Goal: Task Accomplishment & Management: Use online tool/utility

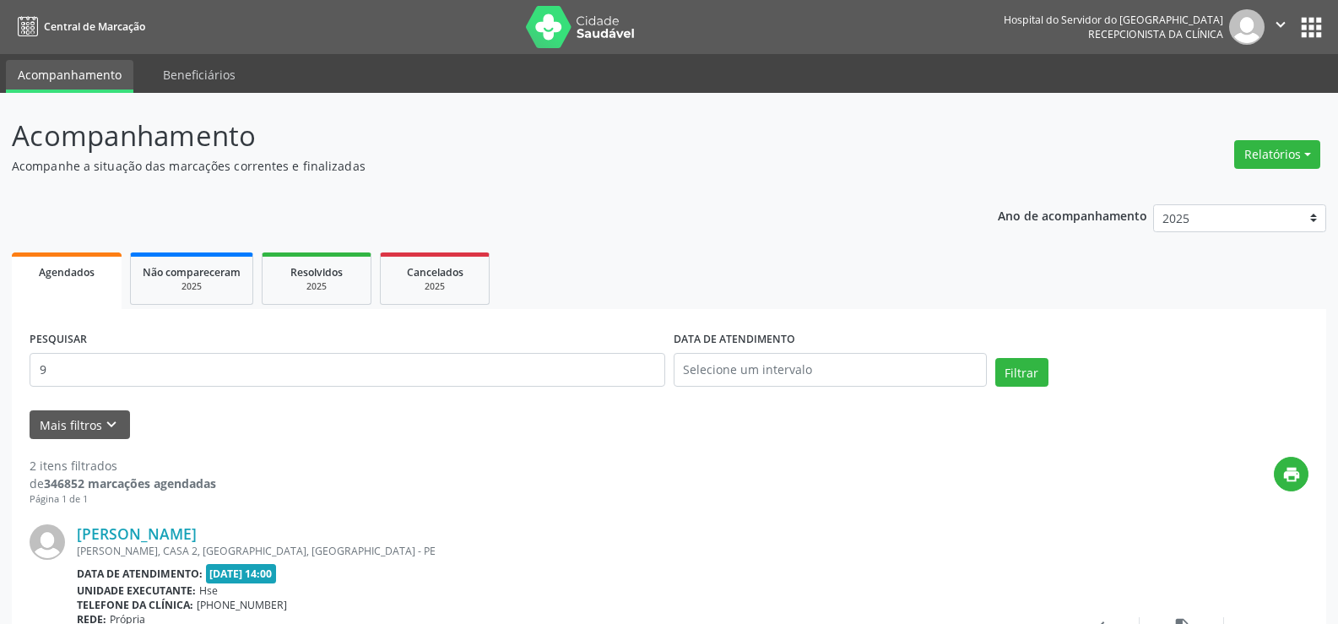
scroll to position [160, 0]
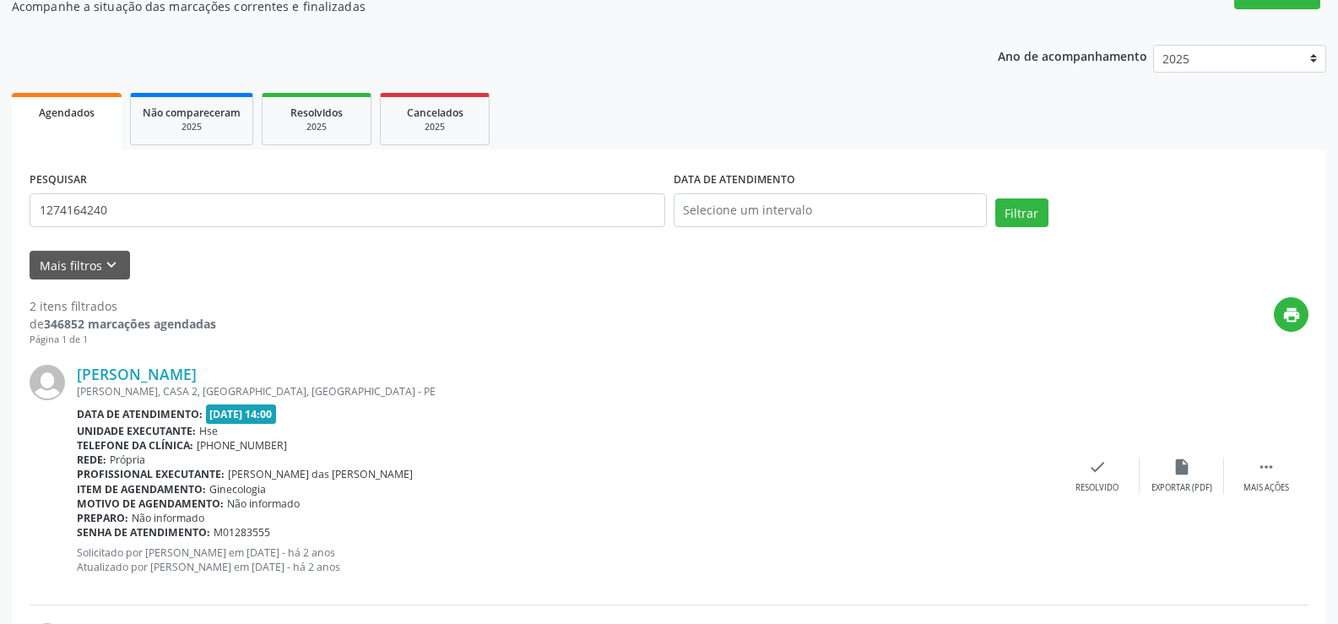
click at [996, 198] on button "Filtrar" at bounding box center [1022, 212] width 53 height 29
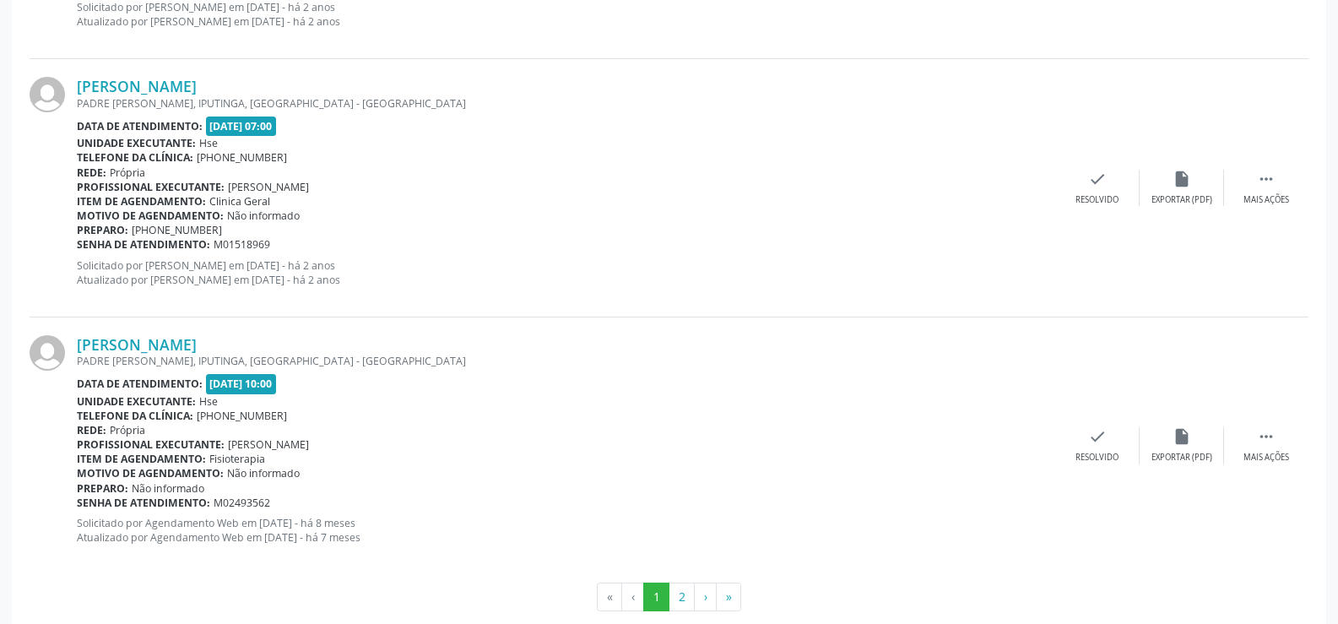
scroll to position [3829, 0]
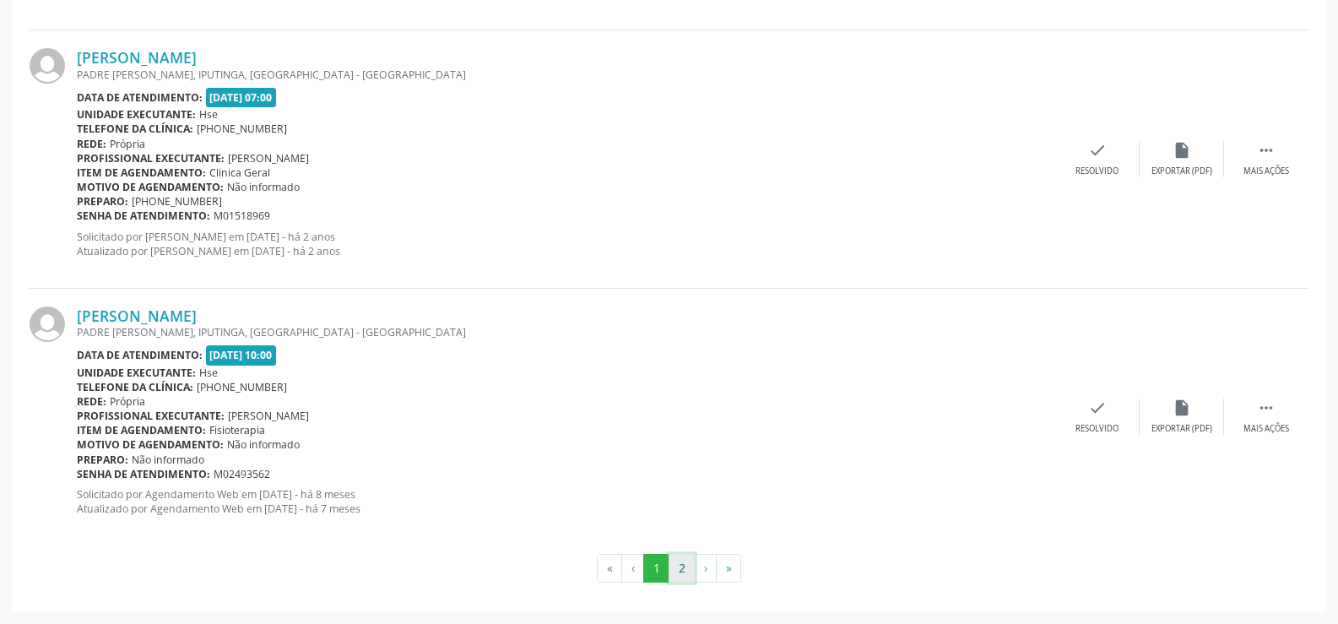
click at [686, 568] on button "2" at bounding box center [682, 568] width 26 height 29
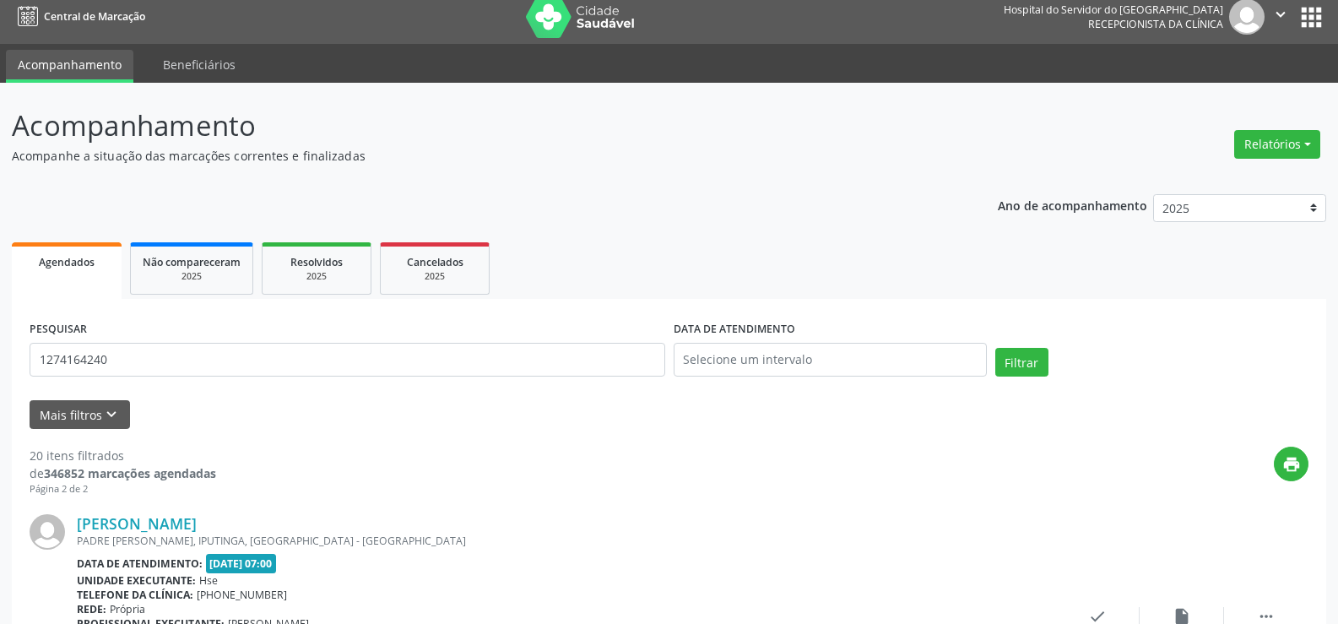
scroll to position [0, 0]
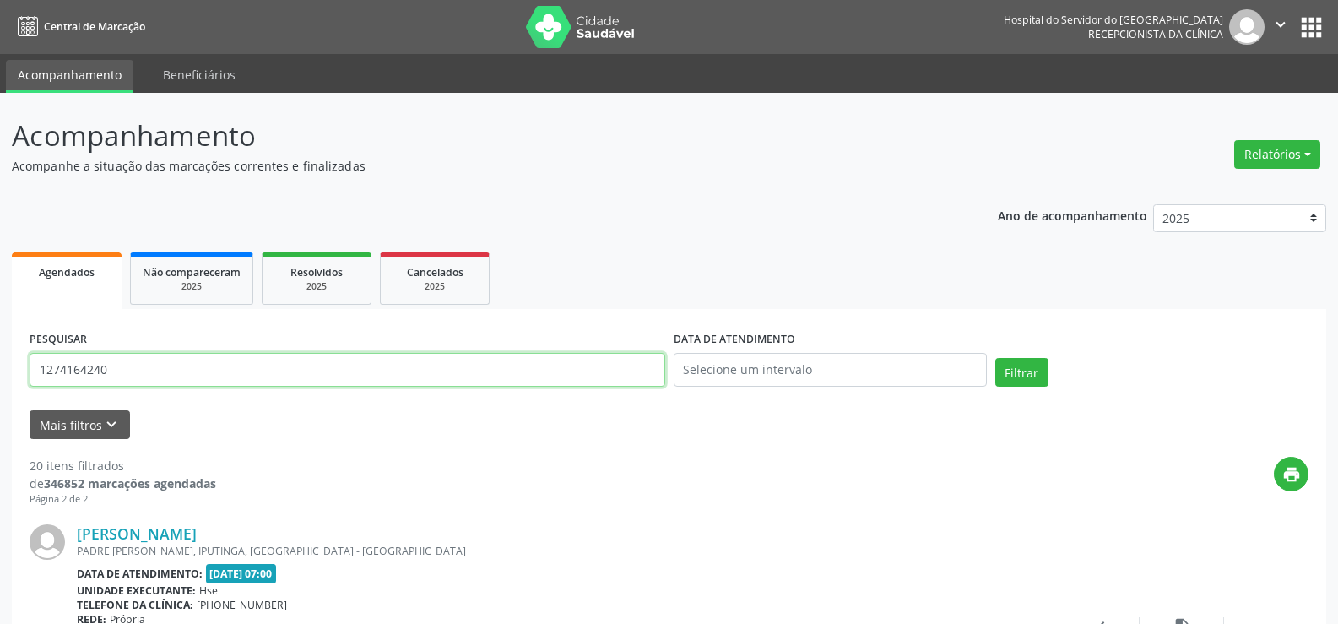
drag, startPoint x: 124, startPoint y: 372, endPoint x: 0, endPoint y: 364, distance: 124.4
paste input "MARLY [PERSON_NAME]"
click at [1030, 357] on div "PESQUISAR [PERSON_NAME] E [PERSON_NAME] DATA DE ATENDIMENTO Filtrar" at bounding box center [669, 363] width 1288 height 72
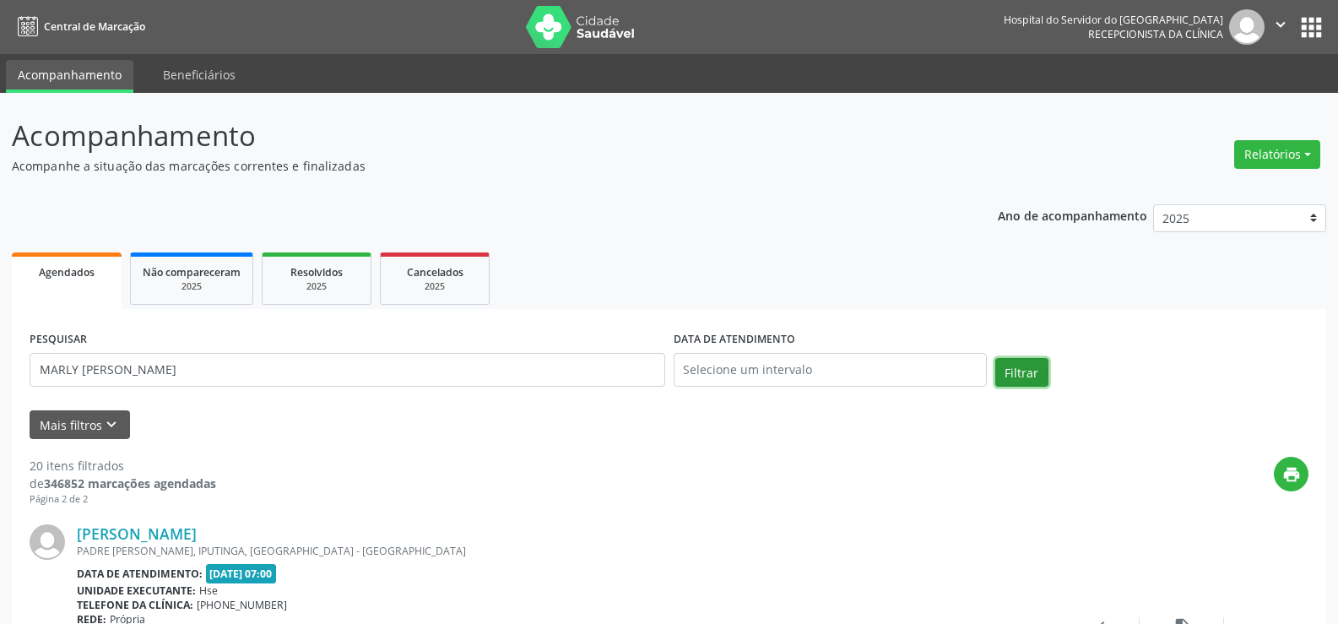
click at [1024, 370] on button "Filtrar" at bounding box center [1022, 372] width 53 height 29
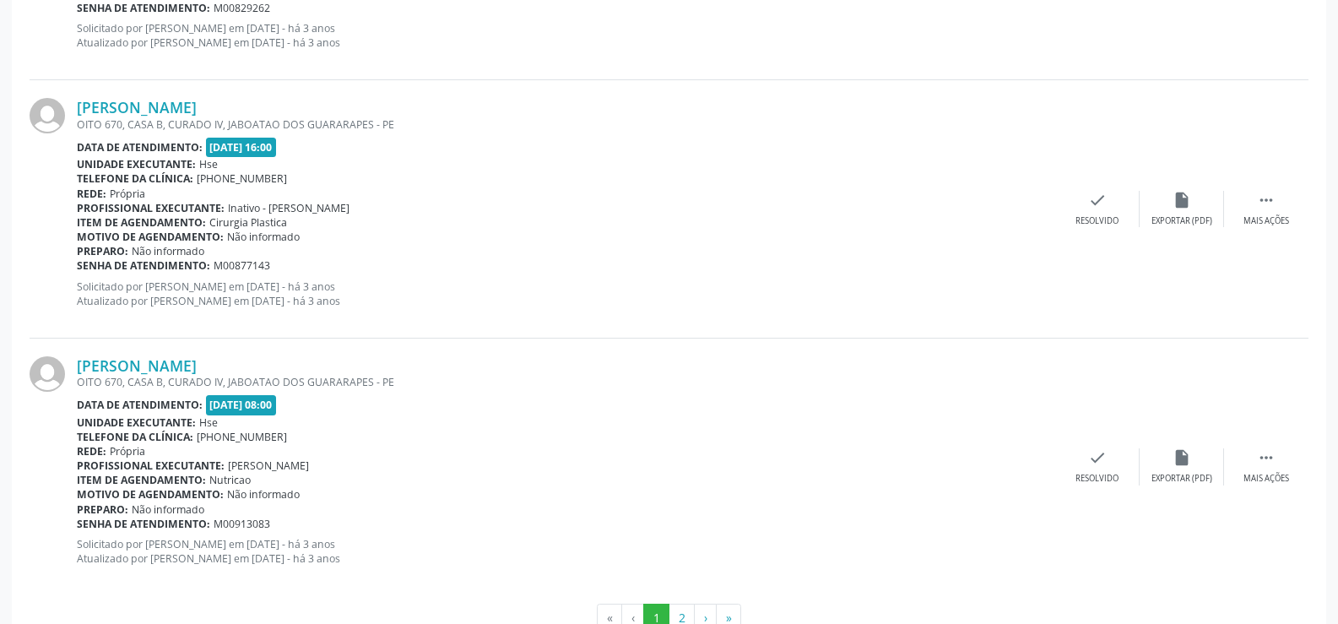
scroll to position [3829, 0]
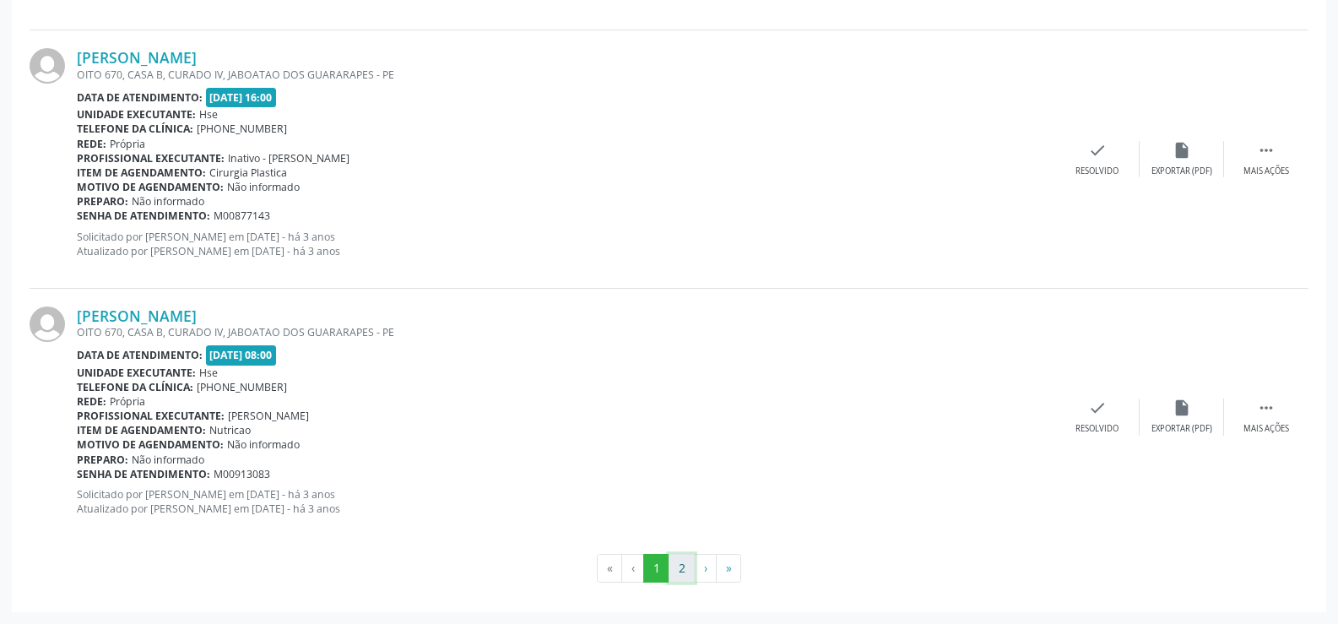
click at [673, 569] on button "2" at bounding box center [682, 568] width 26 height 29
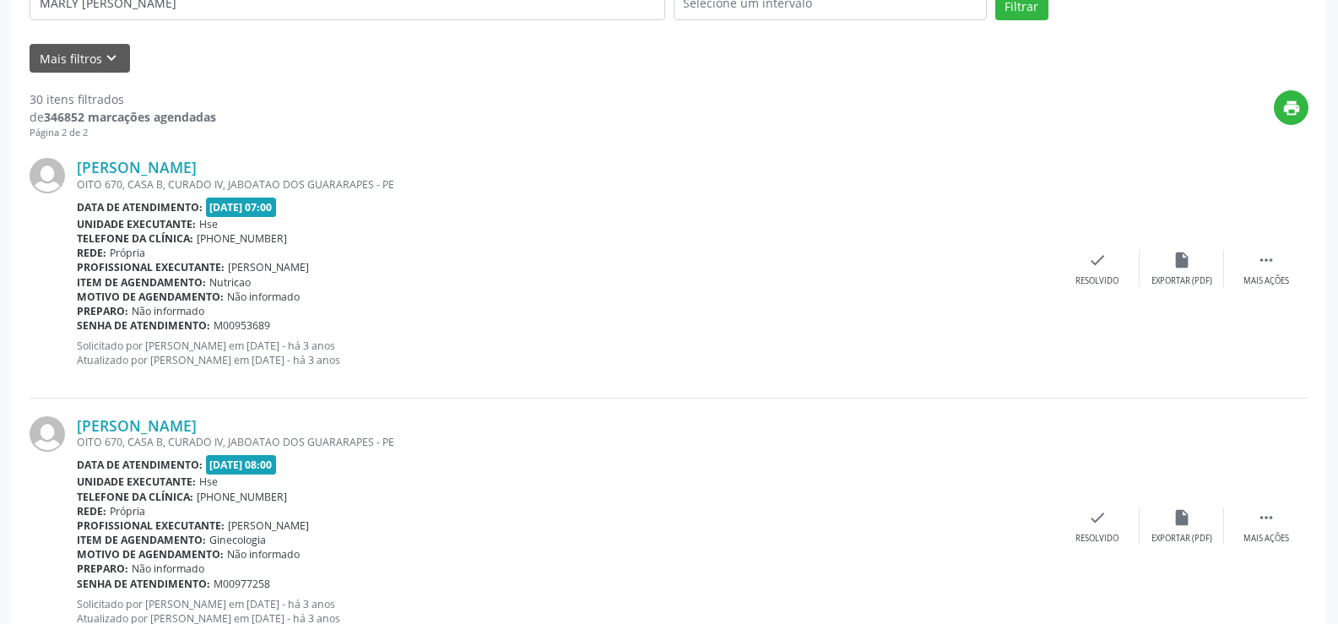
scroll to position [338, 0]
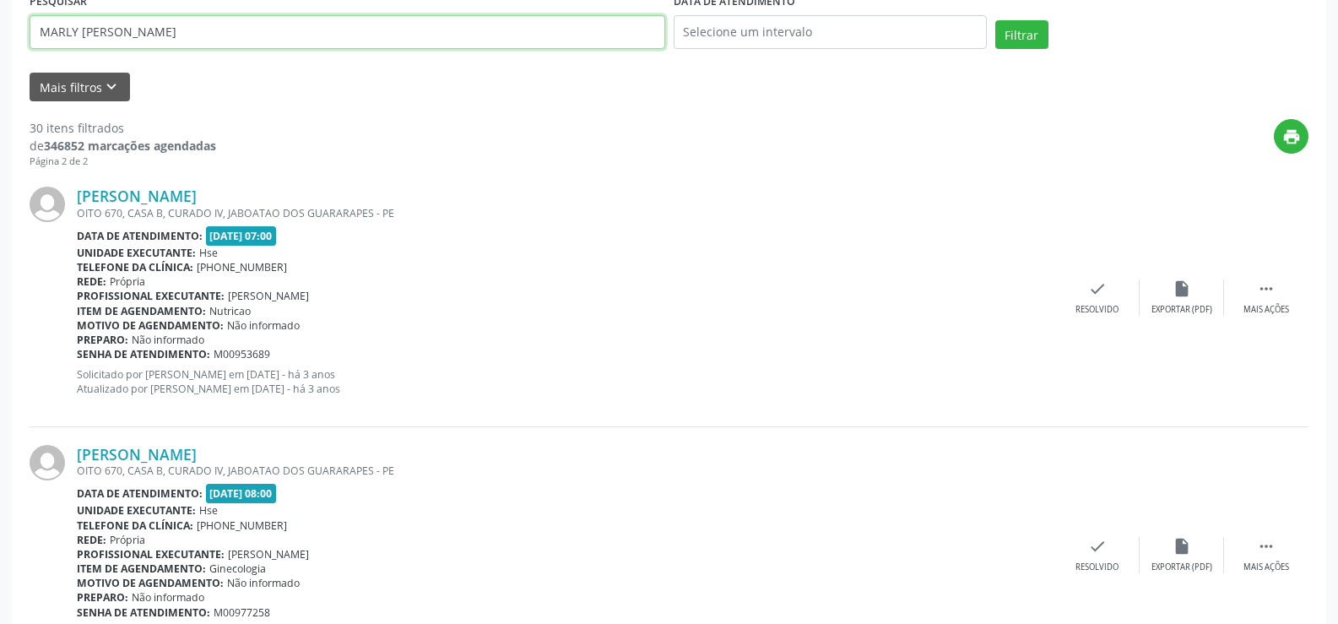
drag, startPoint x: 226, startPoint y: 37, endPoint x: 21, endPoint y: 45, distance: 205.3
click at [996, 20] on button "Filtrar" at bounding box center [1022, 34] width 53 height 29
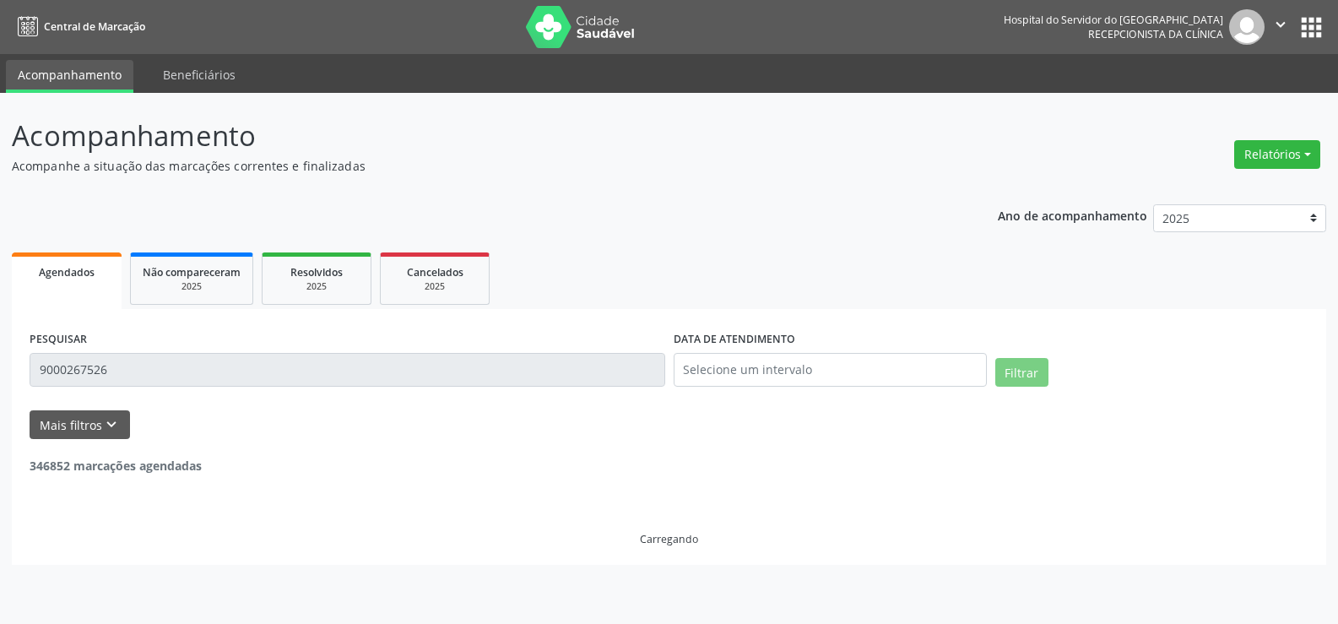
scroll to position [0, 0]
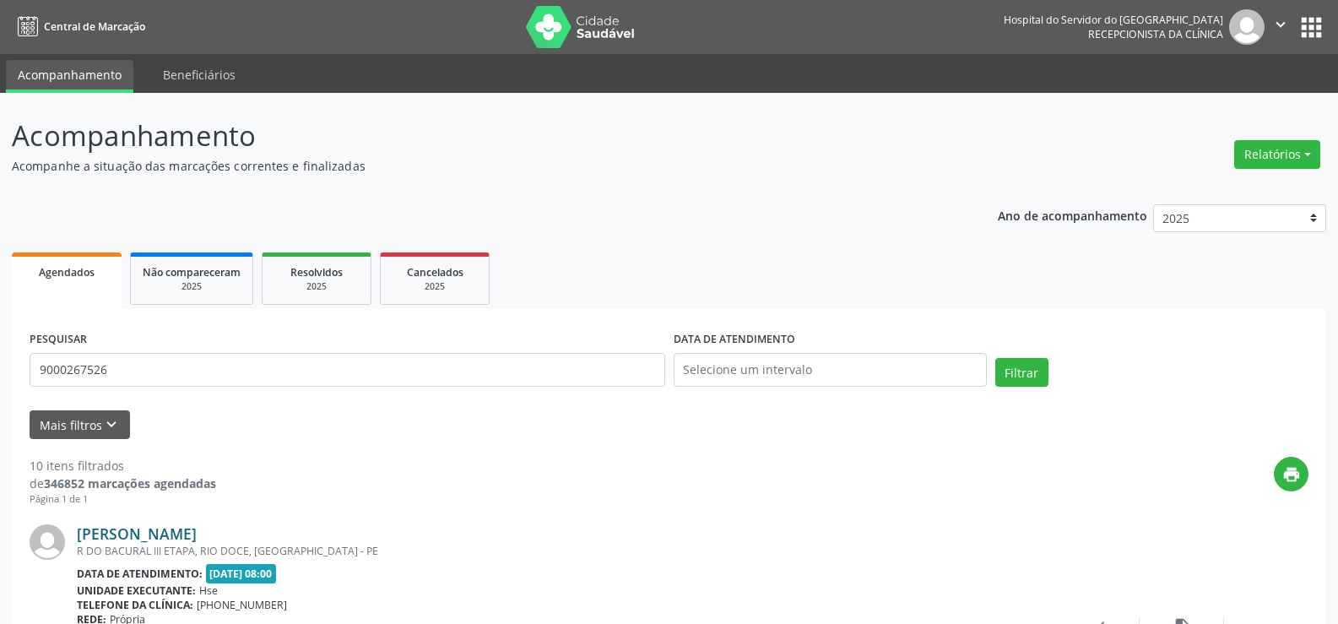
click at [197, 536] on link "[PERSON_NAME]" at bounding box center [137, 533] width 120 height 19
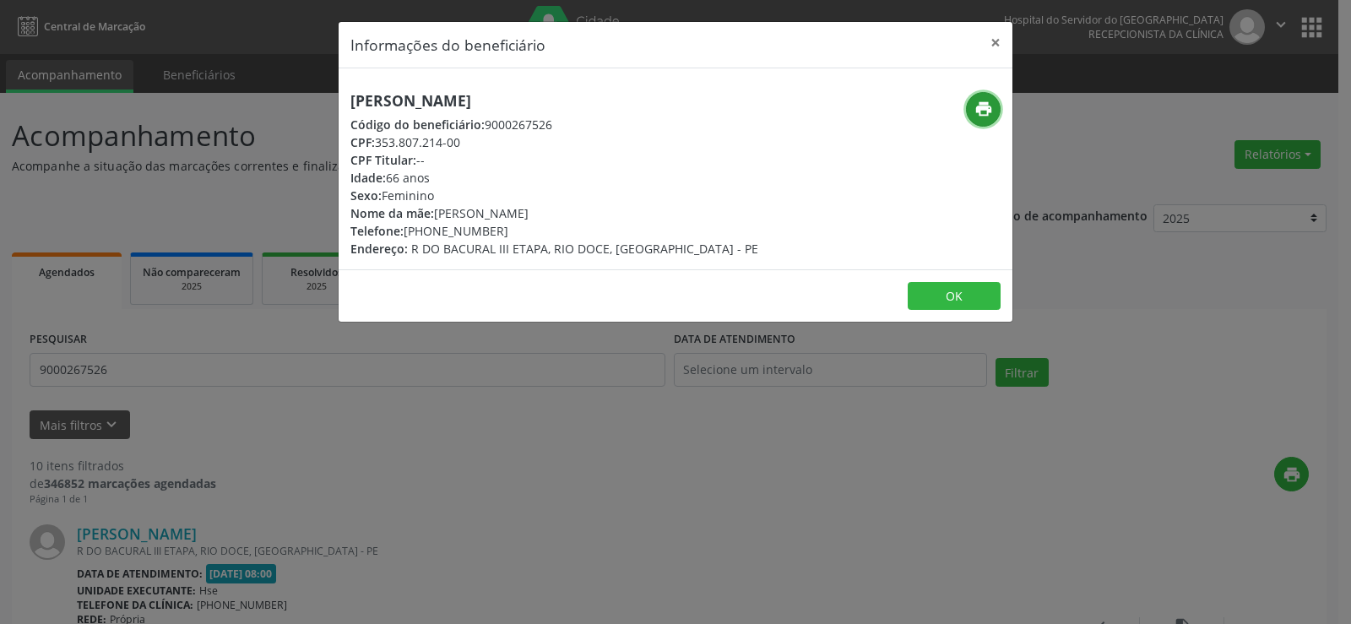
click at [971, 108] on button "print" at bounding box center [983, 109] width 35 height 35
click at [995, 37] on button "×" at bounding box center [996, 42] width 34 height 41
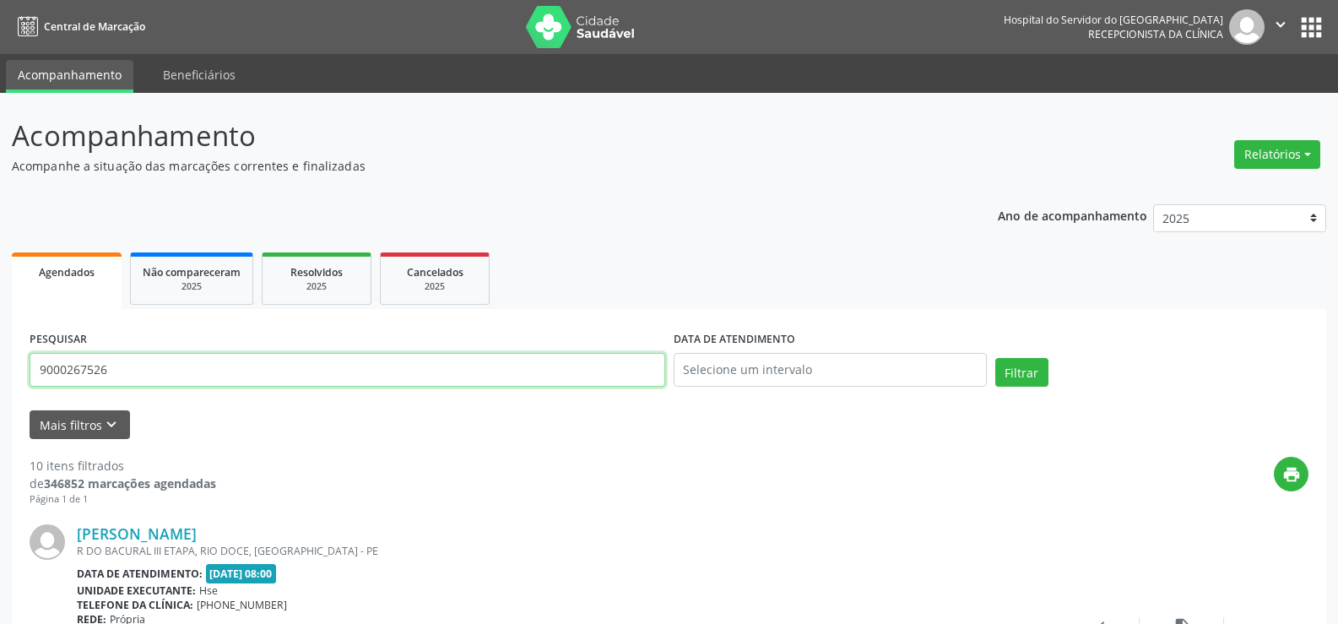
drag, startPoint x: 72, startPoint y: 376, endPoint x: 0, endPoint y: 376, distance: 71.8
click at [996, 358] on button "Filtrar" at bounding box center [1022, 372] width 53 height 29
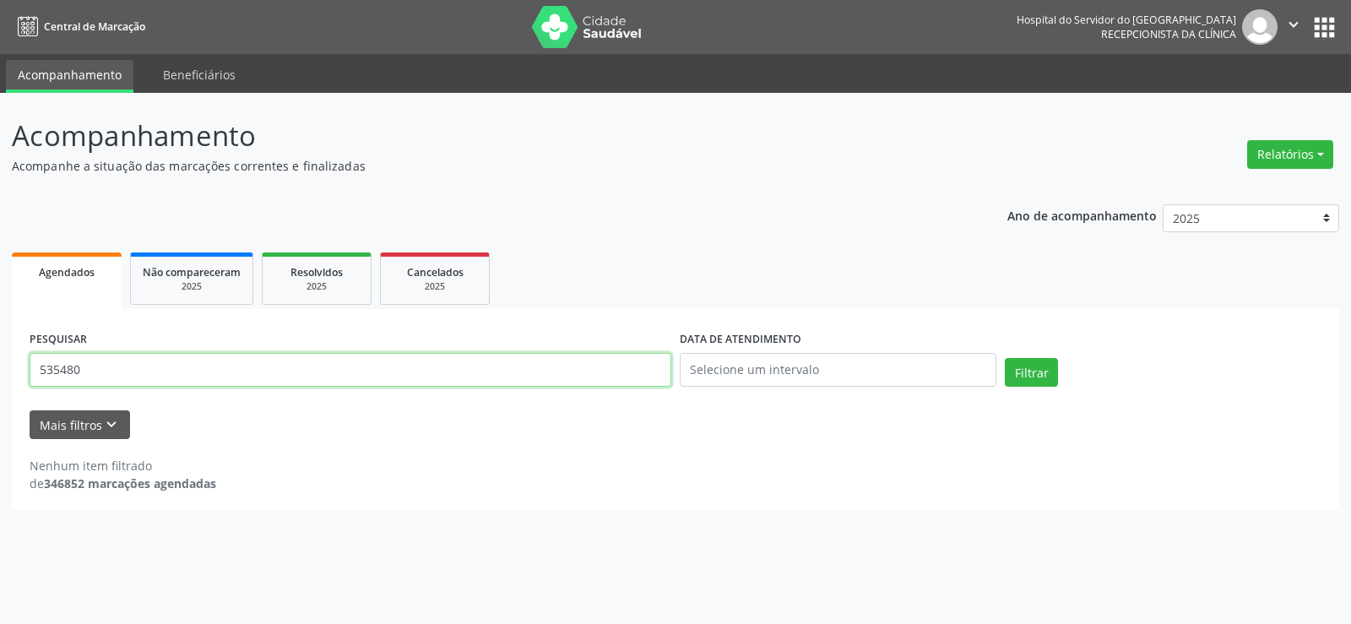
click at [0, 378] on div "Acompanhamento Acompanhe a situação das marcações correntes e finalizadas Relat…" at bounding box center [675, 358] width 1351 height 531
drag, startPoint x: 84, startPoint y: 369, endPoint x: 9, endPoint y: 370, distance: 75.2
click at [9, 370] on div "Acompanhamento Acompanhe a situação das marcações correntes e finalizadas Relat…" at bounding box center [675, 358] width 1351 height 531
click at [1005, 358] on button "Filtrar" at bounding box center [1031, 372] width 53 height 29
drag, startPoint x: 149, startPoint y: 366, endPoint x: 0, endPoint y: 377, distance: 149.8
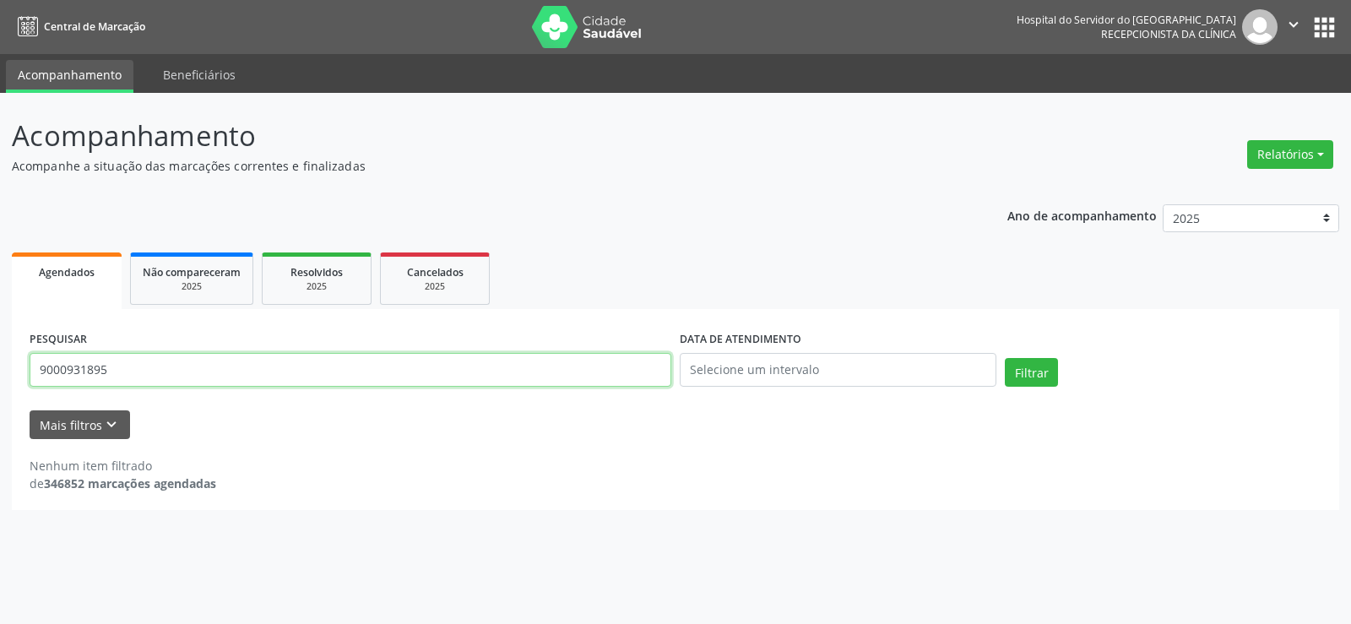
click at [0, 377] on div "Acompanhamento Acompanhe a situação das marcações correntes e finalizadas Relat…" at bounding box center [675, 358] width 1351 height 531
click at [1005, 358] on button "Filtrar" at bounding box center [1031, 372] width 53 height 29
drag, startPoint x: 132, startPoint y: 375, endPoint x: 0, endPoint y: 369, distance: 131.9
click at [0, 369] on div "Acompanhamento Acompanhe a situação das marcações correntes e finalizadas Relat…" at bounding box center [675, 358] width 1351 height 531
click at [1005, 358] on button "Filtrar" at bounding box center [1031, 372] width 53 height 29
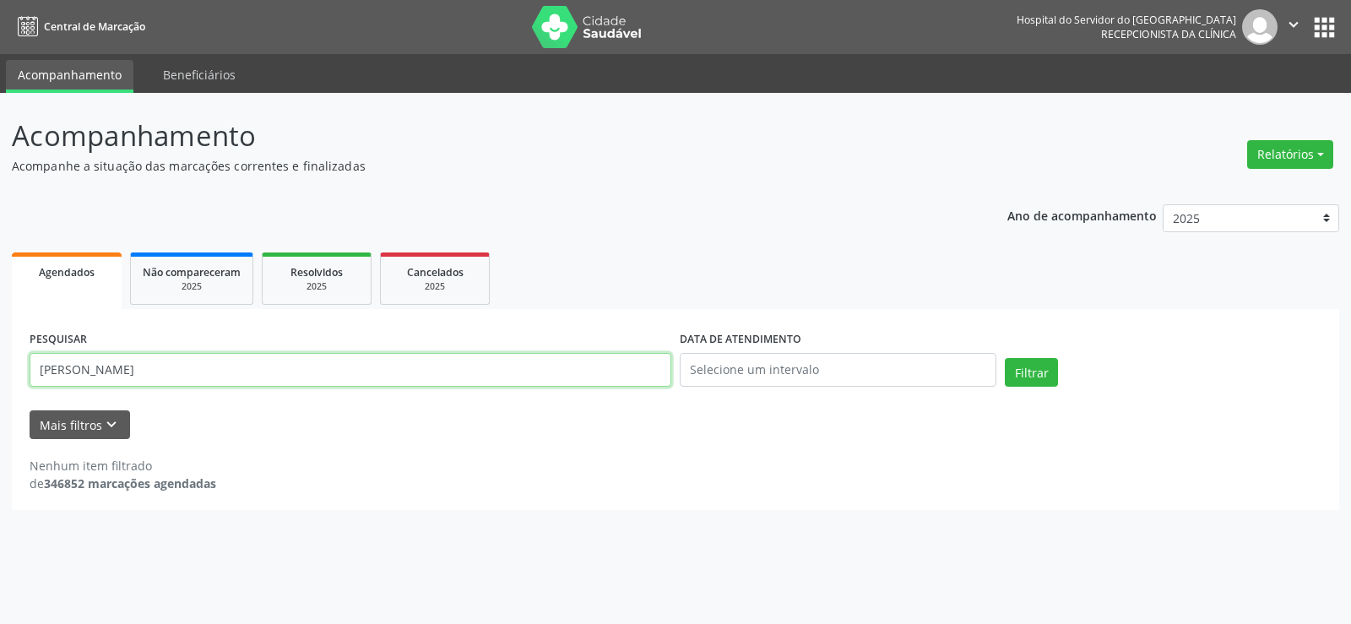
drag, startPoint x: 220, startPoint y: 370, endPoint x: 0, endPoint y: 369, distance: 219.5
click at [0, 369] on div "Acompanhamento Acompanhe a situação das marcações correntes e finalizadas Relat…" at bounding box center [675, 358] width 1351 height 531
type input "9000064014"
click at [1005, 358] on button "Filtrar" at bounding box center [1031, 372] width 53 height 29
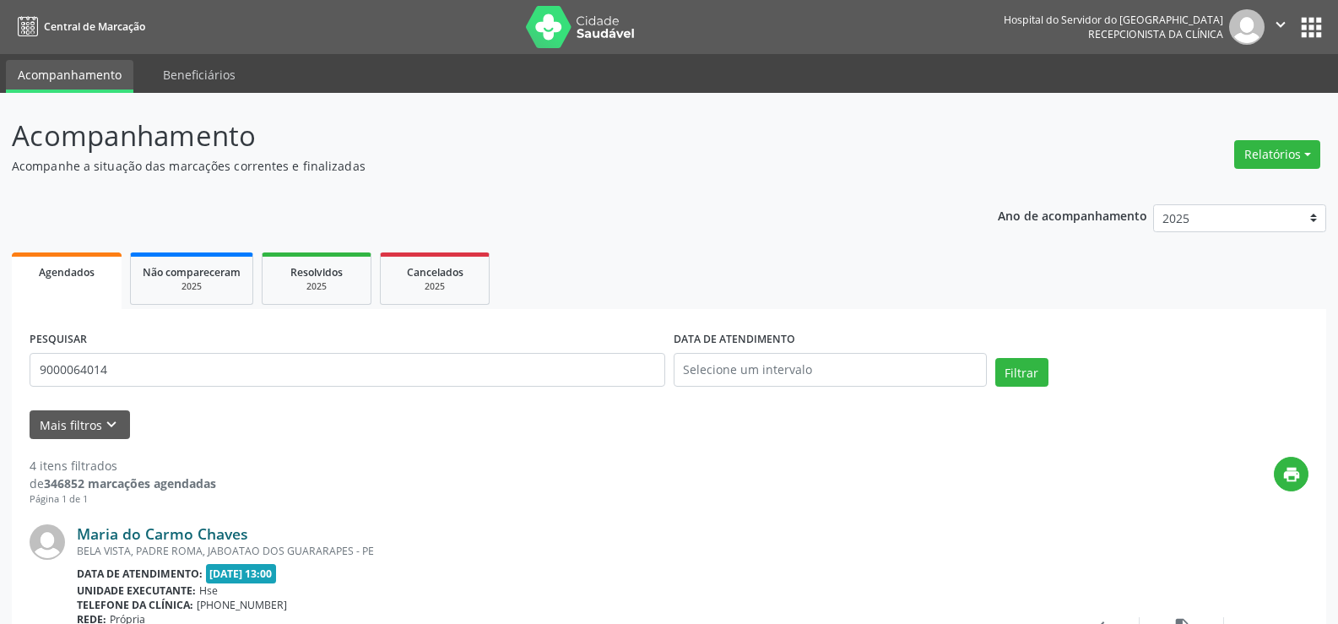
click at [219, 534] on link "Maria do Carmo Chaves" at bounding box center [162, 533] width 171 height 19
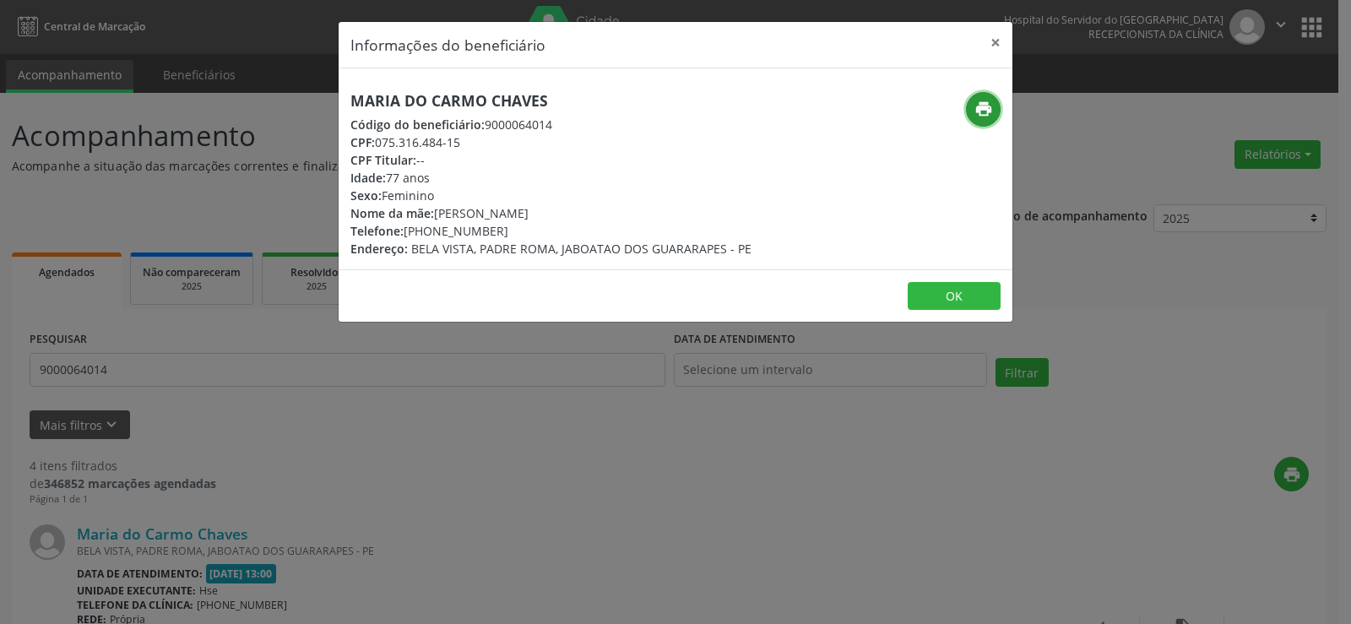
click at [978, 109] on icon "print" at bounding box center [983, 109] width 19 height 19
click at [996, 41] on button "×" at bounding box center [996, 42] width 34 height 41
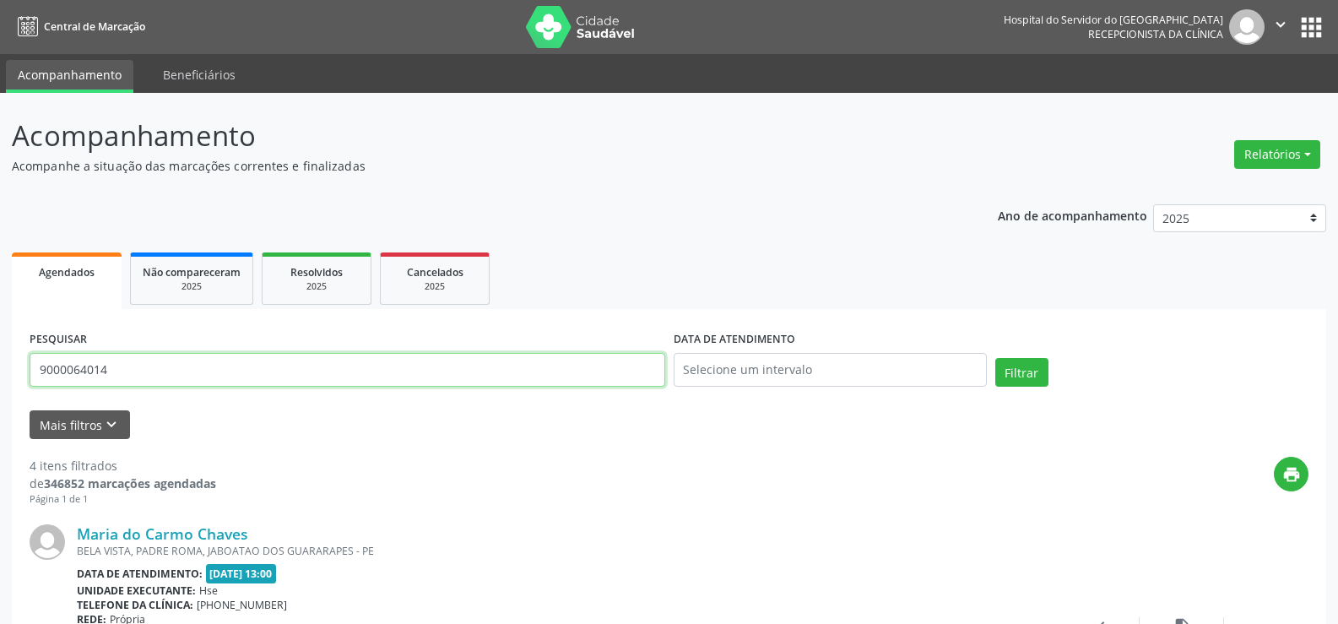
drag, startPoint x: 132, startPoint y: 370, endPoint x: 22, endPoint y: 375, distance: 109.9
drag, startPoint x: 124, startPoint y: 366, endPoint x: 34, endPoint y: 376, distance: 90.8
click at [34, 376] on input "9000064014" at bounding box center [348, 370] width 636 height 34
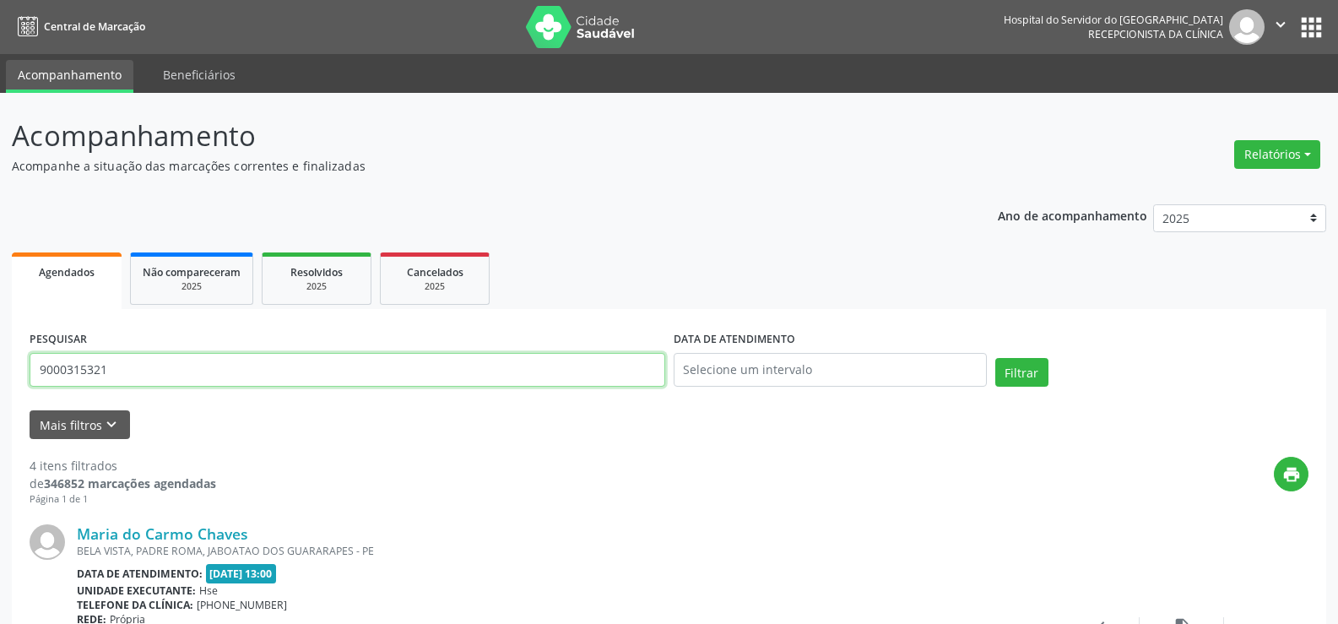
type input "9000315321"
click at [996, 358] on button "Filtrar" at bounding box center [1022, 372] width 53 height 29
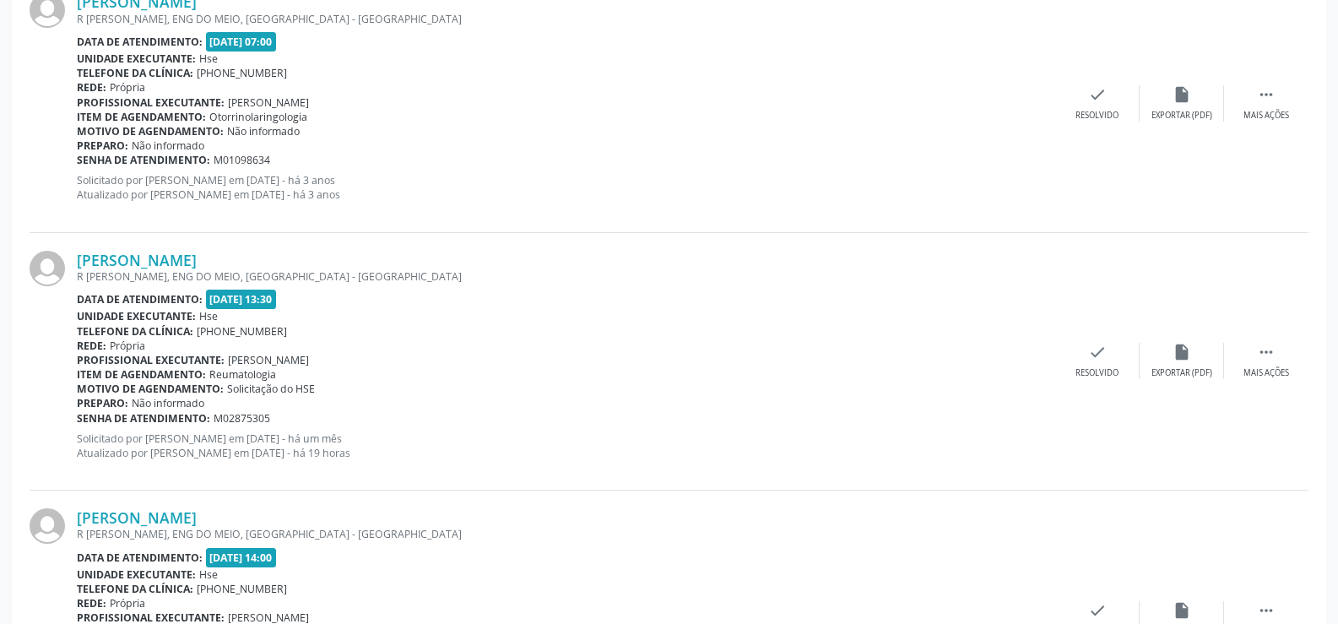
scroll to position [1974, 0]
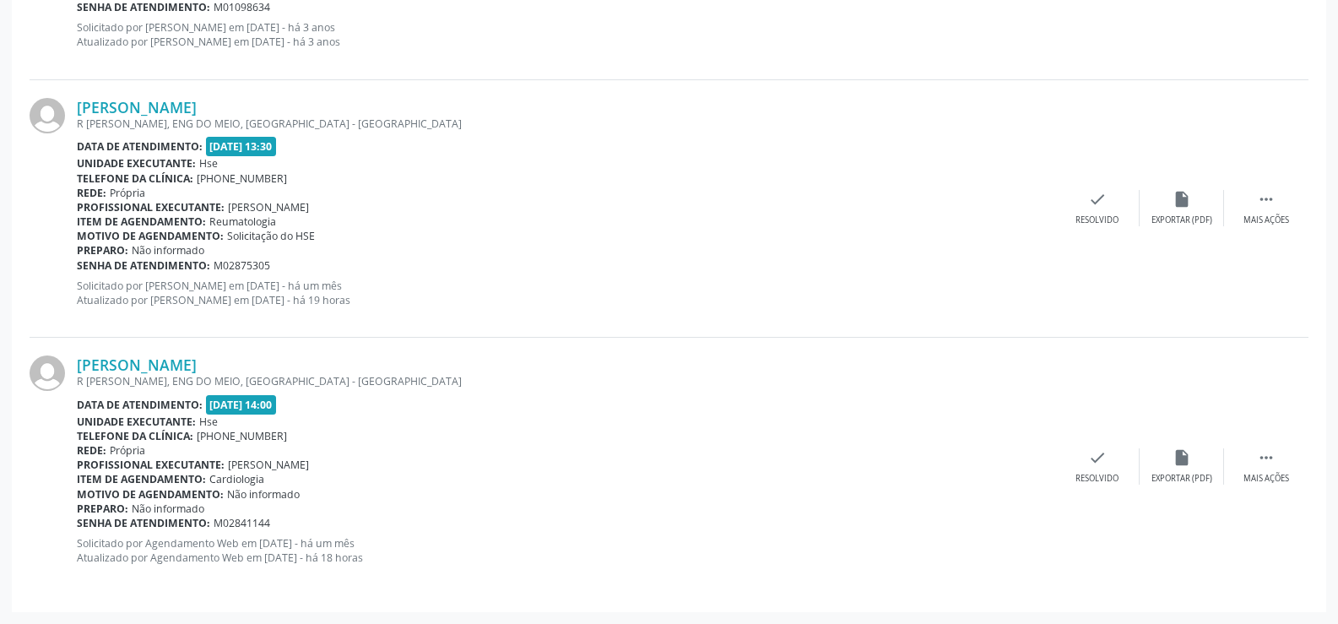
drag, startPoint x: 273, startPoint y: 365, endPoint x: 70, endPoint y: 358, distance: 202.8
click at [70, 358] on div "[PERSON_NAME] R [PERSON_NAME], ENG DO MEIO, RECIFE - PE Data de atendimento: [D…" at bounding box center [669, 466] width 1279 height 257
copy div "[PERSON_NAME]"
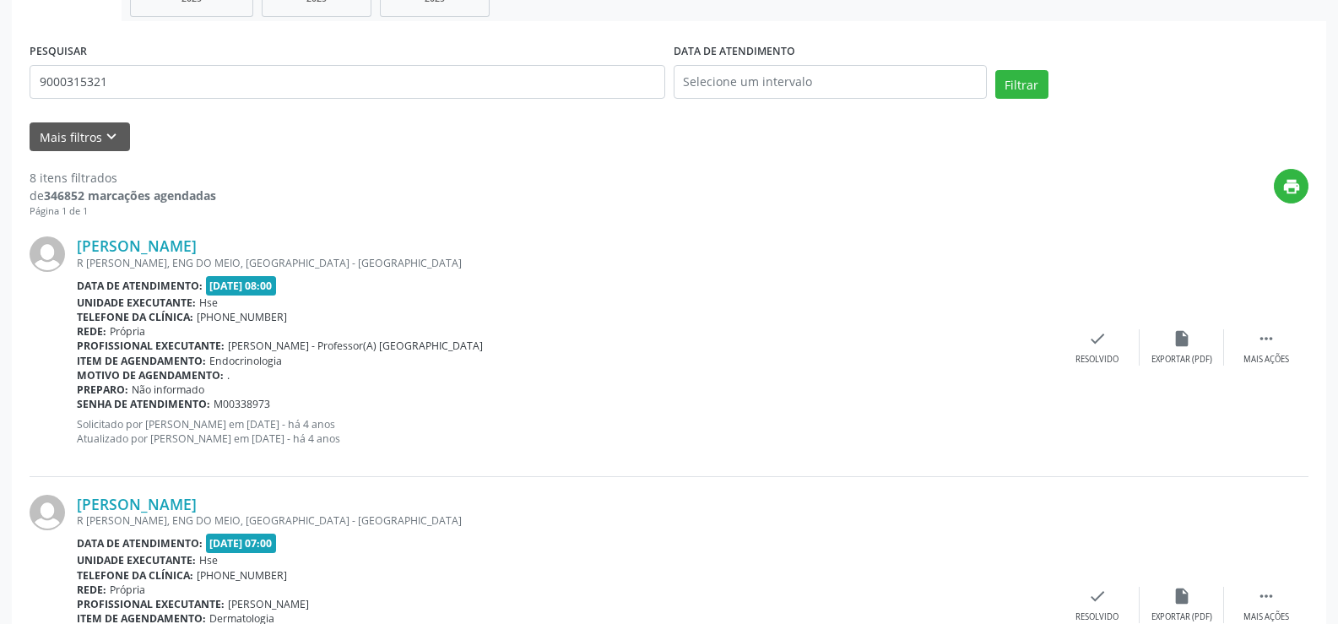
scroll to position [117, 0]
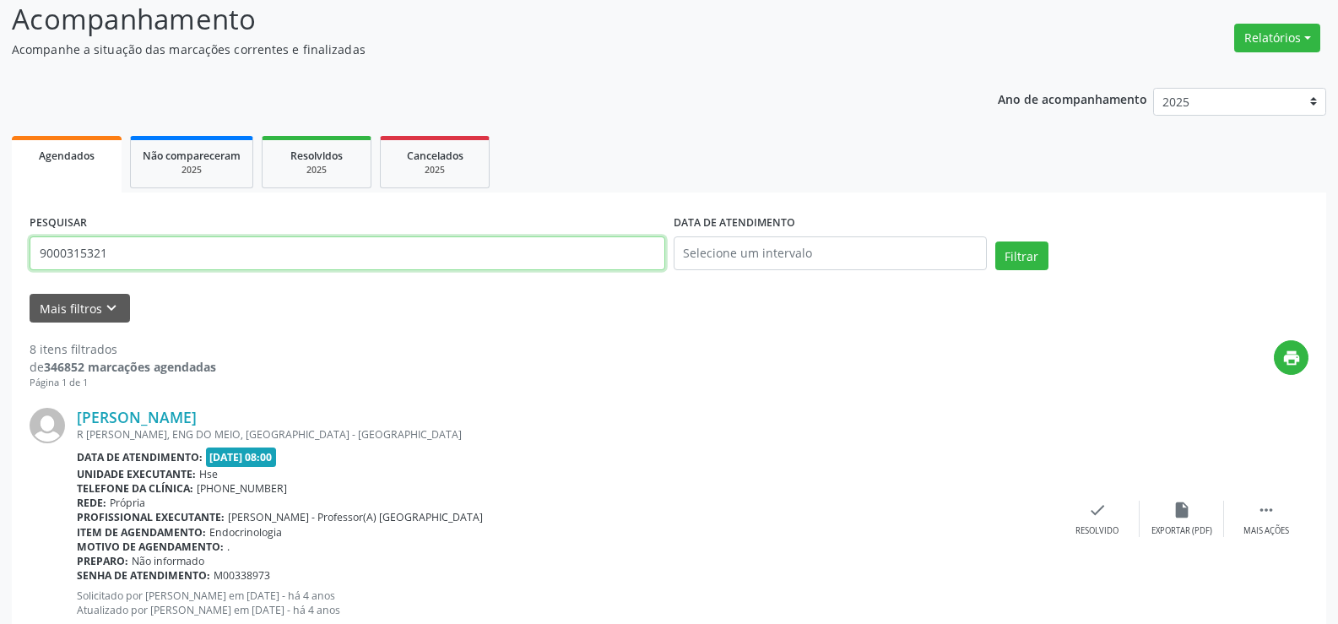
drag, startPoint x: 149, startPoint y: 250, endPoint x: 31, endPoint y: 245, distance: 117.5
click at [37, 245] on input "9000315321" at bounding box center [348, 253] width 636 height 34
type input "9000965019"
click at [996, 241] on button "Filtrar" at bounding box center [1022, 255] width 53 height 29
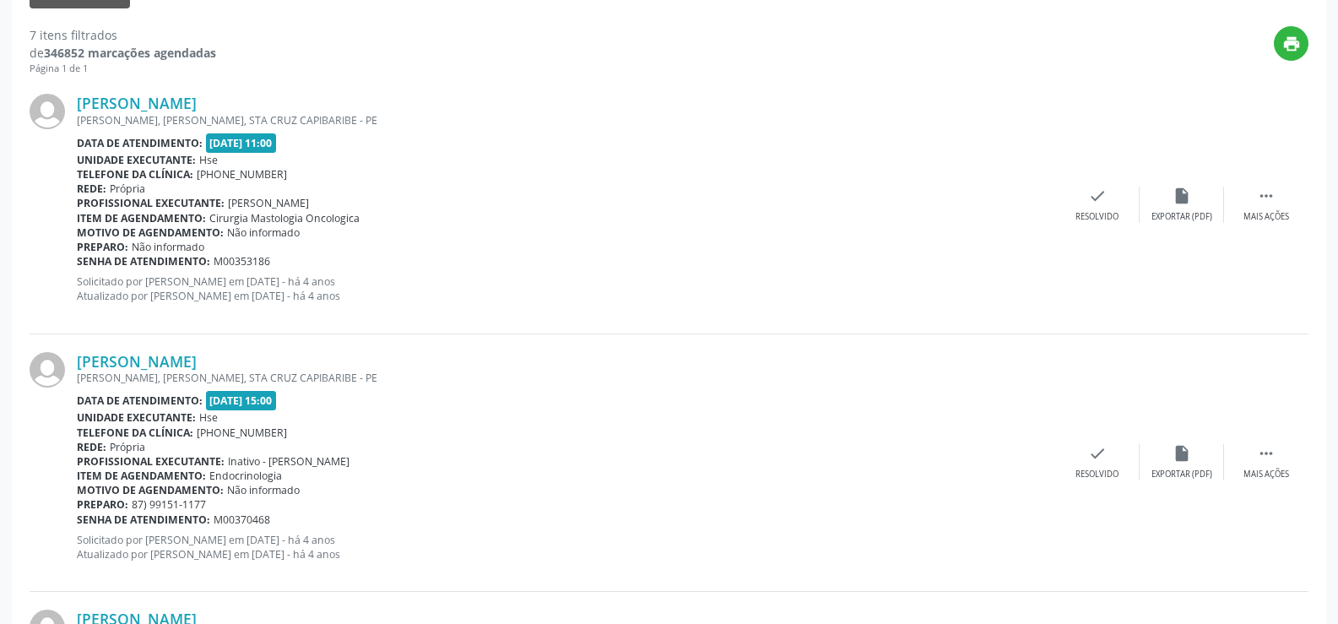
scroll to position [197, 0]
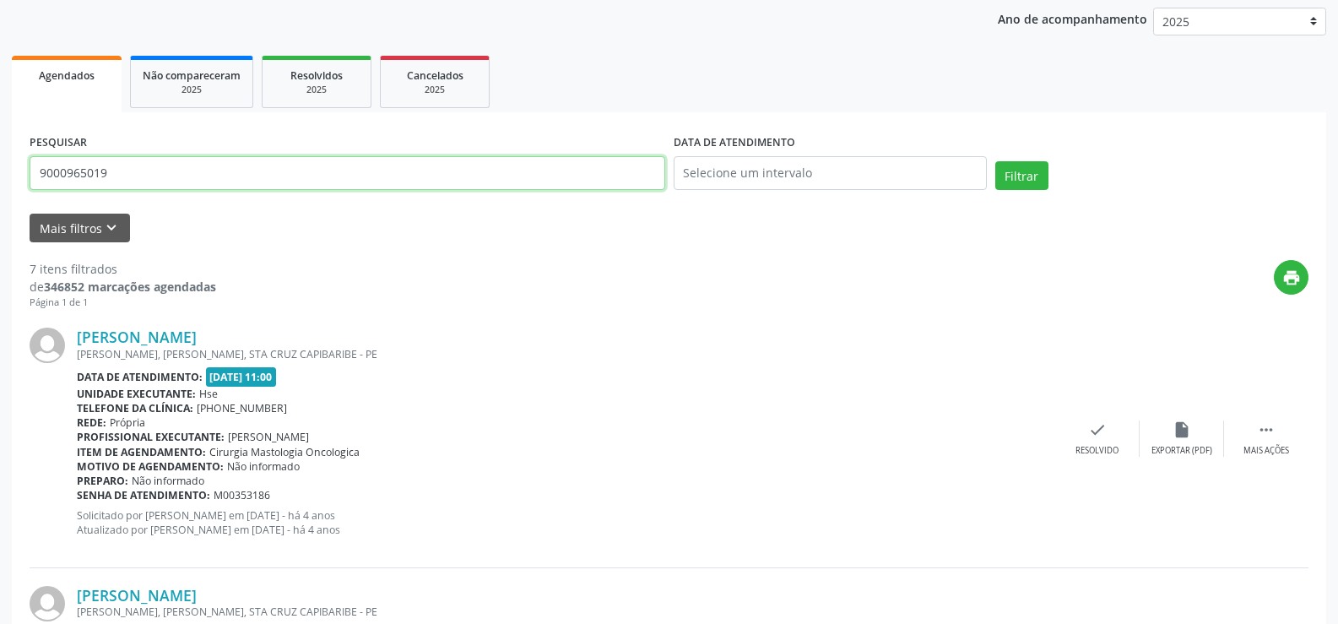
drag, startPoint x: 145, startPoint y: 174, endPoint x: 0, endPoint y: 155, distance: 146.4
click at [996, 161] on button "Filtrar" at bounding box center [1022, 175] width 53 height 29
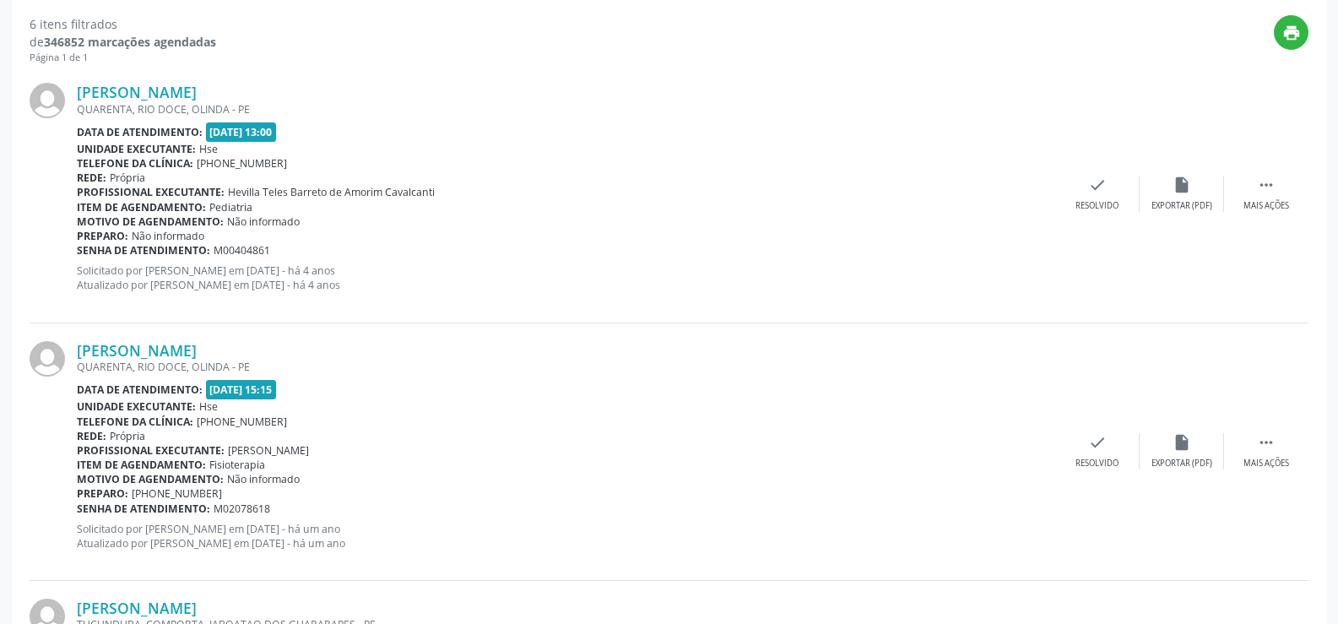
scroll to position [193, 0]
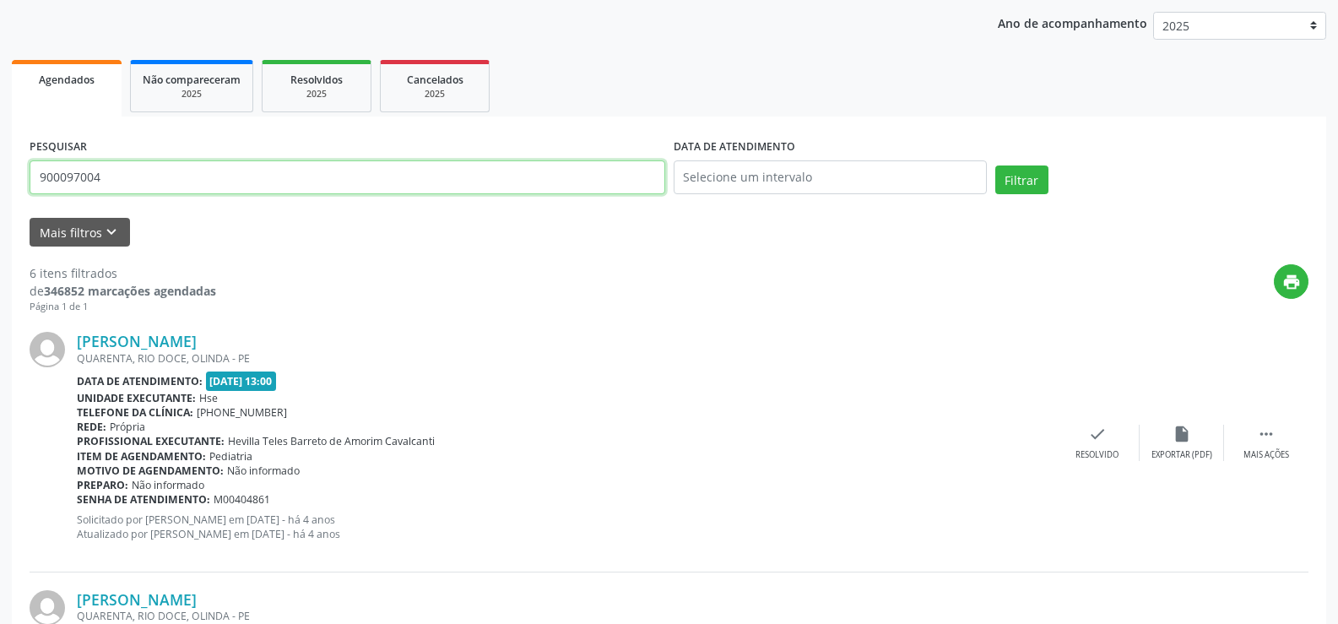
drag, startPoint x: 133, startPoint y: 176, endPoint x: 0, endPoint y: 144, distance: 136.6
type input "9000970004"
click at [996, 166] on button "Filtrar" at bounding box center [1022, 180] width 53 height 29
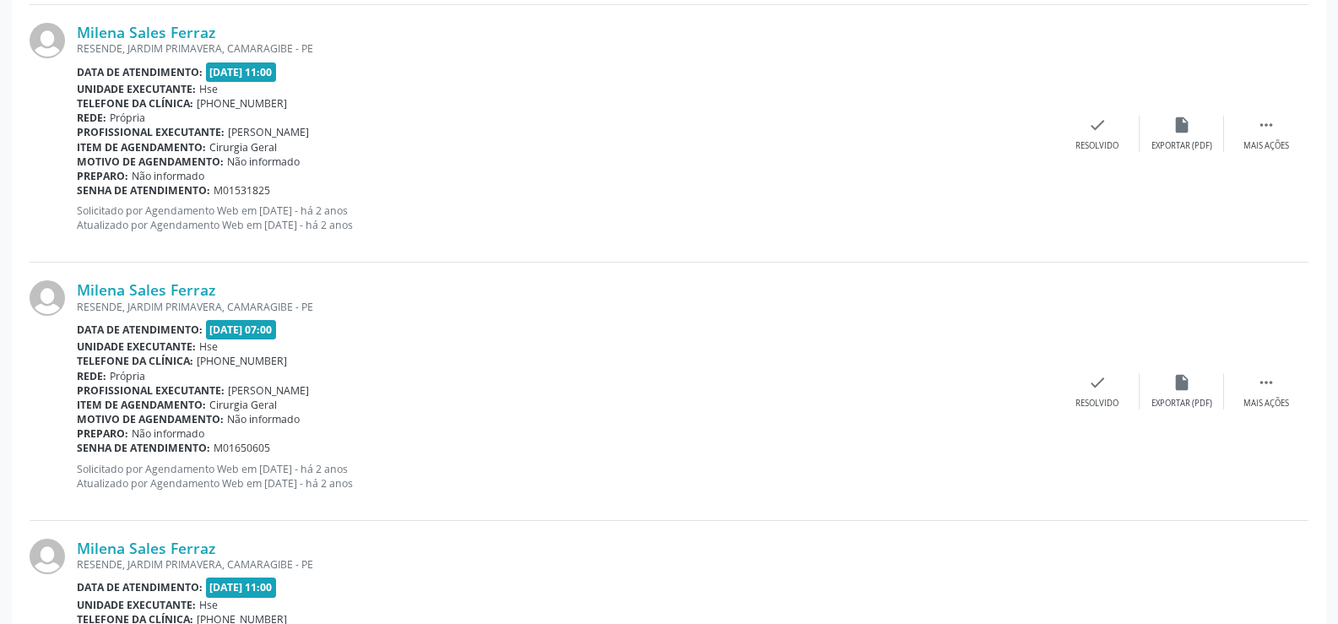
scroll to position [3780, 0]
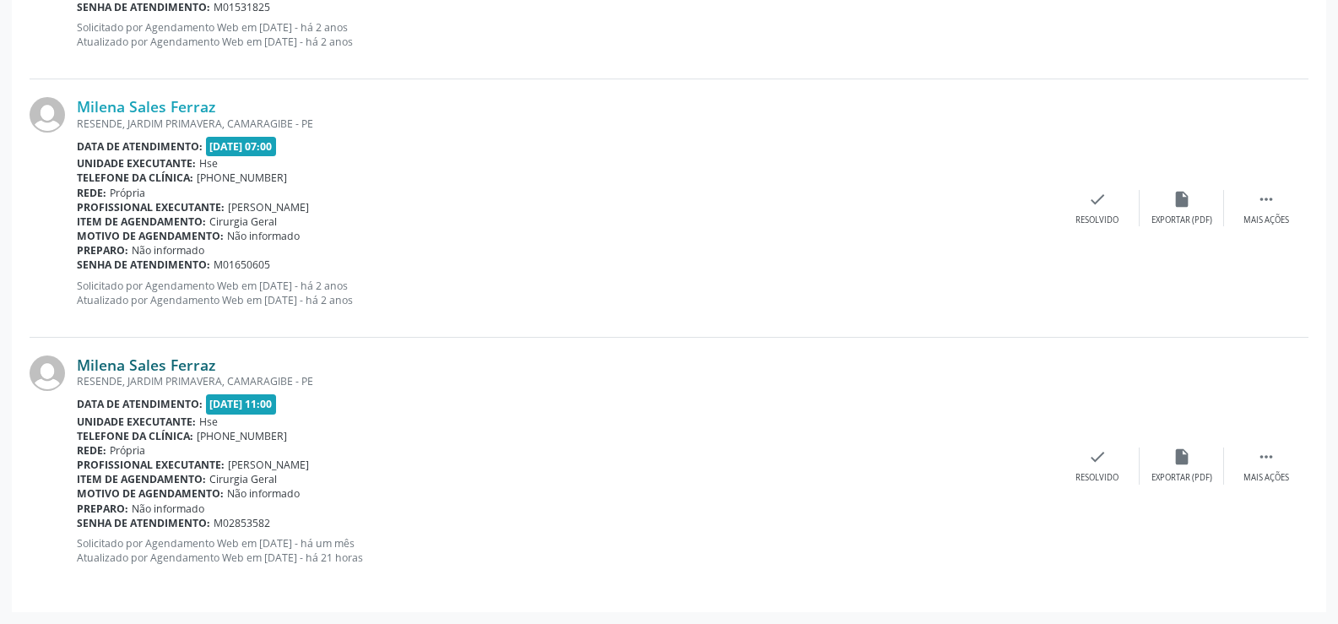
drag, startPoint x: 239, startPoint y: 364, endPoint x: 83, endPoint y: 364, distance: 156.2
click at [83, 364] on div "Milena Sales Ferraz" at bounding box center [566, 364] width 979 height 19
copy link "Milena Sales Ferraz"
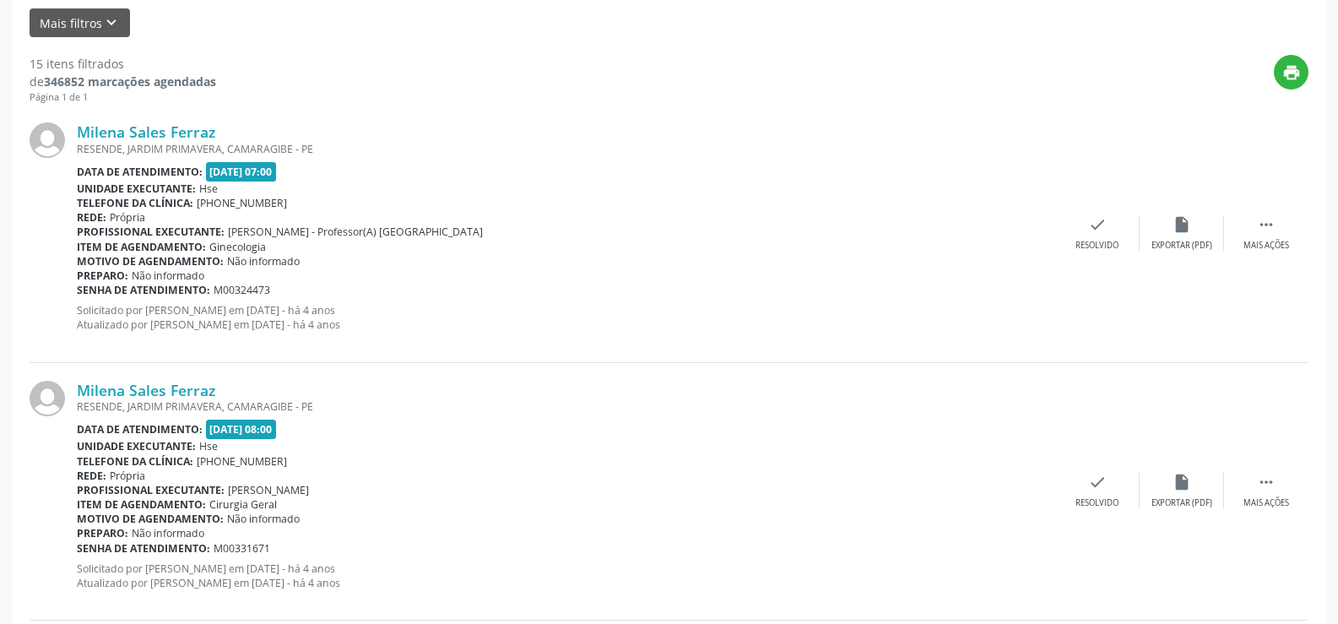
scroll to position [149, 0]
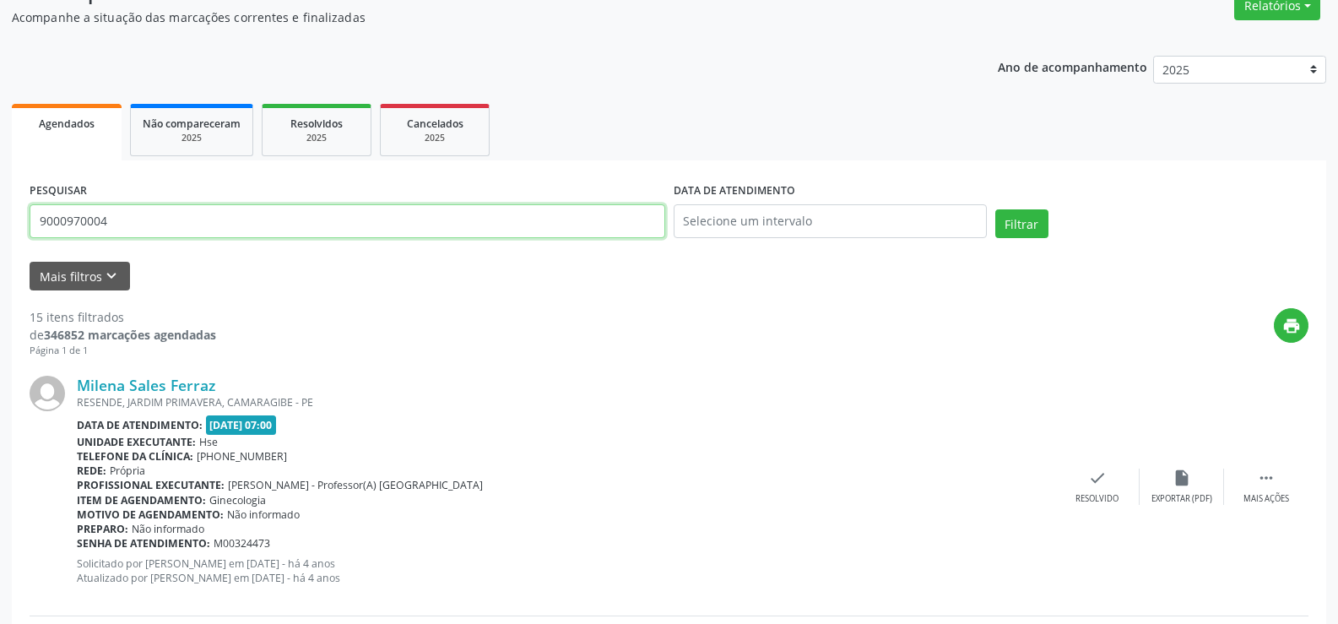
drag, startPoint x: 160, startPoint y: 225, endPoint x: 0, endPoint y: 226, distance: 160.4
click at [996, 209] on button "Filtrar" at bounding box center [1022, 223] width 53 height 29
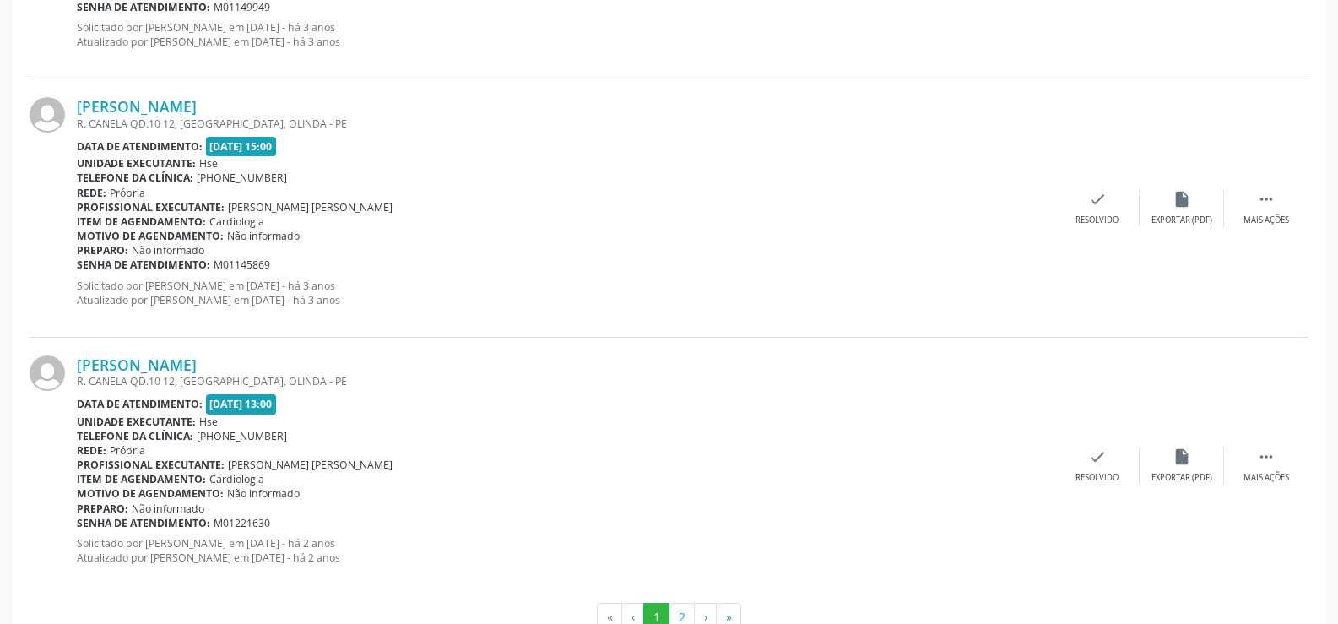
scroll to position [3829, 0]
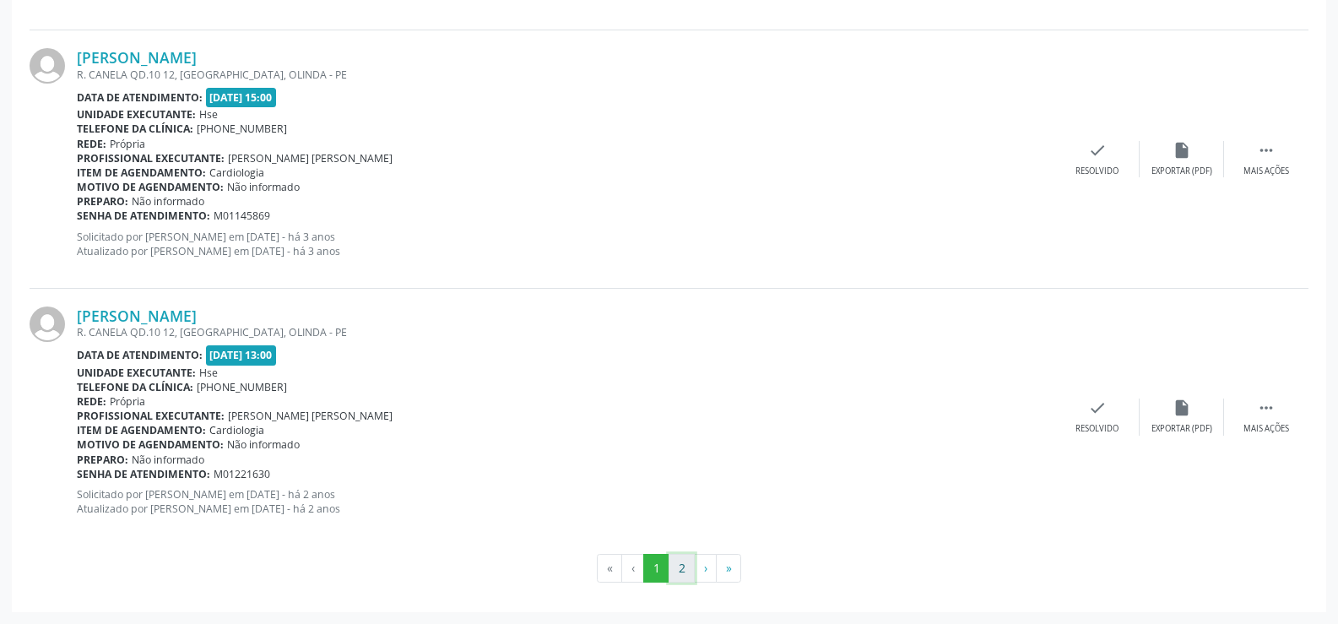
click at [674, 574] on button "2" at bounding box center [682, 568] width 26 height 29
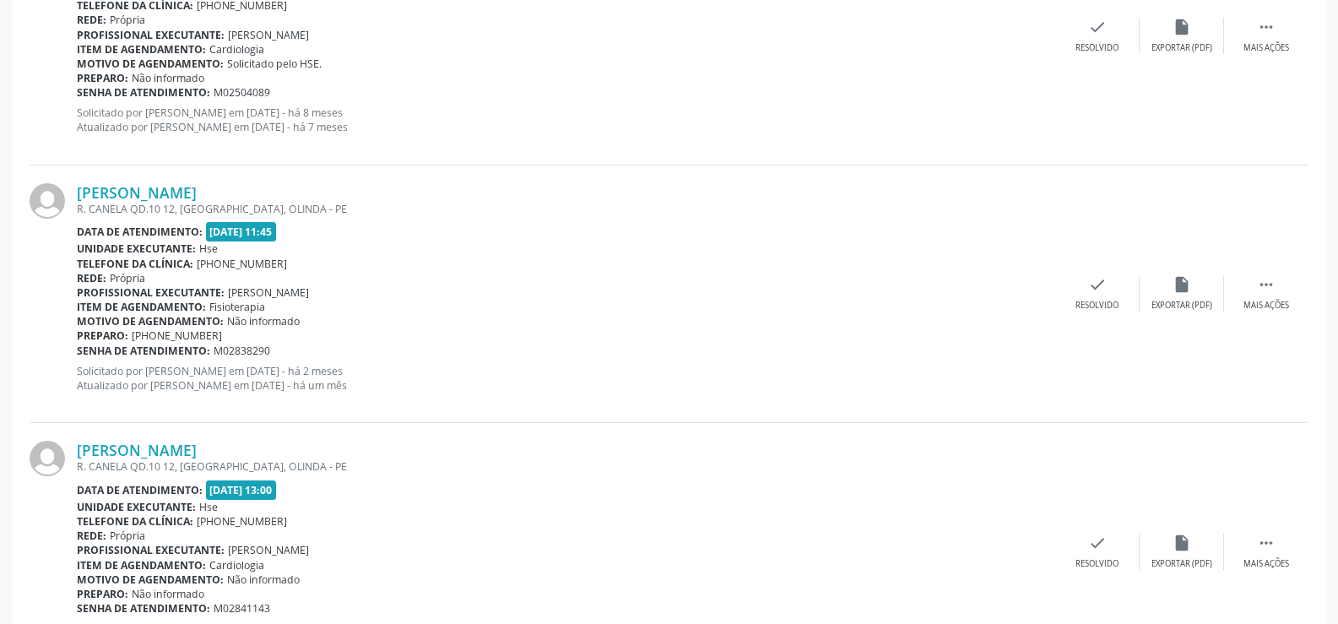
scroll to position [3313, 0]
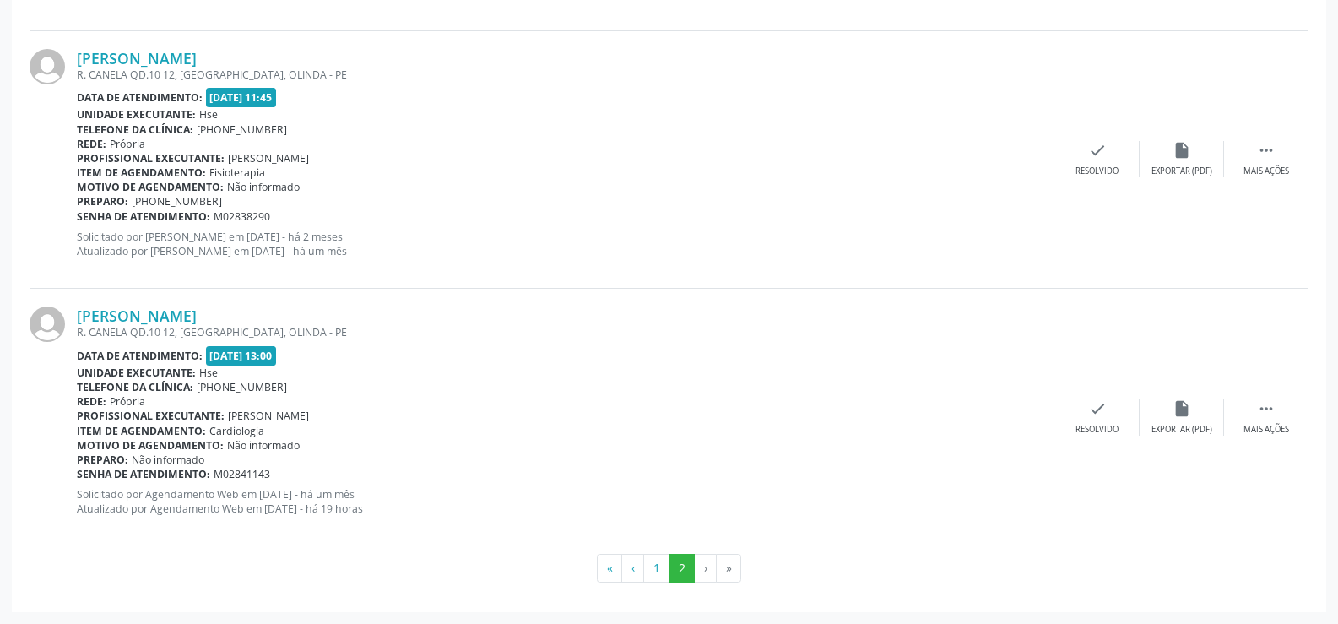
drag, startPoint x: 258, startPoint y: 312, endPoint x: 75, endPoint y: 318, distance: 182.5
click at [75, 318] on div "[PERSON_NAME] R. CANELA QD.10 12, [GEOGRAPHIC_DATA], OLINDA - PE Data de atendi…" at bounding box center [669, 417] width 1279 height 257
copy div "[PERSON_NAME]"
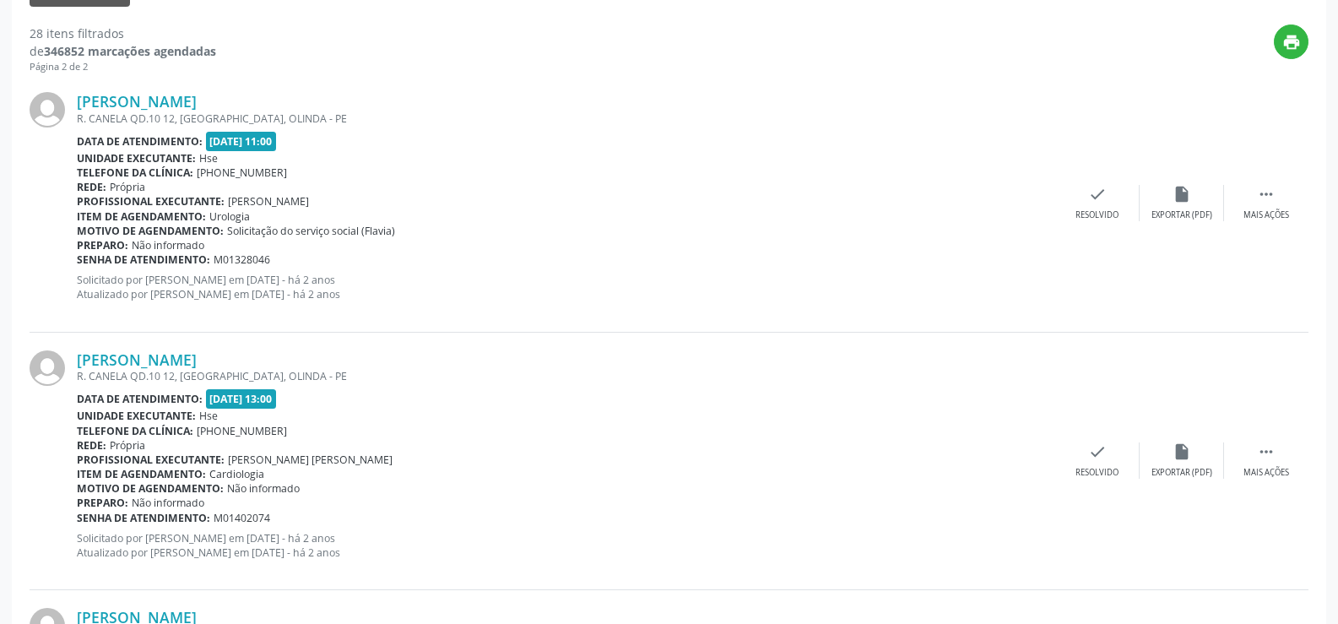
scroll to position [273, 0]
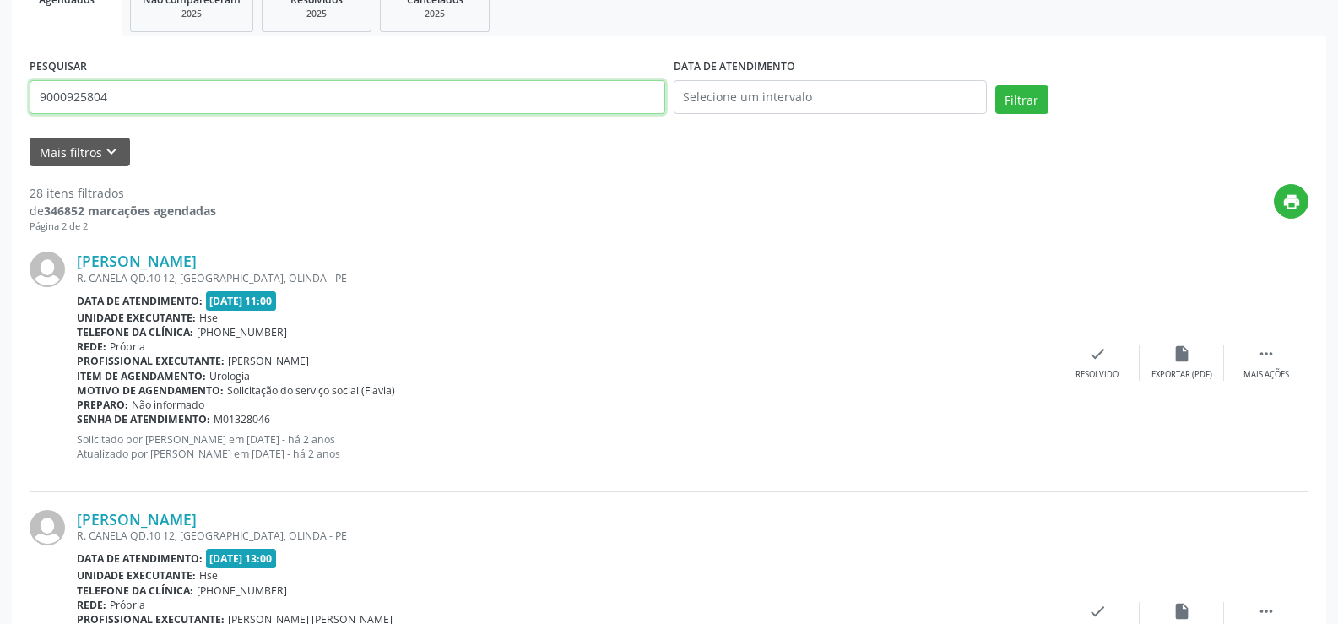
drag, startPoint x: 153, startPoint y: 101, endPoint x: 0, endPoint y: 88, distance: 153.4
click at [996, 85] on button "Filtrar" at bounding box center [1022, 99] width 53 height 29
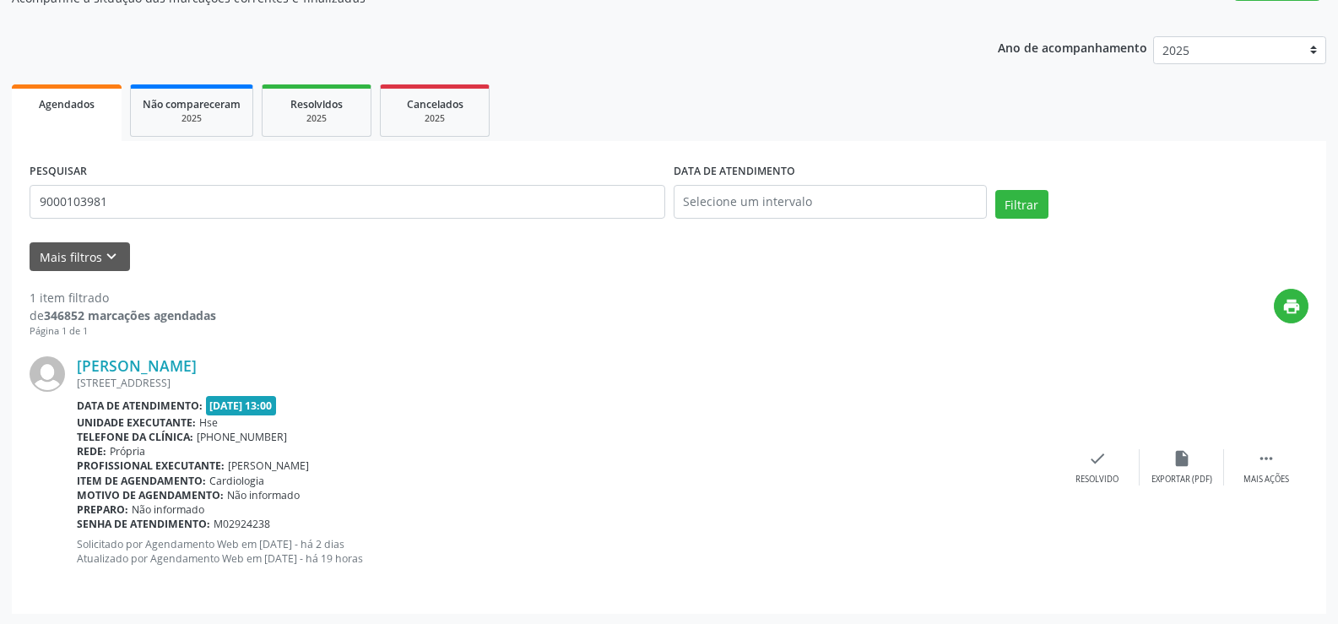
scroll to position [170, 0]
drag, startPoint x: 214, startPoint y: 362, endPoint x: 68, endPoint y: 361, distance: 145.2
click at [68, 361] on div "[PERSON_NAME] [STREET_ADDRESS] Data de atendimento: [DATE] 13:00 Unidade execut…" at bounding box center [669, 465] width 1279 height 257
copy div "[PERSON_NAME]"
click at [176, 363] on link "[PERSON_NAME]" at bounding box center [137, 364] width 120 height 19
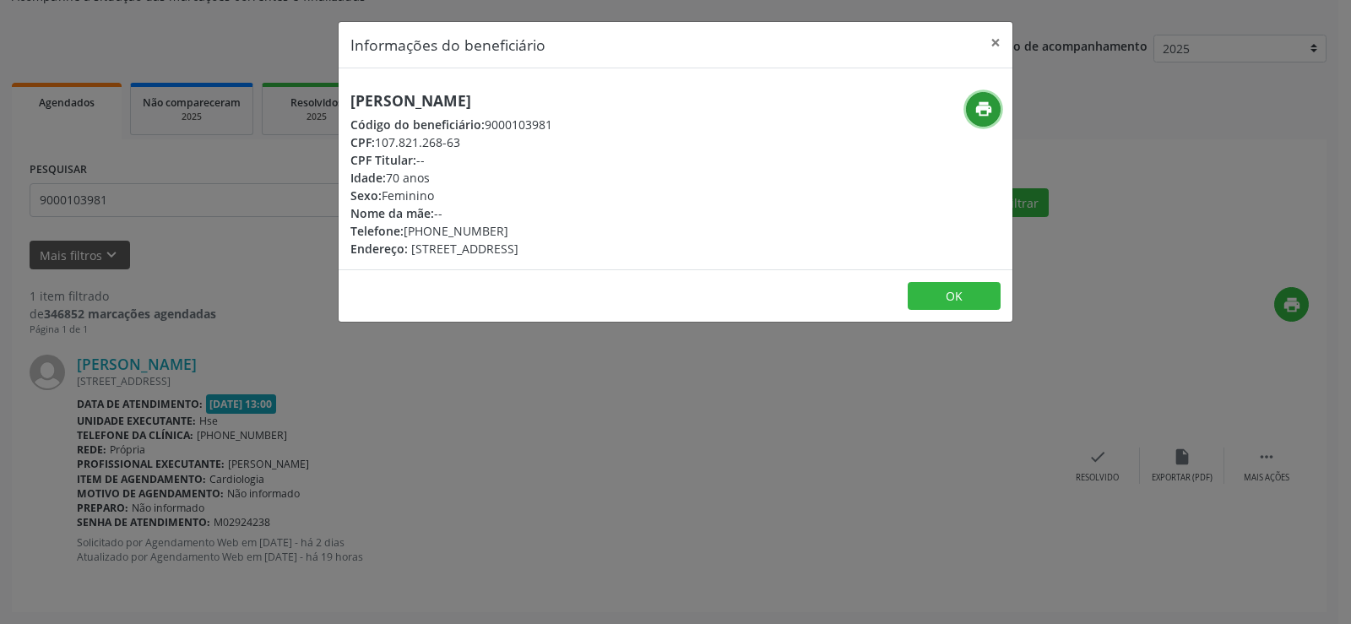
click at [975, 114] on icon "print" at bounding box center [983, 109] width 19 height 19
click at [995, 38] on button "×" at bounding box center [996, 42] width 34 height 41
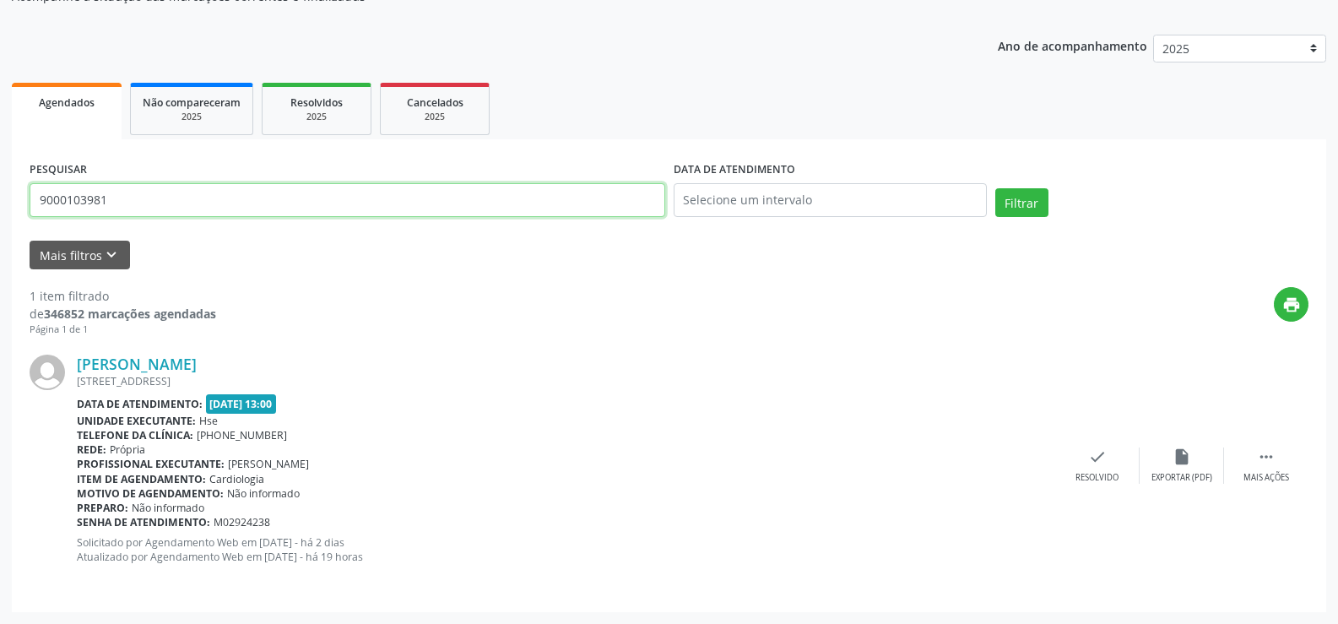
drag, startPoint x: 144, startPoint y: 192, endPoint x: 0, endPoint y: 193, distance: 143.6
click at [0, 193] on div "Acompanhamento Acompanhe a situação das marcações correntes e finalizadas Relat…" at bounding box center [669, 273] width 1338 height 701
click at [996, 188] on button "Filtrar" at bounding box center [1022, 202] width 53 height 29
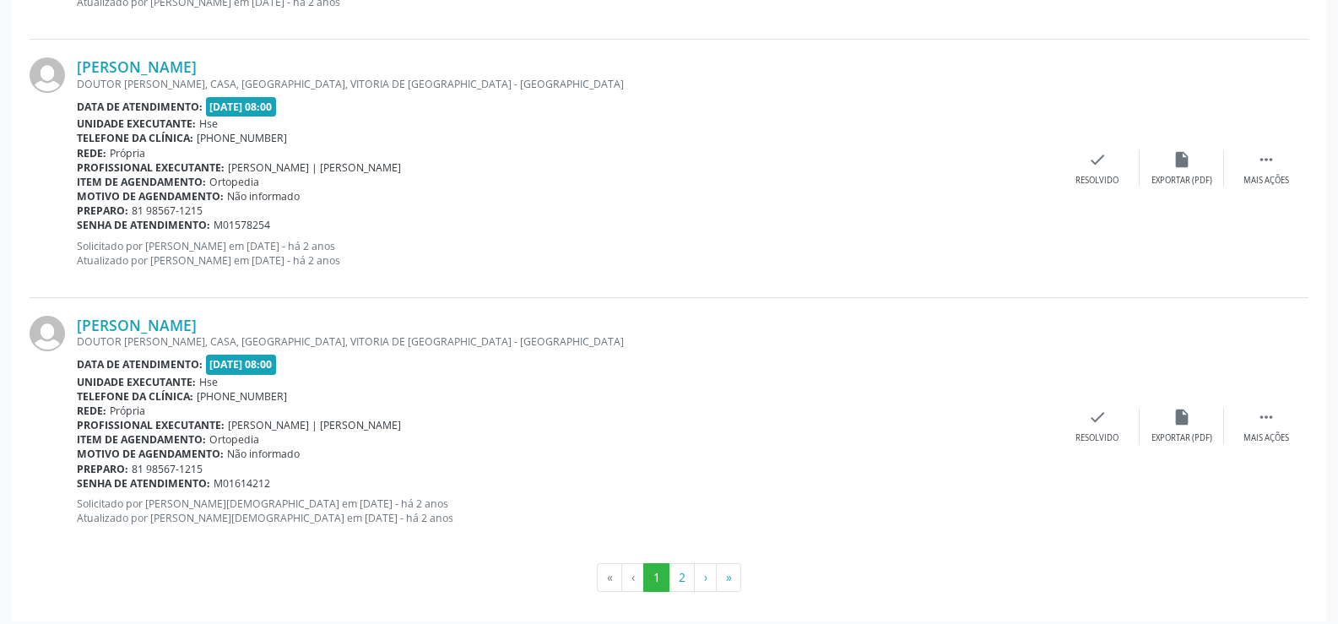
scroll to position [3829, 0]
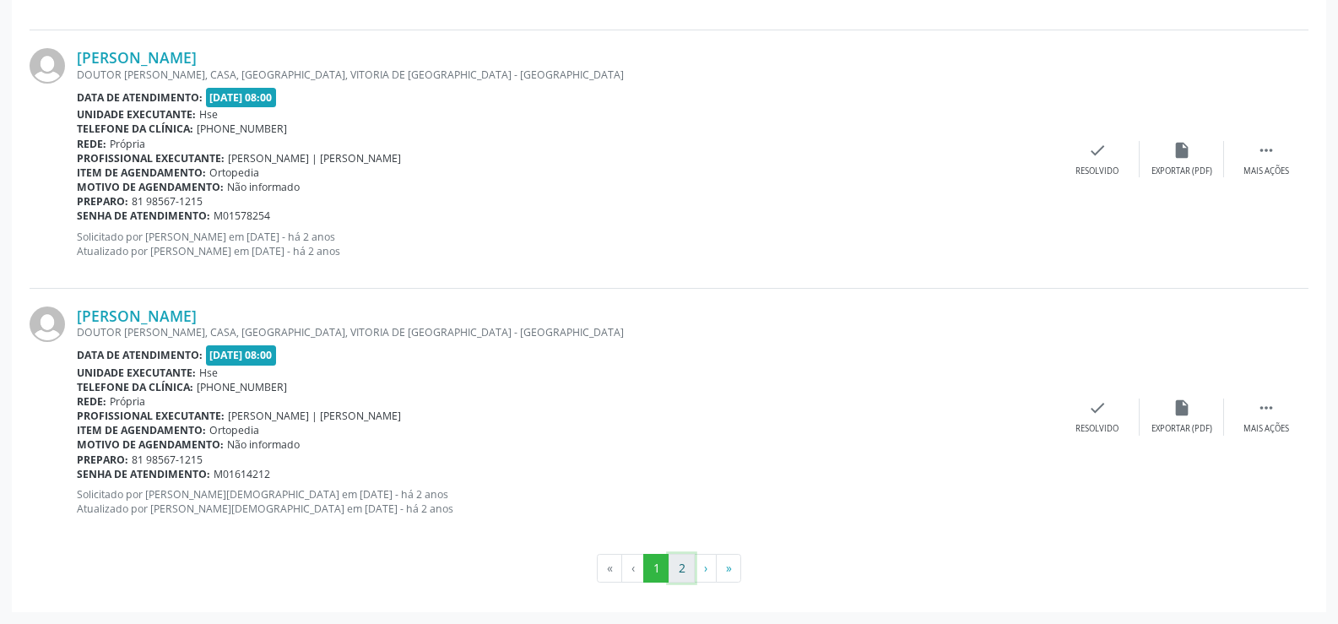
click at [679, 565] on button "2" at bounding box center [682, 568] width 26 height 29
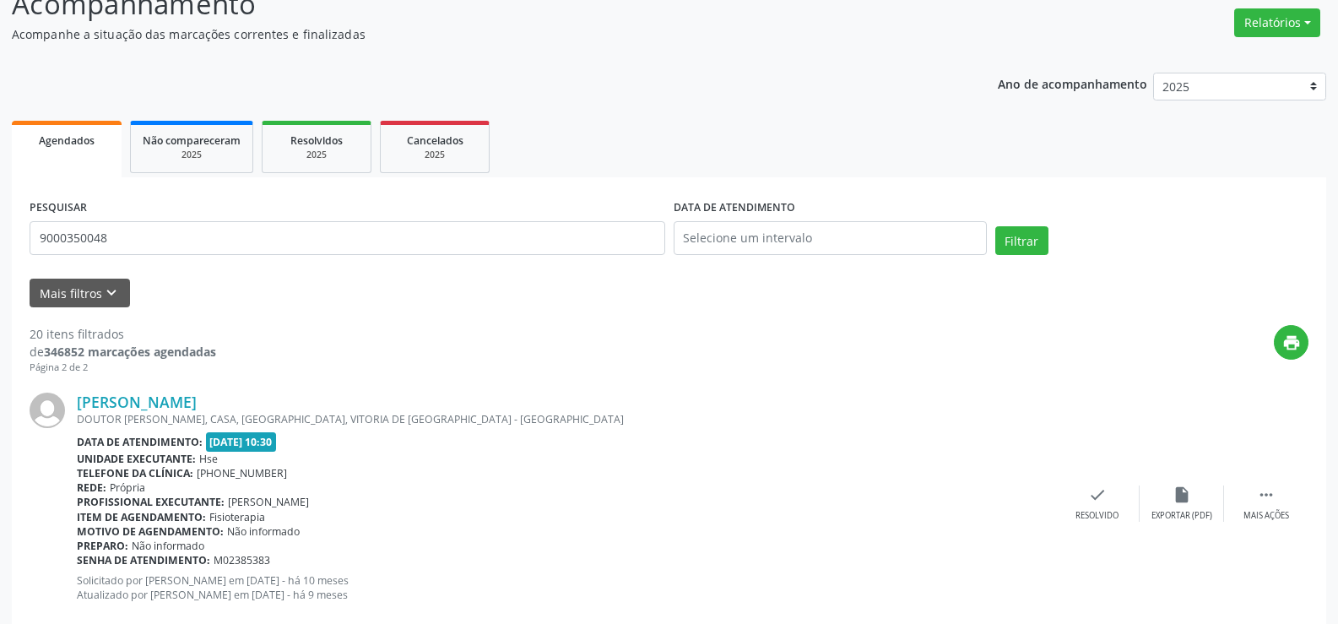
scroll to position [0, 0]
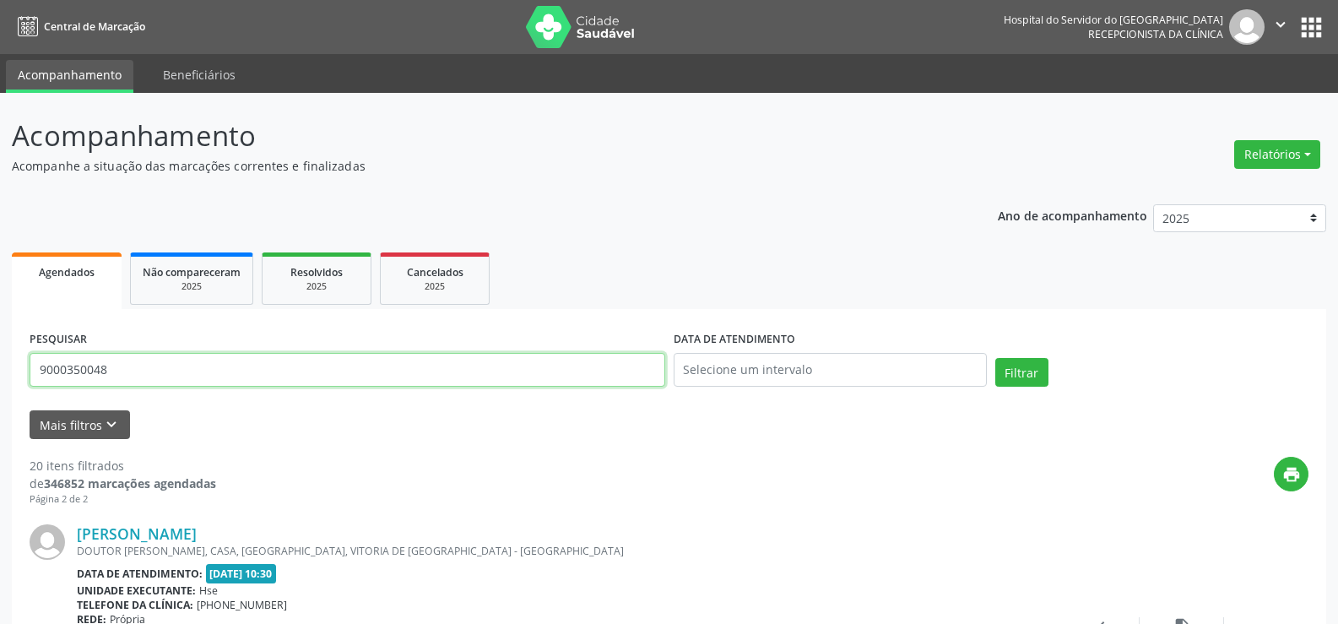
drag, startPoint x: 137, startPoint y: 367, endPoint x: 0, endPoint y: 352, distance: 137.6
type input "9000182215"
click at [996, 358] on button "Filtrar" at bounding box center [1022, 372] width 53 height 29
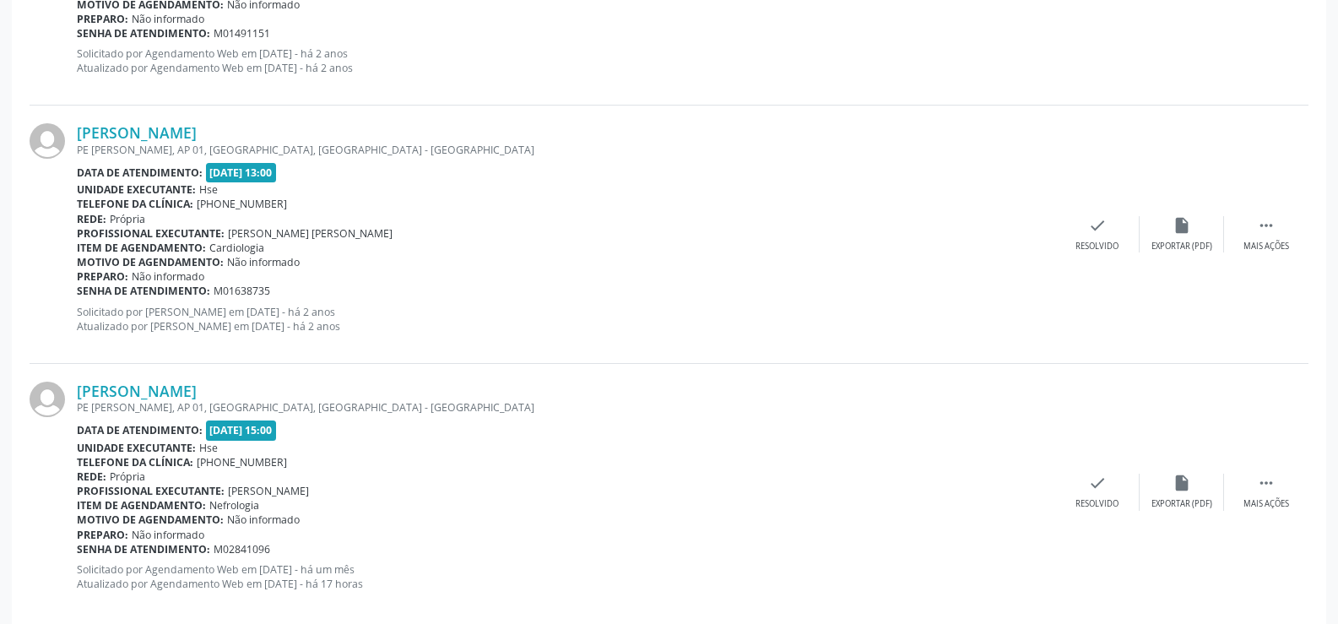
scroll to position [2490, 0]
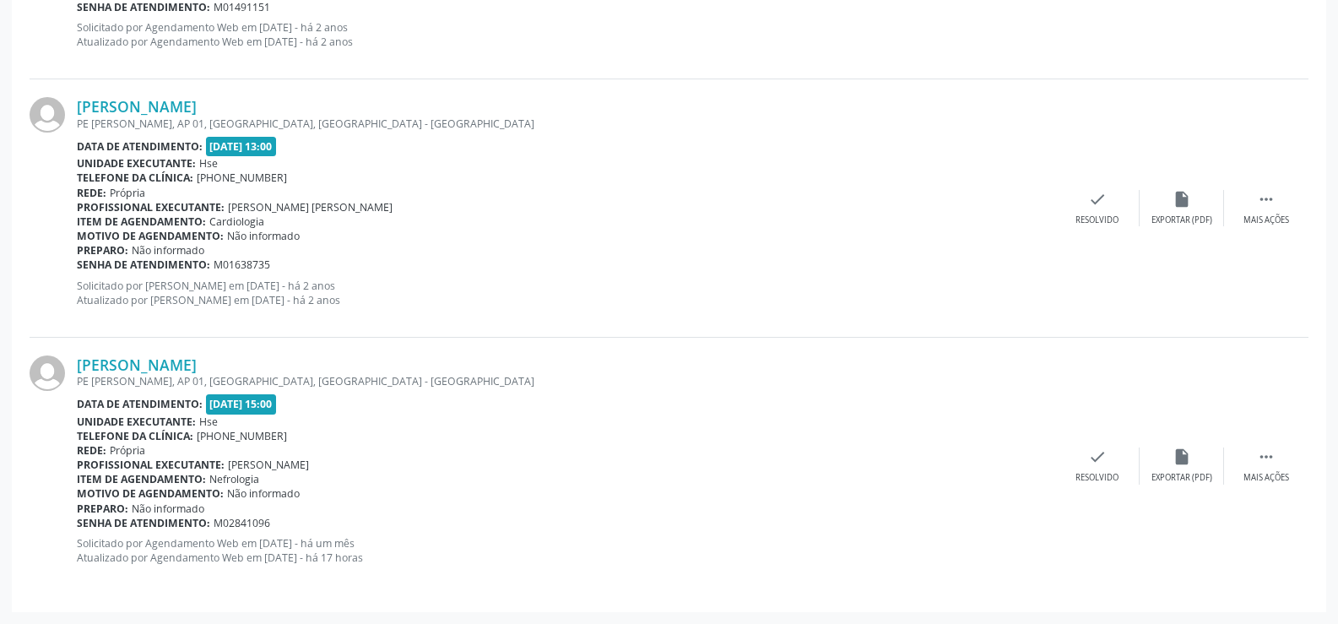
drag, startPoint x: 283, startPoint y: 355, endPoint x: 73, endPoint y: 363, distance: 210.4
click at [73, 363] on div "[PERSON_NAME] PE [PERSON_NAME], AP 01, [GEOGRAPHIC_DATA], [GEOGRAPHIC_DATA] - […" at bounding box center [669, 466] width 1279 height 257
copy div "[PERSON_NAME]"
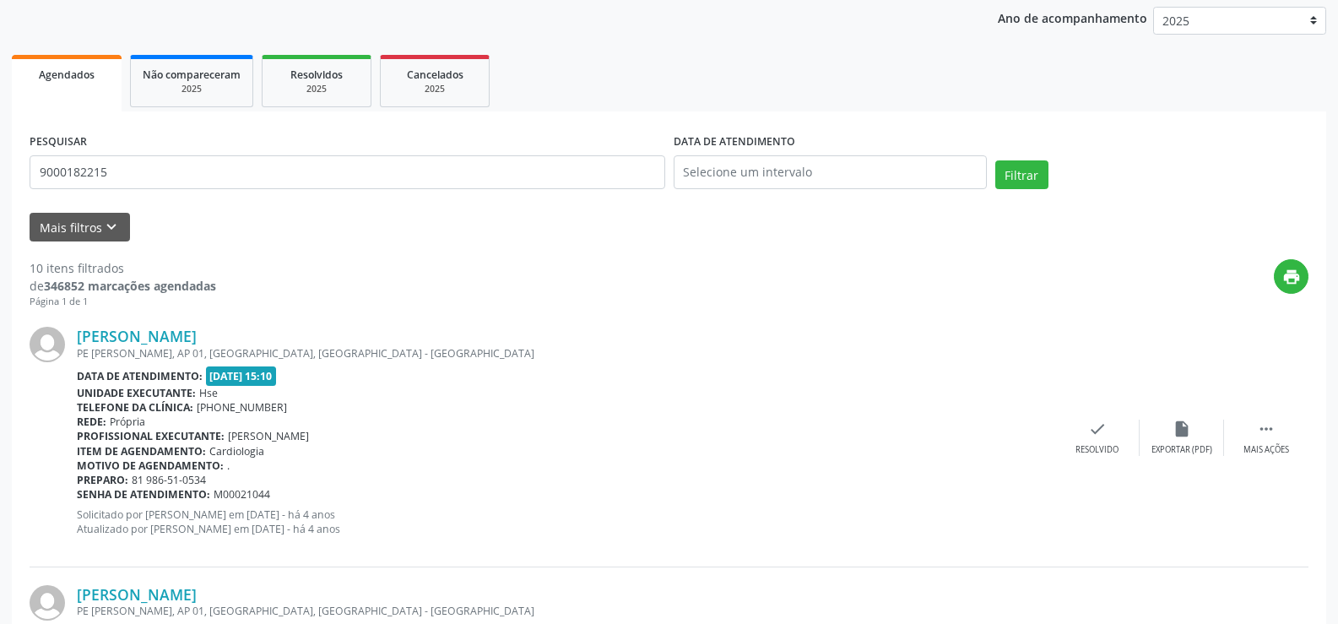
scroll to position [41, 0]
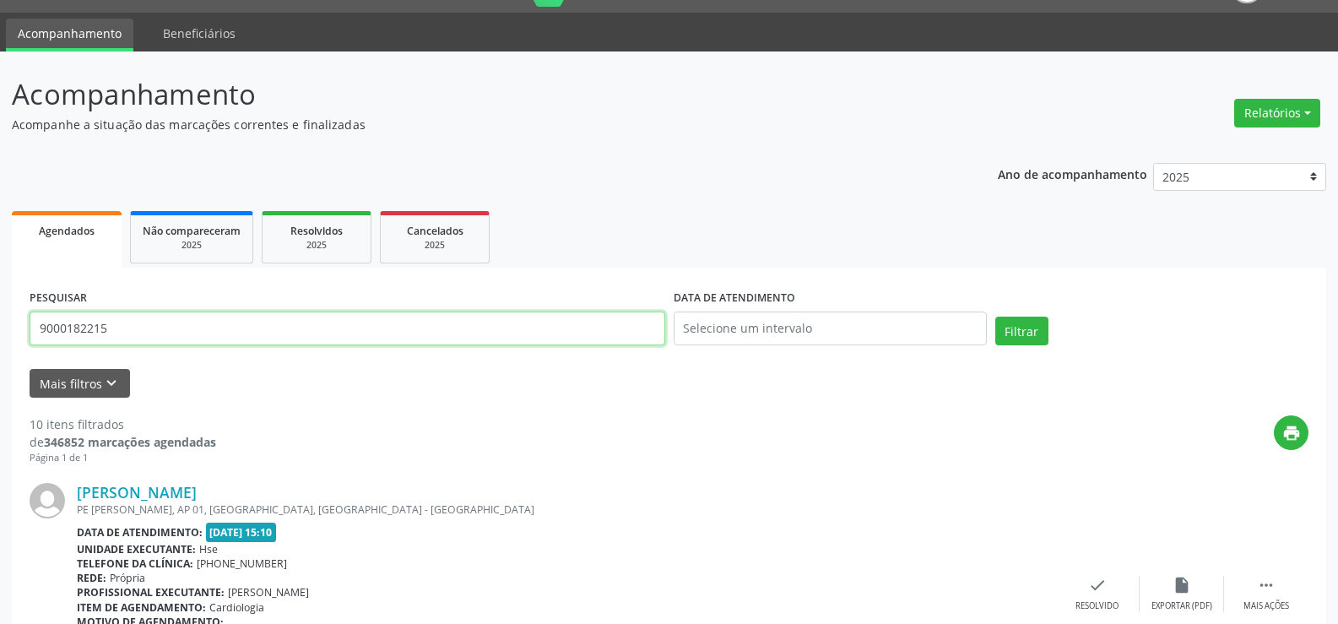
type input "9000053469"
click at [996, 317] on button "Filtrar" at bounding box center [1022, 331] width 53 height 29
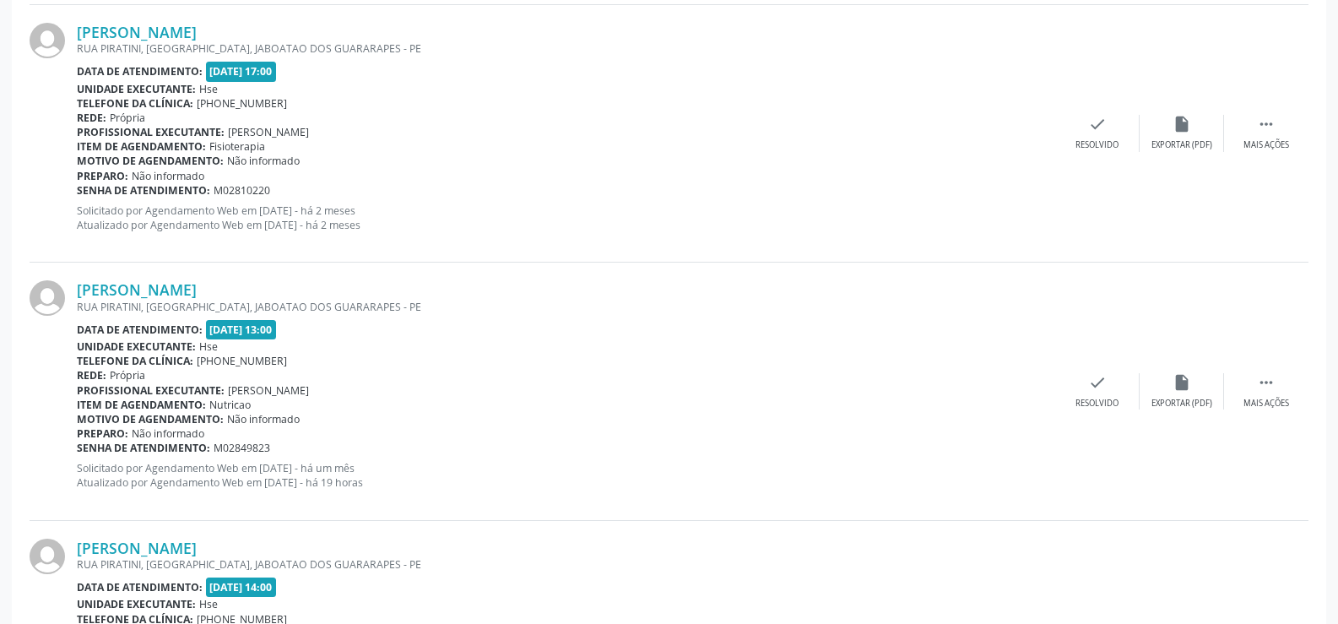
scroll to position [1449, 0]
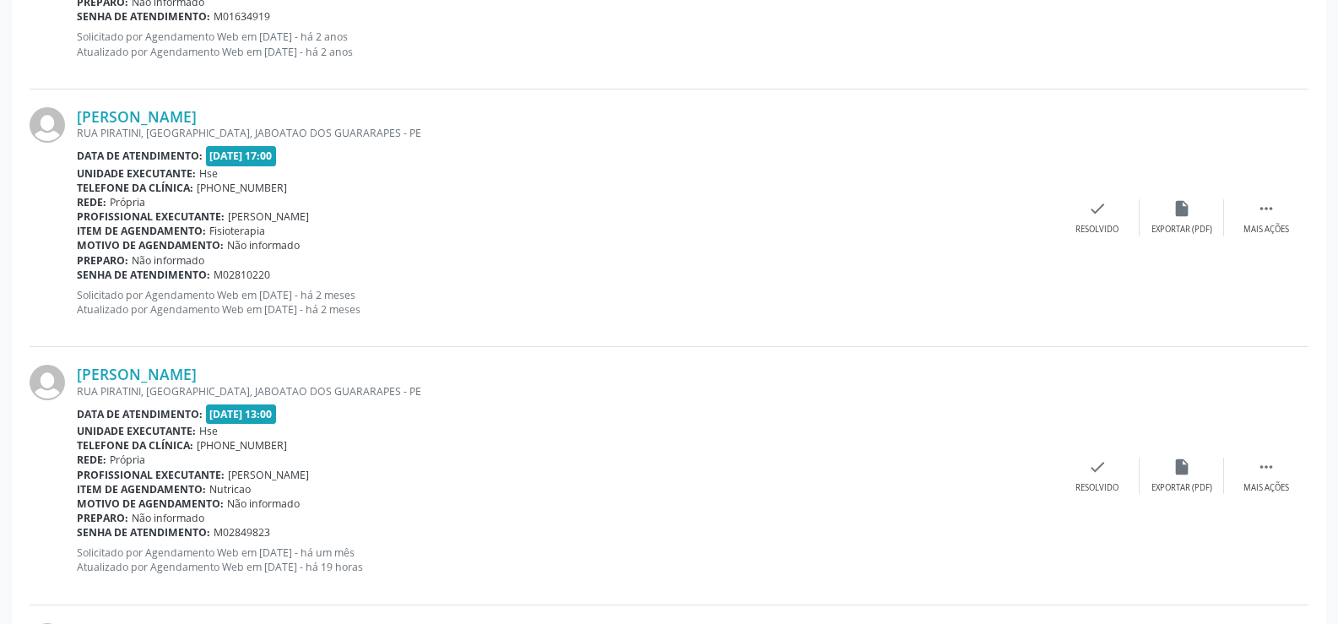
drag, startPoint x: 288, startPoint y: 372, endPoint x: 68, endPoint y: 375, distance: 220.4
click at [68, 375] on div "[PERSON_NAME] [GEOGRAPHIC_DATA], [GEOGRAPHIC_DATA], JABOATAO DOS GUARARAPES - P…" at bounding box center [669, 476] width 1279 height 258
copy div "[PERSON_NAME]"
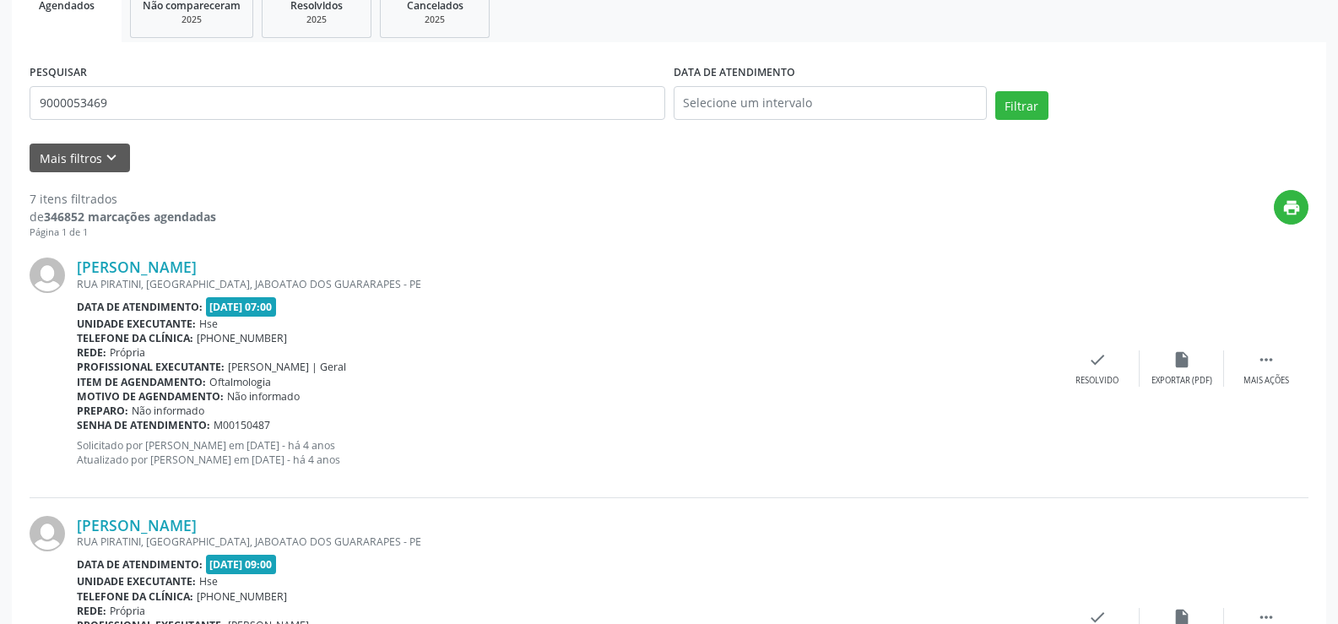
scroll to position [0, 0]
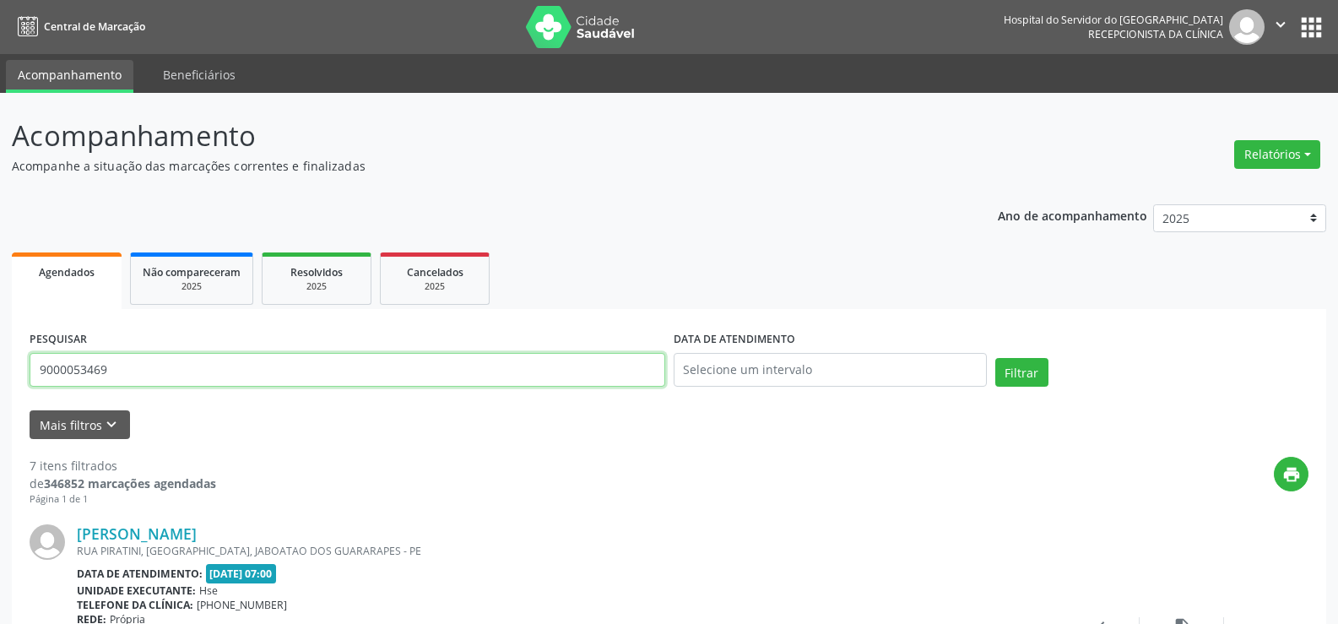
drag, startPoint x: 113, startPoint y: 371, endPoint x: 0, endPoint y: 345, distance: 116.0
type input "9000271570"
click at [996, 358] on button "Filtrar" at bounding box center [1022, 372] width 53 height 29
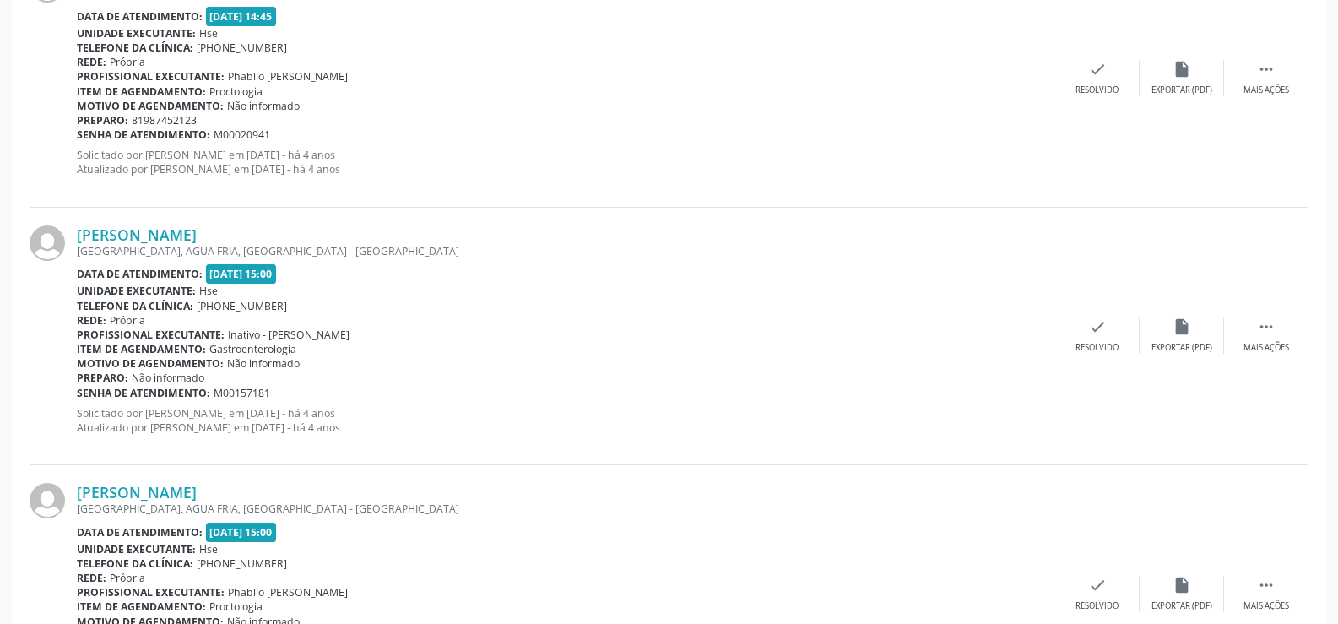
scroll to position [135, 0]
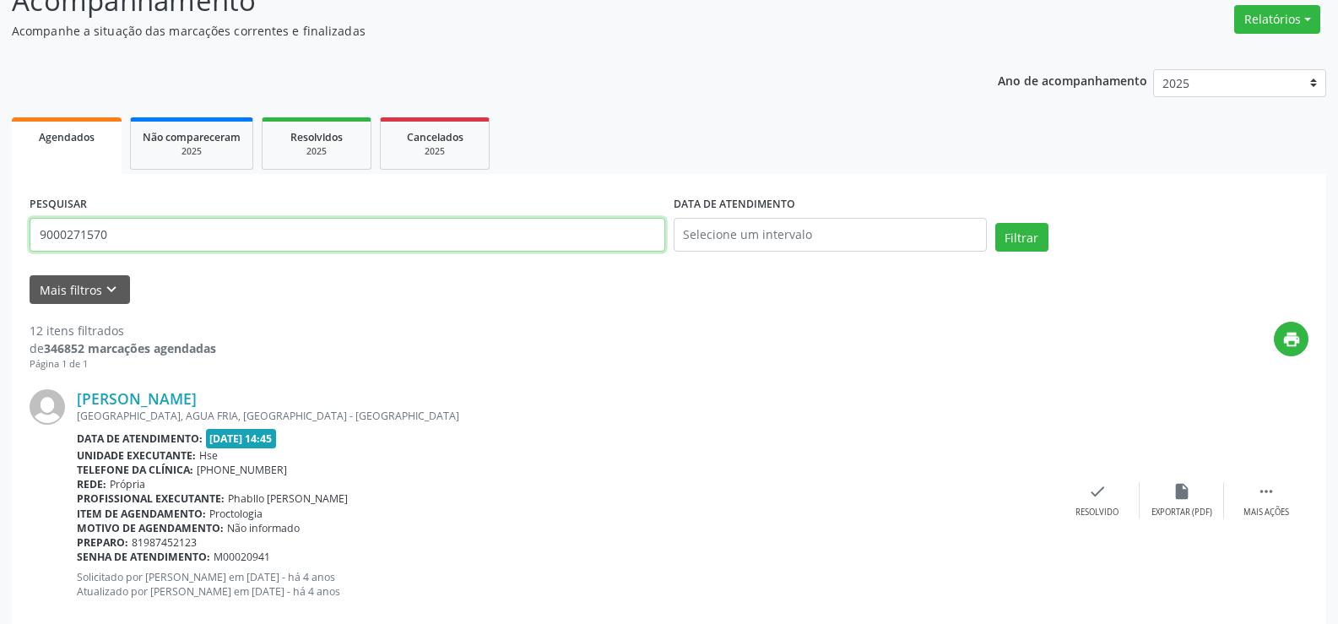
drag, startPoint x: 128, startPoint y: 229, endPoint x: 0, endPoint y: 240, distance: 128.8
click at [996, 223] on button "Filtrar" at bounding box center [1022, 237] width 53 height 29
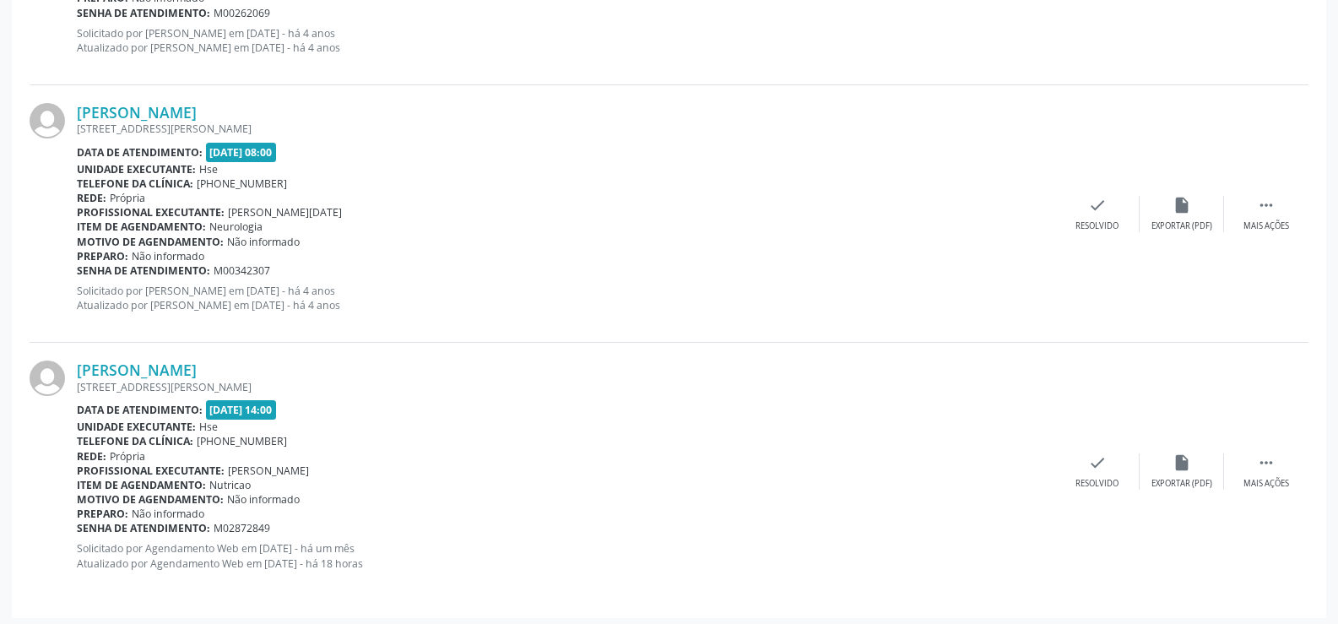
scroll to position [943, 0]
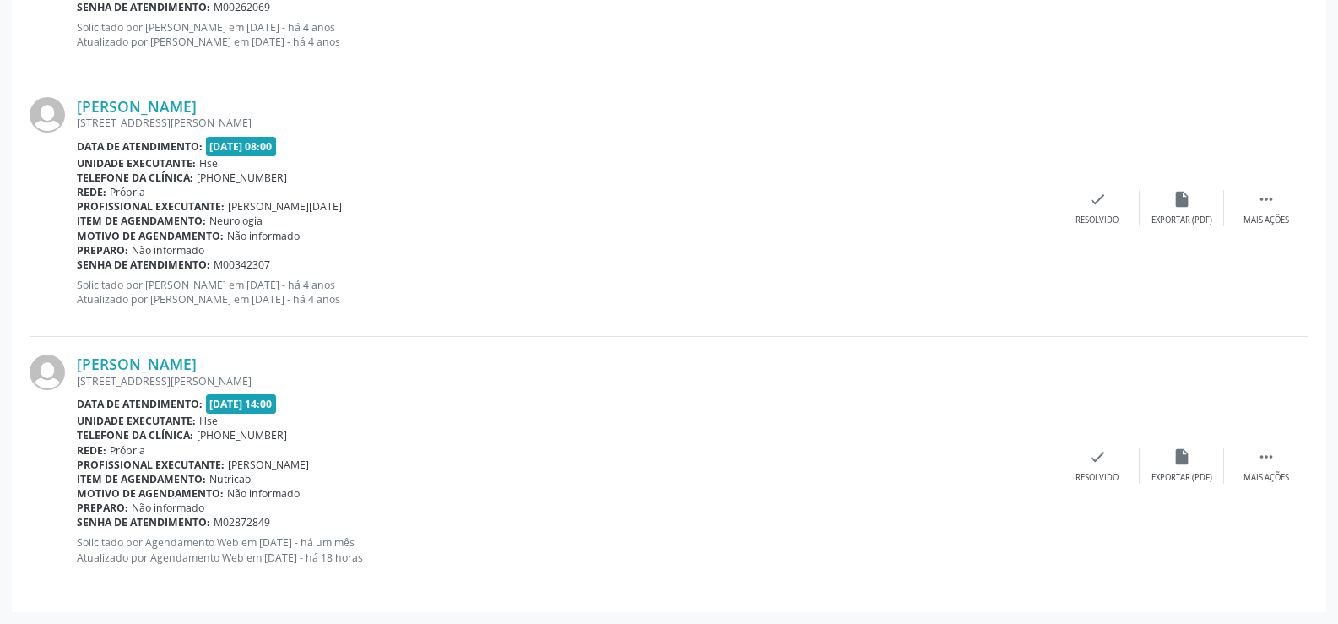
drag, startPoint x: 240, startPoint y: 361, endPoint x: 73, endPoint y: 365, distance: 166.4
click at [73, 365] on div "[PERSON_NAME] [STREET_ADDRESS][PERSON_NAME] Data de atendimento: [DATE] 14:00 U…" at bounding box center [669, 465] width 1279 height 257
copy div "[PERSON_NAME]"
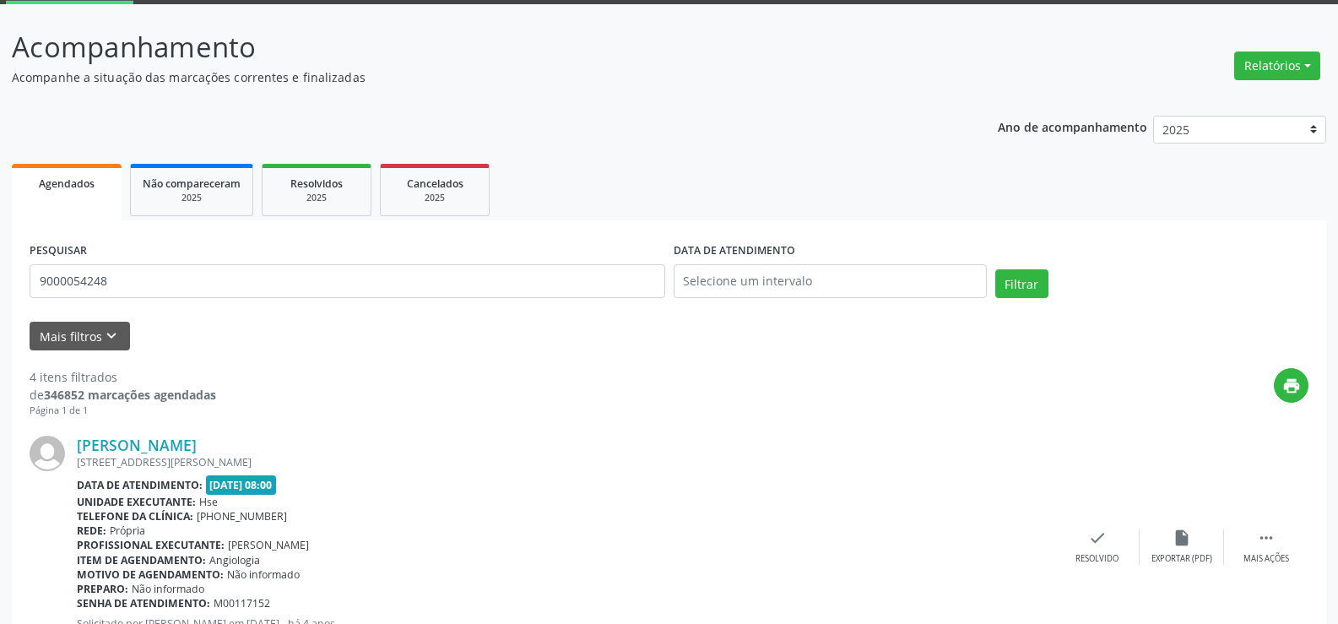
scroll to position [0, 0]
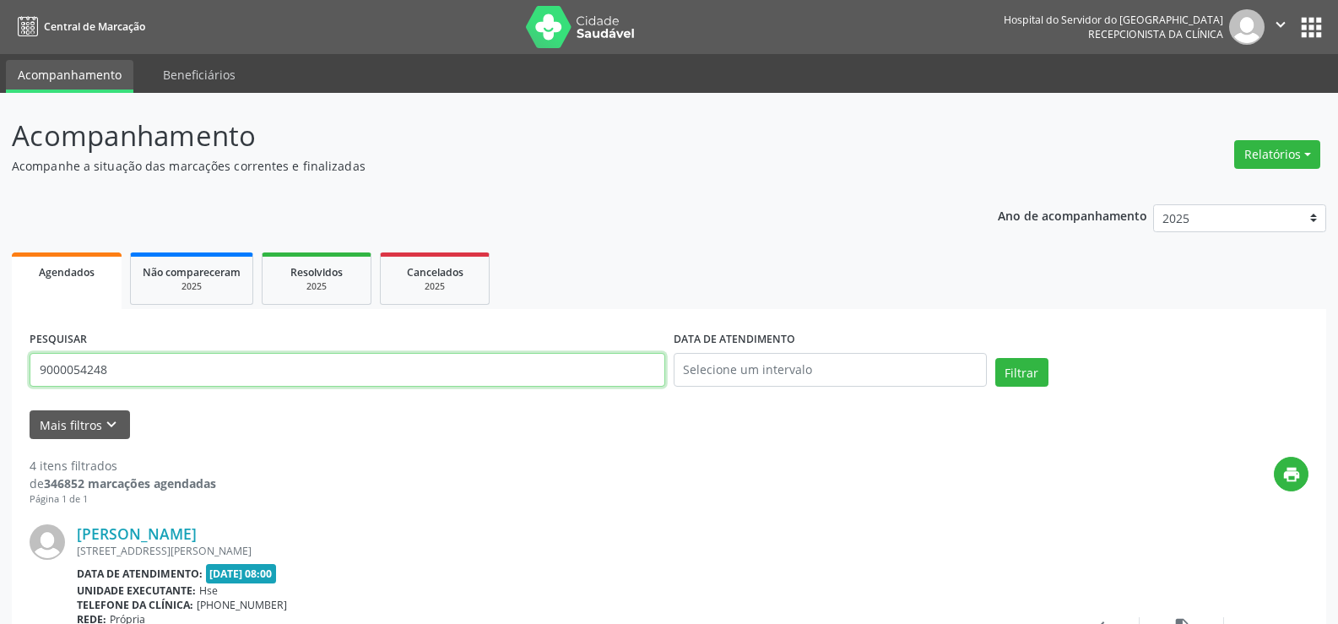
drag, startPoint x: 128, startPoint y: 365, endPoint x: 0, endPoint y: 363, distance: 127.5
paste input "CLEIDIANE [PERSON_NAME]"
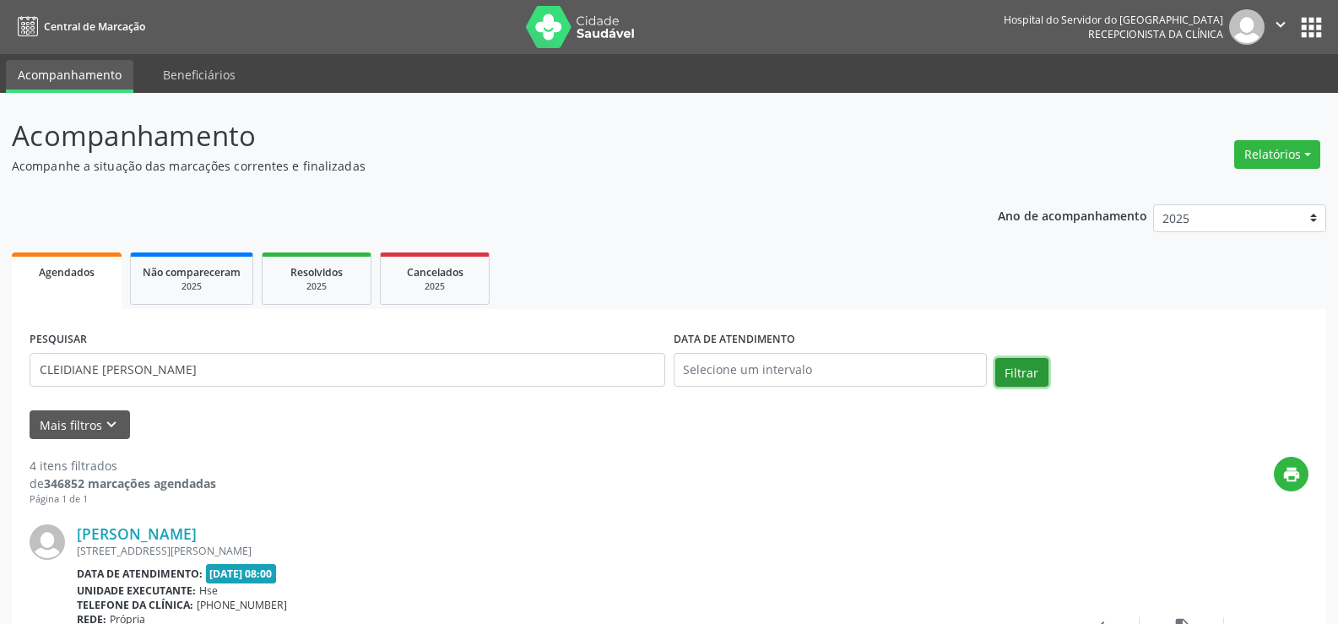
click at [1013, 364] on button "Filtrar" at bounding box center [1022, 372] width 53 height 29
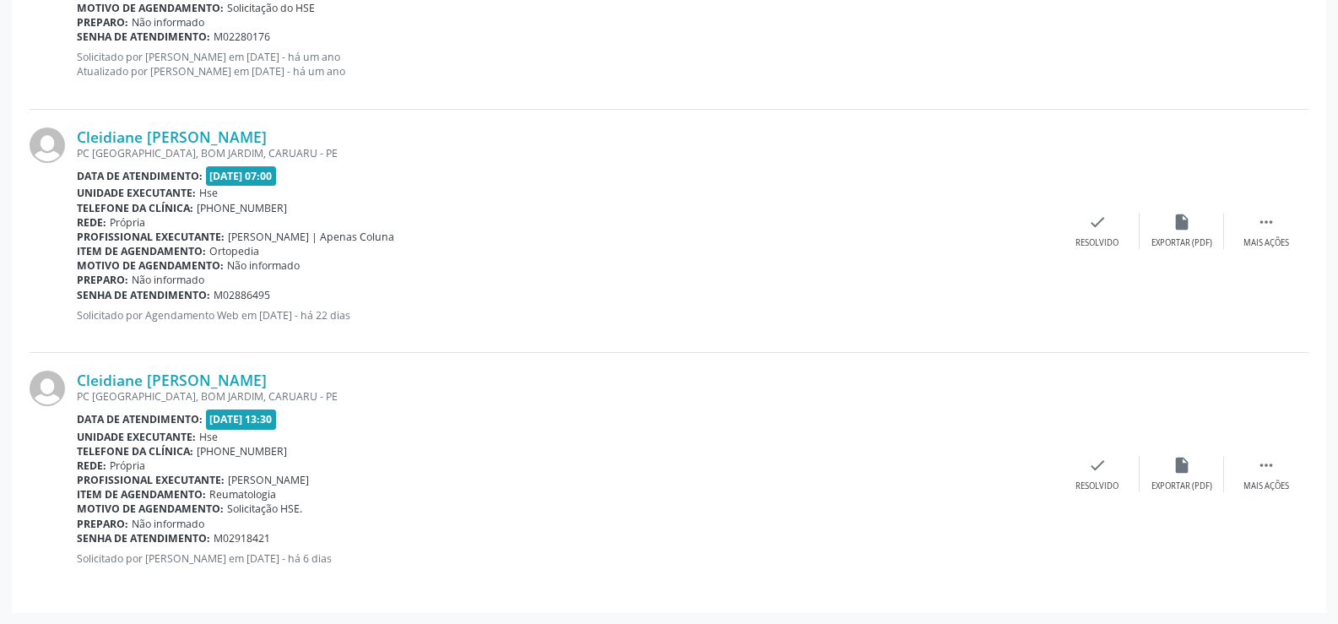
scroll to position [656, 0]
click at [312, 378] on div "Cleidiane [PERSON_NAME]" at bounding box center [566, 379] width 979 height 19
click at [267, 378] on link "Cleidiane [PERSON_NAME]" at bounding box center [172, 379] width 190 height 19
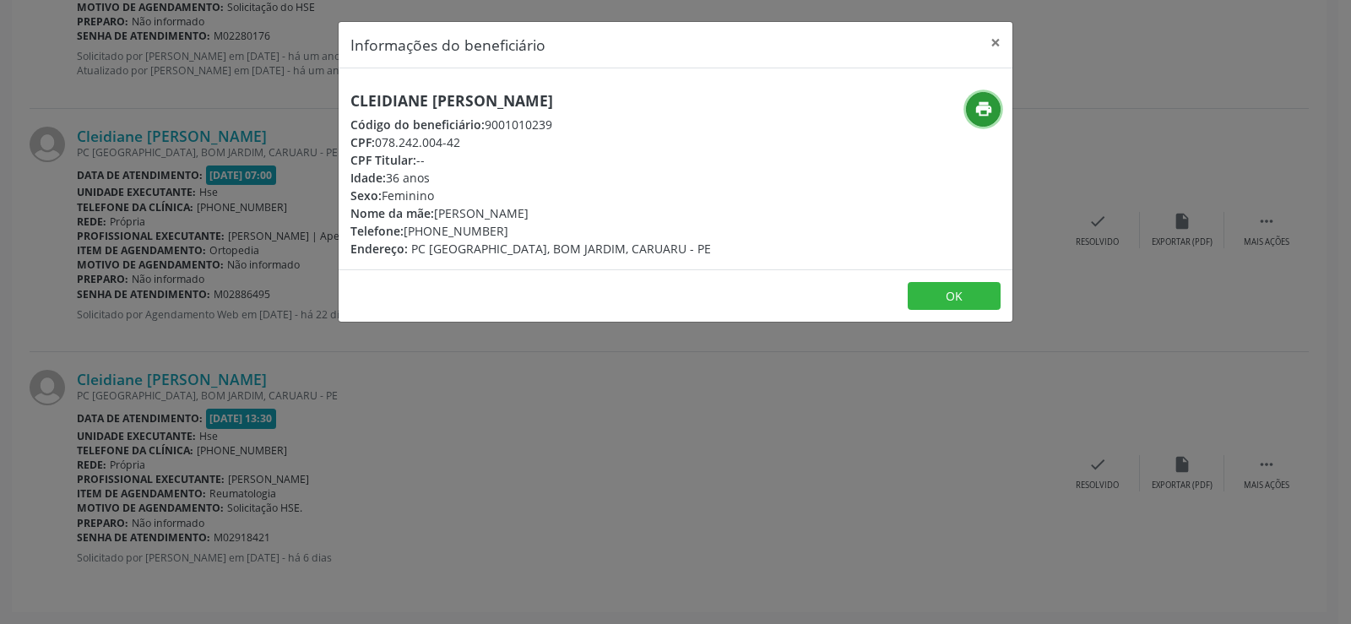
click at [981, 112] on icon "print" at bounding box center [983, 109] width 19 height 19
click at [996, 46] on button "×" at bounding box center [996, 42] width 34 height 41
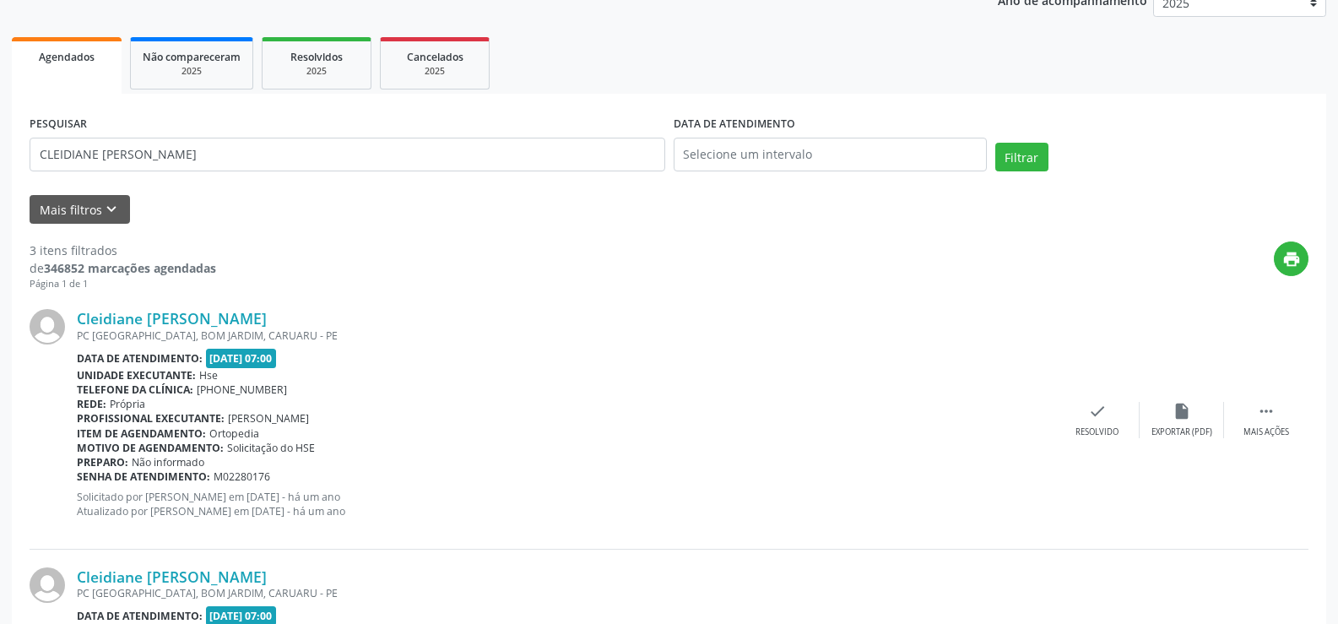
scroll to position [0, 0]
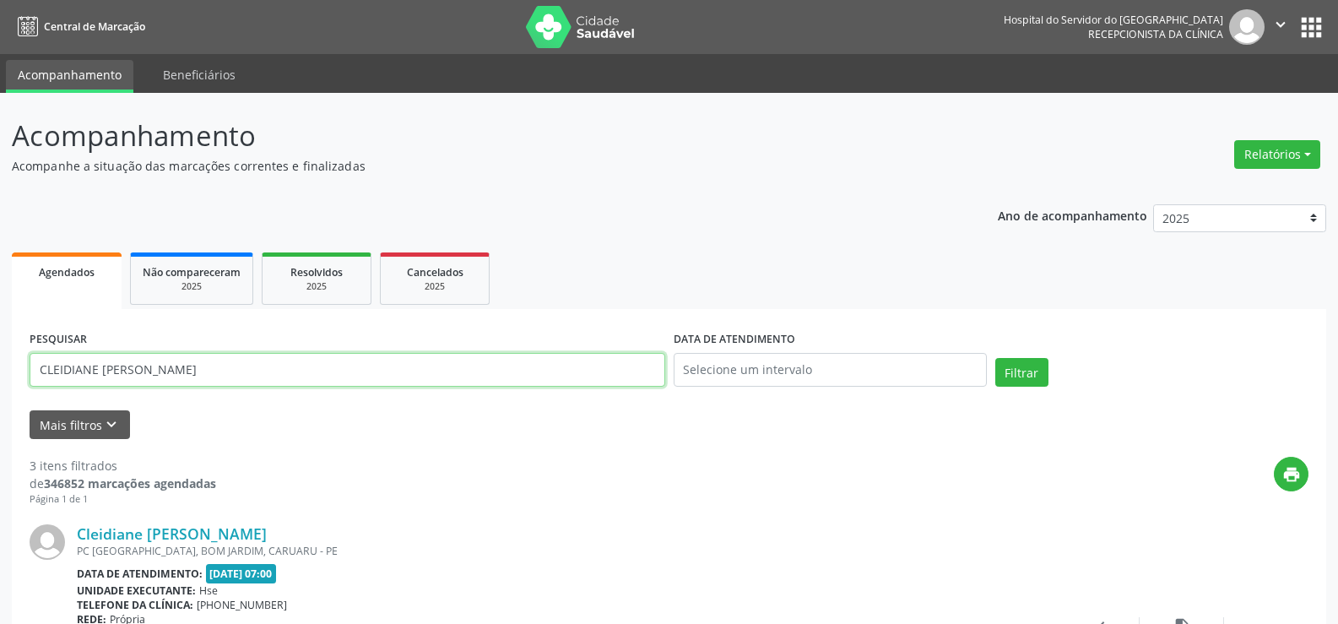
drag, startPoint x: 288, startPoint y: 367, endPoint x: 0, endPoint y: 366, distance: 287.9
type input "[PERSON_NAME]"
click at [996, 358] on button "Filtrar" at bounding box center [1022, 372] width 53 height 29
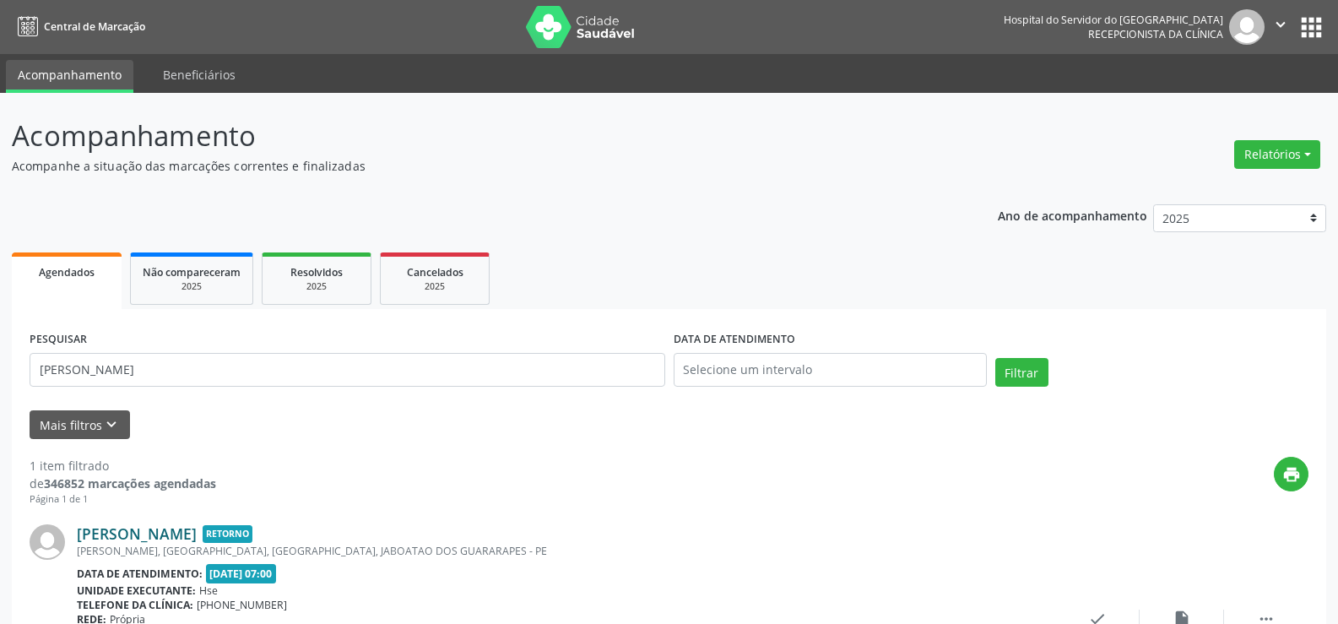
click at [177, 531] on link "[PERSON_NAME]" at bounding box center [137, 533] width 120 height 19
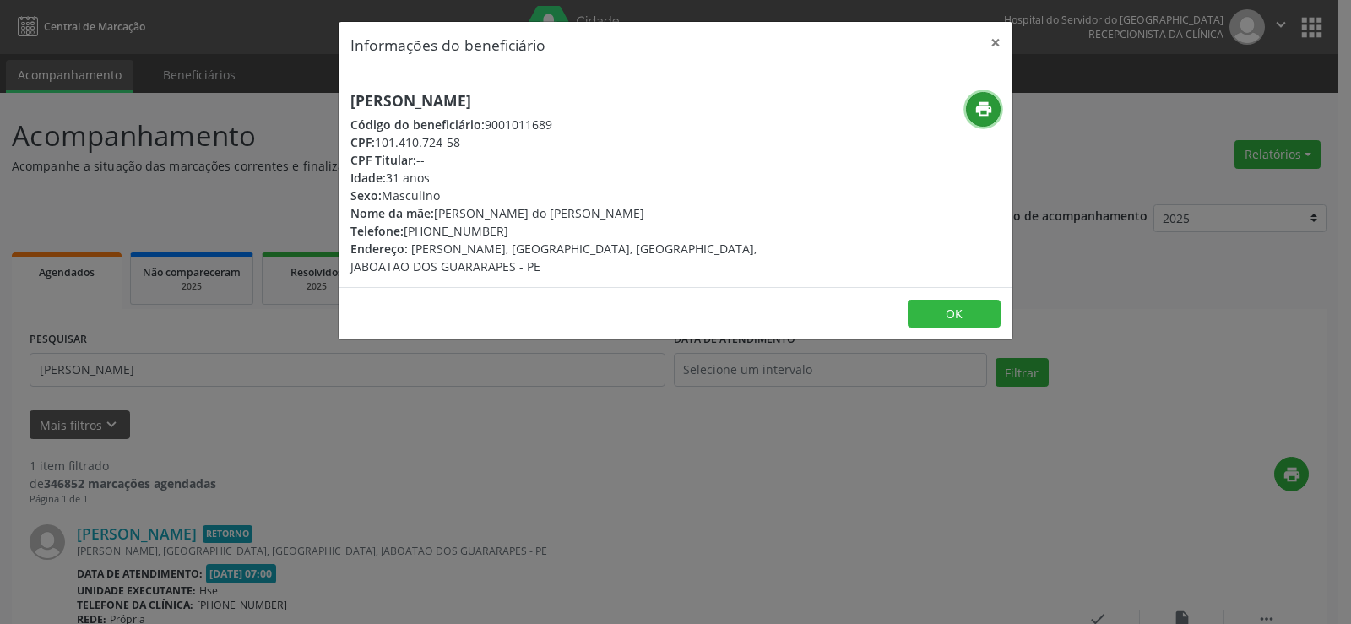
click at [978, 112] on icon "print" at bounding box center [983, 109] width 19 height 19
click at [1003, 37] on button "×" at bounding box center [996, 42] width 34 height 41
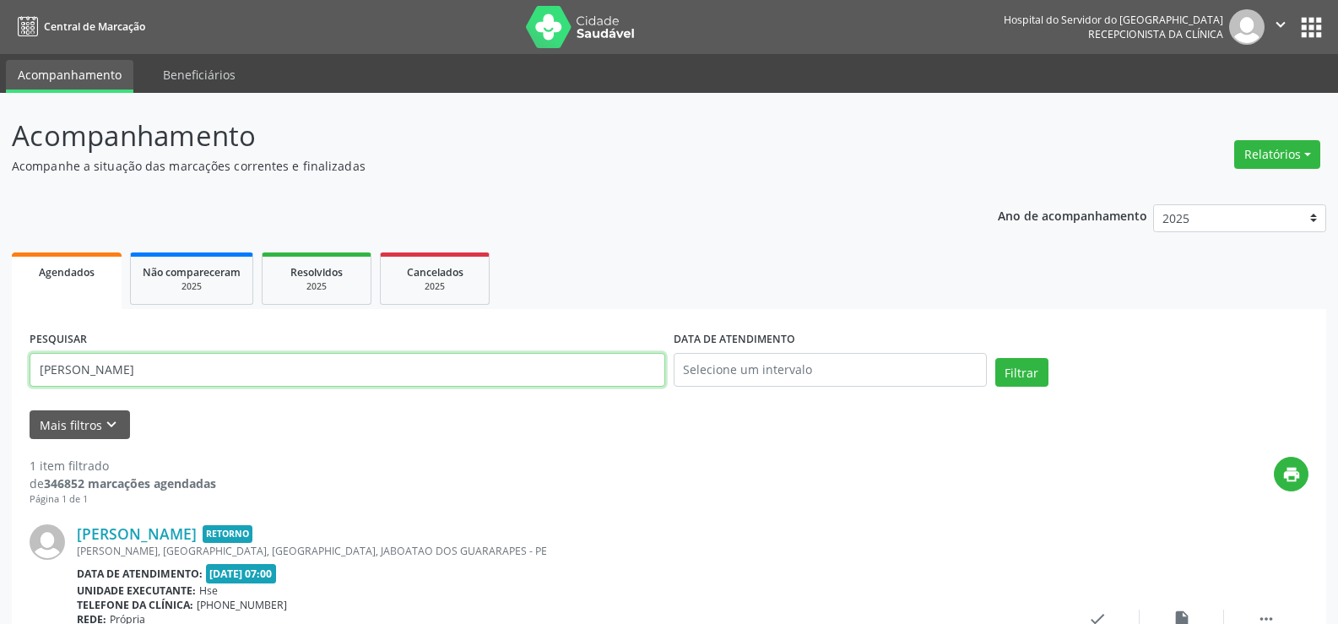
drag, startPoint x: 103, startPoint y: 366, endPoint x: 18, endPoint y: 363, distance: 85.3
click at [19, 364] on div "PESQUISAR [PERSON_NAME] DATA DE ATENDIMENTO Filtrar UNIDADE EXECUTANTE Selecion…" at bounding box center [669, 538] width 1315 height 458
type input "9000054248"
click at [996, 358] on button "Filtrar" at bounding box center [1022, 372] width 53 height 29
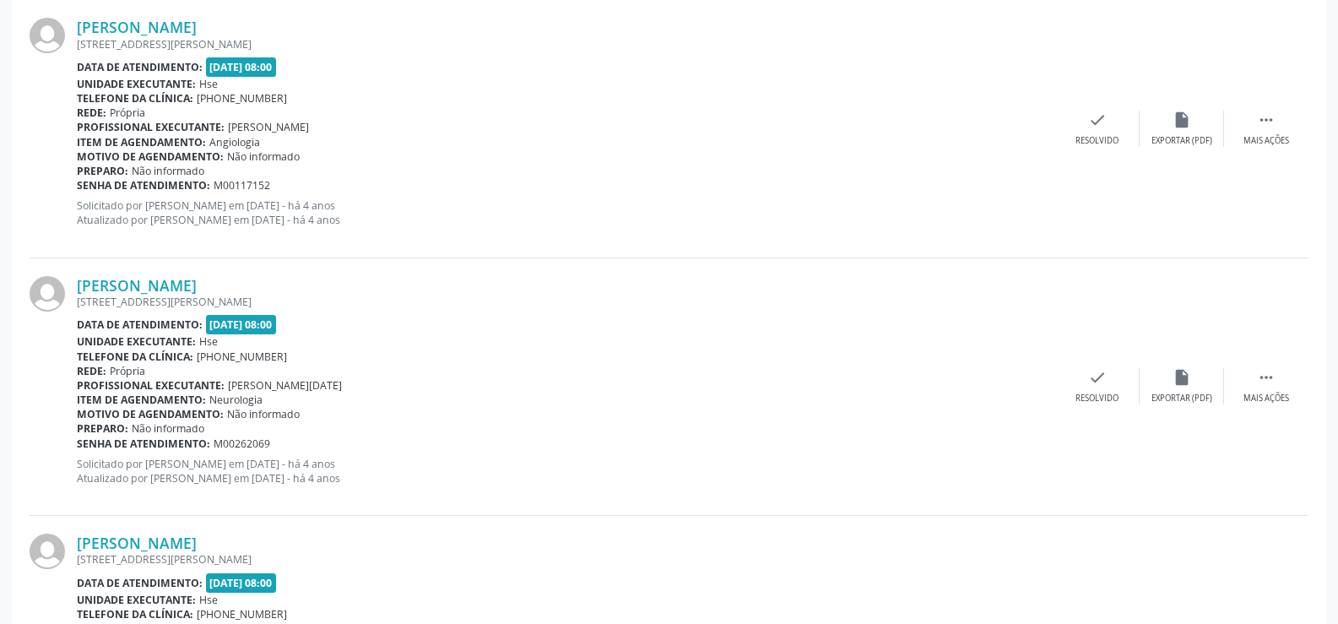
scroll to position [943, 0]
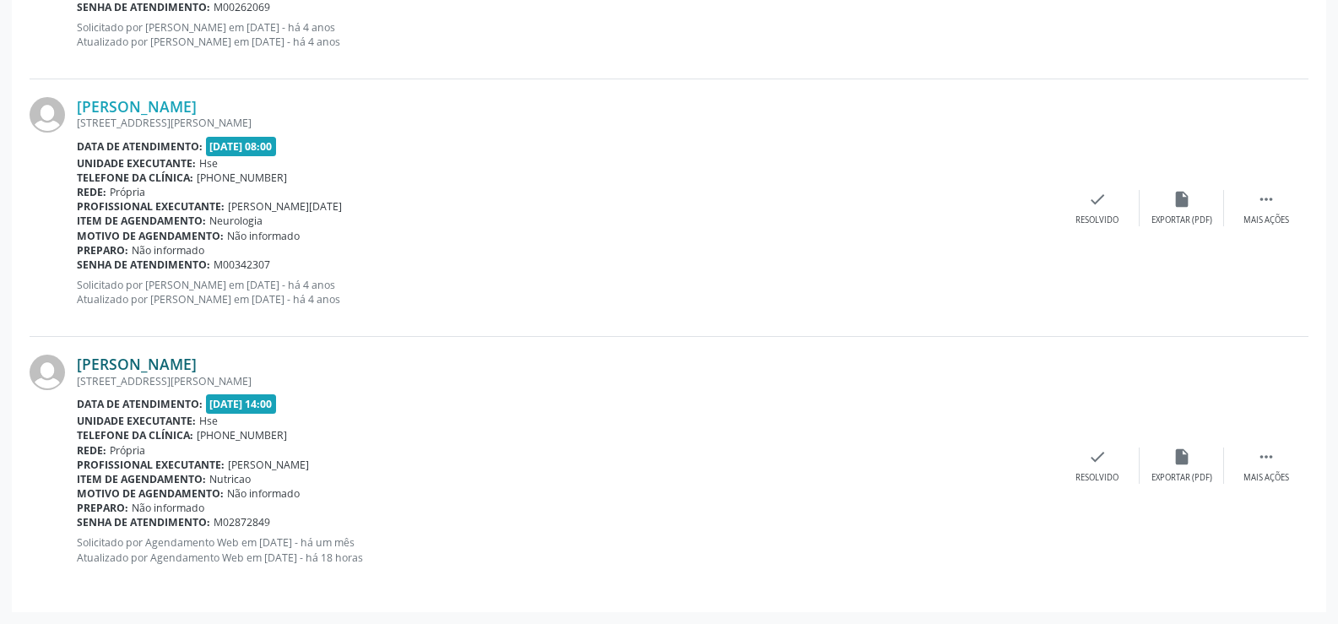
drag, startPoint x: 240, startPoint y: 362, endPoint x: 78, endPoint y: 368, distance: 162.2
click at [78, 368] on div "[PERSON_NAME]" at bounding box center [566, 364] width 979 height 19
copy link "[PERSON_NAME]"
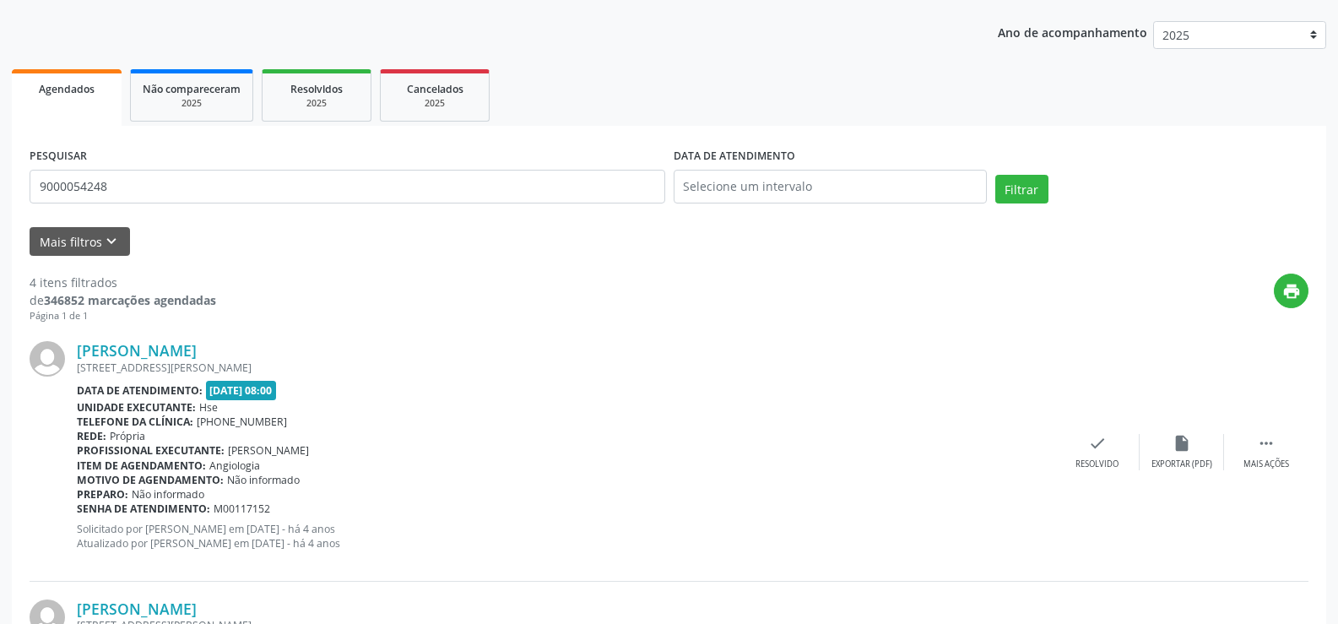
scroll to position [99, 0]
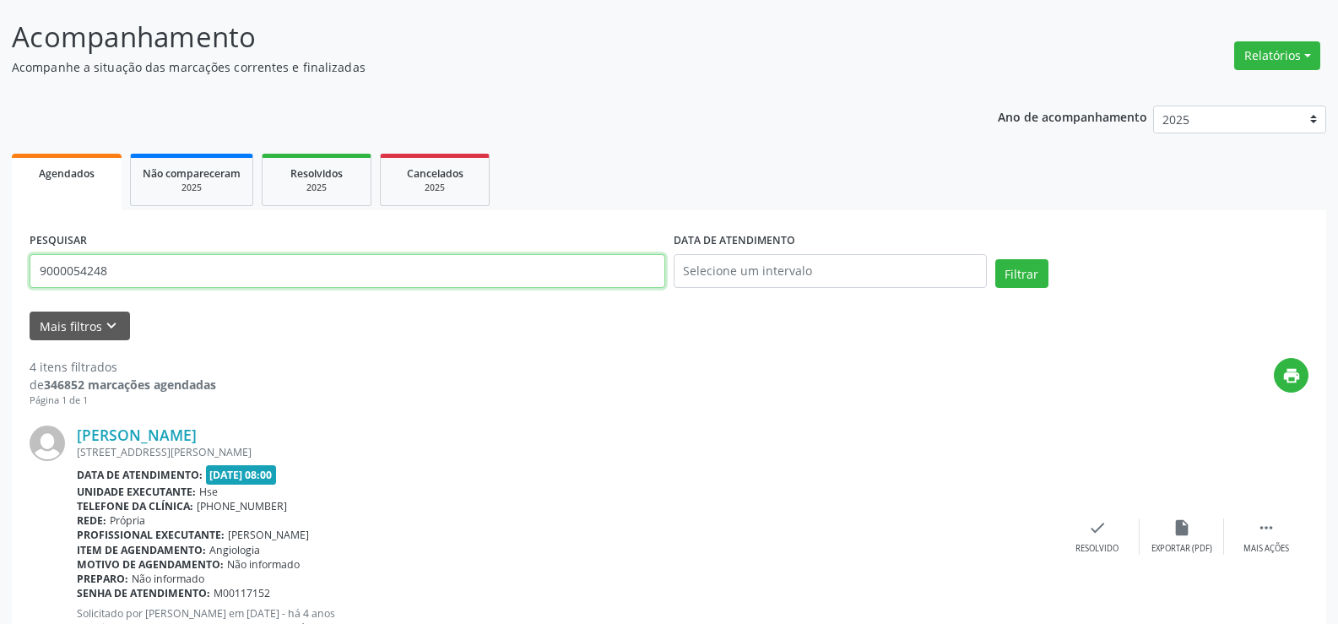
drag, startPoint x: 174, startPoint y: 269, endPoint x: 0, endPoint y: 251, distance: 174.9
type input "9000014937"
click at [996, 259] on button "Filtrar" at bounding box center [1022, 273] width 53 height 29
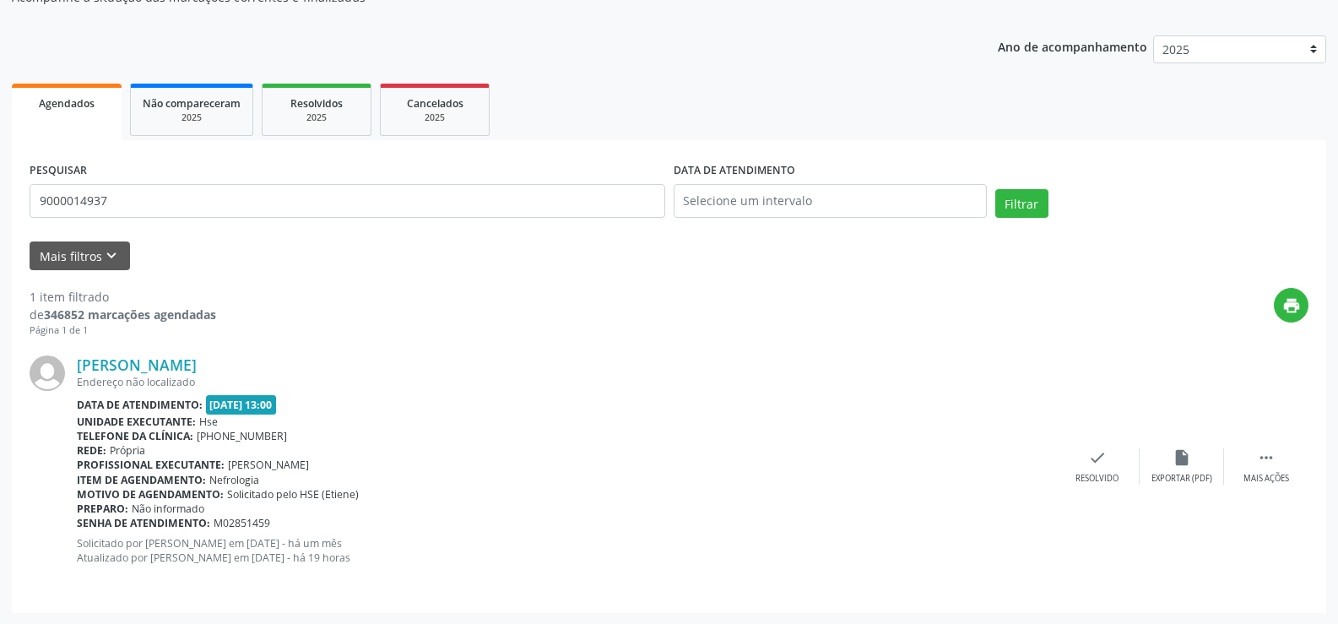
scroll to position [170, 0]
drag, startPoint x: 258, startPoint y: 364, endPoint x: 73, endPoint y: 370, distance: 185.9
click at [73, 370] on div "[PERSON_NAME] Endereço não localizado Data de atendimento: [DATE] 13:00 Unidade…" at bounding box center [669, 465] width 1279 height 257
copy div "[PERSON_NAME]"
drag, startPoint x: 119, startPoint y: 201, endPoint x: 0, endPoint y: 201, distance: 119.1
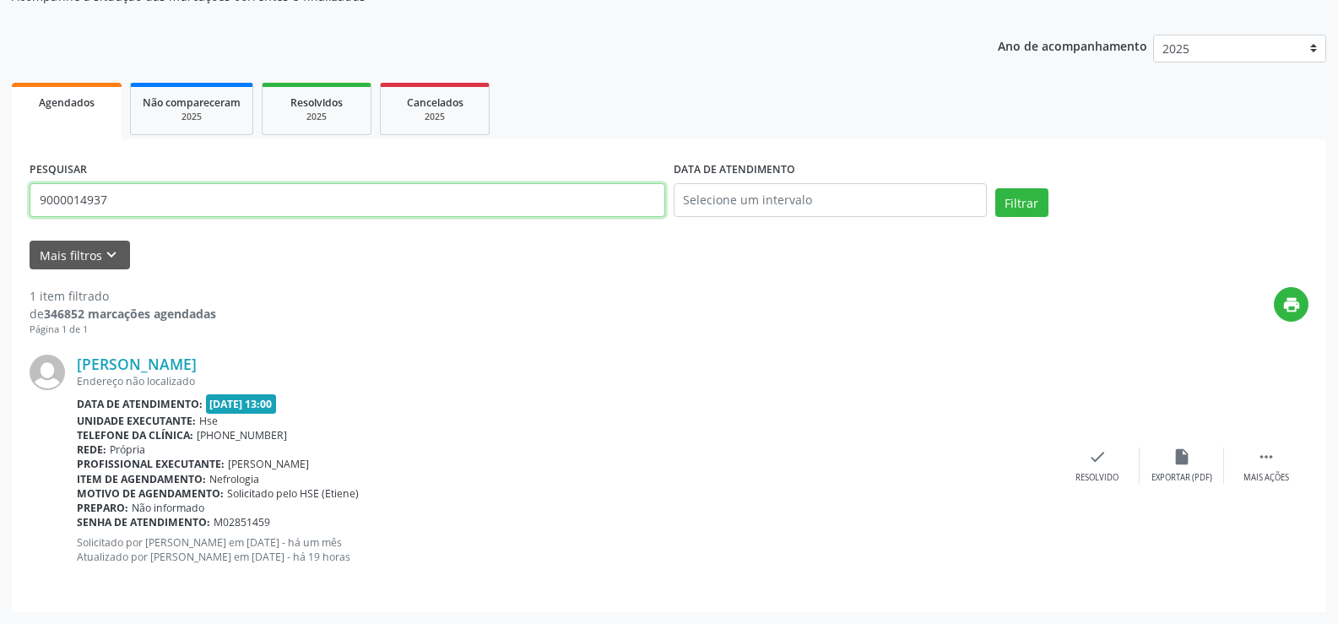
click at [0, 201] on div "Acompanhamento Acompanhe a situação das marcações correntes e finalizadas Relat…" at bounding box center [669, 273] width 1338 height 701
type input "1274163219"
click at [996, 188] on button "Filtrar" at bounding box center [1022, 202] width 53 height 29
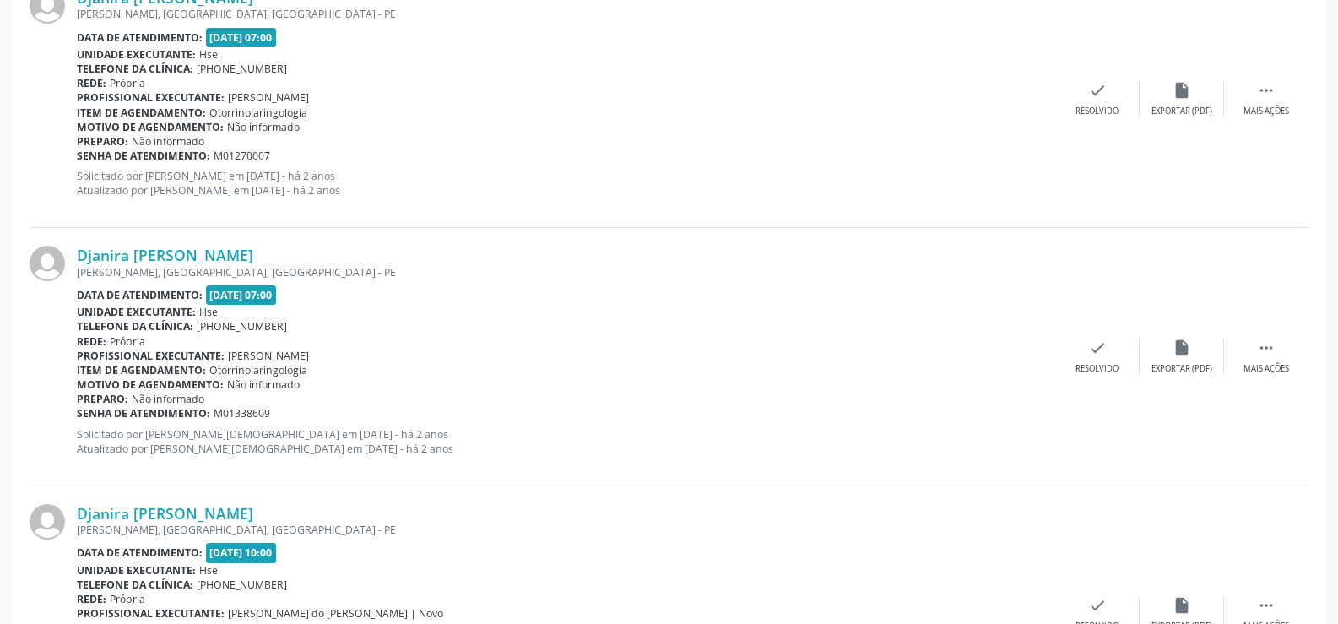
scroll to position [3829, 0]
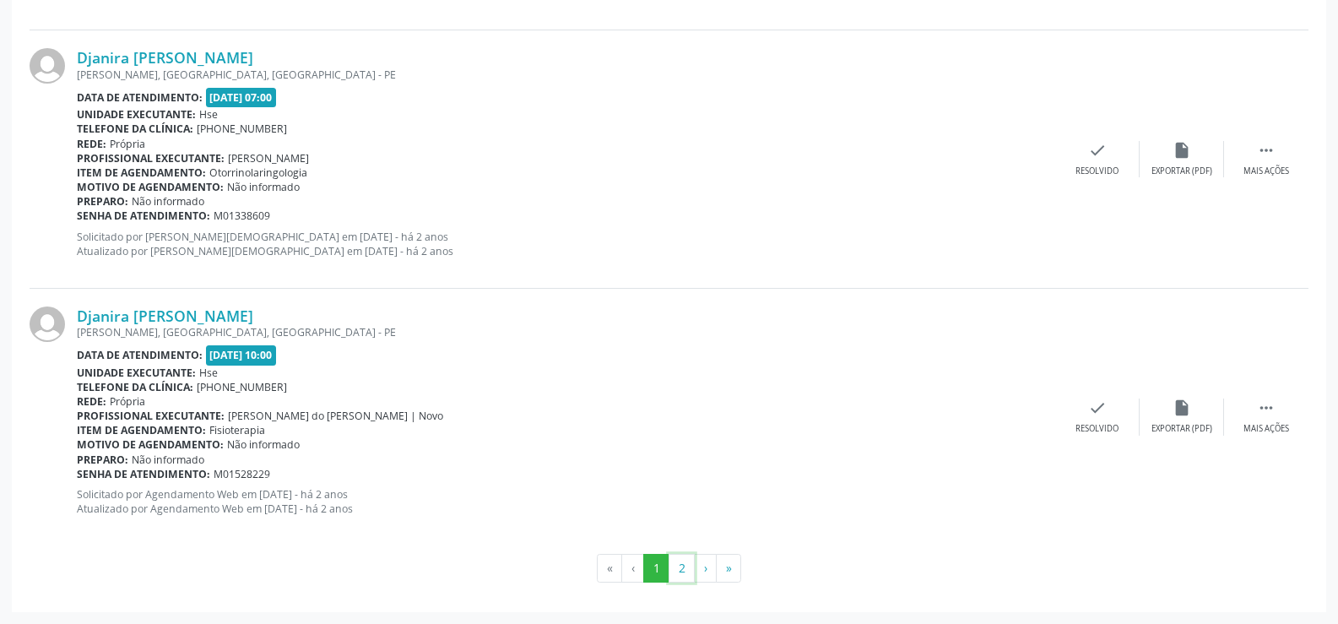
drag, startPoint x: 673, startPoint y: 567, endPoint x: 678, endPoint y: 559, distance: 9.8
click at [673, 567] on button "2" at bounding box center [682, 568] width 26 height 29
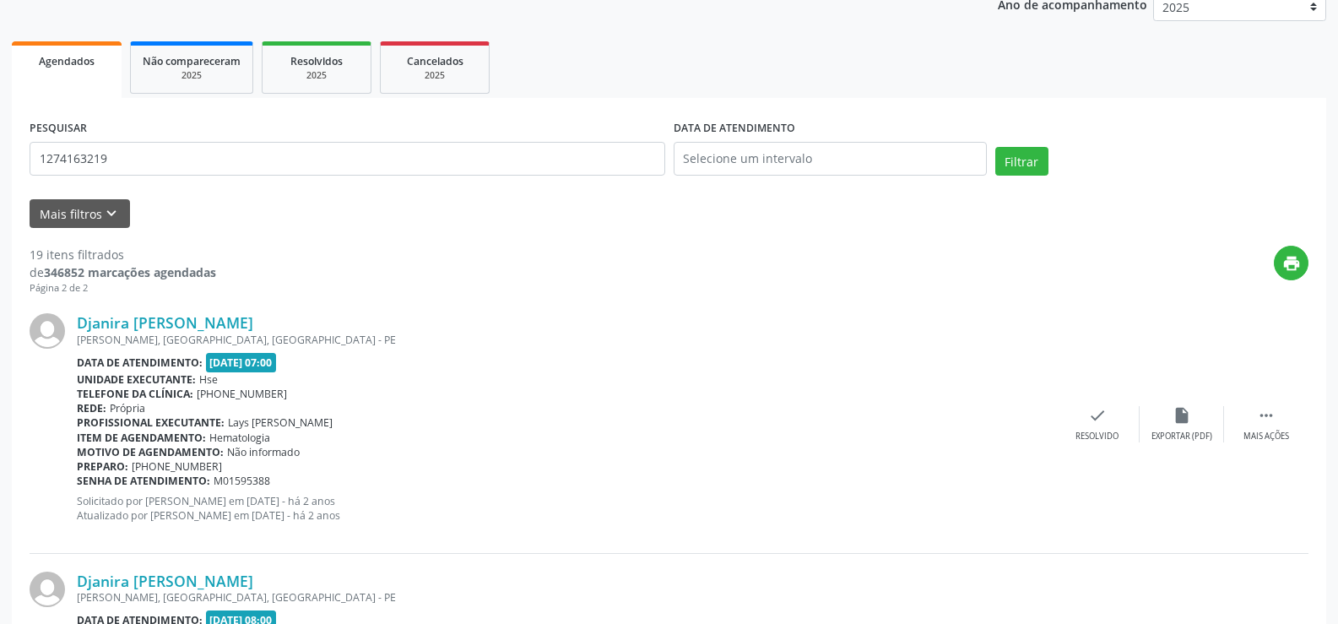
scroll to position [0, 0]
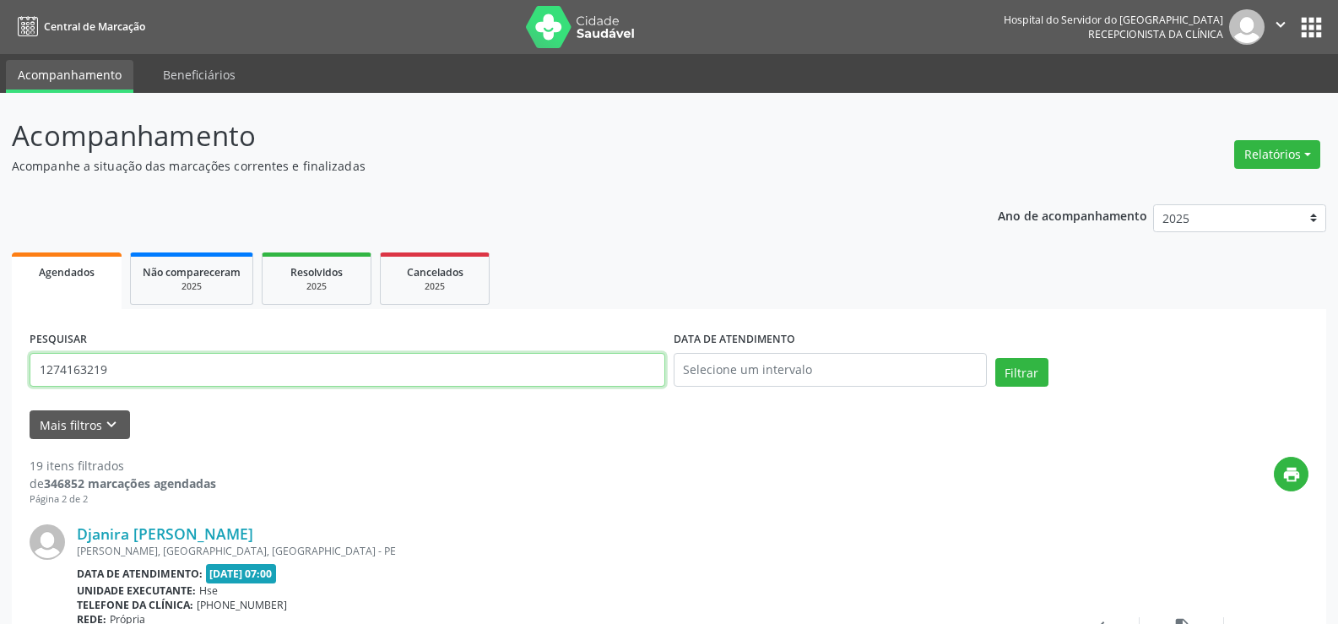
drag, startPoint x: 174, startPoint y: 376, endPoint x: 6, endPoint y: 357, distance: 169.1
click at [996, 358] on button "Filtrar" at bounding box center [1022, 372] width 53 height 29
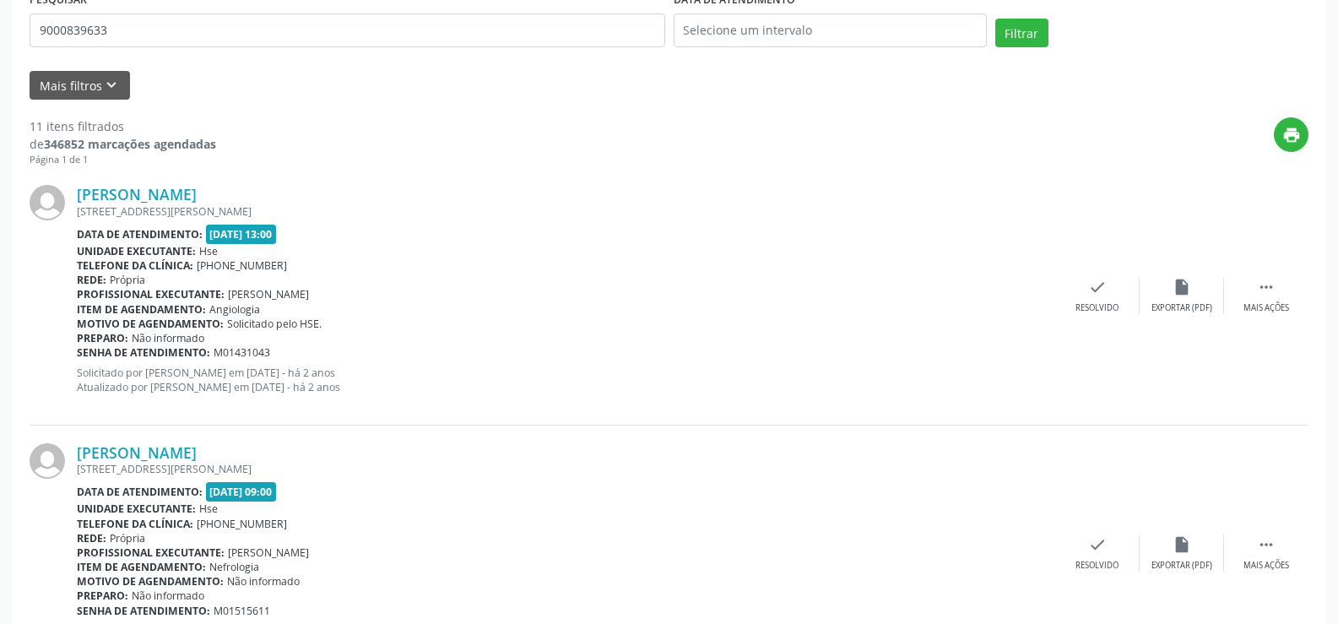
scroll to position [300, 0]
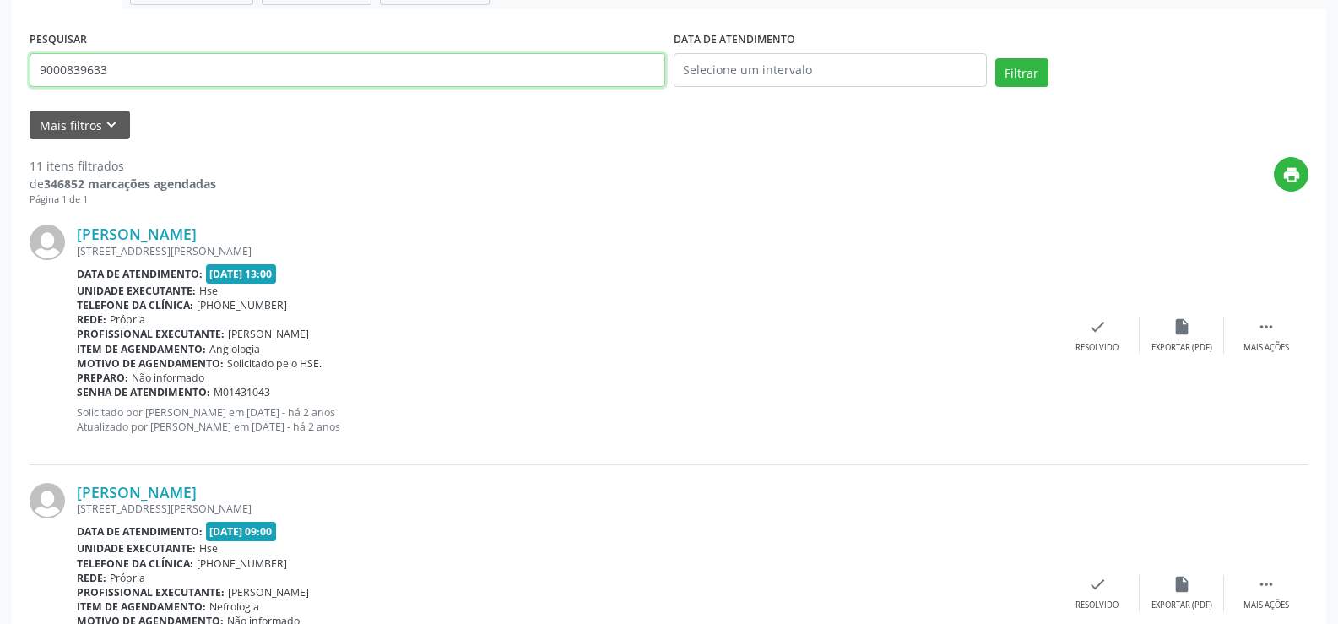
drag, startPoint x: 138, startPoint y: 60, endPoint x: 0, endPoint y: 70, distance: 138.9
type input "9001001525"
click at [996, 58] on button "Filtrar" at bounding box center [1022, 72] width 53 height 29
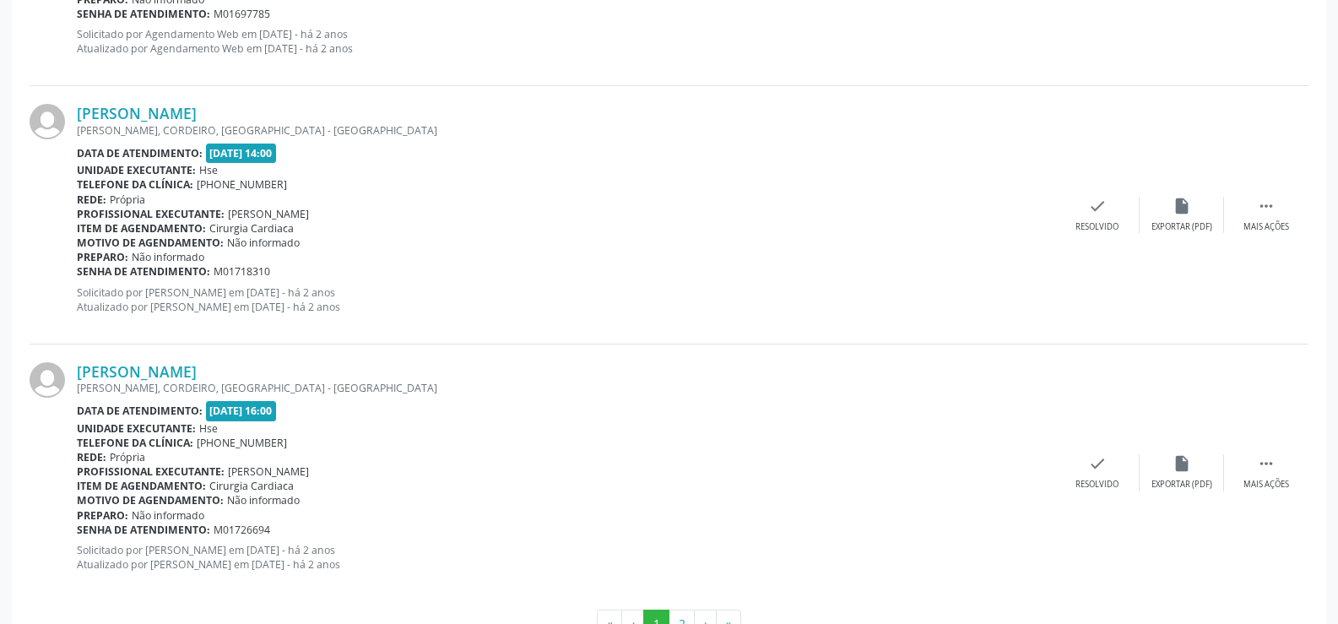
scroll to position [3829, 0]
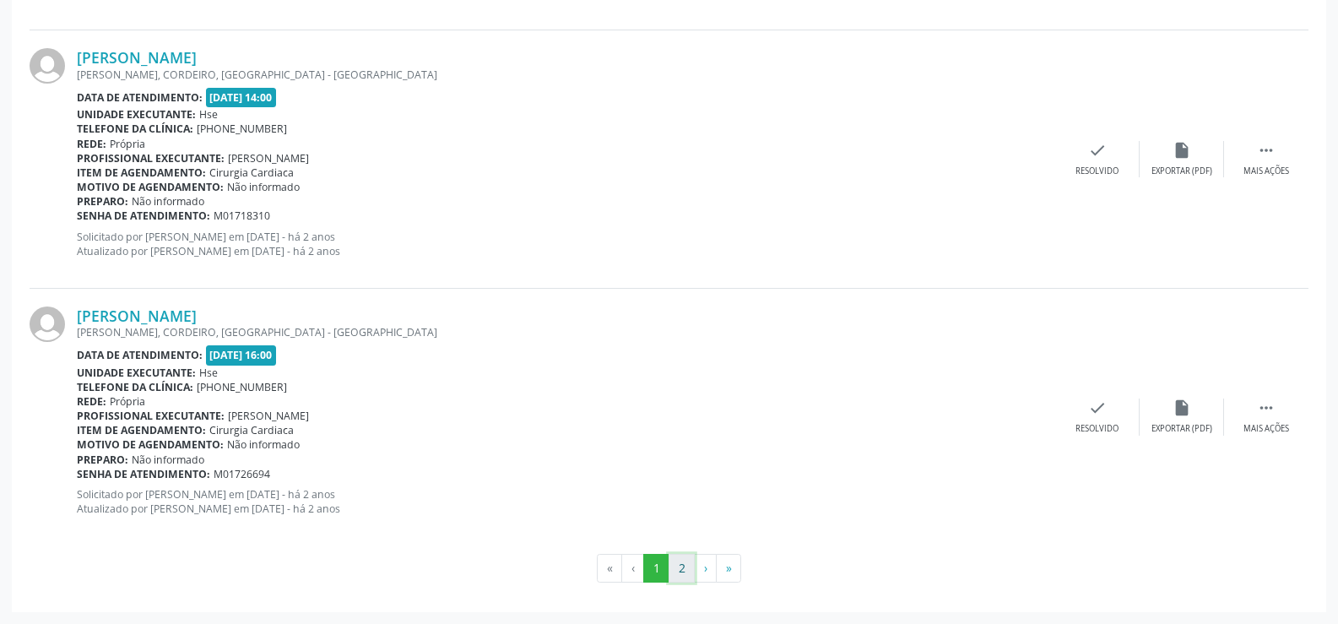
click at [676, 568] on button "2" at bounding box center [682, 568] width 26 height 29
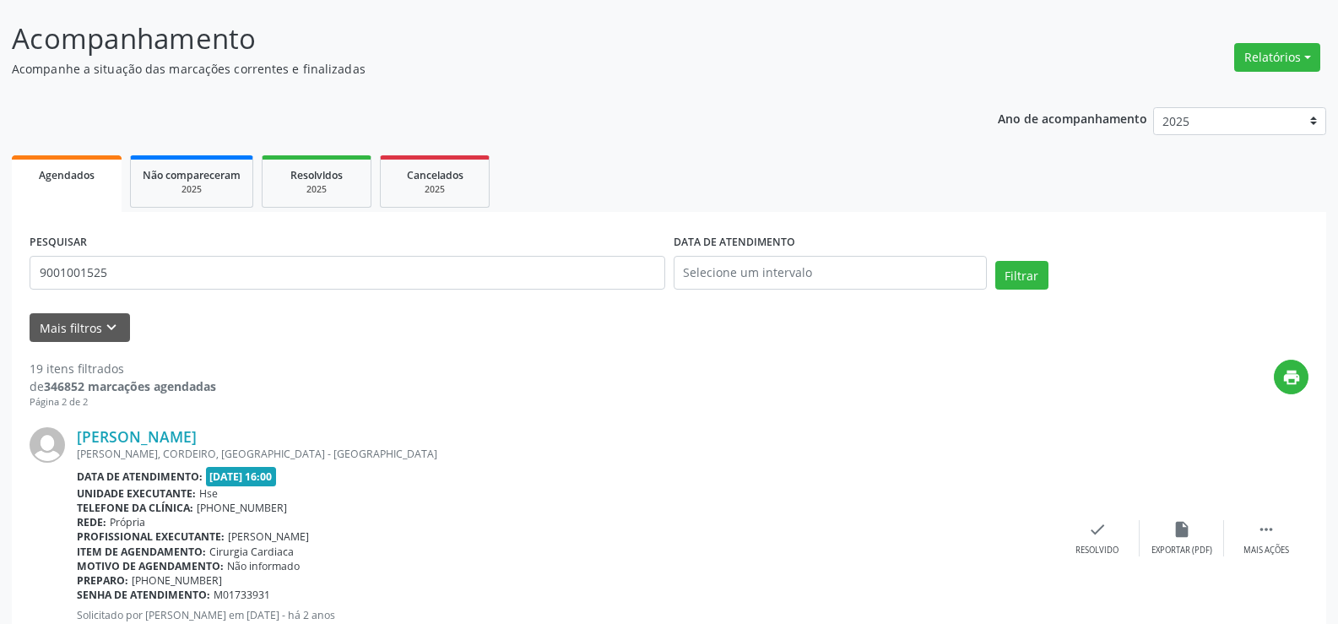
scroll to position [0, 0]
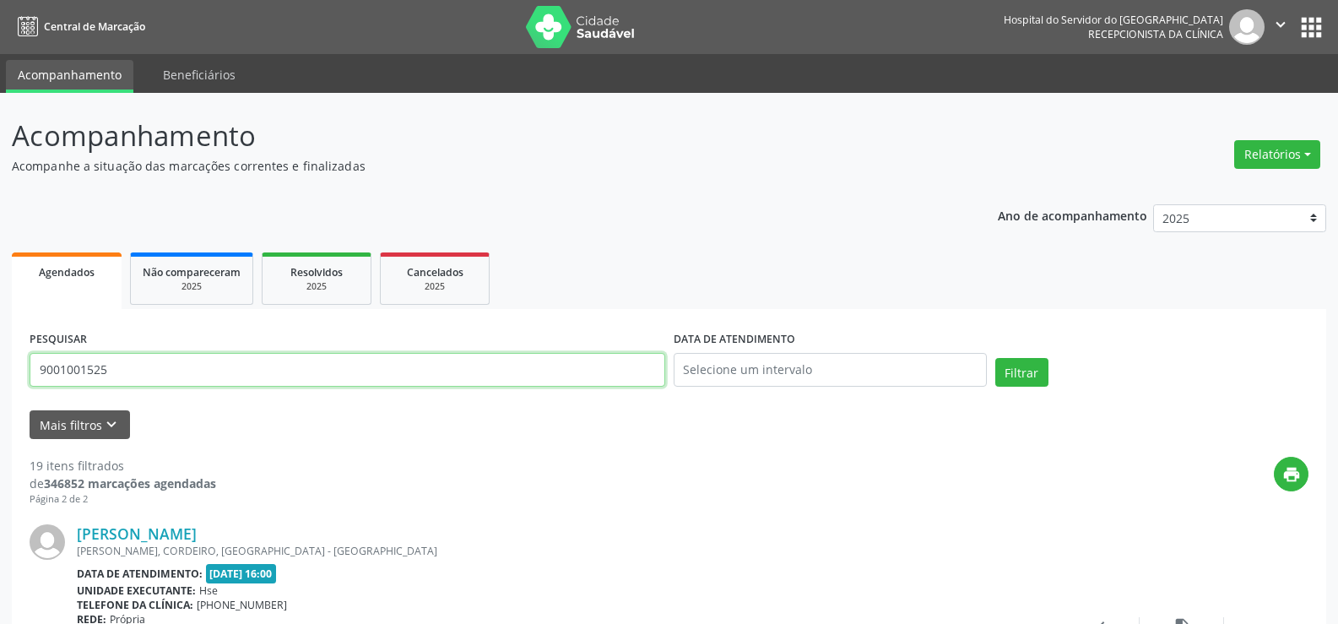
drag, startPoint x: 142, startPoint y: 364, endPoint x: 0, endPoint y: 352, distance: 142.4
type input "9000369849"
click at [996, 358] on button "Filtrar" at bounding box center [1022, 372] width 53 height 29
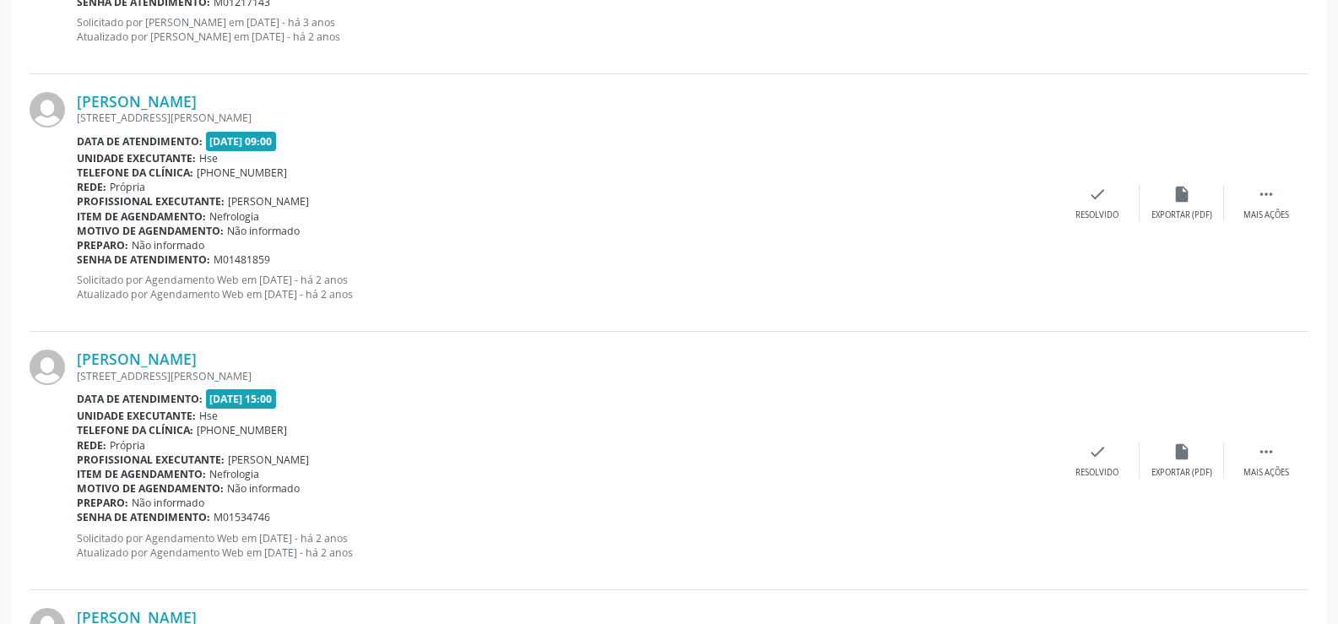
scroll to position [2996, 0]
drag, startPoint x: 325, startPoint y: 356, endPoint x: 74, endPoint y: 361, distance: 250.8
click at [74, 361] on div "[PERSON_NAME] [STREET_ADDRESS][PERSON_NAME] Data de atendimento: [DATE] 15:00 U…" at bounding box center [669, 462] width 1279 height 258
copy div "[PERSON_NAME]"
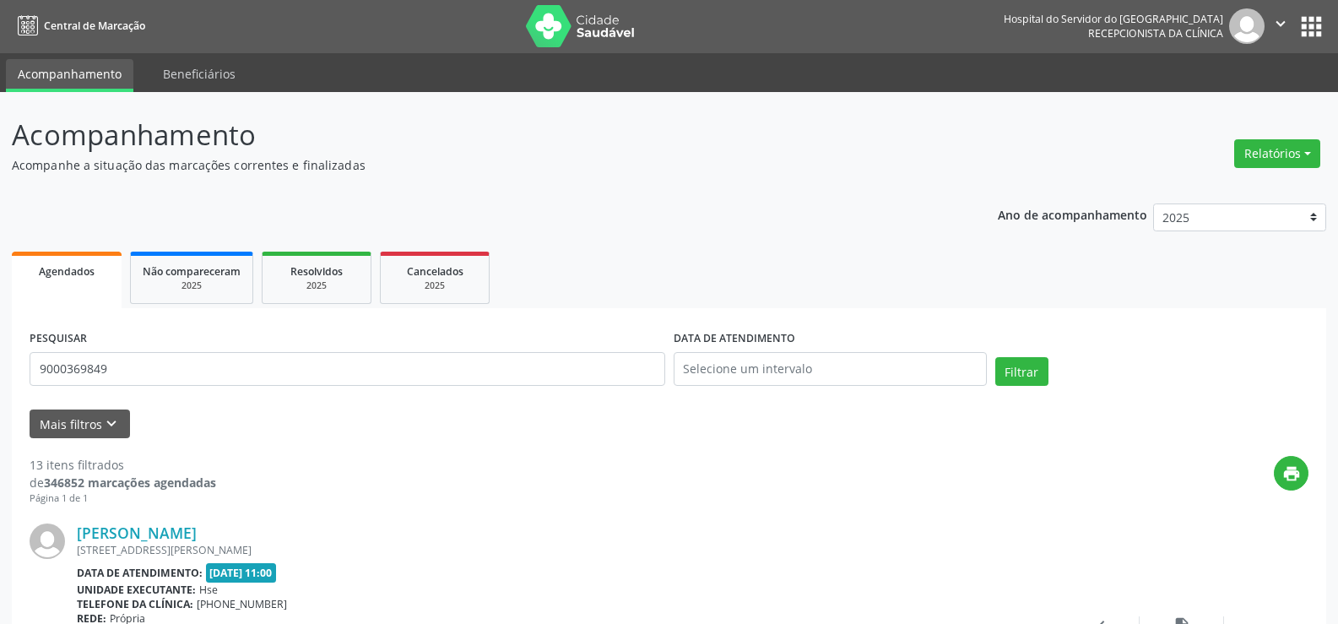
scroll to position [0, 0]
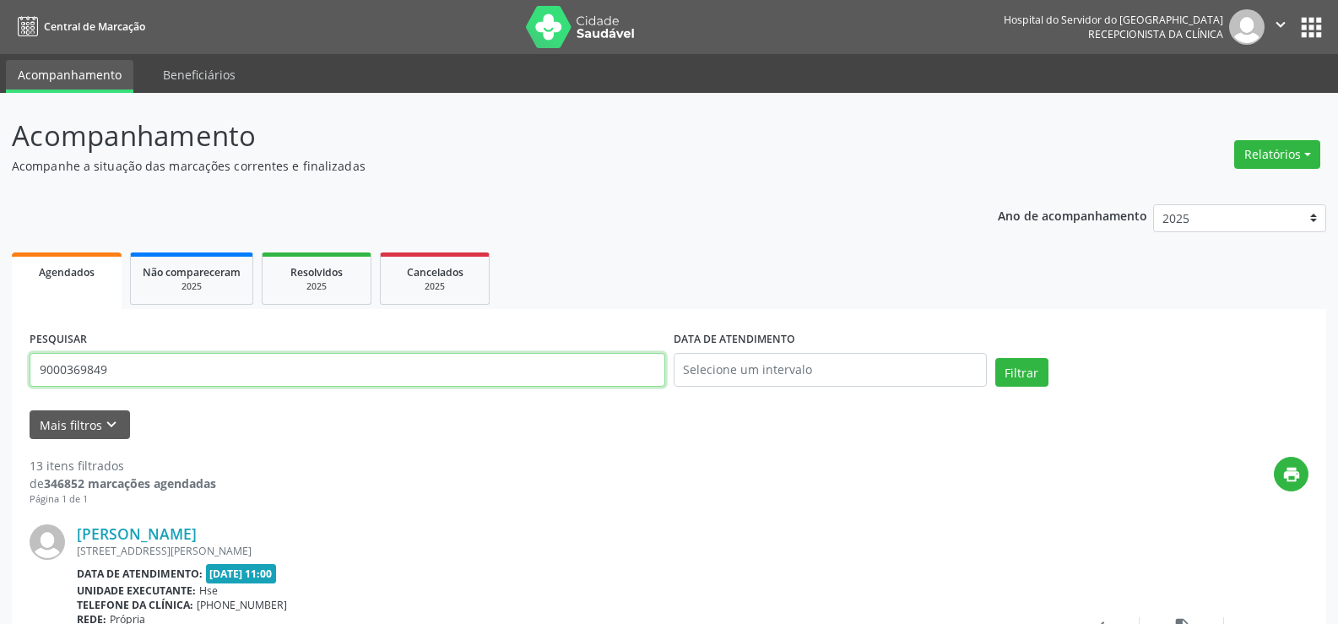
type input "9001011507"
click at [996, 358] on button "Filtrar" at bounding box center [1022, 372] width 53 height 29
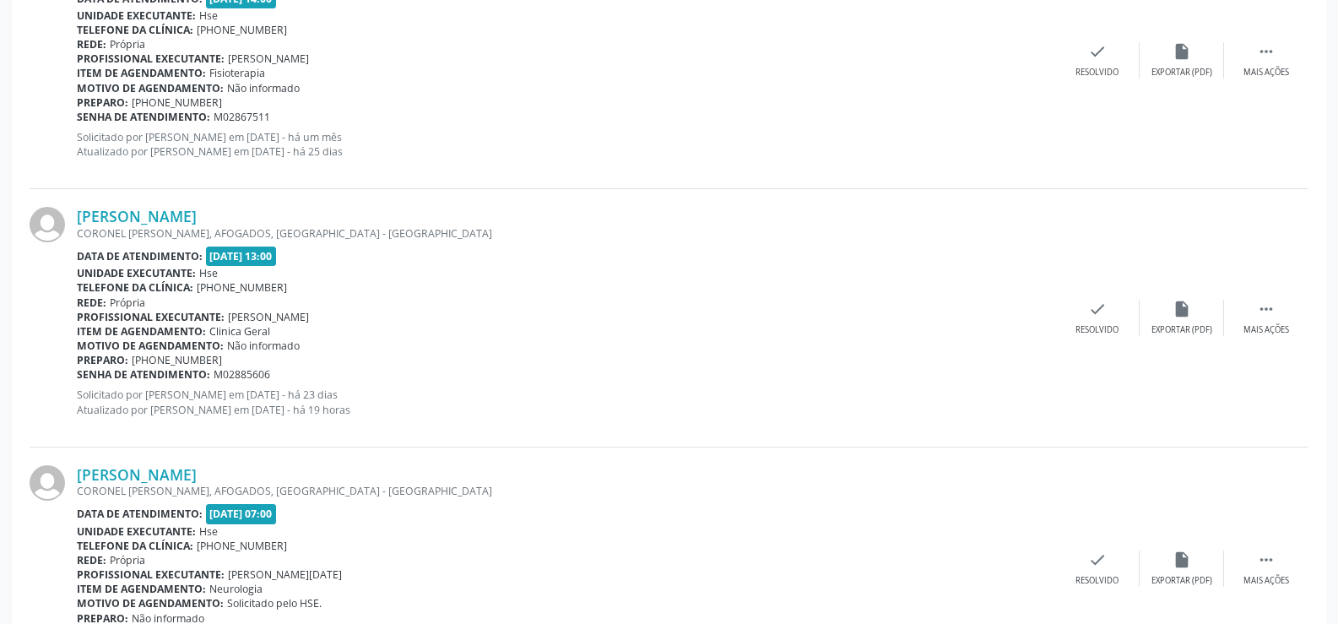
scroll to position [1186, 0]
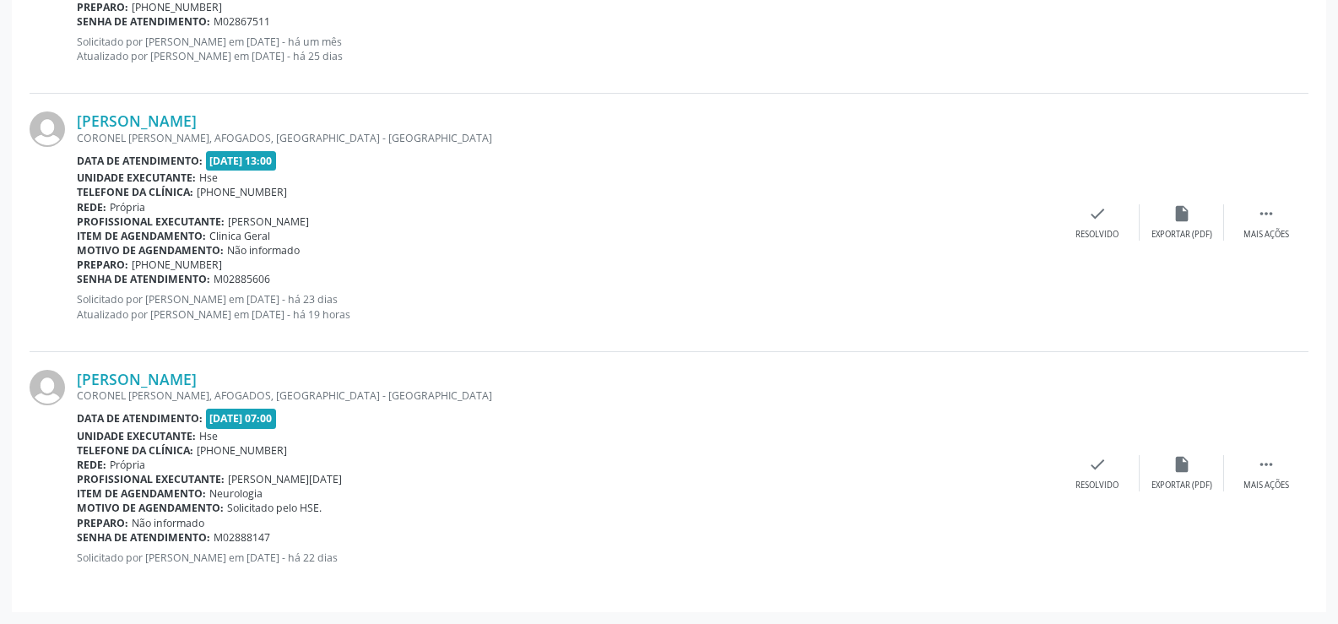
drag, startPoint x: 246, startPoint y: 121, endPoint x: 55, endPoint y: 119, distance: 190.8
click at [55, 119] on div "[PERSON_NAME] CORONEL [PERSON_NAME], AFOGADOS, [GEOGRAPHIC_DATA] - [GEOGRAPHIC_…" at bounding box center [669, 223] width 1279 height 258
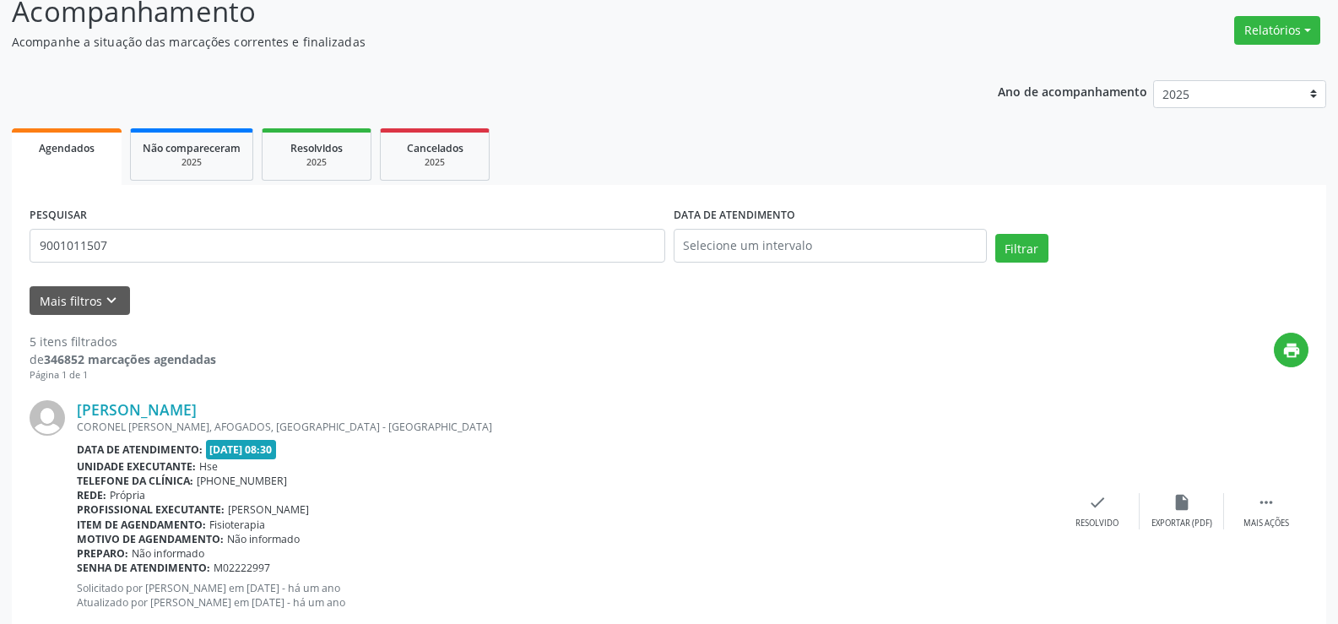
scroll to position [0, 0]
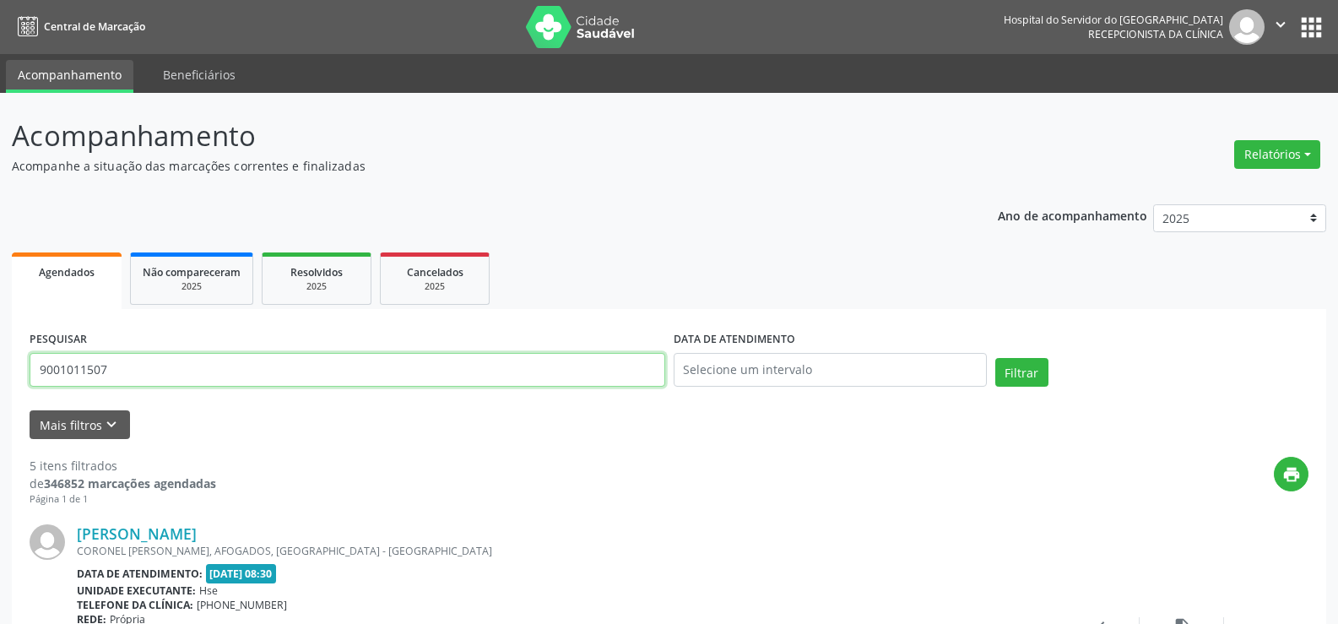
drag, startPoint x: 29, startPoint y: 369, endPoint x: 0, endPoint y: 369, distance: 28.7
type input "9000965019"
click at [996, 358] on button "Filtrar" at bounding box center [1022, 372] width 53 height 29
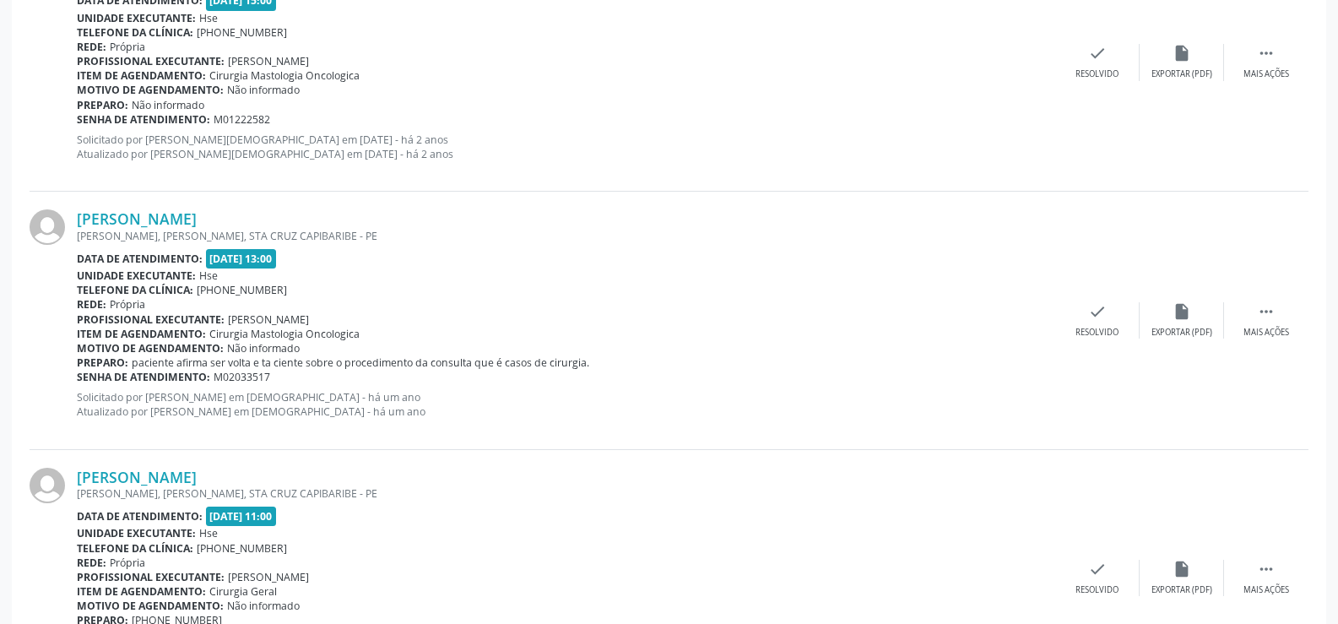
scroll to position [1717, 0]
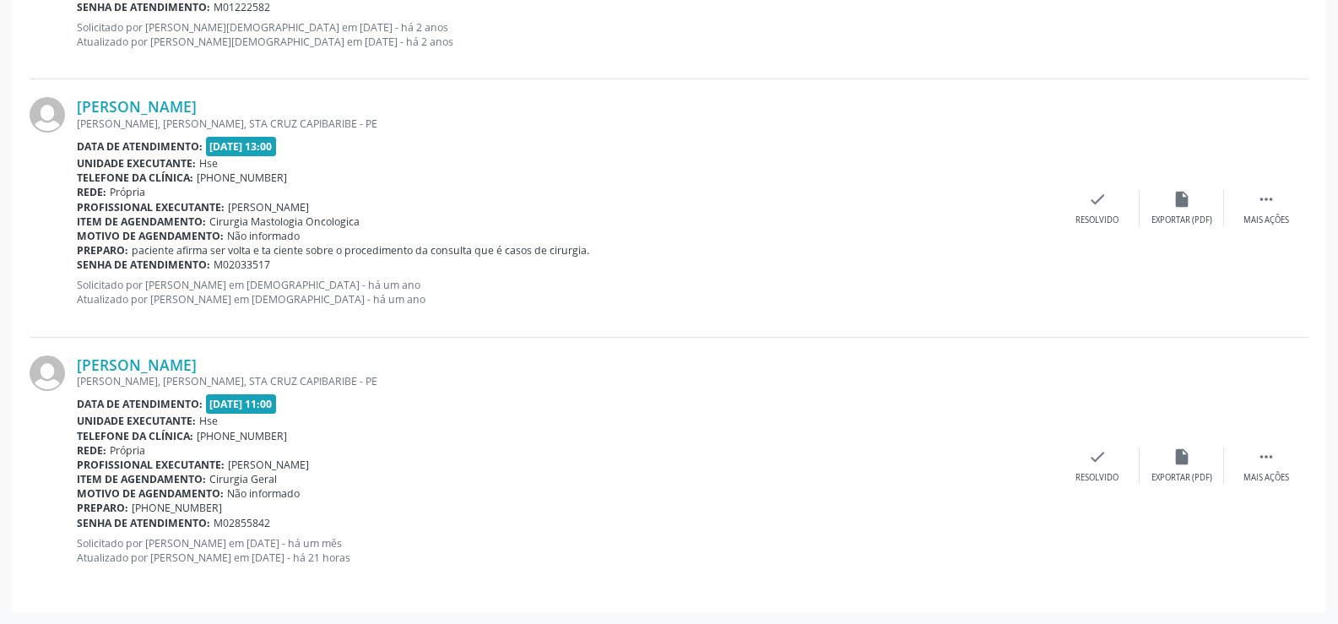
drag, startPoint x: 247, startPoint y: 365, endPoint x: 65, endPoint y: 368, distance: 181.6
click at [65, 368] on div "[PERSON_NAME] [PERSON_NAME], [PERSON_NAME], STA CRUZ CAPIBARIBE - PE Data de at…" at bounding box center [669, 466] width 1279 height 257
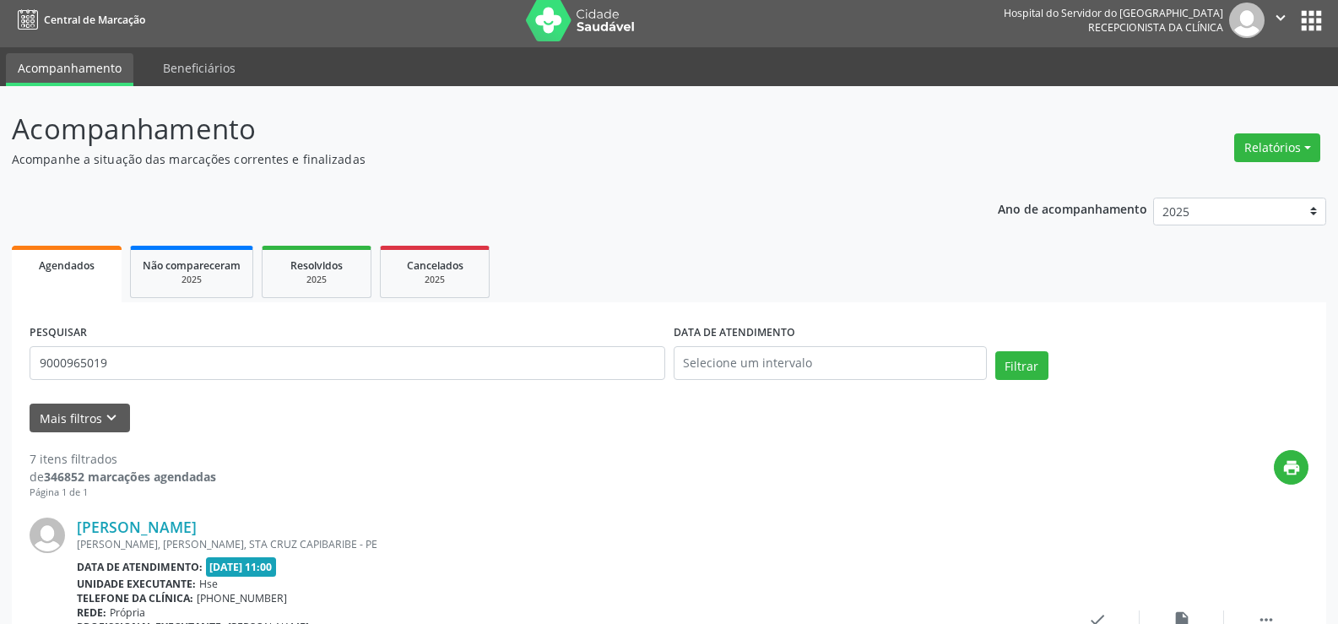
scroll to position [0, 0]
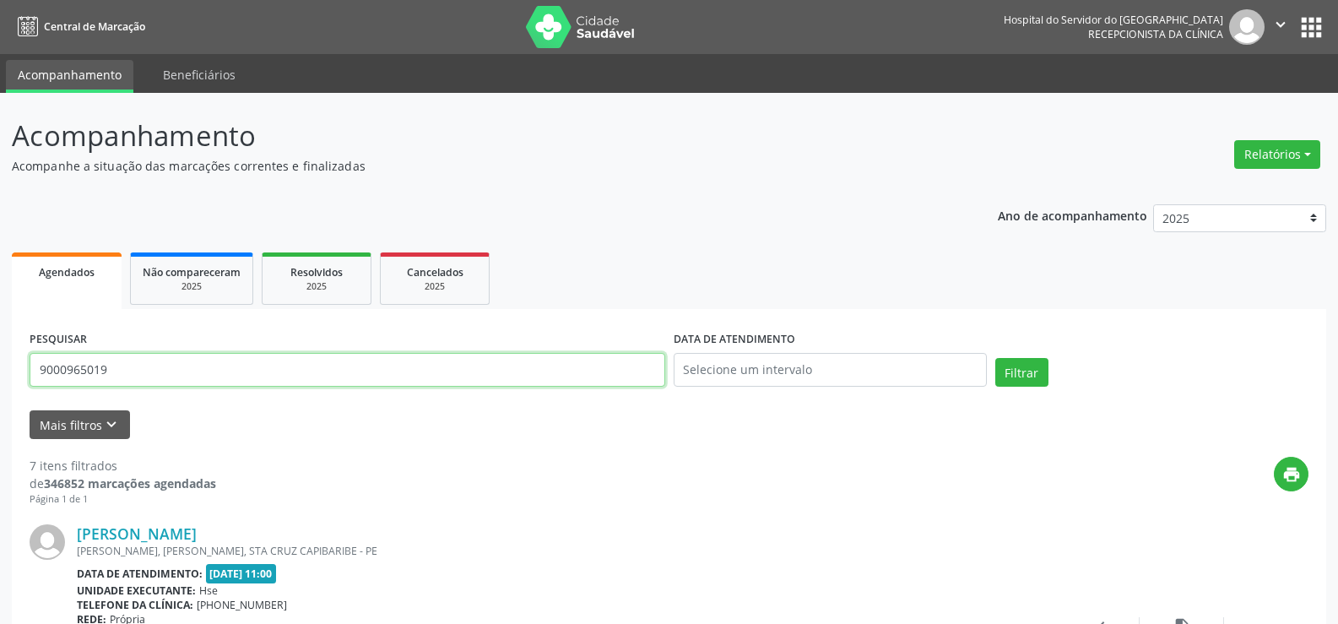
drag, startPoint x: 173, startPoint y: 362, endPoint x: 3, endPoint y: 367, distance: 169.8
type input "9000154998"
click at [996, 358] on button "Filtrar" at bounding box center [1022, 372] width 53 height 29
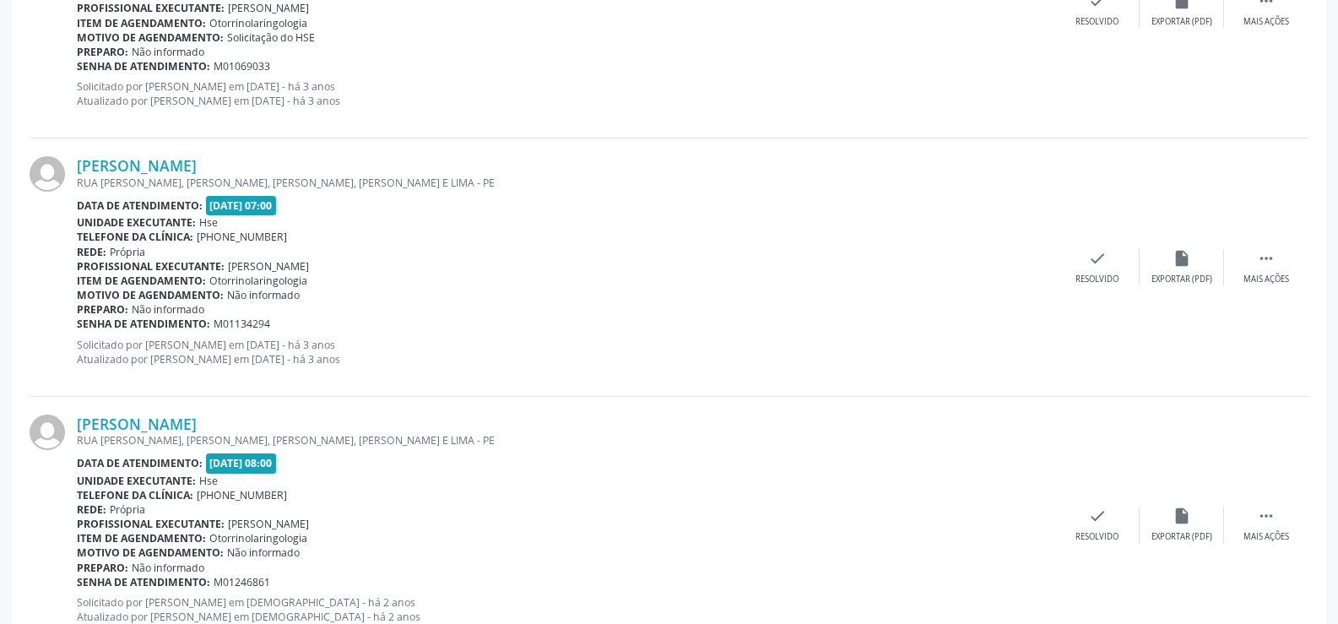
scroll to position [3829, 0]
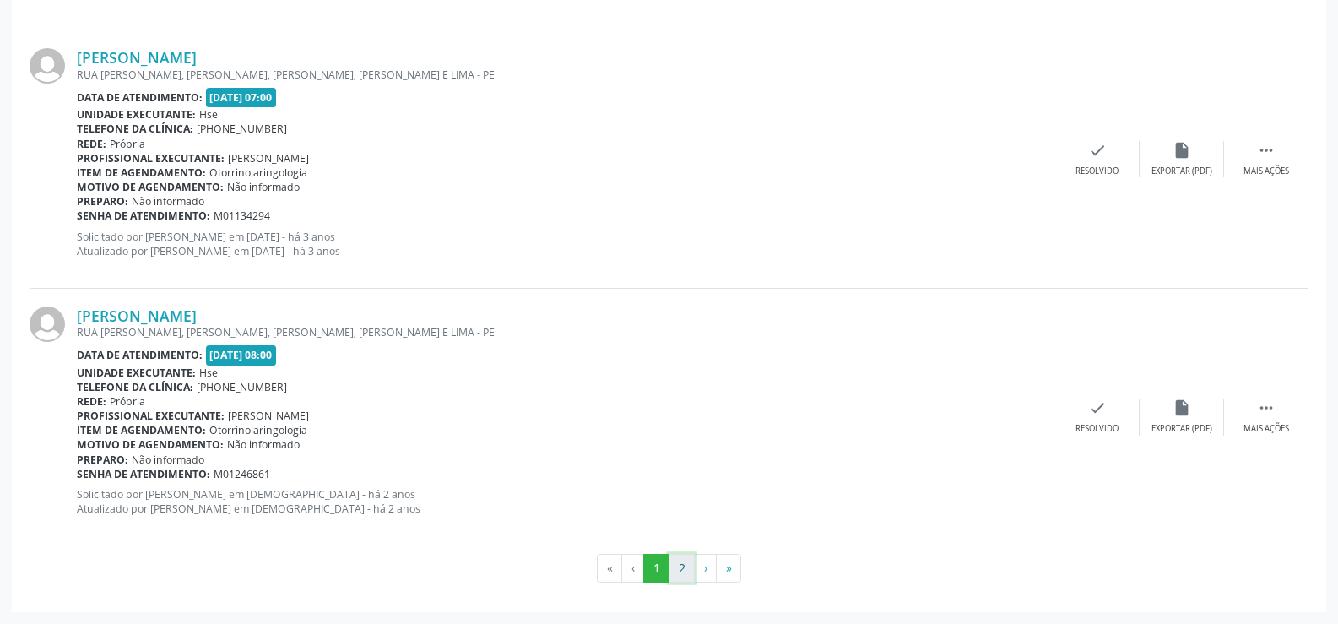
click at [676, 569] on button "2" at bounding box center [682, 568] width 26 height 29
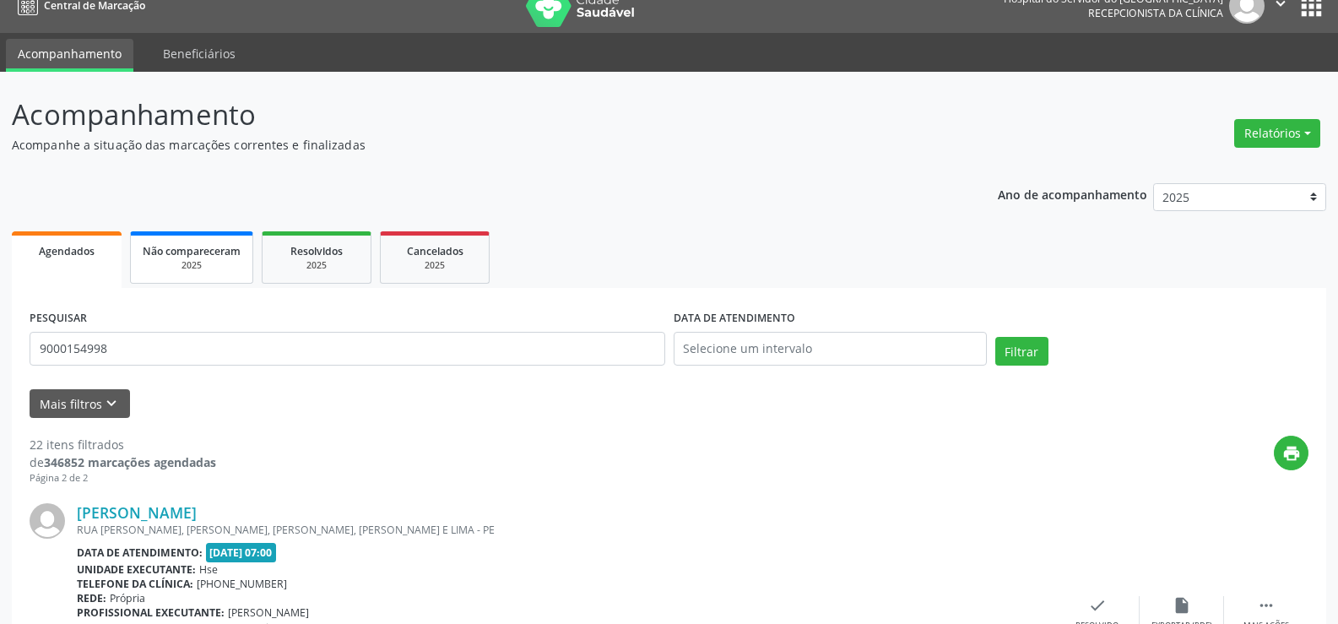
scroll to position [0, 0]
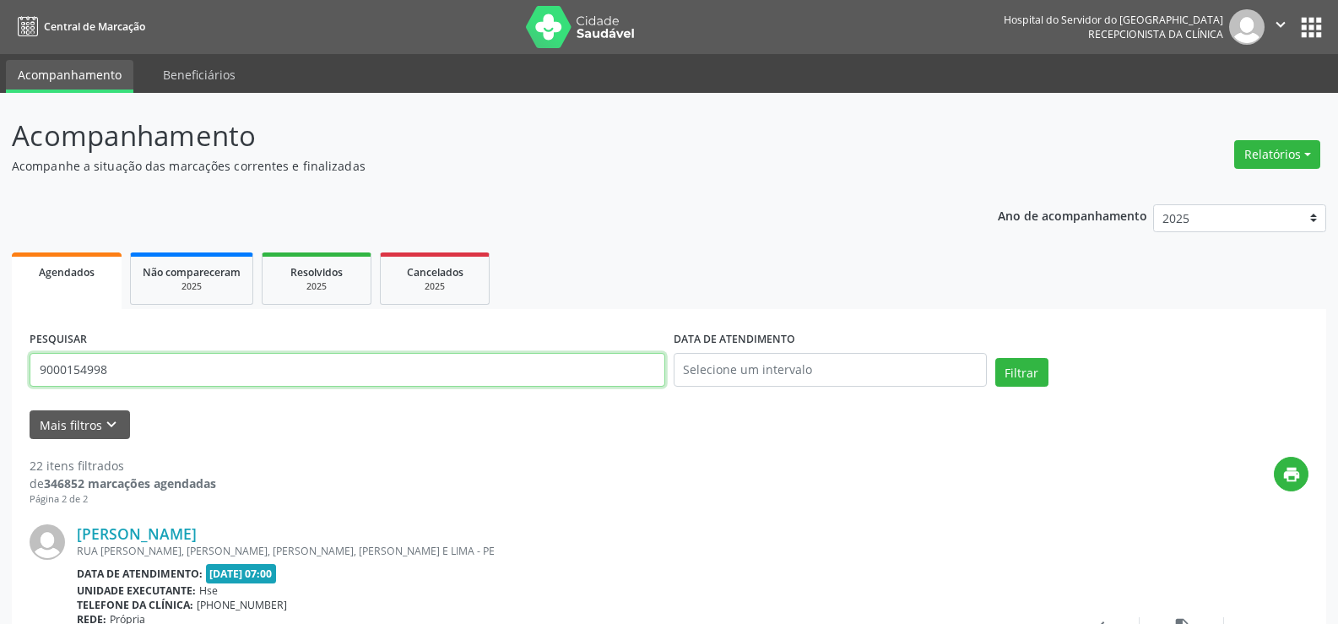
drag, startPoint x: 141, startPoint y: 355, endPoint x: 0, endPoint y: 369, distance: 141.7
type input "9000276394"
click at [996, 358] on button "Filtrar" at bounding box center [1022, 372] width 53 height 29
drag, startPoint x: 147, startPoint y: 372, endPoint x: 0, endPoint y: 362, distance: 147.2
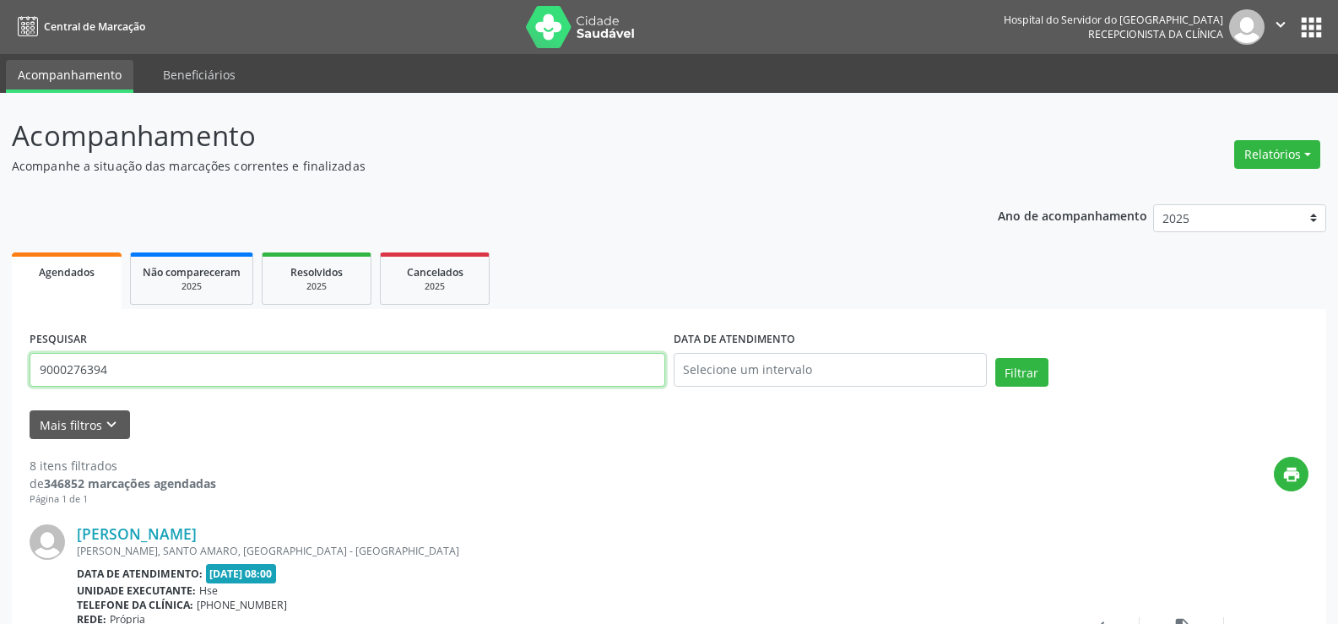
click at [996, 358] on button "Filtrar" at bounding box center [1022, 372] width 53 height 29
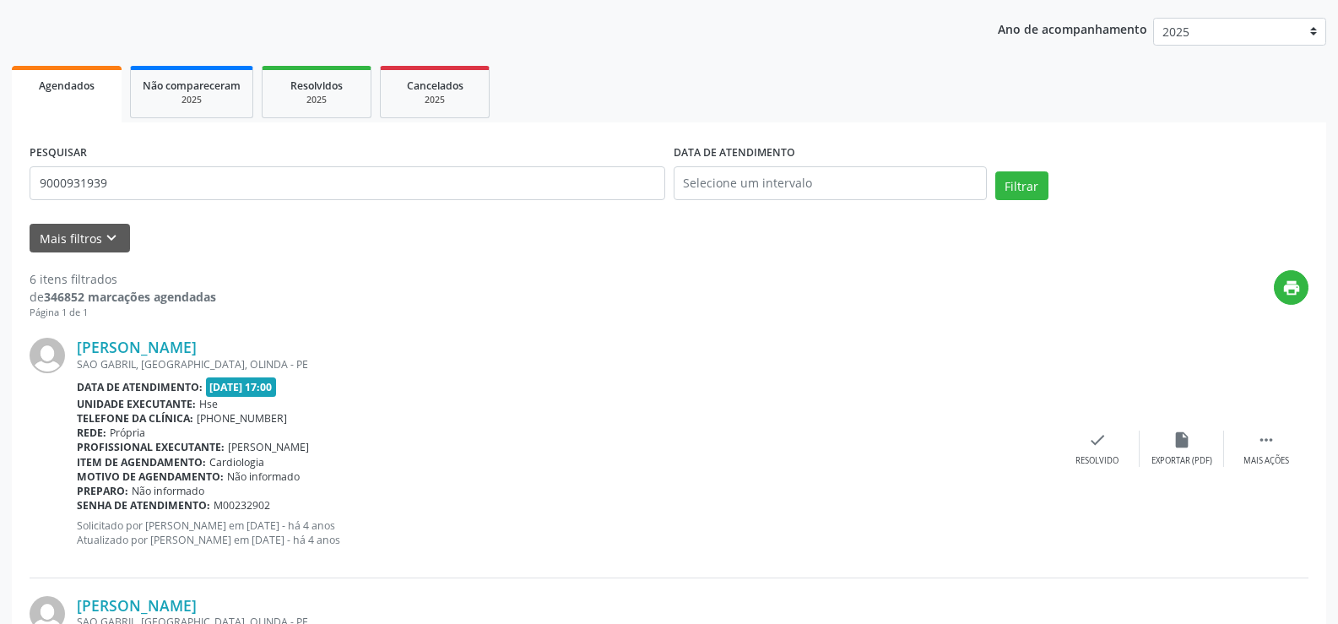
scroll to position [84, 0]
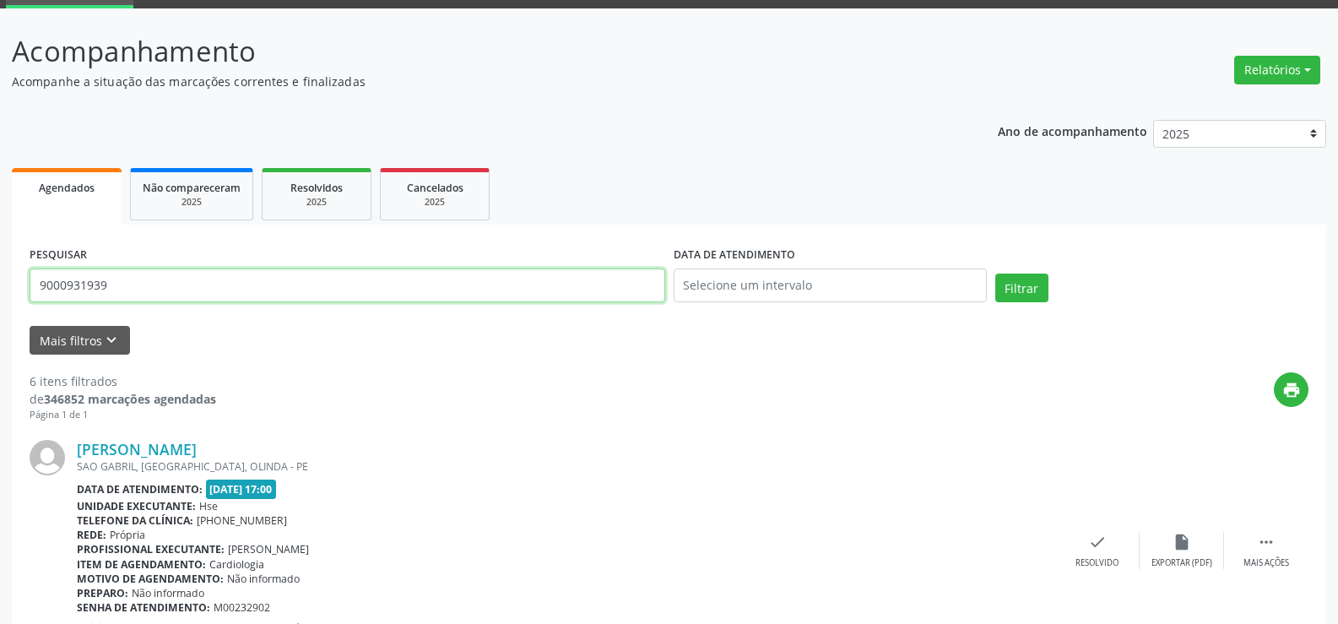
drag, startPoint x: 212, startPoint y: 298, endPoint x: 0, endPoint y: 248, distance: 217.7
type input "9000967394"
click at [996, 274] on button "Filtrar" at bounding box center [1022, 288] width 53 height 29
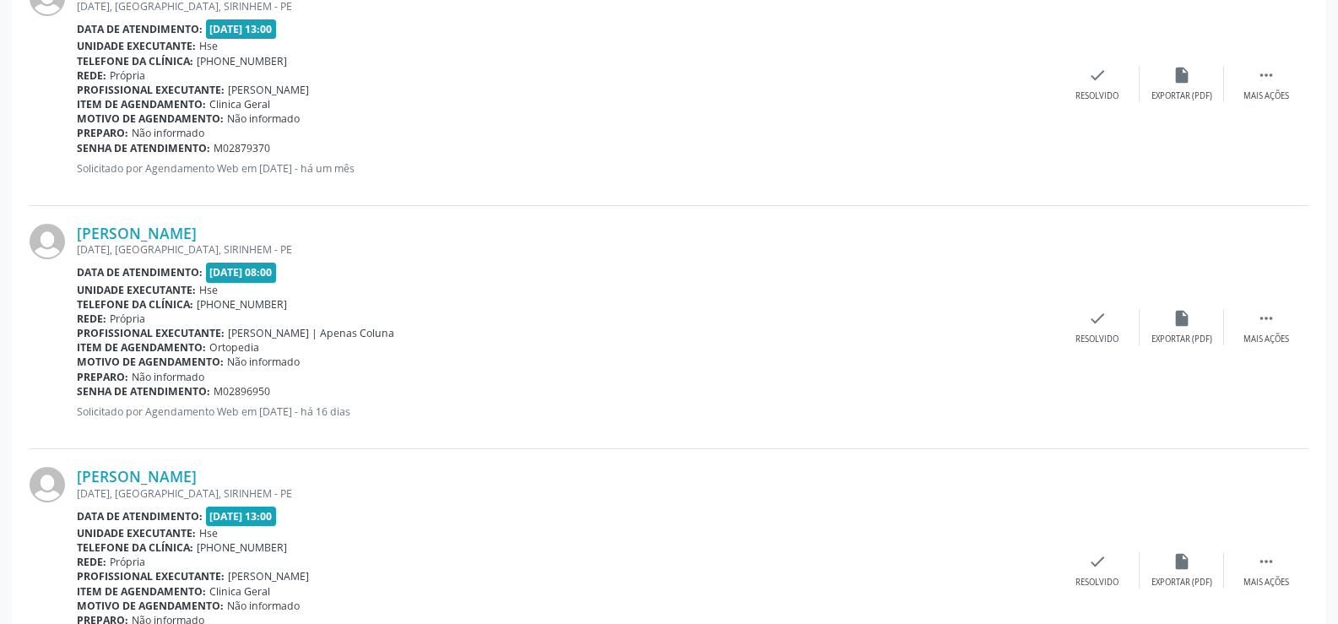
scroll to position [2189, 0]
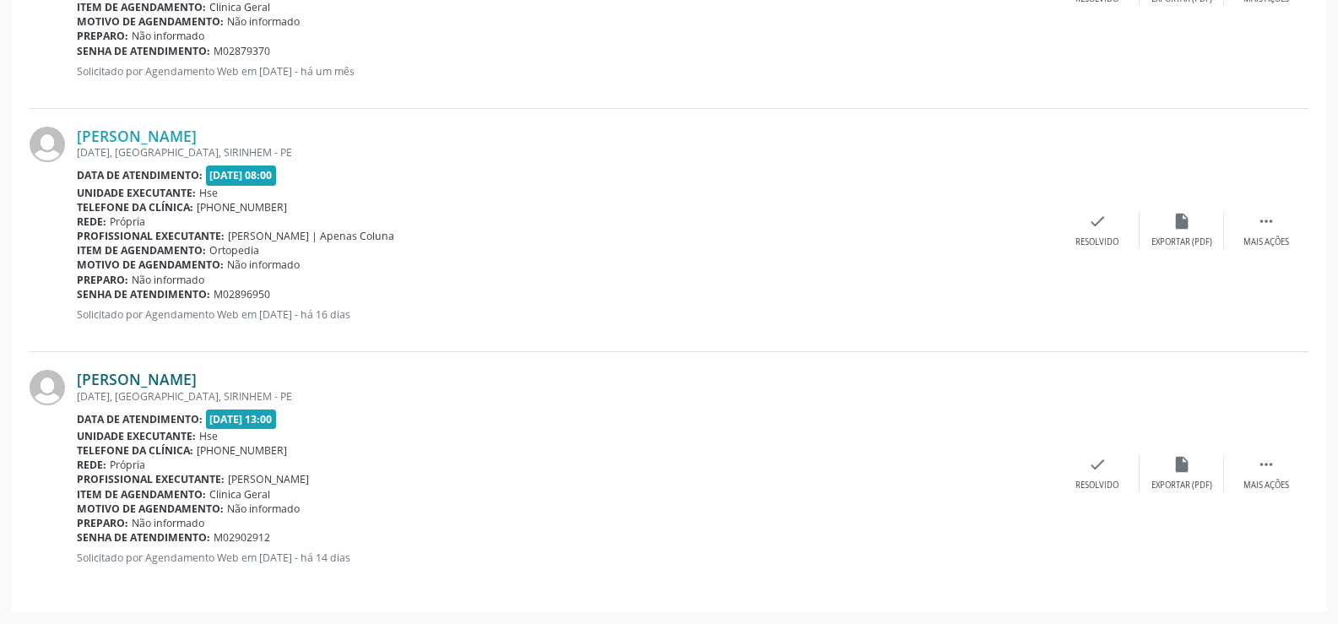
drag, startPoint x: 296, startPoint y: 381, endPoint x: 81, endPoint y: 375, distance: 215.4
click at [81, 375] on div "[PERSON_NAME]" at bounding box center [566, 379] width 979 height 19
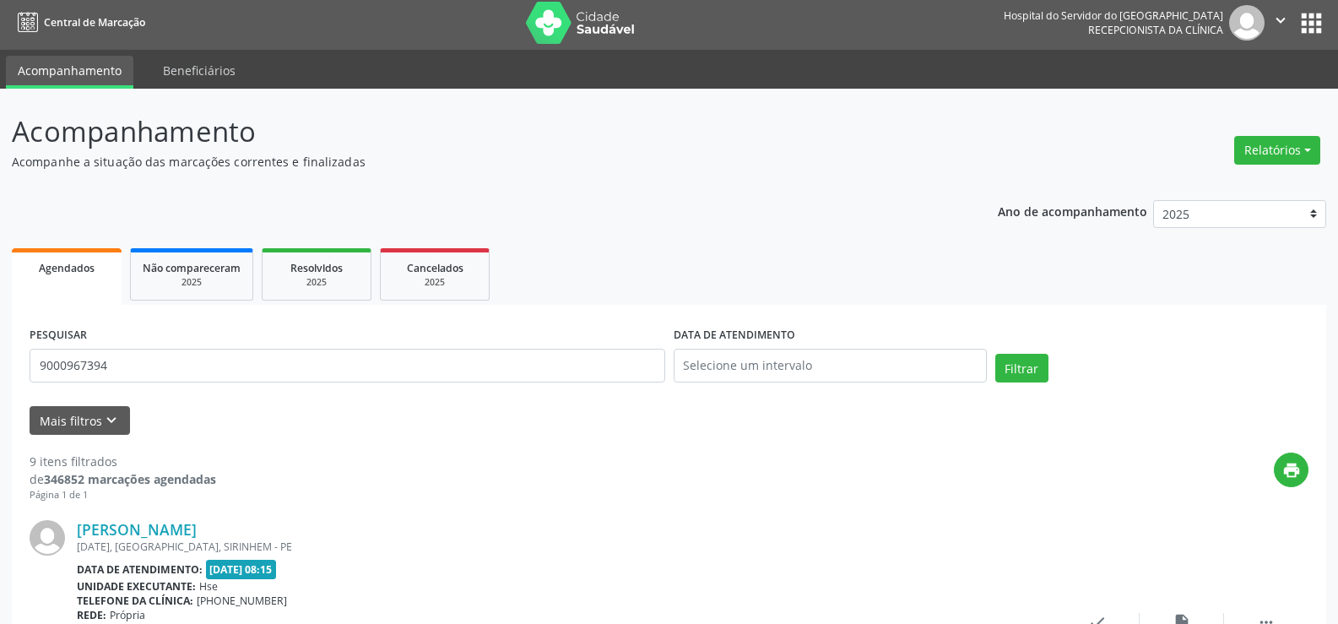
scroll to position [0, 0]
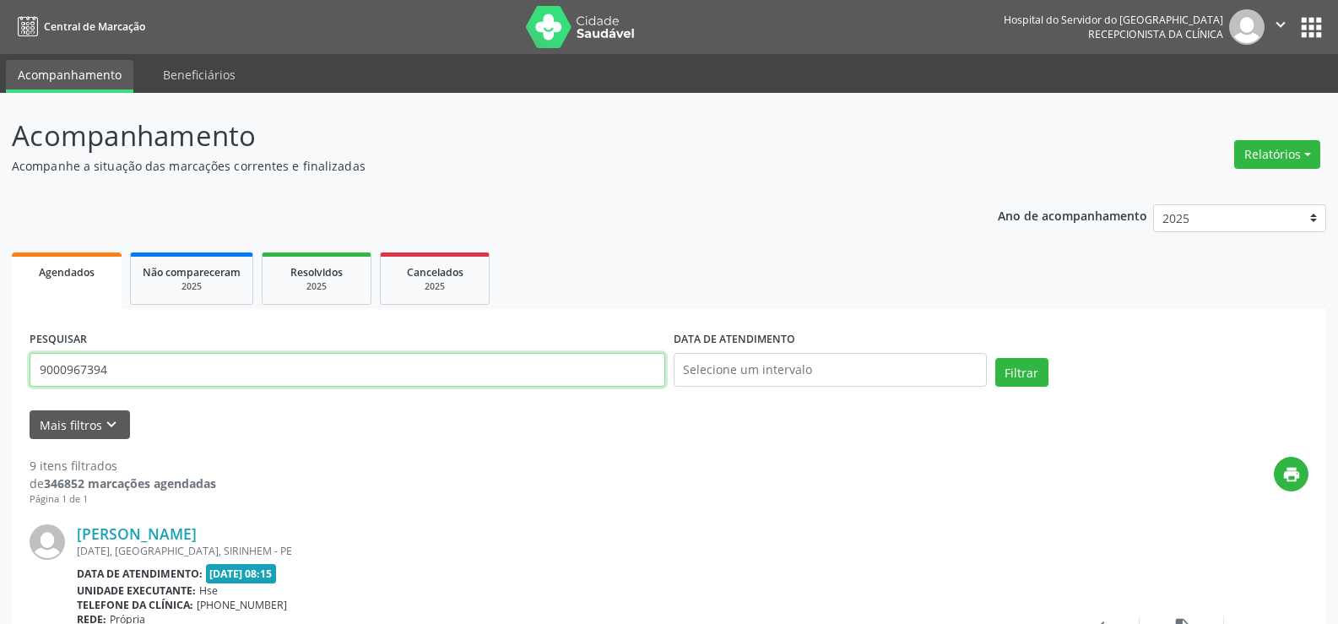
drag, startPoint x: 128, startPoint y: 366, endPoint x: 0, endPoint y: 368, distance: 128.4
click at [996, 358] on button "Filtrar" at bounding box center [1022, 372] width 53 height 29
drag, startPoint x: 133, startPoint y: 367, endPoint x: 0, endPoint y: 378, distance: 133.0
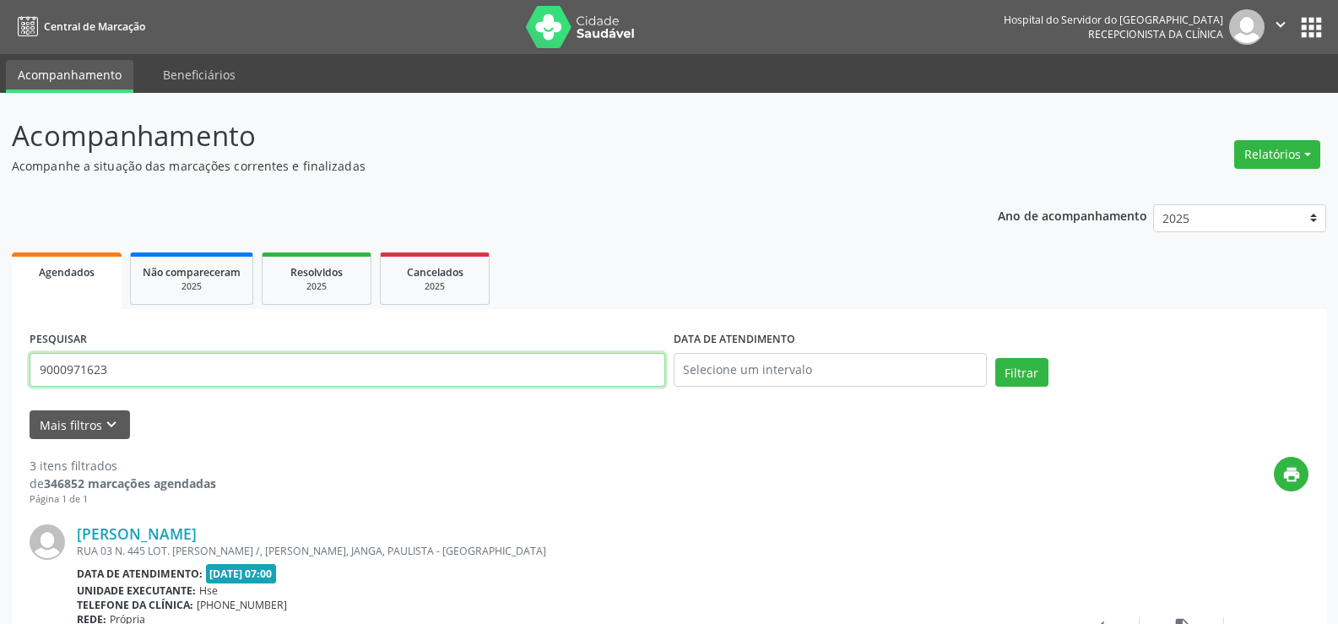
click at [996, 358] on button "Filtrar" at bounding box center [1022, 372] width 53 height 29
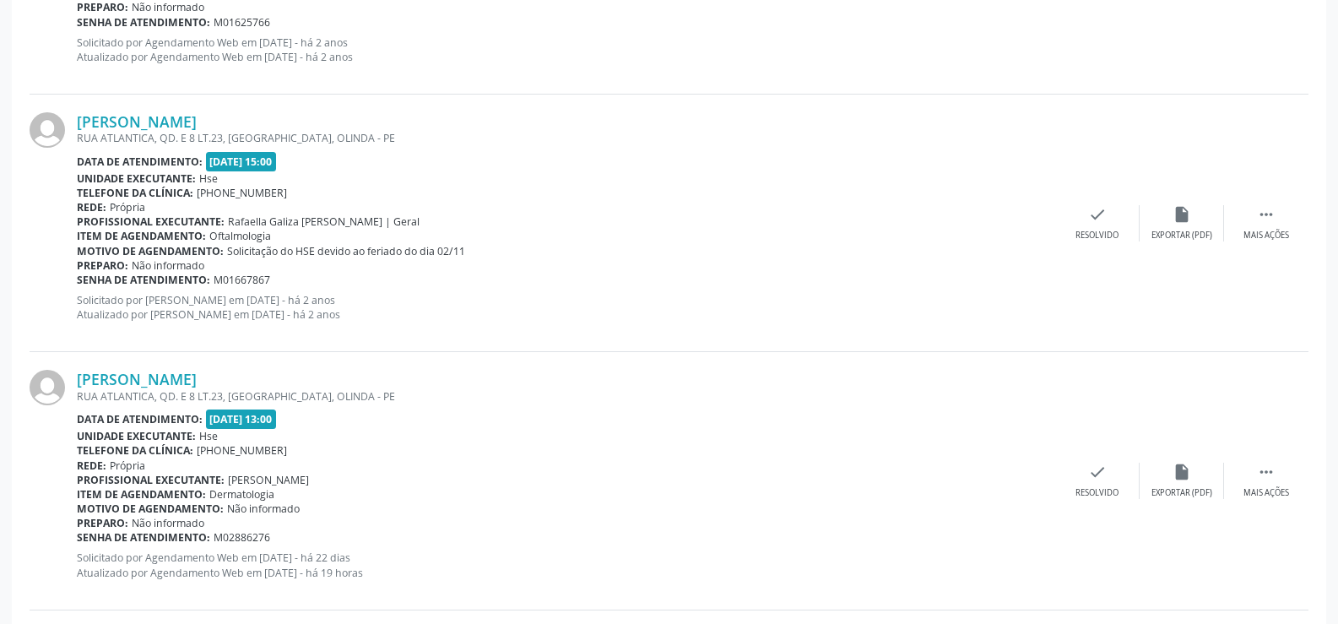
scroll to position [923, 0]
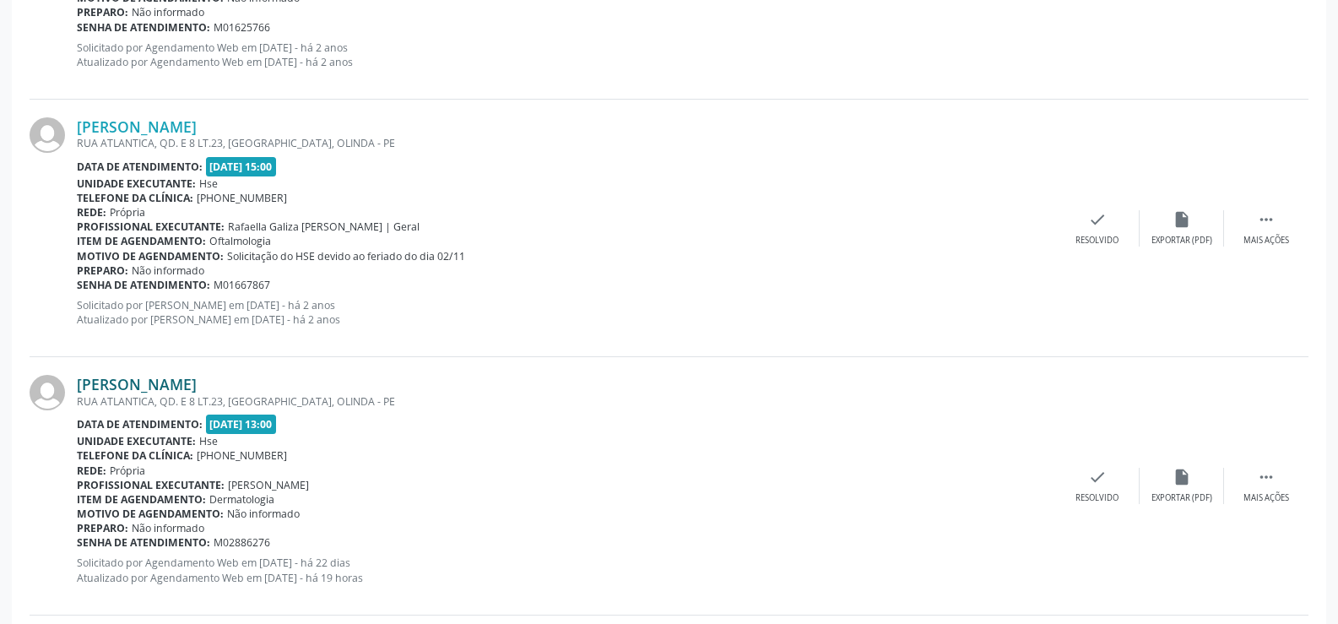
drag, startPoint x: 259, startPoint y: 383, endPoint x: 77, endPoint y: 387, distance: 182.4
click at [77, 387] on div "[PERSON_NAME]" at bounding box center [566, 384] width 979 height 19
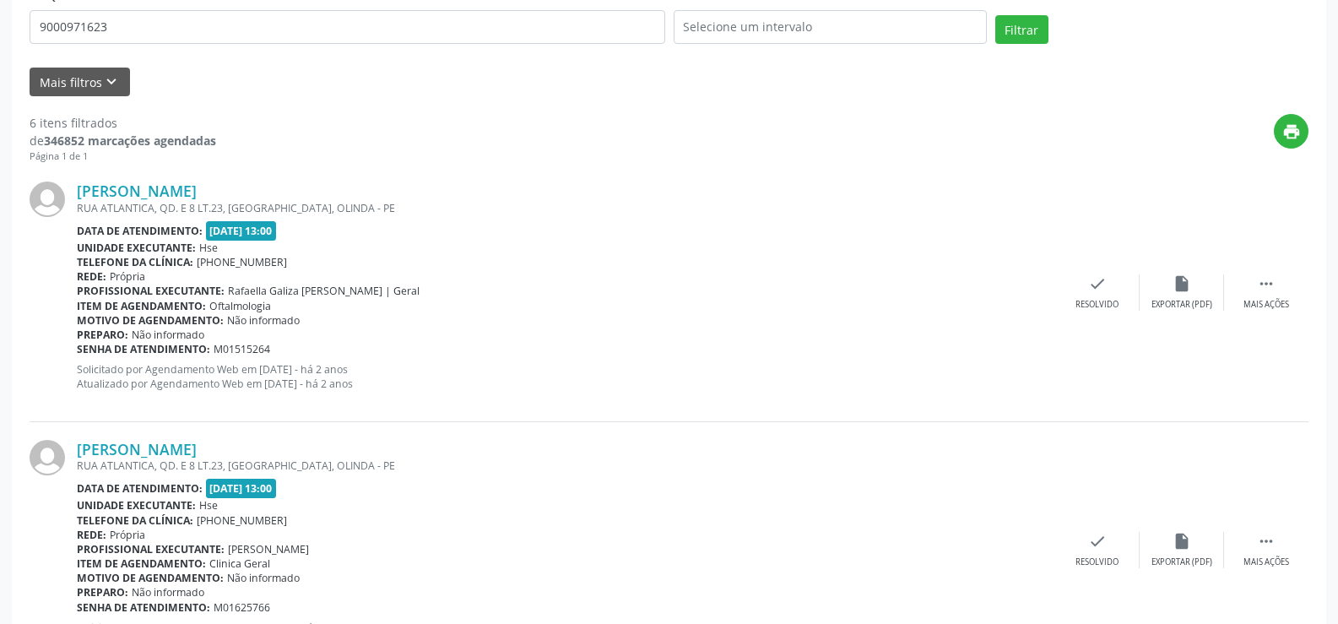
scroll to position [247, 0]
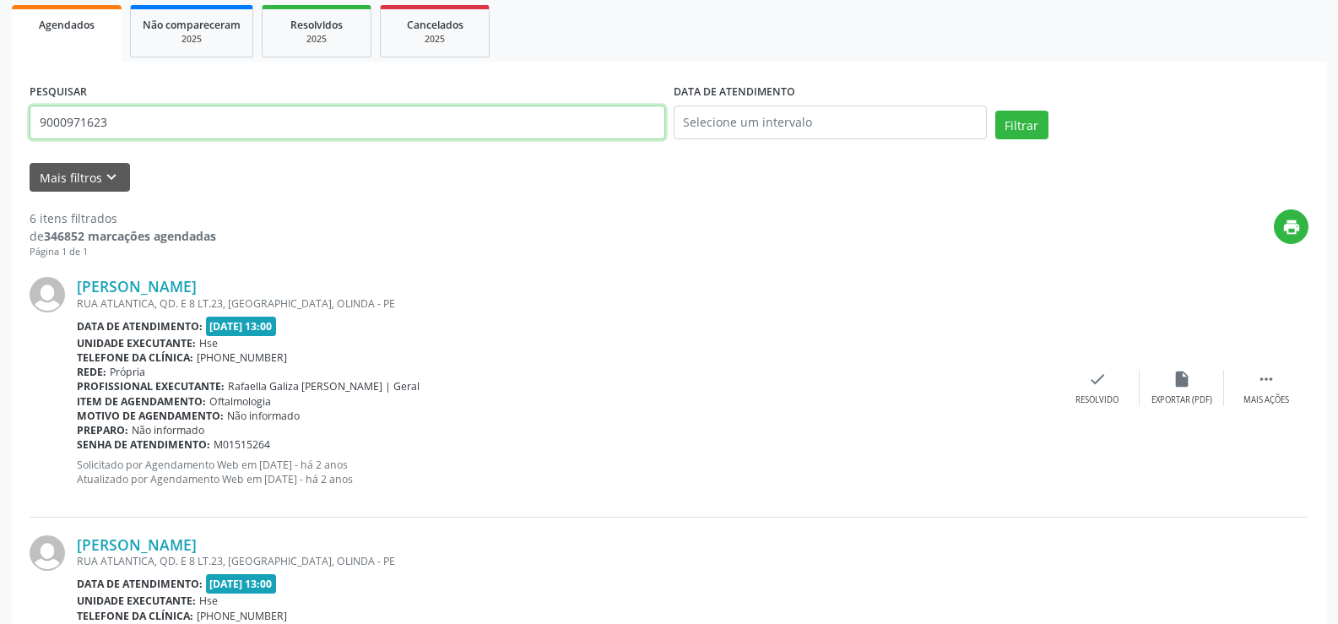
drag, startPoint x: 172, startPoint y: 133, endPoint x: 0, endPoint y: 96, distance: 176.2
click at [996, 111] on button "Filtrar" at bounding box center [1022, 125] width 53 height 29
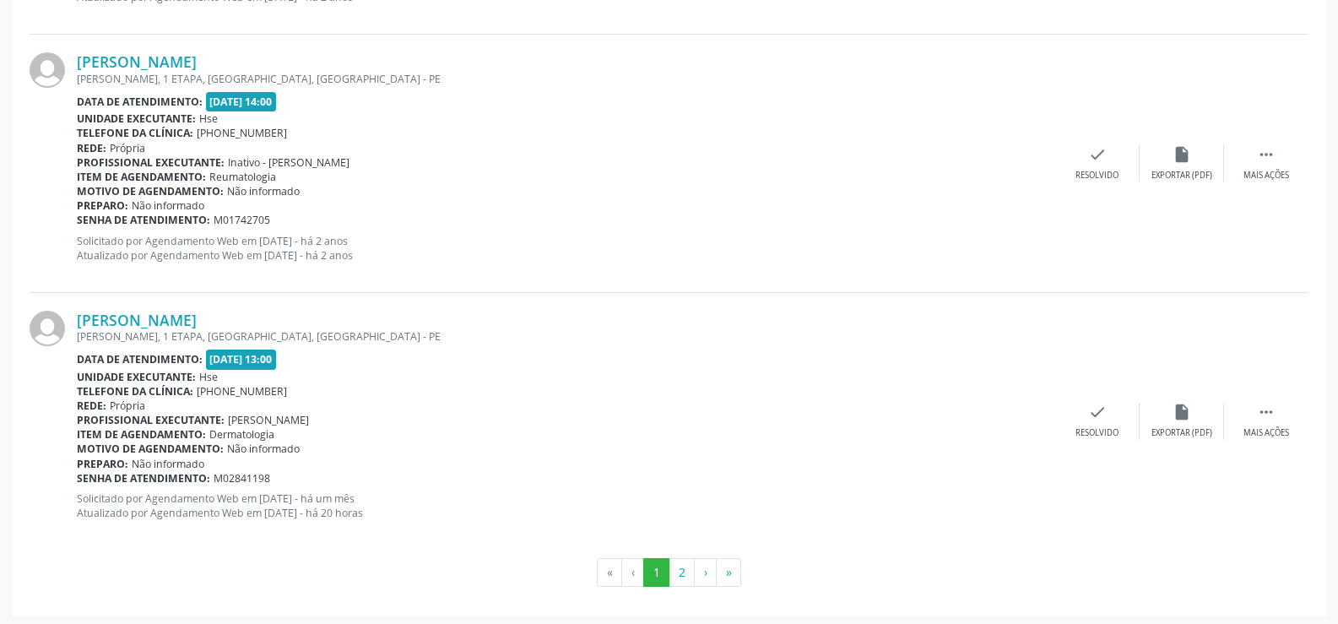
scroll to position [3829, 0]
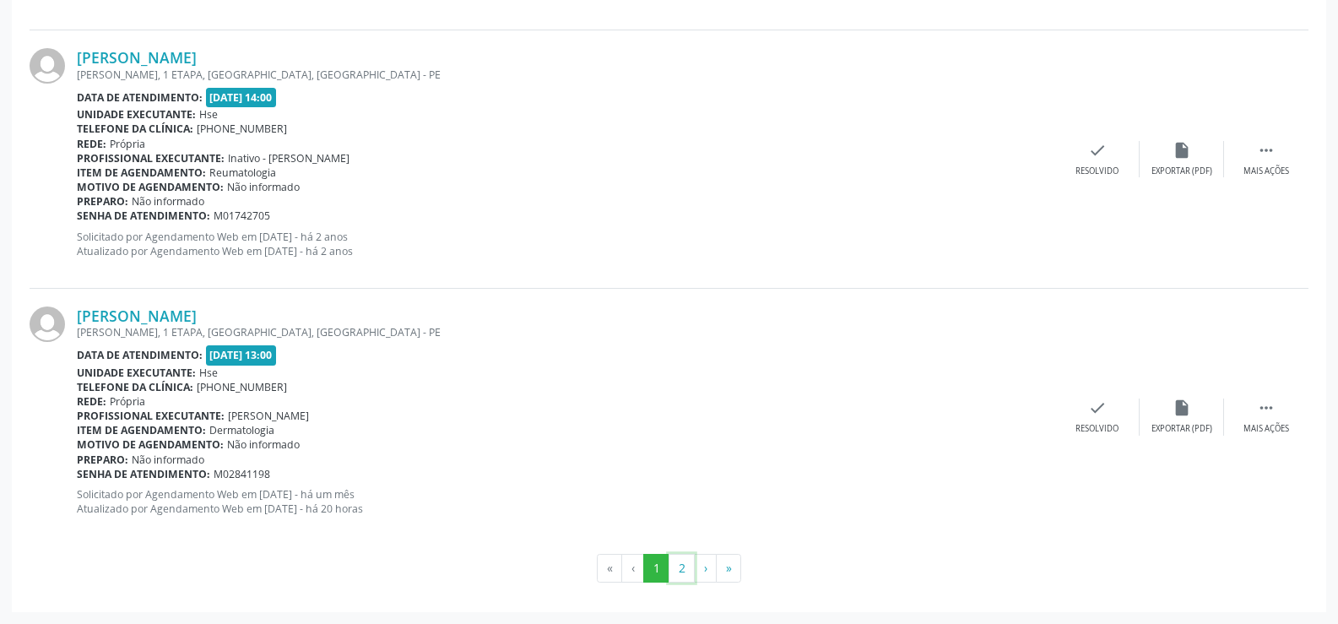
click at [684, 564] on button "2" at bounding box center [682, 568] width 26 height 29
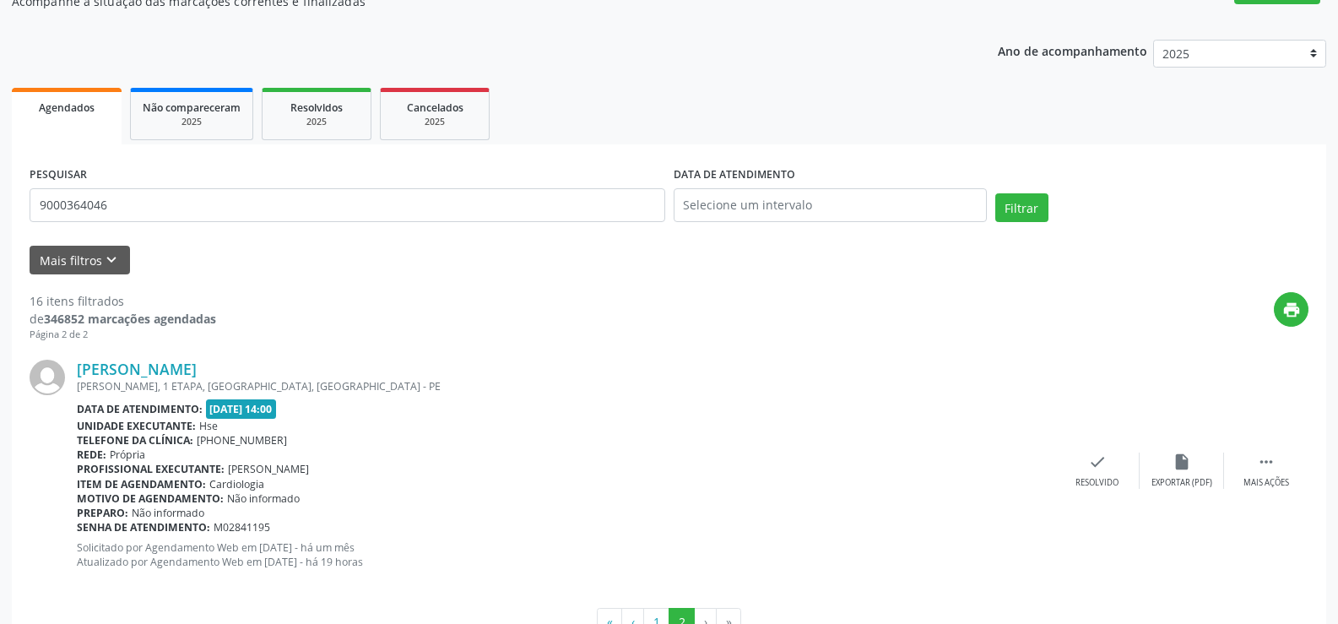
scroll to position [169, 0]
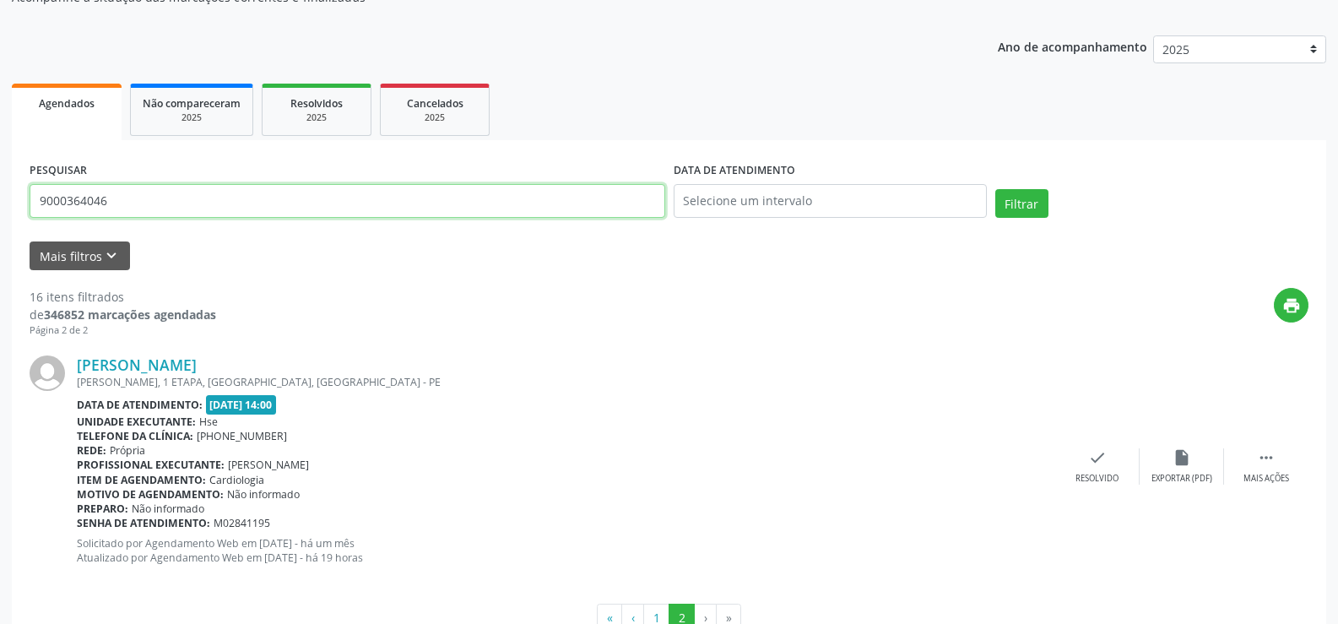
drag, startPoint x: 113, startPoint y: 192, endPoint x: 0, endPoint y: 190, distance: 113.2
click at [0, 190] on div "Acompanhamento Acompanhe a situação das marcações correntes e finalizadas Relat…" at bounding box center [669, 298] width 1338 height 749
type input "9000936137"
click at [996, 189] on button "Filtrar" at bounding box center [1022, 203] width 53 height 29
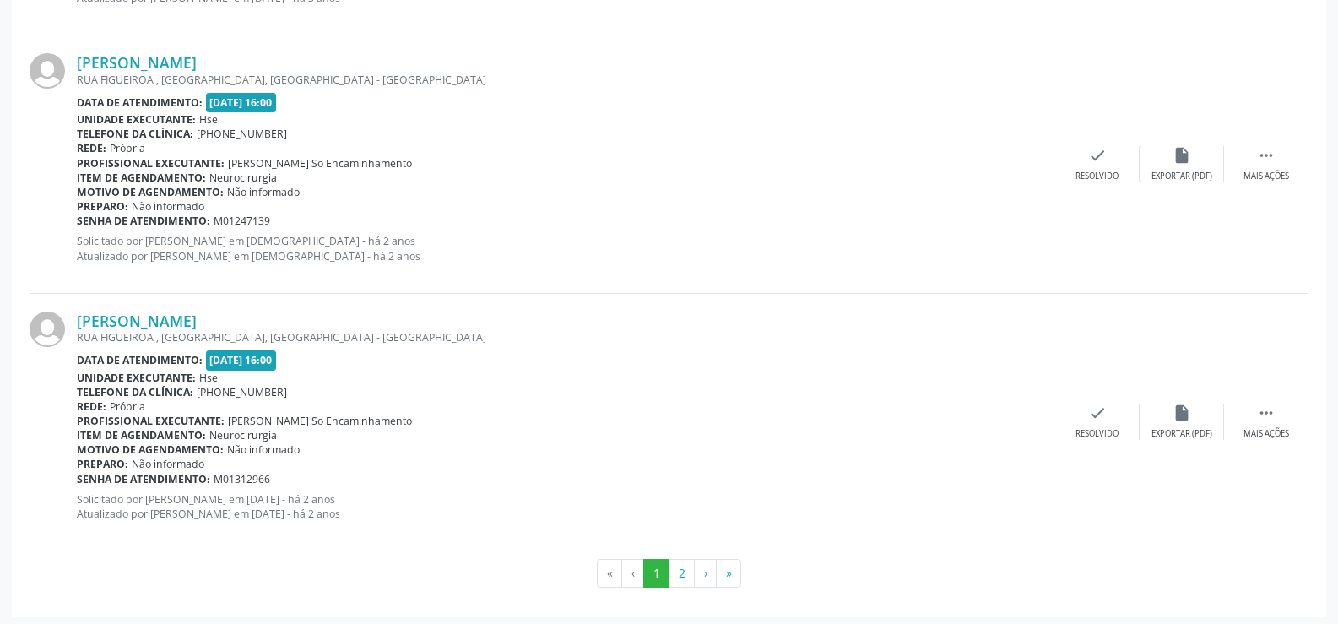
scroll to position [3814, 0]
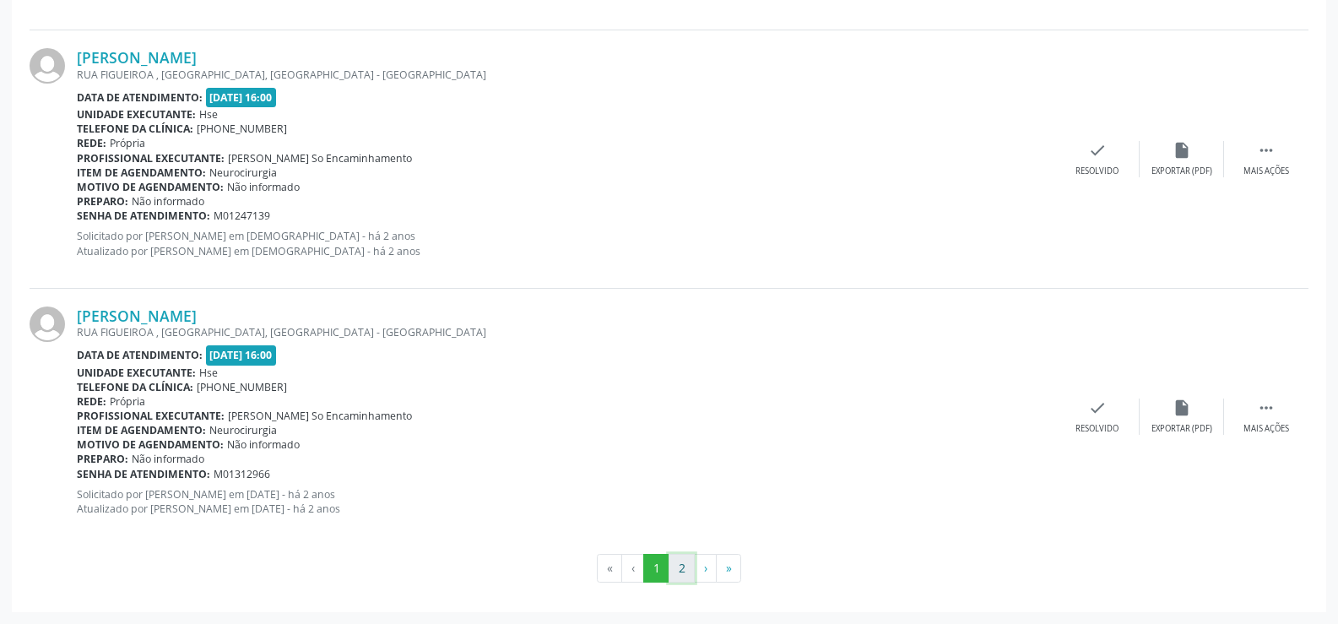
click at [679, 562] on button "2" at bounding box center [682, 568] width 26 height 29
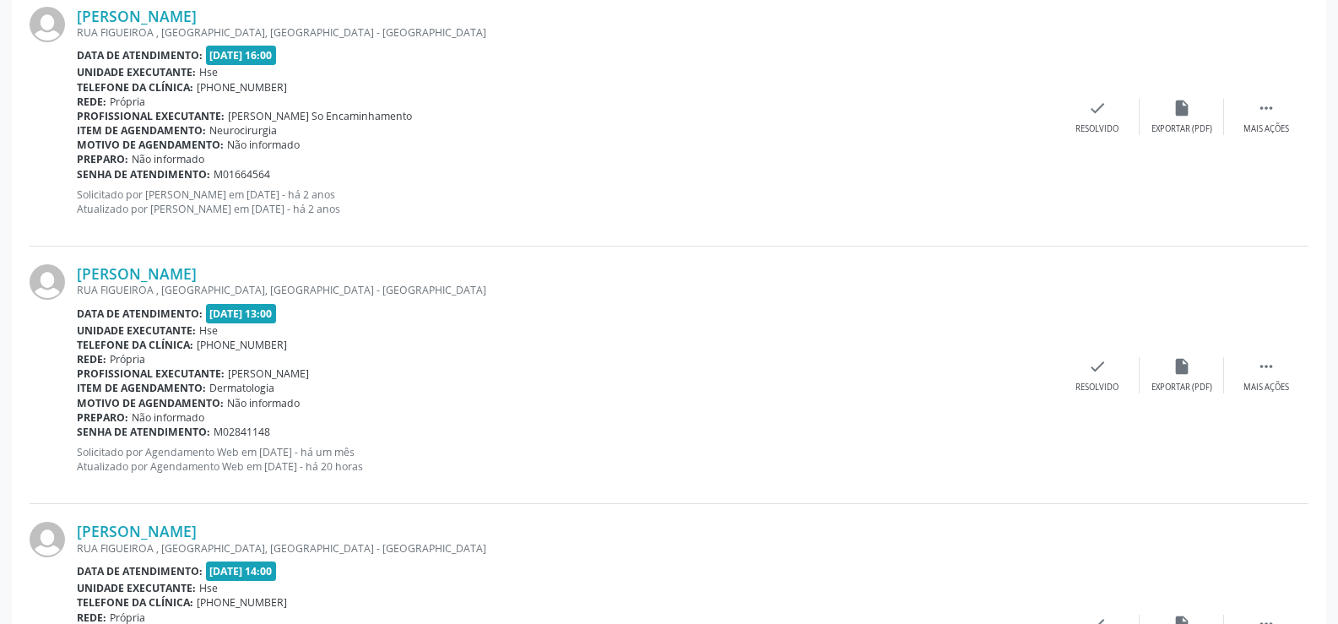
scroll to position [0, 0]
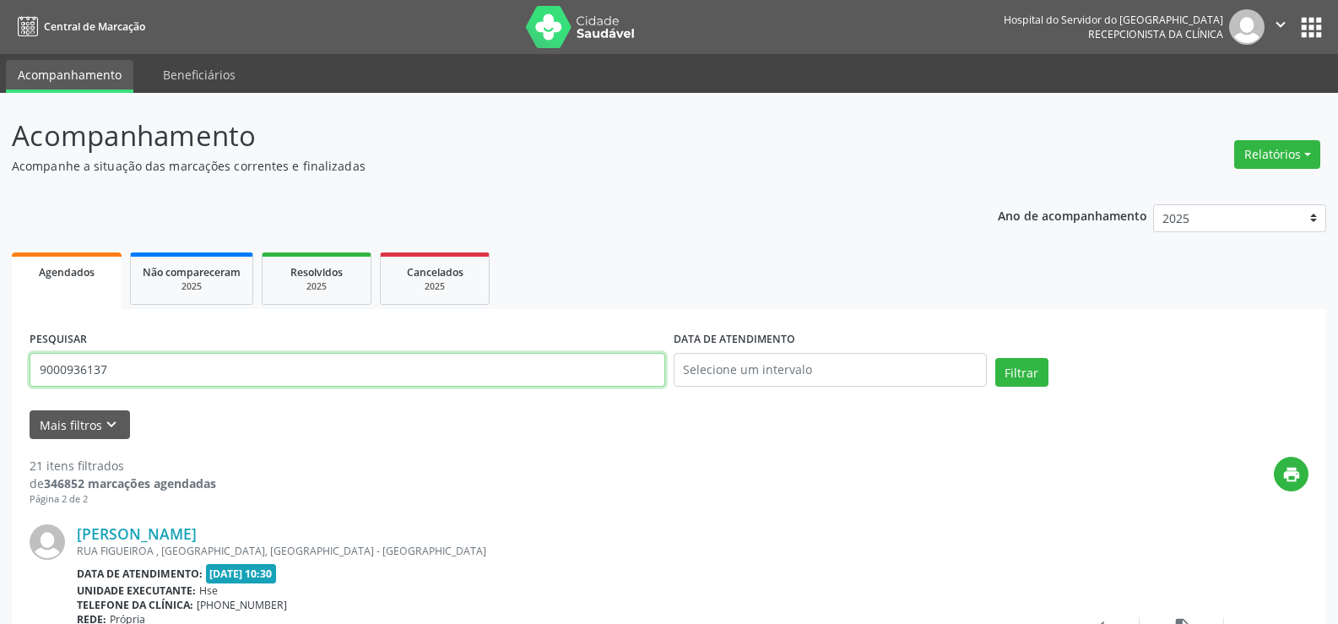
drag, startPoint x: 114, startPoint y: 366, endPoint x: 0, endPoint y: 363, distance: 114.0
type input "9000267447"
click at [996, 358] on button "Filtrar" at bounding box center [1022, 372] width 53 height 29
drag, startPoint x: 137, startPoint y: 362, endPoint x: 4, endPoint y: 366, distance: 132.6
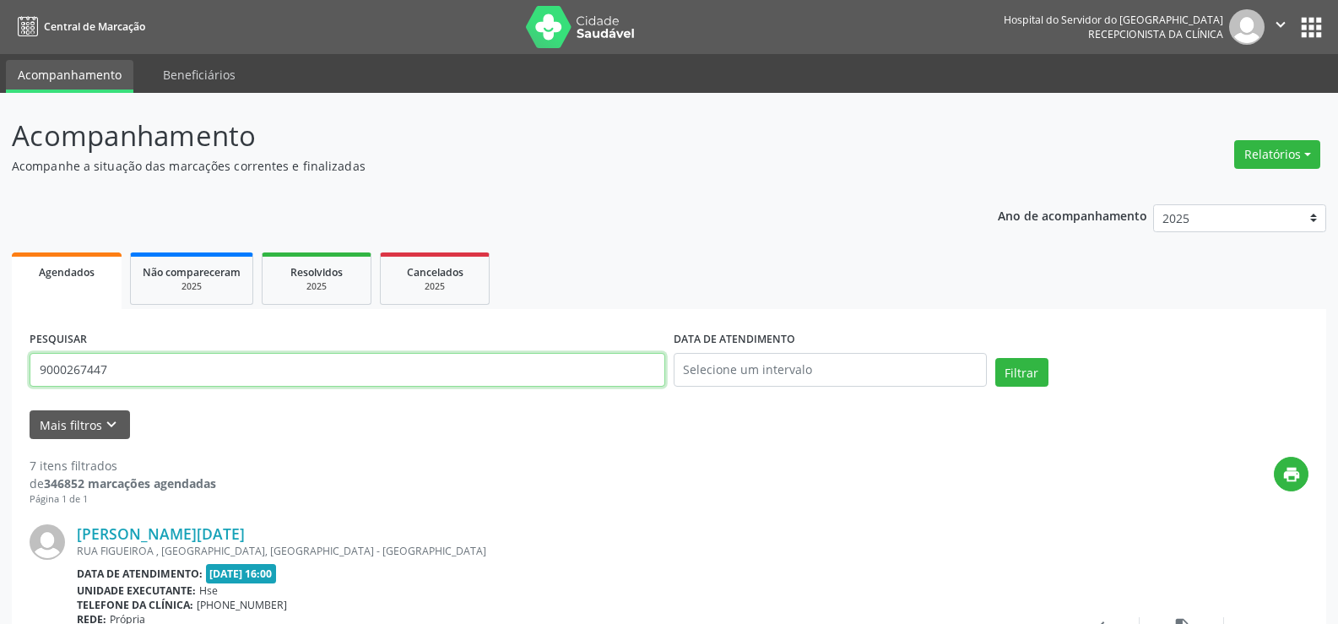
click at [996, 358] on button "Filtrar" at bounding box center [1022, 372] width 53 height 29
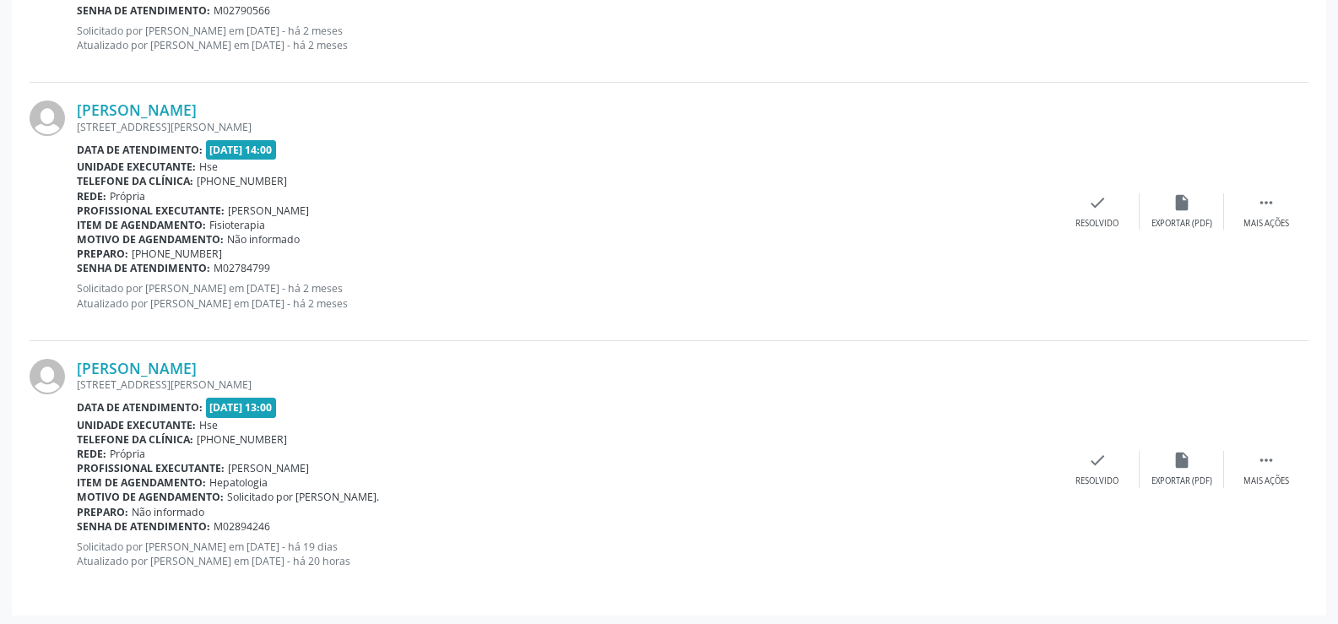
scroll to position [1201, 0]
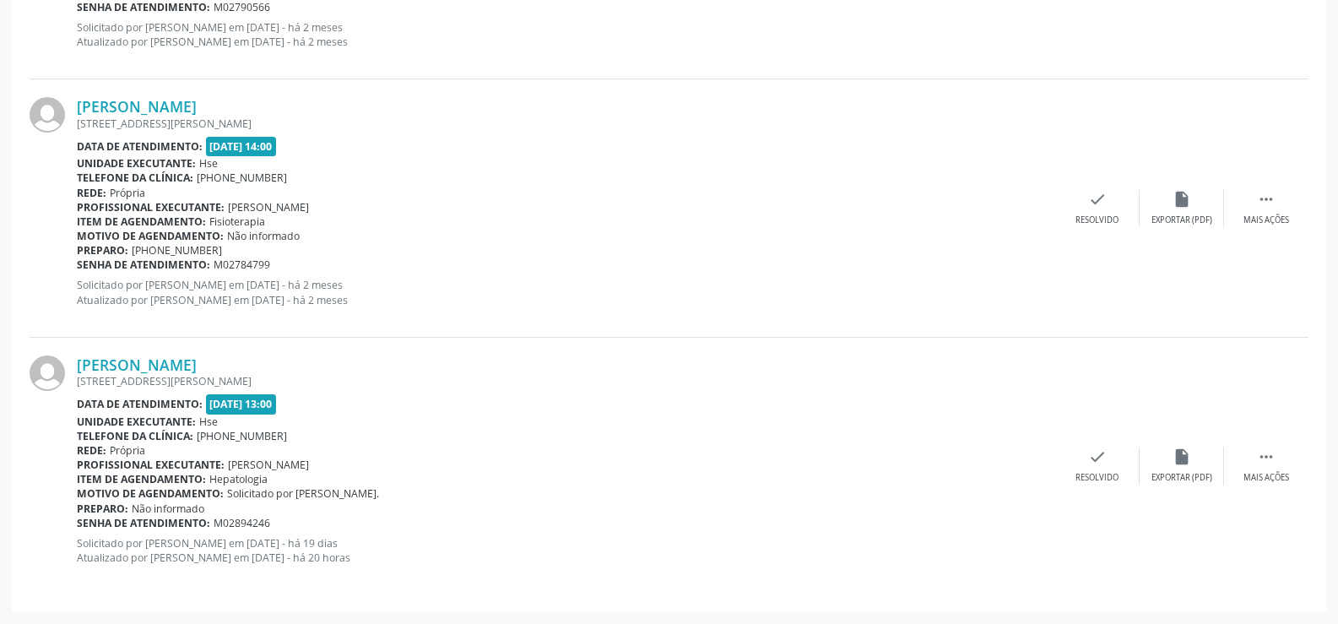
drag, startPoint x: 375, startPoint y: 360, endPoint x: 74, endPoint y: 366, distance: 300.7
click at [74, 366] on div "[PERSON_NAME] [STREET_ADDRESS][PERSON_NAME] Data de atendimento: [DATE] 13:00 U…" at bounding box center [669, 466] width 1279 height 257
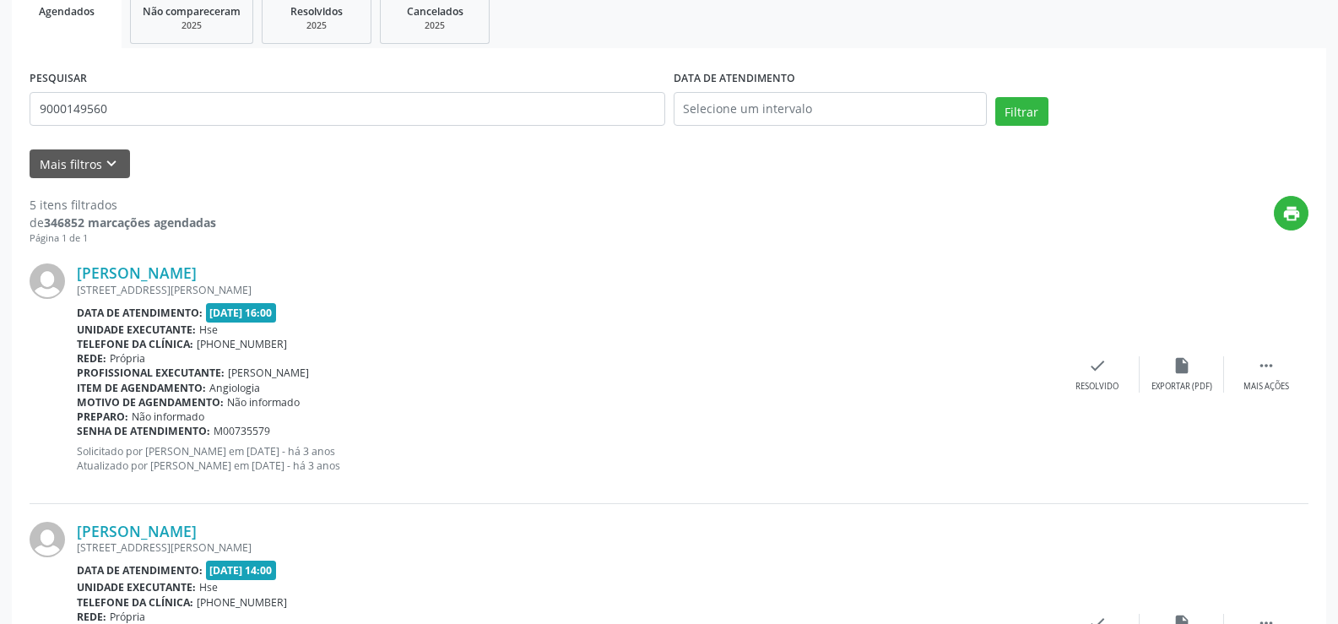
scroll to position [187, 0]
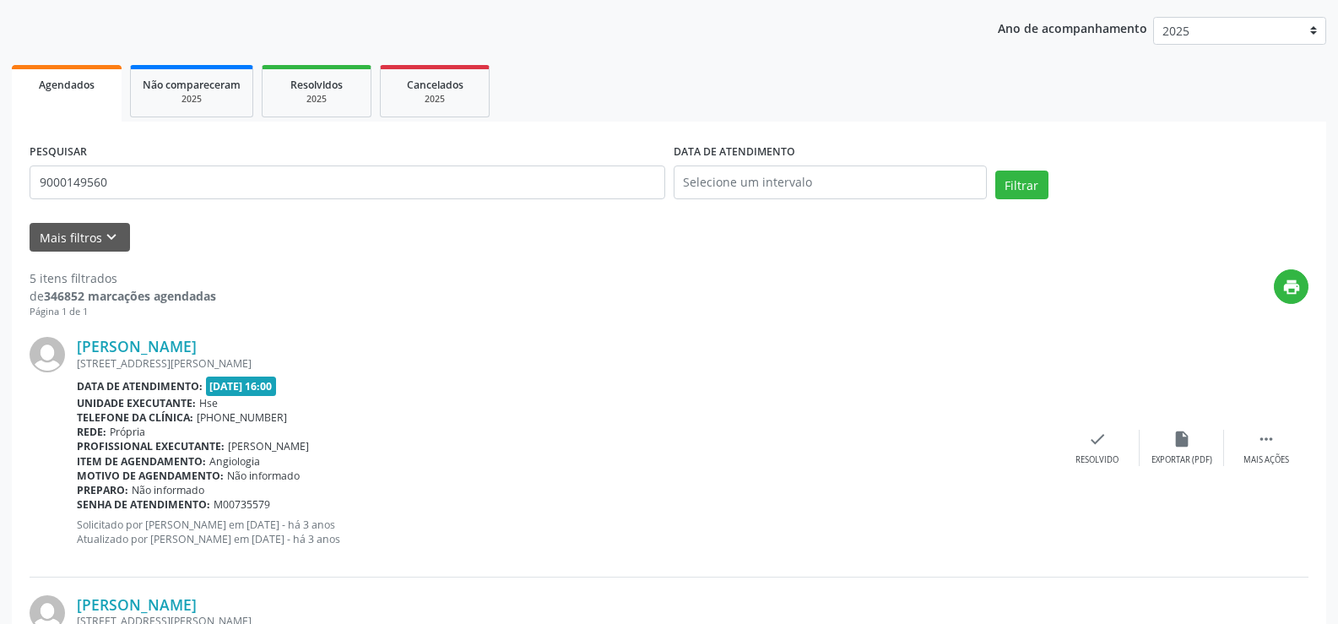
click at [165, 149] on div "PESQUISAR 9000149560" at bounding box center [347, 175] width 644 height 72
drag, startPoint x: 141, startPoint y: 180, endPoint x: 0, endPoint y: 182, distance: 141.0
click at [996, 171] on button "Filtrar" at bounding box center [1022, 185] width 53 height 29
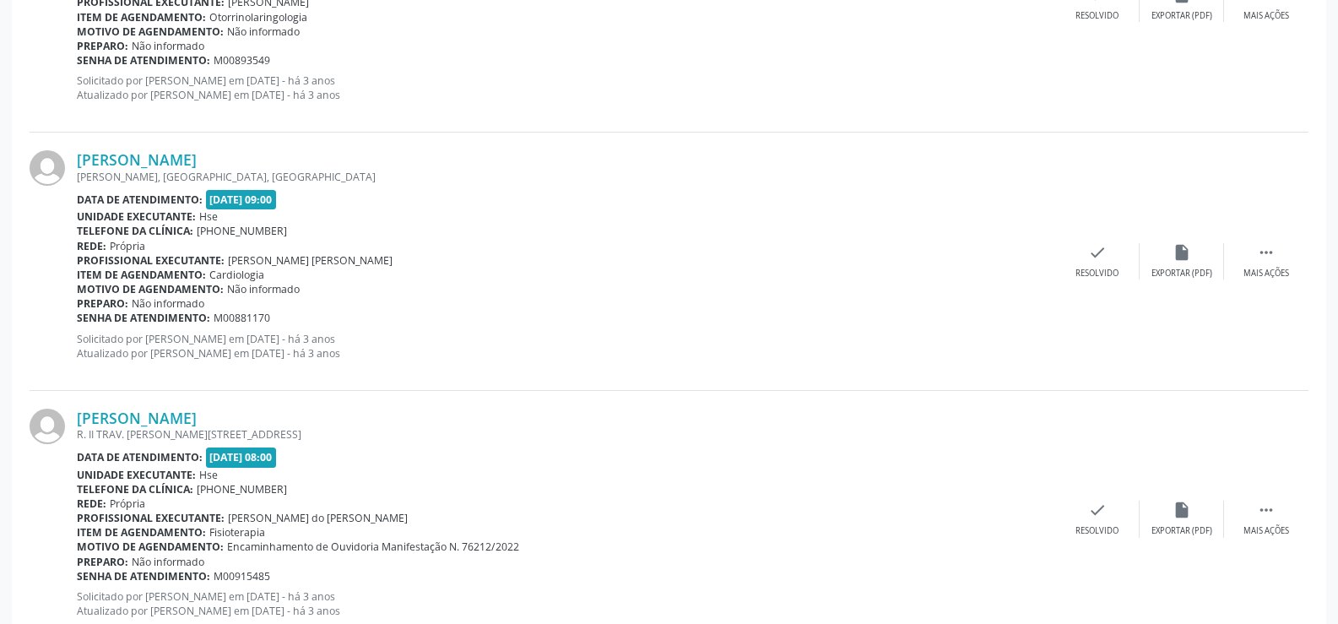
scroll to position [3829, 0]
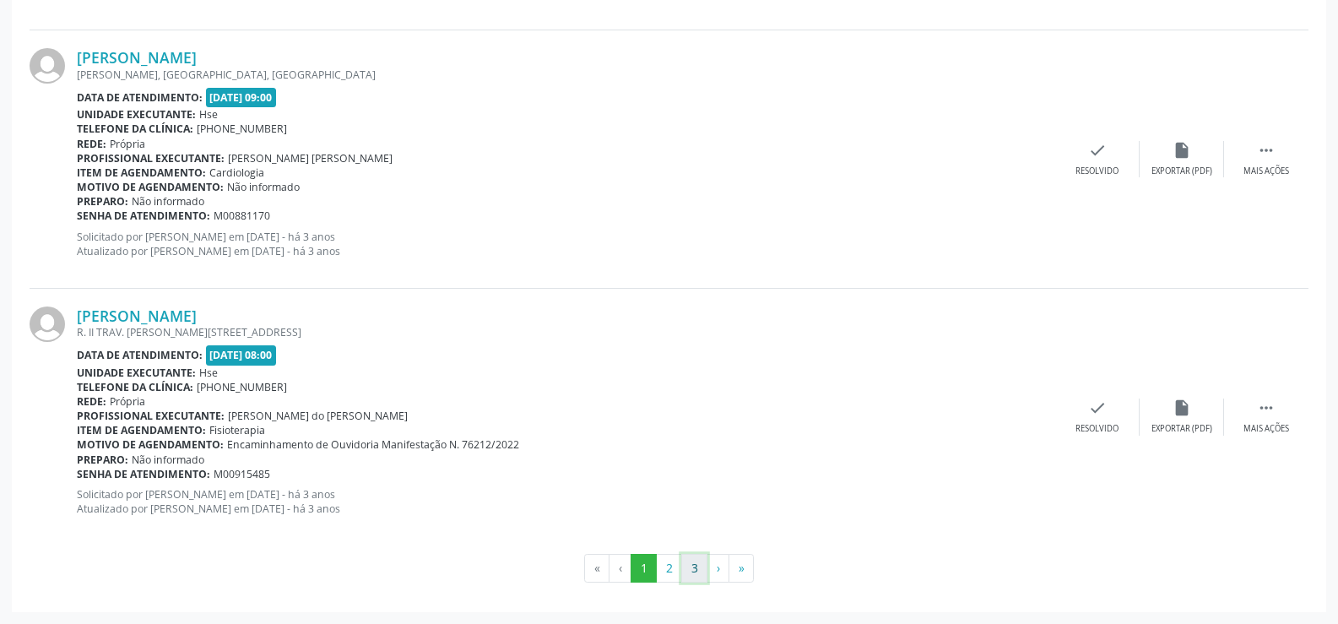
click at [694, 571] on button "3" at bounding box center [694, 568] width 26 height 29
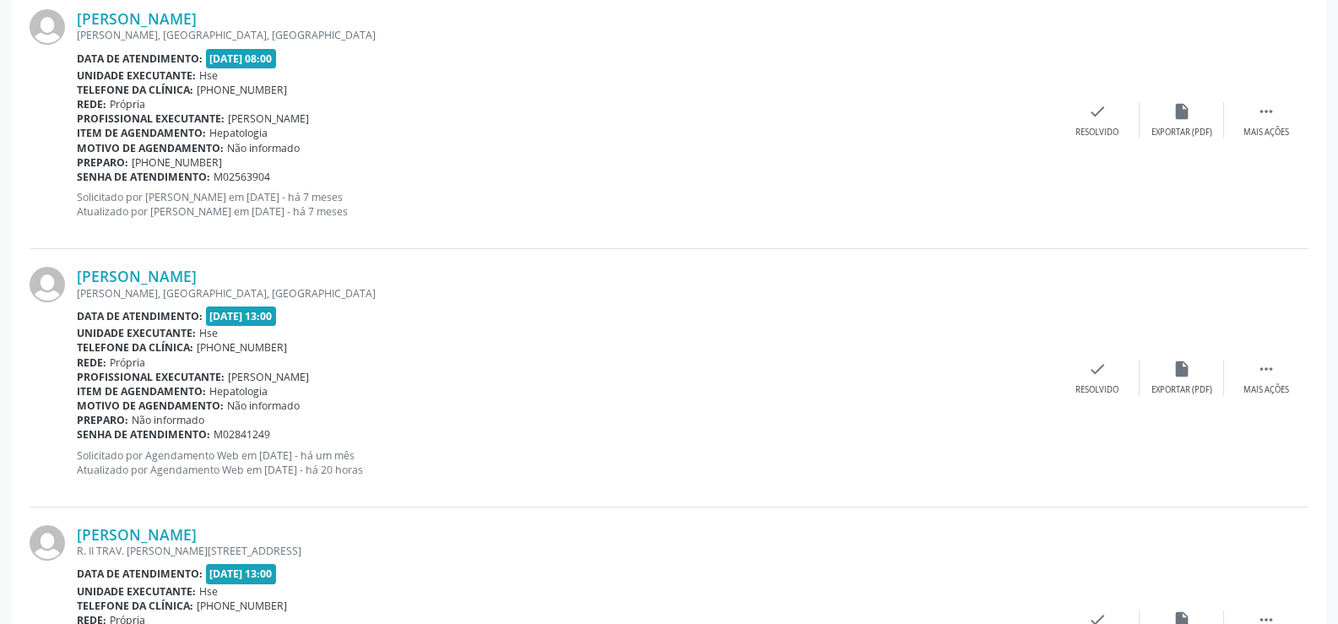
scroll to position [2280, 0]
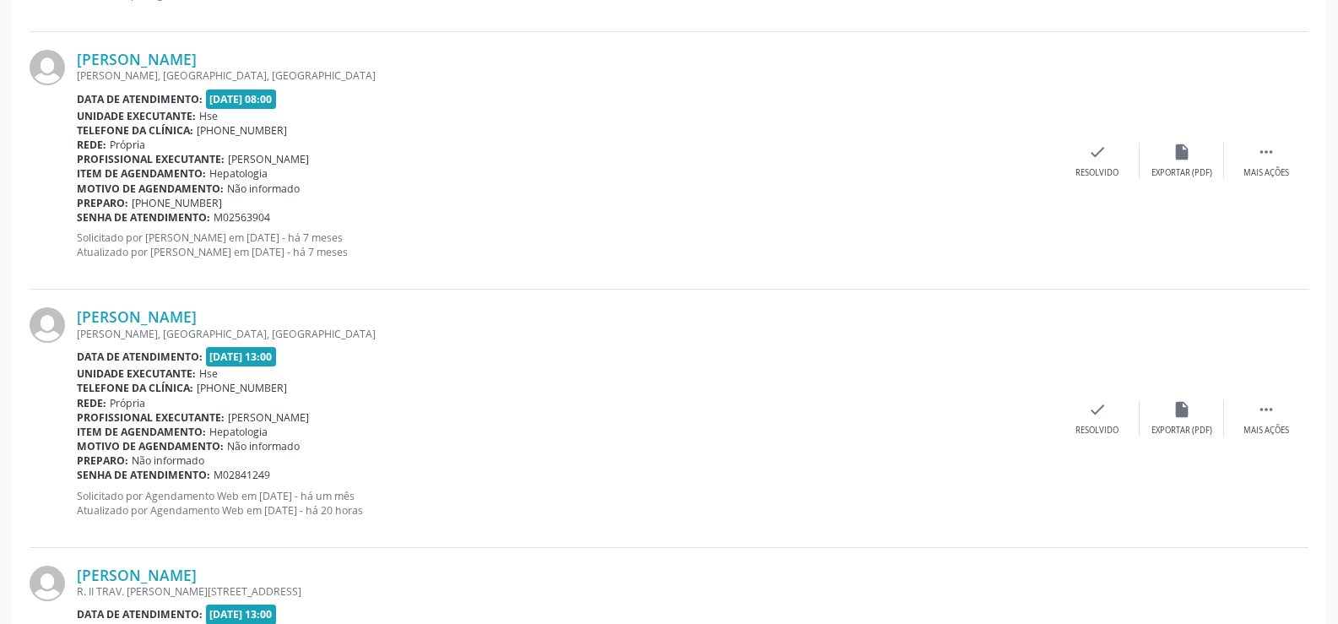
drag, startPoint x: 293, startPoint y: 311, endPoint x: 70, endPoint y: 312, distance: 222.9
click at [70, 312] on div "[PERSON_NAME] [GEOGRAPHIC_DATA], CENTRO, [GEOGRAPHIC_DATA] Data de atendimento:…" at bounding box center [669, 419] width 1279 height 258
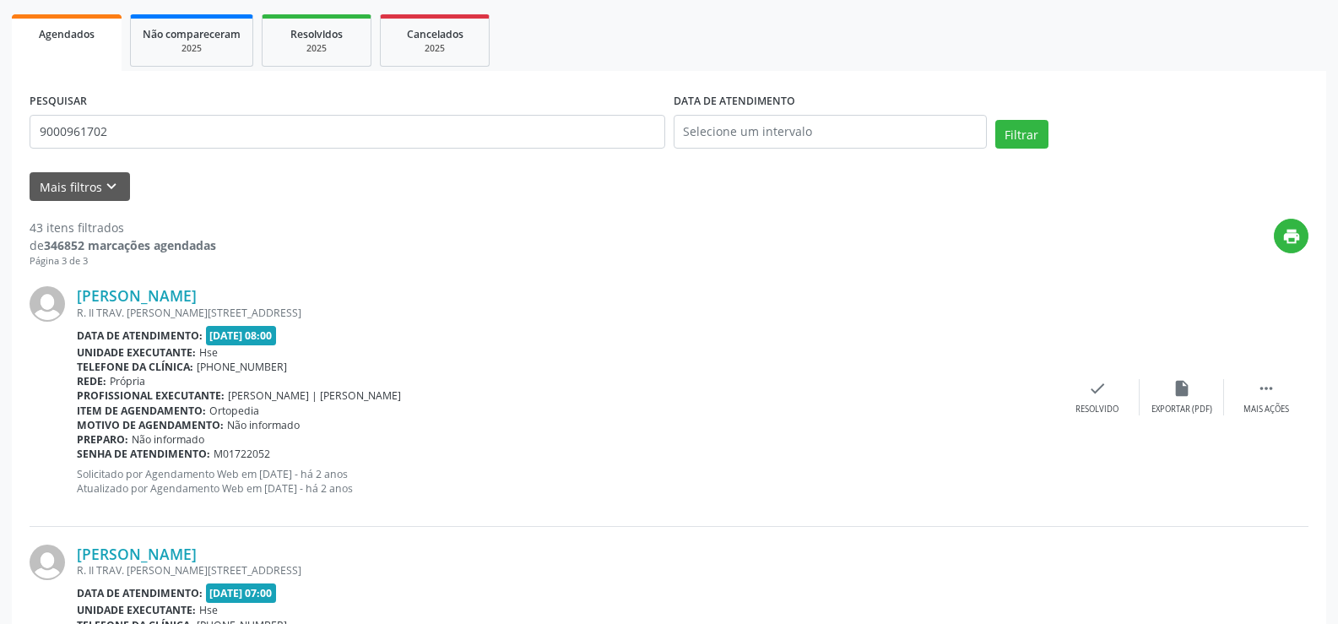
scroll to position [84, 0]
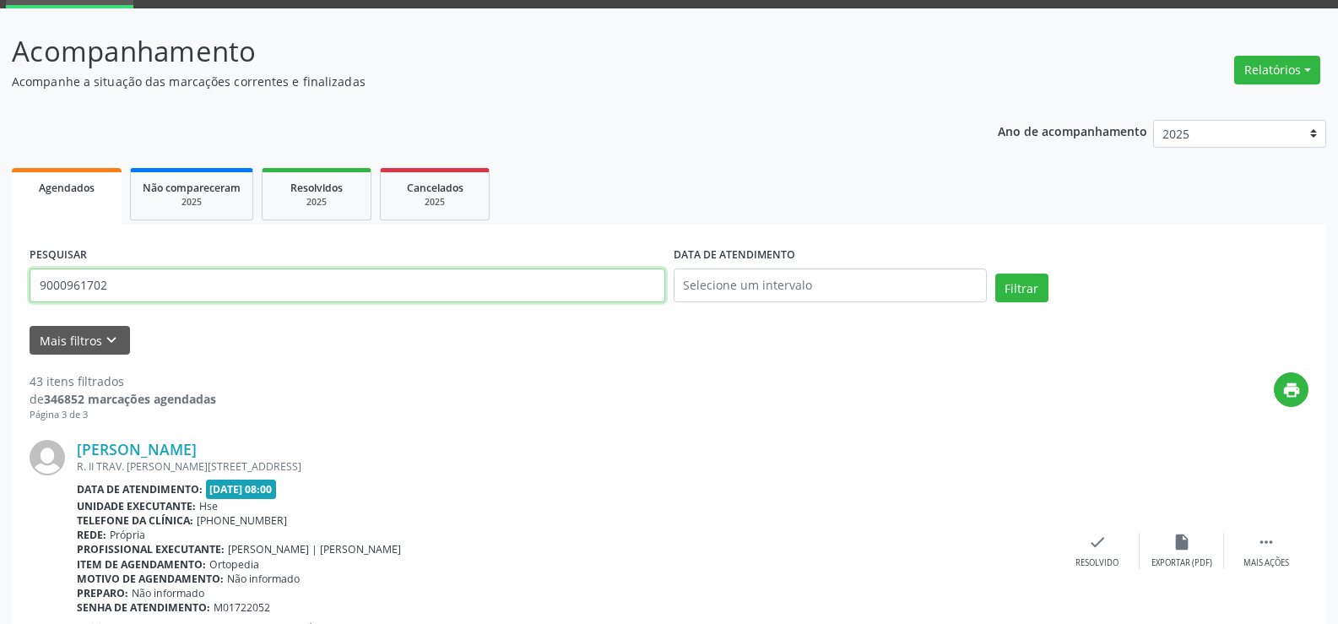
drag, startPoint x: 128, startPoint y: 276, endPoint x: 0, endPoint y: 285, distance: 128.7
paste input "[PERSON_NAME]"
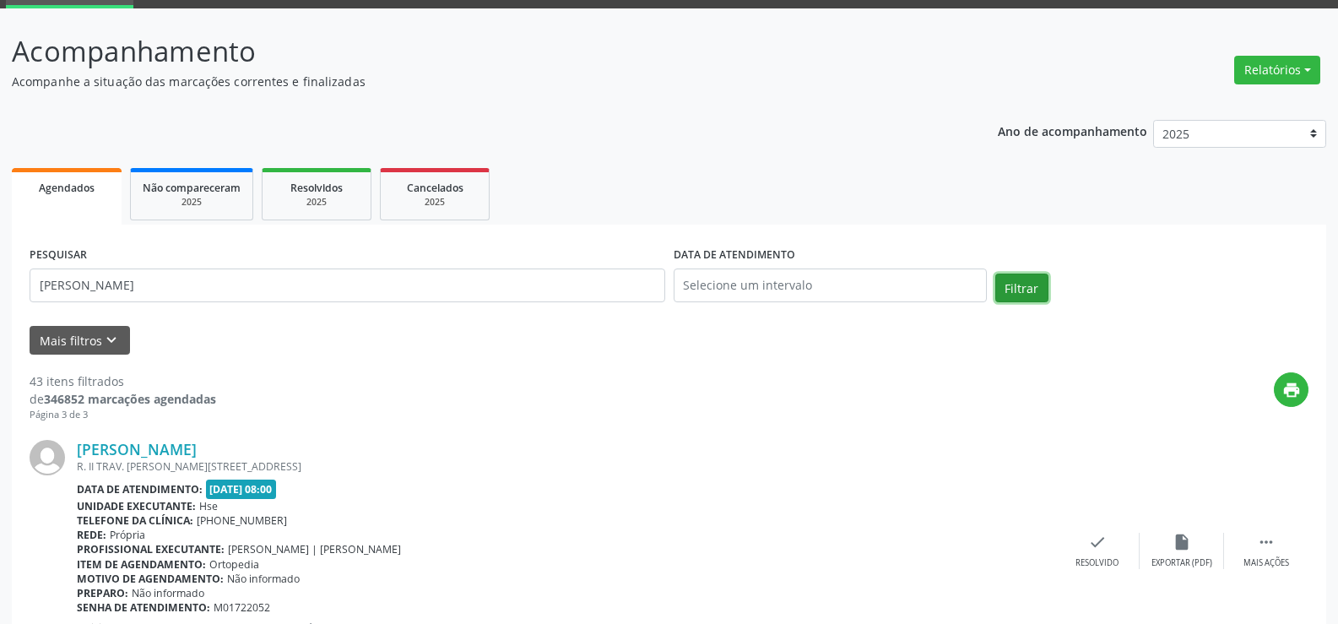
click at [1005, 285] on button "Filtrar" at bounding box center [1022, 288] width 53 height 29
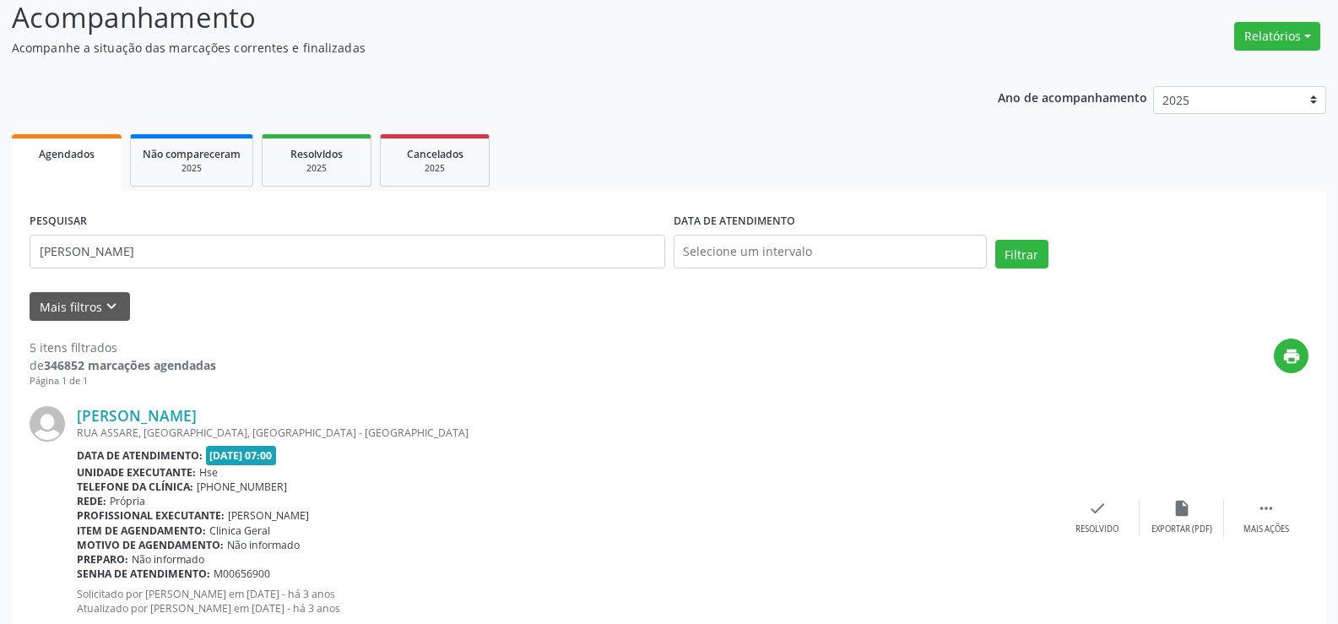
scroll to position [0, 0]
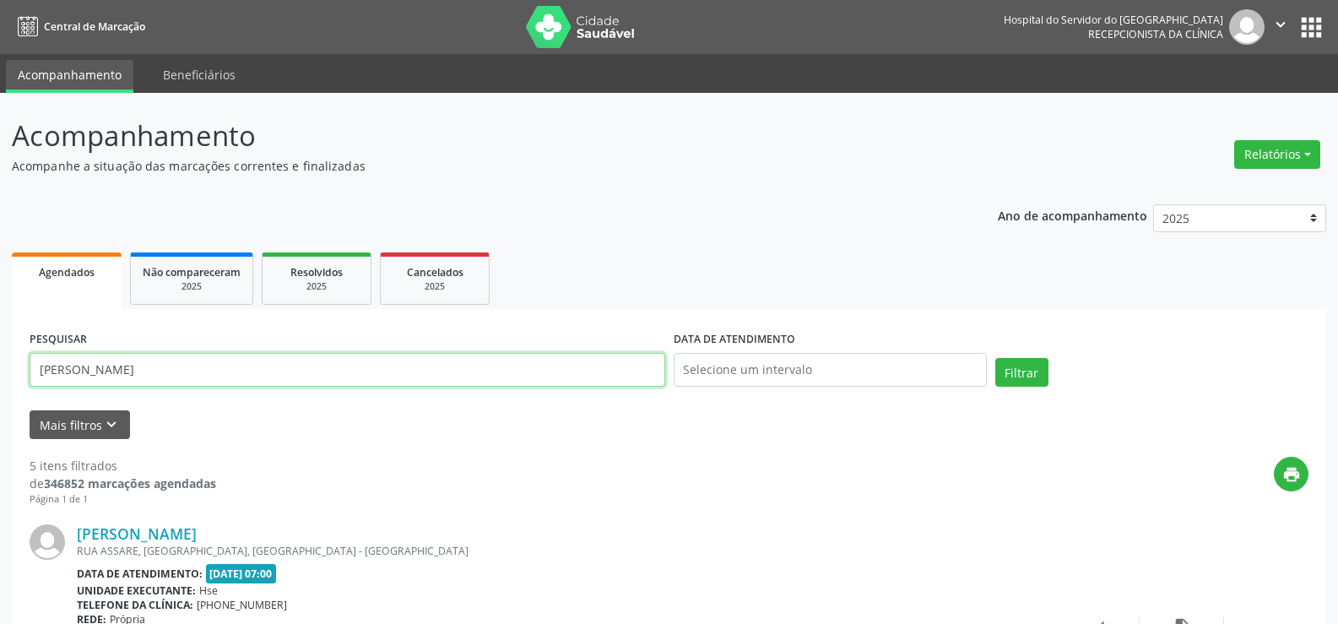
drag, startPoint x: 252, startPoint y: 368, endPoint x: 0, endPoint y: 368, distance: 251.6
click at [996, 358] on button "Filtrar" at bounding box center [1022, 372] width 53 height 29
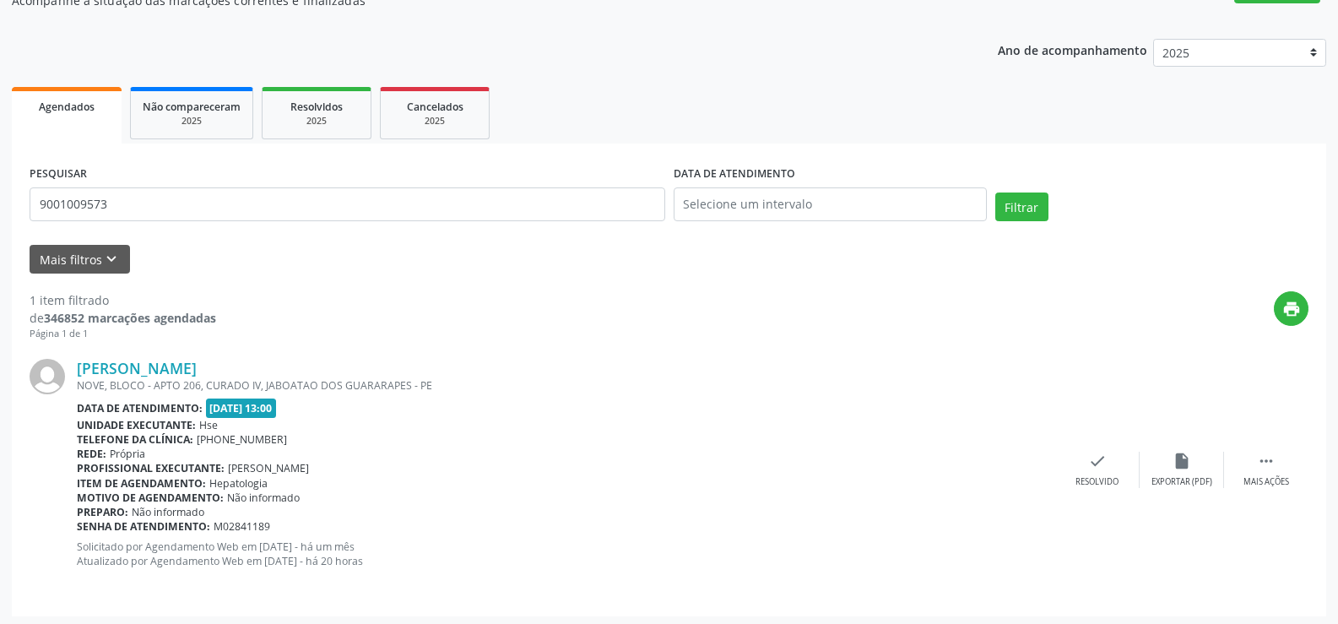
scroll to position [170, 0]
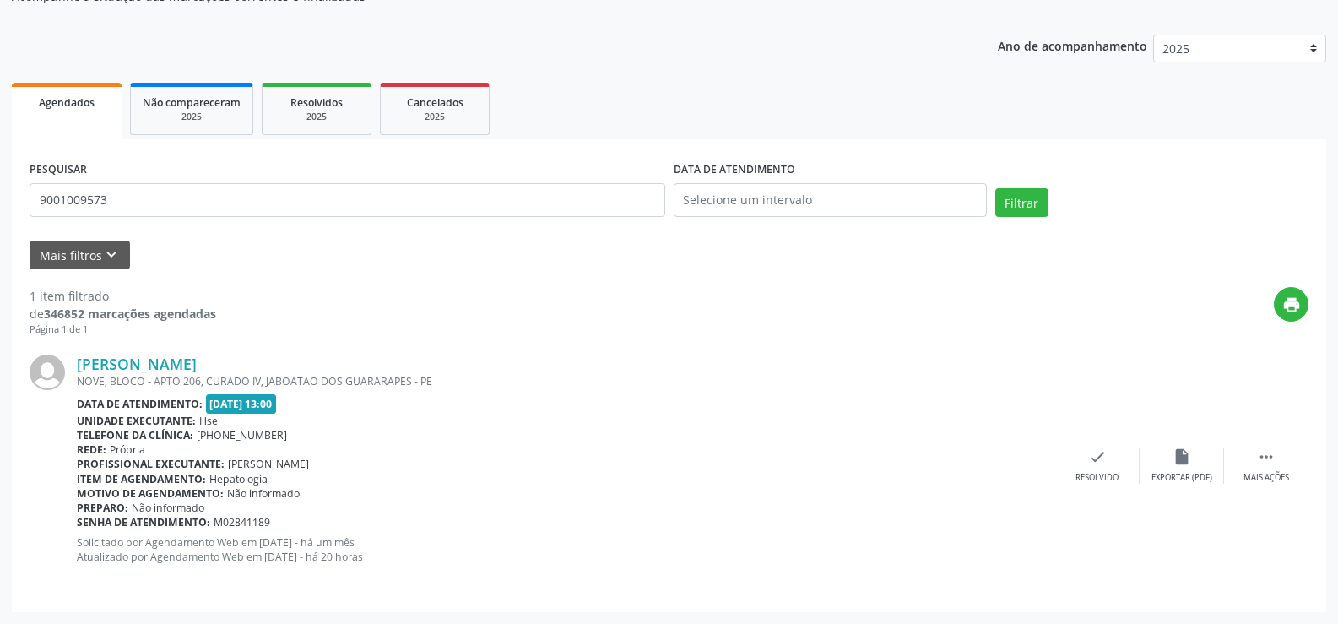
drag, startPoint x: 252, startPoint y: 363, endPoint x: 76, endPoint y: 360, distance: 176.5
click at [76, 360] on div "[PERSON_NAME] NOVE, BLOCO - APTO 206, CURADO IV, JABOATAO DOS GUARARAPES - PE D…" at bounding box center [669, 465] width 1279 height 257
drag, startPoint x: 133, startPoint y: 198, endPoint x: 0, endPoint y: 203, distance: 132.6
click at [0, 206] on div "Acompanhamento Acompanhe a situação das marcações correntes e finalizadas Relat…" at bounding box center [669, 273] width 1338 height 701
click at [996, 188] on button "Filtrar" at bounding box center [1022, 202] width 53 height 29
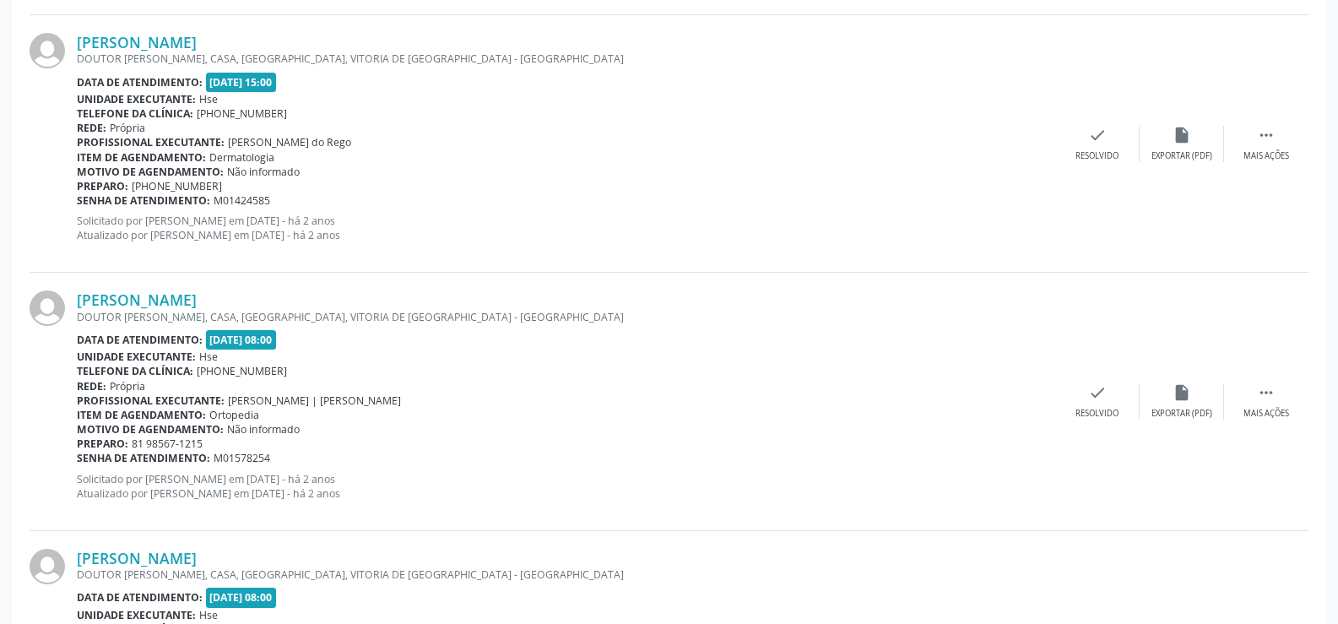
scroll to position [3829, 0]
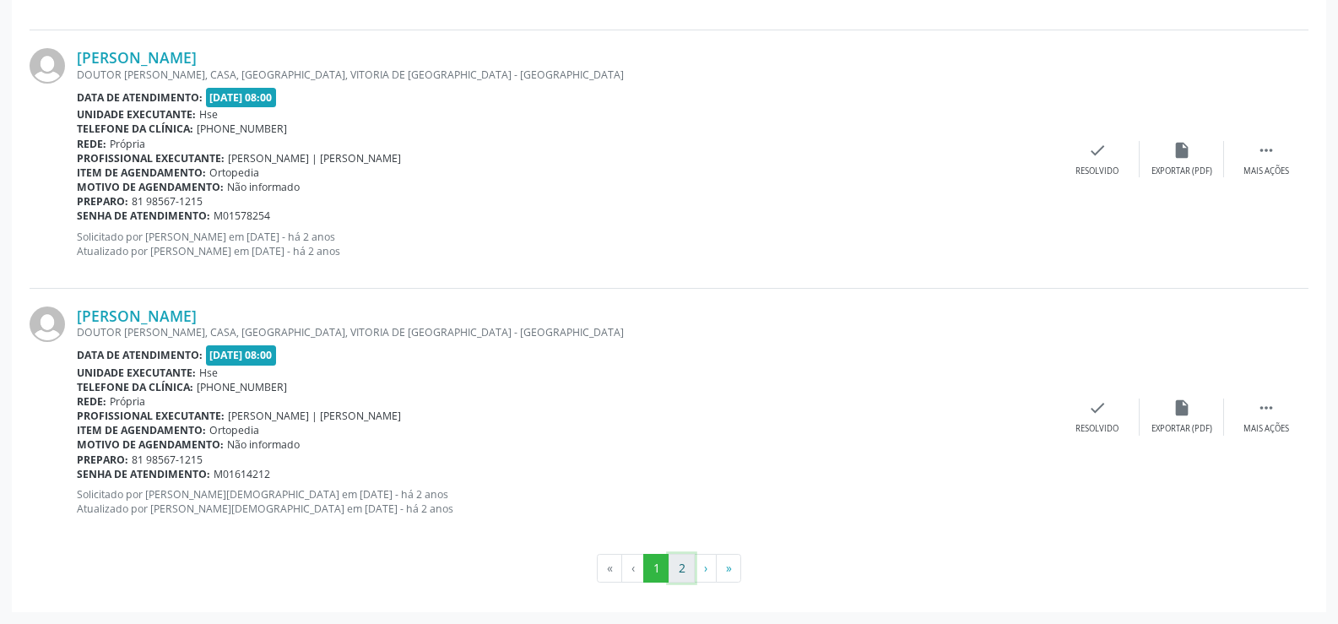
click at [681, 564] on button "2" at bounding box center [682, 568] width 26 height 29
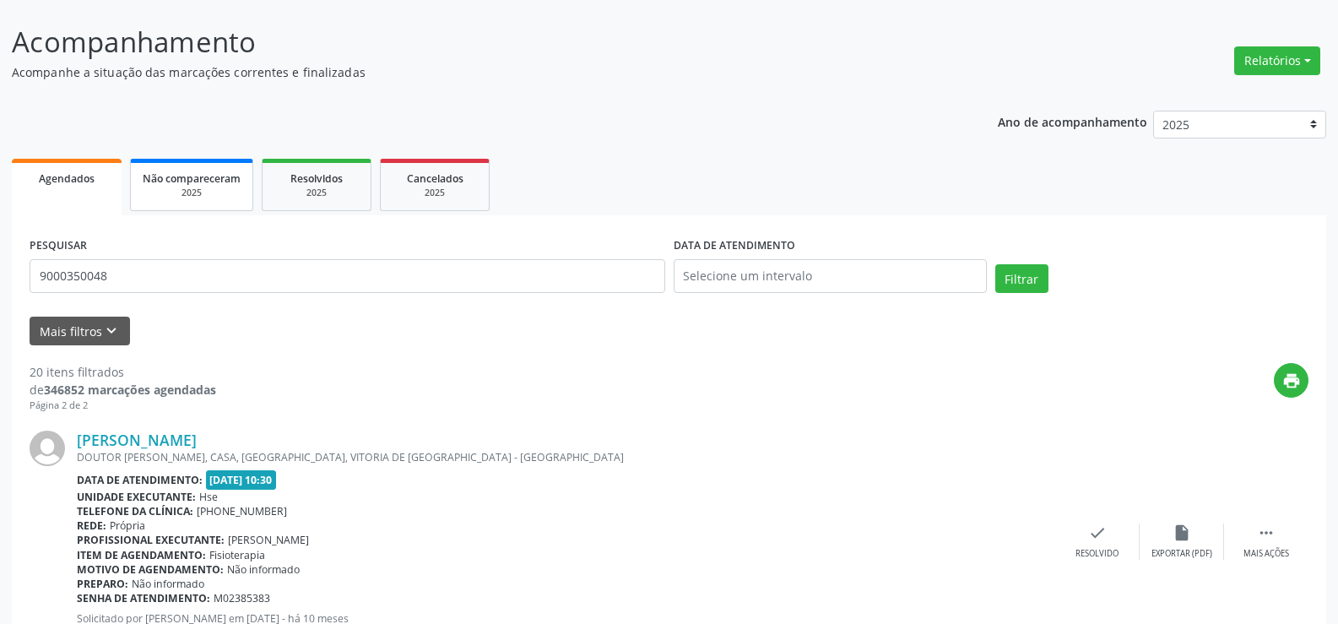
scroll to position [84, 0]
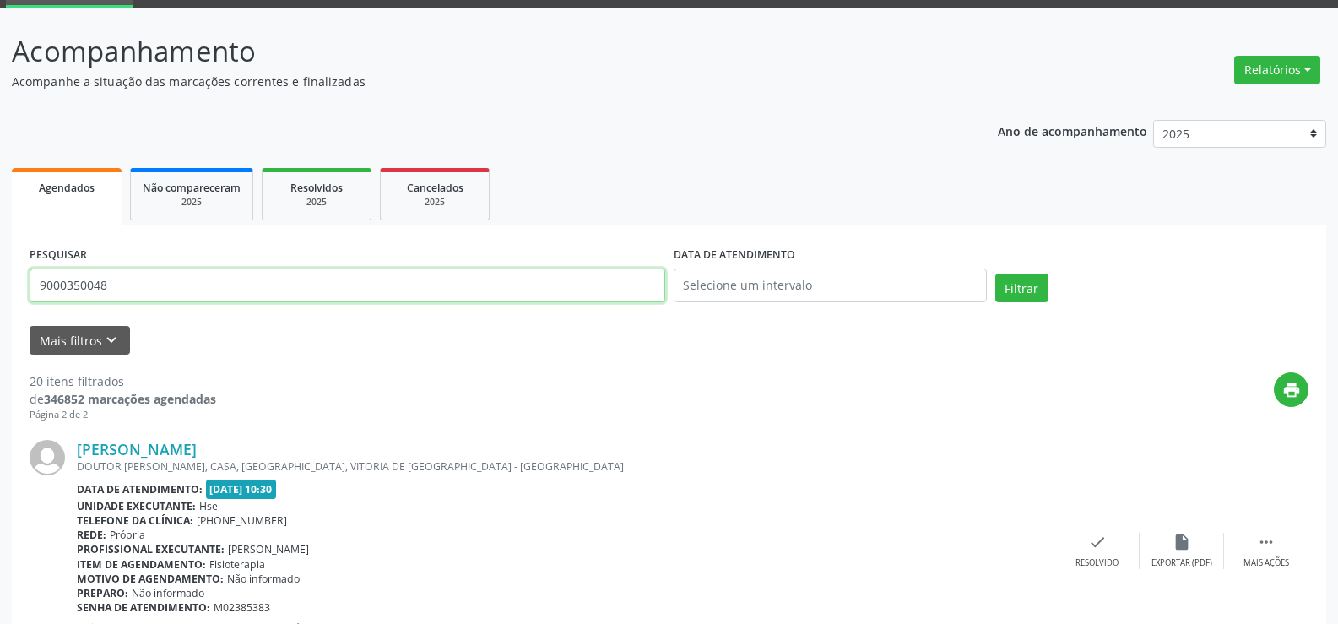
drag, startPoint x: 133, startPoint y: 286, endPoint x: 3, endPoint y: 297, distance: 130.5
click at [996, 274] on button "Filtrar" at bounding box center [1022, 288] width 53 height 29
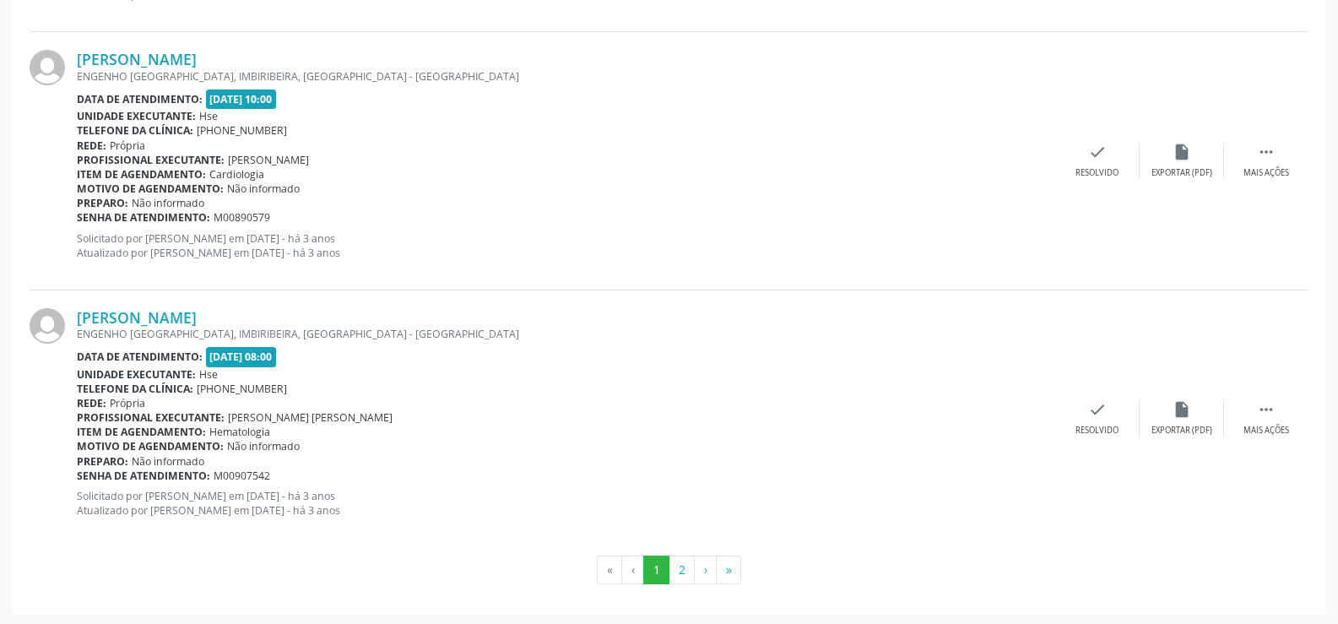
scroll to position [3829, 0]
click at [684, 570] on button "2" at bounding box center [682, 568] width 26 height 29
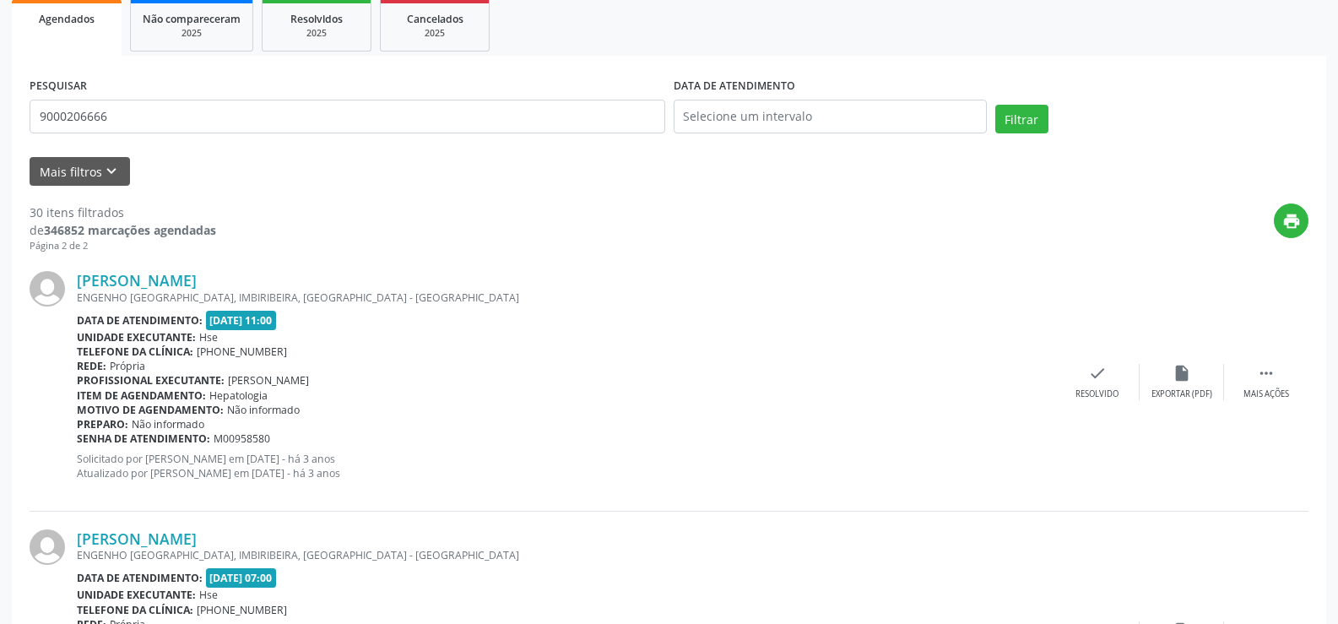
scroll to position [169, 0]
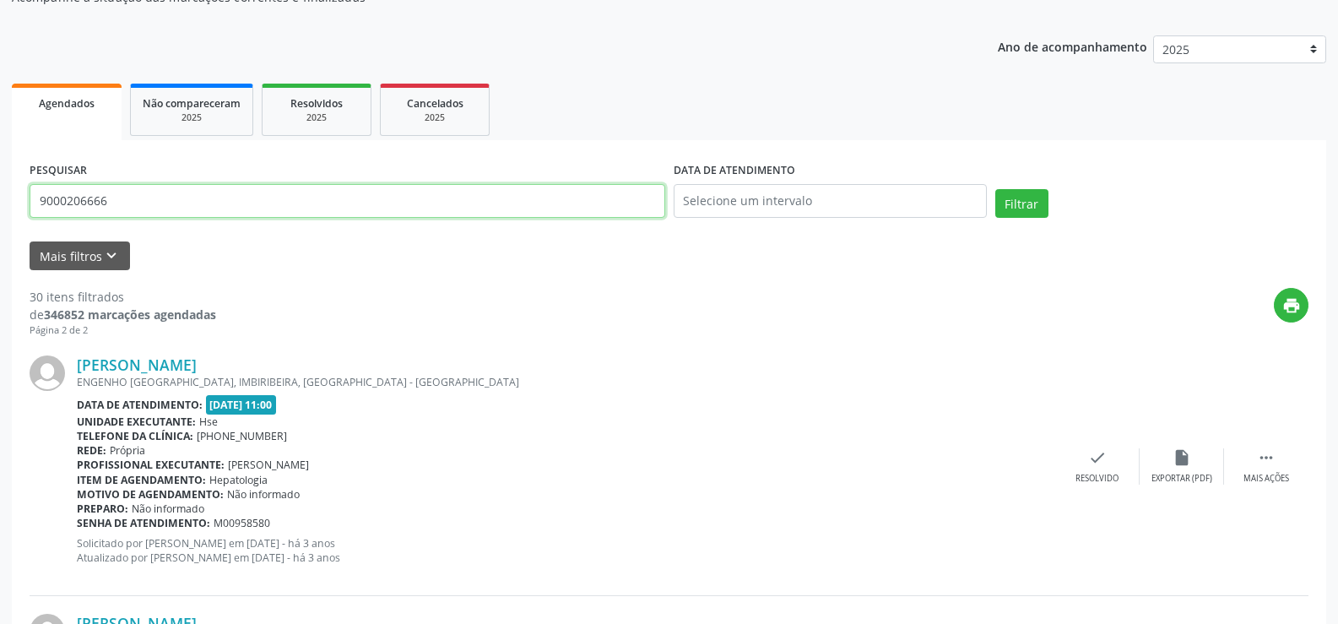
drag, startPoint x: 123, startPoint y: 204, endPoint x: 0, endPoint y: 201, distance: 123.3
click at [996, 189] on button "Filtrar" at bounding box center [1022, 203] width 53 height 29
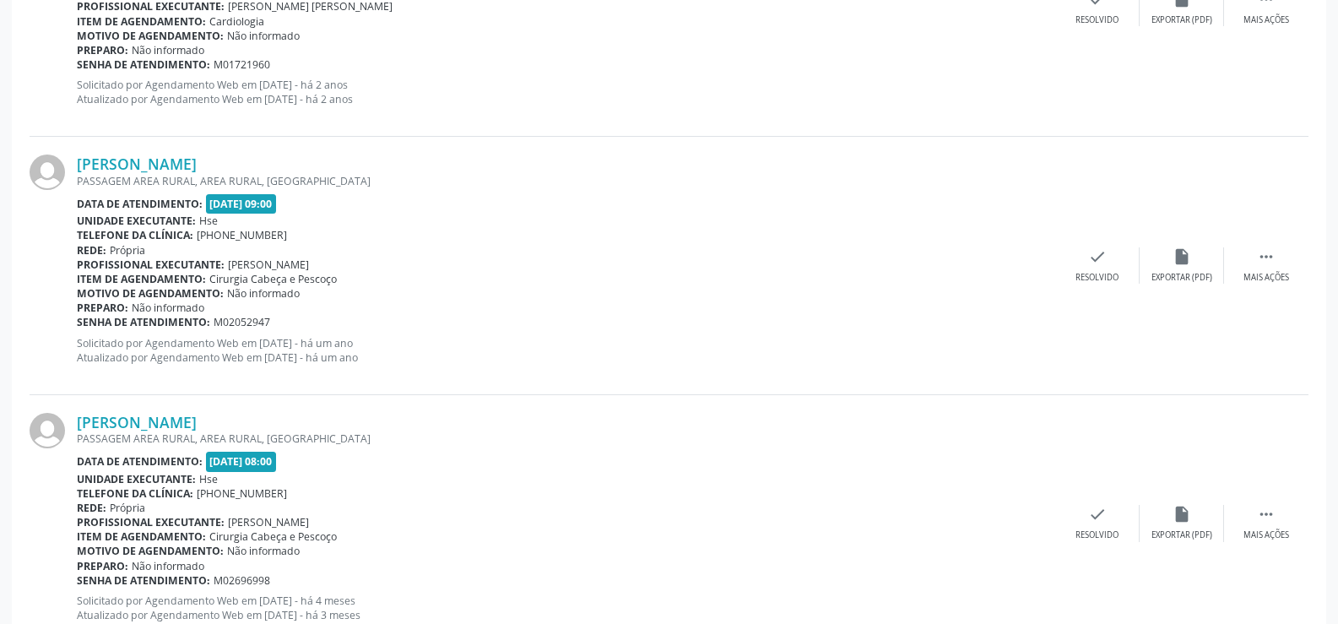
scroll to position [3829, 0]
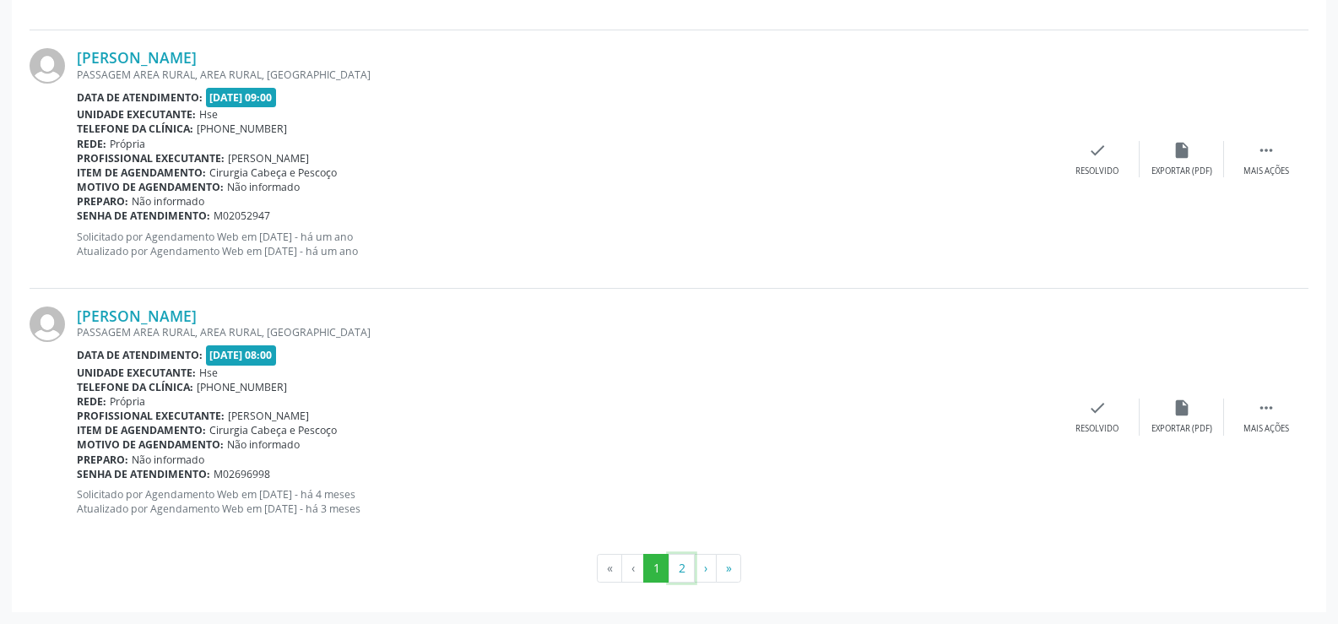
click at [676, 572] on button "2" at bounding box center [682, 568] width 26 height 29
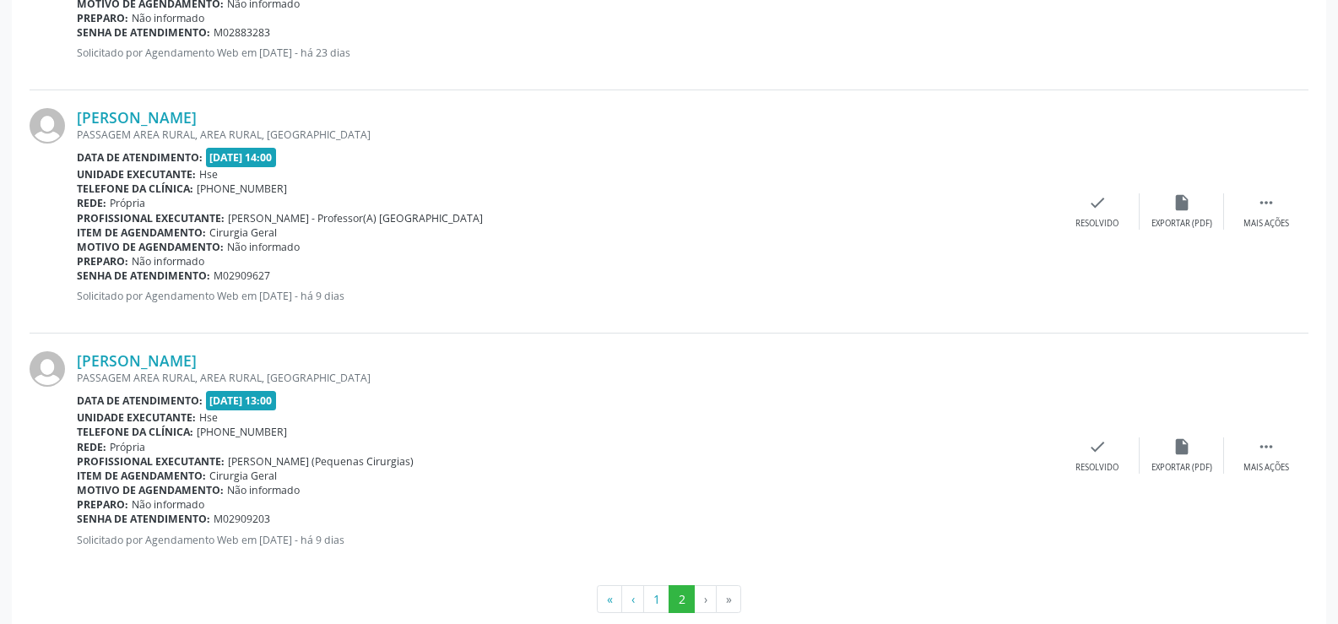
scroll to position [1206, 0]
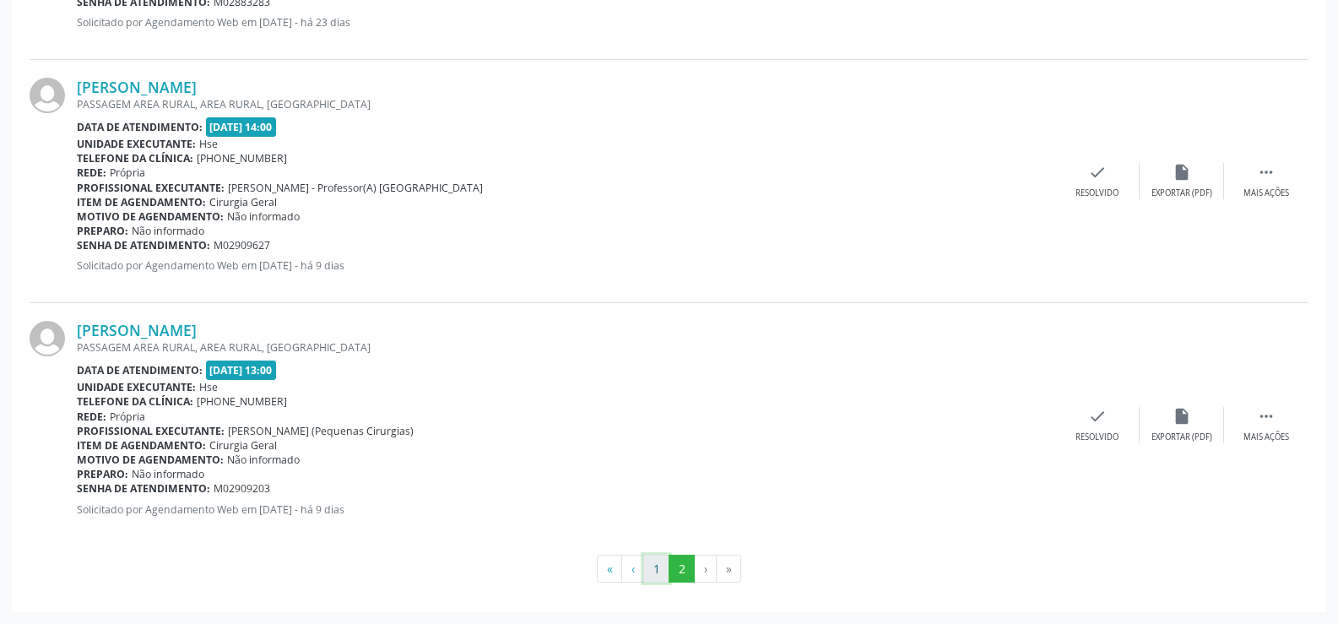
click at [662, 571] on button "1" at bounding box center [656, 569] width 26 height 29
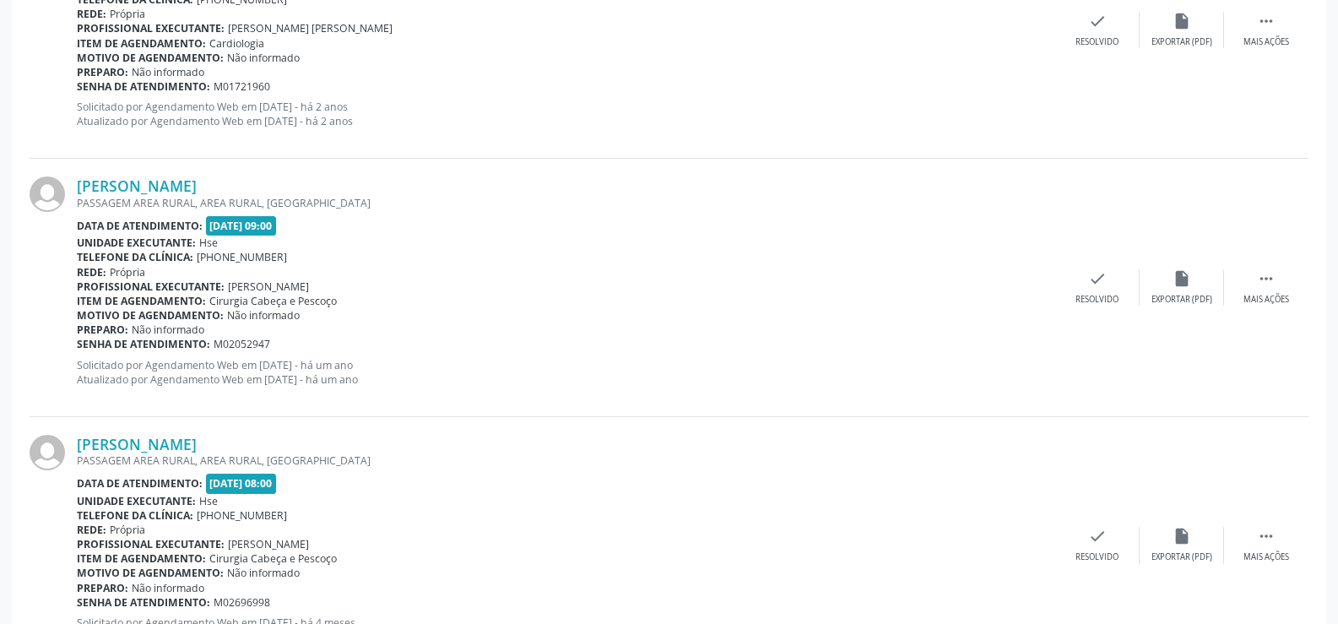
scroll to position [3829, 0]
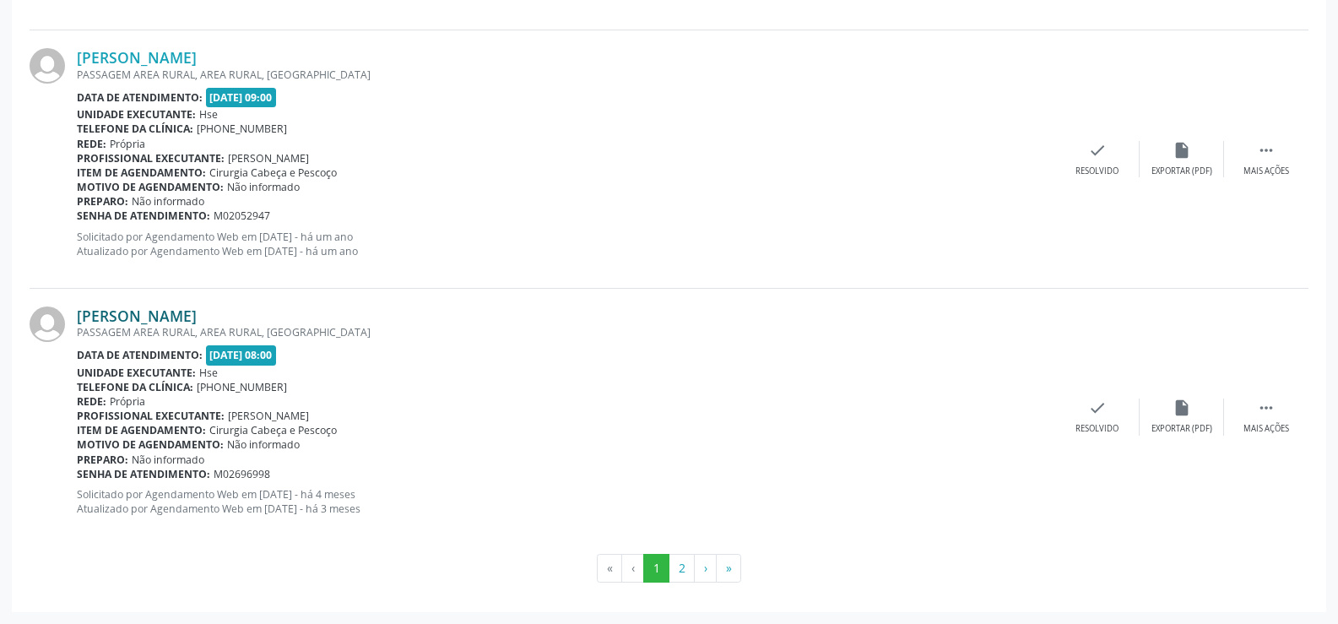
drag, startPoint x: 263, startPoint y: 316, endPoint x: 77, endPoint y: 322, distance: 185.9
click at [77, 322] on div "[PERSON_NAME]" at bounding box center [566, 316] width 979 height 19
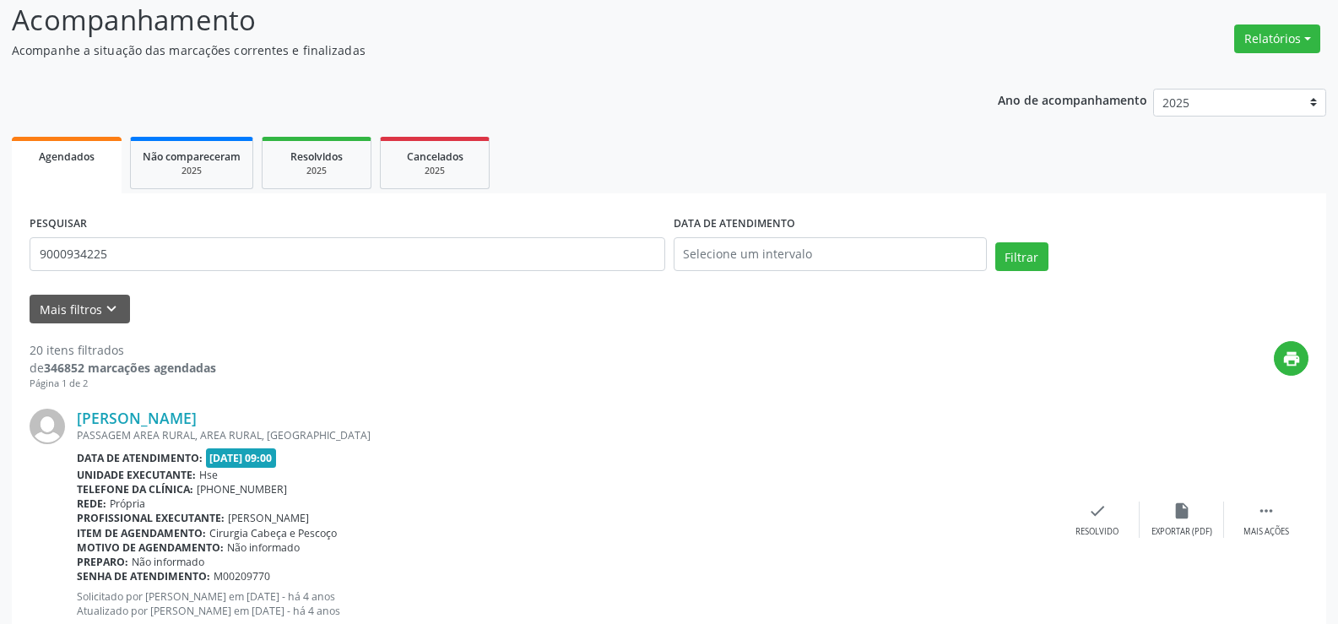
scroll to position [113, 0]
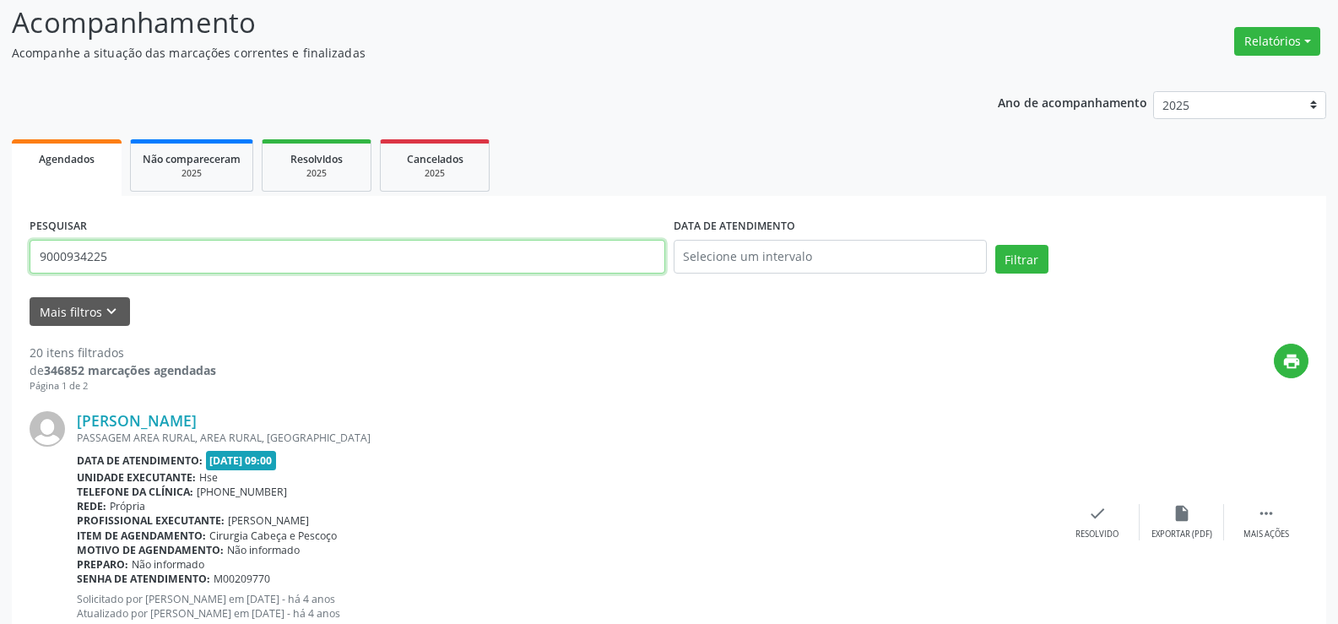
drag, startPoint x: 118, startPoint y: 262, endPoint x: 0, endPoint y: 258, distance: 118.3
paste input "[PERSON_NAME]"
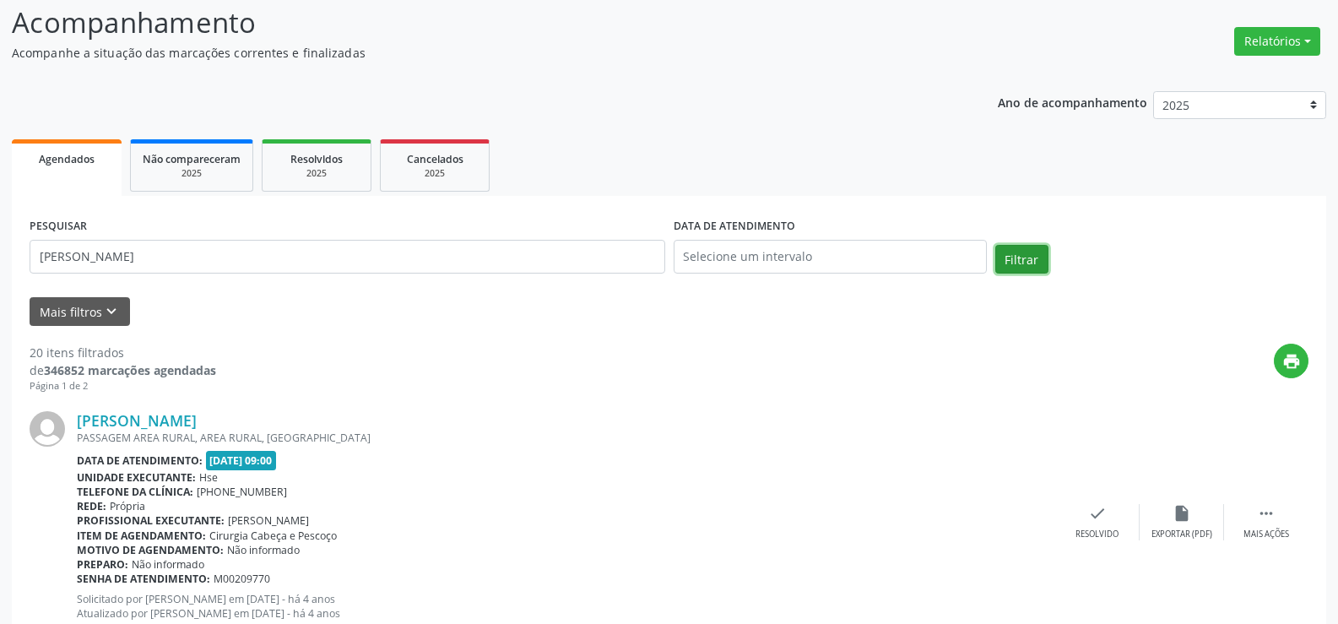
click at [1010, 251] on button "Filtrar" at bounding box center [1022, 259] width 53 height 29
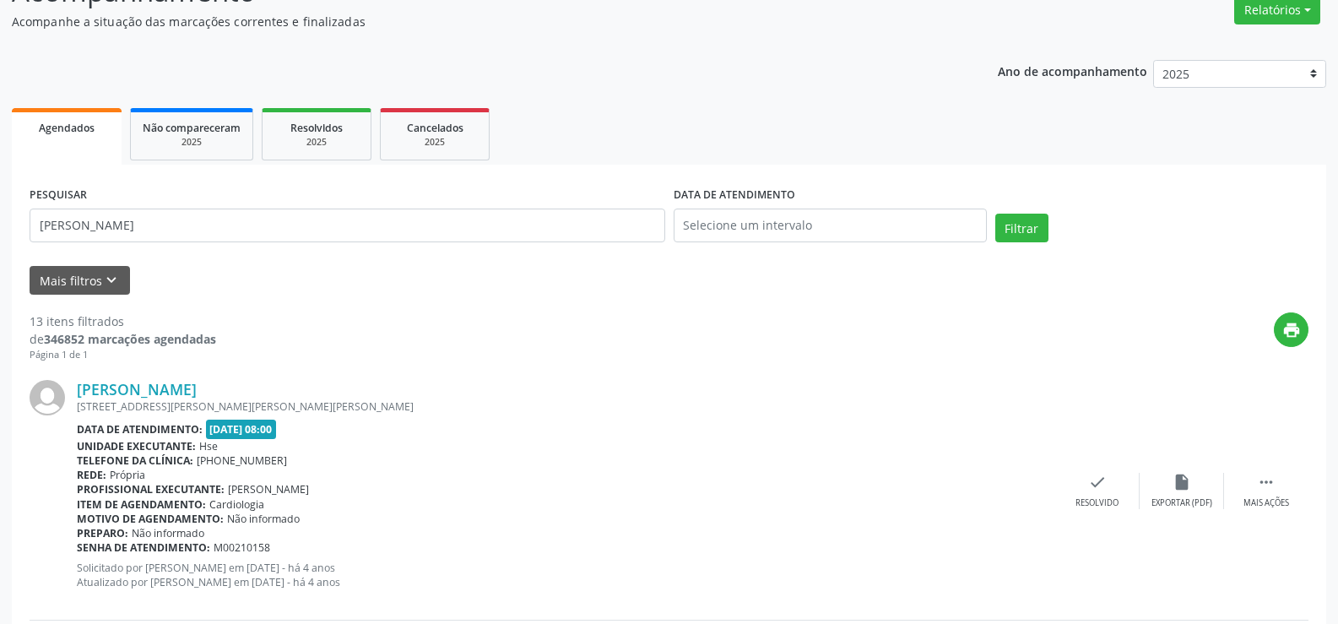
scroll to position [0, 0]
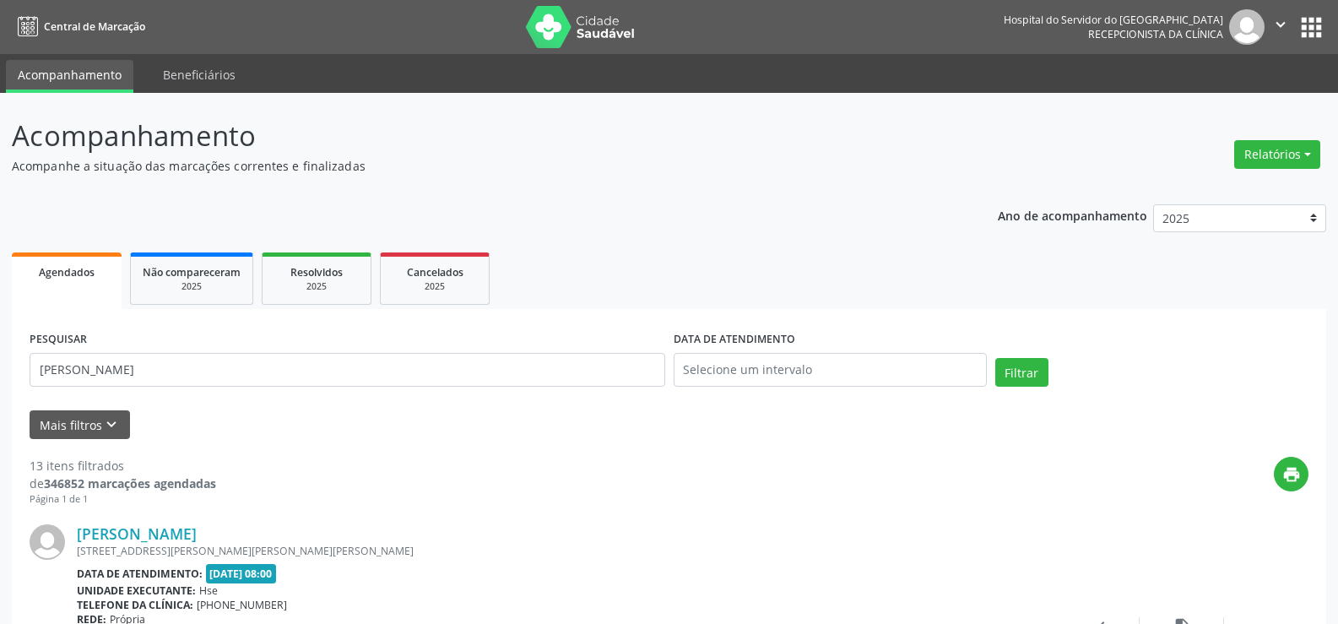
click at [126, 363] on div "PESQUISAR [PERSON_NAME]" at bounding box center [347, 363] width 644 height 72
drag, startPoint x: 211, startPoint y: 363, endPoint x: 22, endPoint y: 382, distance: 190.1
click at [996, 358] on button "Filtrar" at bounding box center [1022, 372] width 53 height 29
click at [197, 529] on link "[PERSON_NAME]" at bounding box center [137, 533] width 120 height 19
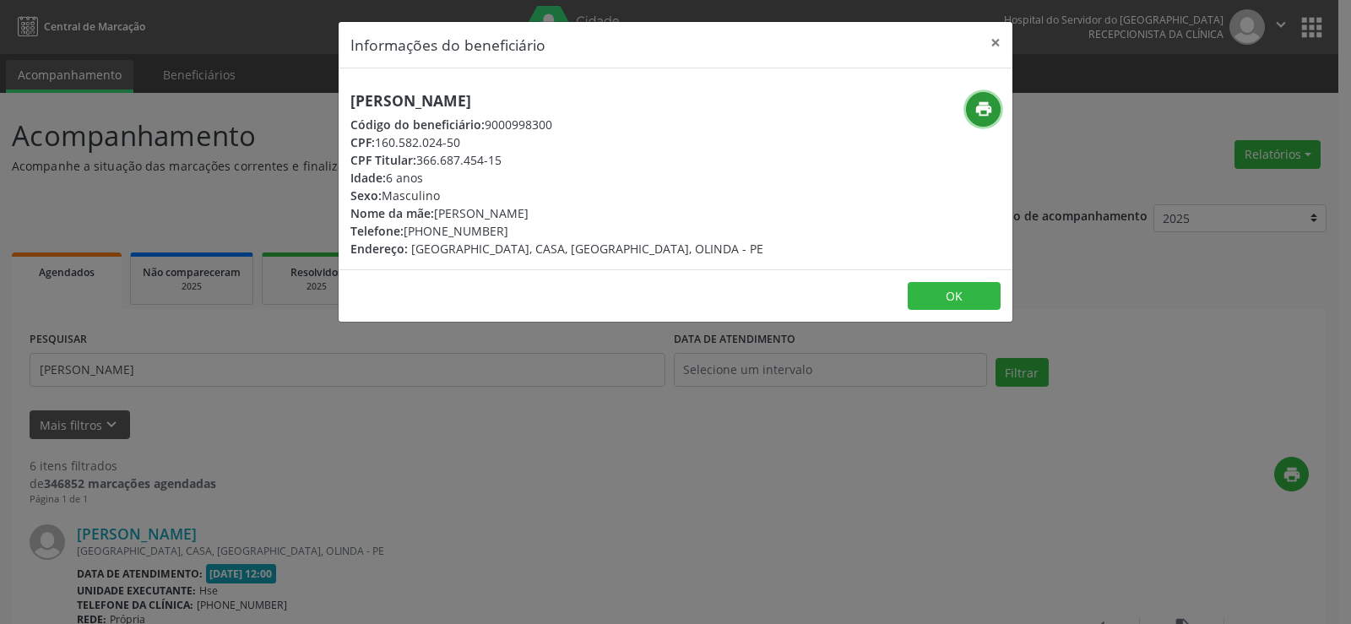
click at [984, 106] on icon "print" at bounding box center [983, 109] width 19 height 19
drag, startPoint x: 994, startPoint y: 34, endPoint x: 976, endPoint y: 43, distance: 20.0
click at [994, 34] on button "×" at bounding box center [996, 42] width 34 height 41
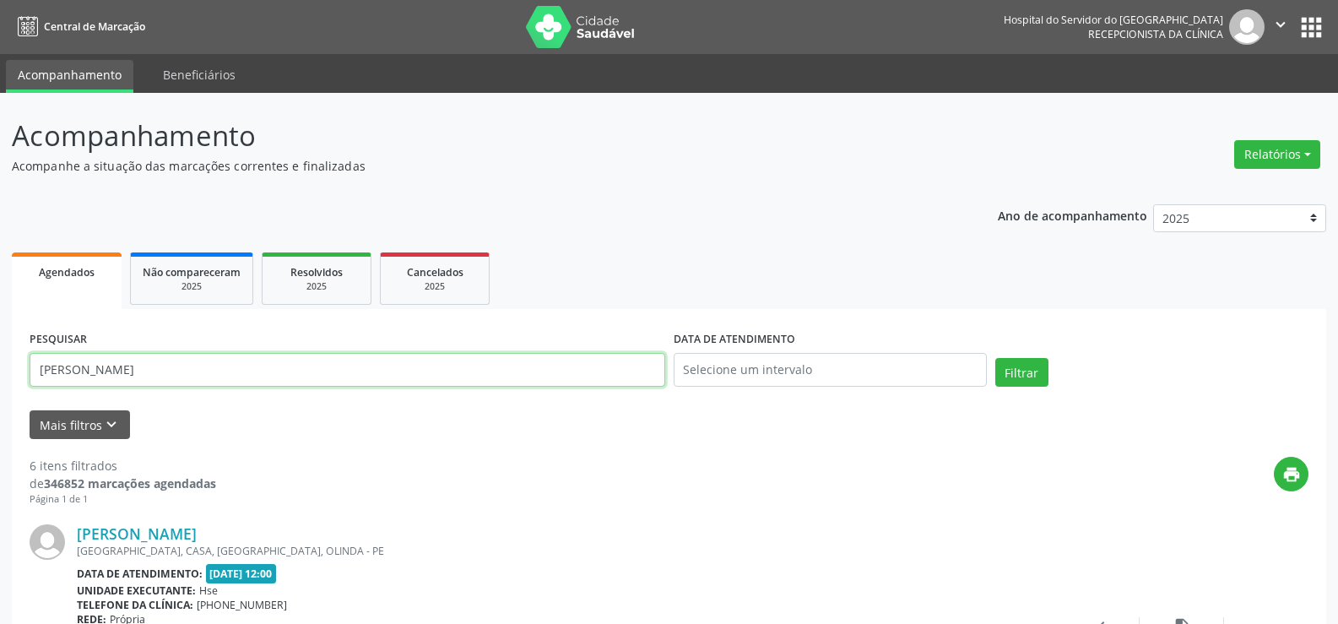
drag, startPoint x: 150, startPoint y: 362, endPoint x: 0, endPoint y: 360, distance: 150.3
type input "9000934225"
click at [996, 358] on button "Filtrar" at bounding box center [1022, 372] width 53 height 29
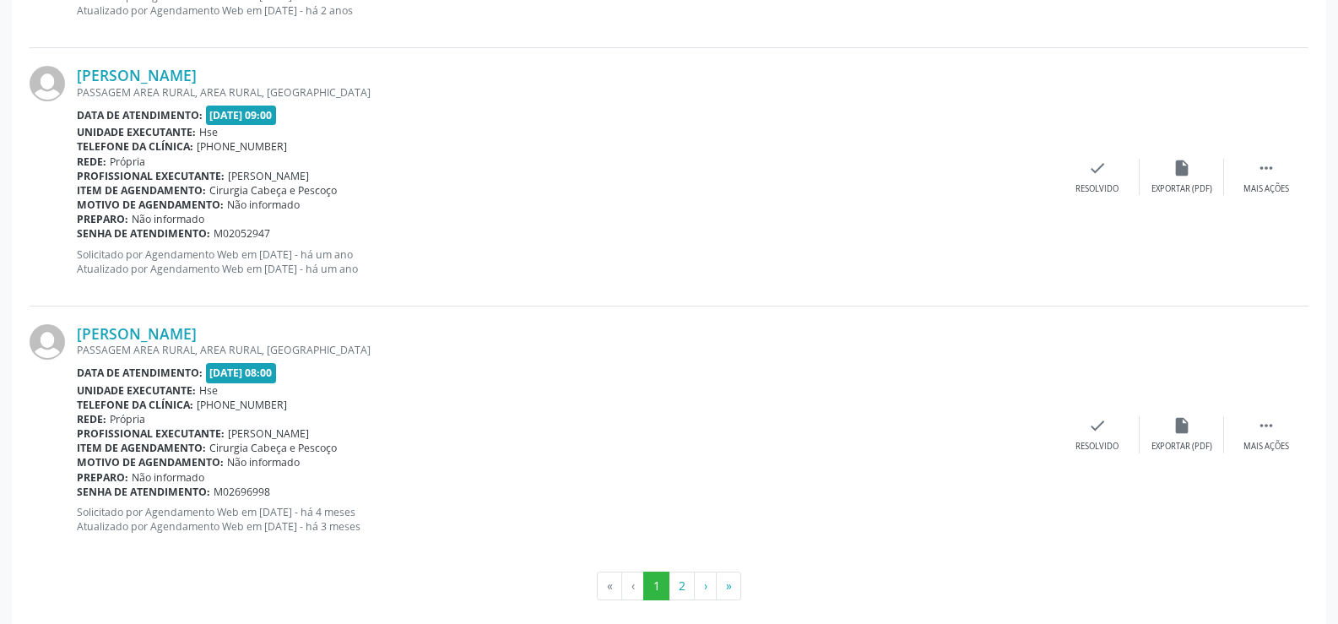
scroll to position [3829, 0]
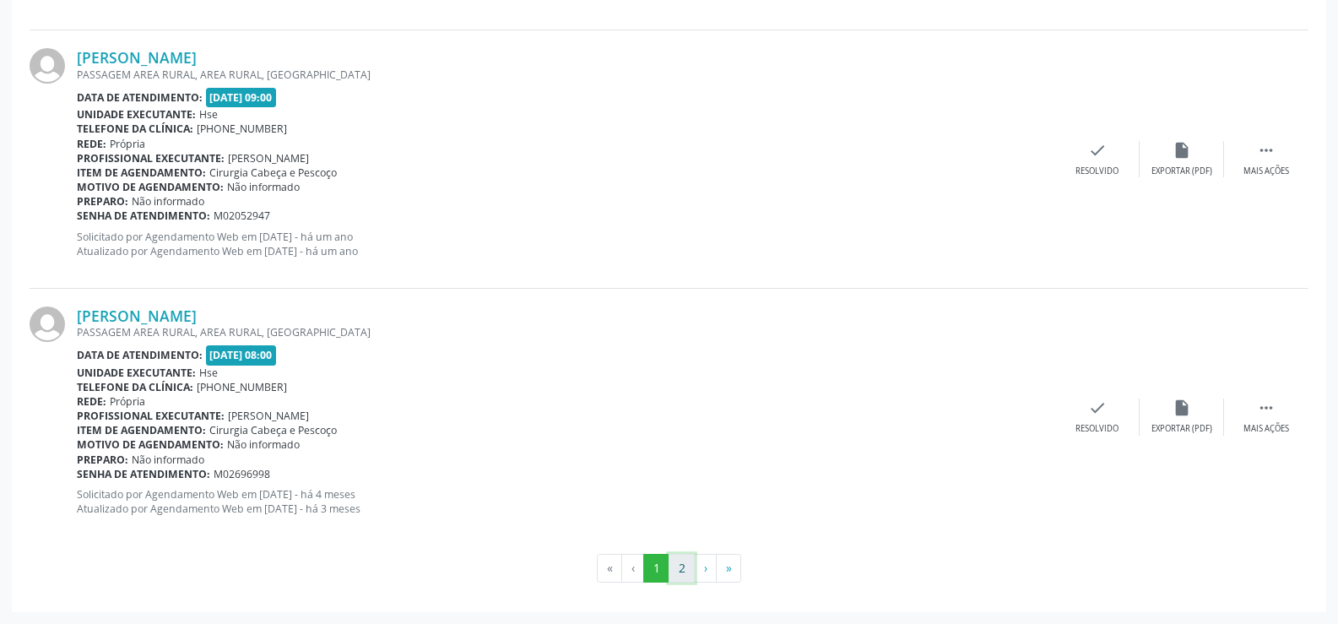
click at [689, 564] on button "2" at bounding box center [682, 568] width 26 height 29
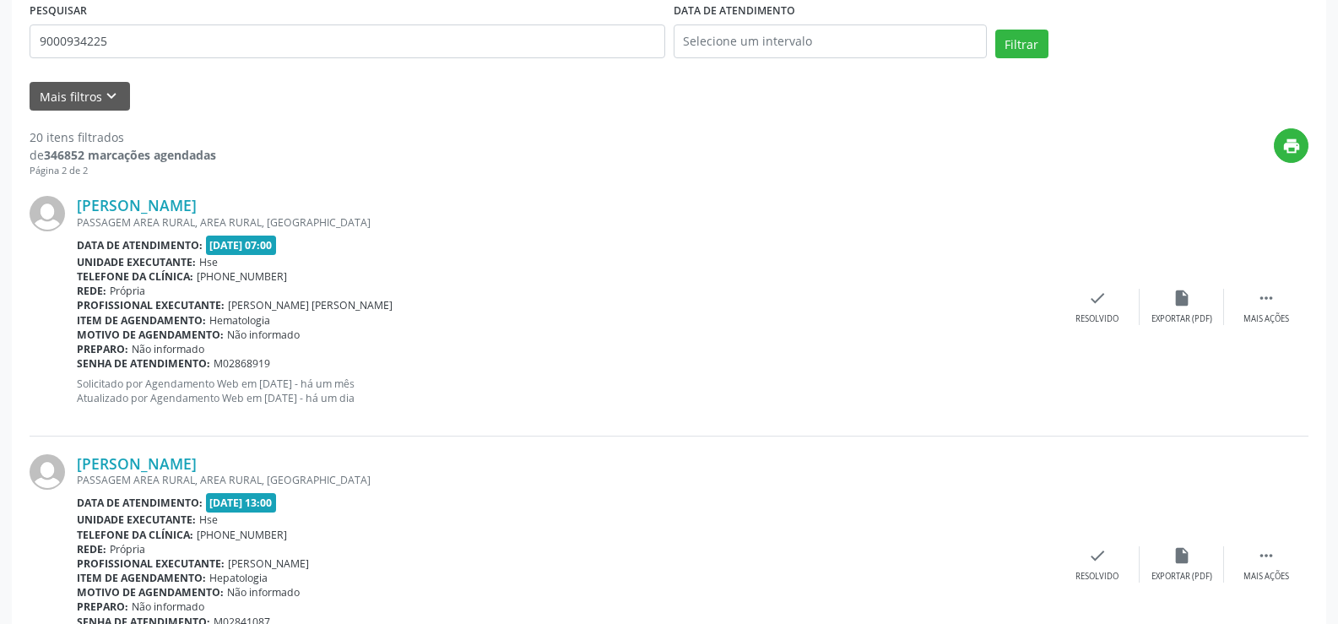
scroll to position [169, 0]
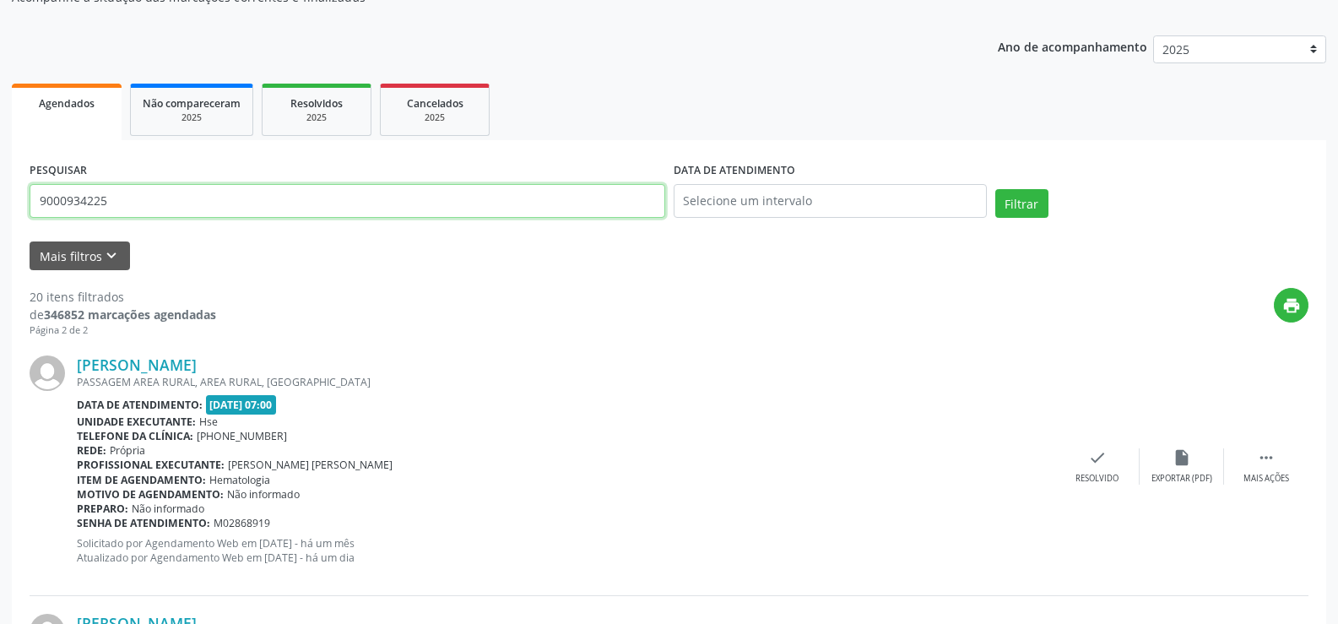
drag, startPoint x: 153, startPoint y: 204, endPoint x: 0, endPoint y: 208, distance: 152.9
type input "9000128737"
click at [996, 189] on button "Filtrar" at bounding box center [1022, 203] width 53 height 29
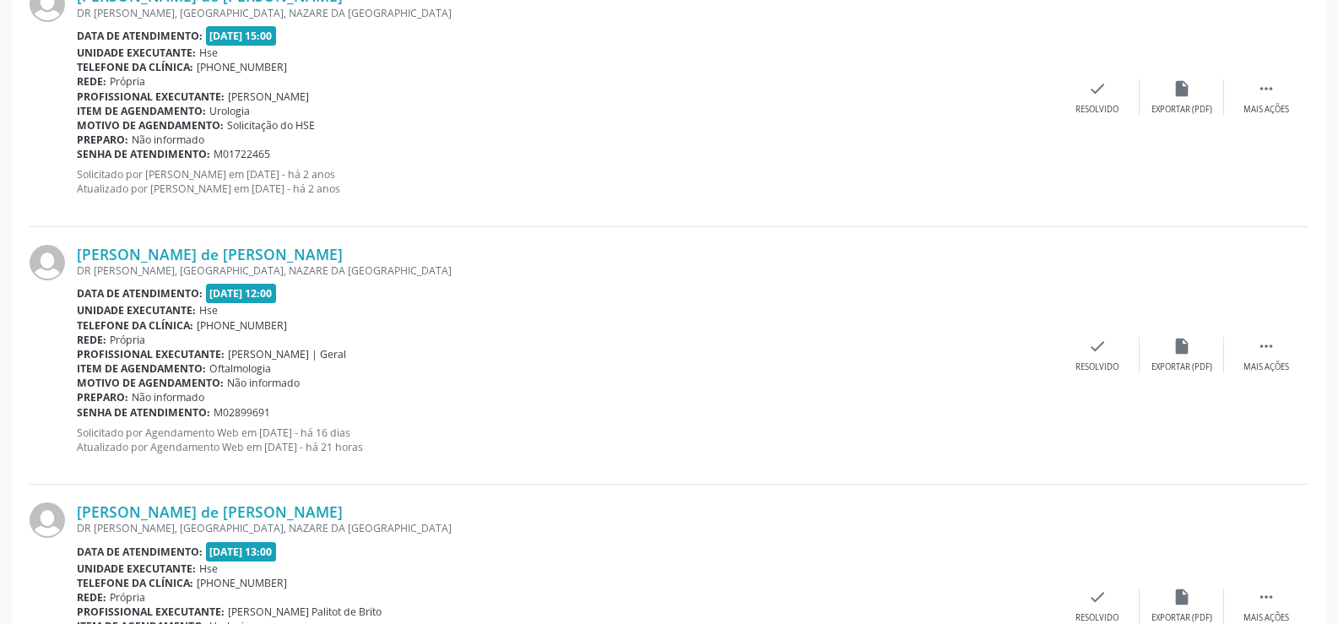
scroll to position [1791, 0]
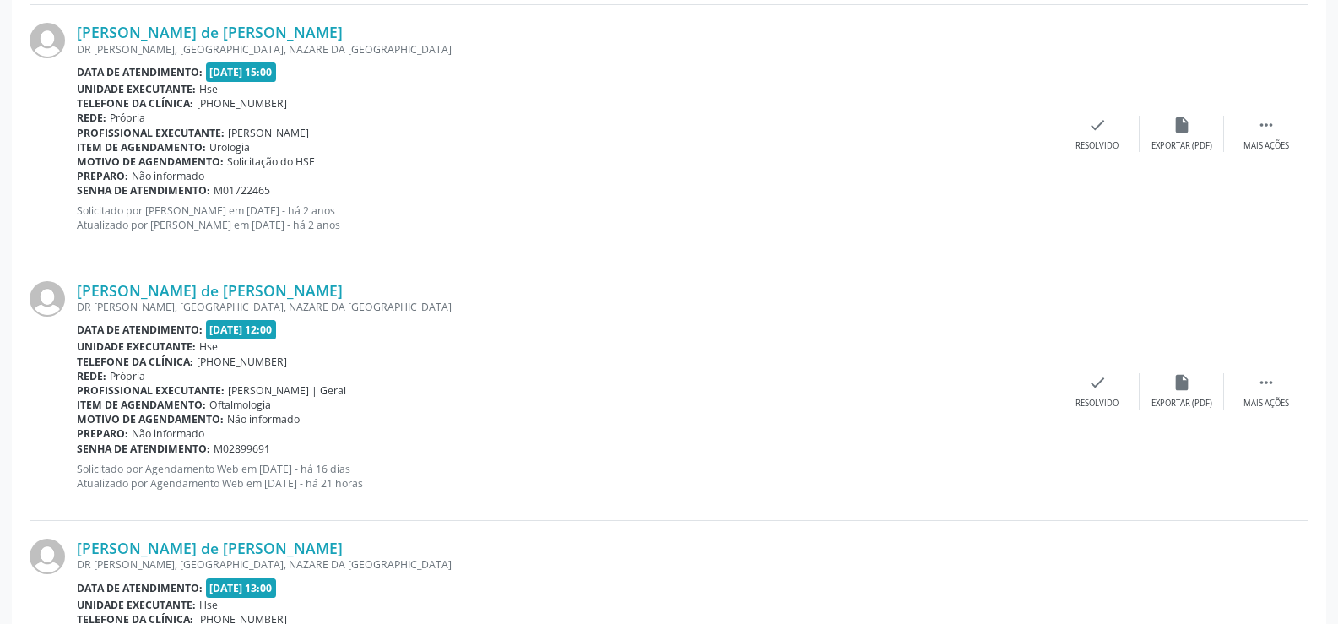
drag, startPoint x: 329, startPoint y: 290, endPoint x: 70, endPoint y: 293, distance: 259.2
click at [70, 293] on div "[PERSON_NAME] de [PERSON_NAME] DR [PERSON_NAME], [GEOGRAPHIC_DATA], NAZARE DA […" at bounding box center [669, 392] width 1279 height 258
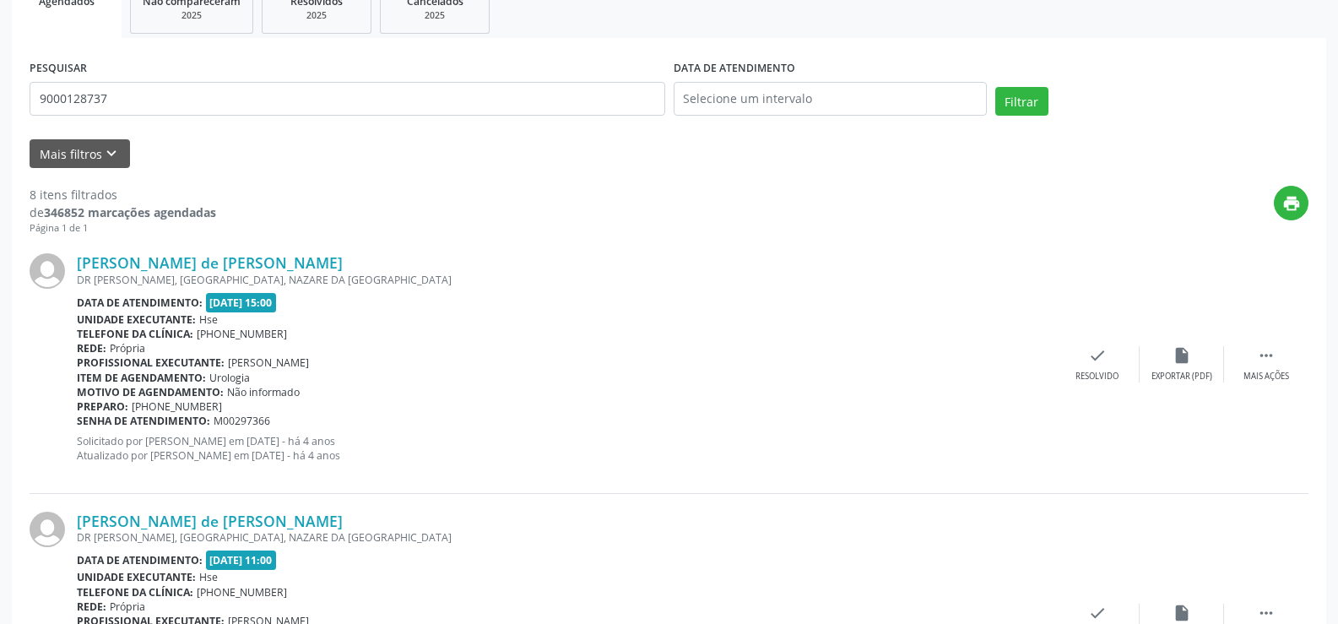
scroll to position [18, 0]
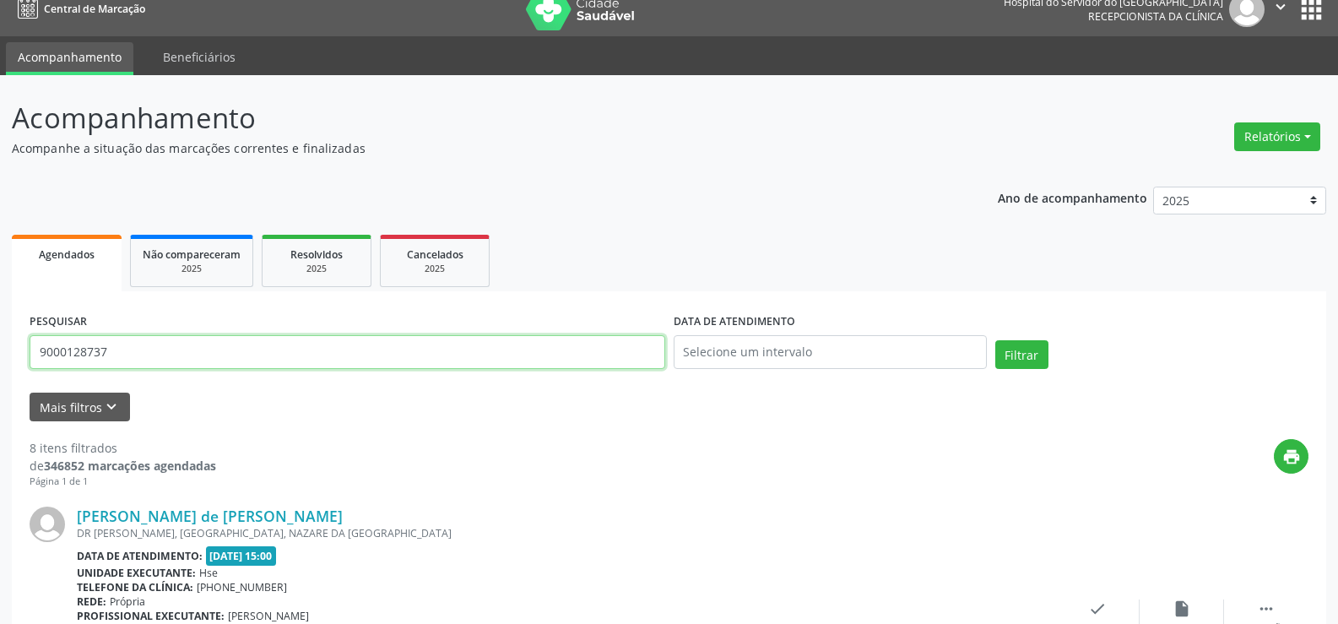
drag, startPoint x: 122, startPoint y: 346, endPoint x: 0, endPoint y: 350, distance: 121.6
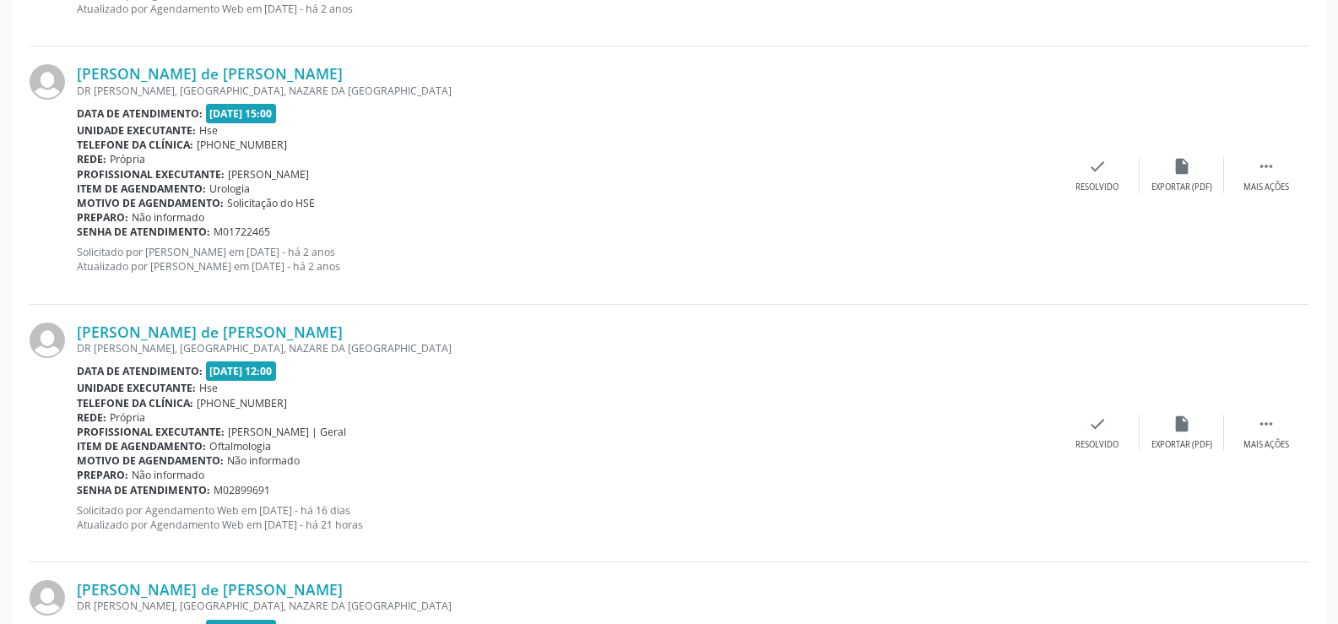
scroll to position [1791, 0]
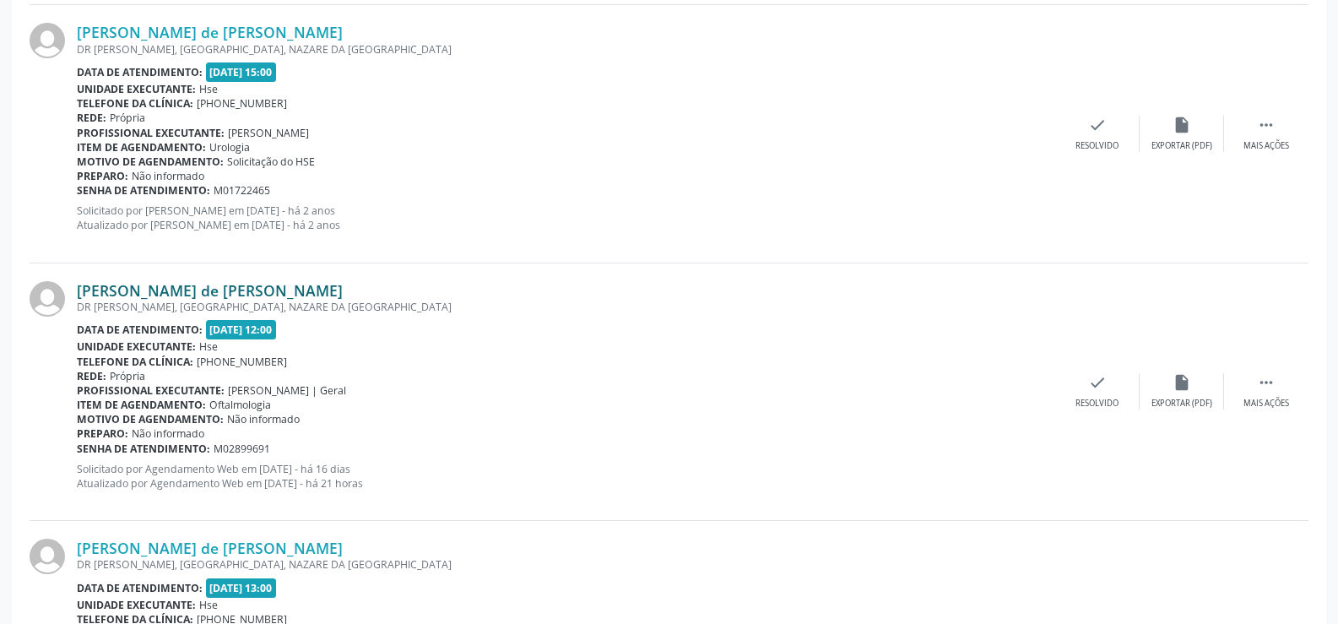
drag, startPoint x: 317, startPoint y: 292, endPoint x: 81, endPoint y: 291, distance: 236.4
click at [81, 291] on div "[PERSON_NAME] de [PERSON_NAME]" at bounding box center [566, 290] width 979 height 19
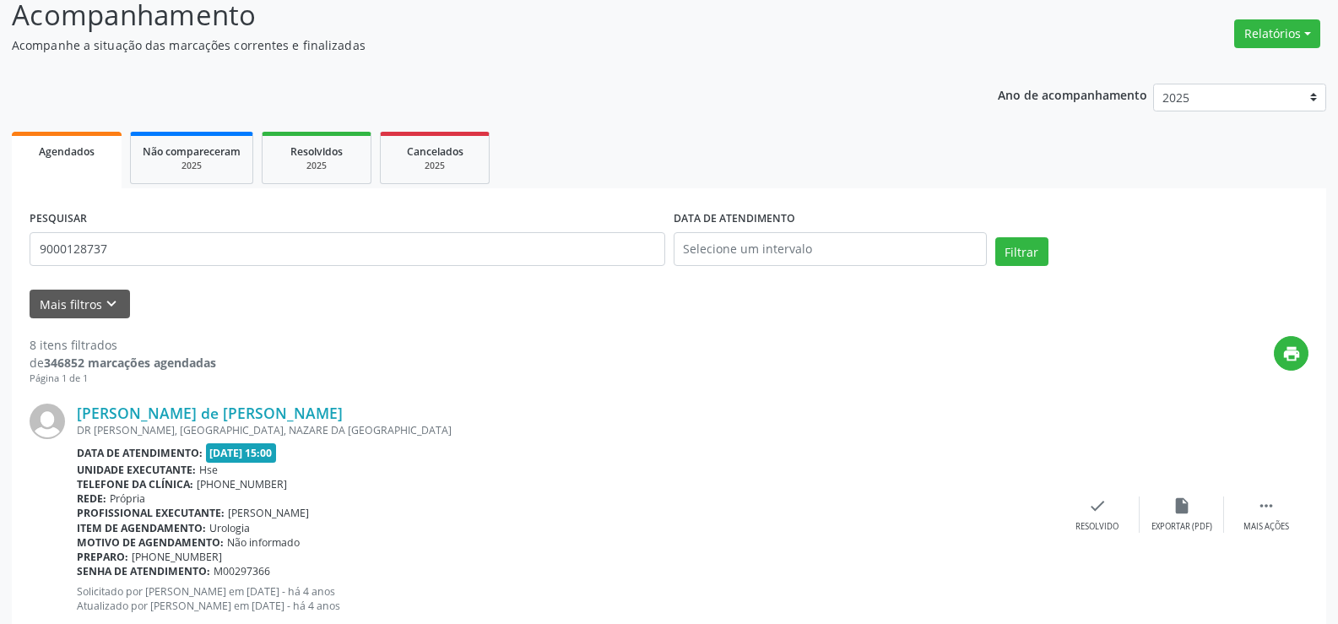
scroll to position [0, 0]
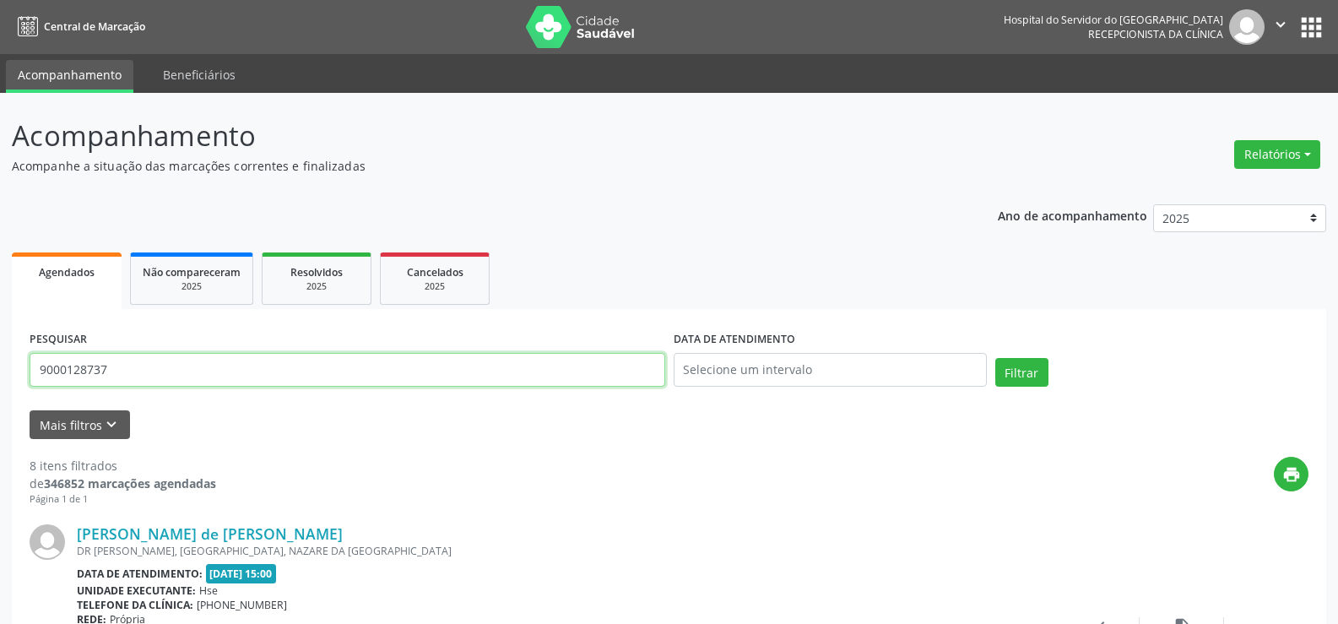
drag, startPoint x: 26, startPoint y: 358, endPoint x: 0, endPoint y: 360, distance: 26.2
type input "9000955224"
click at [996, 358] on button "Filtrar" at bounding box center [1022, 372] width 53 height 29
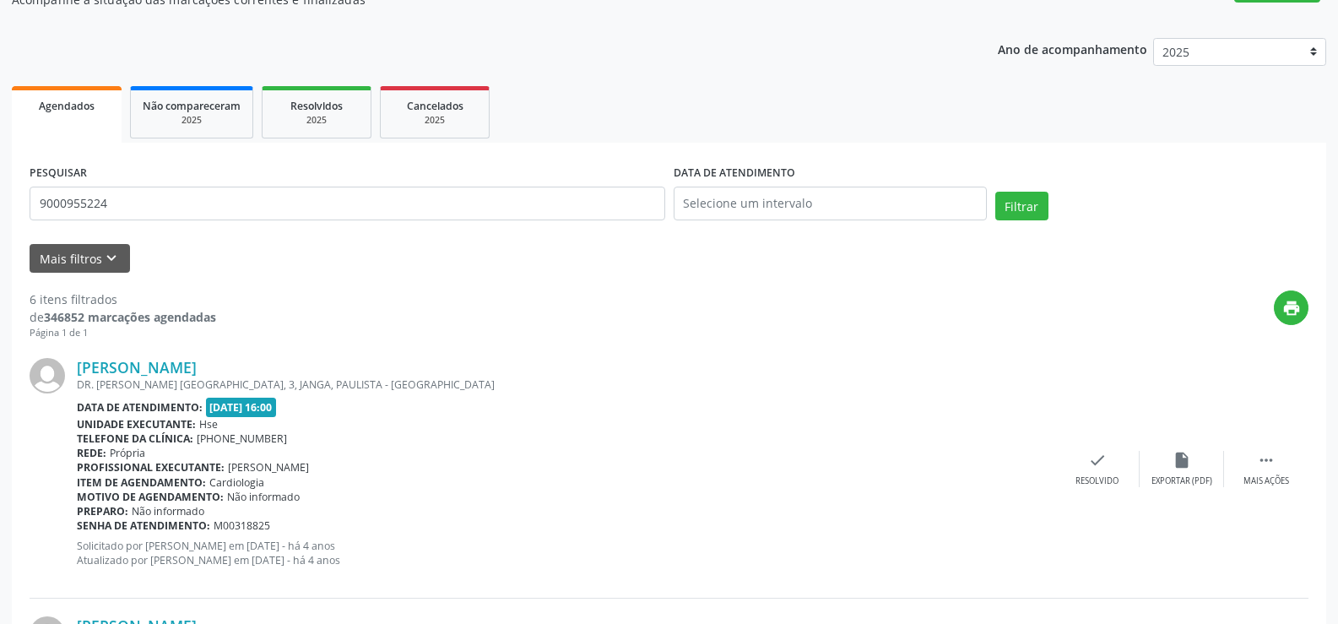
scroll to position [8, 0]
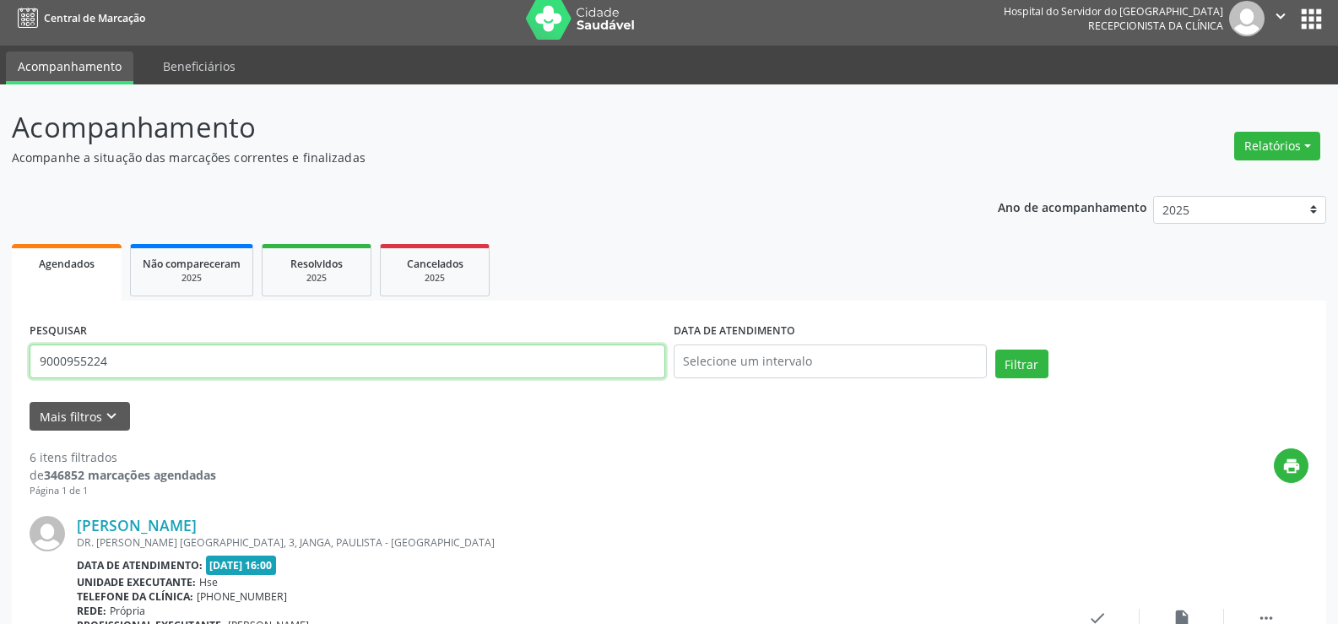
drag, startPoint x: 139, startPoint y: 368, endPoint x: 0, endPoint y: 369, distance: 139.3
type input "9000329346"
click at [996, 350] on button "Filtrar" at bounding box center [1022, 364] width 53 height 29
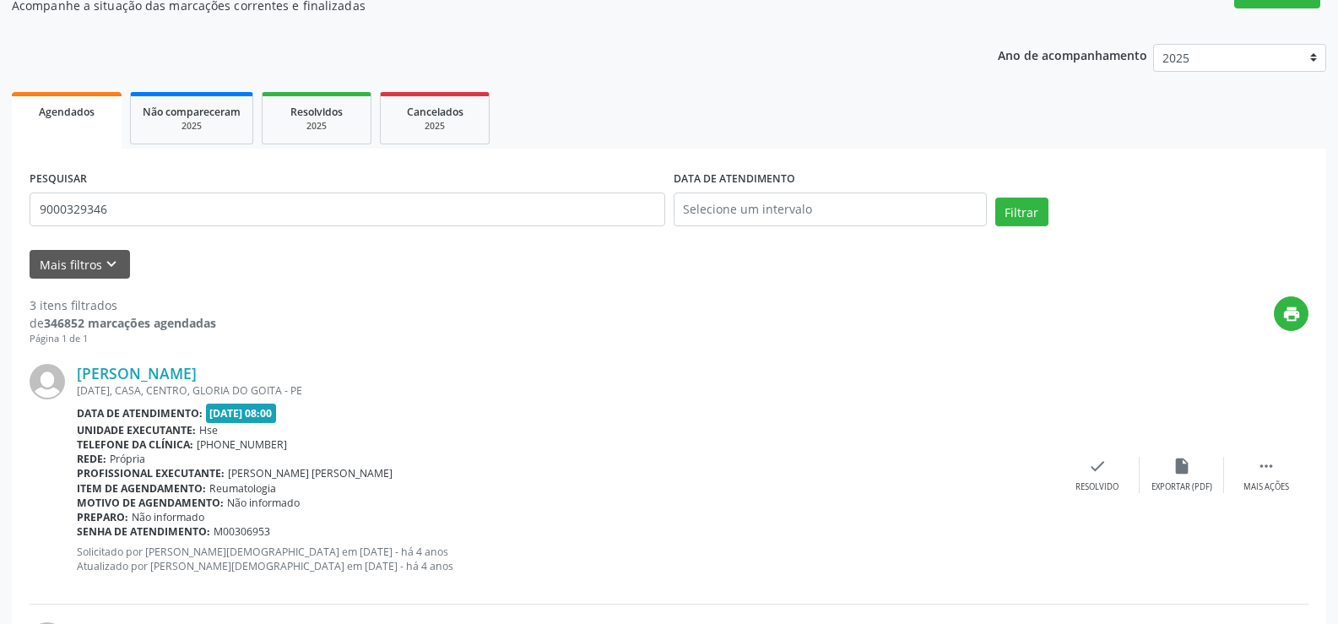
scroll to position [9, 0]
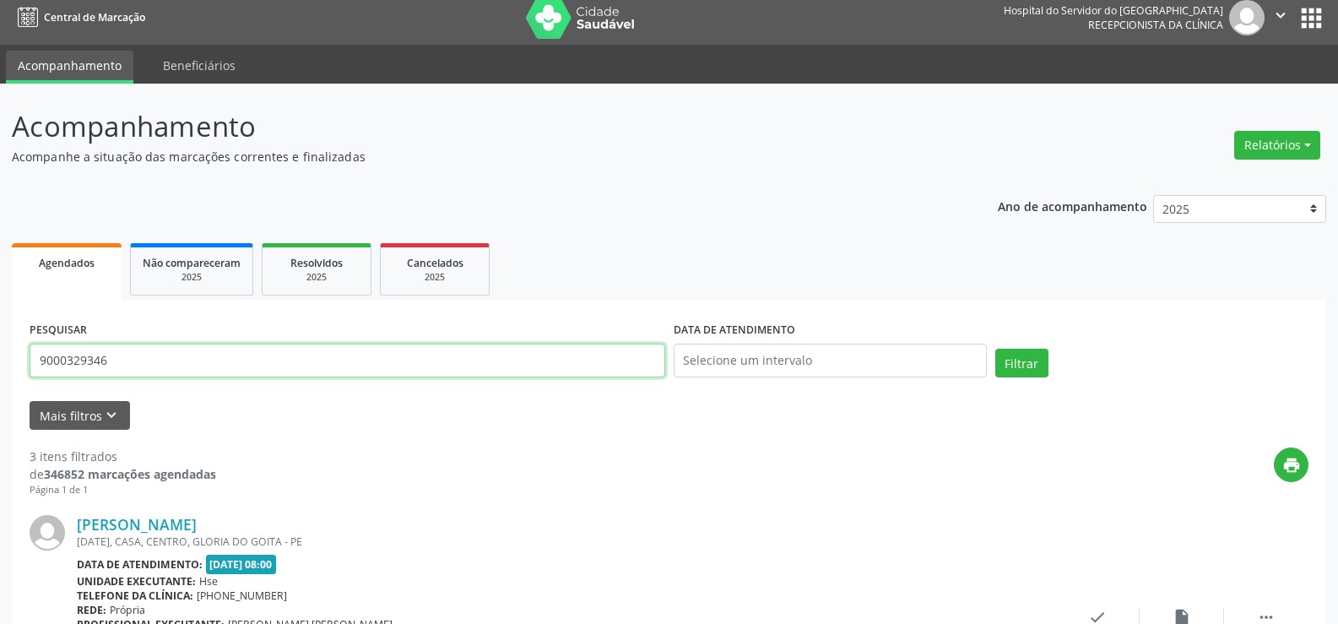
drag, startPoint x: 144, startPoint y: 352, endPoint x: 0, endPoint y: 361, distance: 143.8
click at [996, 349] on button "Filtrar" at bounding box center [1022, 363] width 53 height 29
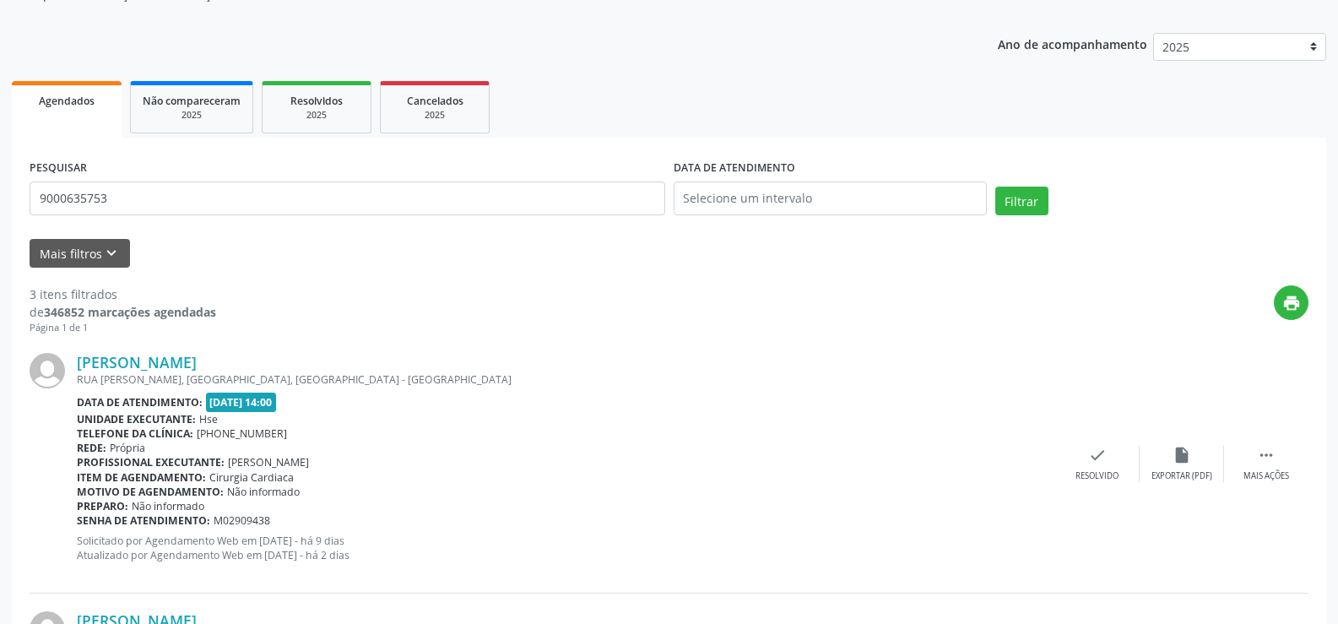
scroll to position [164, 0]
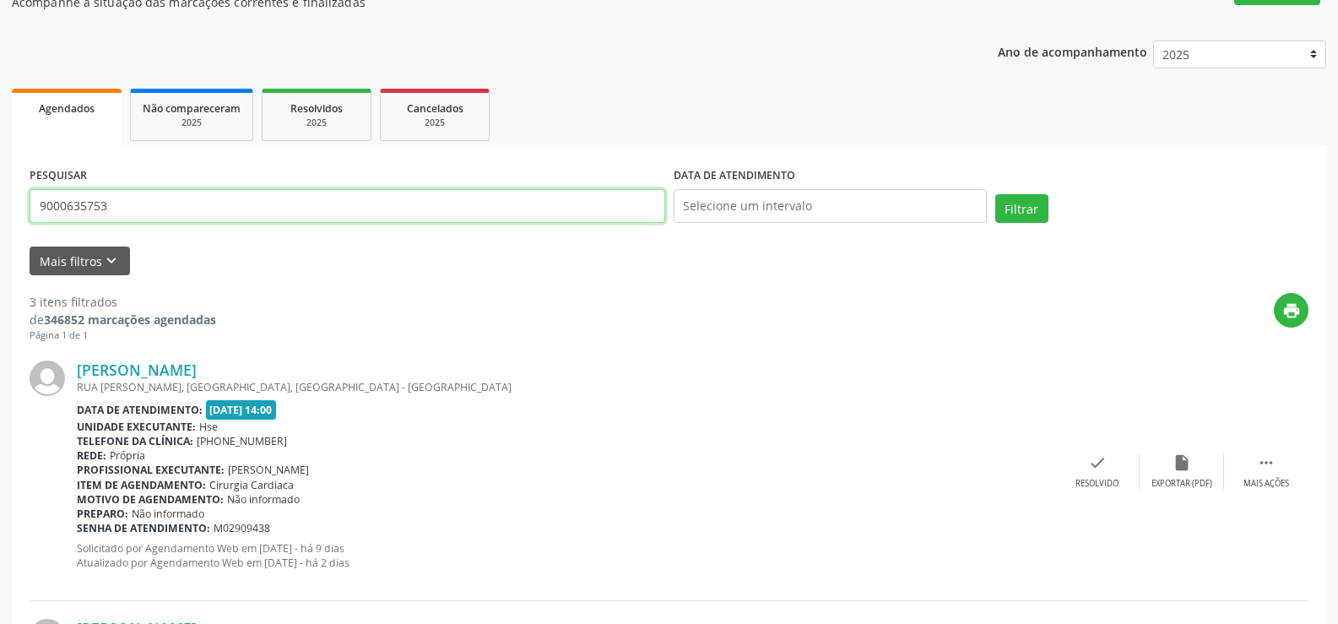
drag, startPoint x: 20, startPoint y: 214, endPoint x: 0, endPoint y: 222, distance: 21.6
click at [0, 222] on div "Acompanhamento Acompanhe a situação das marcações correntes e finalizadas Relat…" at bounding box center [669, 530] width 1338 height 1202
type input "9001011005"
click at [996, 194] on button "Filtrar" at bounding box center [1022, 208] width 53 height 29
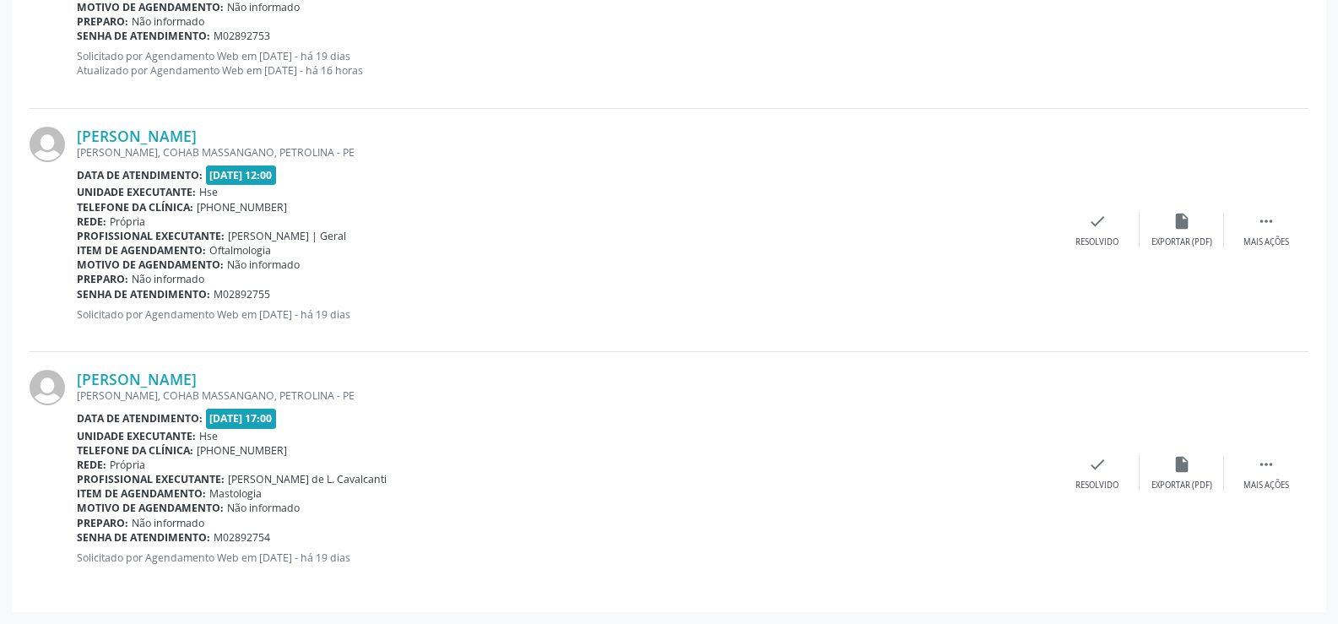
scroll to position [149, 0]
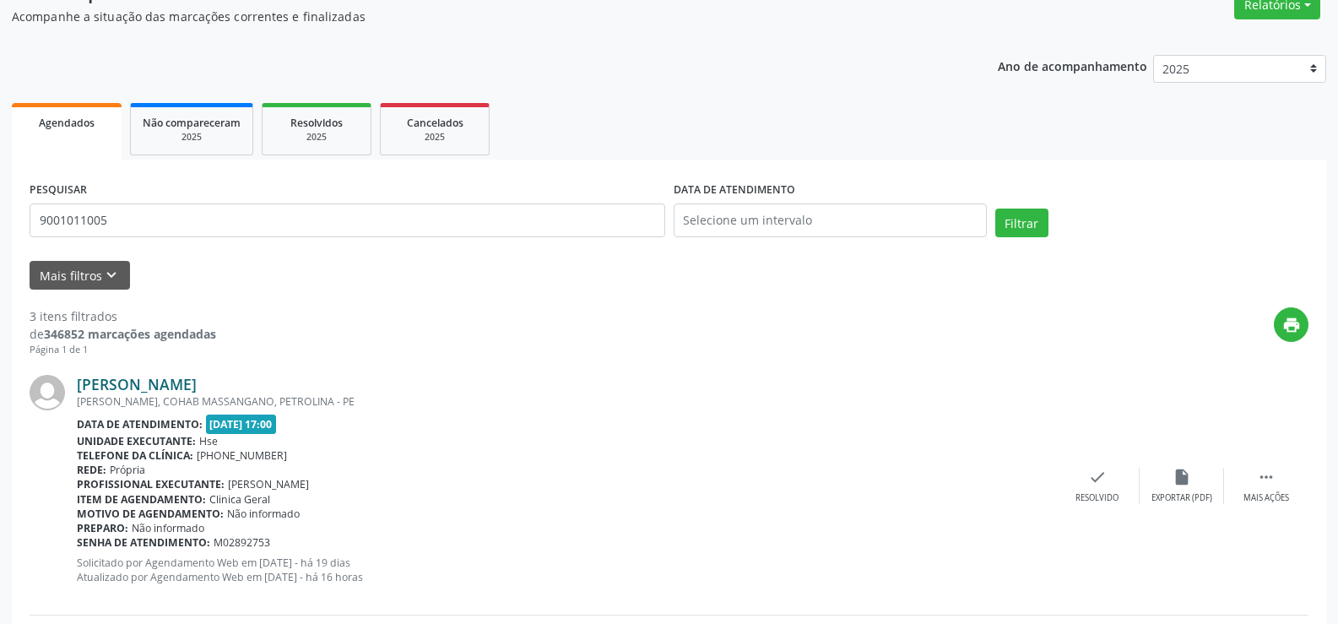
drag, startPoint x: 274, startPoint y: 387, endPoint x: 78, endPoint y: 391, distance: 195.9
click at [78, 391] on div "[PERSON_NAME]" at bounding box center [566, 384] width 979 height 19
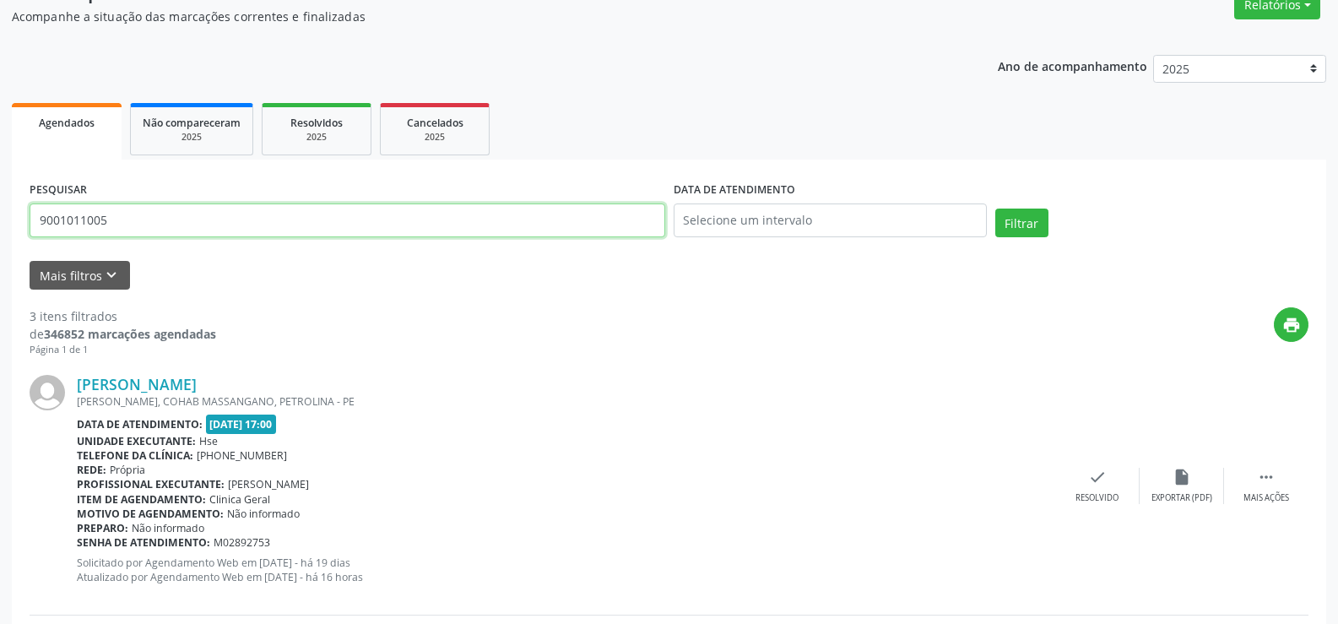
drag, startPoint x: 121, startPoint y: 221, endPoint x: 0, endPoint y: 215, distance: 120.9
click at [0, 215] on div "Acompanhamento Acompanhe a situação das marcações correntes e finalizadas Relat…" at bounding box center [669, 536] width 1338 height 1187
click at [996, 209] on button "Filtrar" at bounding box center [1022, 223] width 53 height 29
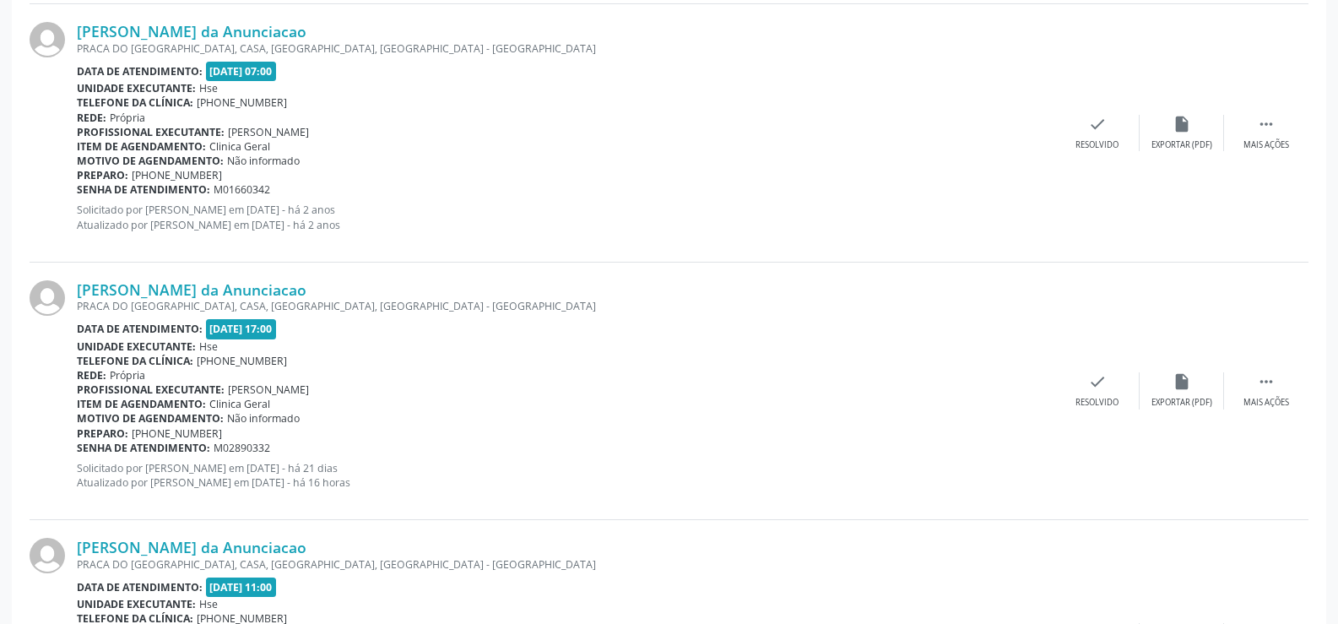
scroll to position [1275, 0]
drag, startPoint x: 312, startPoint y: 293, endPoint x: 58, endPoint y: 286, distance: 253.4
click at [58, 286] on div "[PERSON_NAME] da Anunciacao PRACA DO [GEOGRAPHIC_DATA], [GEOGRAPHIC_DATA], [GEO…" at bounding box center [669, 392] width 1279 height 258
click at [58, 286] on img at bounding box center [47, 298] width 35 height 35
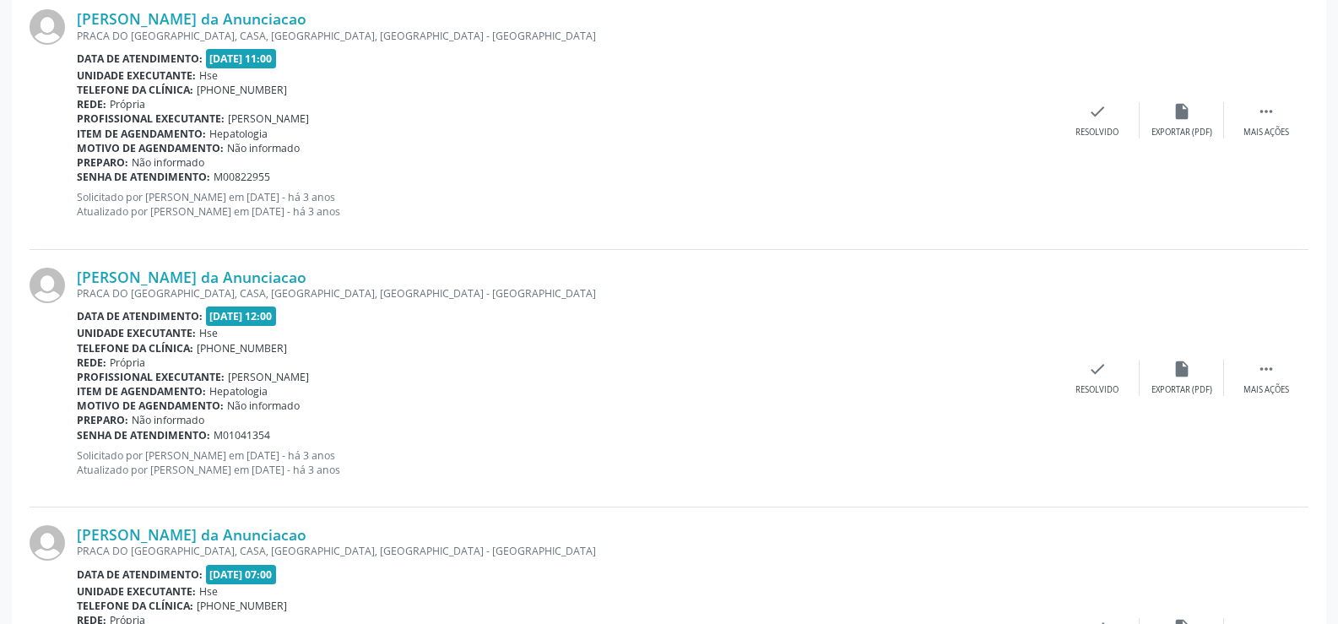
scroll to position [177, 0]
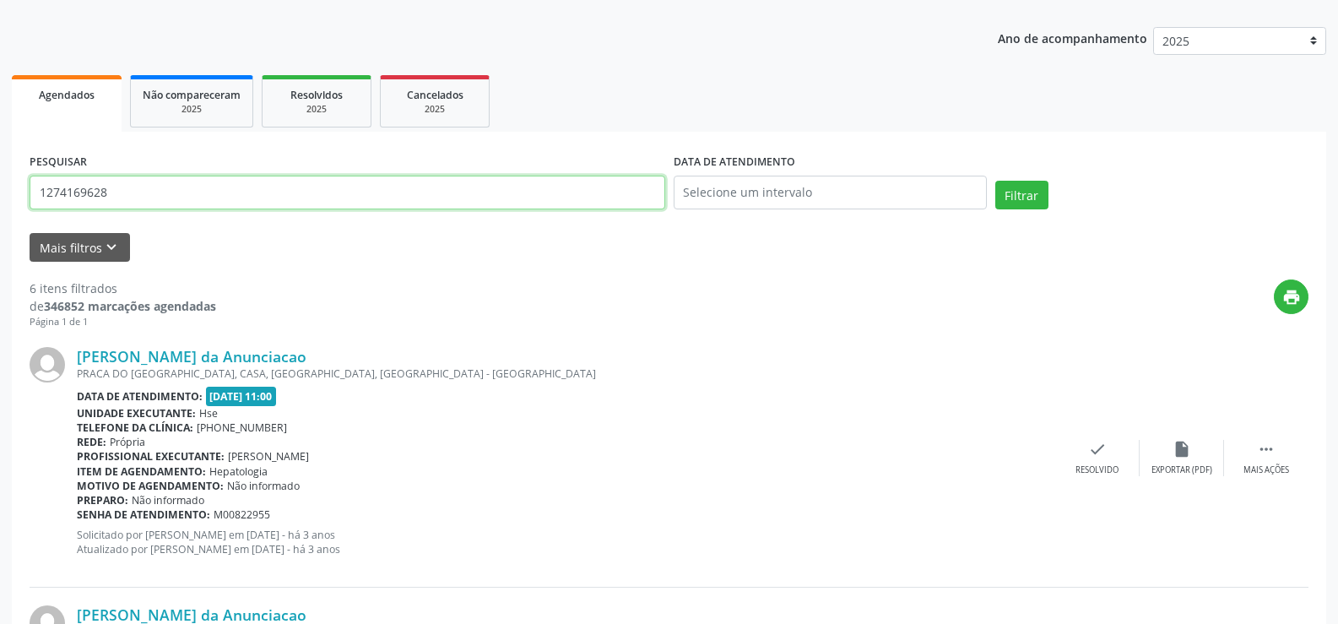
drag, startPoint x: 204, startPoint y: 190, endPoint x: 0, endPoint y: 201, distance: 203.8
type input "9000217084"
click at [996, 181] on button "Filtrar" at bounding box center [1022, 195] width 53 height 29
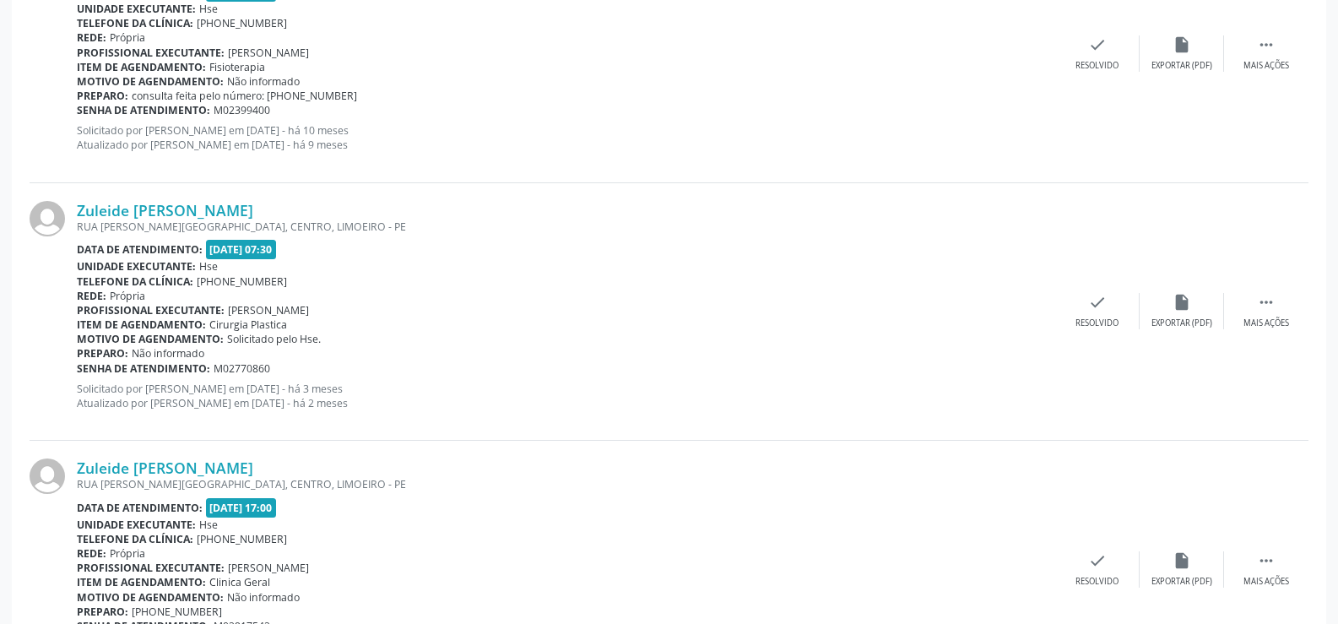
scroll to position [1974, 0]
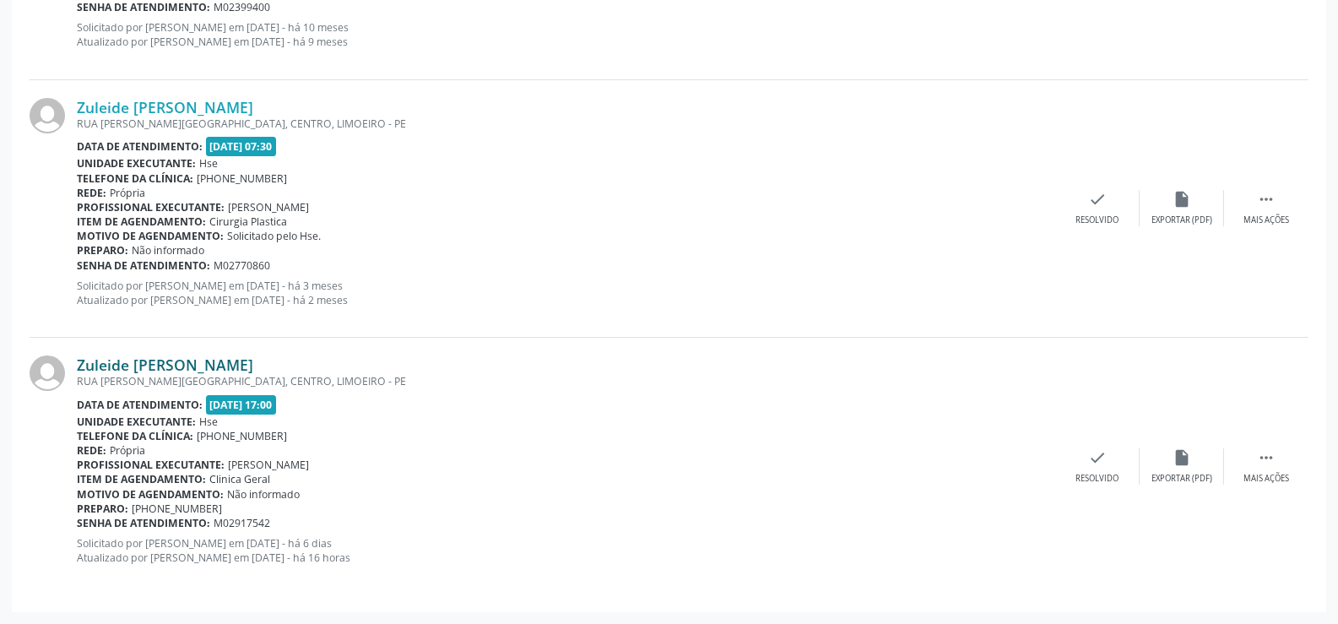
drag, startPoint x: 307, startPoint y: 361, endPoint x: 77, endPoint y: 359, distance: 229.7
click at [77, 359] on div "Zuleide [PERSON_NAME]" at bounding box center [566, 364] width 979 height 19
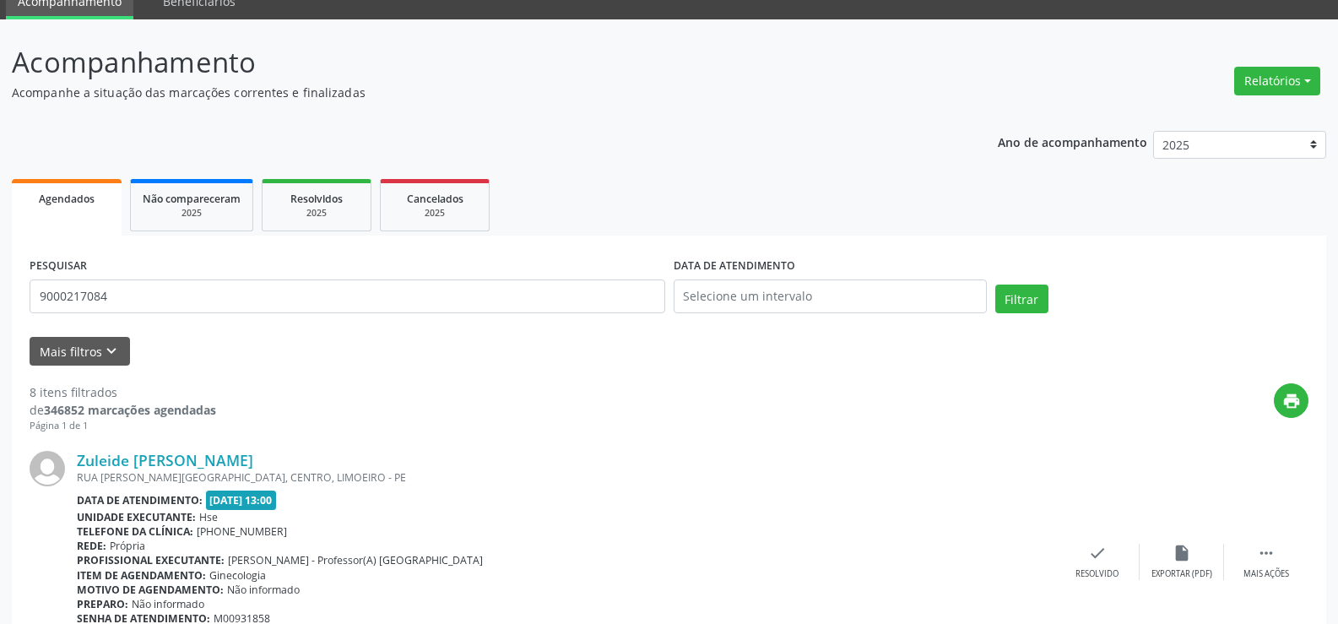
scroll to position [32, 0]
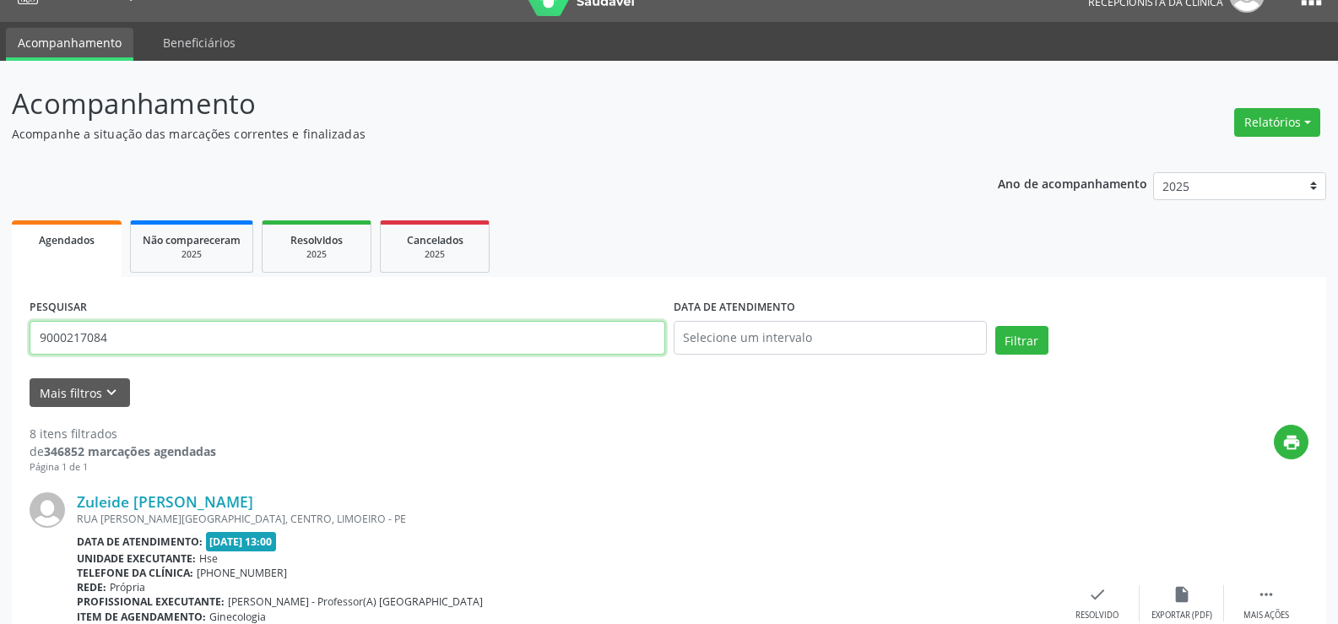
drag, startPoint x: 171, startPoint y: 338, endPoint x: 0, endPoint y: 343, distance: 170.6
type input "9001016818"
click at [996, 326] on button "Filtrar" at bounding box center [1022, 340] width 53 height 29
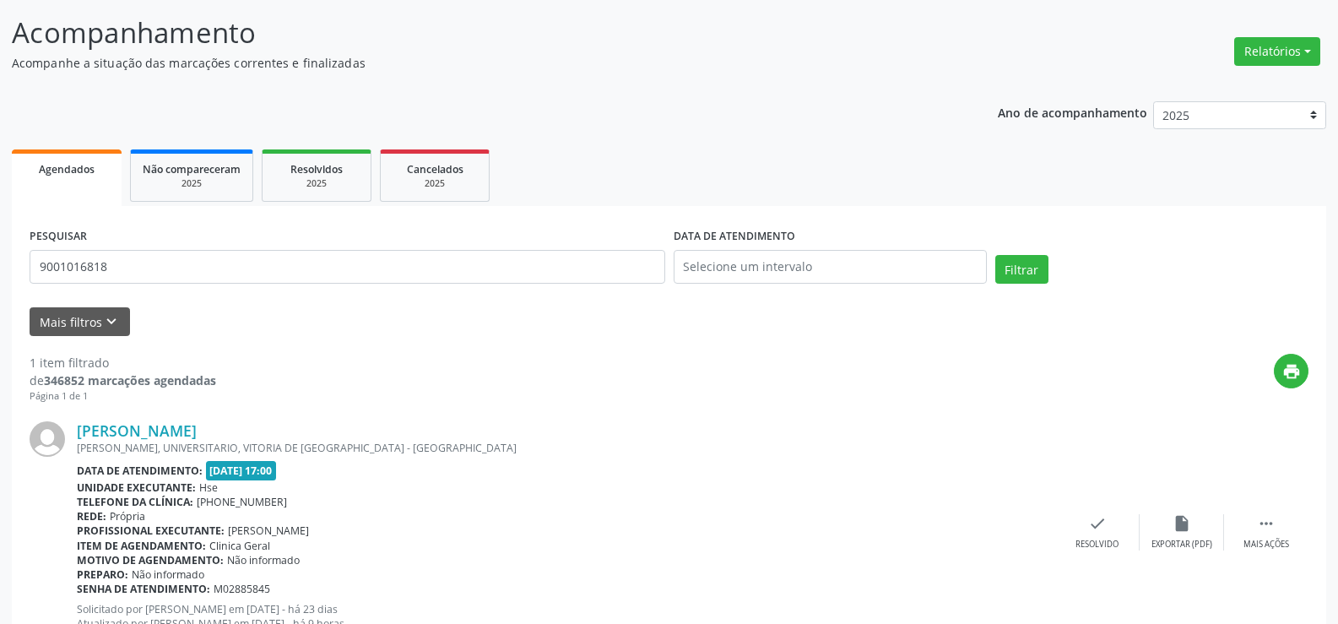
scroll to position [170, 0]
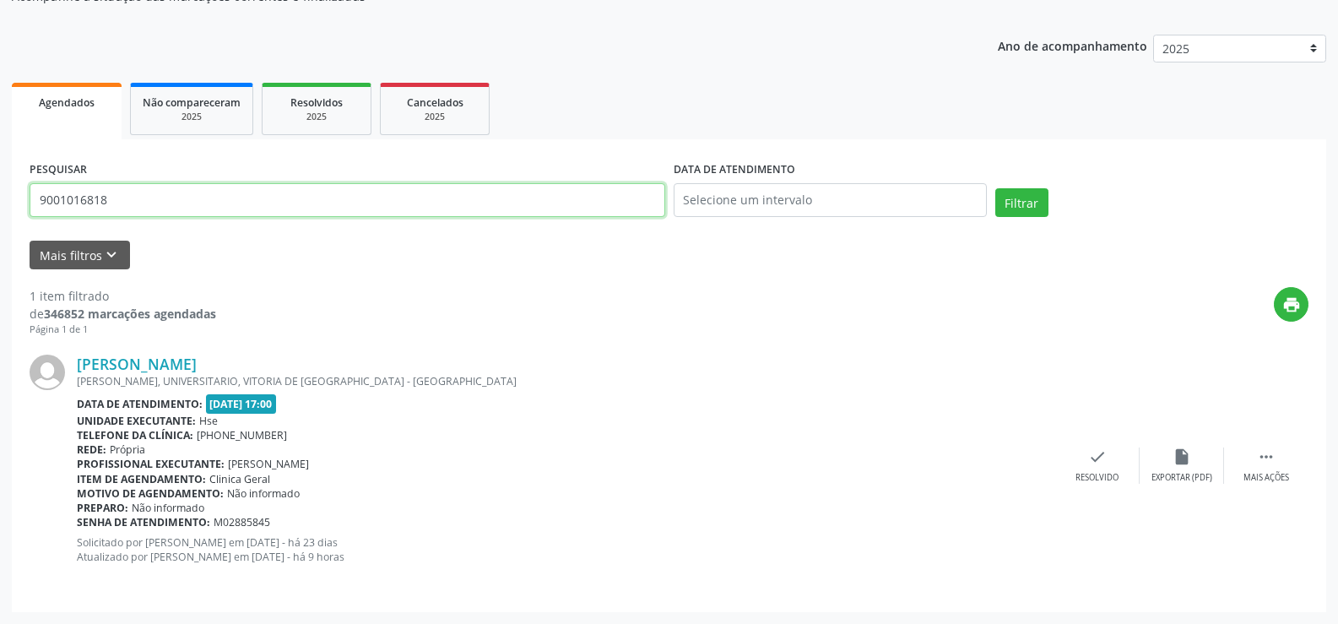
drag, startPoint x: 145, startPoint y: 203, endPoint x: 0, endPoint y: 197, distance: 145.4
click at [0, 197] on div "Acompanhamento Acompanhe a situação das marcações correntes e finalizadas Relat…" at bounding box center [669, 273] width 1338 height 701
click at [996, 188] on button "Filtrar" at bounding box center [1022, 202] width 53 height 29
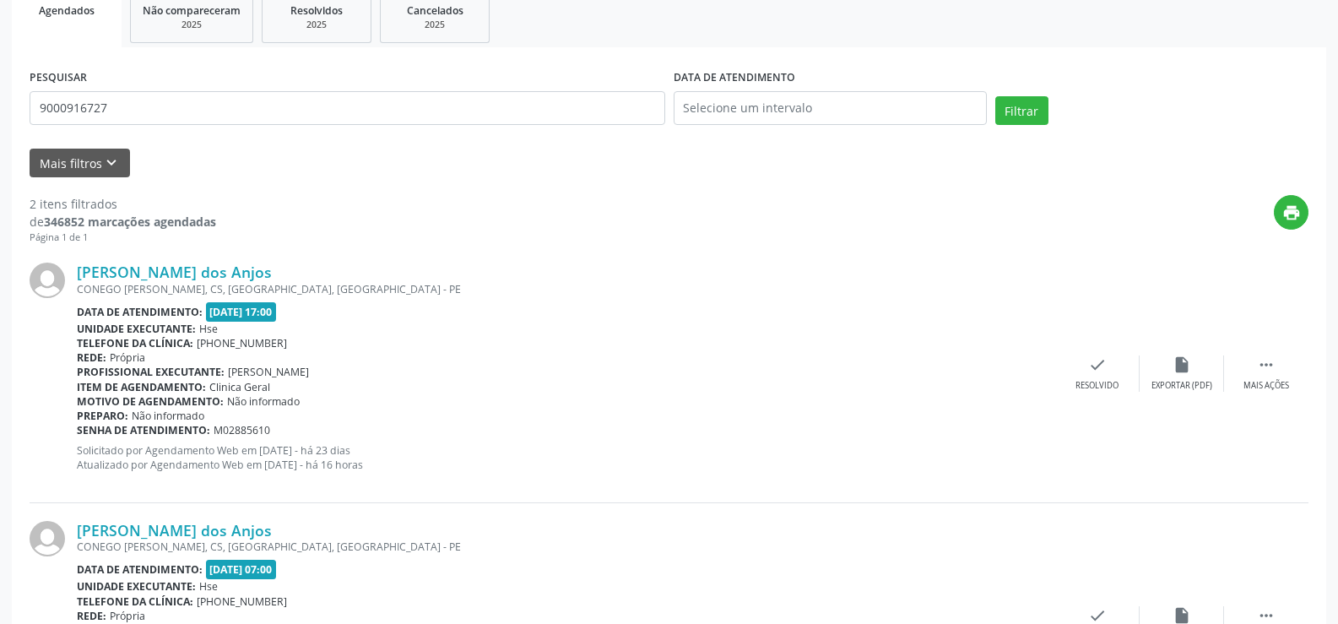
scroll to position [413, 0]
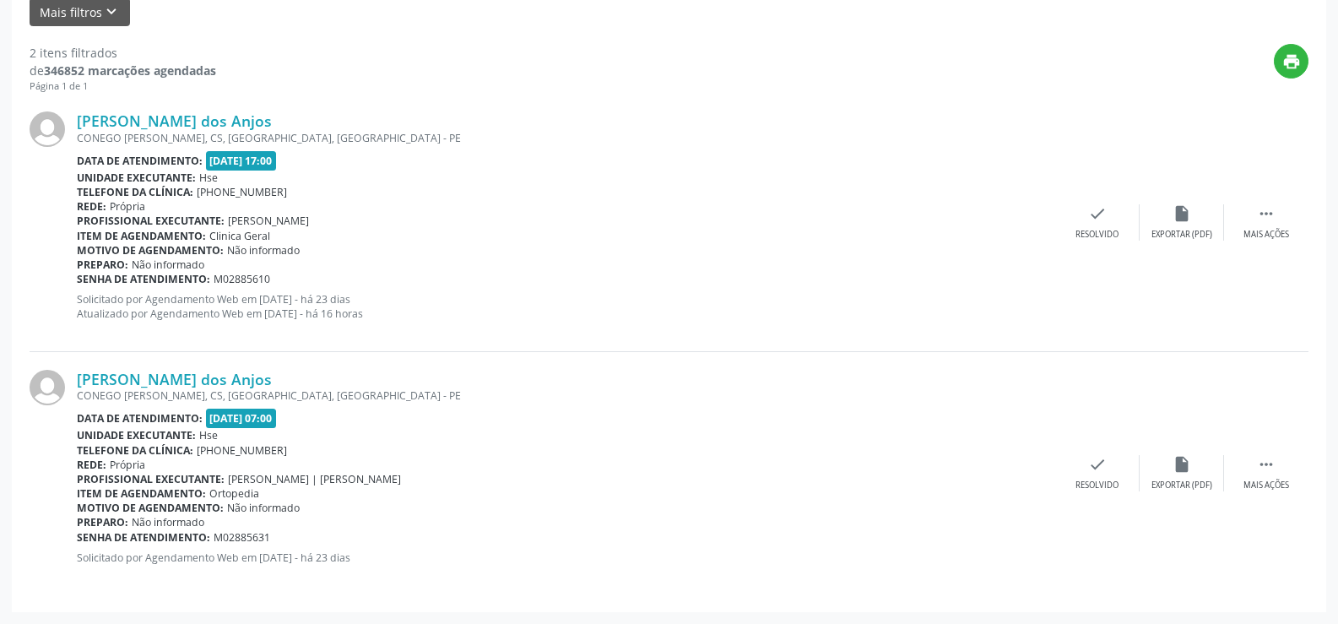
drag, startPoint x: 303, startPoint y: 112, endPoint x: 302, endPoint y: 123, distance: 11.0
click at [303, 113] on div "[PERSON_NAME] dos Anjos" at bounding box center [566, 120] width 979 height 19
drag, startPoint x: 302, startPoint y: 123, endPoint x: 75, endPoint y: 125, distance: 227.2
click at [75, 125] on div "[PERSON_NAME] dos Anjos [PERSON_NAME], CS, [GEOGRAPHIC_DATA], [GEOGRAPHIC_DATA]…" at bounding box center [669, 223] width 1279 height 258
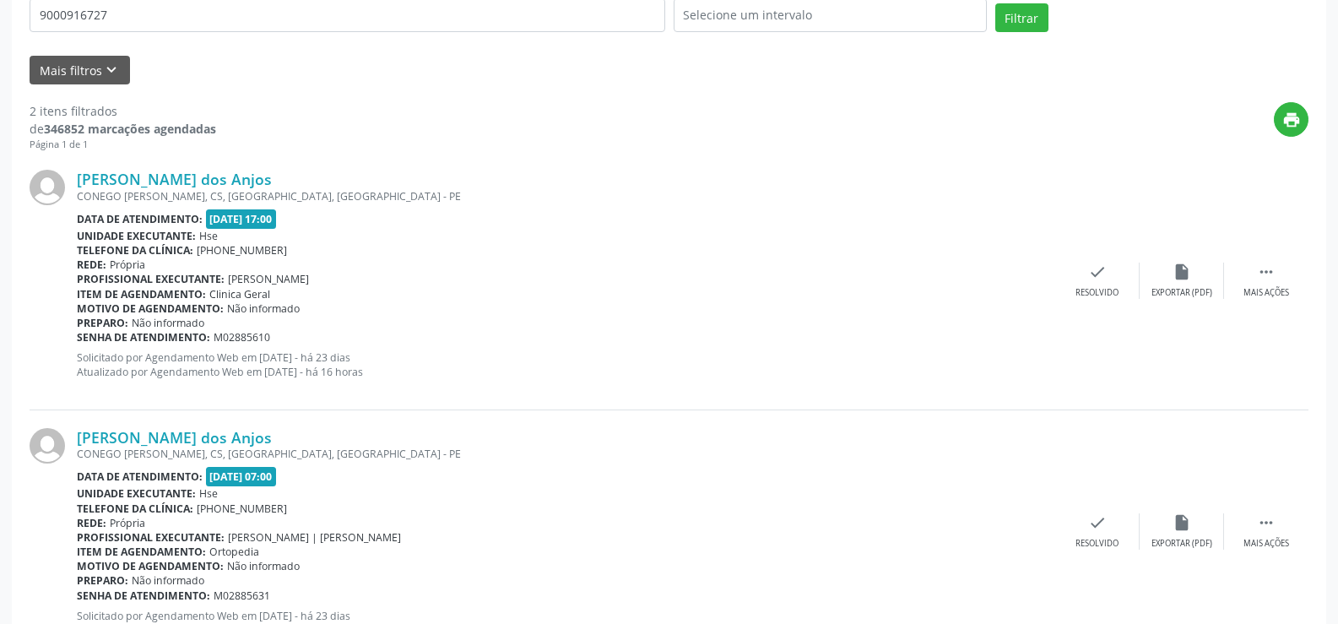
scroll to position [328, 0]
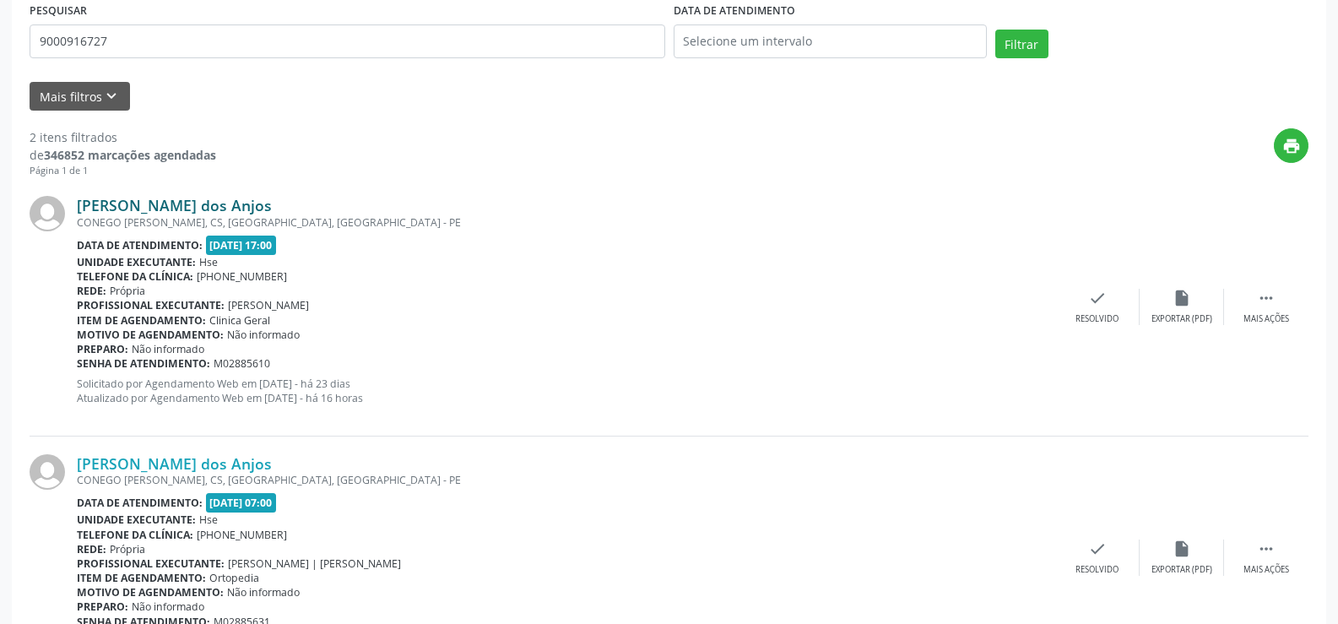
click at [195, 200] on link "[PERSON_NAME] dos Anjos" at bounding box center [174, 205] width 195 height 19
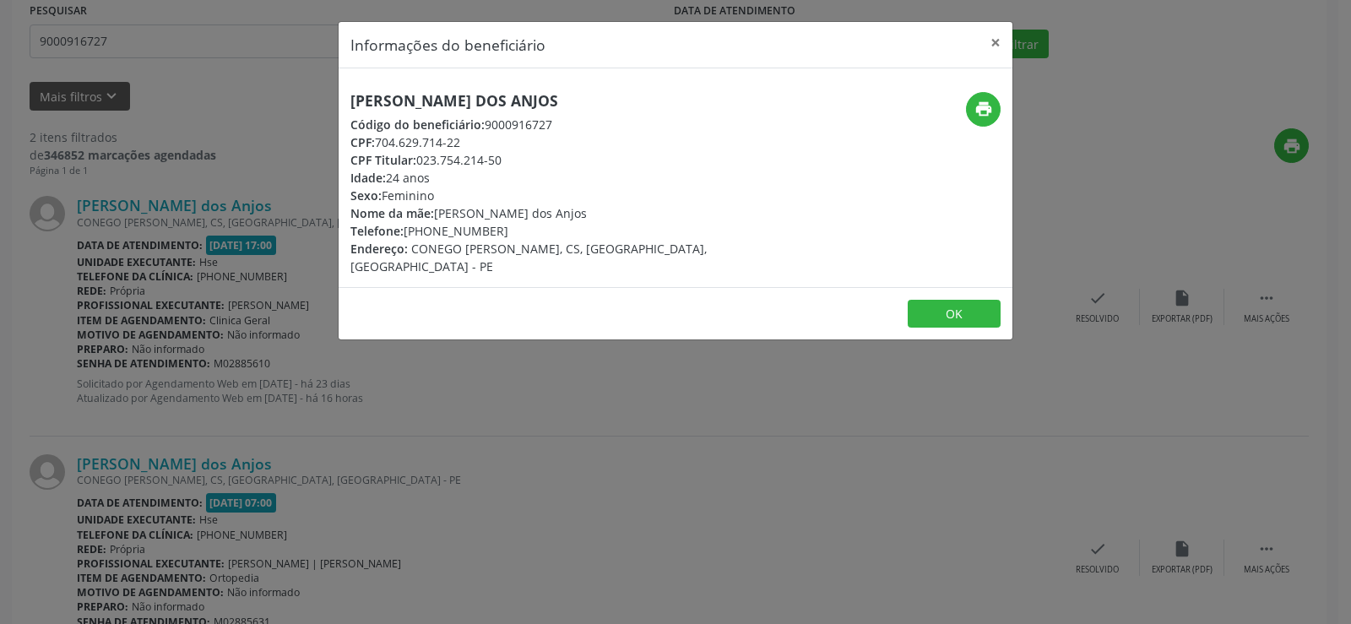
click at [286, 114] on div "Informações do beneficiário × [PERSON_NAME] dos Anjos Código do beneficiário: 9…" at bounding box center [675, 312] width 1351 height 624
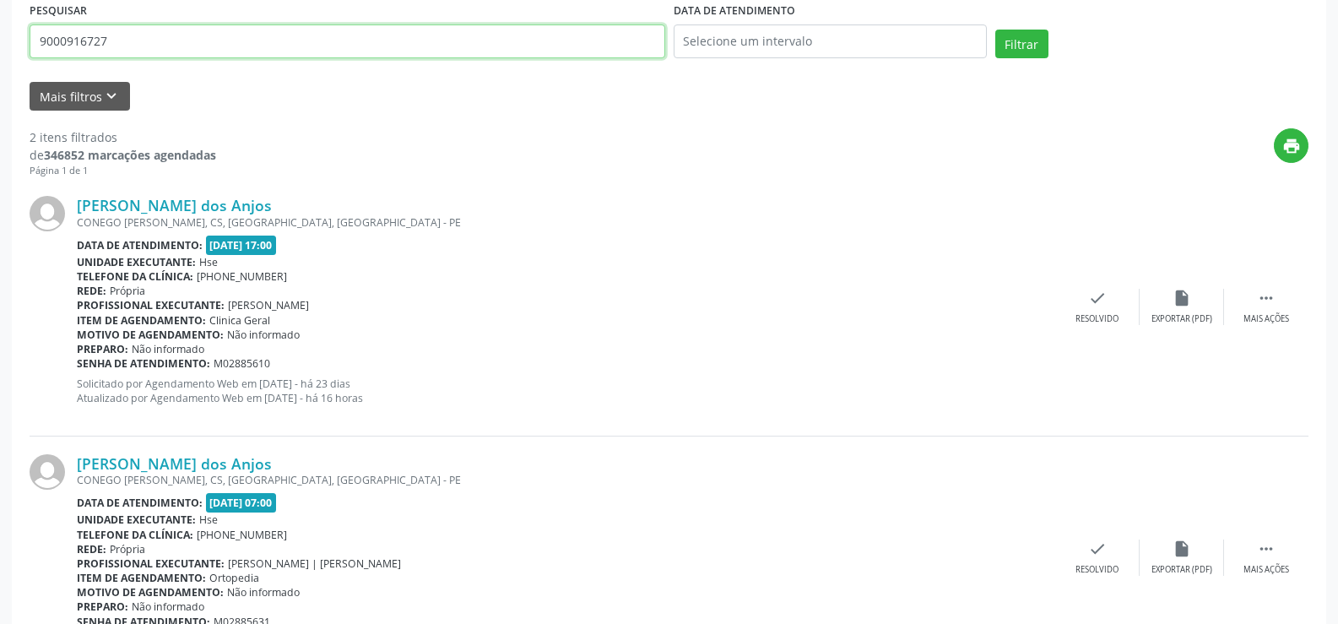
drag, startPoint x: 110, startPoint y: 43, endPoint x: 0, endPoint y: 12, distance: 114.1
click at [0, 12] on div "Acompanhamento Acompanhe a situação das marcações correntes e finalizadas Relat…" at bounding box center [669, 236] width 1338 height 944
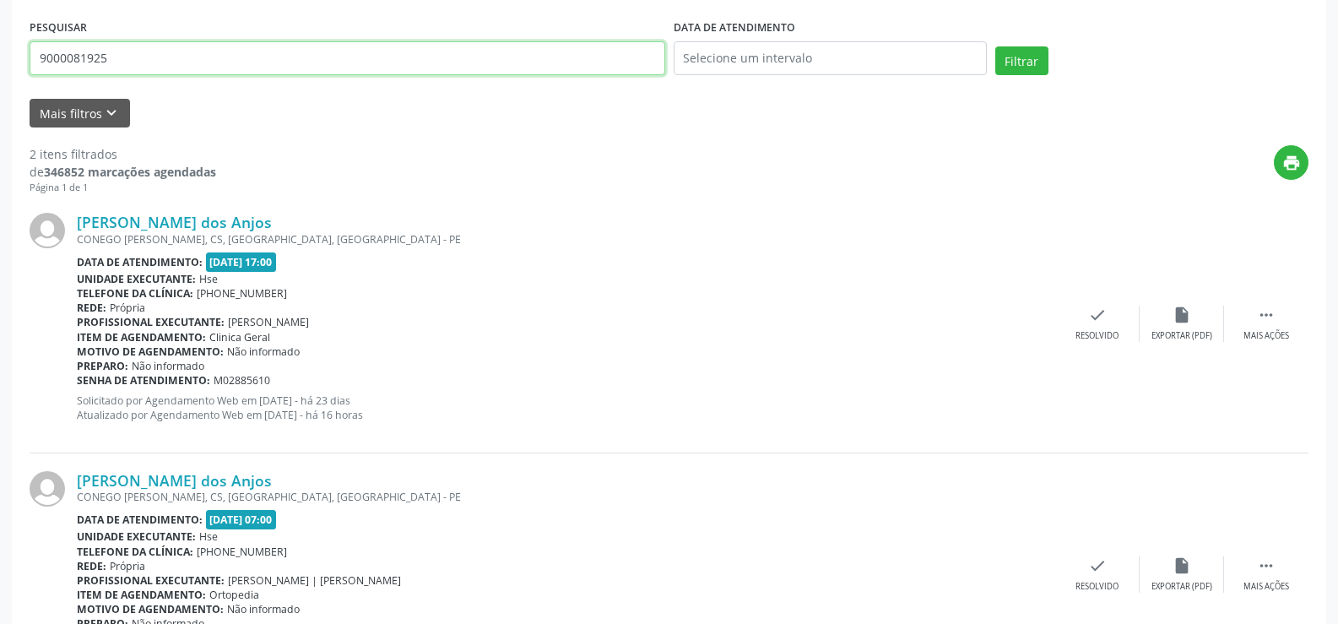
click at [996, 46] on button "Filtrar" at bounding box center [1022, 60] width 53 height 29
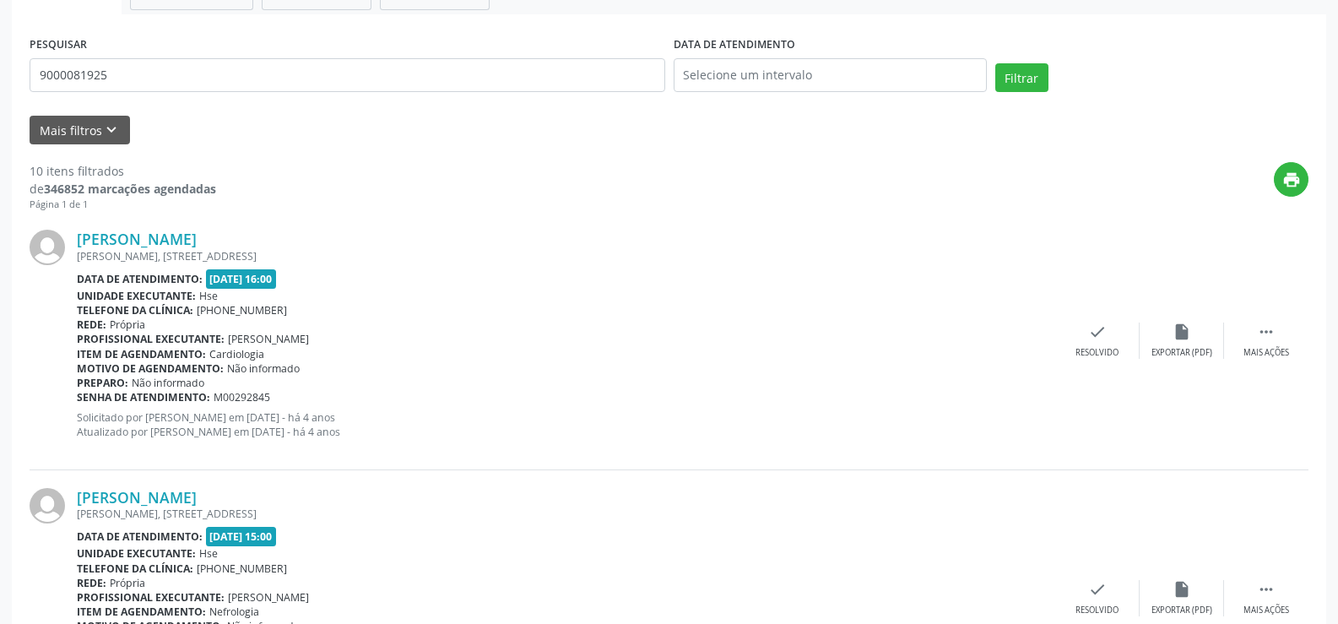
scroll to position [126, 0]
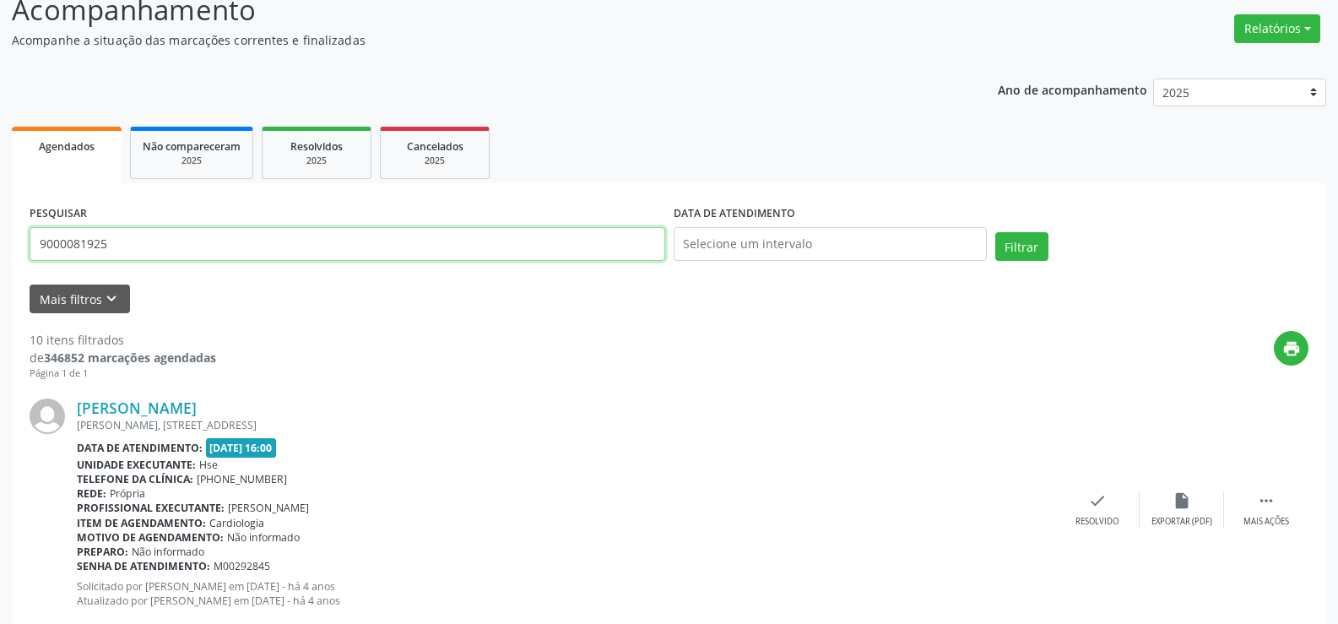
drag, startPoint x: 141, startPoint y: 251, endPoint x: 0, endPoint y: 231, distance: 142.3
click at [996, 232] on button "Filtrar" at bounding box center [1022, 246] width 53 height 29
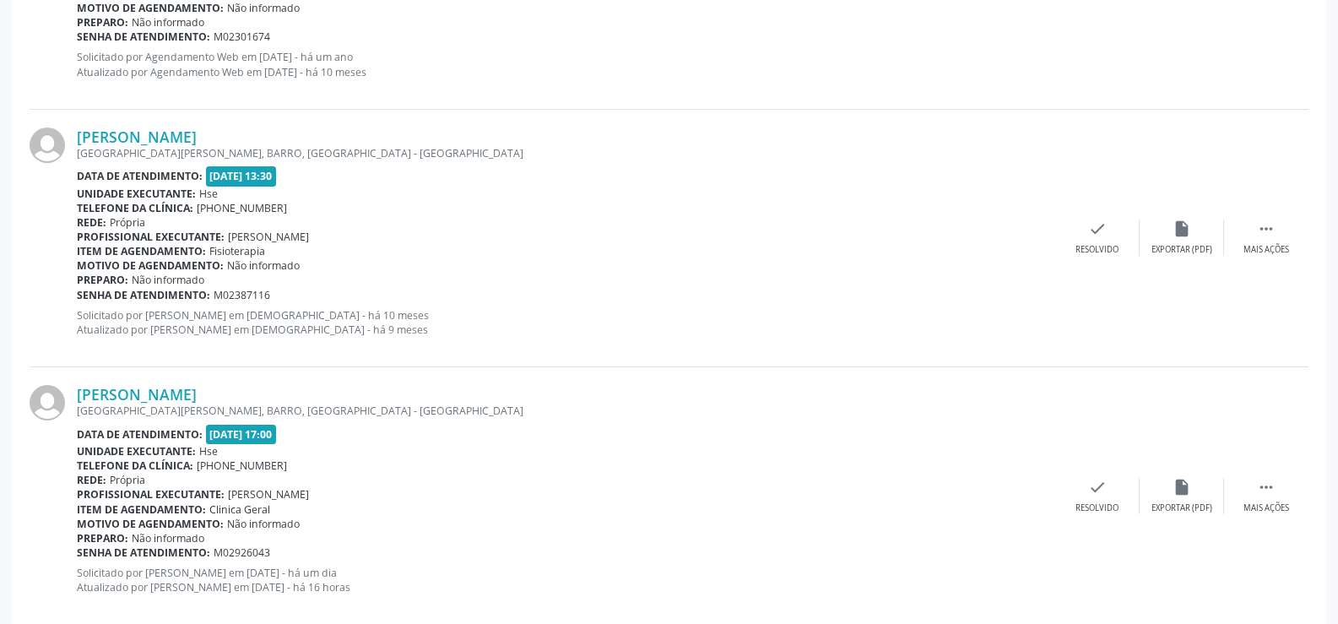
scroll to position [2702, 0]
drag, startPoint x: 301, startPoint y: 391, endPoint x: 81, endPoint y: 396, distance: 220.4
click at [81, 396] on div "[PERSON_NAME]" at bounding box center [566, 396] width 979 height 19
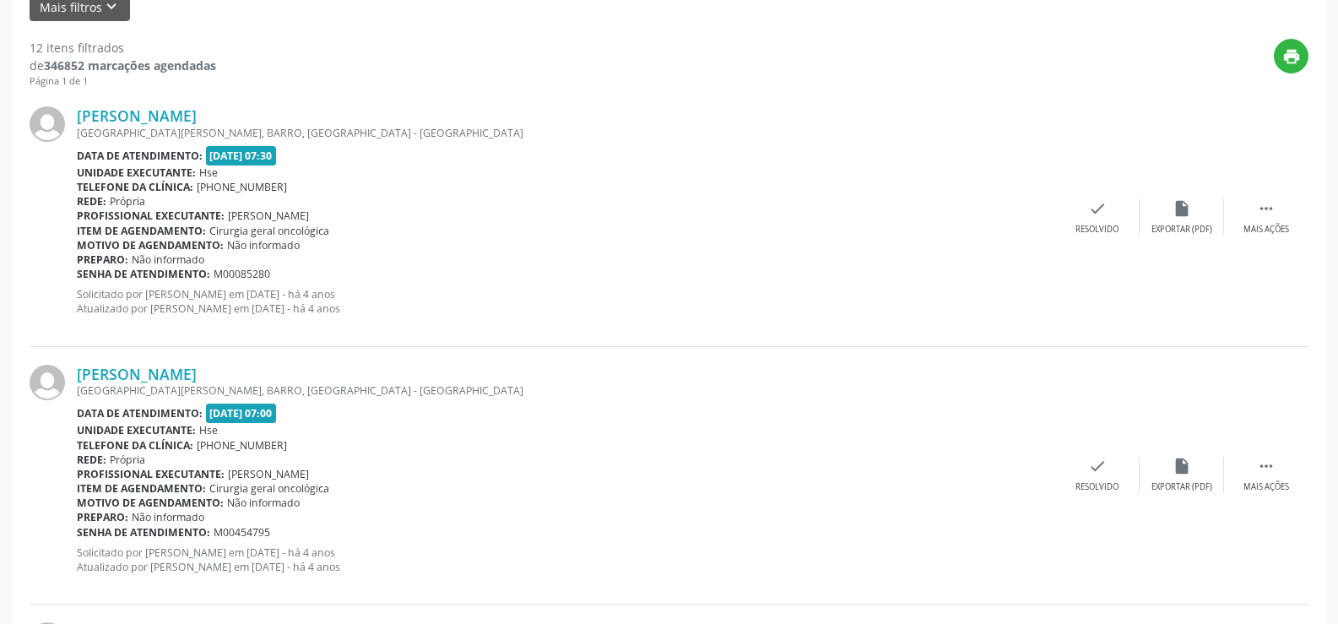
scroll to position [253, 0]
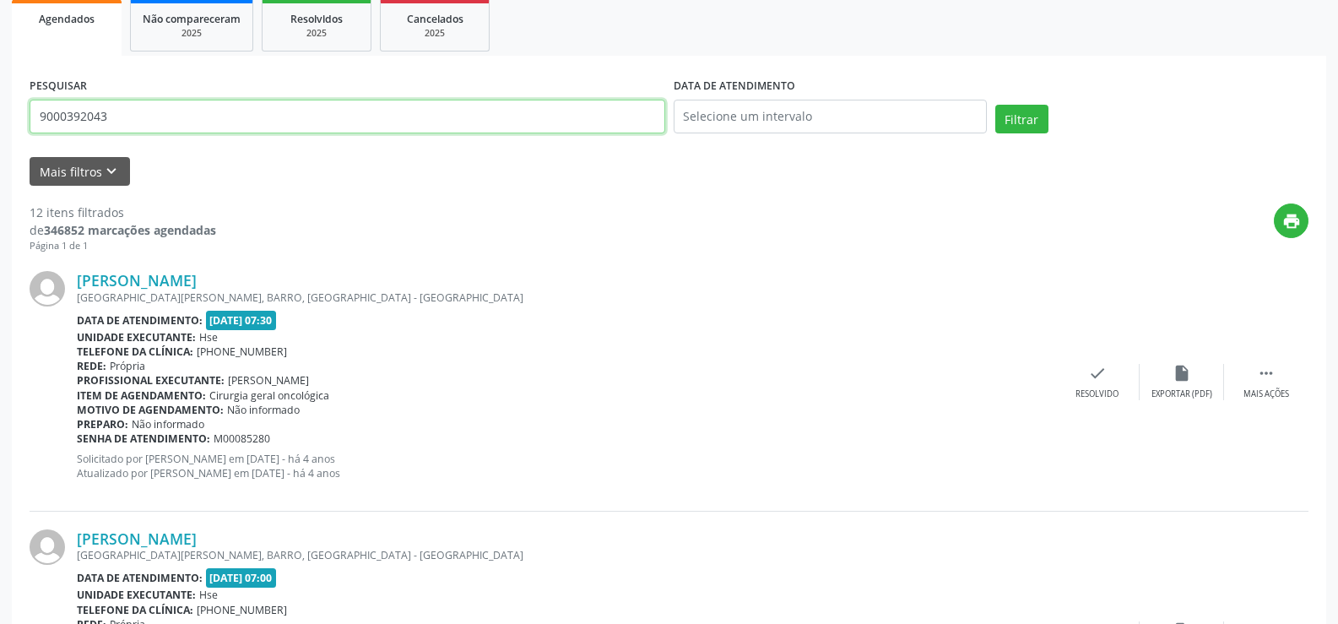
drag, startPoint x: 138, startPoint y: 111, endPoint x: 0, endPoint y: 103, distance: 137.9
click at [996, 105] on button "Filtrar" at bounding box center [1022, 119] width 53 height 29
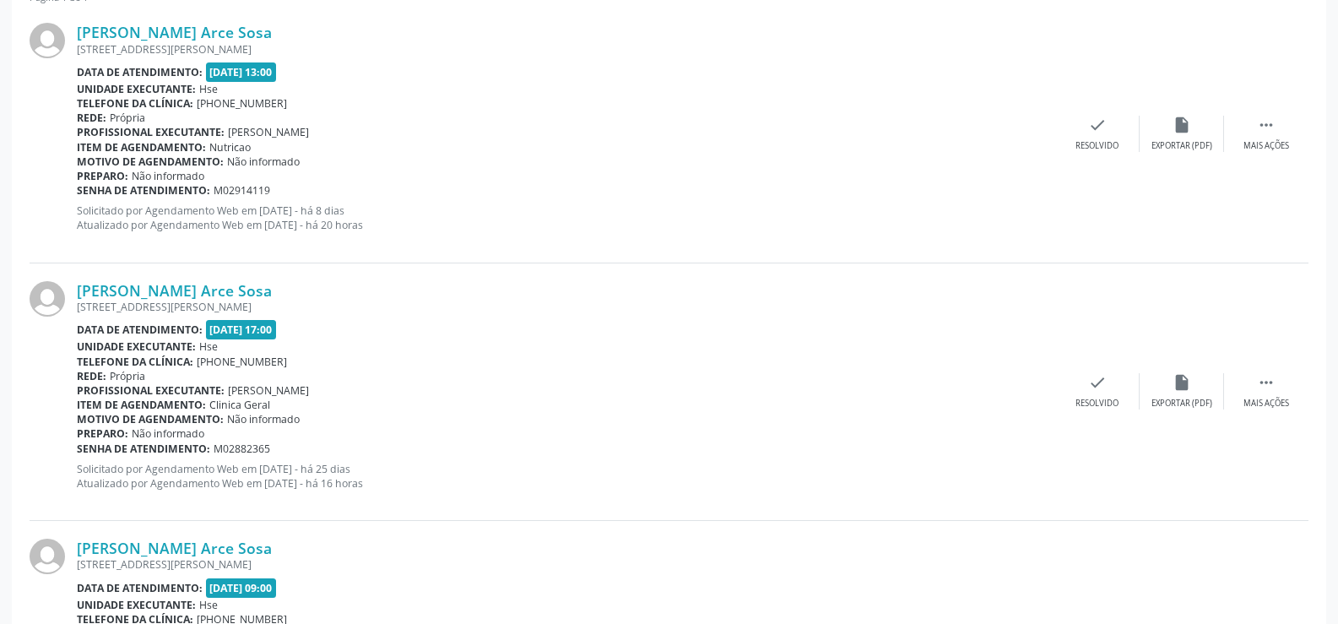
scroll to position [164, 0]
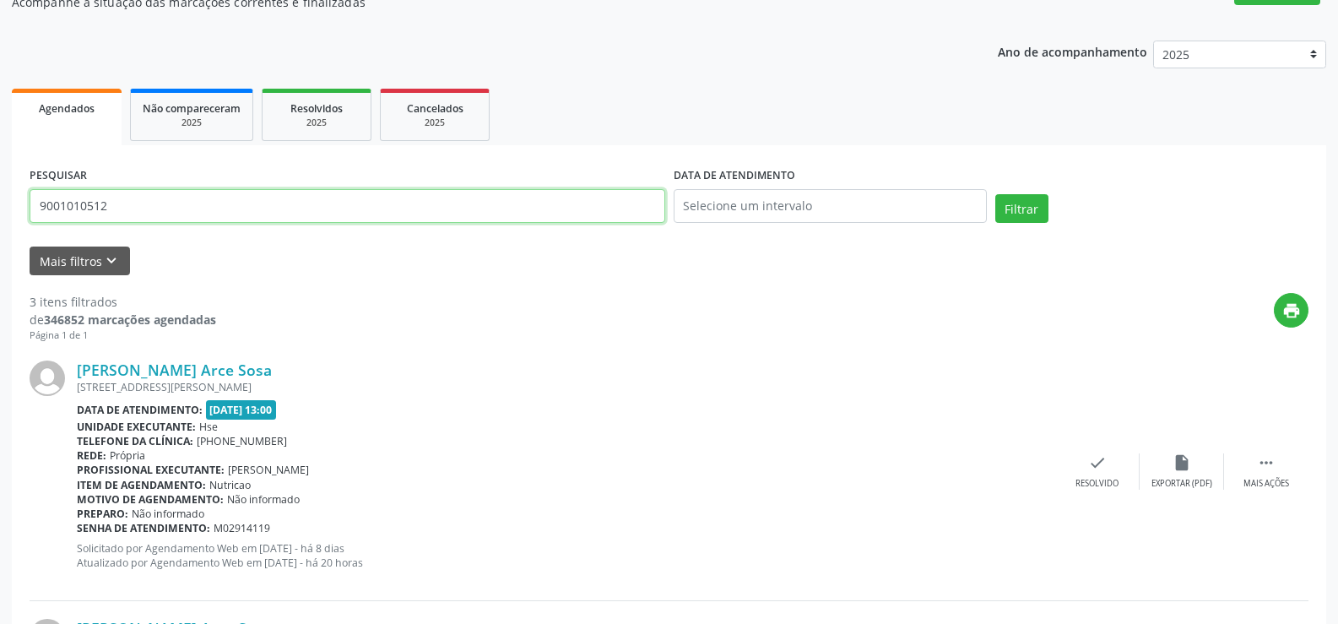
drag, startPoint x: 113, startPoint y: 207, endPoint x: 0, endPoint y: 207, distance: 113.2
click at [0, 207] on div "Acompanhamento Acompanhe a situação das marcações correntes e finalizadas Relat…" at bounding box center [669, 530] width 1338 height 1202
type input "9000992288"
click at [996, 194] on button "Filtrar" at bounding box center [1022, 208] width 53 height 29
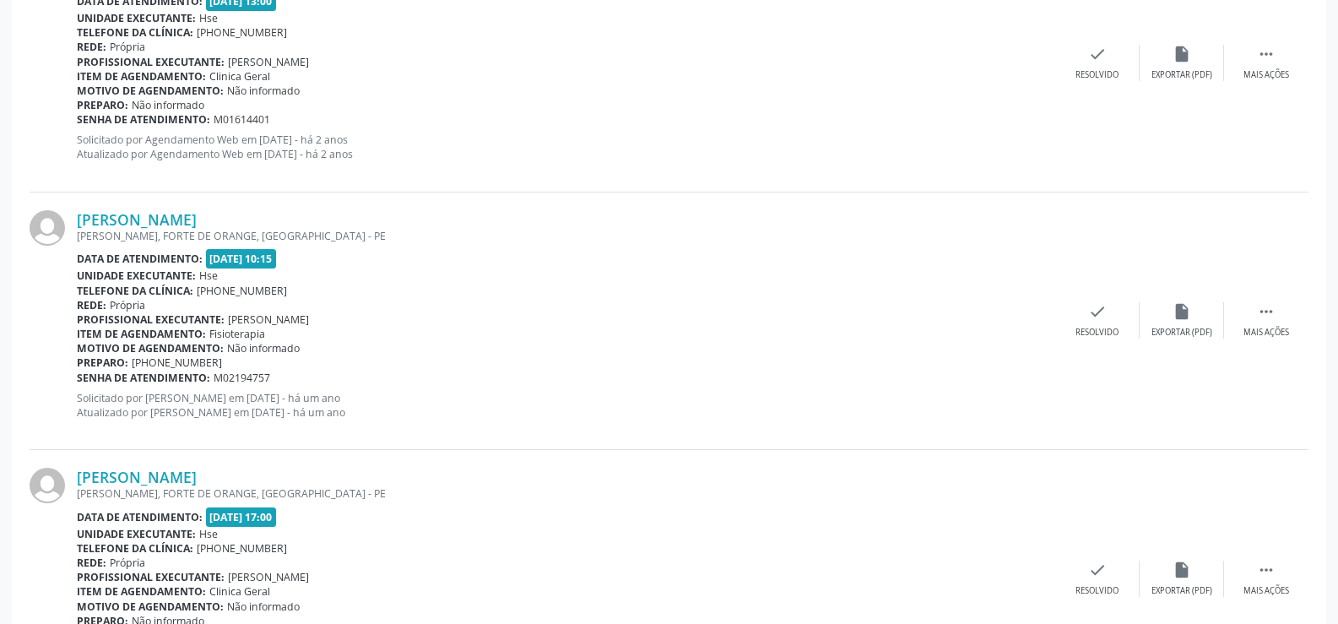
scroll to position [2049, 0]
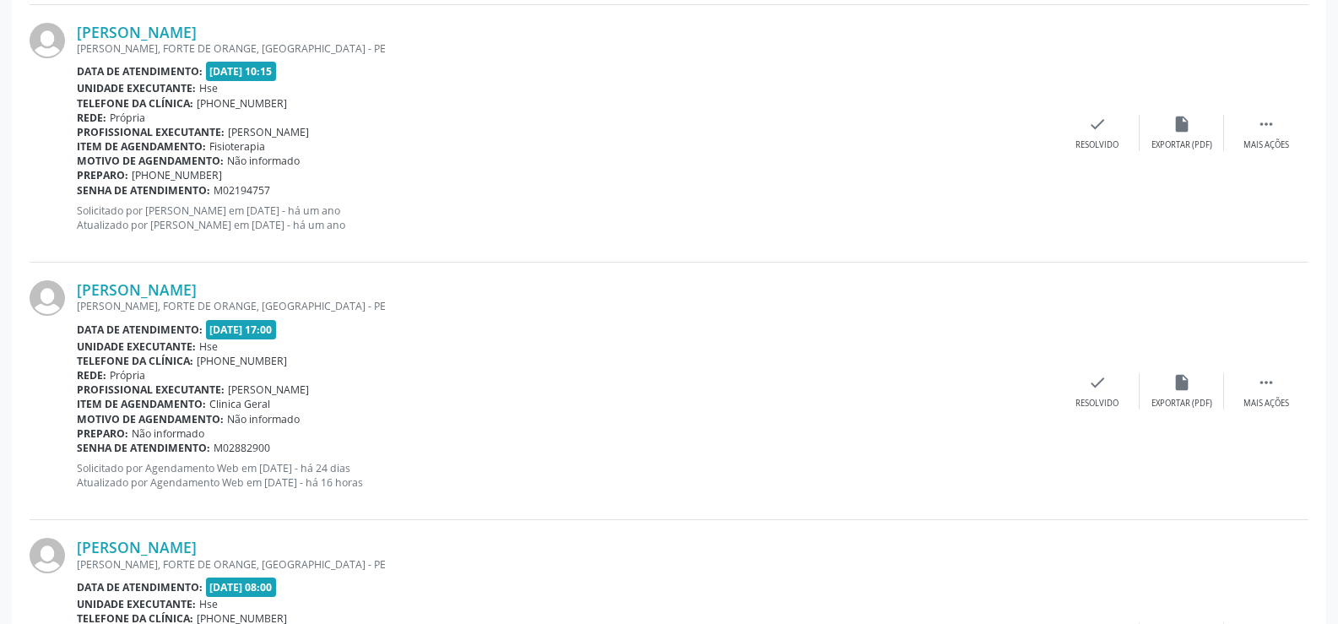
drag, startPoint x: 343, startPoint y: 287, endPoint x: 73, endPoint y: 287, distance: 270.2
click at [73, 287] on div "[PERSON_NAME] [PERSON_NAME], [GEOGRAPHIC_DATA], ILHA DE [GEOGRAPHIC_DATA] Data …" at bounding box center [669, 392] width 1279 height 258
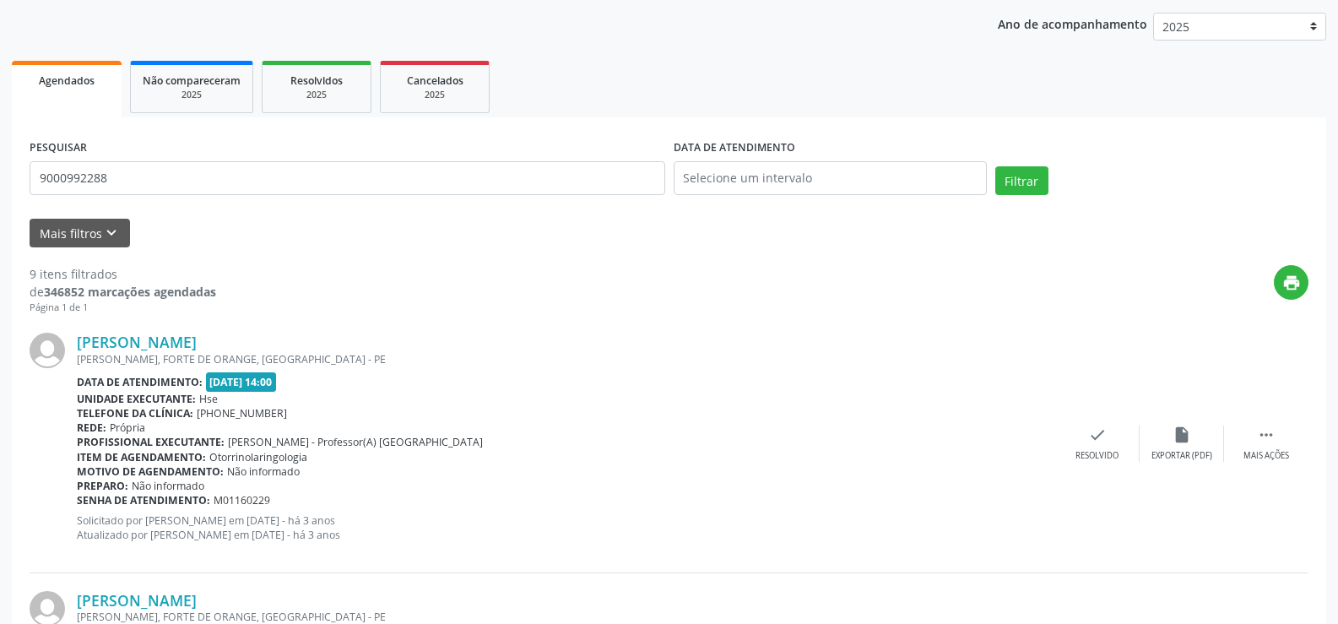
scroll to position [0, 0]
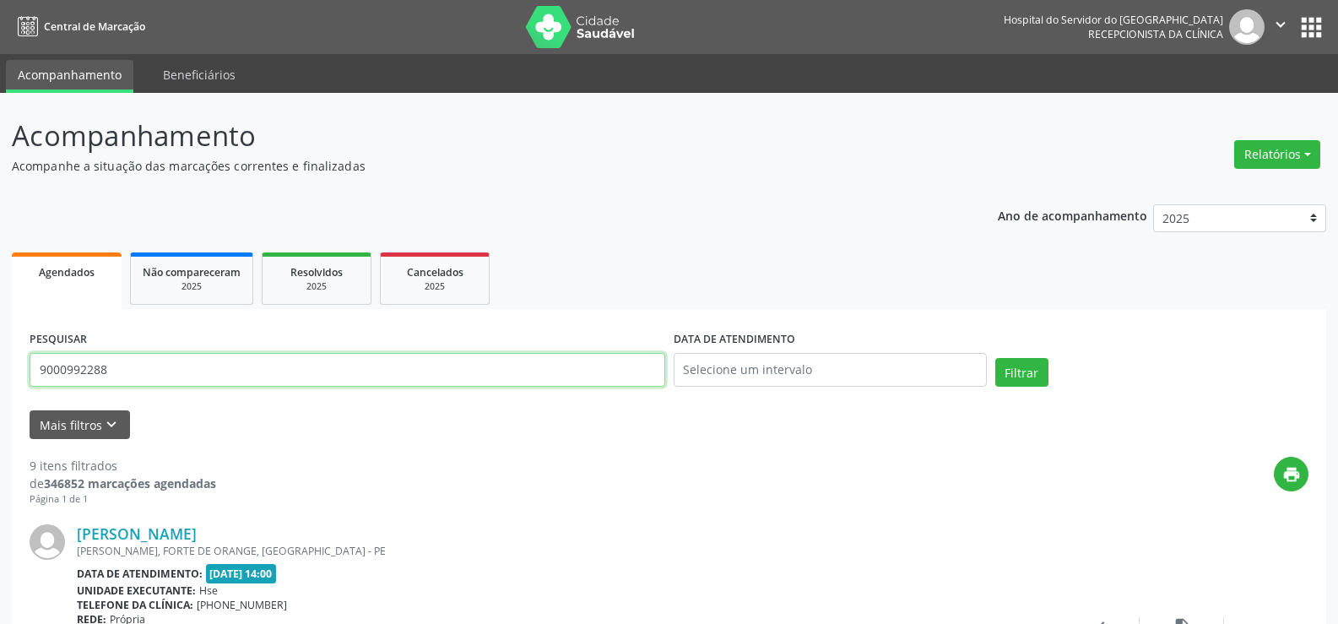
drag, startPoint x: 157, startPoint y: 359, endPoint x: 25, endPoint y: 372, distance: 132.3
click at [26, 372] on div "PESQUISAR 9000992288" at bounding box center [347, 363] width 644 height 72
click at [996, 358] on button "Filtrar" at bounding box center [1022, 372] width 53 height 29
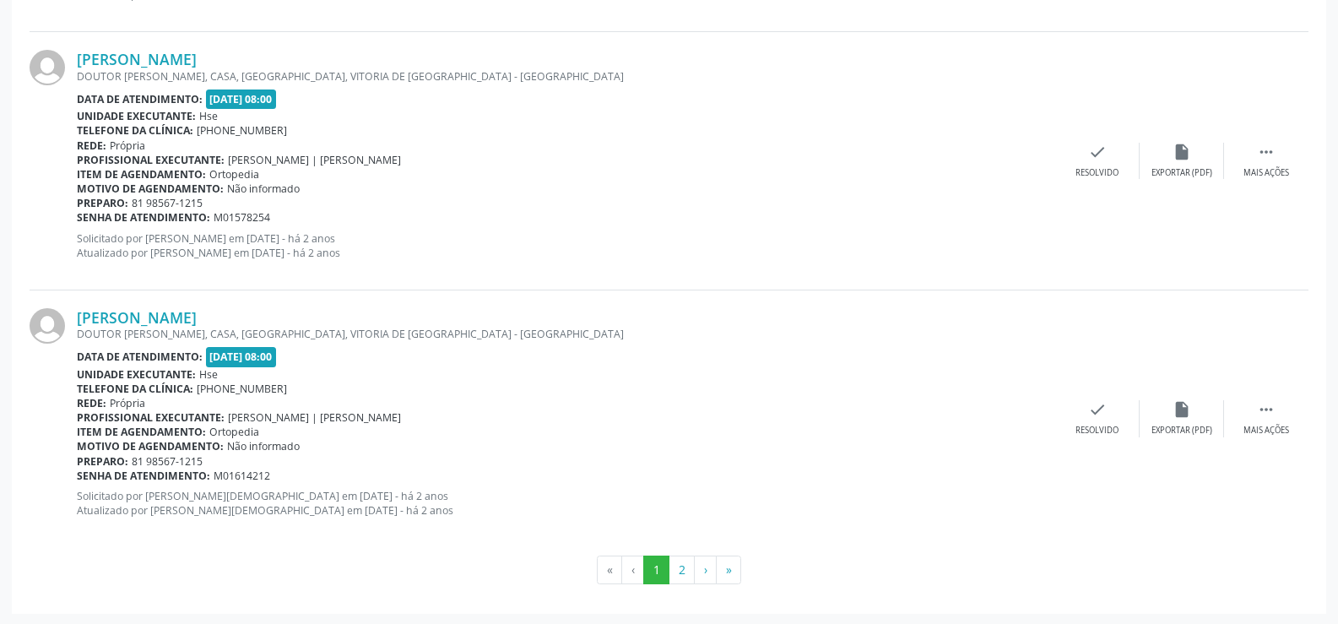
scroll to position [3829, 0]
click at [679, 561] on button "2" at bounding box center [682, 568] width 26 height 29
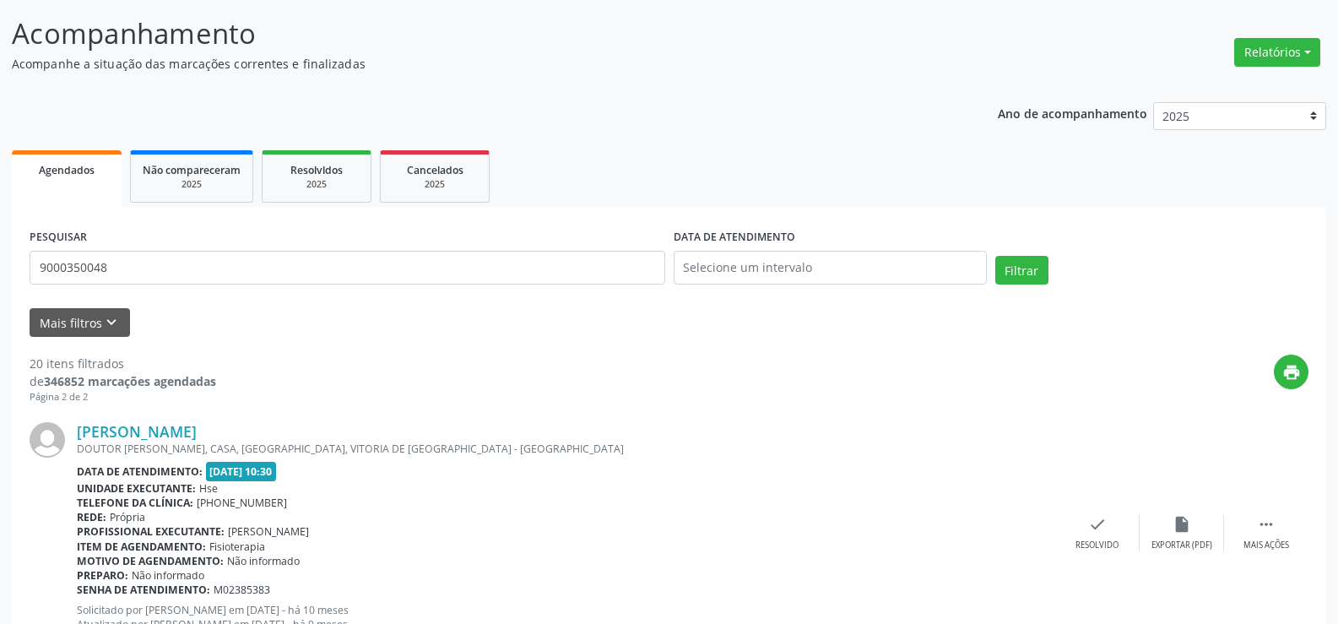
scroll to position [0, 0]
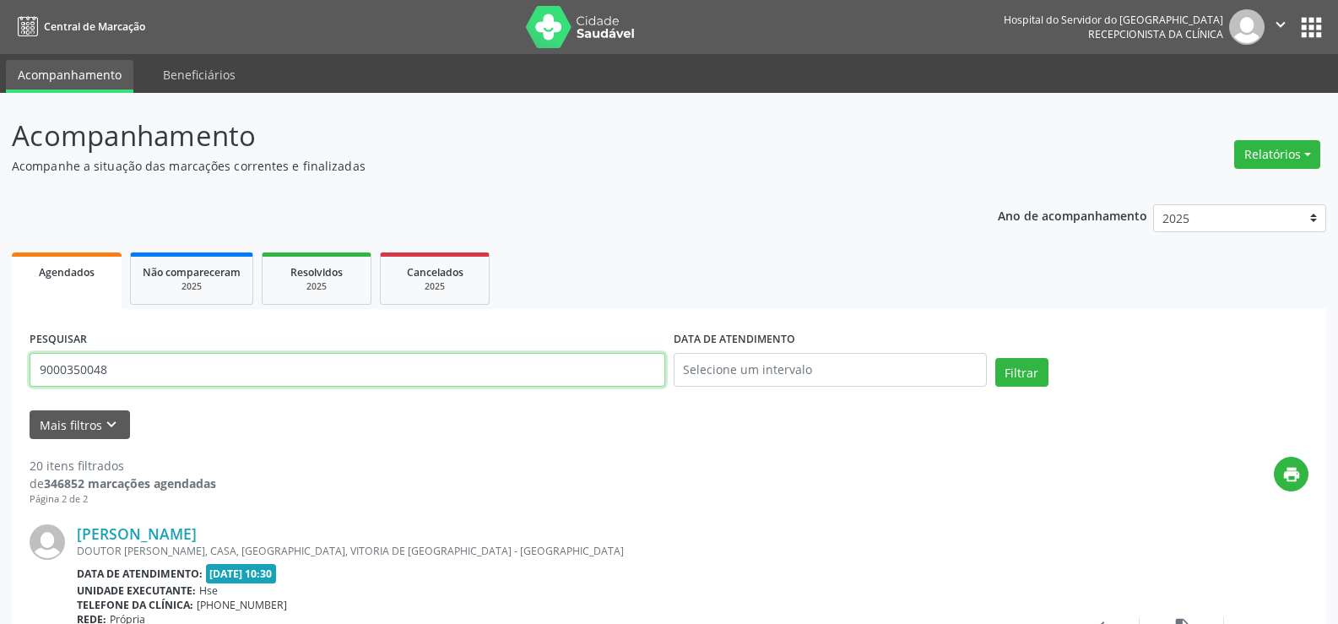
drag, startPoint x: 118, startPoint y: 367, endPoint x: 0, endPoint y: 372, distance: 118.3
click at [996, 358] on button "Filtrar" at bounding box center [1022, 372] width 53 height 29
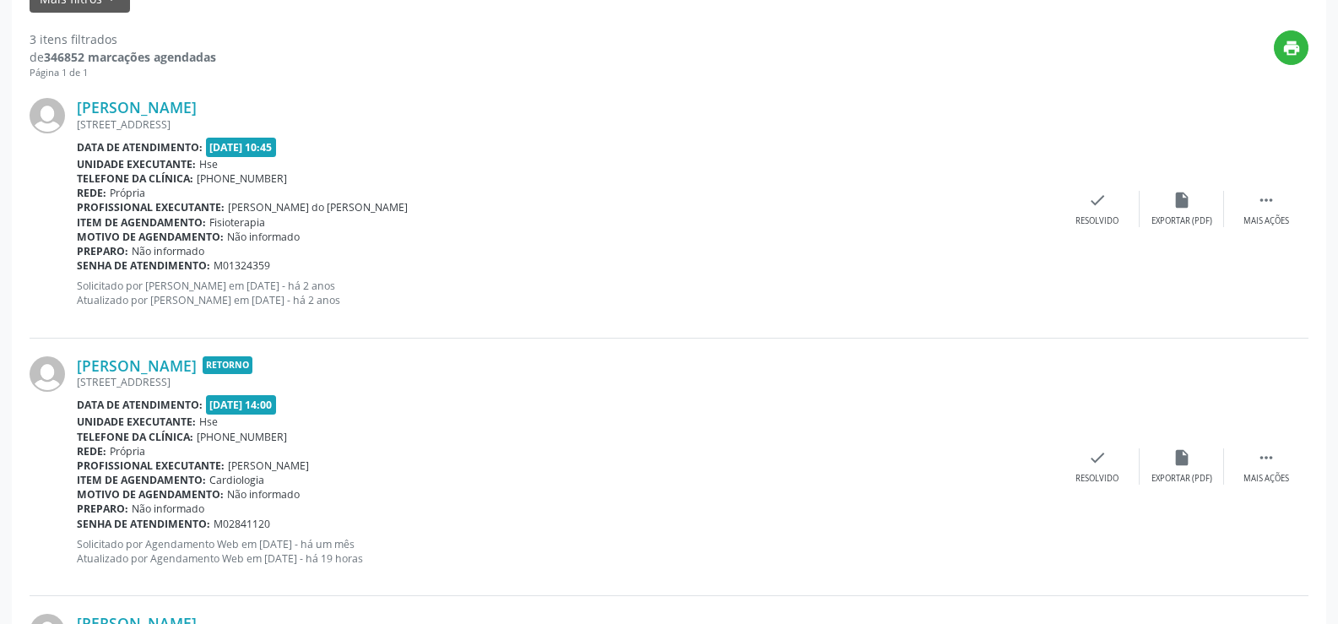
scroll to position [333, 0]
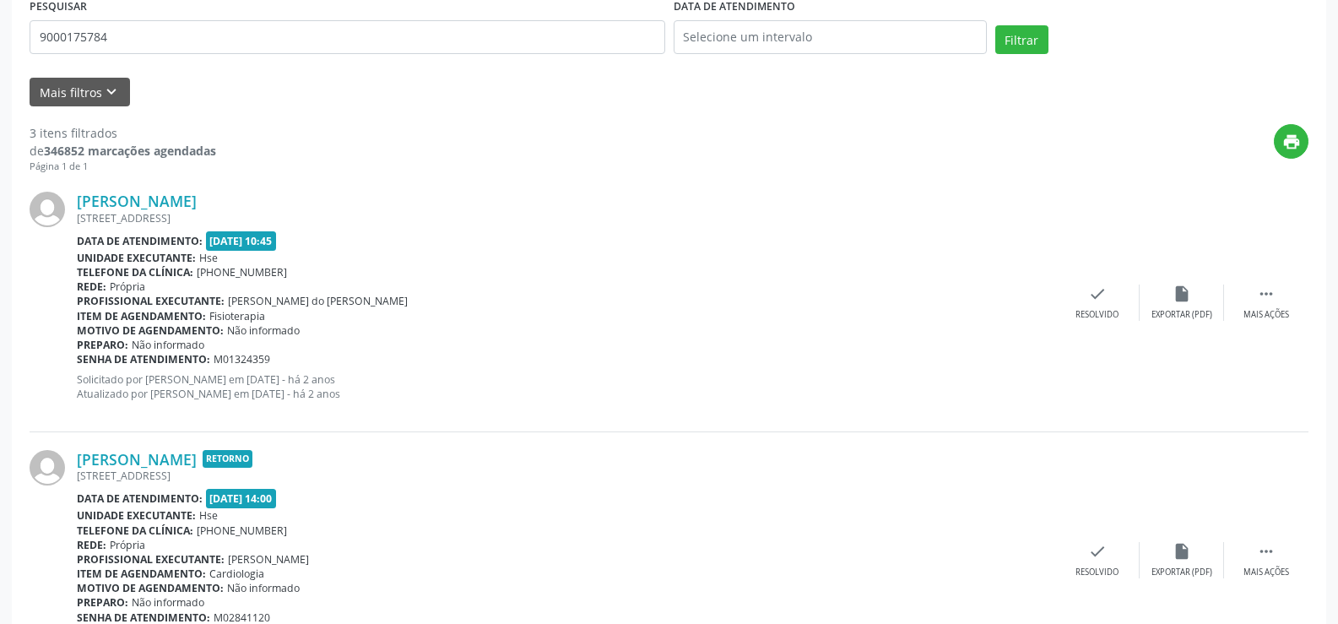
drag, startPoint x: 282, startPoint y: 198, endPoint x: 73, endPoint y: 203, distance: 209.5
click at [73, 203] on div "[PERSON_NAME] [STREET_ADDRESS] Data de atendimento: [DATE] 10:45 Unidade execut…" at bounding box center [669, 303] width 1279 height 258
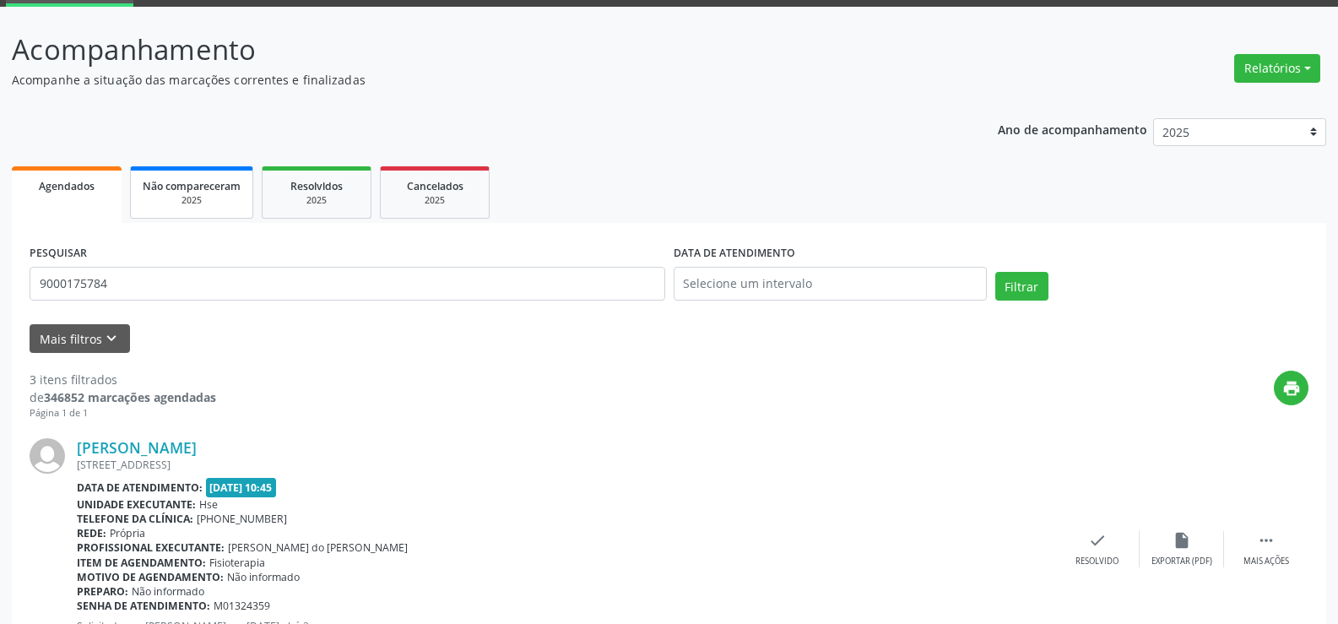
scroll to position [79, 0]
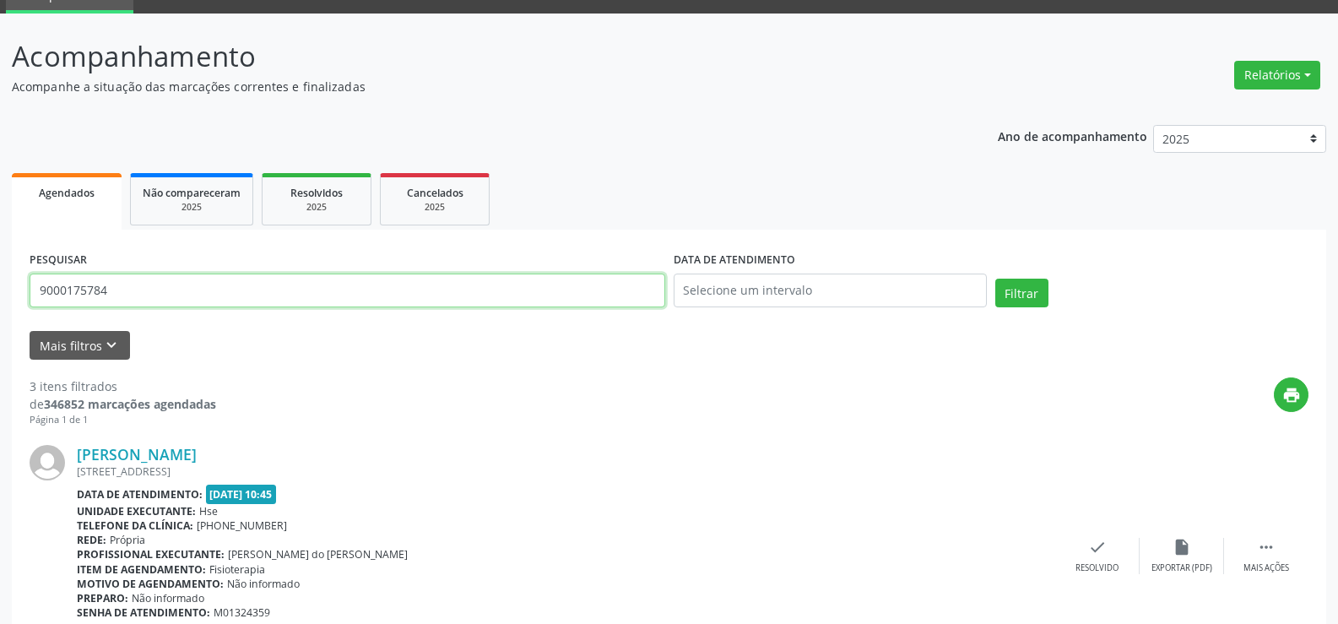
drag, startPoint x: 117, startPoint y: 293, endPoint x: 2, endPoint y: 274, distance: 117.3
click at [48, 294] on input "9000175784" at bounding box center [348, 291] width 636 height 34
type input "9"
click at [996, 279] on button "Filtrar" at bounding box center [1022, 293] width 53 height 29
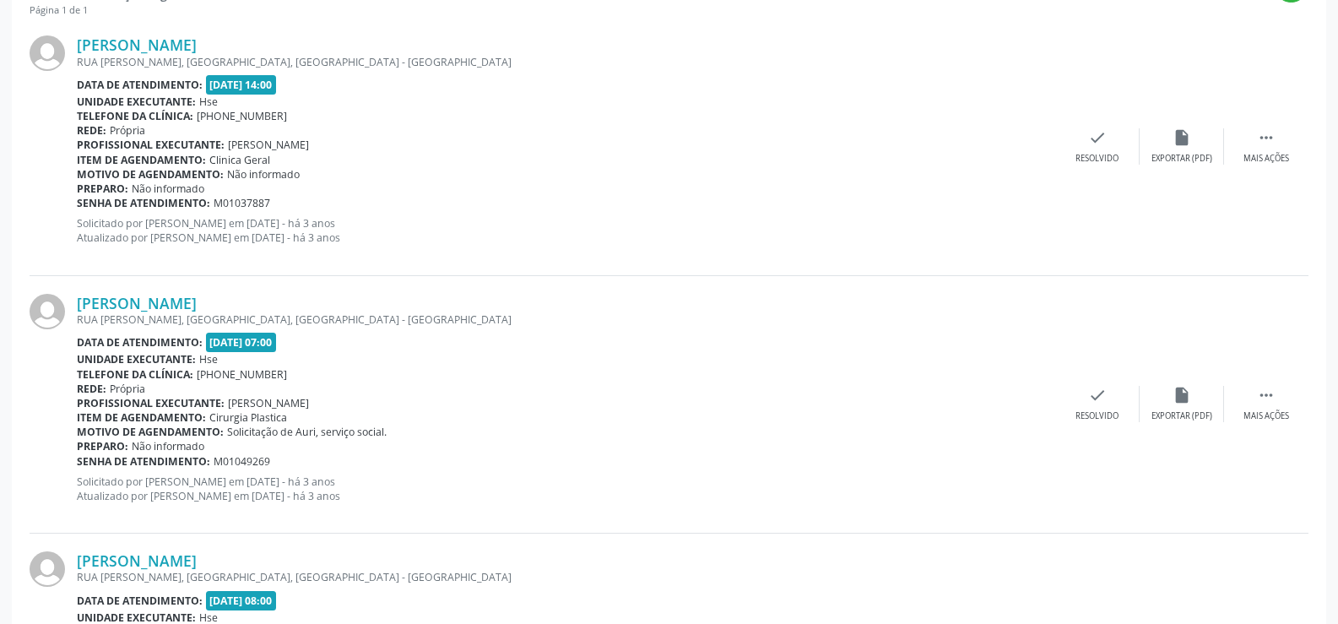
scroll to position [281, 0]
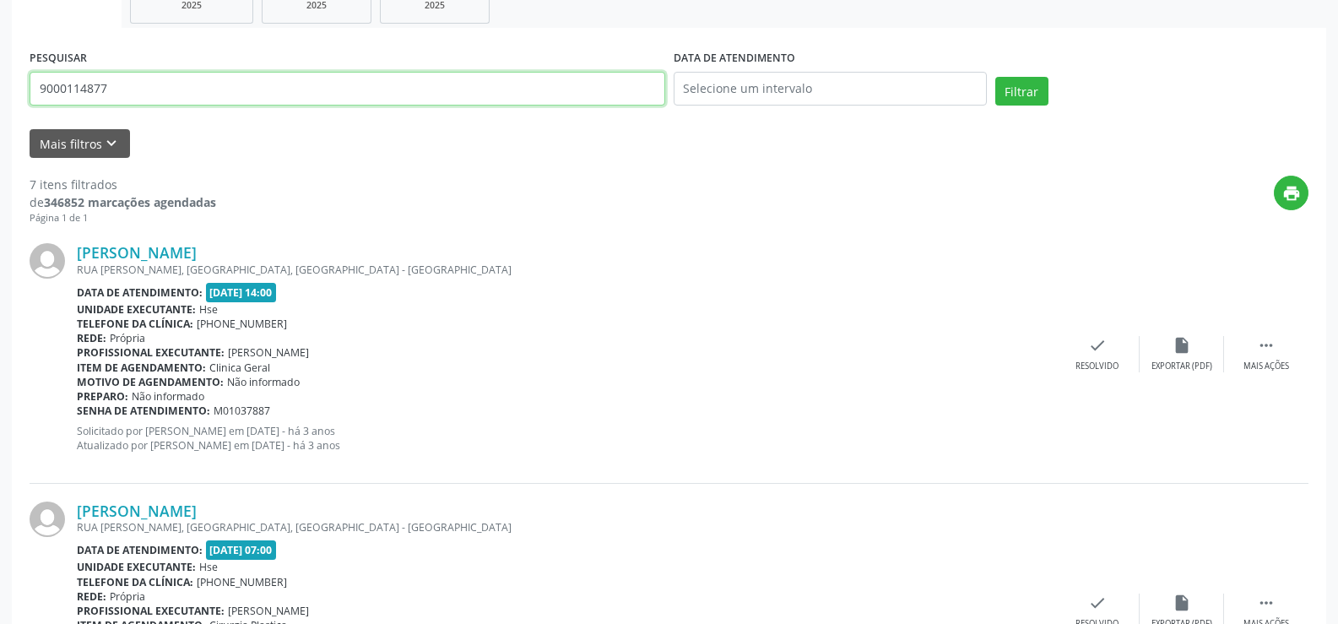
drag, startPoint x: 124, startPoint y: 90, endPoint x: 0, endPoint y: 91, distance: 124.1
click at [996, 77] on button "Filtrar" at bounding box center [1022, 91] width 53 height 29
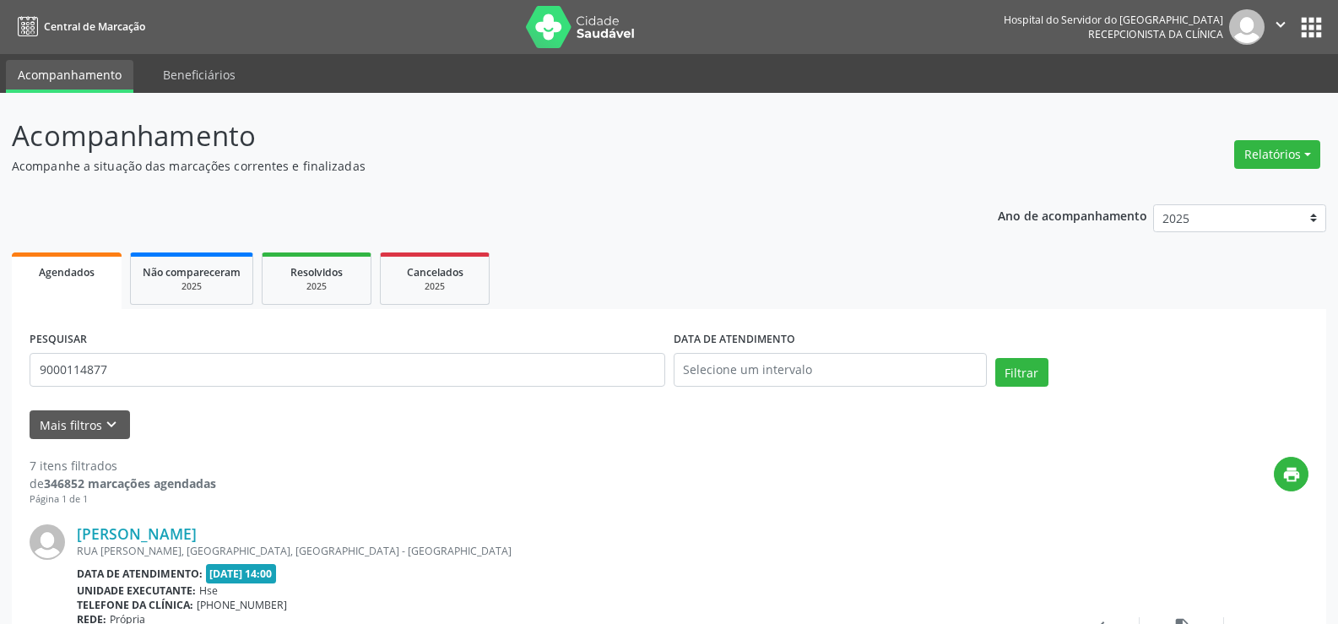
drag, startPoint x: 160, startPoint y: 350, endPoint x: 0, endPoint y: 384, distance: 164.0
drag, startPoint x: 111, startPoint y: 372, endPoint x: 0, endPoint y: 372, distance: 110.6
type input "9000718710"
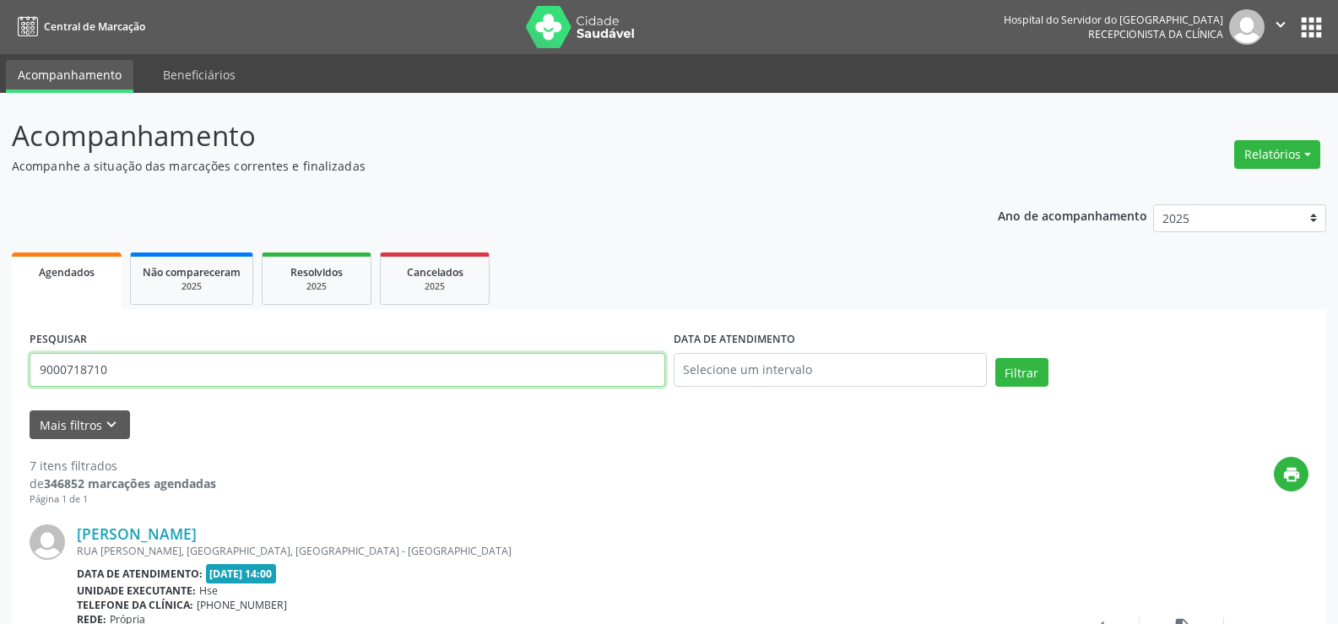
click at [996, 358] on button "Filtrar" at bounding box center [1022, 372] width 53 height 29
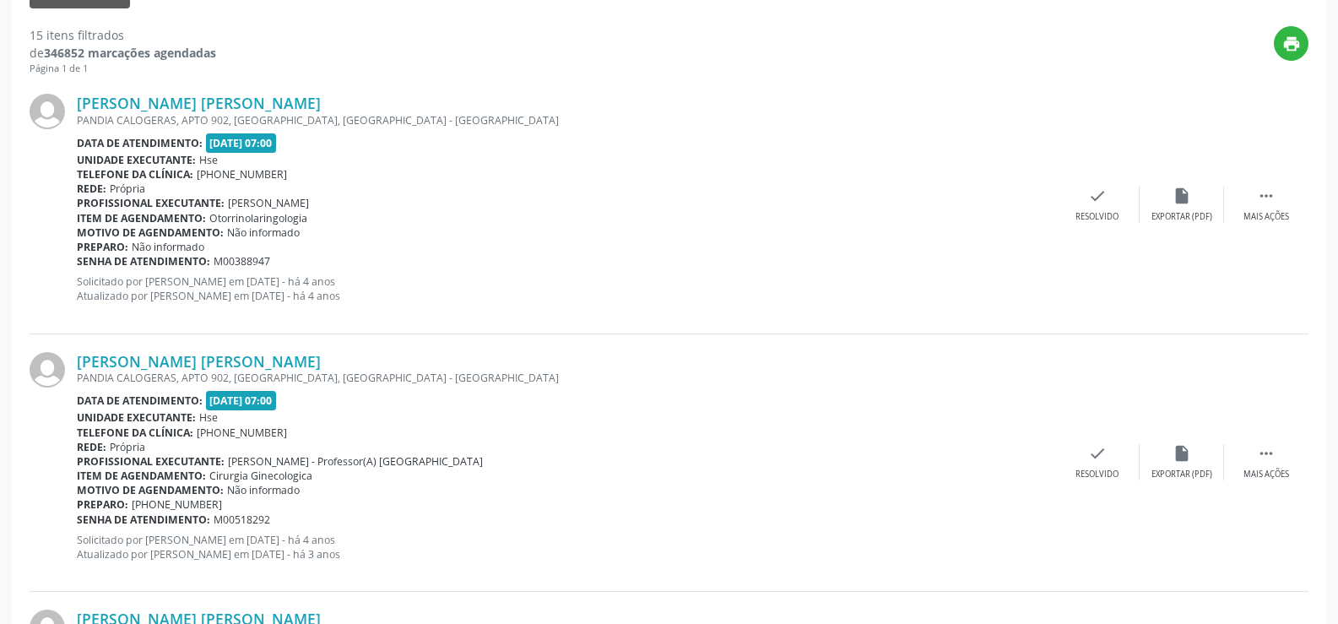
scroll to position [219, 0]
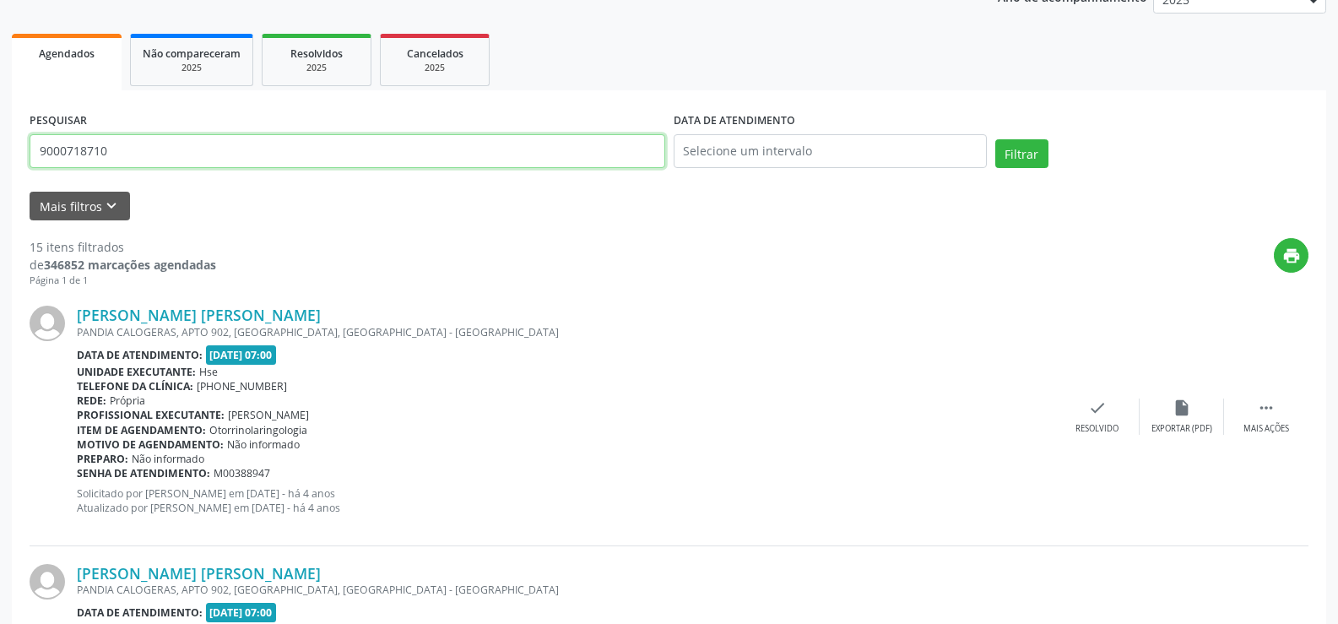
drag, startPoint x: 138, startPoint y: 156, endPoint x: 0, endPoint y: 155, distance: 137.6
click at [996, 139] on button "Filtrar" at bounding box center [1022, 153] width 53 height 29
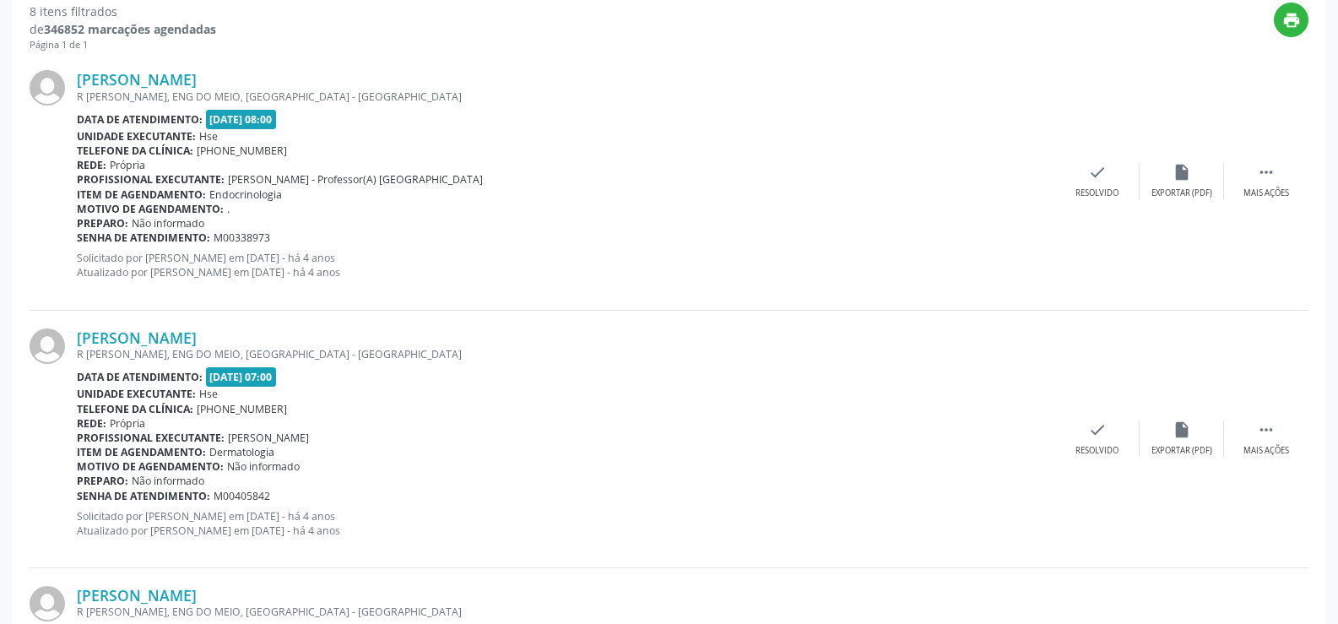
scroll to position [117, 0]
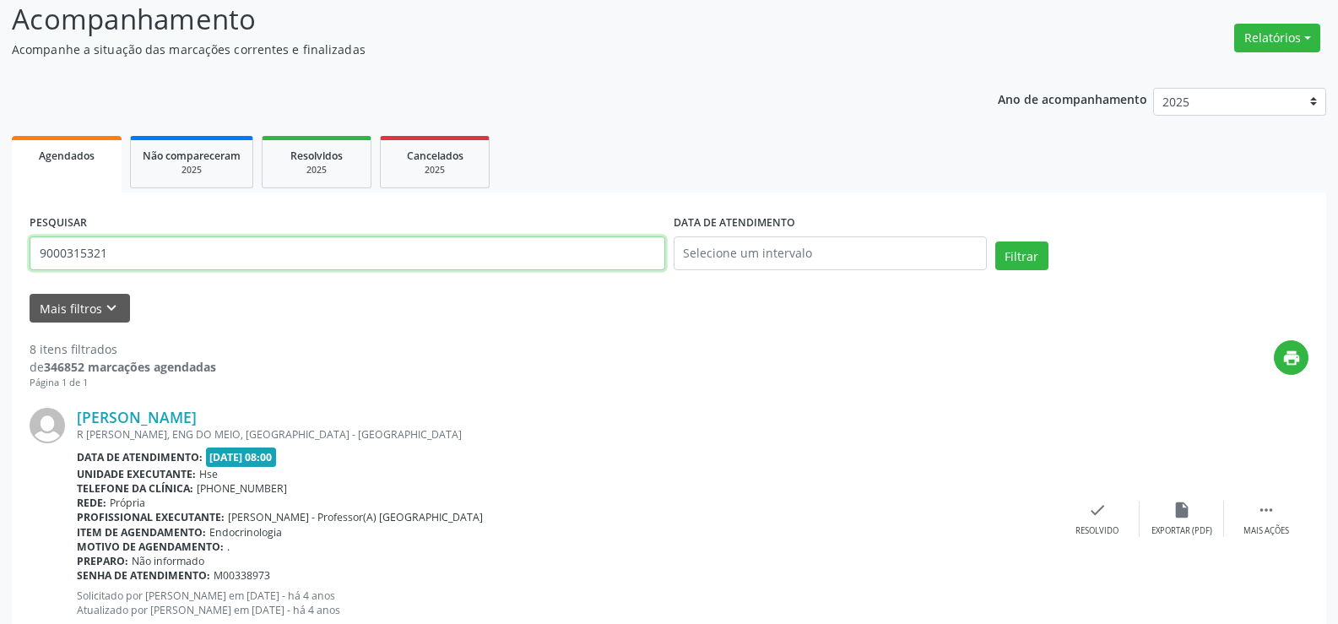
drag, startPoint x: 53, startPoint y: 248, endPoint x: 0, endPoint y: 224, distance: 58.6
type input "9000227118"
click at [996, 241] on button "Filtrar" at bounding box center [1022, 255] width 53 height 29
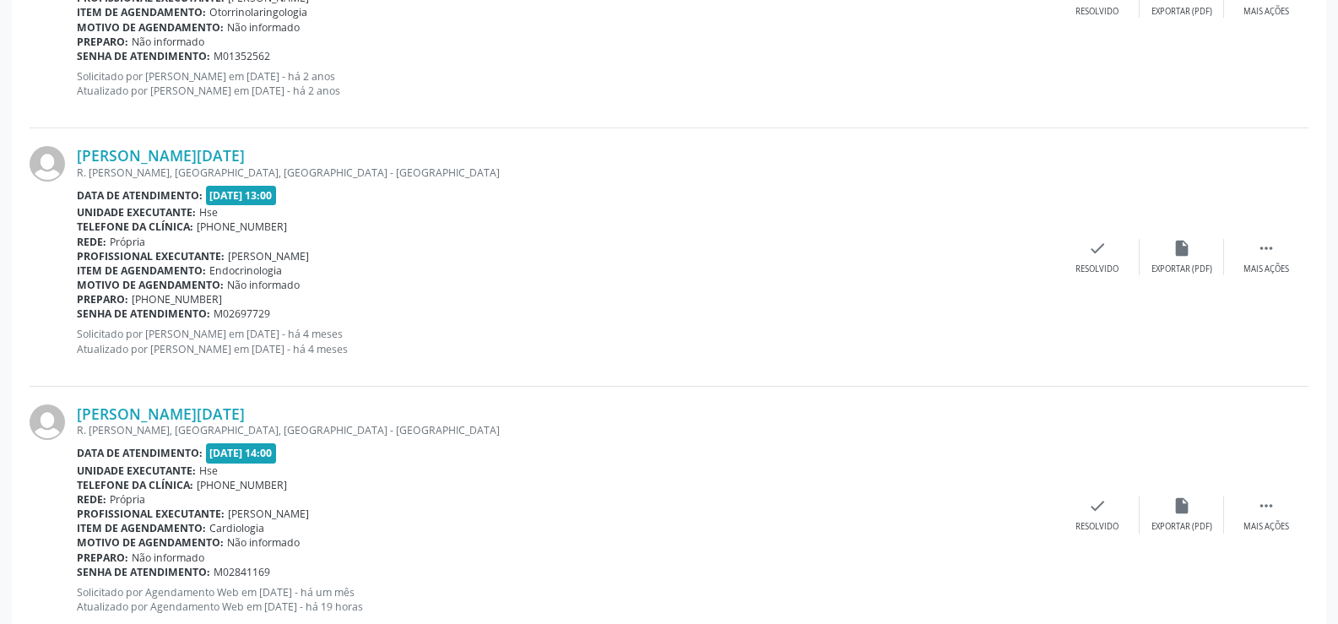
scroll to position [1201, 0]
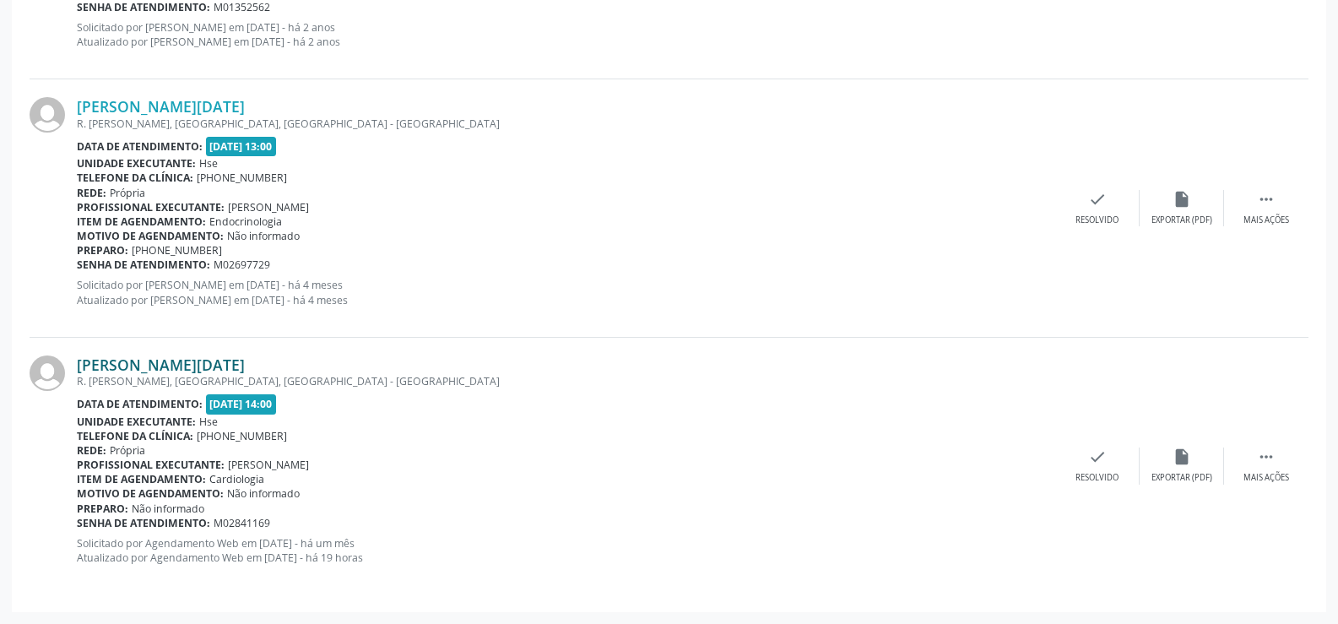
drag, startPoint x: 244, startPoint y: 363, endPoint x: 79, endPoint y: 368, distance: 165.6
click at [79, 368] on div "[PERSON_NAME][DATE]" at bounding box center [566, 364] width 979 height 19
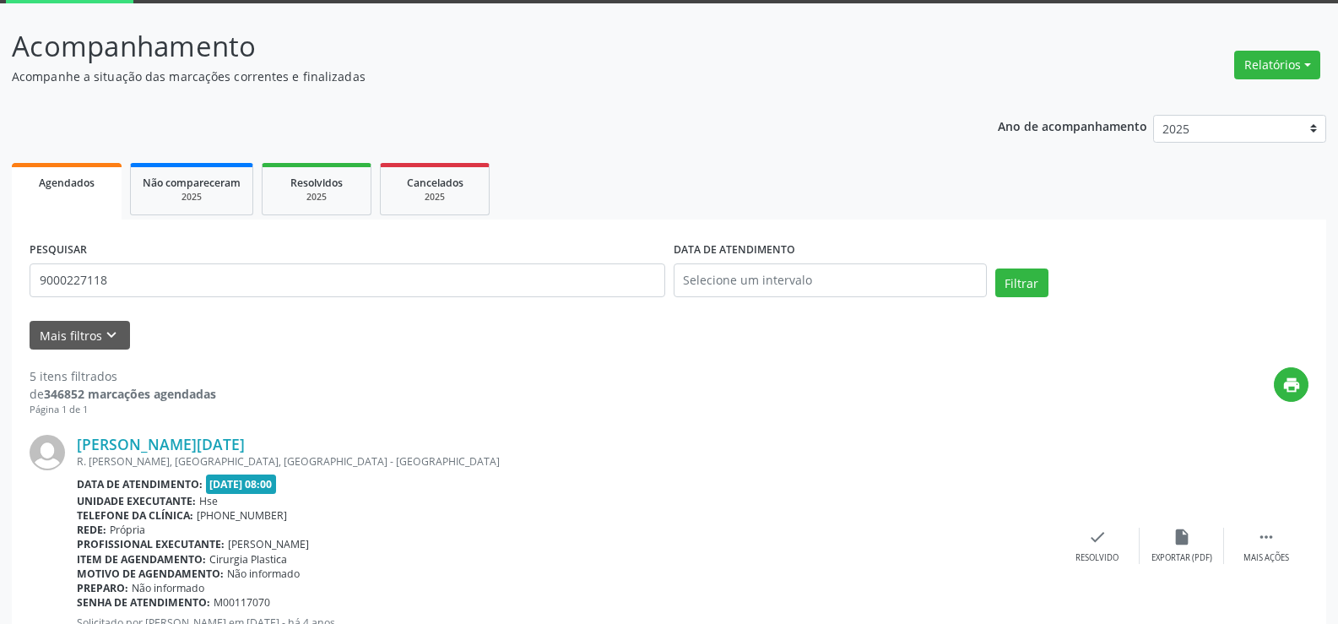
scroll to position [0, 0]
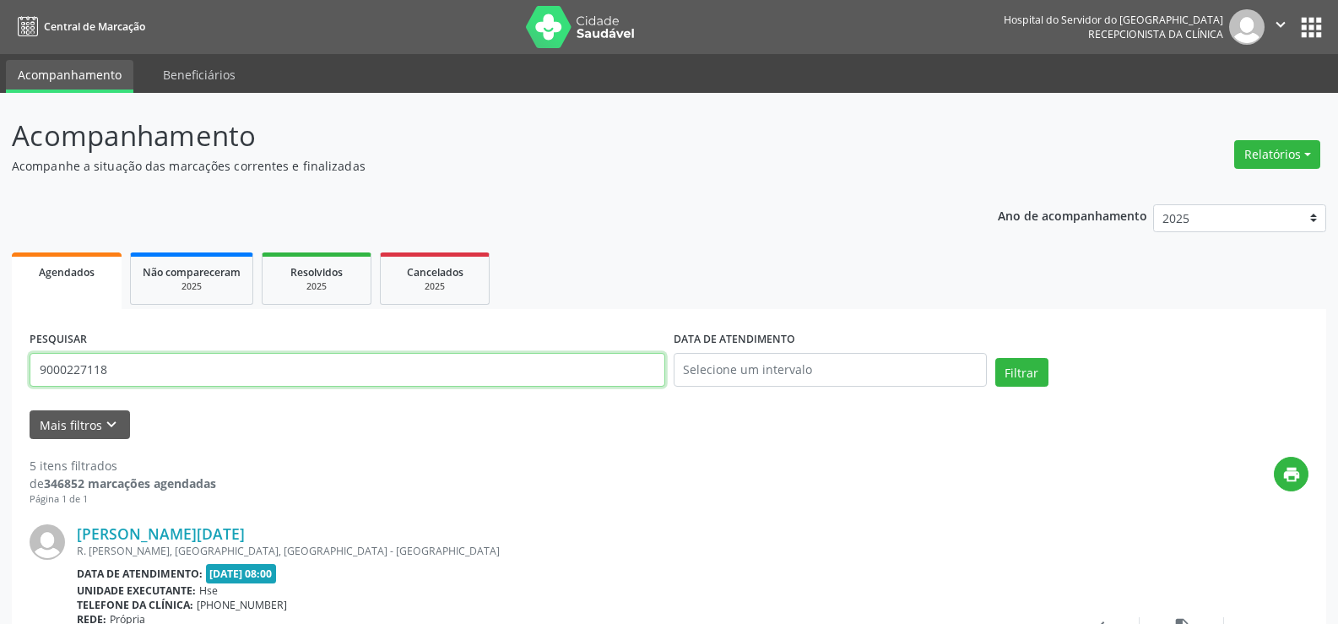
drag, startPoint x: 131, startPoint y: 369, endPoint x: 0, endPoint y: 366, distance: 130.9
type input "9000175452"
click at [996, 358] on button "Filtrar" at bounding box center [1022, 372] width 53 height 29
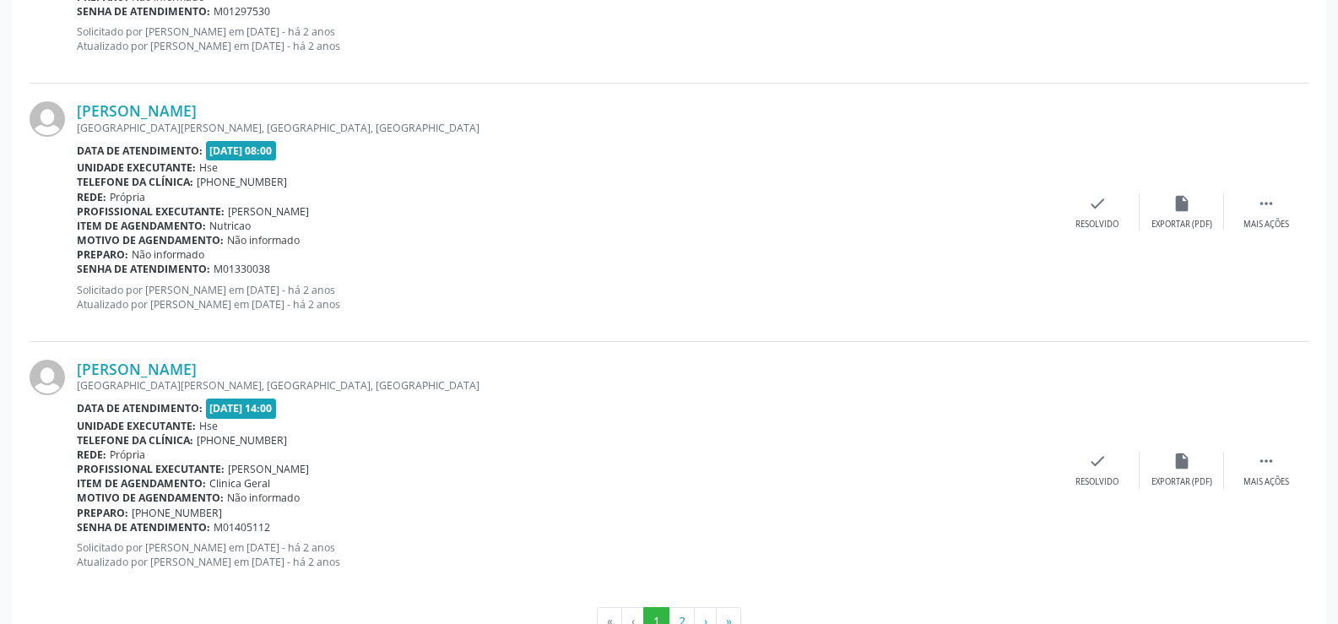
scroll to position [3829, 0]
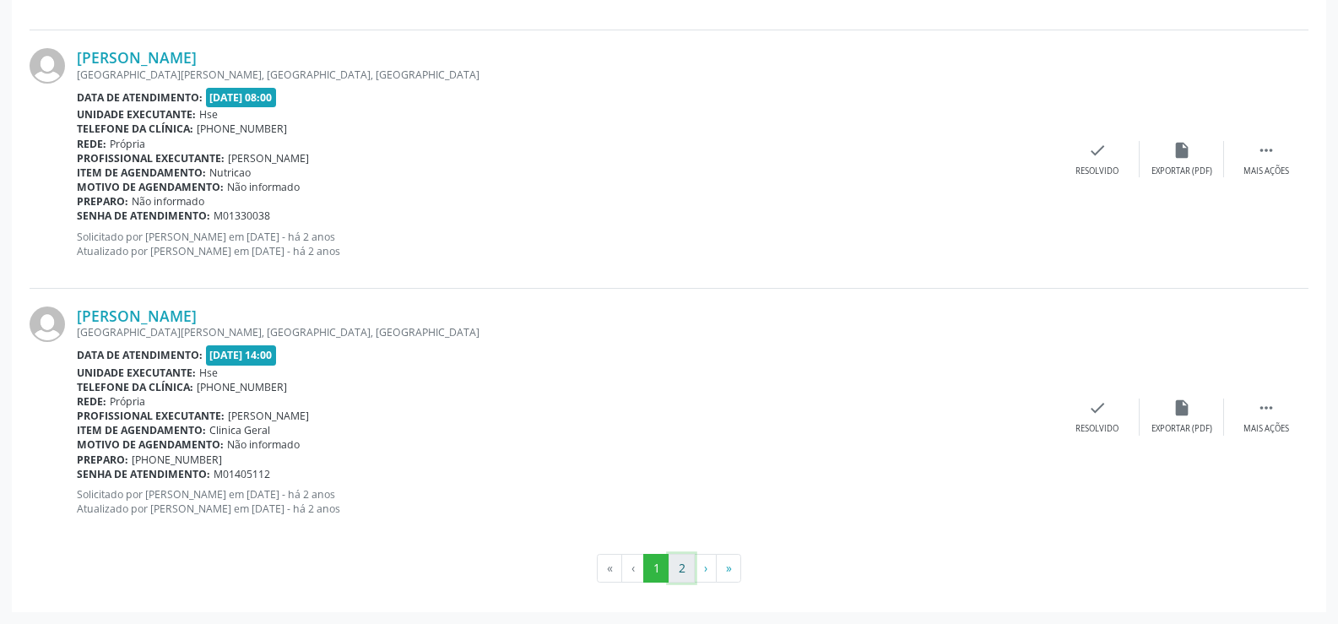
click at [683, 576] on button "2" at bounding box center [682, 568] width 26 height 29
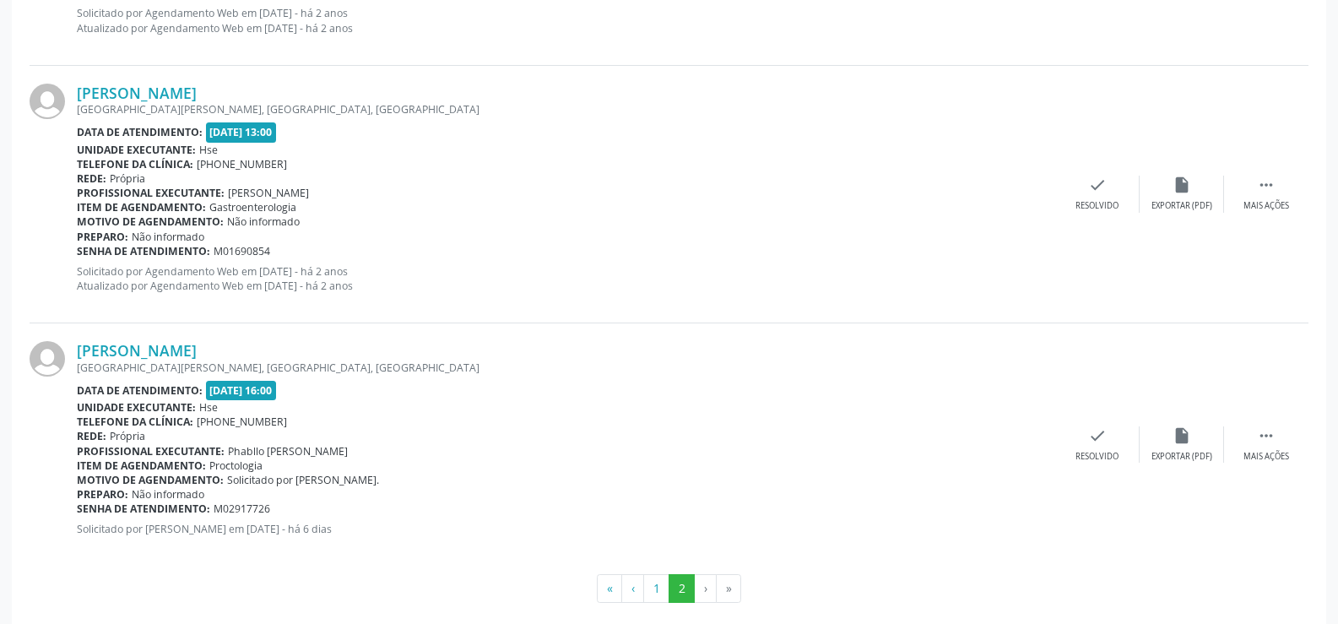
scroll to position [1493, 0]
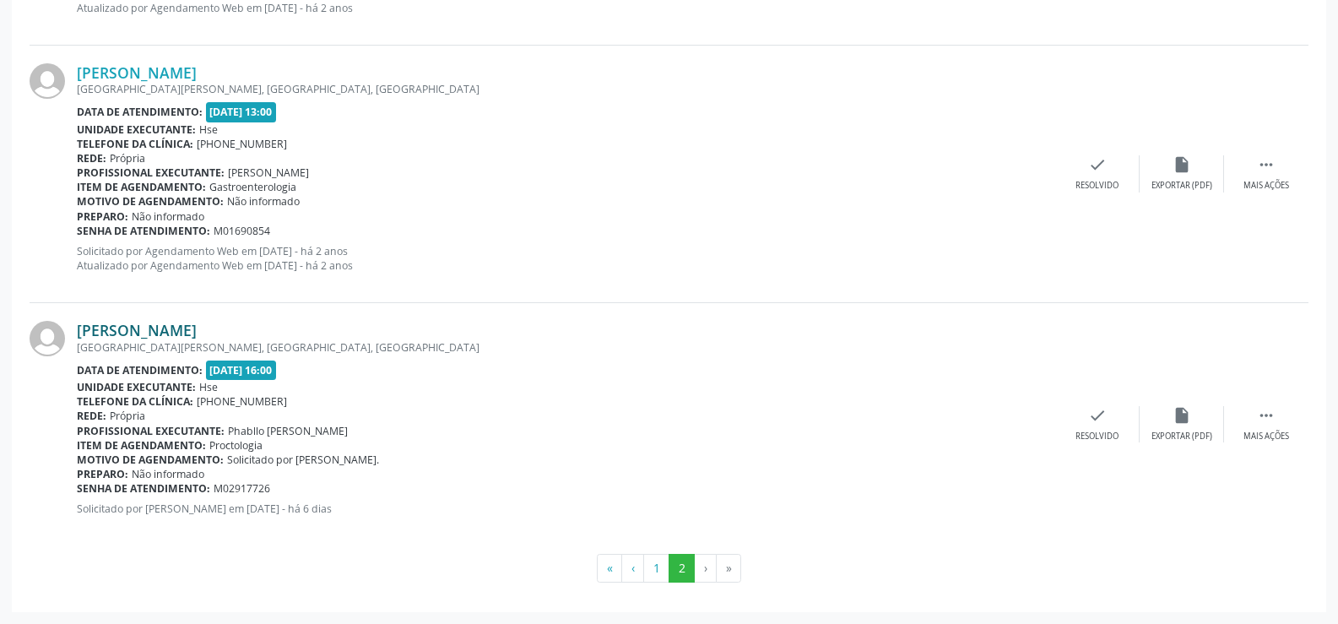
drag, startPoint x: 371, startPoint y: 330, endPoint x: 80, endPoint y: 326, distance: 290.5
click at [80, 326] on div "[PERSON_NAME]" at bounding box center [566, 330] width 979 height 19
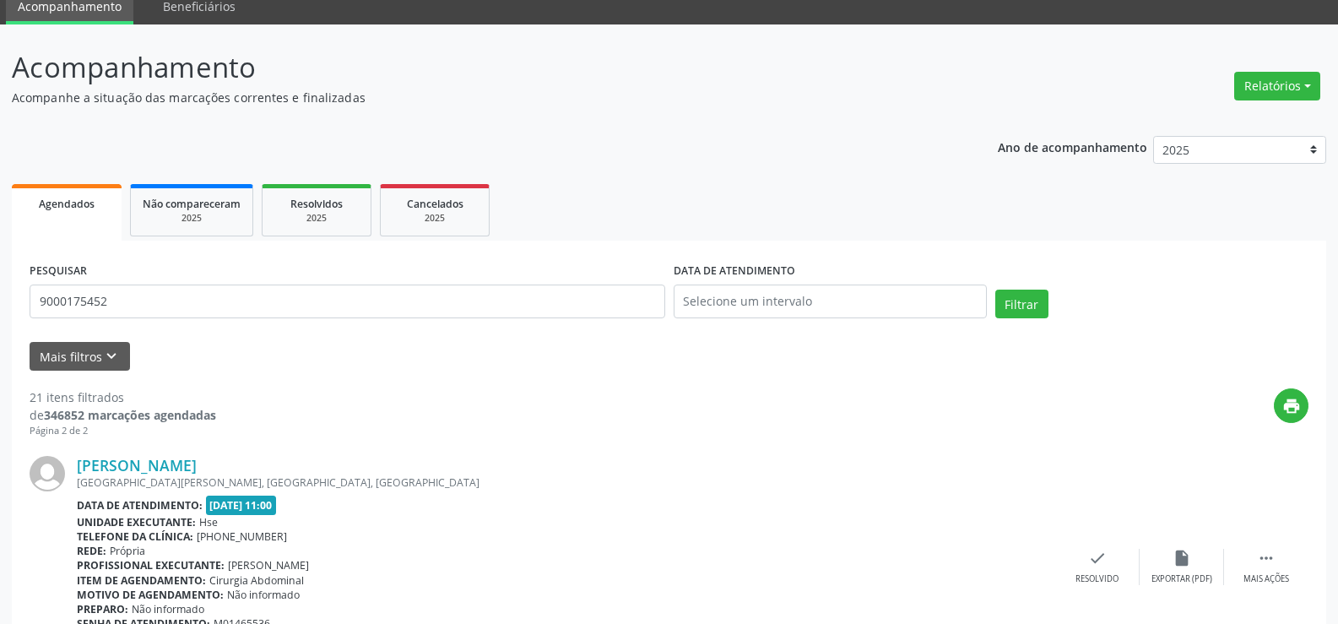
scroll to position [57, 0]
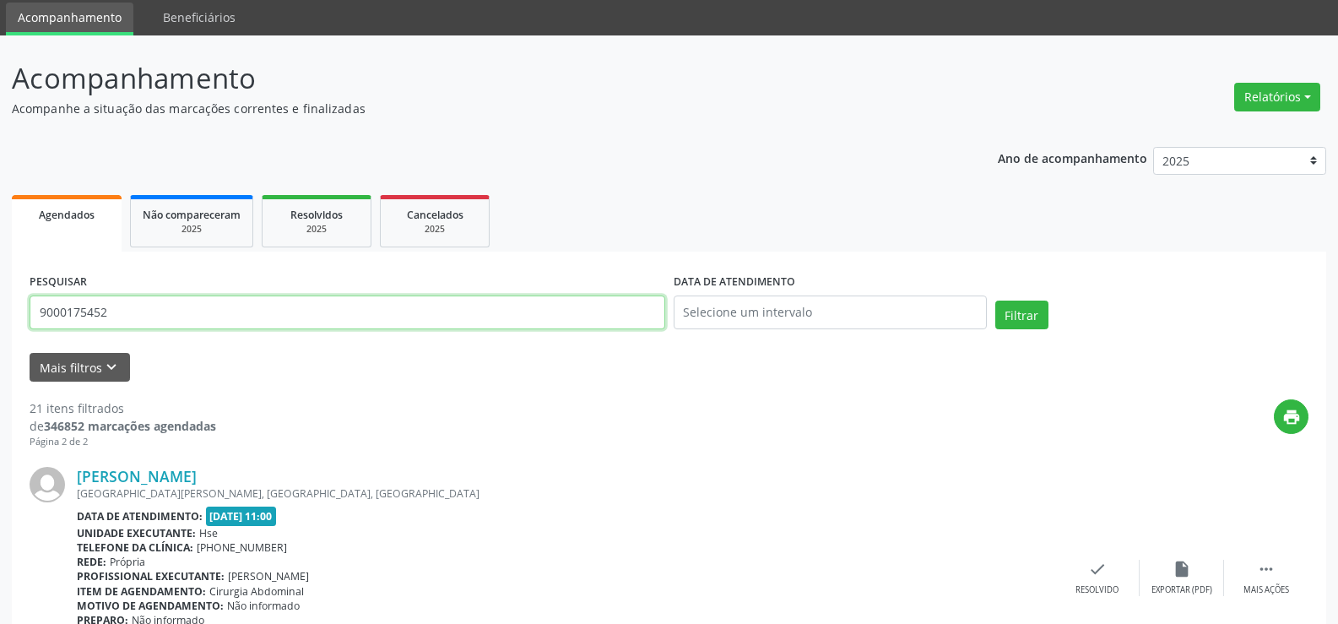
drag, startPoint x: 141, startPoint y: 308, endPoint x: 0, endPoint y: 306, distance: 141.0
click at [996, 301] on button "Filtrar" at bounding box center [1022, 315] width 53 height 29
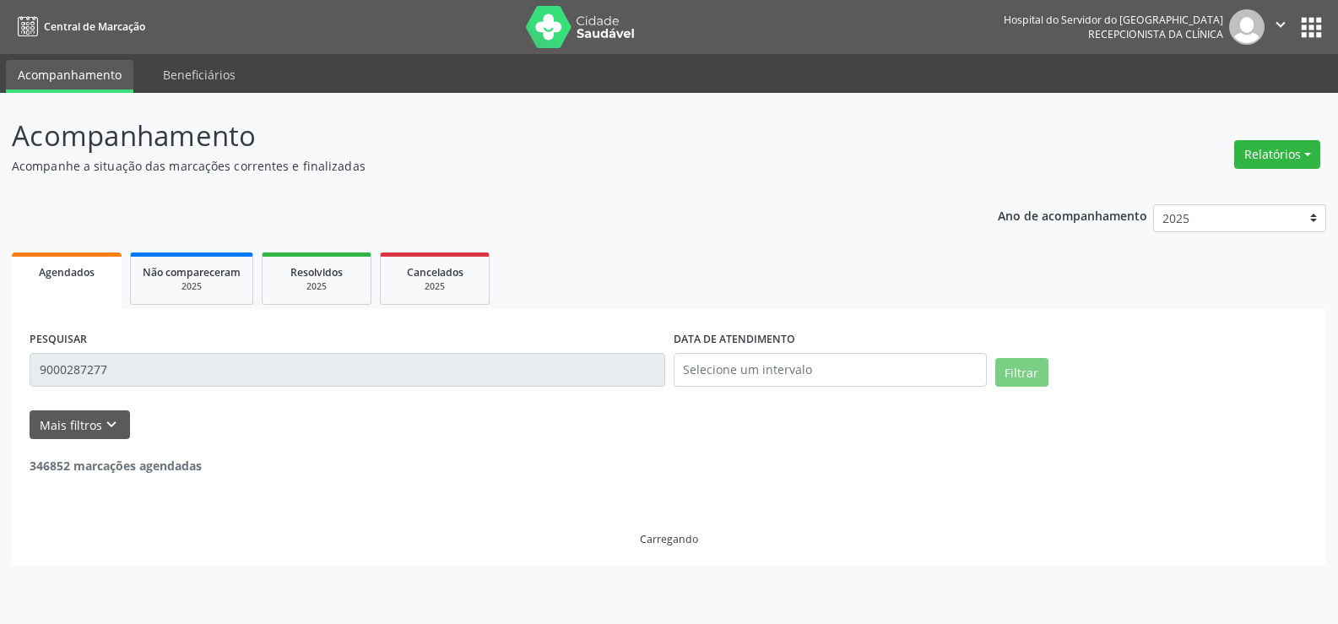
scroll to position [0, 0]
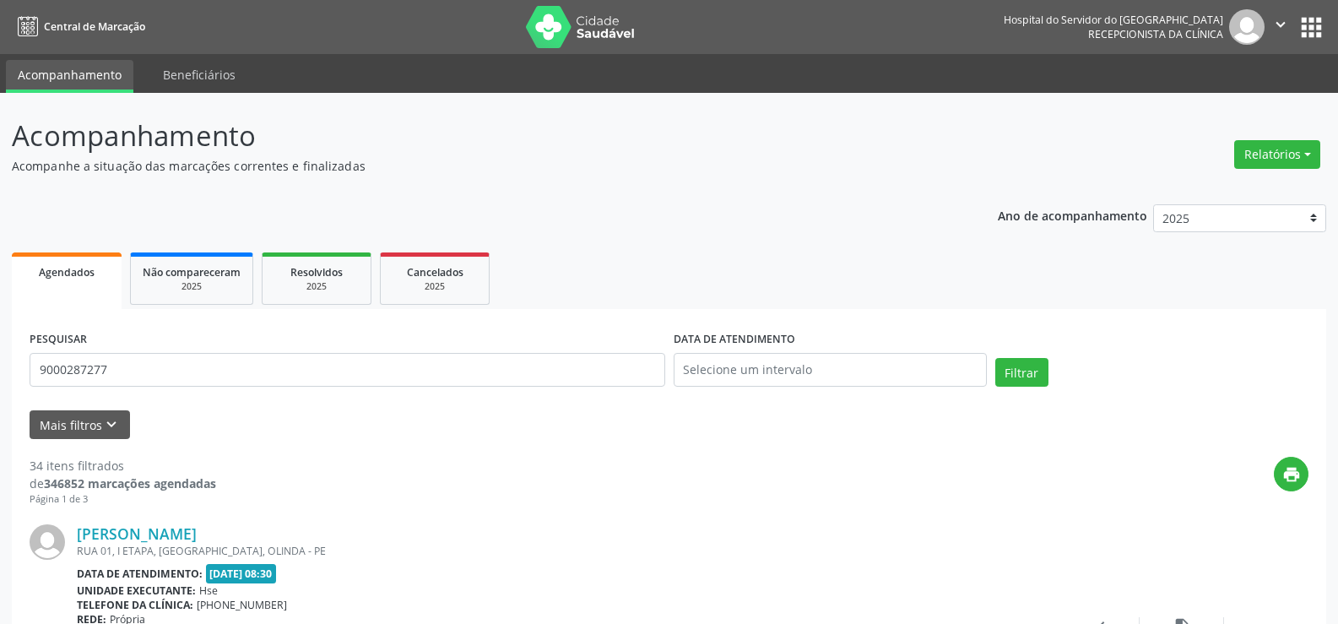
drag, startPoint x: 161, startPoint y: 349, endPoint x: 0, endPoint y: 346, distance: 161.3
drag, startPoint x: 166, startPoint y: 363, endPoint x: 0, endPoint y: 376, distance: 166.8
type input "9000287277"
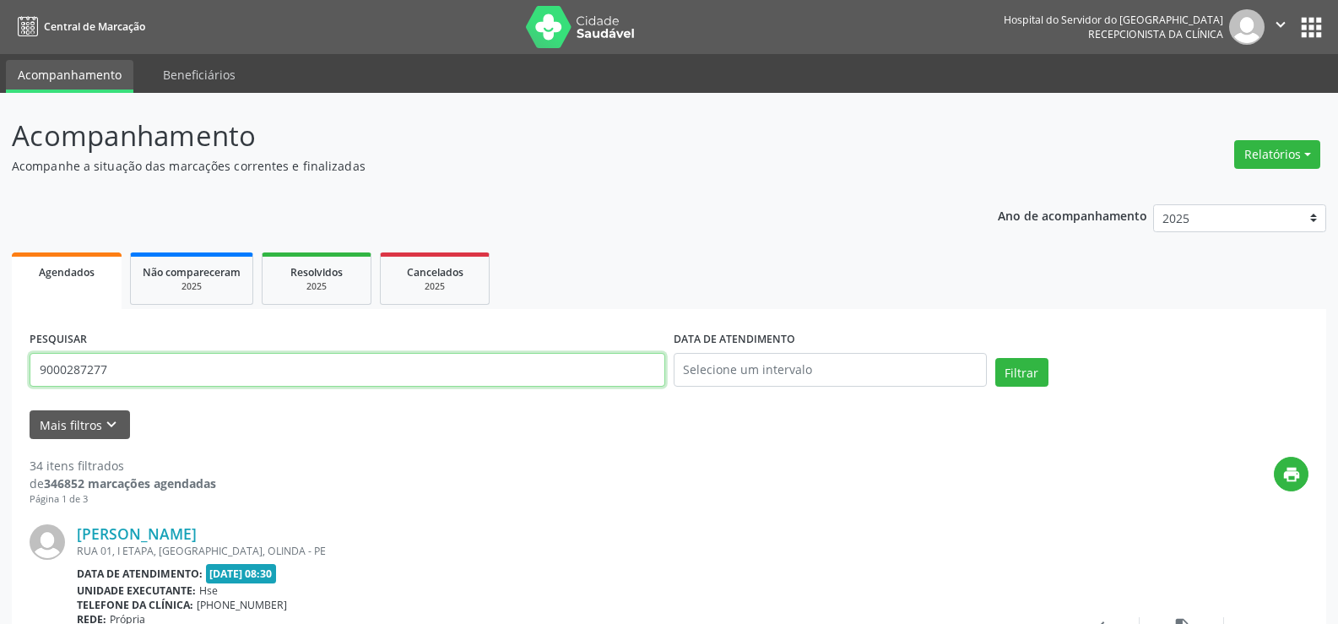
click at [996, 358] on button "Filtrar" at bounding box center [1022, 372] width 53 height 29
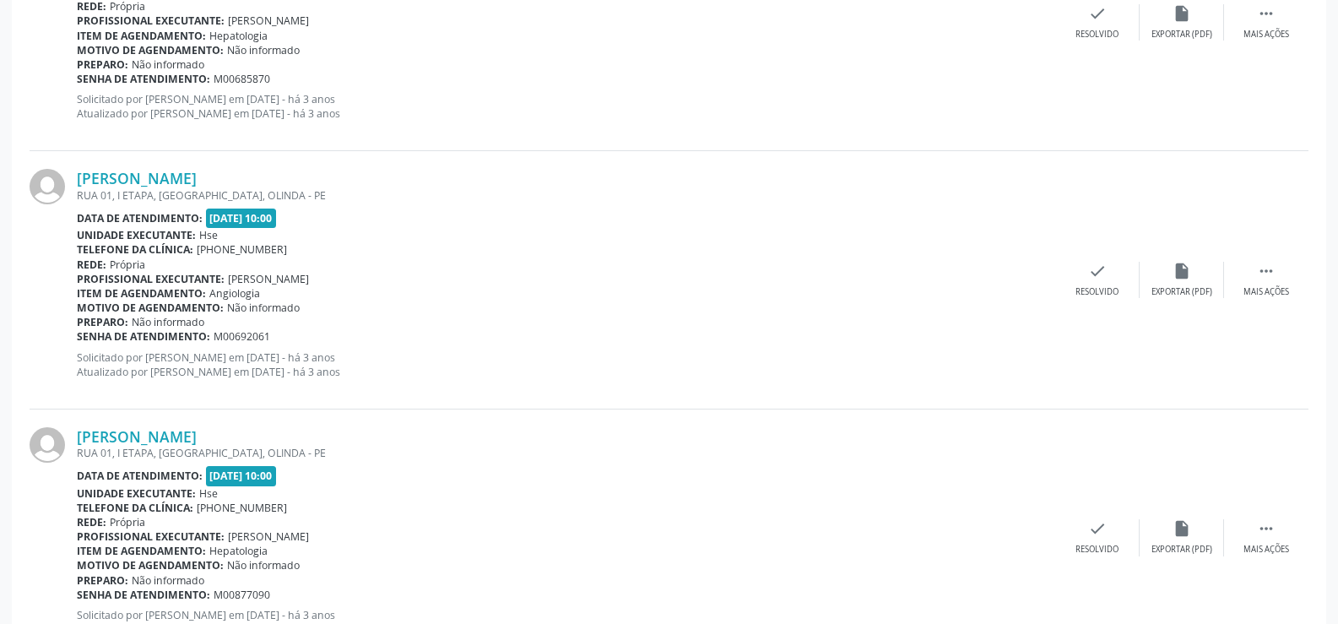
scroll to position [3829, 0]
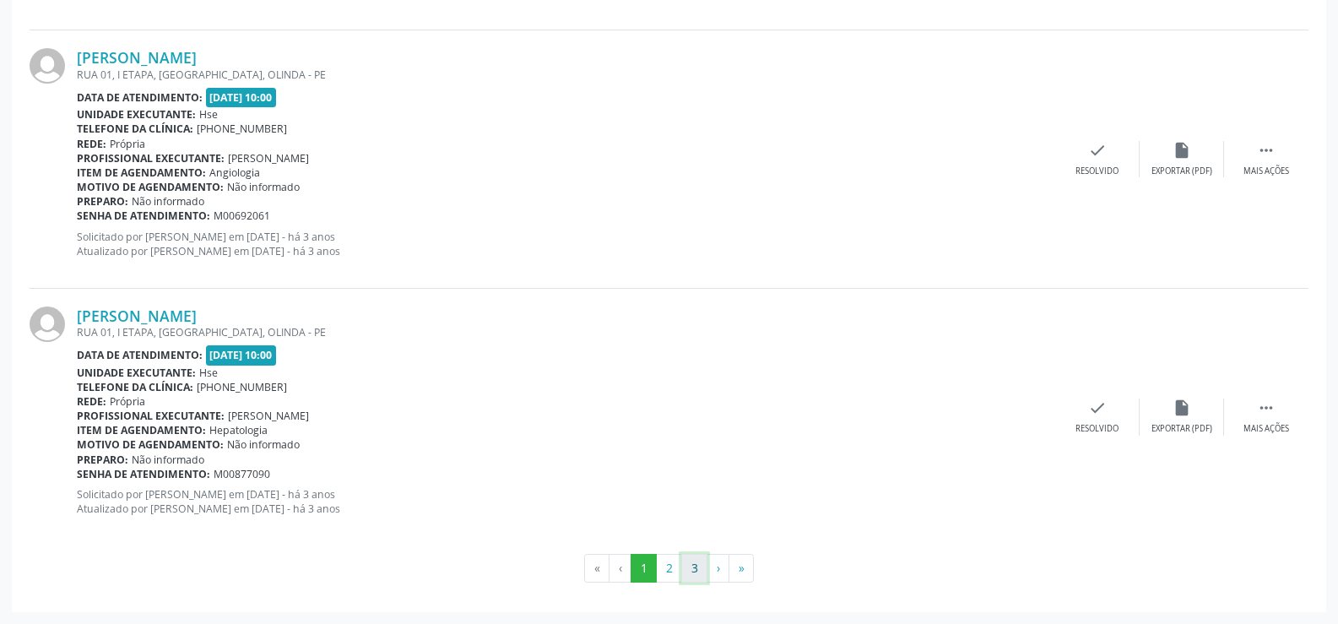
click at [694, 574] on button "3" at bounding box center [694, 568] width 26 height 29
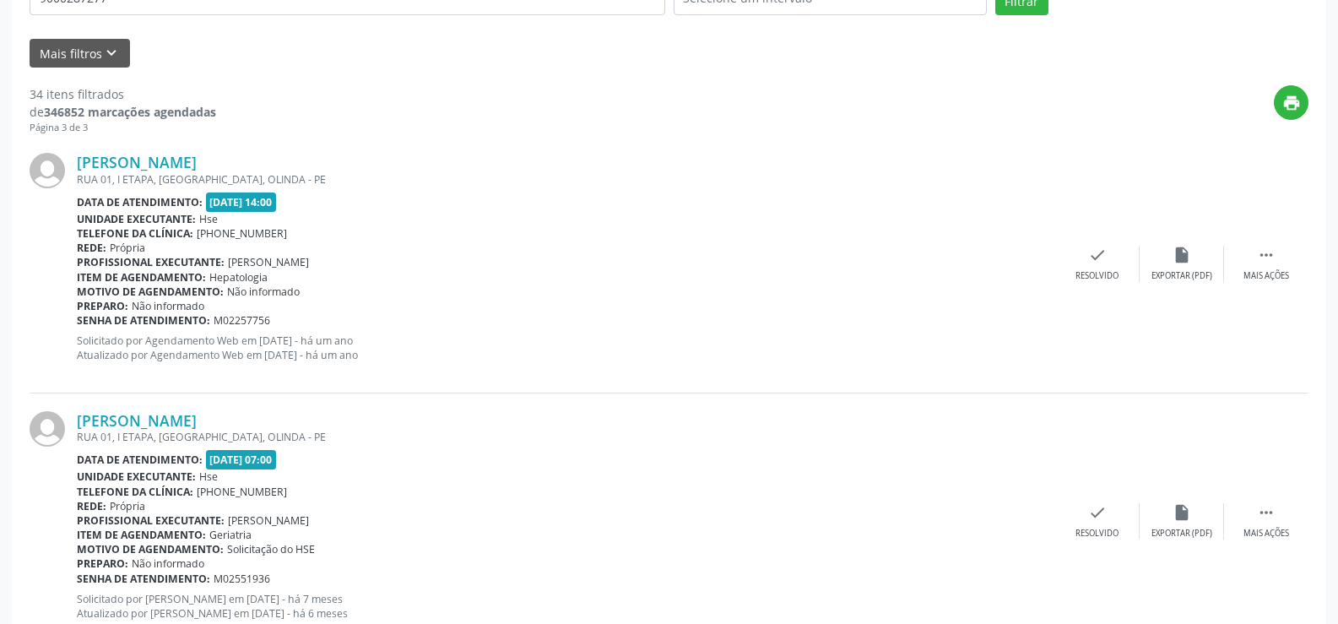
scroll to position [0, 0]
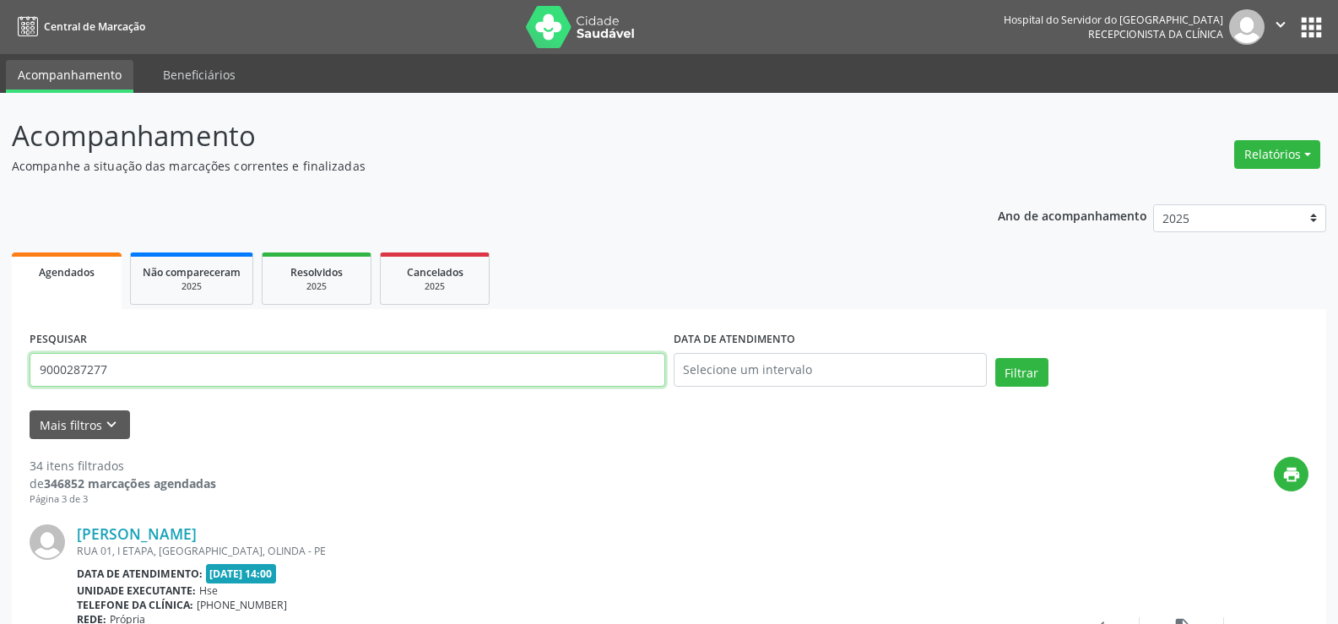
drag, startPoint x: 124, startPoint y: 367, endPoint x: 0, endPoint y: 364, distance: 124.2
click at [996, 358] on button "Filtrar" at bounding box center [1022, 372] width 53 height 29
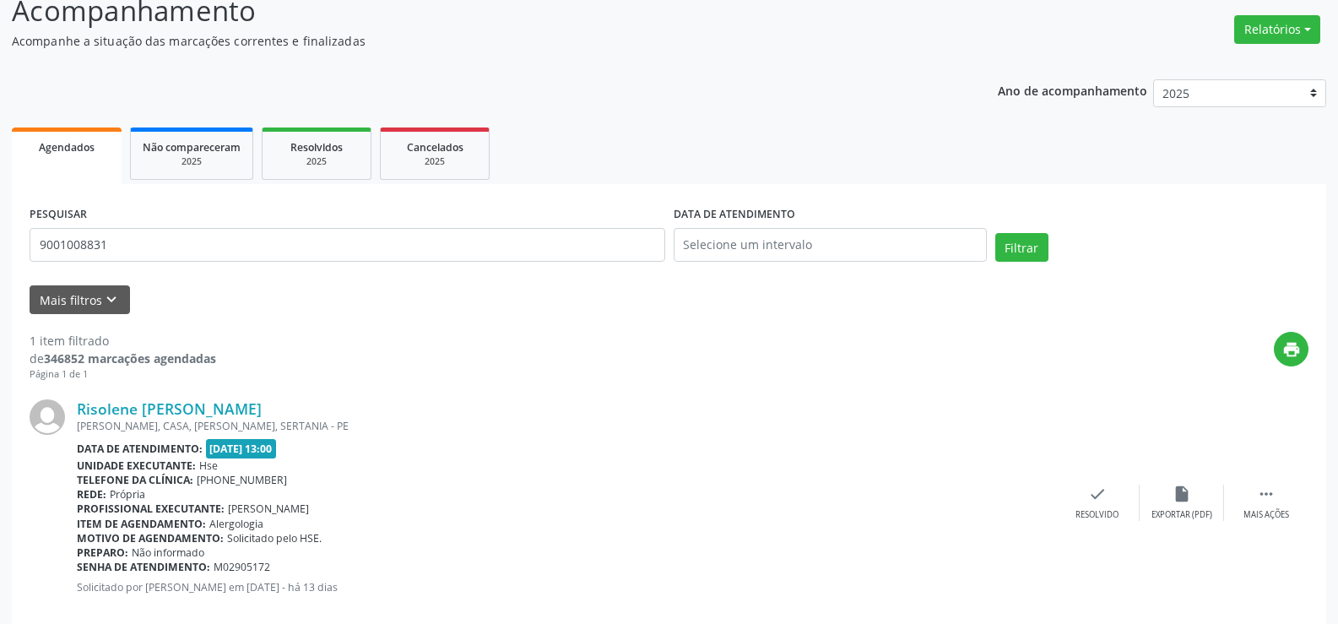
scroll to position [155, 0]
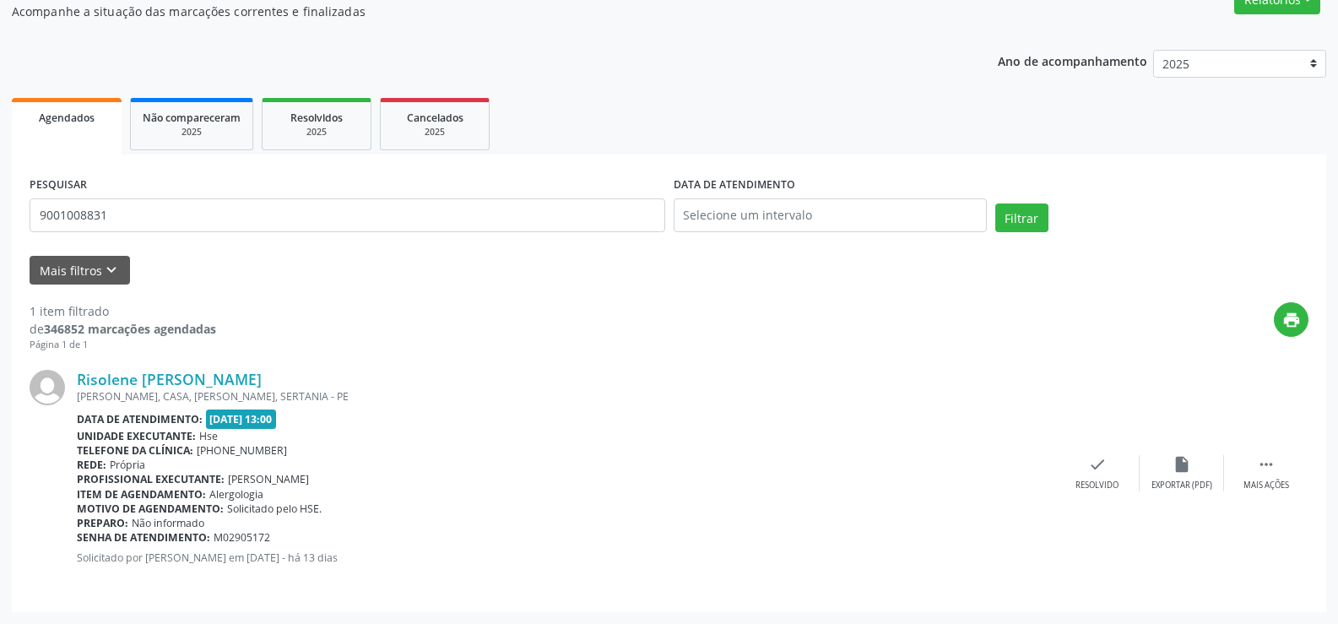
drag, startPoint x: 243, startPoint y: 379, endPoint x: 73, endPoint y: 380, distance: 170.6
click at [73, 380] on div "Risolene [PERSON_NAME] [PERSON_NAME], CASA, [PERSON_NAME], SERTANIA - PE Data d…" at bounding box center [669, 473] width 1279 height 242
click at [202, 380] on link "Risolene [PERSON_NAME]" at bounding box center [169, 379] width 185 height 19
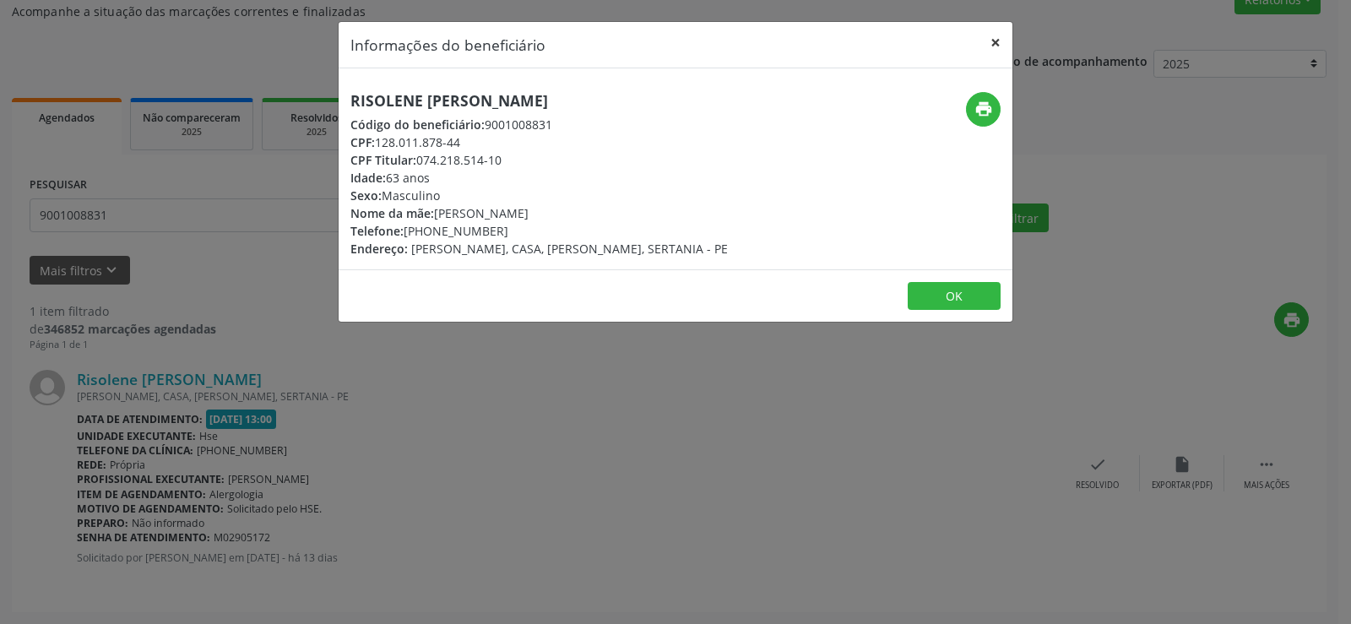
click at [996, 41] on button "×" at bounding box center [996, 42] width 34 height 41
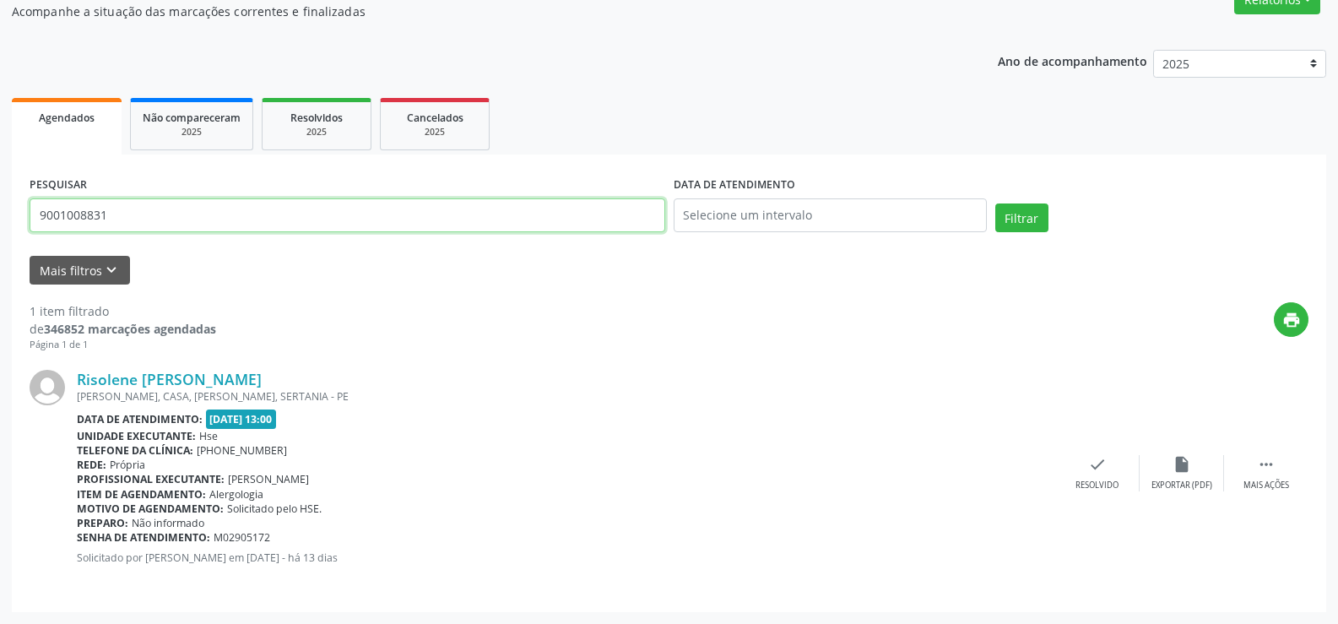
drag, startPoint x: 142, startPoint y: 215, endPoint x: 0, endPoint y: 227, distance: 142.4
click at [0, 227] on div "Acompanhamento Acompanhe a situação das marcações correntes e finalizadas Relat…" at bounding box center [669, 281] width 1338 height 686
click at [996, 204] on button "Filtrar" at bounding box center [1022, 218] width 53 height 29
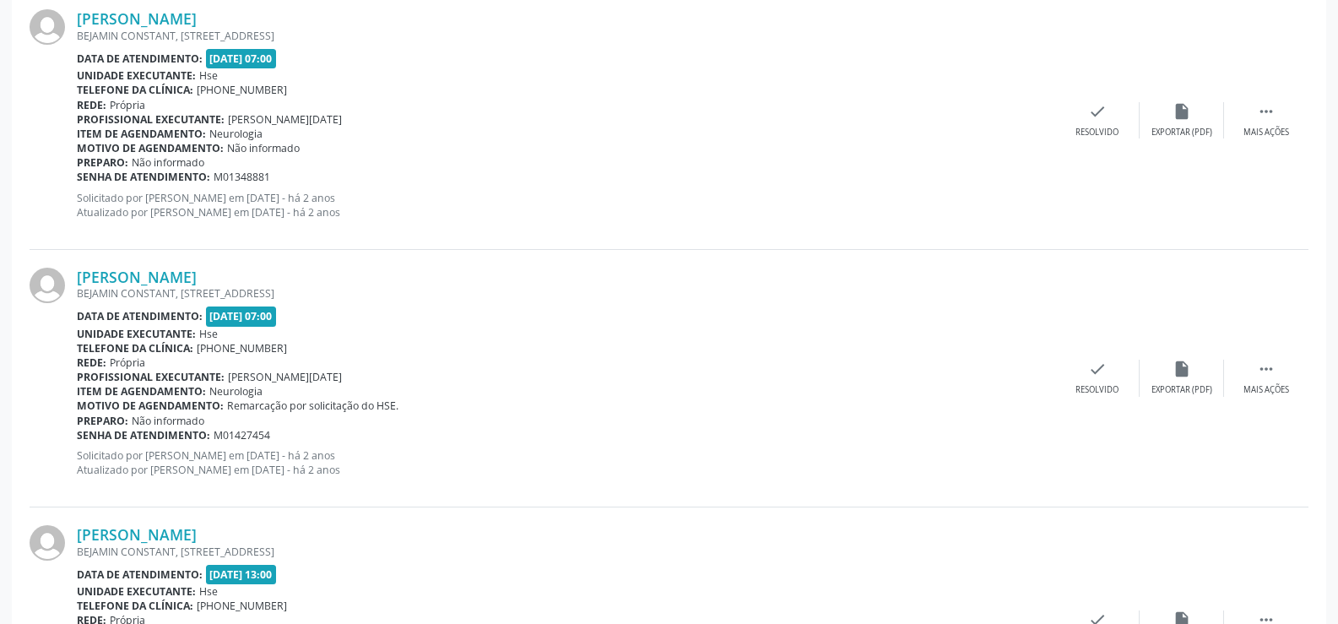
scroll to position [2733, 0]
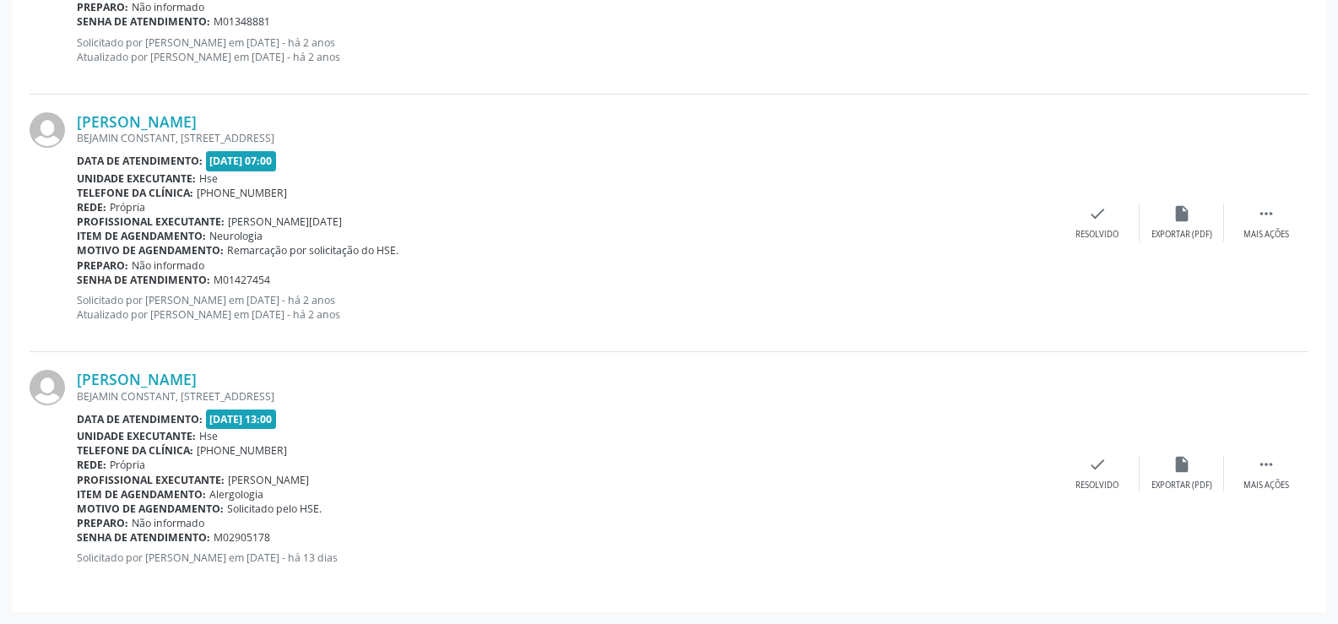
drag, startPoint x: 248, startPoint y: 377, endPoint x: 78, endPoint y: 369, distance: 170.7
click at [78, 369] on div "[PERSON_NAME] [STREET_ADDRESS] Data de atendimento: [DATE] 13:00 Unidade execut…" at bounding box center [669, 473] width 1279 height 242
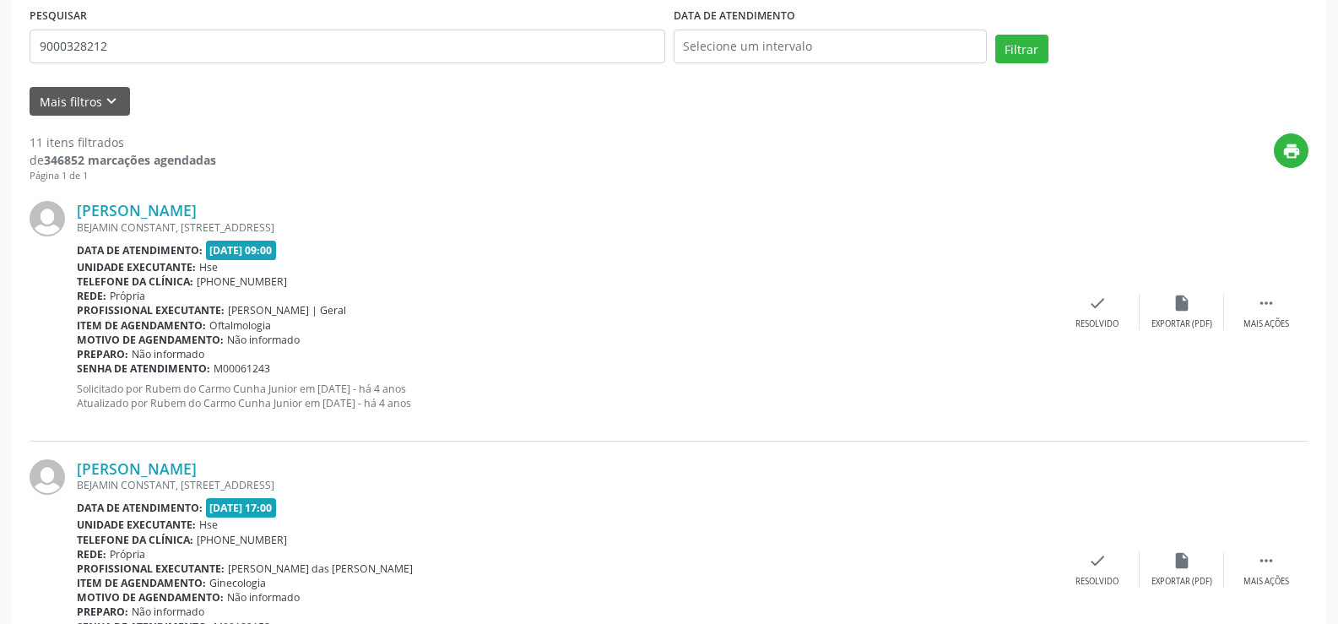
scroll to position [285, 0]
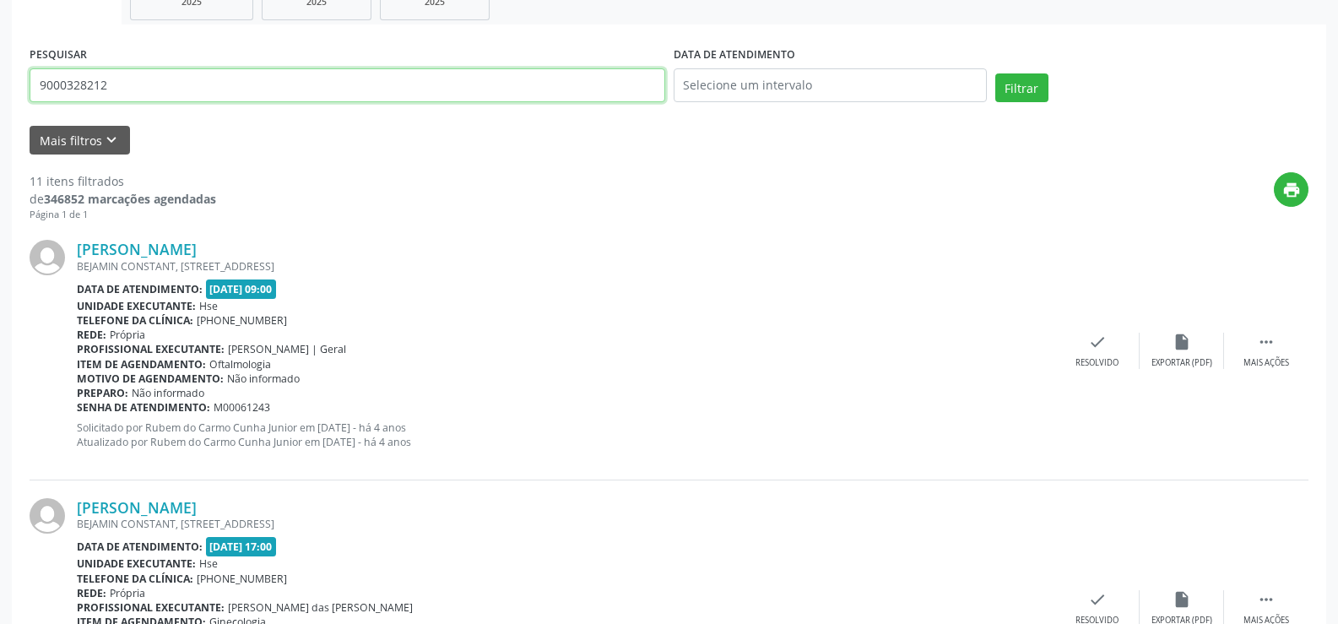
drag, startPoint x: 66, startPoint y: 90, endPoint x: 0, endPoint y: 81, distance: 66.5
type input "2"
click at [996, 73] on button "Filtrar" at bounding box center [1022, 87] width 53 height 29
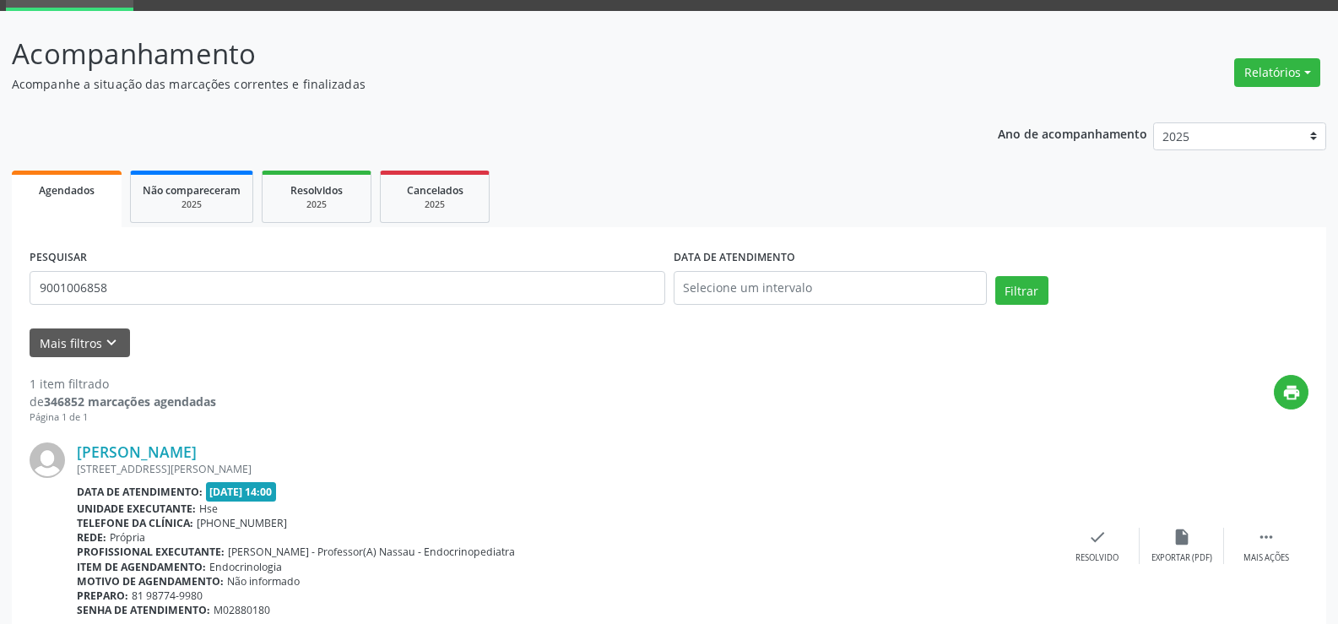
scroll to position [155, 0]
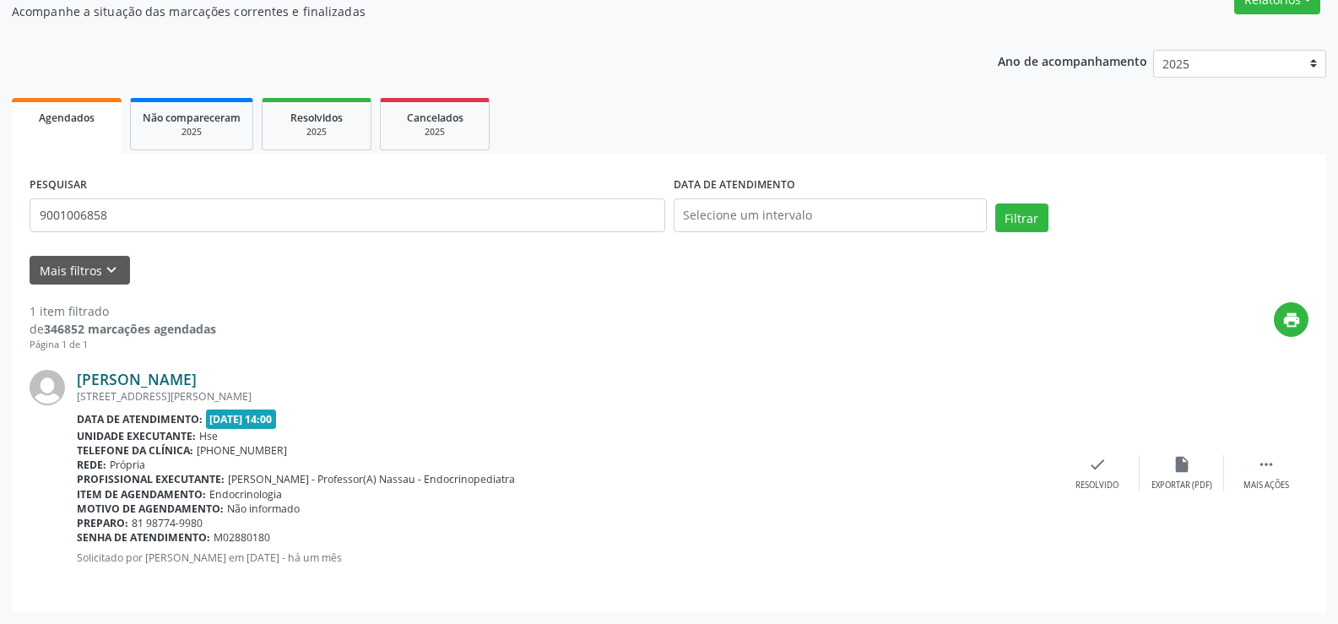
drag, startPoint x: 404, startPoint y: 378, endPoint x: 79, endPoint y: 383, distance: 325.1
click at [79, 383] on div "[PERSON_NAME]" at bounding box center [566, 379] width 979 height 19
click at [197, 382] on link "[PERSON_NAME]" at bounding box center [137, 379] width 120 height 19
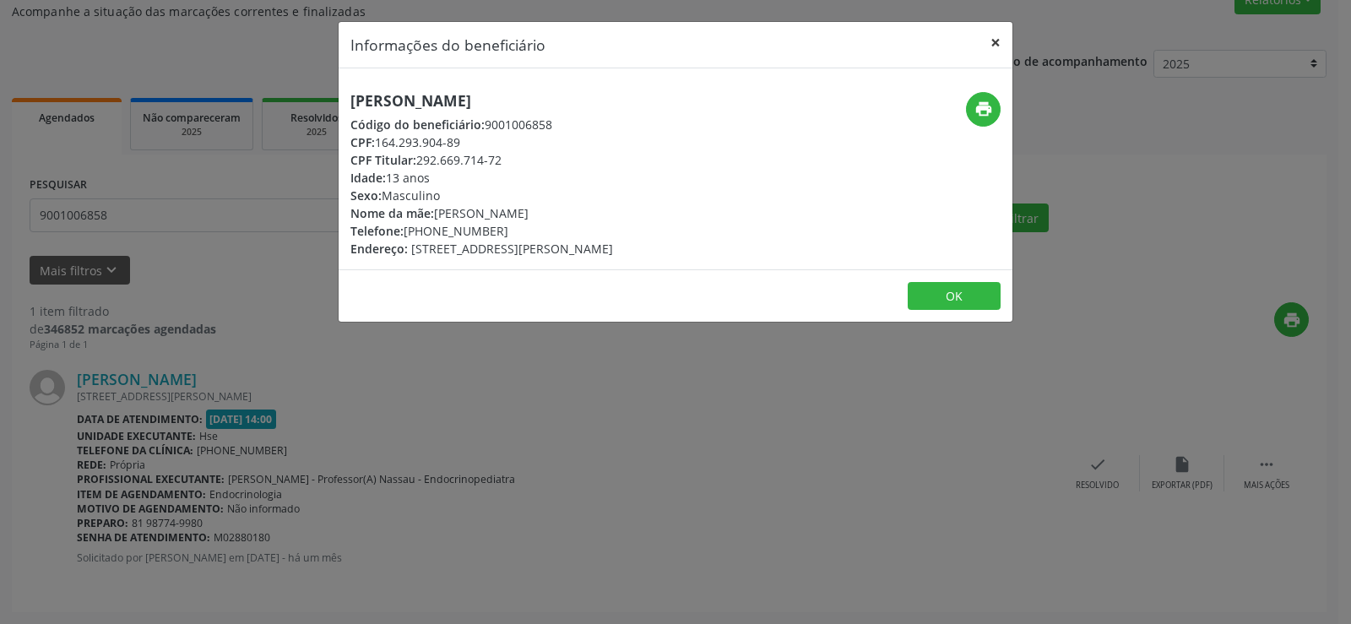
click at [1000, 34] on button "×" at bounding box center [996, 42] width 34 height 41
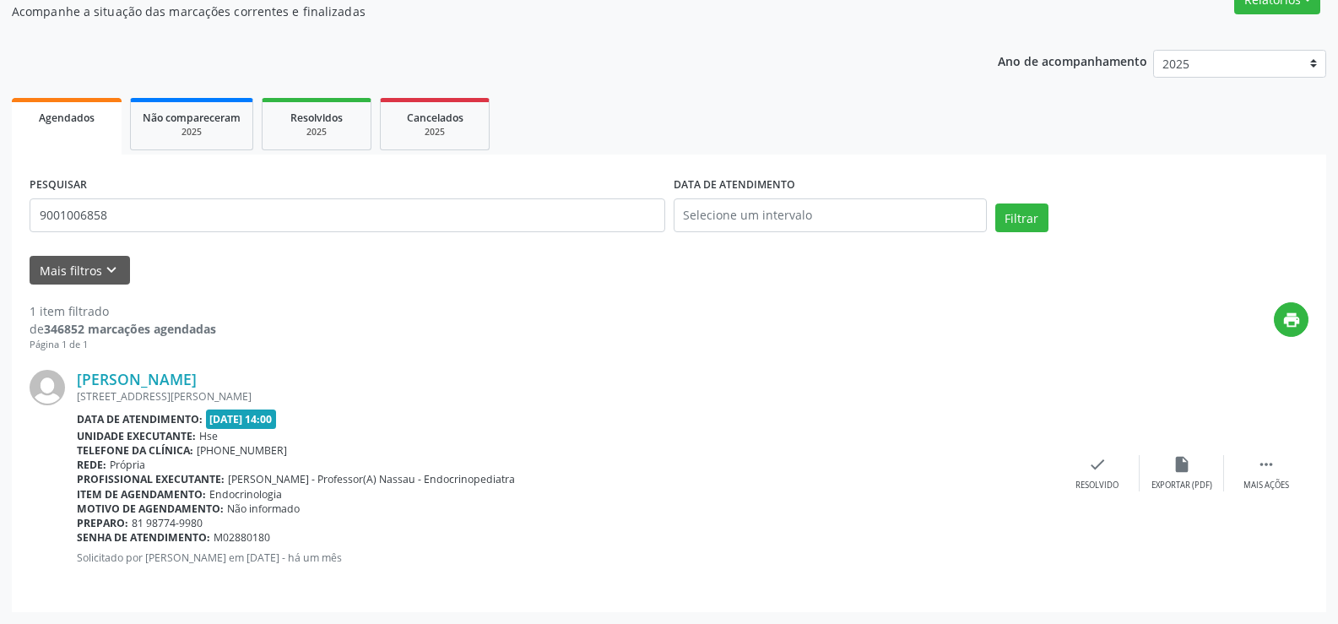
drag, startPoint x: 160, startPoint y: 239, endPoint x: 57, endPoint y: 226, distance: 103.8
click at [23, 233] on div "PESQUISAR 9001006858 DATA DE ATENDIMENTO Filtrar UNIDADE EXECUTANTE Selecione u…" at bounding box center [669, 384] width 1315 height 458
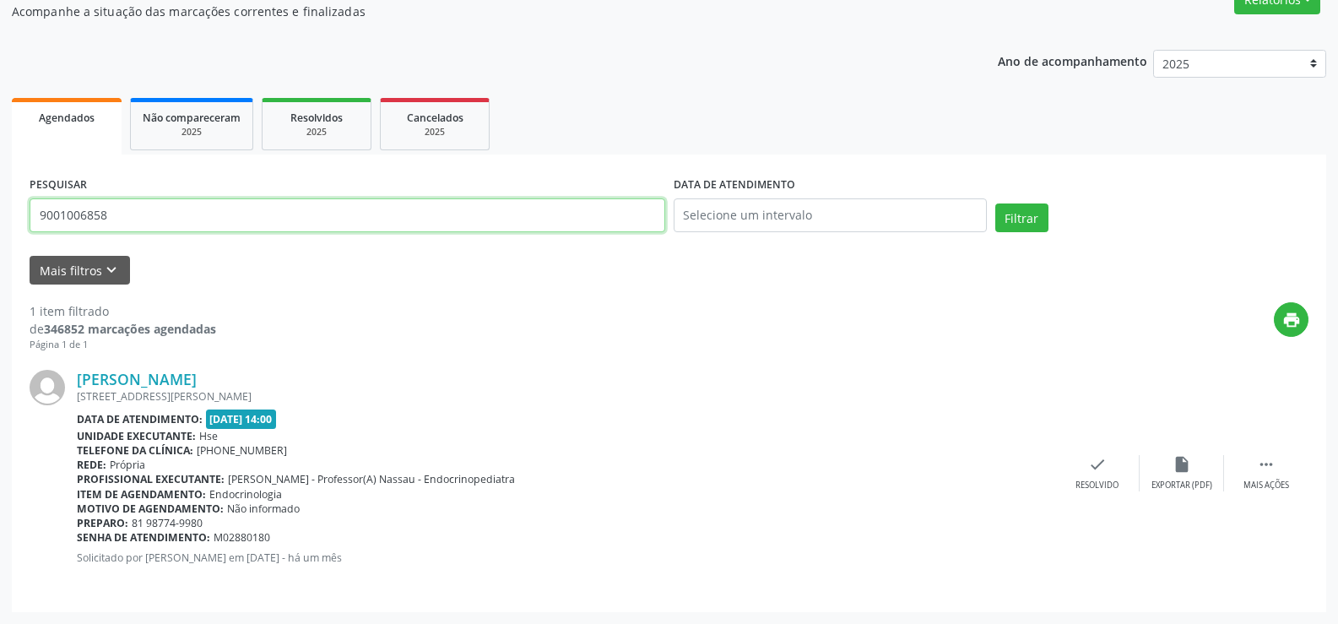
click at [0, 222] on div "Acompanhamento Acompanhe a situação das marcações correntes e finalizadas Relat…" at bounding box center [669, 281] width 1338 height 686
click at [996, 204] on button "Filtrar" at bounding box center [1022, 218] width 53 height 29
drag, startPoint x: 128, startPoint y: 209, endPoint x: 0, endPoint y: 223, distance: 128.3
click at [0, 223] on div "Acompanhamento Acompanhe a situação das marcações correntes e finalizadas Relat…" at bounding box center [669, 281] width 1338 height 686
type input "9000088366"
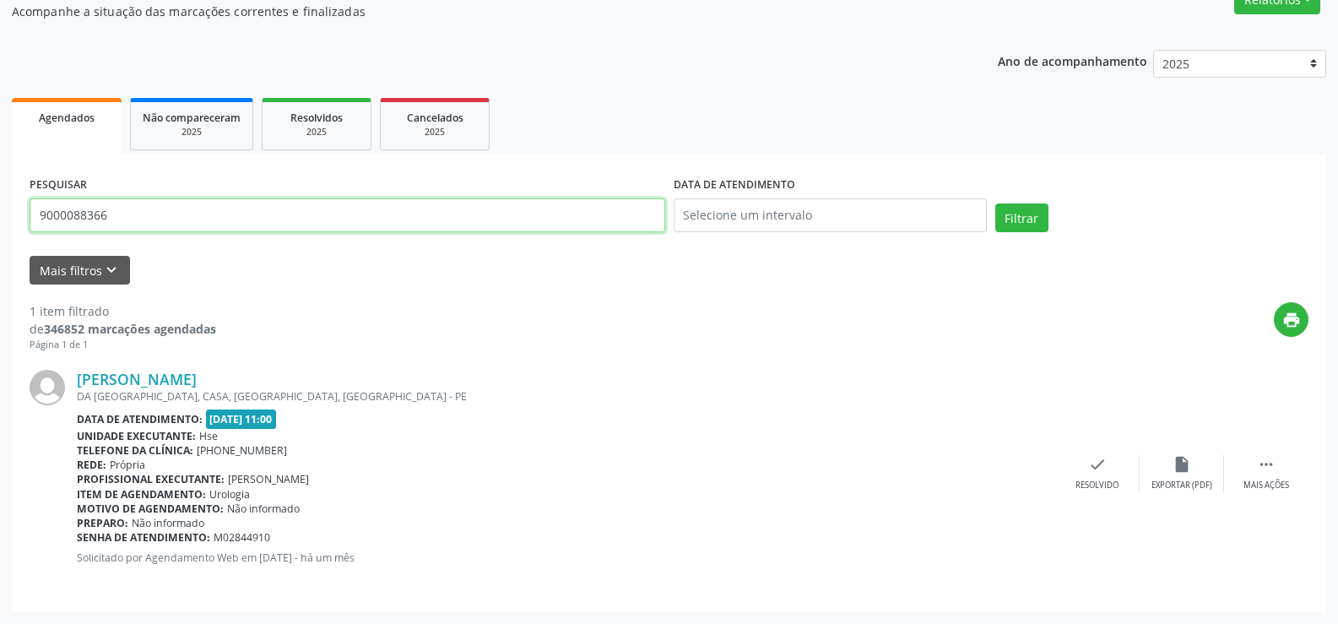
click at [996, 204] on button "Filtrar" at bounding box center [1022, 218] width 53 height 29
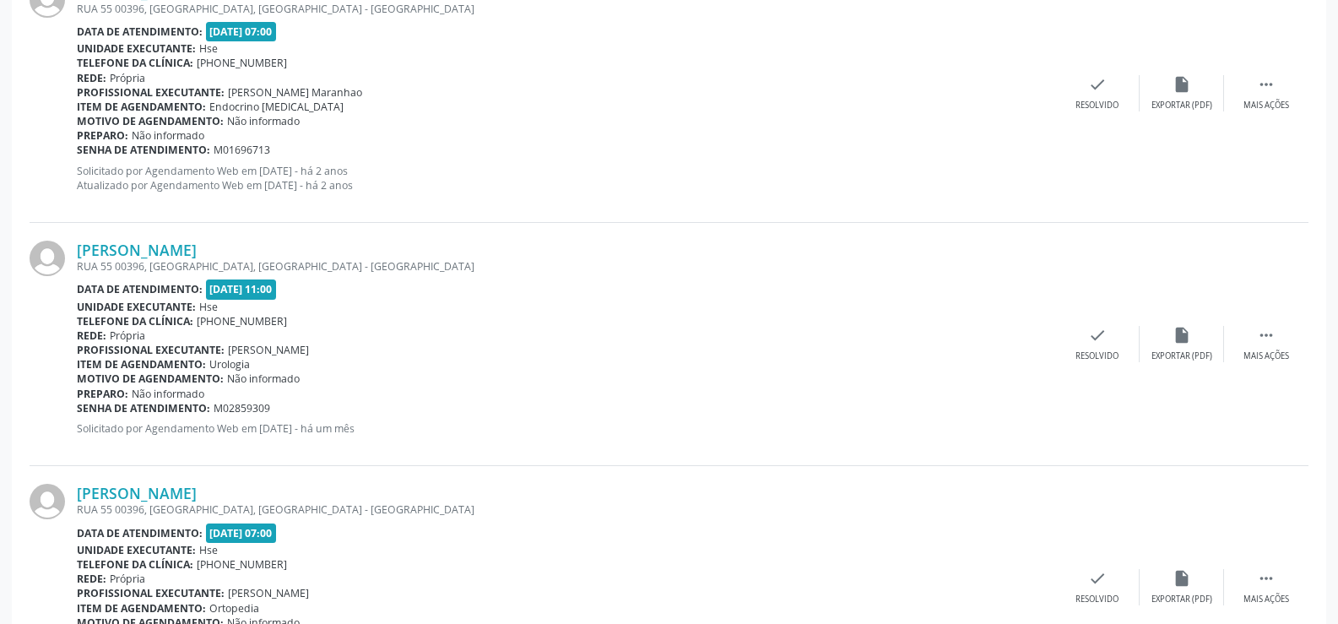
scroll to position [2635, 0]
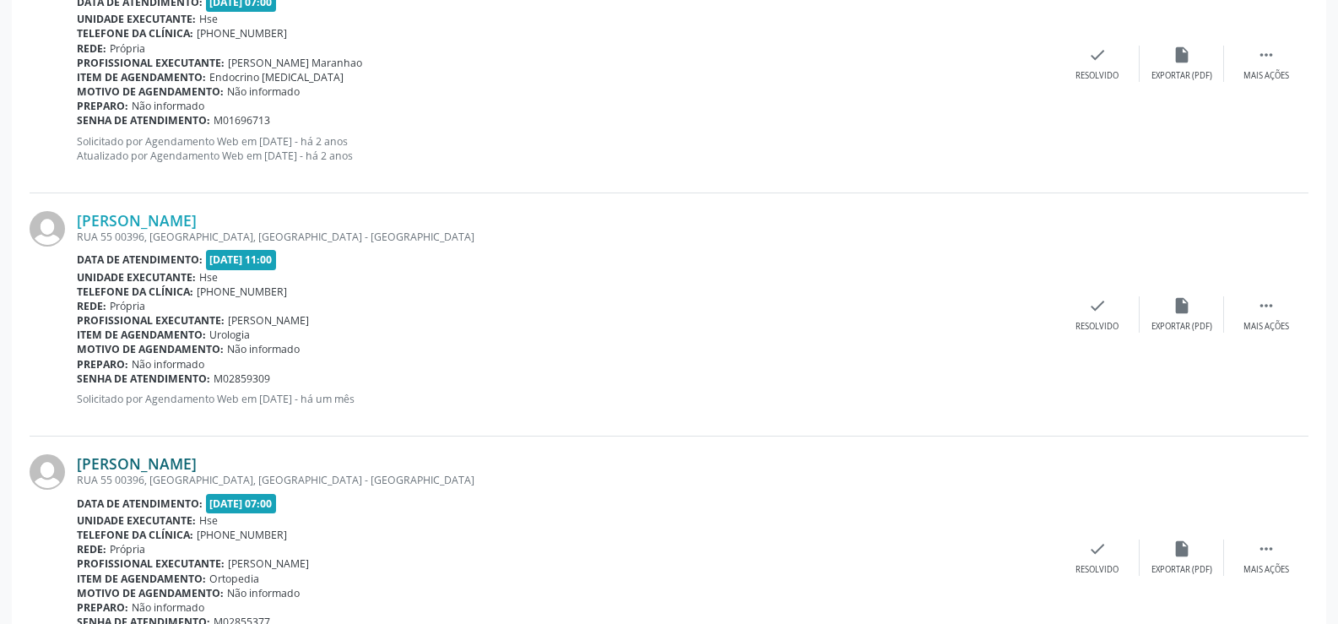
drag, startPoint x: 311, startPoint y: 457, endPoint x: 79, endPoint y: 464, distance: 231.5
click at [79, 464] on div "[PERSON_NAME]" at bounding box center [566, 463] width 979 height 19
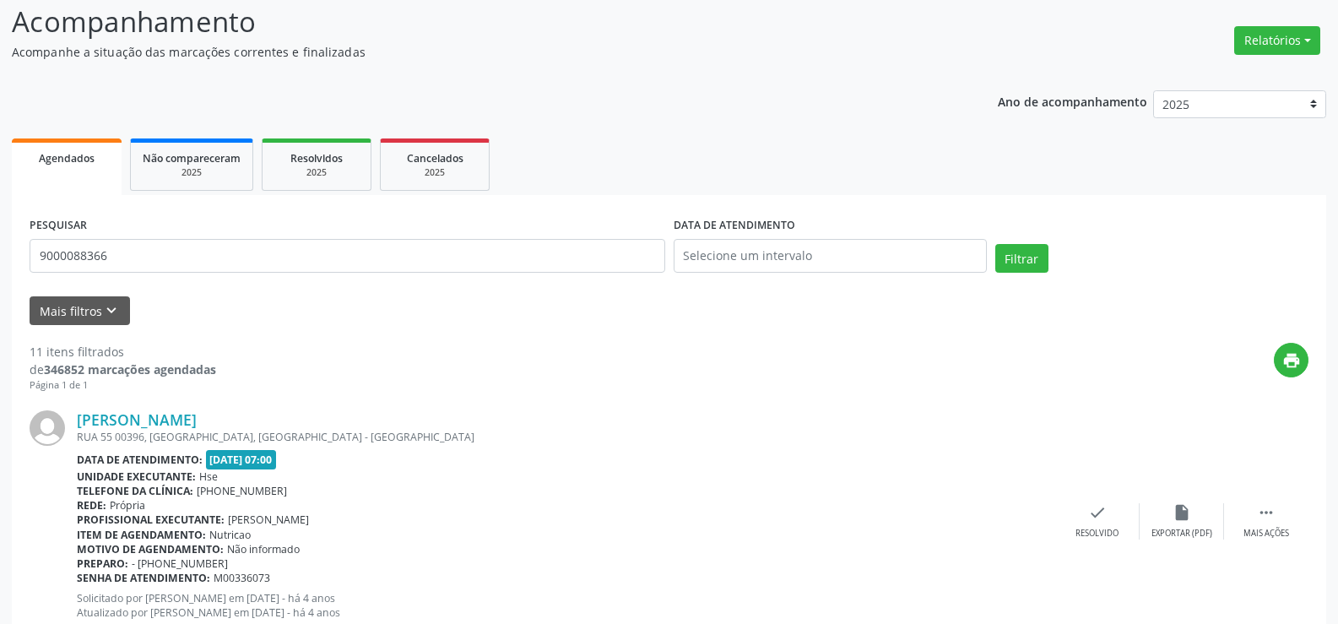
scroll to position [0, 0]
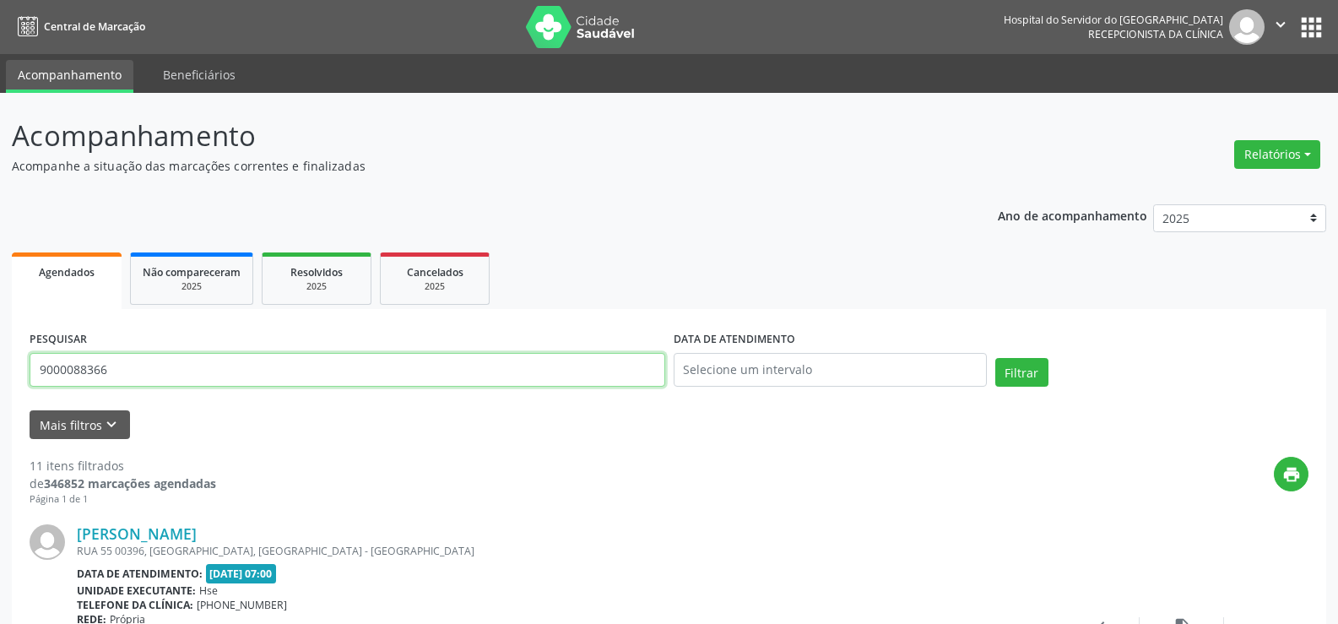
drag, startPoint x: 115, startPoint y: 372, endPoint x: 0, endPoint y: 377, distance: 115.0
type input "9000121682"
click at [996, 358] on button "Filtrar" at bounding box center [1022, 372] width 53 height 29
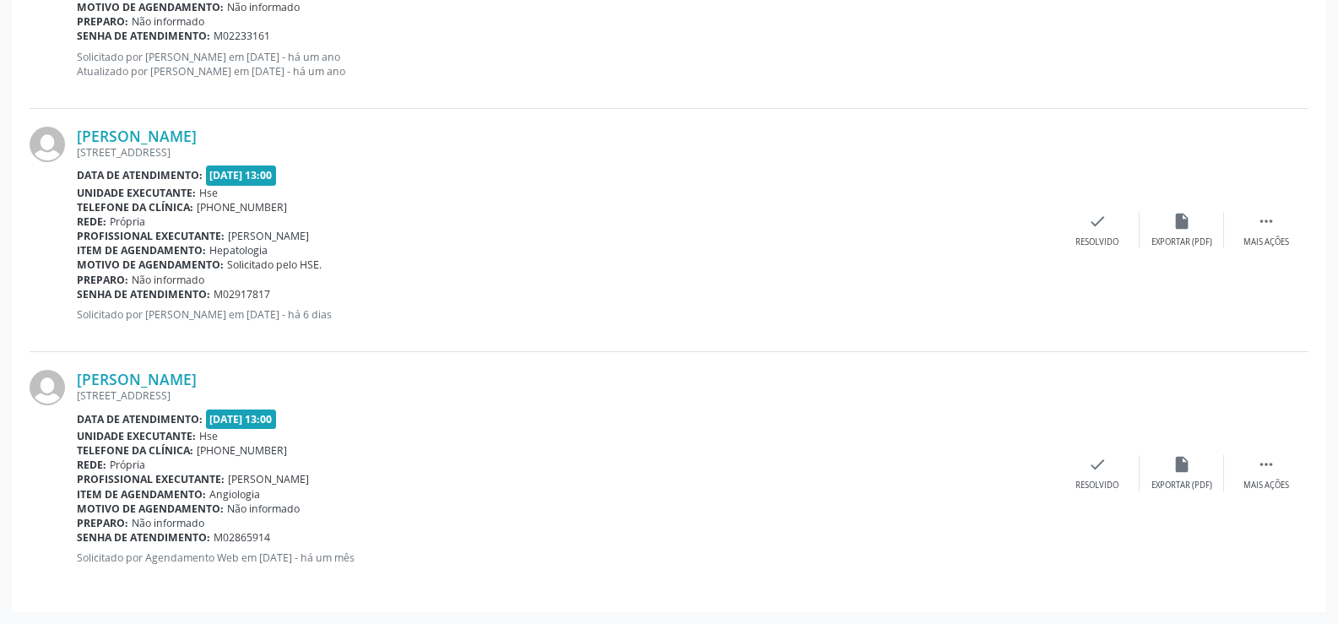
scroll to position [2381, 0]
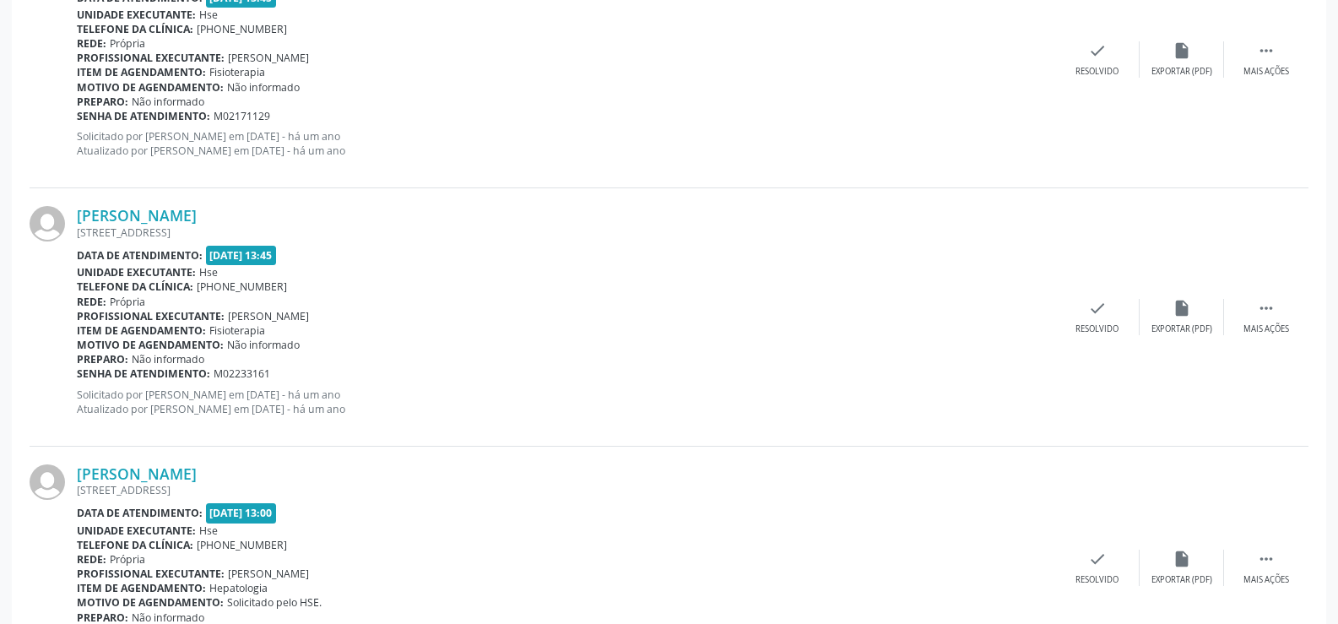
drag, startPoint x: 268, startPoint y: 470, endPoint x: 67, endPoint y: 476, distance: 201.1
click at [67, 476] on div "[PERSON_NAME] [STREET_ADDRESS] Data de atendimento: [DATE] 13:00 Unidade execut…" at bounding box center [669, 568] width 1279 height 243
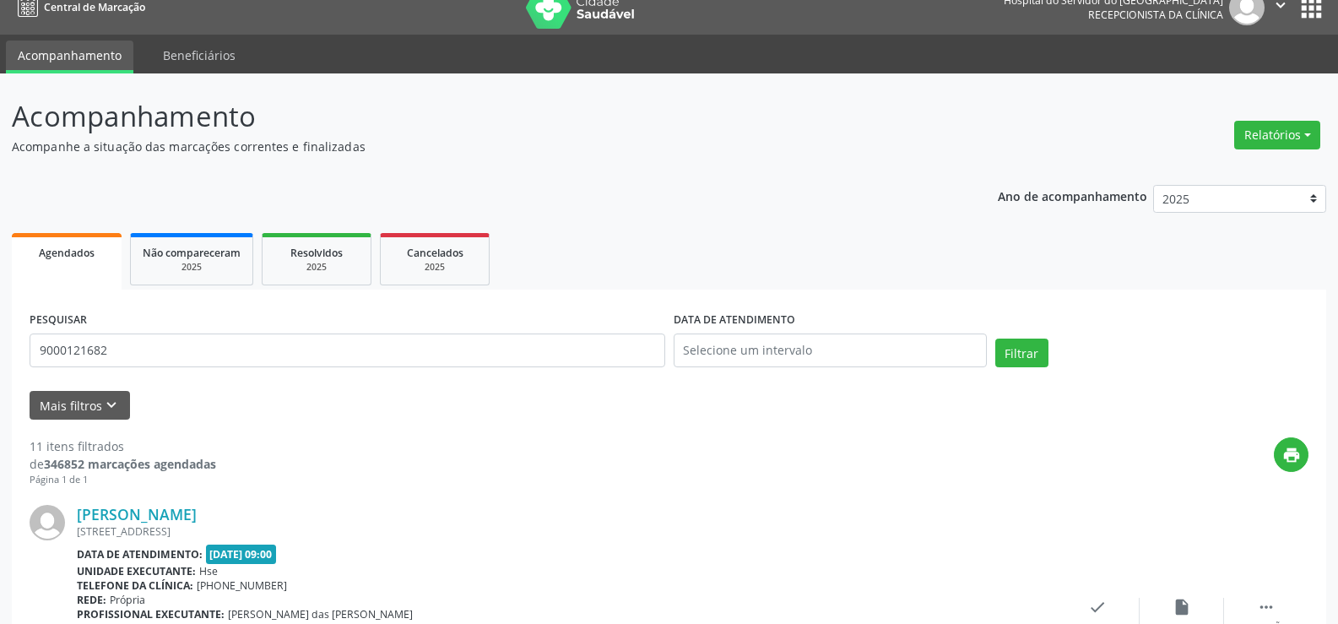
scroll to position [17, 0]
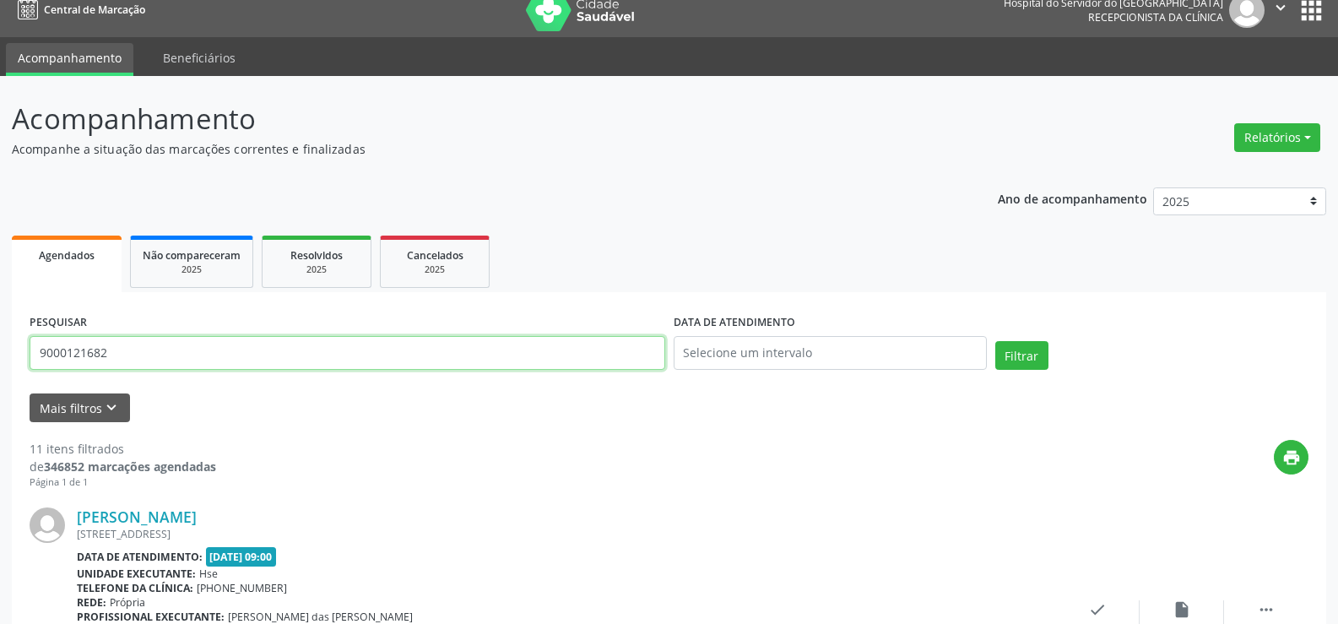
drag, startPoint x: 141, startPoint y: 353, endPoint x: 0, endPoint y: 350, distance: 141.1
click at [996, 341] on button "Filtrar" at bounding box center [1022, 355] width 53 height 29
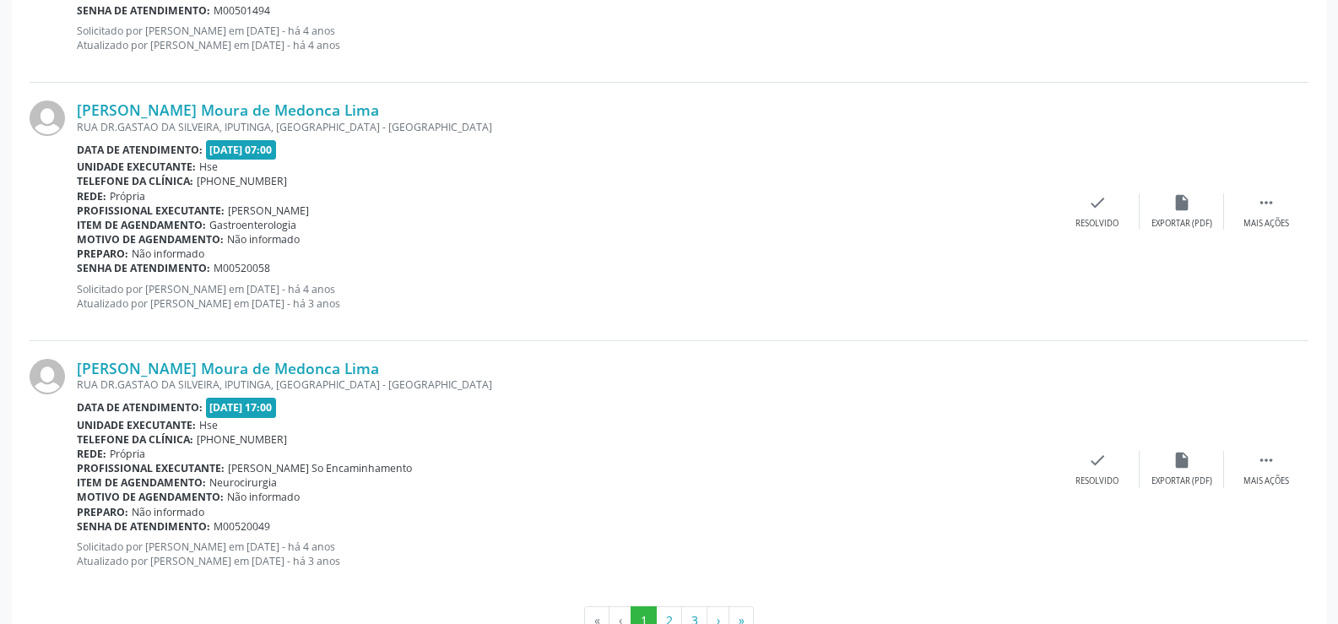
scroll to position [3829, 0]
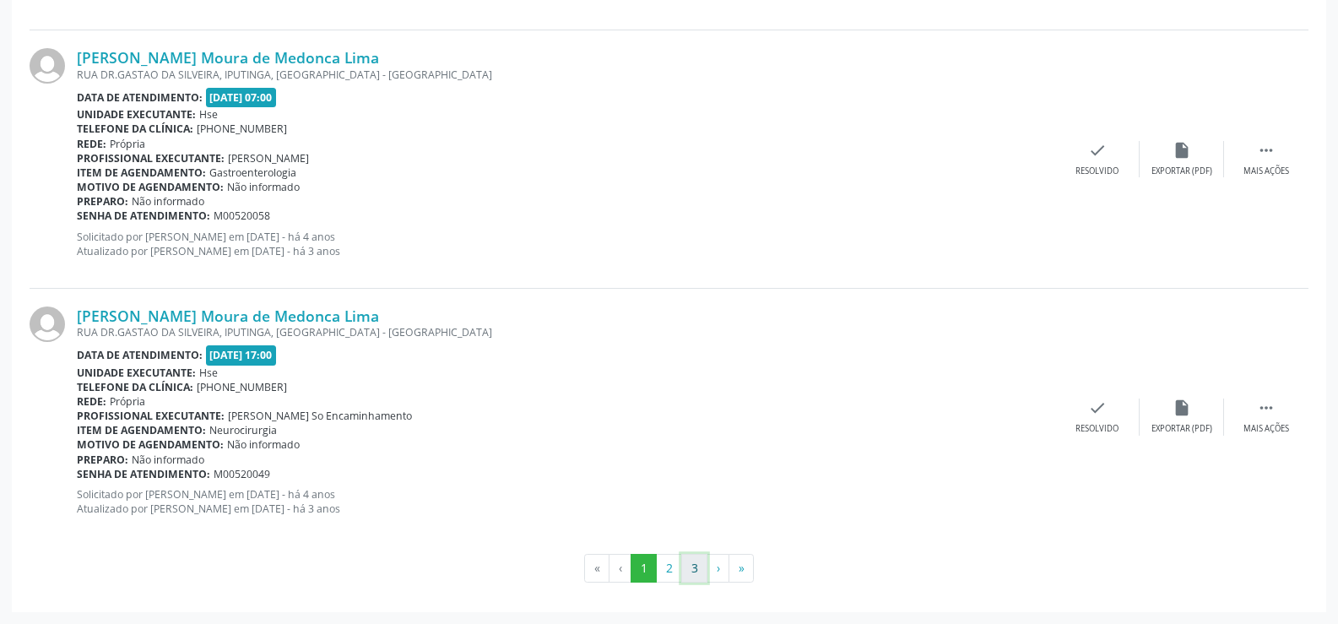
click at [697, 571] on button "3" at bounding box center [694, 568] width 26 height 29
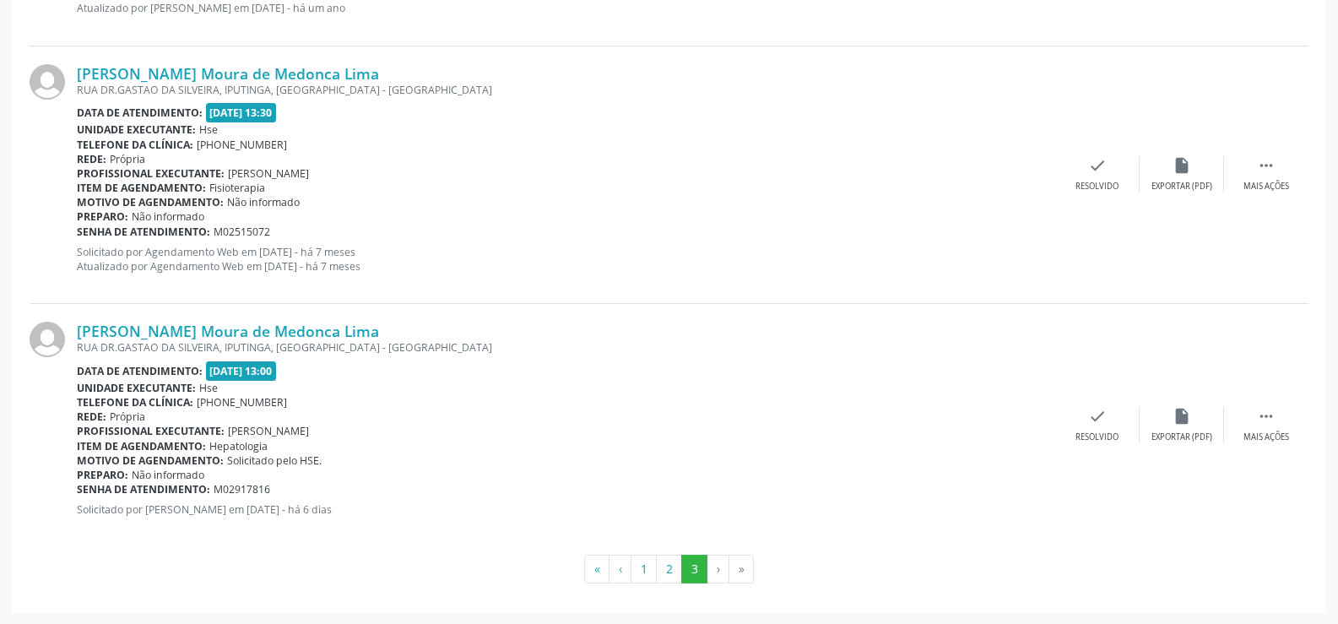
scroll to position [3298, 0]
drag, startPoint x: 433, startPoint y: 326, endPoint x: 70, endPoint y: 334, distance: 363.2
click at [70, 334] on div "[PERSON_NAME] Moura de Medonca Lima [GEOGRAPHIC_DATA], IPUTINGA, [GEOGRAPHIC_DA…" at bounding box center [669, 424] width 1279 height 242
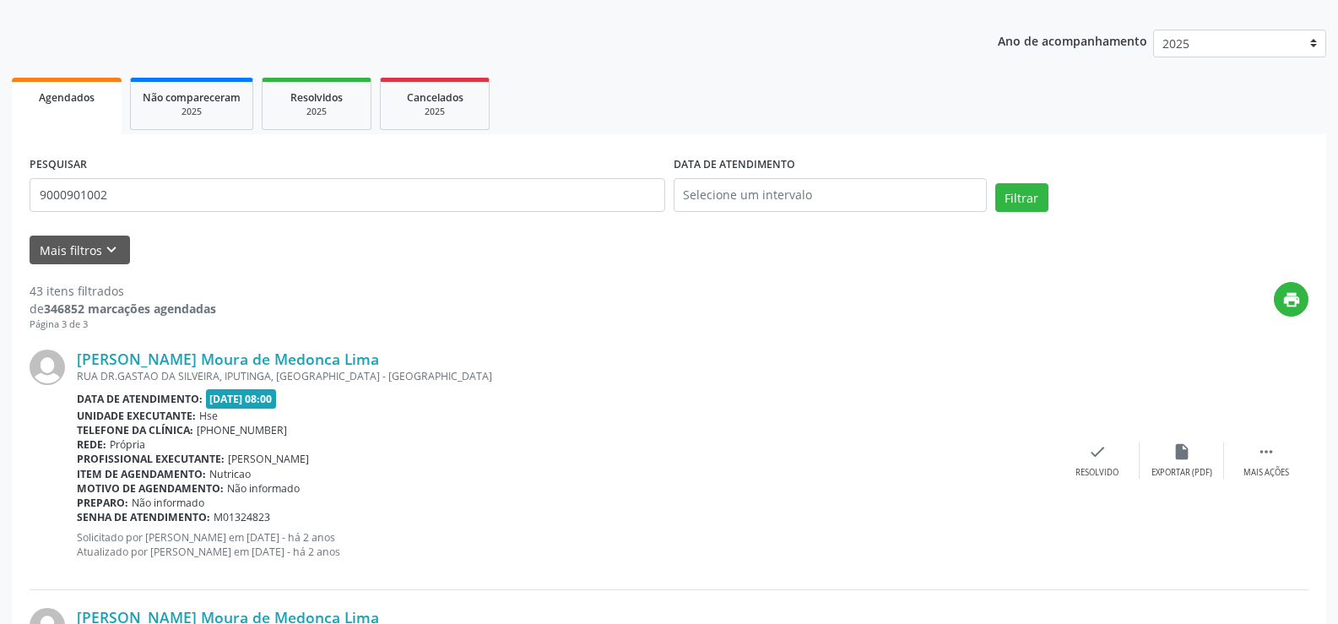
scroll to position [174, 0]
drag, startPoint x: 182, startPoint y: 203, endPoint x: 0, endPoint y: 204, distance: 182.4
type input "9000919042"
click at [996, 184] on button "Filtrar" at bounding box center [1022, 198] width 53 height 29
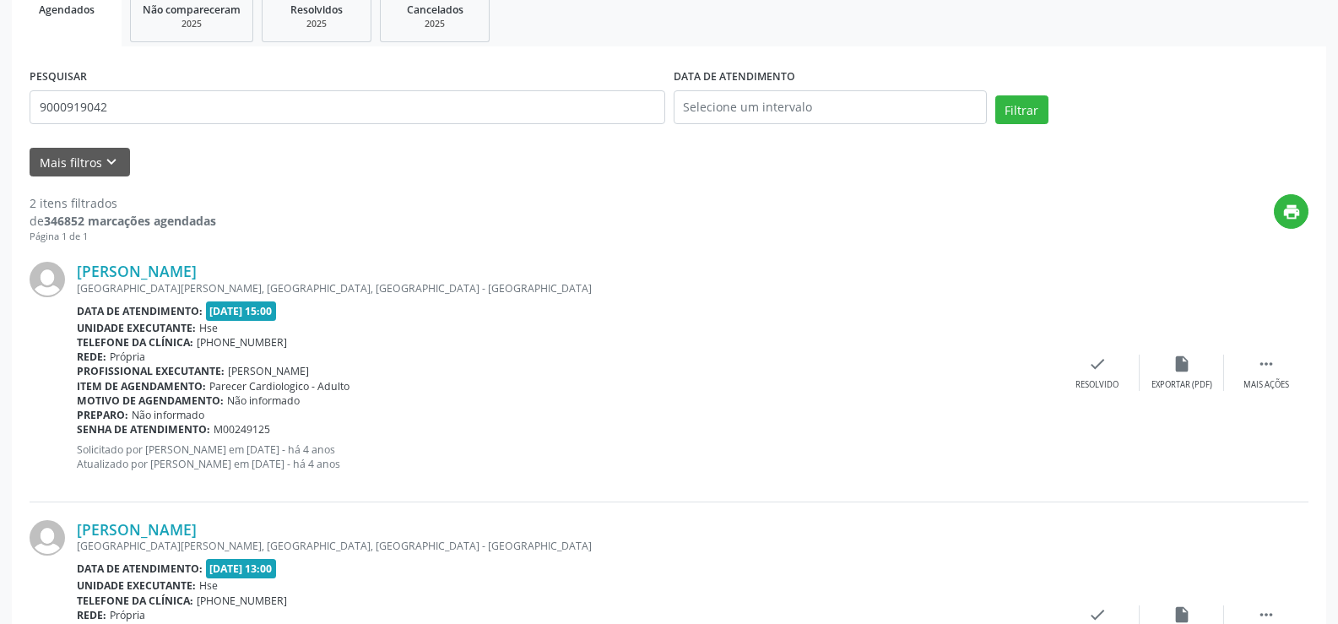
scroll to position [413, 0]
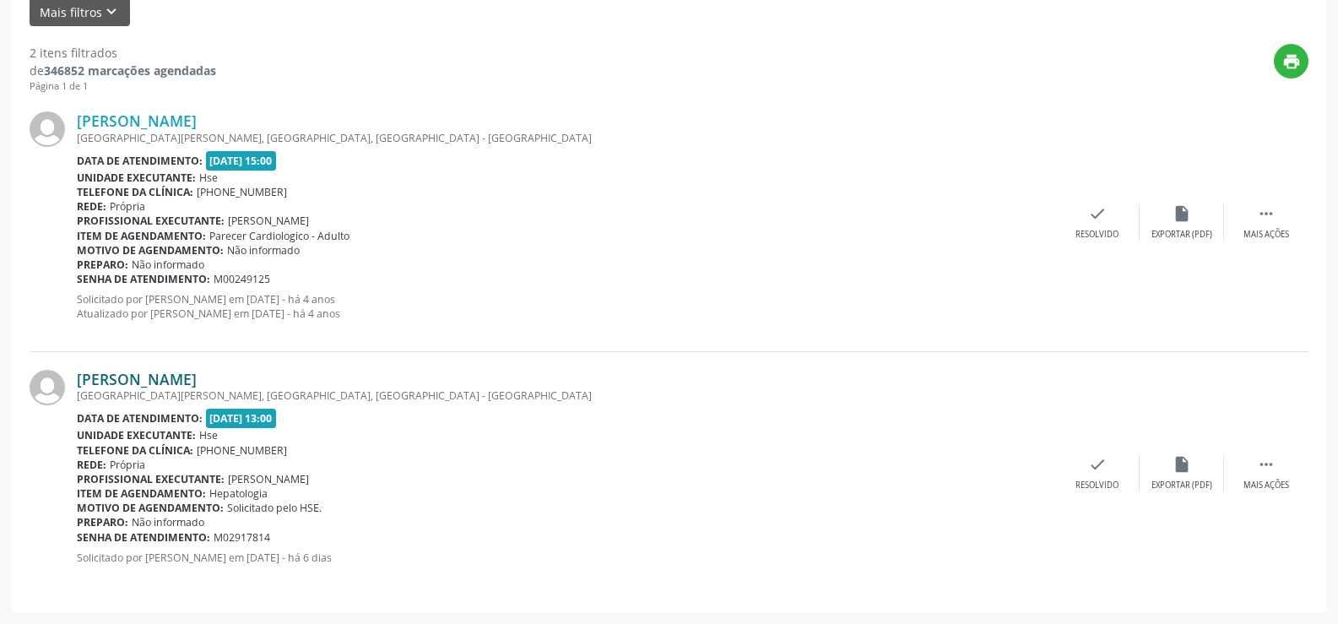
drag, startPoint x: 284, startPoint y: 373, endPoint x: 78, endPoint y: 377, distance: 206.1
click at [78, 377] on div "[PERSON_NAME]" at bounding box center [566, 379] width 979 height 19
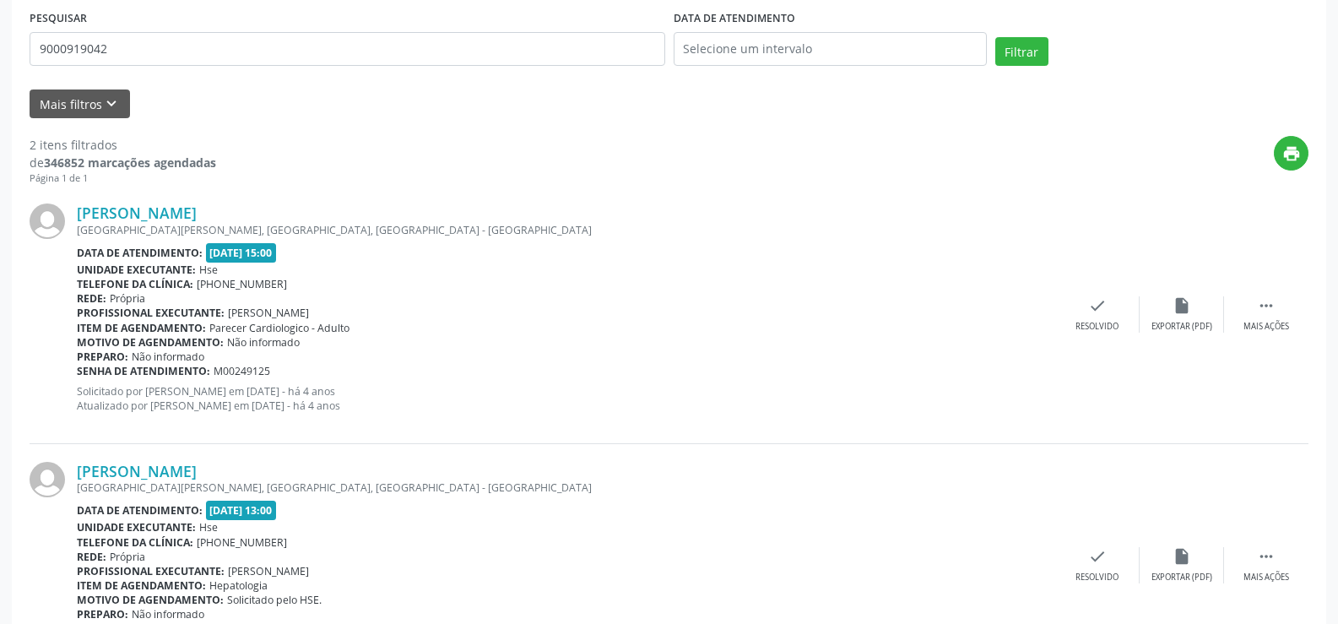
scroll to position [160, 0]
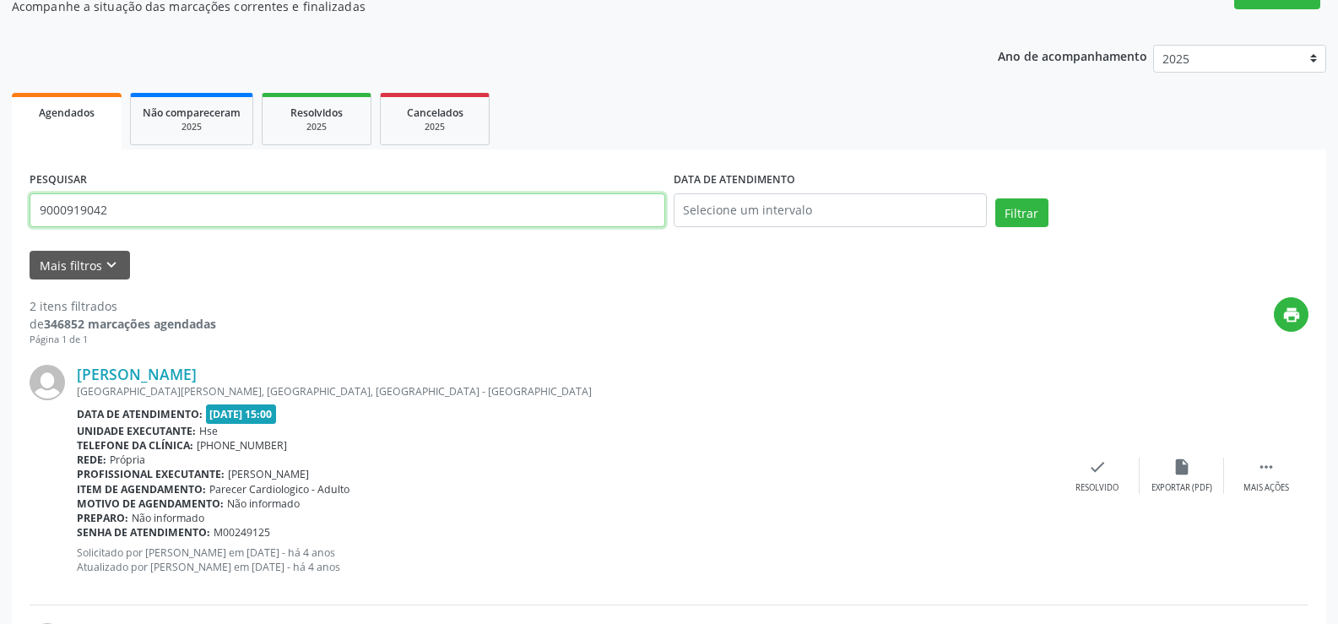
drag, startPoint x: 131, startPoint y: 215, endPoint x: 0, endPoint y: 210, distance: 131.0
click at [0, 210] on div "Acompanhamento Acompanhe a situação das marcações correntes e finalizadas Relat…" at bounding box center [669, 405] width 1338 height 944
type input "9000143441"
click at [996, 198] on button "Filtrar" at bounding box center [1022, 212] width 53 height 29
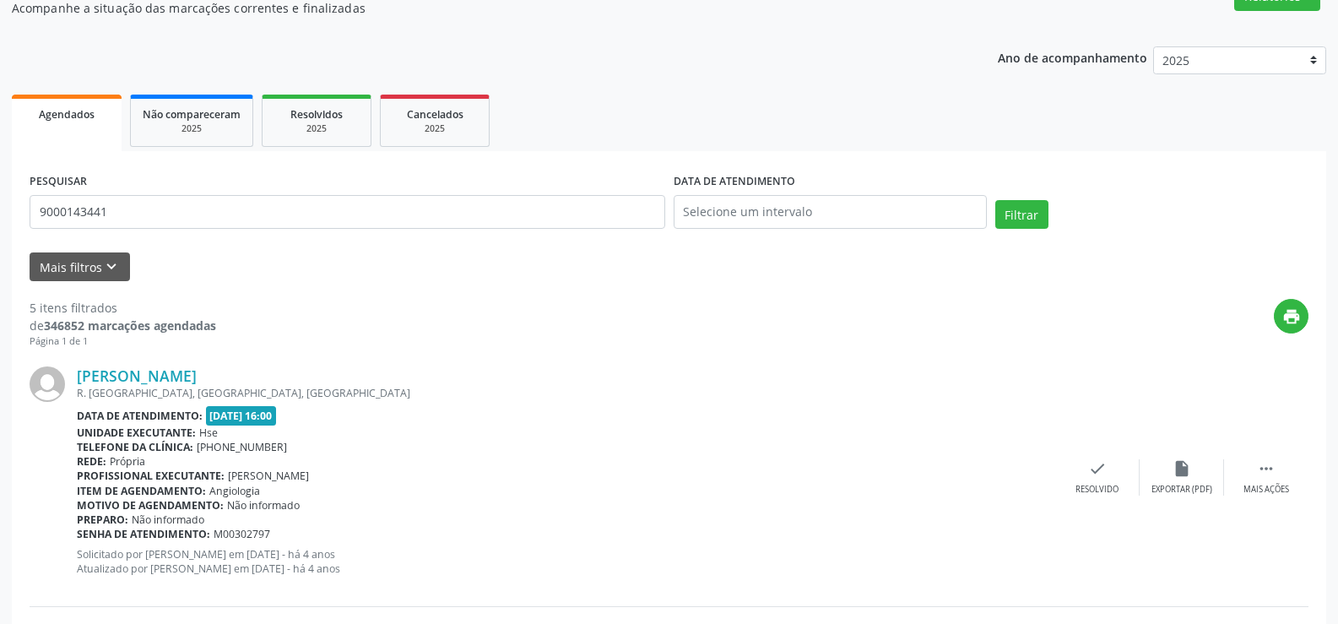
scroll to position [4, 0]
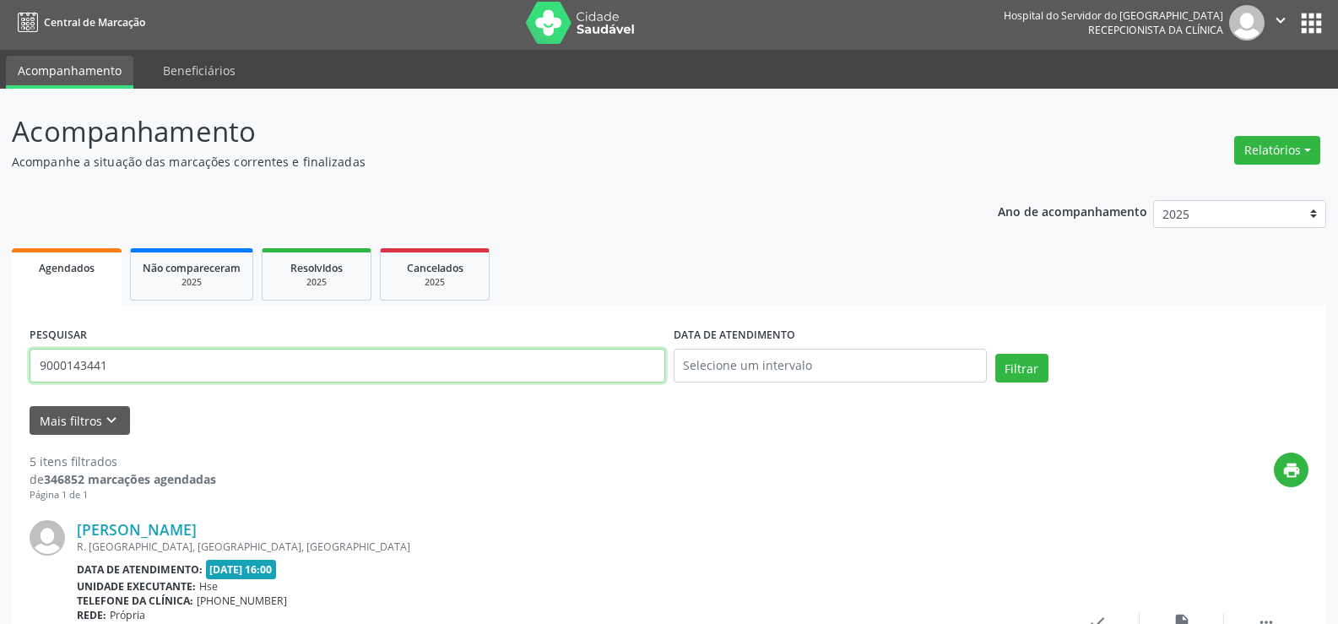
drag, startPoint x: 154, startPoint y: 366, endPoint x: 0, endPoint y: 341, distance: 155.8
click at [996, 354] on button "Filtrar" at bounding box center [1022, 368] width 53 height 29
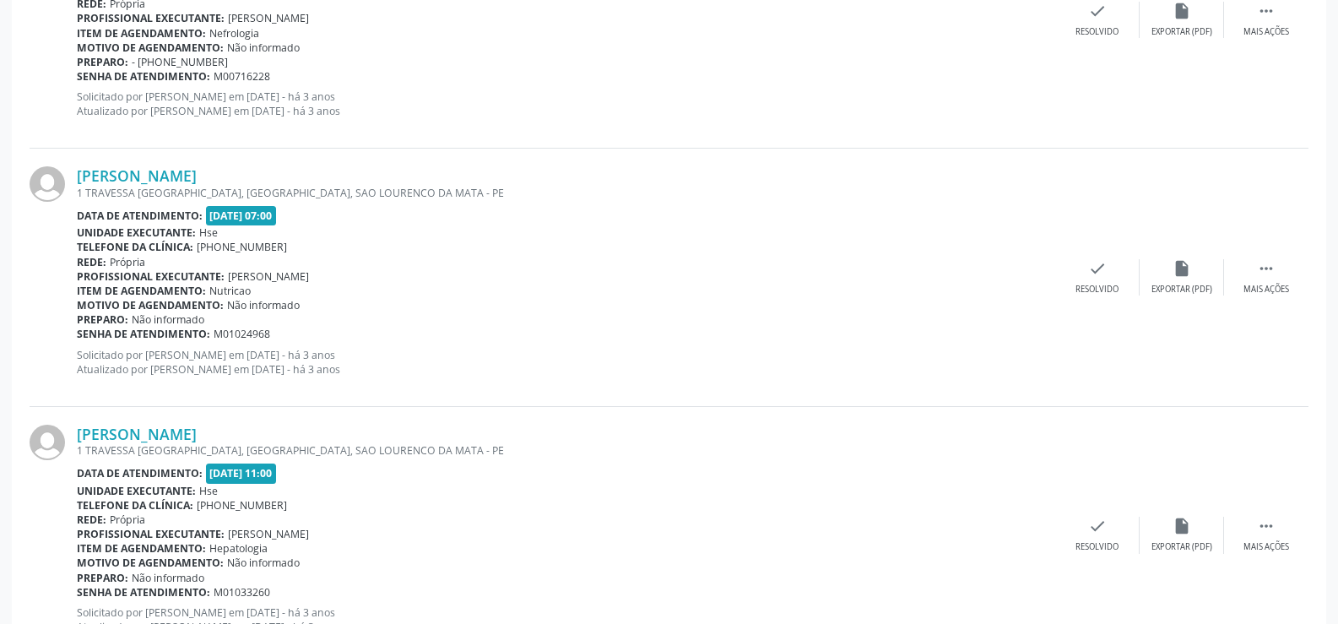
scroll to position [3829, 0]
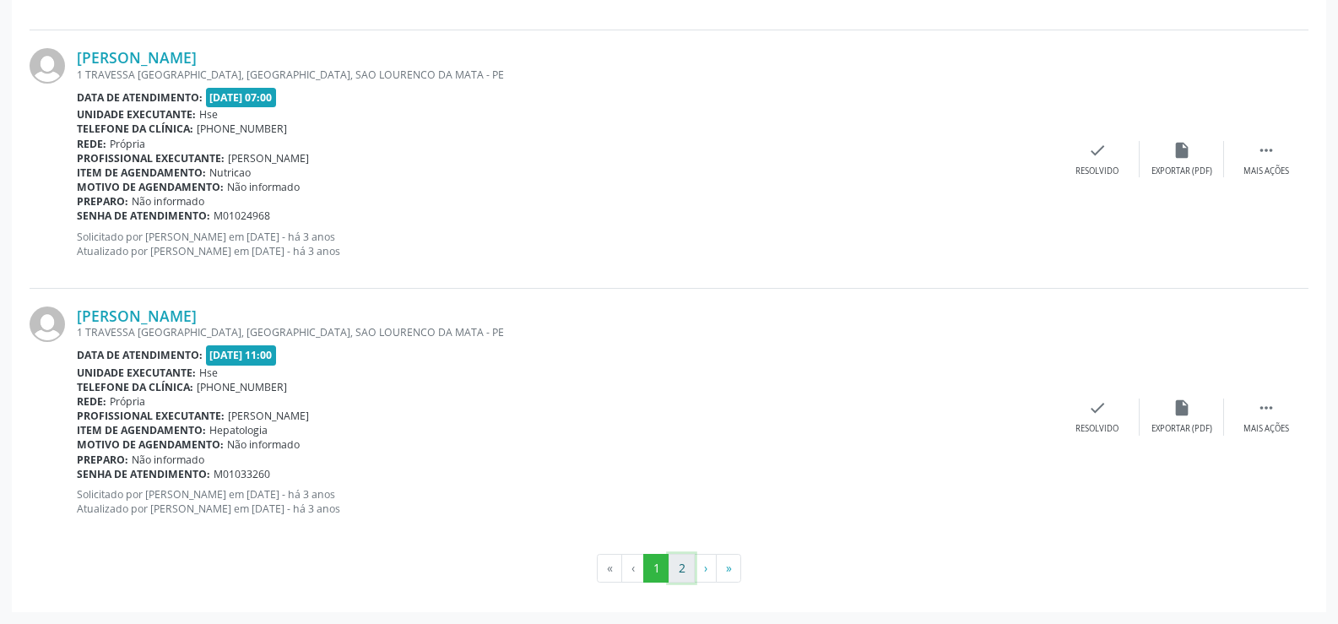
click at [675, 572] on button "2" at bounding box center [682, 568] width 26 height 29
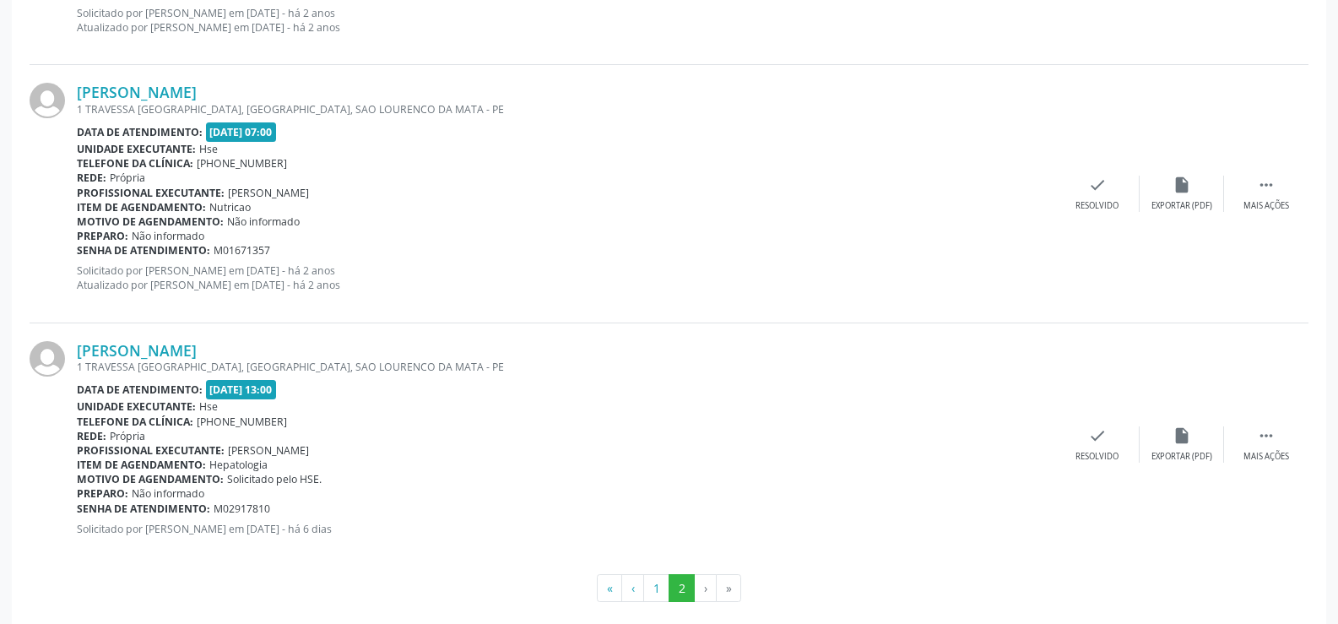
scroll to position [1750, 0]
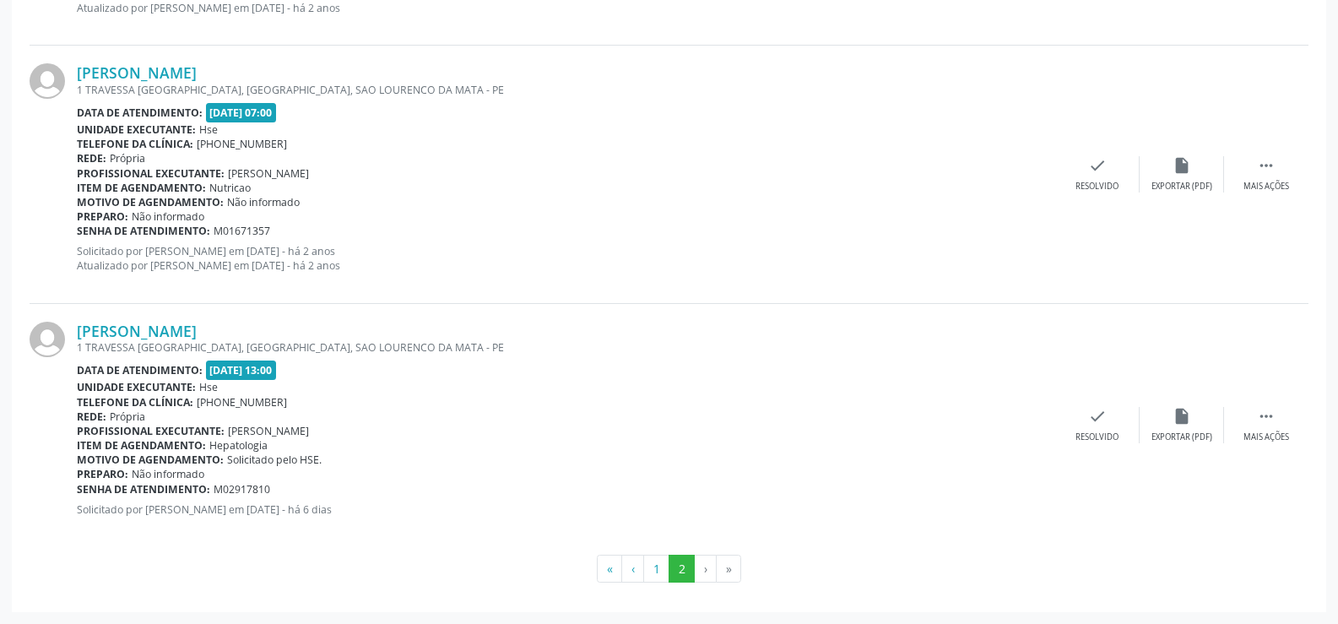
drag, startPoint x: 269, startPoint y: 332, endPoint x: 73, endPoint y: 336, distance: 195.9
click at [73, 336] on div "[PERSON_NAME] 1 TRAVESSA [GEOGRAPHIC_DATA], [GEOGRAPHIC_DATA], [GEOGRAPHIC_DATA…" at bounding box center [669, 425] width 1279 height 242
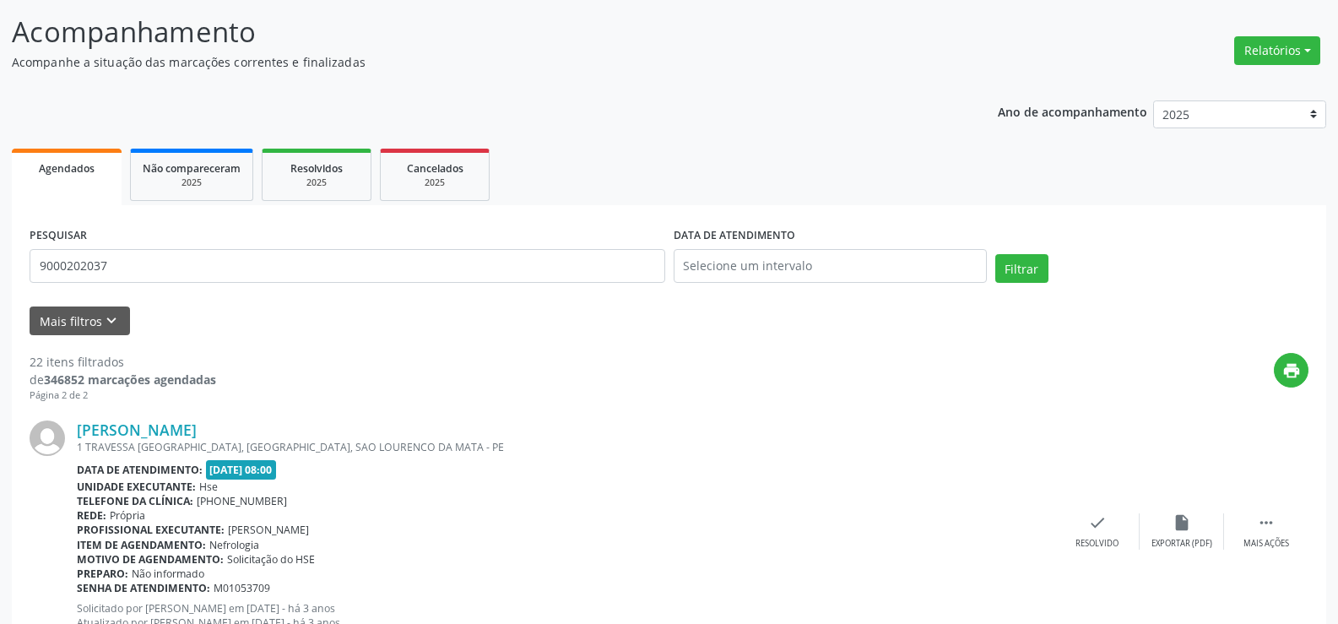
scroll to position [0, 0]
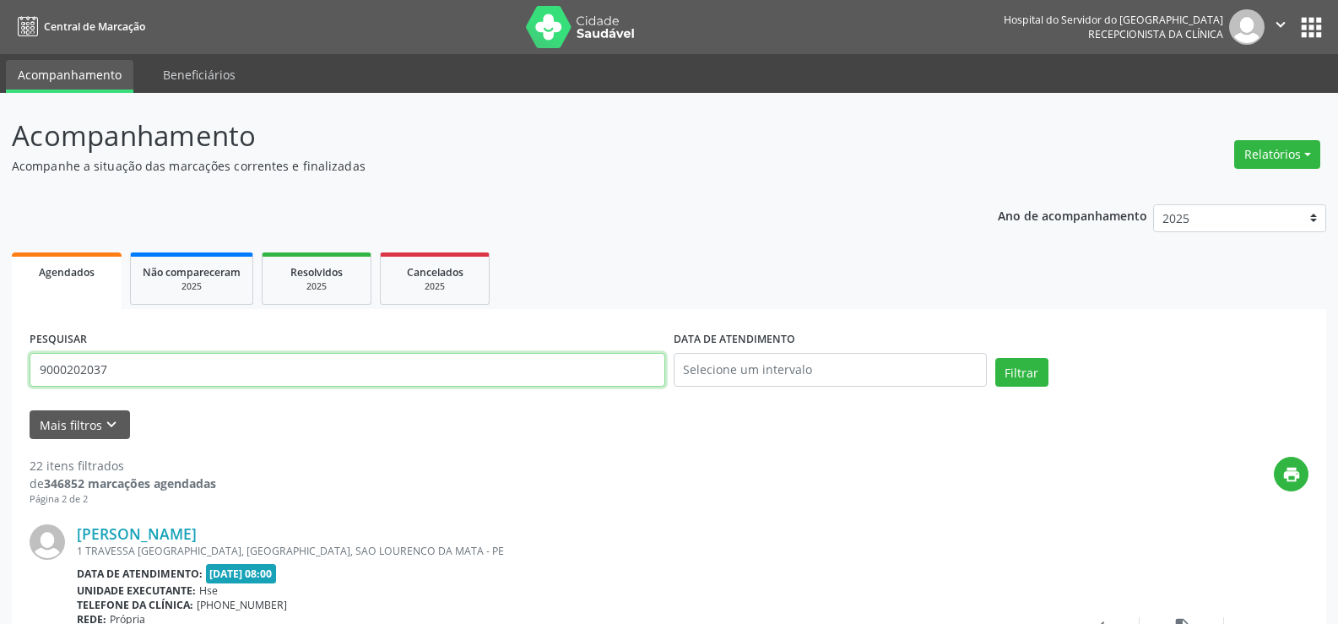
drag, startPoint x: 133, startPoint y: 370, endPoint x: 0, endPoint y: 368, distance: 133.4
type input "9000273151"
click at [996, 358] on button "Filtrar" at bounding box center [1022, 372] width 53 height 29
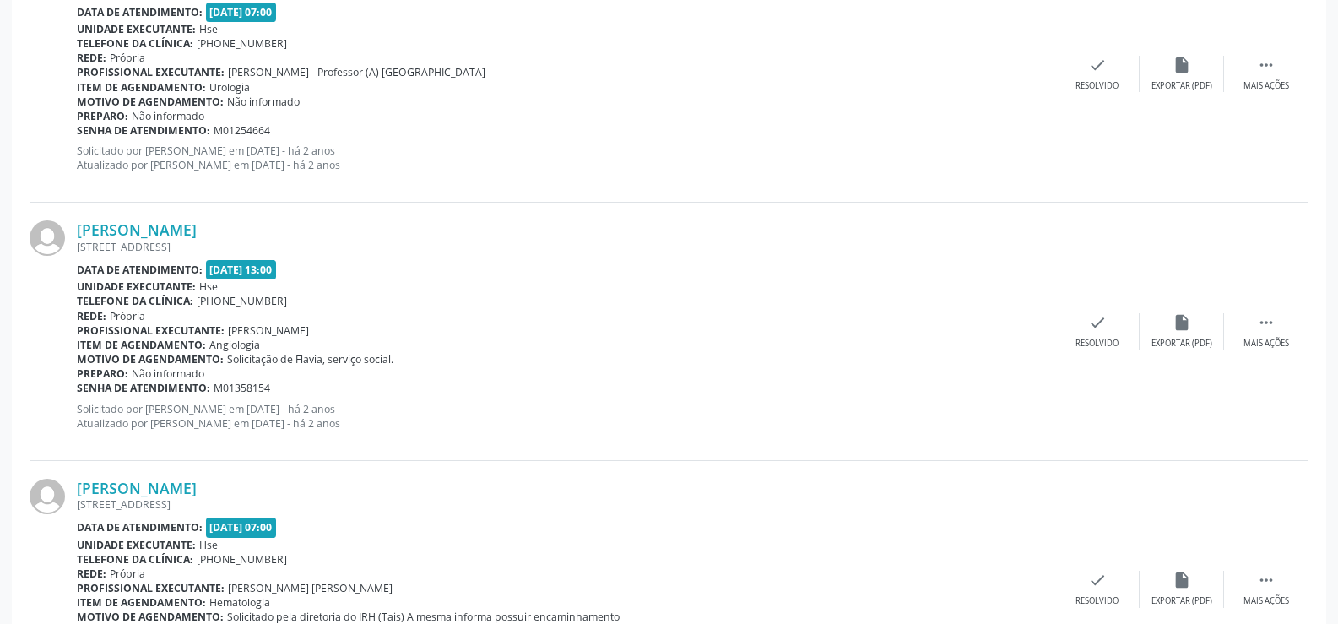
scroll to position [3829, 0]
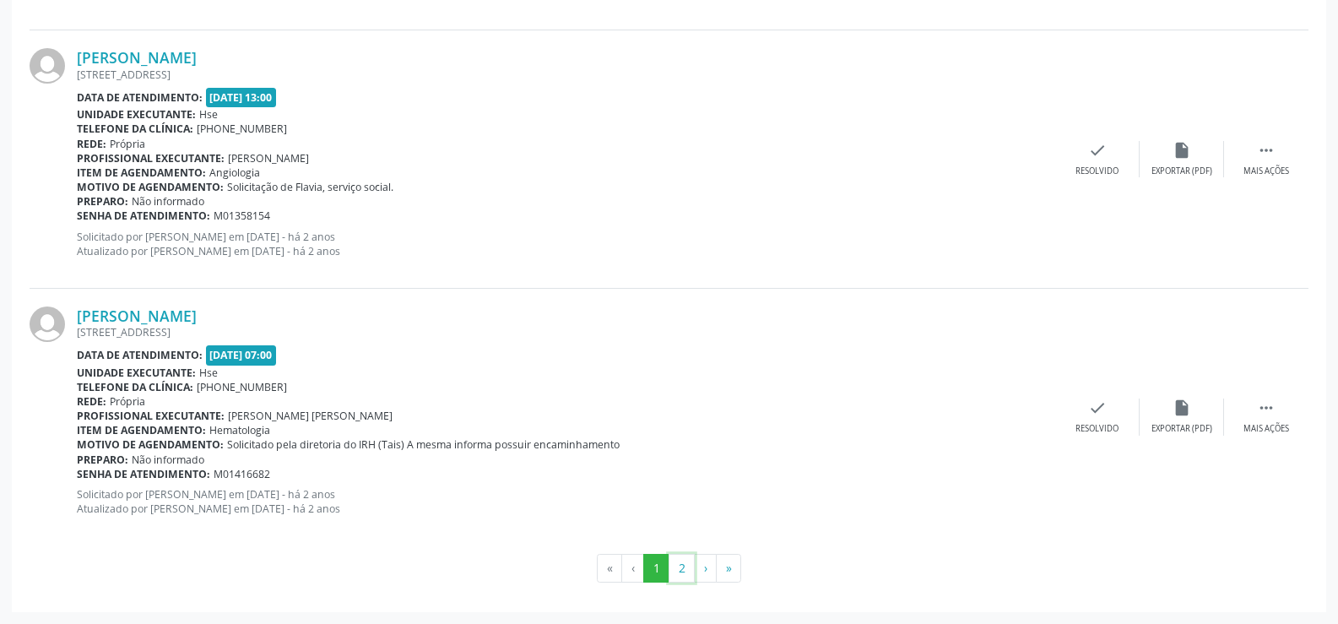
drag, startPoint x: 679, startPoint y: 567, endPoint x: 669, endPoint y: 549, distance: 21.2
click at [680, 568] on button "2" at bounding box center [682, 568] width 26 height 29
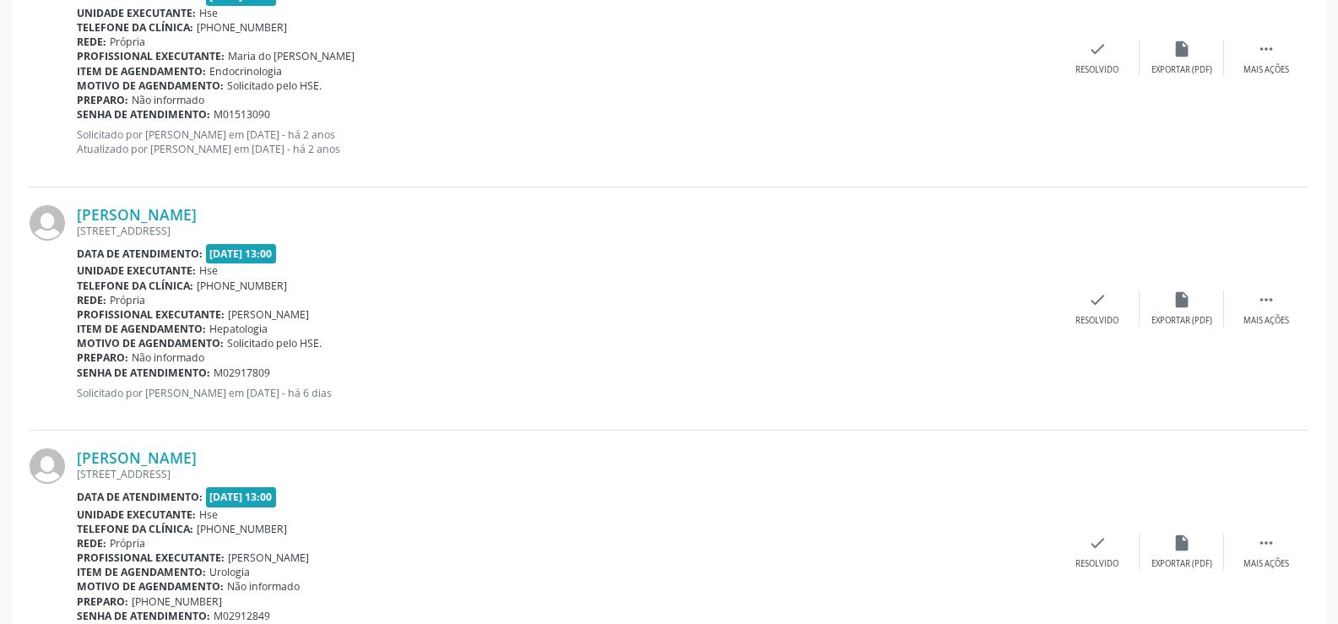
scroll to position [367, 0]
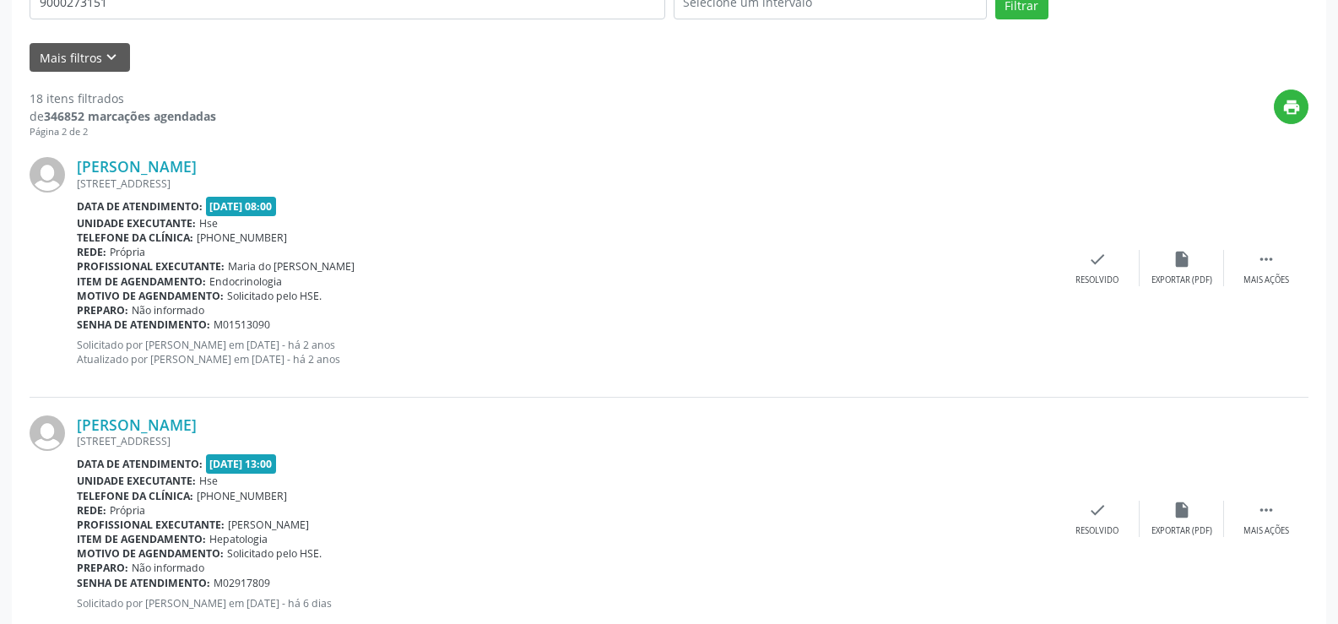
drag, startPoint x: 318, startPoint y: 421, endPoint x: 70, endPoint y: 426, distance: 248.3
click at [70, 426] on div "[PERSON_NAME] [STREET_ADDRESS] Data de atendimento: [DATE] 13:00 Unidade execut…" at bounding box center [669, 519] width 1279 height 243
click at [70, 426] on div at bounding box center [53, 518] width 47 height 207
drag, startPoint x: 335, startPoint y: 167, endPoint x: 80, endPoint y: 165, distance: 255.0
click at [80, 165] on div "[PERSON_NAME]" at bounding box center [566, 166] width 979 height 19
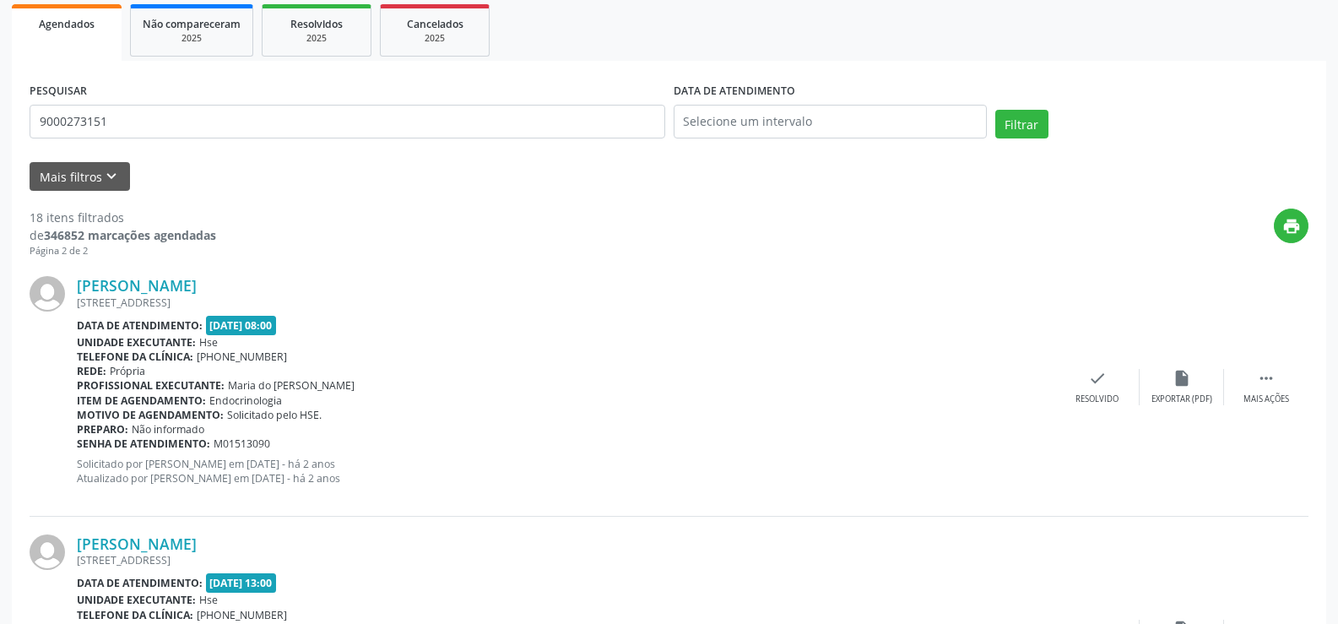
scroll to position [30, 0]
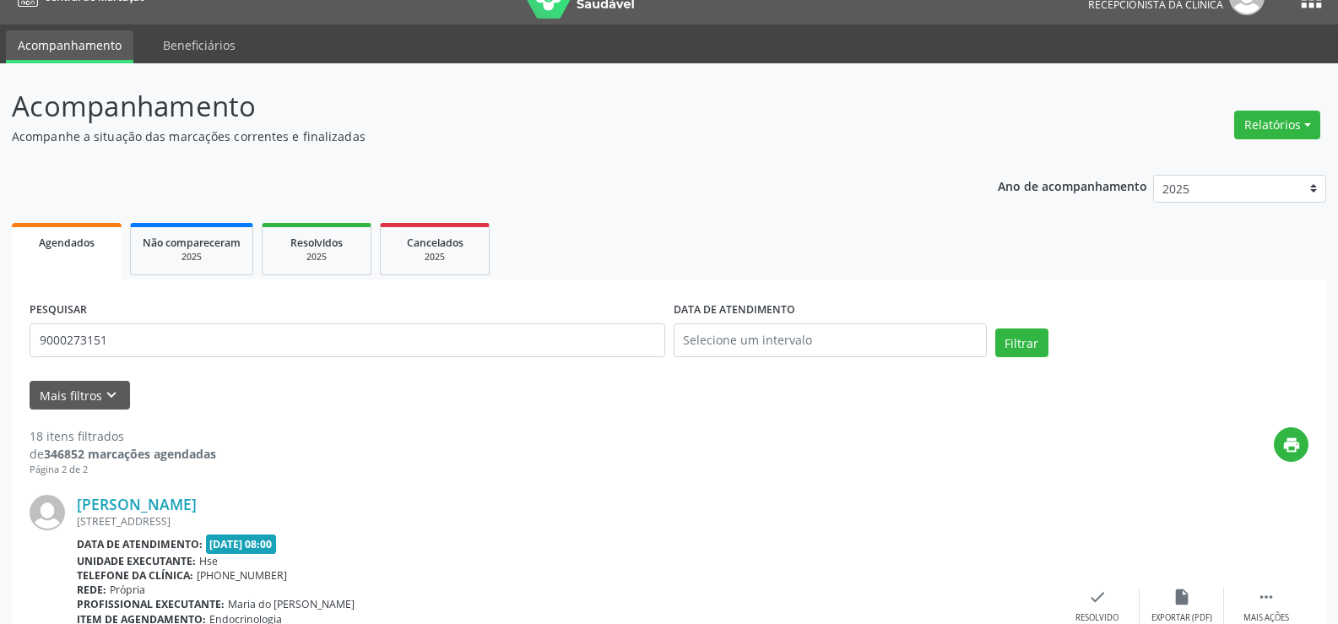
drag, startPoint x: 190, startPoint y: 341, endPoint x: 0, endPoint y: 338, distance: 190.0
click at [996, 328] on button "Filtrar" at bounding box center [1022, 342] width 53 height 29
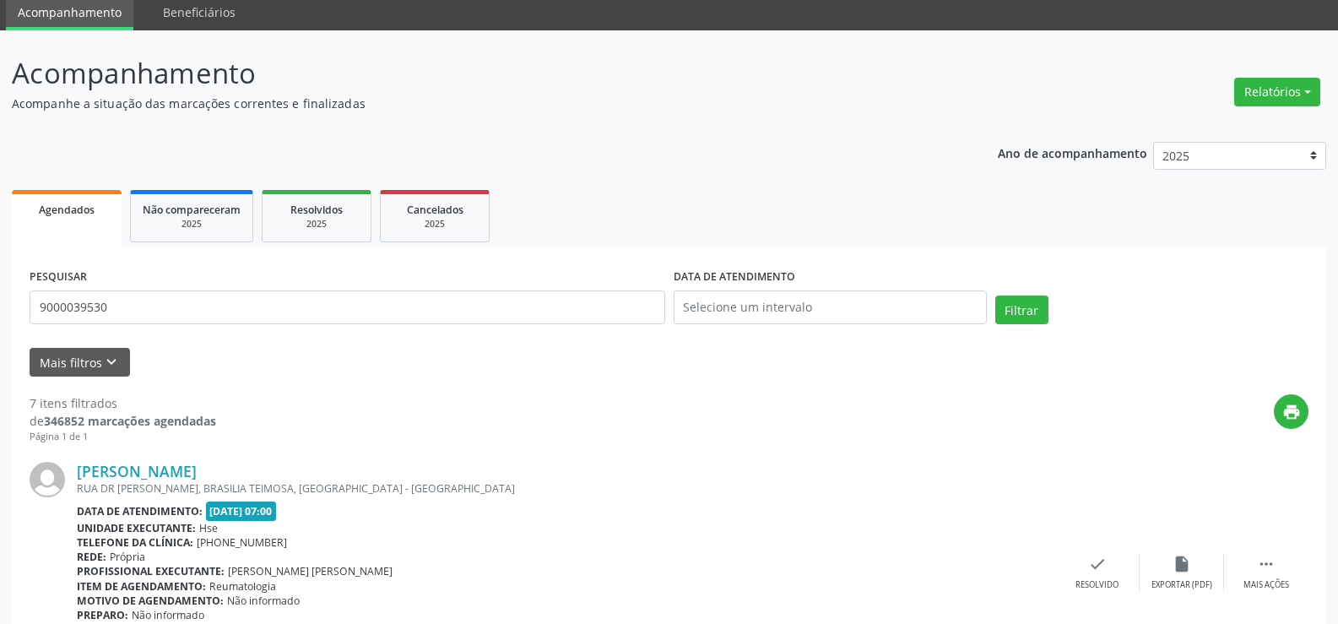
scroll to position [0, 0]
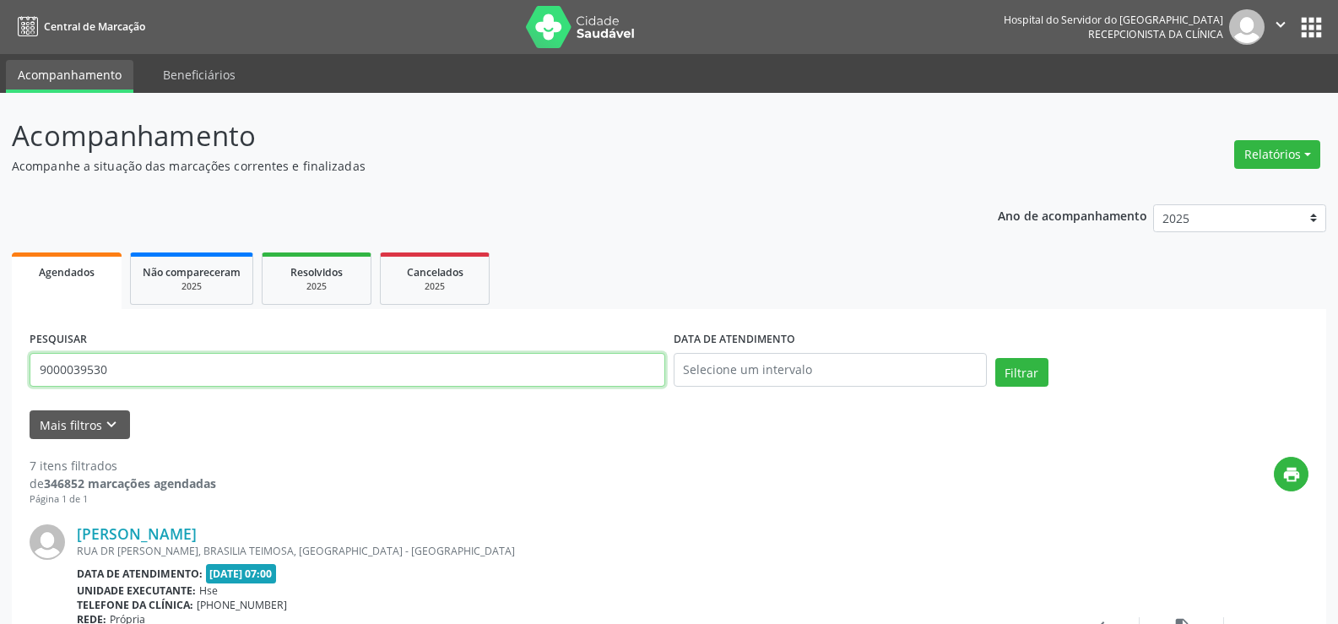
drag, startPoint x: 160, startPoint y: 372, endPoint x: 0, endPoint y: 362, distance: 160.7
type input "9"
click at [996, 358] on button "Filtrar" at bounding box center [1022, 372] width 53 height 29
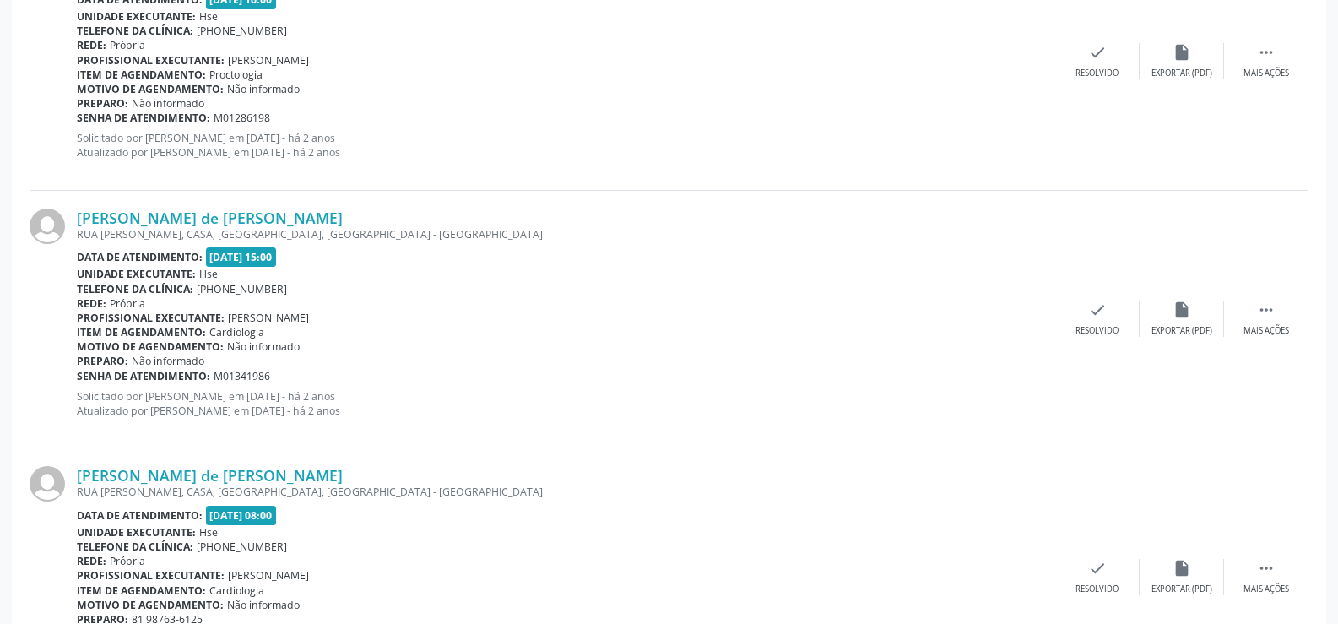
scroll to position [3829, 0]
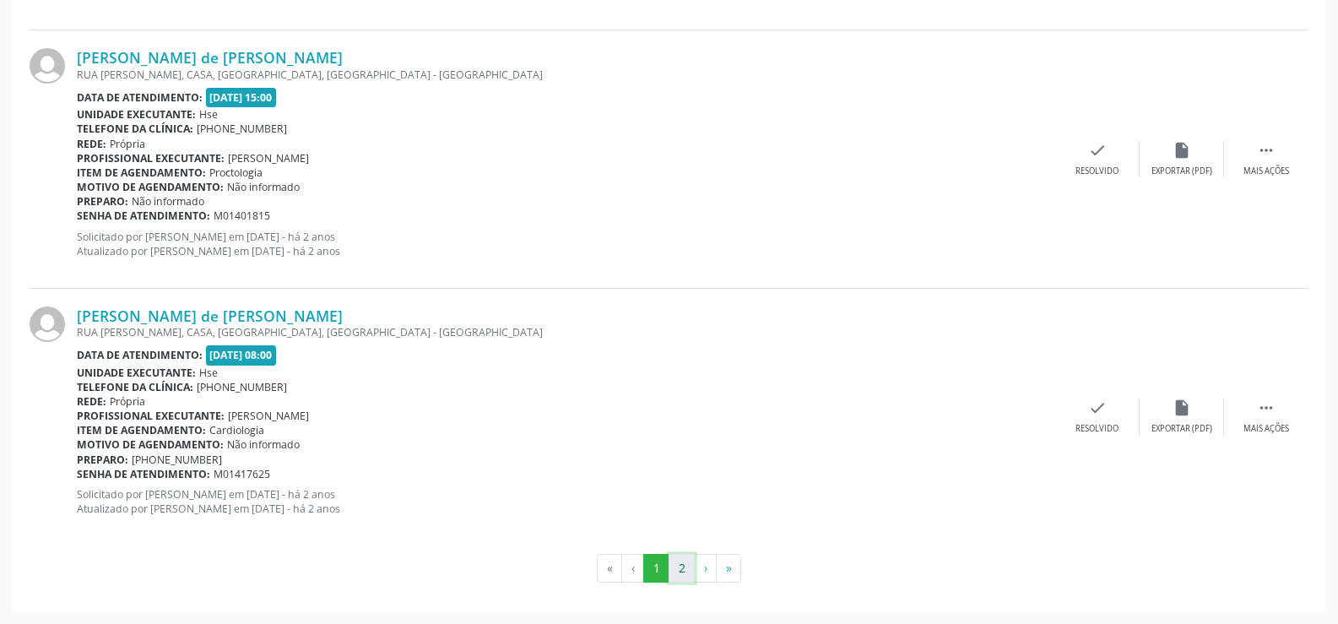
click at [684, 576] on button "2" at bounding box center [682, 568] width 26 height 29
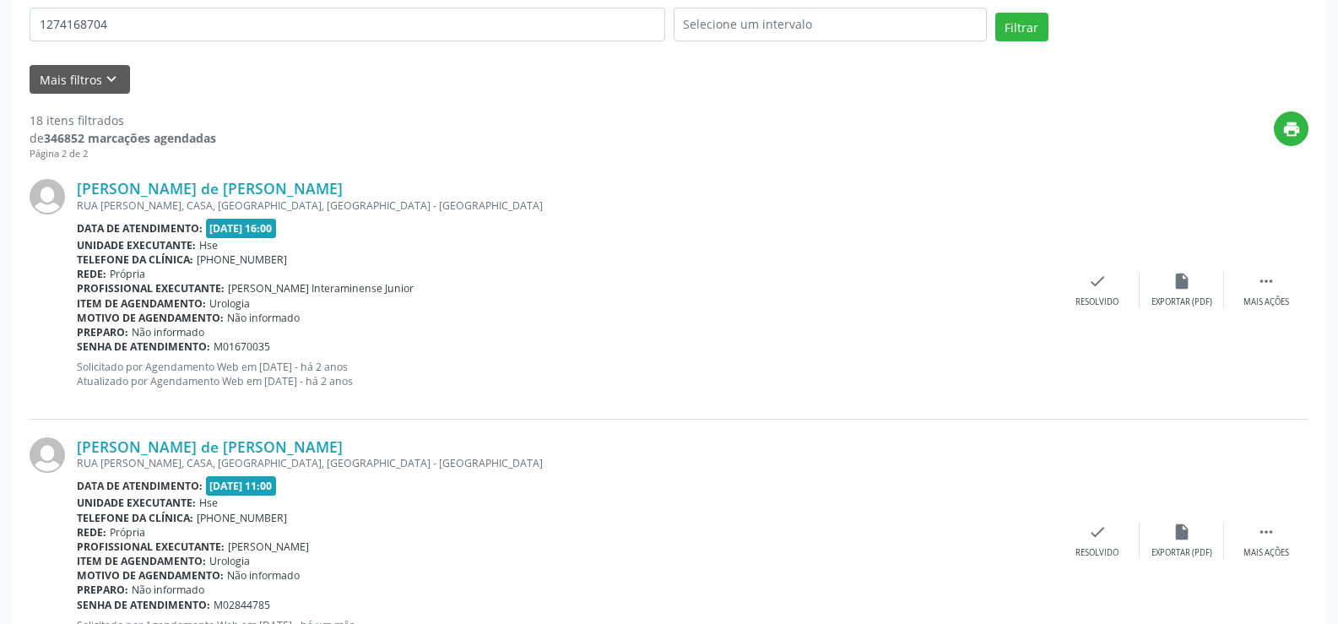
scroll to position [198, 0]
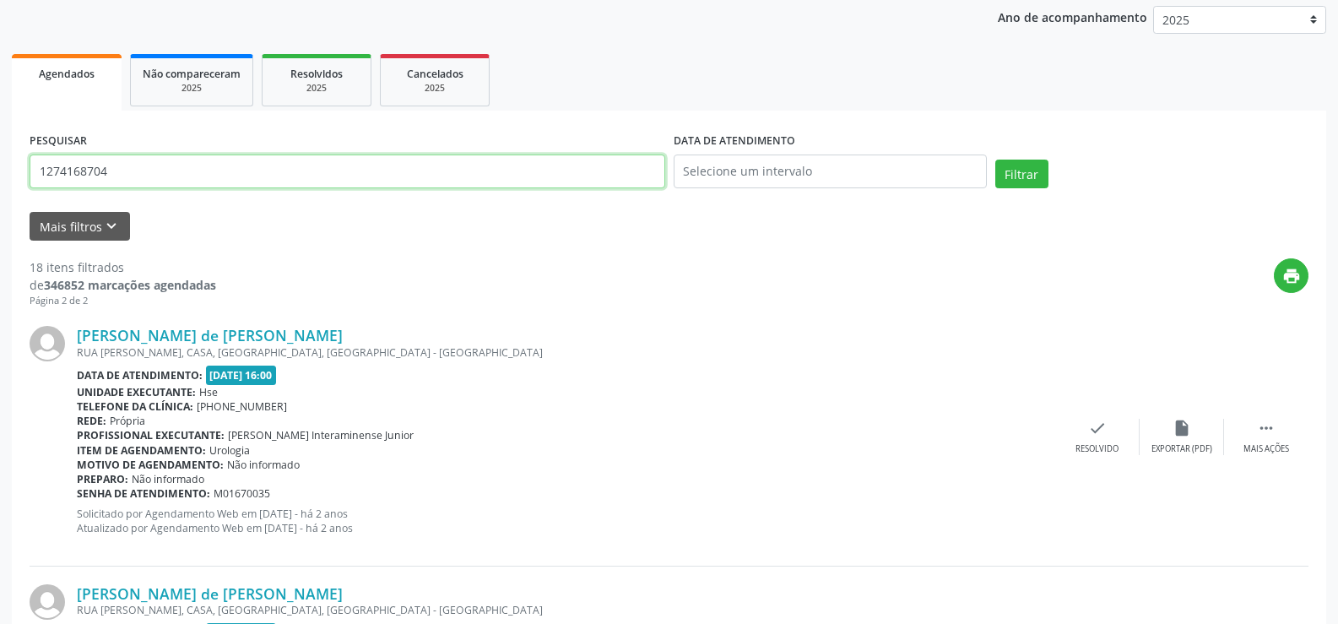
drag, startPoint x: 157, startPoint y: 174, endPoint x: 0, endPoint y: 182, distance: 157.3
click at [0, 182] on div "Acompanhamento Acompanhe a situação das marcações correntes e finalizadas Relat…" at bounding box center [669, 512] width 1338 height 1236
click at [996, 160] on button "Filtrar" at bounding box center [1022, 174] width 53 height 29
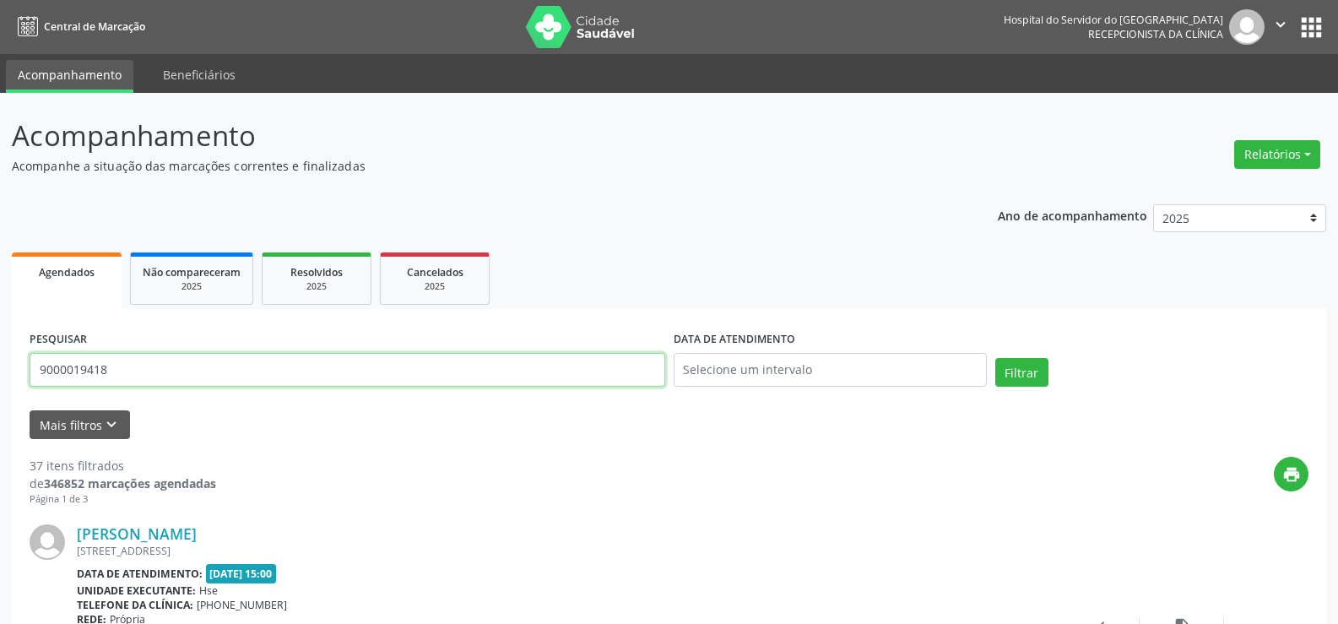
drag, startPoint x: 143, startPoint y: 371, endPoint x: 2, endPoint y: 366, distance: 141.1
click at [996, 358] on button "Filtrar" at bounding box center [1022, 372] width 53 height 29
click at [150, 377] on input "[PERSON_NAME]" at bounding box center [348, 370] width 636 height 34
click at [996, 358] on button "Filtrar" at bounding box center [1022, 372] width 53 height 29
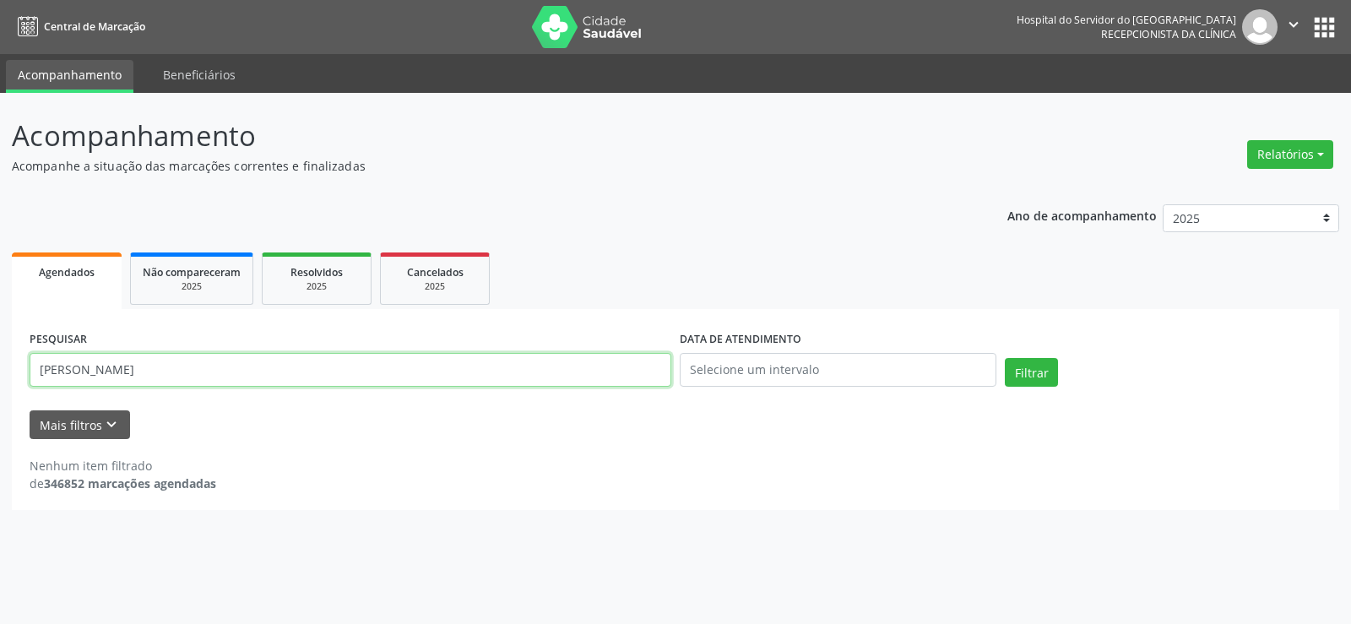
click at [150, 377] on input "[PERSON_NAME]" at bounding box center [351, 370] width 642 height 34
click at [1005, 358] on button "Filtrar" at bounding box center [1031, 372] width 53 height 29
click at [150, 377] on input "[PERSON_NAME]" at bounding box center [351, 370] width 642 height 34
type input "j"
click at [1005, 358] on button "Filtrar" at bounding box center [1031, 372] width 53 height 29
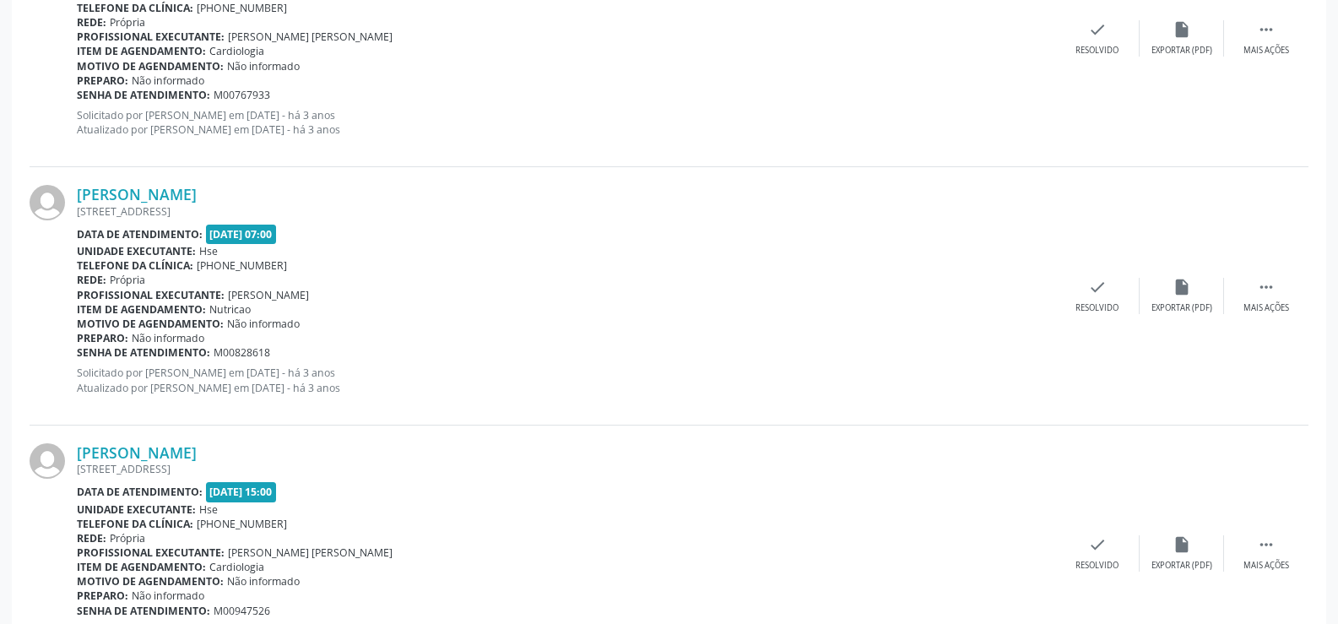
scroll to position [3814, 0]
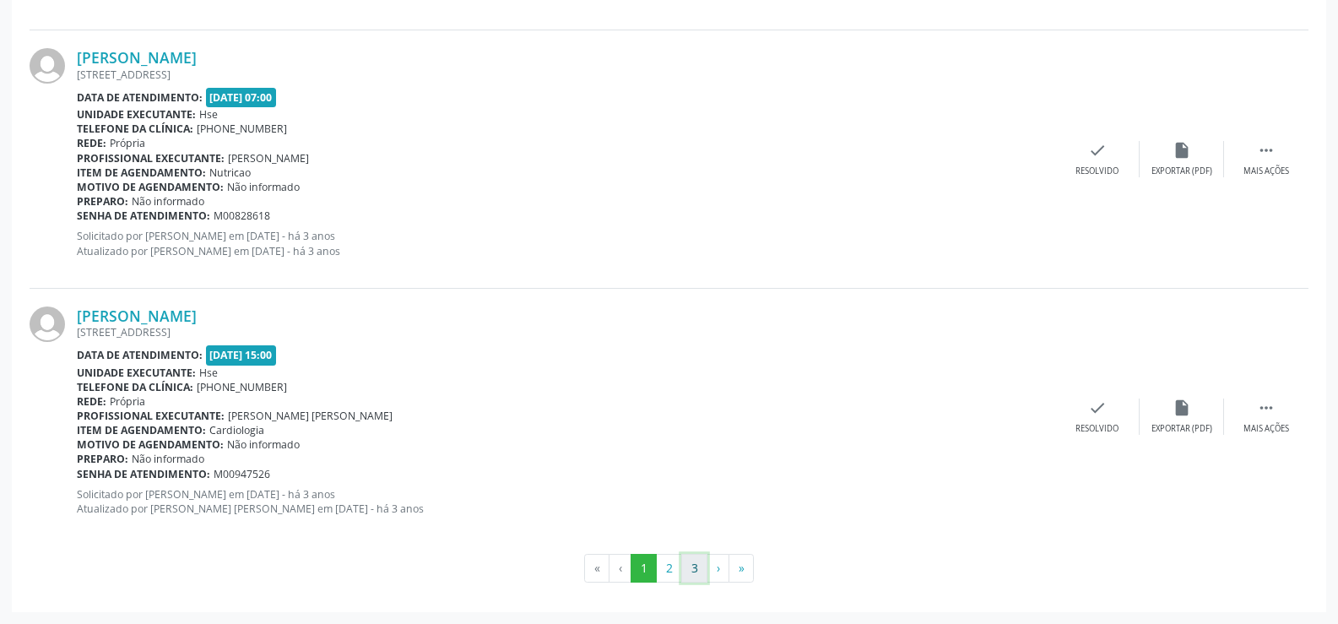
click at [686, 563] on button "3" at bounding box center [694, 568] width 26 height 29
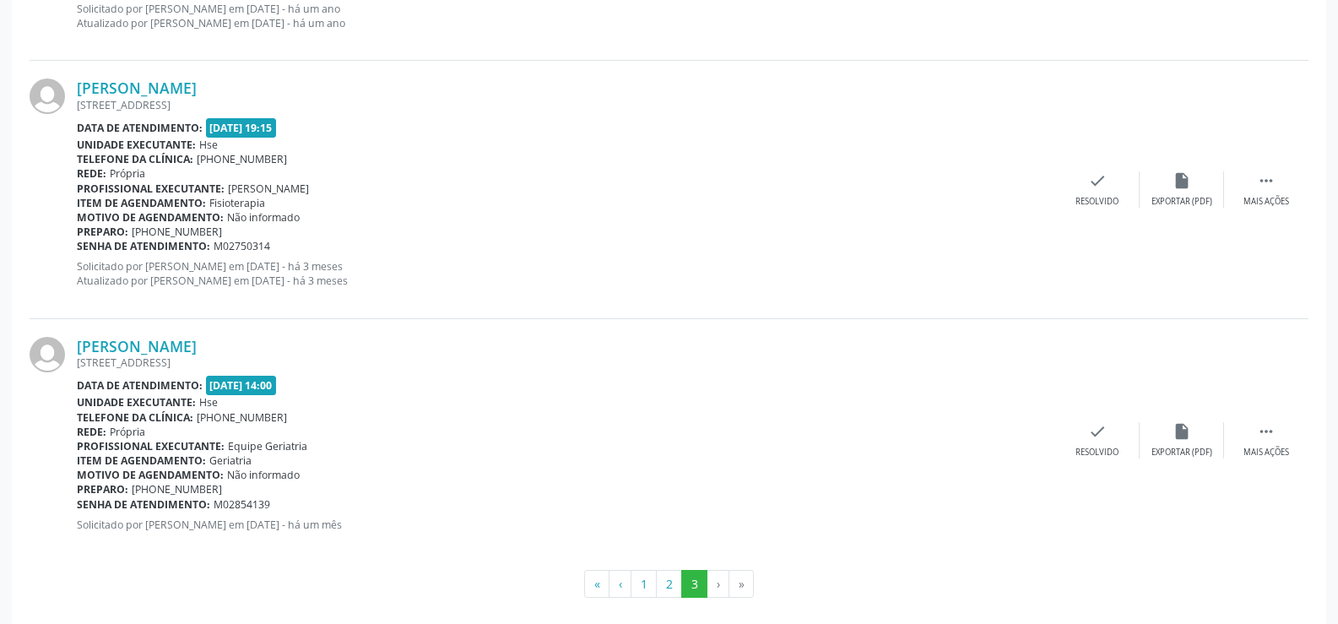
scroll to position [1750, 0]
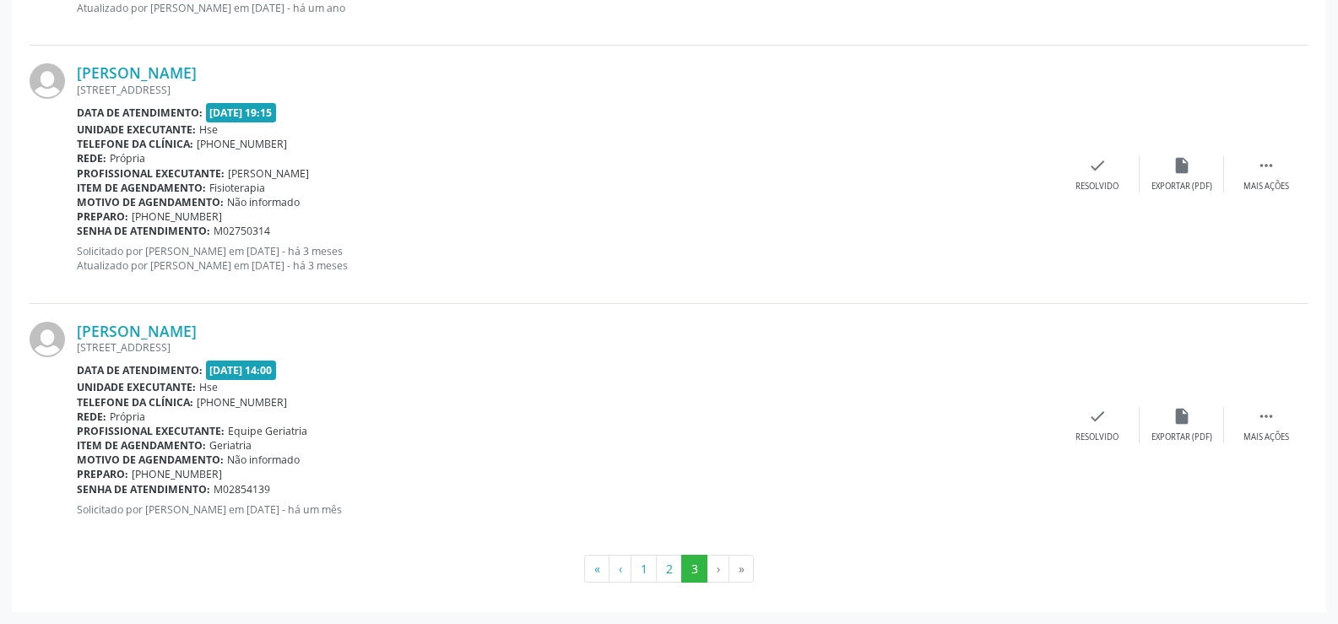
drag, startPoint x: 276, startPoint y: 334, endPoint x: 75, endPoint y: 329, distance: 201.0
click at [75, 329] on div "[PERSON_NAME] [STREET_ADDRESS] Data de atendimento: [DATE] 14:00 Unidade execut…" at bounding box center [669, 425] width 1279 height 242
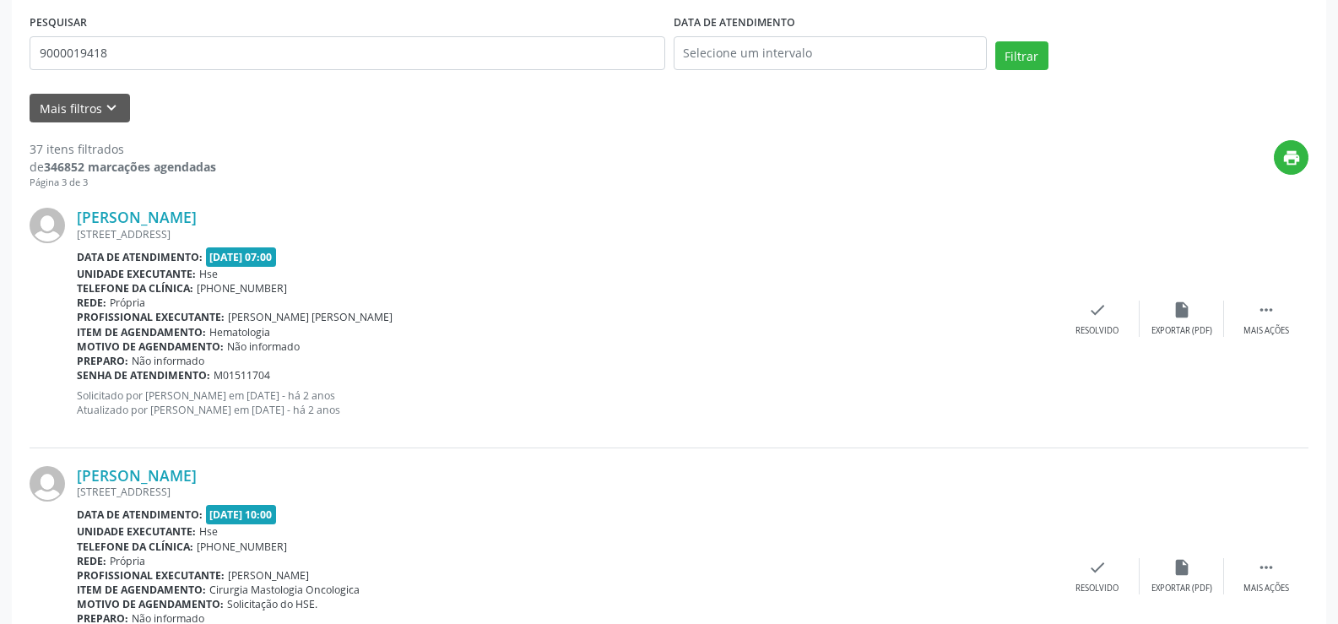
scroll to position [146, 0]
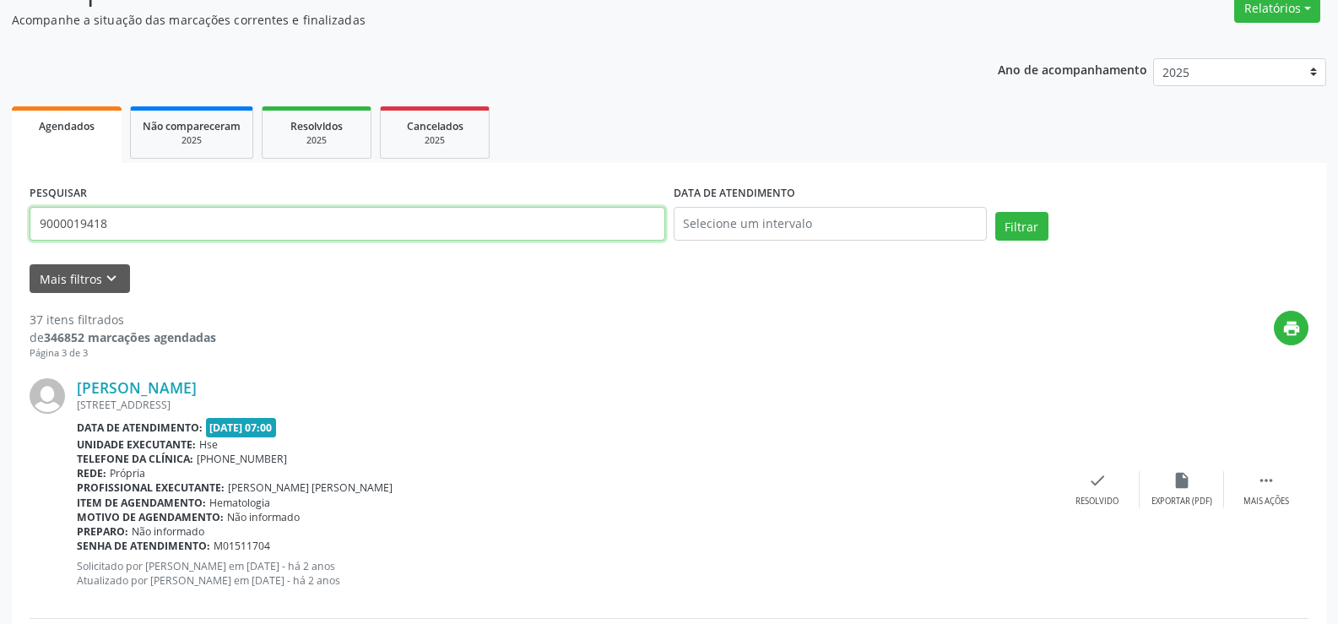
drag, startPoint x: 141, startPoint y: 230, endPoint x: 0, endPoint y: 191, distance: 146.3
click at [996, 212] on button "Filtrar" at bounding box center [1022, 226] width 53 height 29
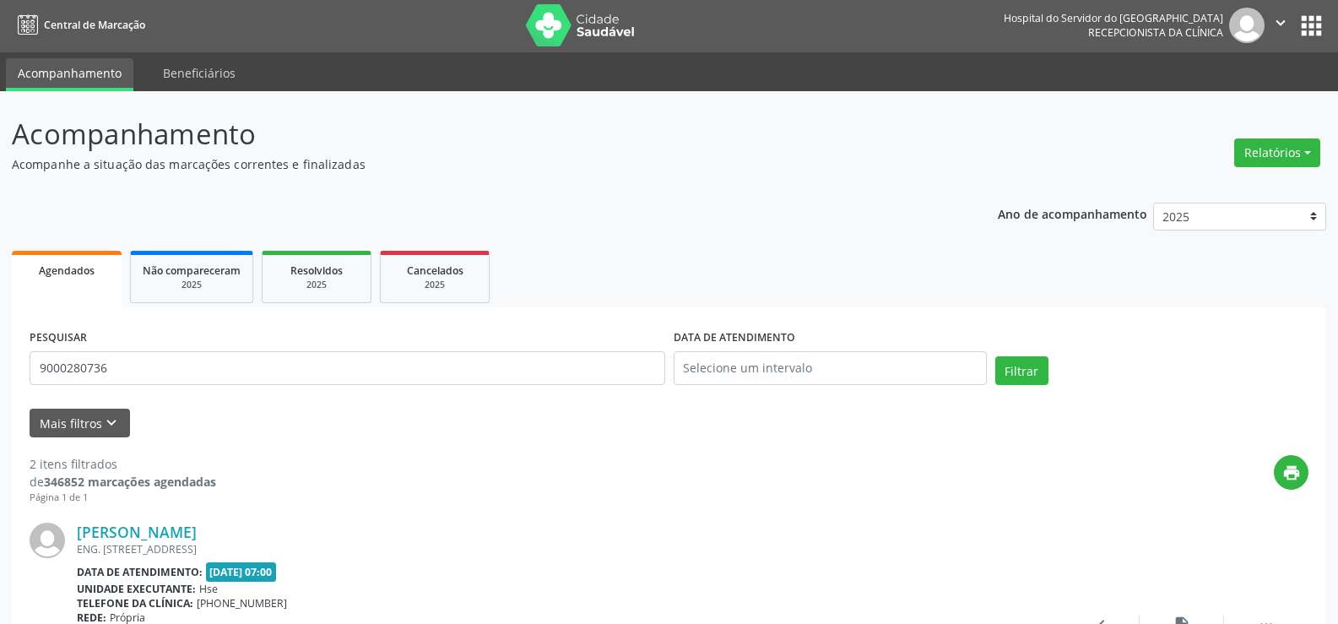
scroll to position [0, 0]
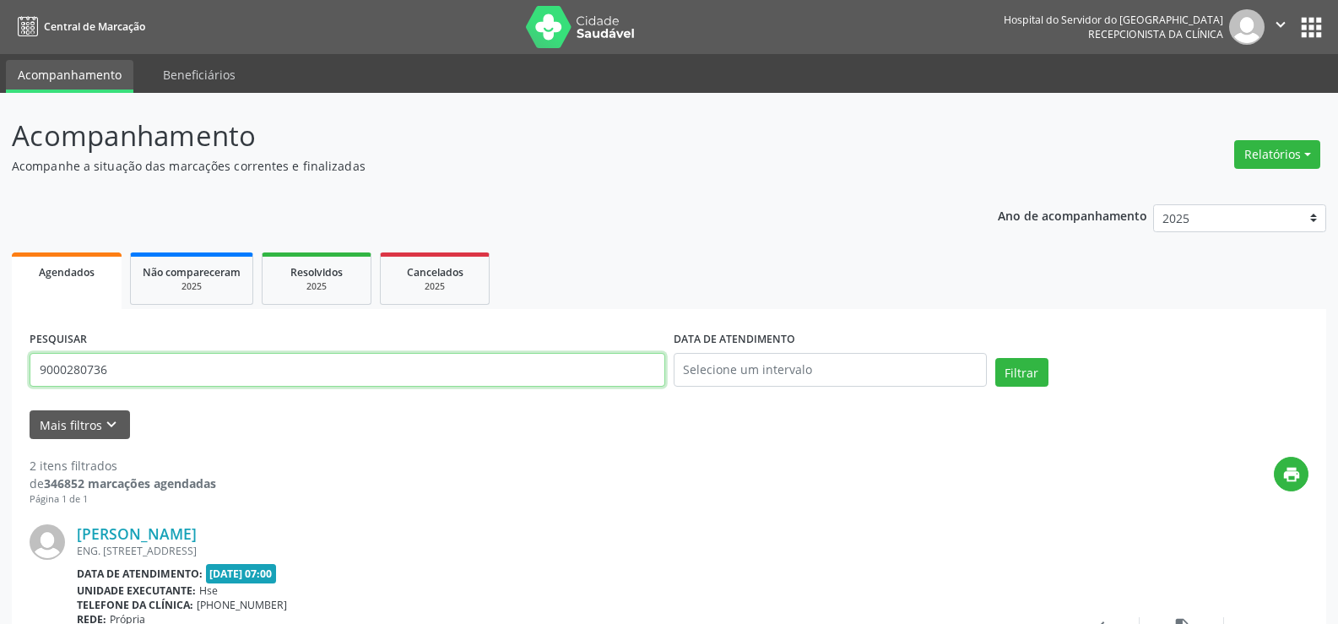
drag, startPoint x: 121, startPoint y: 371, endPoint x: 0, endPoint y: 349, distance: 122.7
click at [0, 349] on div "Acompanhamento Acompanhe a situação das marcações correntes e finalizadas Relat…" at bounding box center [669, 565] width 1338 height 944
type input "9000983972"
click at [996, 358] on button "Filtrar" at bounding box center [1022, 372] width 53 height 29
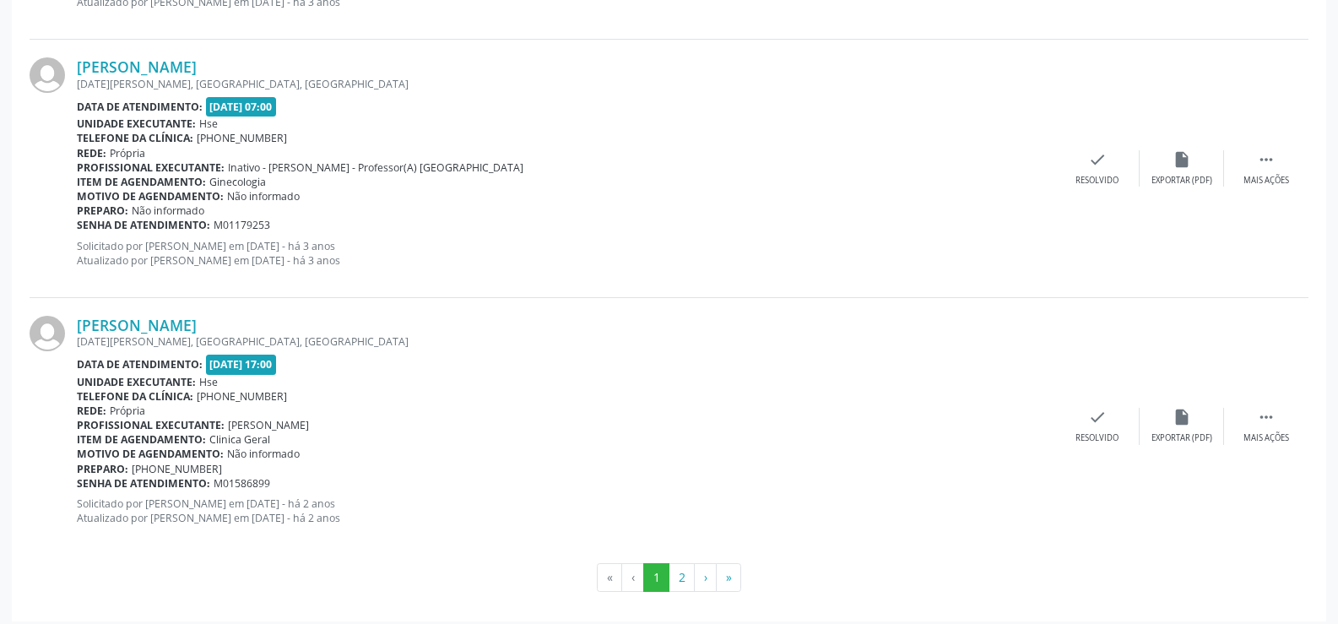
scroll to position [3829, 0]
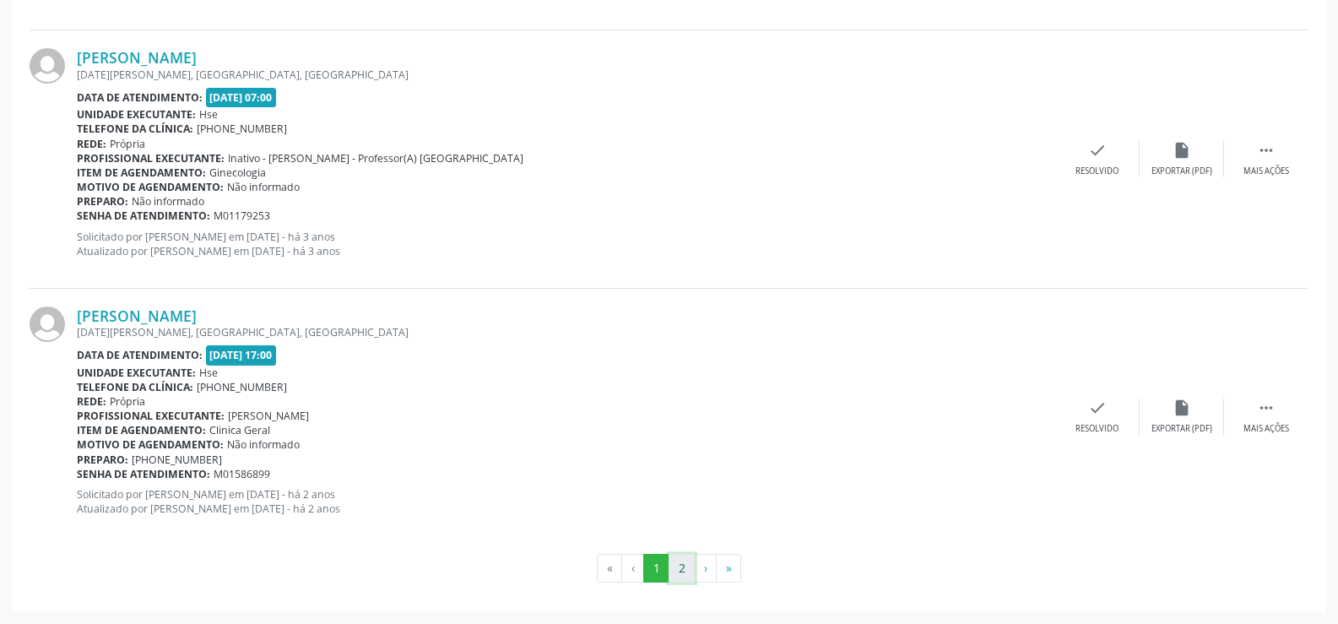
click at [676, 561] on button "2" at bounding box center [682, 568] width 26 height 29
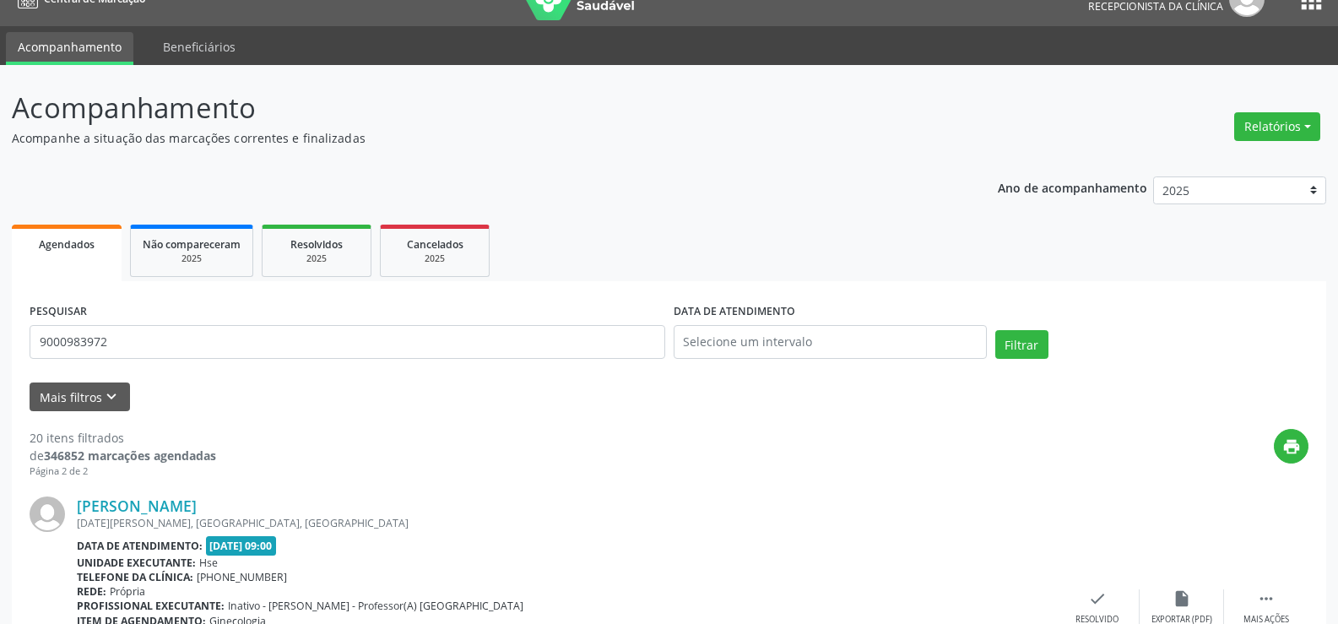
scroll to position [0, 0]
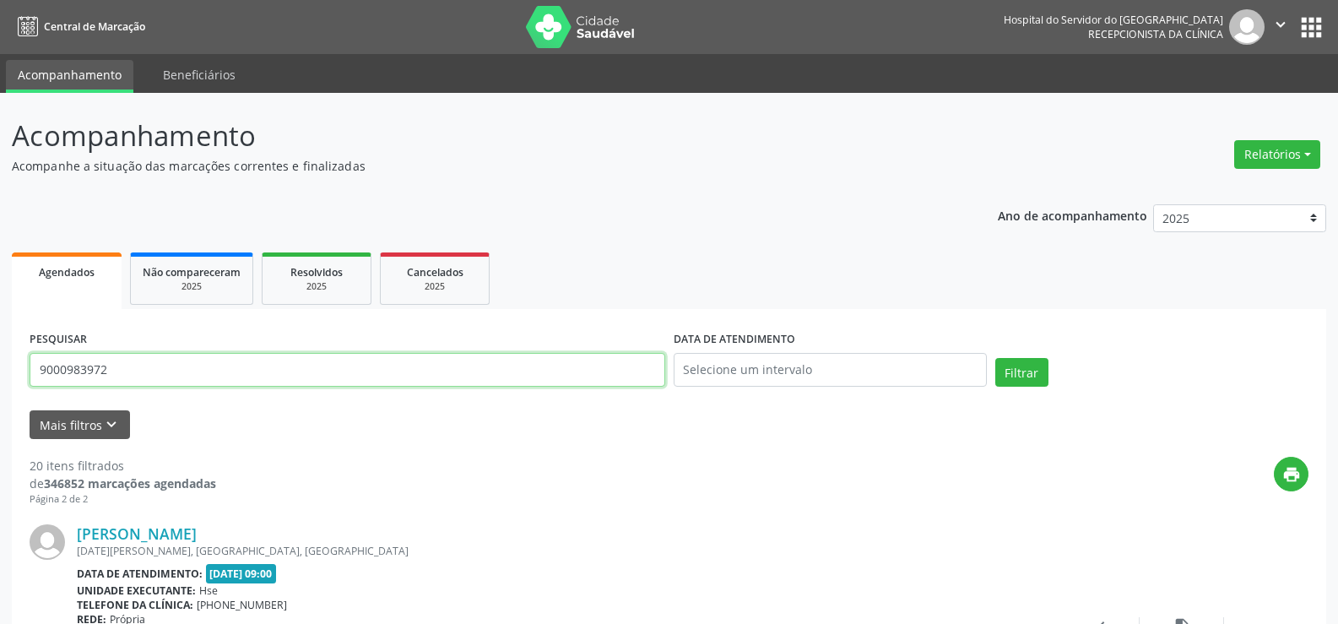
drag, startPoint x: 151, startPoint y: 376, endPoint x: 0, endPoint y: 377, distance: 151.2
click at [996, 358] on button "Filtrar" at bounding box center [1022, 372] width 53 height 29
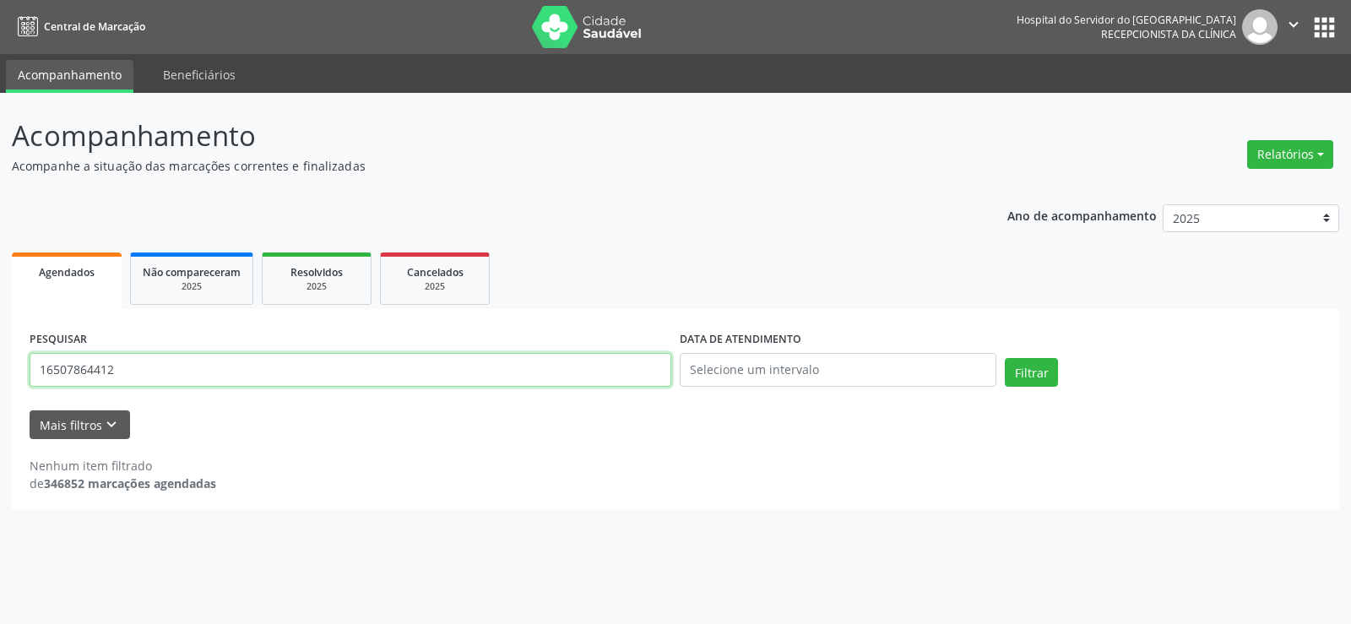
drag, startPoint x: 131, startPoint y: 369, endPoint x: 8, endPoint y: 369, distance: 123.3
click at [8, 369] on div "Acompanhamento Acompanhe a situação das marcações correntes e finalizadas Relat…" at bounding box center [675, 358] width 1351 height 531
paste input "[PERSON_NAME]"
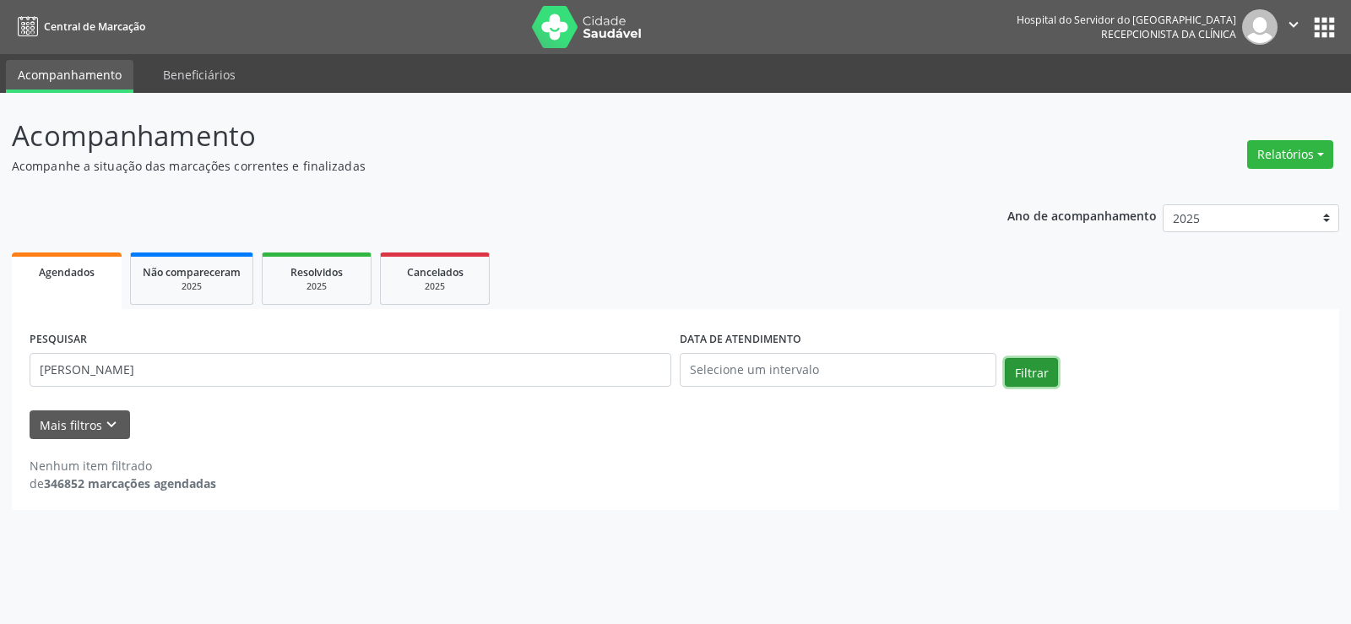
click at [1030, 366] on button "Filtrar" at bounding box center [1031, 372] width 53 height 29
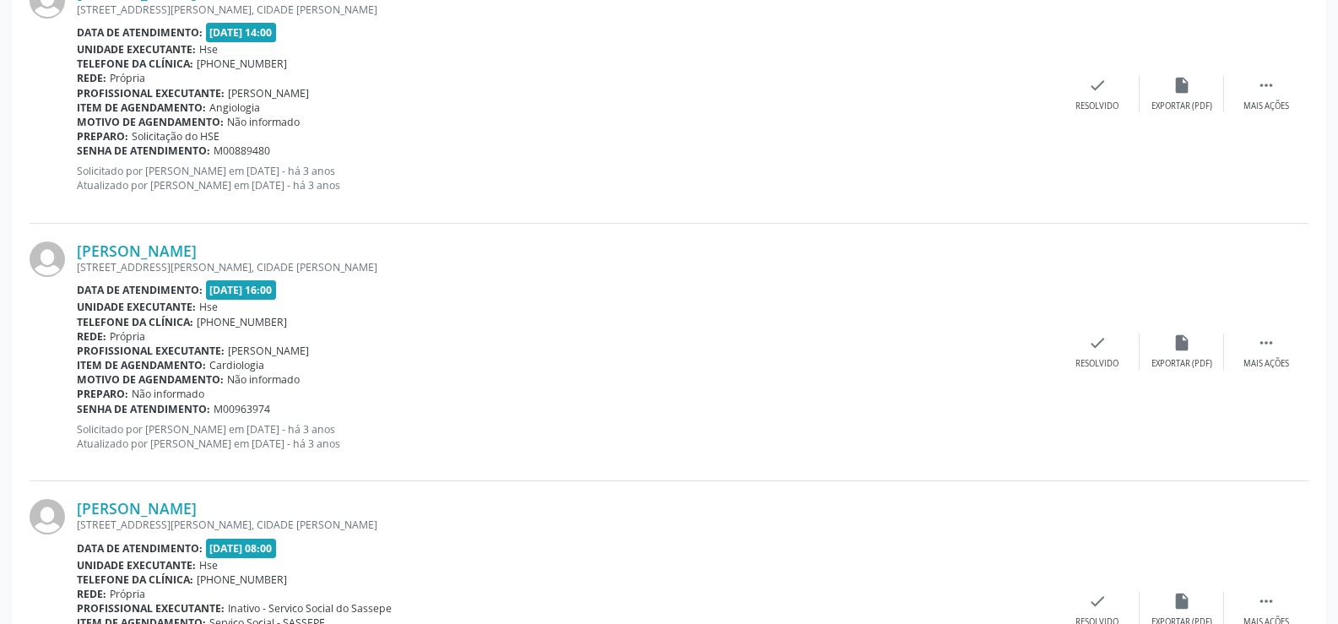
scroll to position [1974, 0]
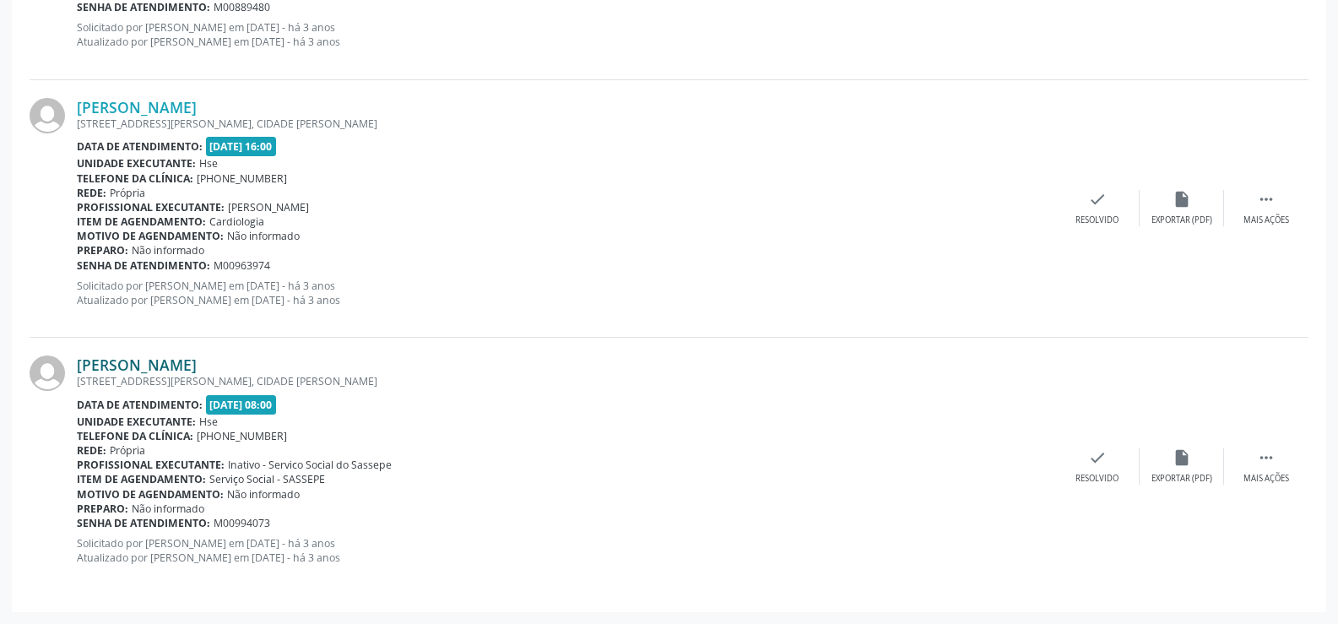
drag, startPoint x: 224, startPoint y: 363, endPoint x: 79, endPoint y: 367, distance: 144.5
click at [79, 367] on div "[PERSON_NAME]" at bounding box center [566, 364] width 979 height 19
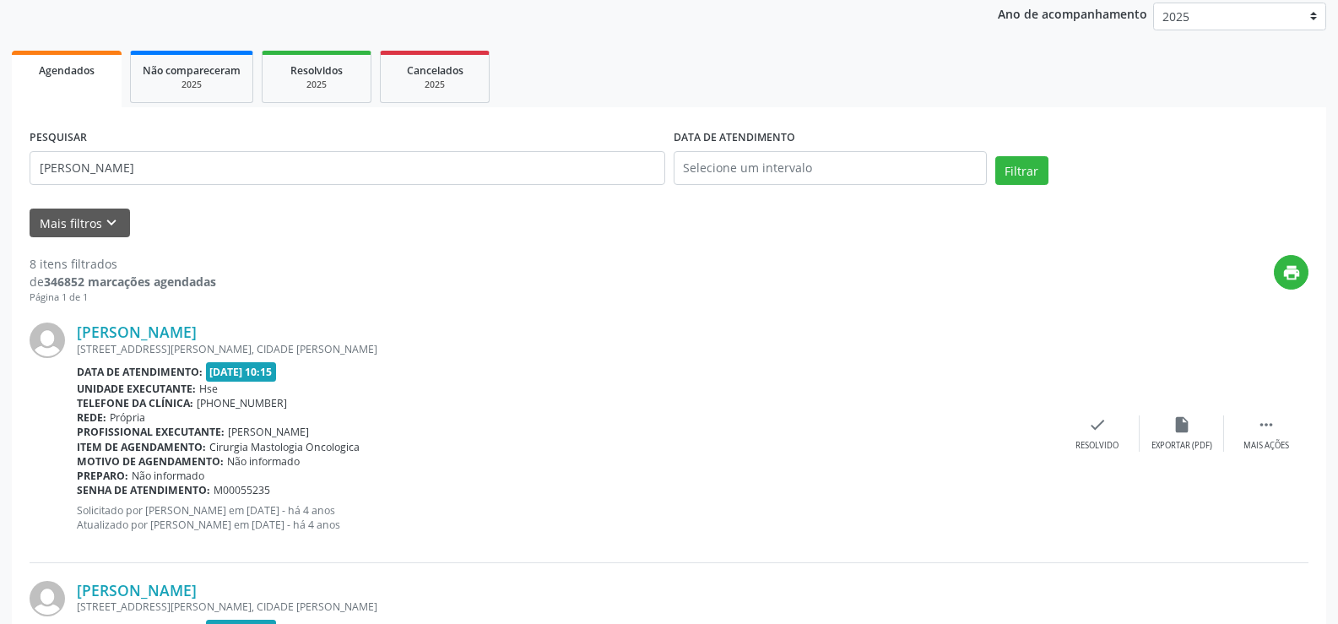
scroll to position [32, 0]
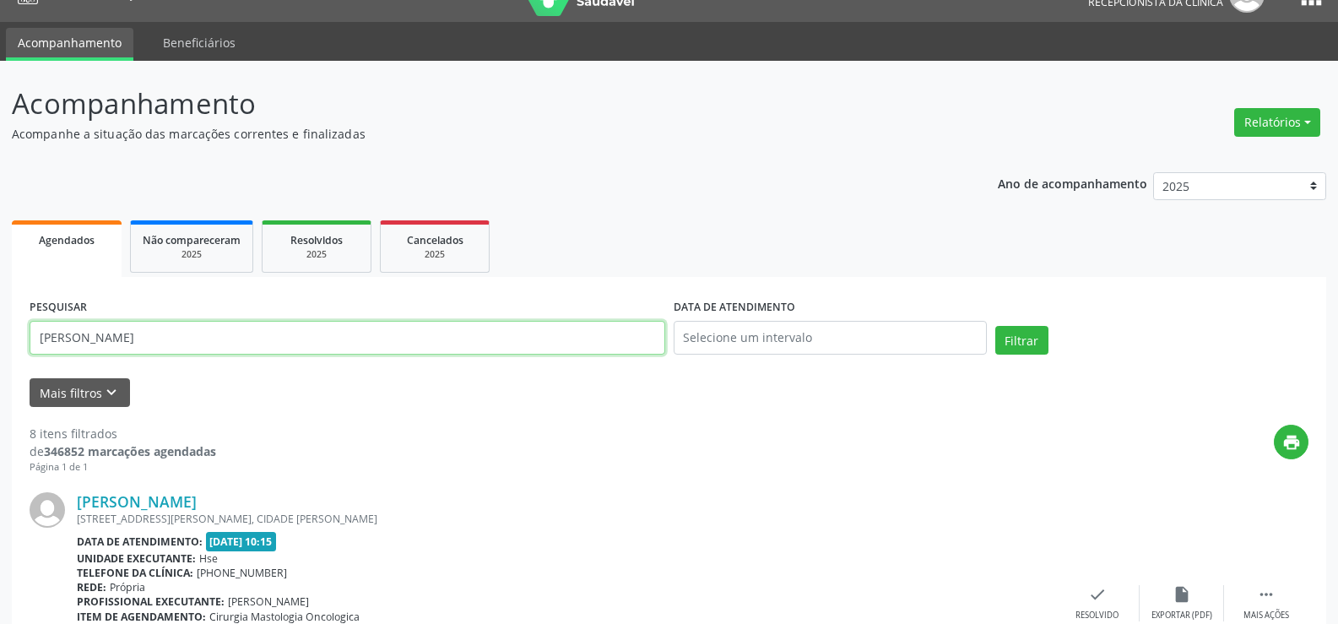
drag, startPoint x: 166, startPoint y: 345, endPoint x: 0, endPoint y: 348, distance: 166.4
paste input "[PERSON_NAME] DA CONCEICAO [PERSON_NAME]"
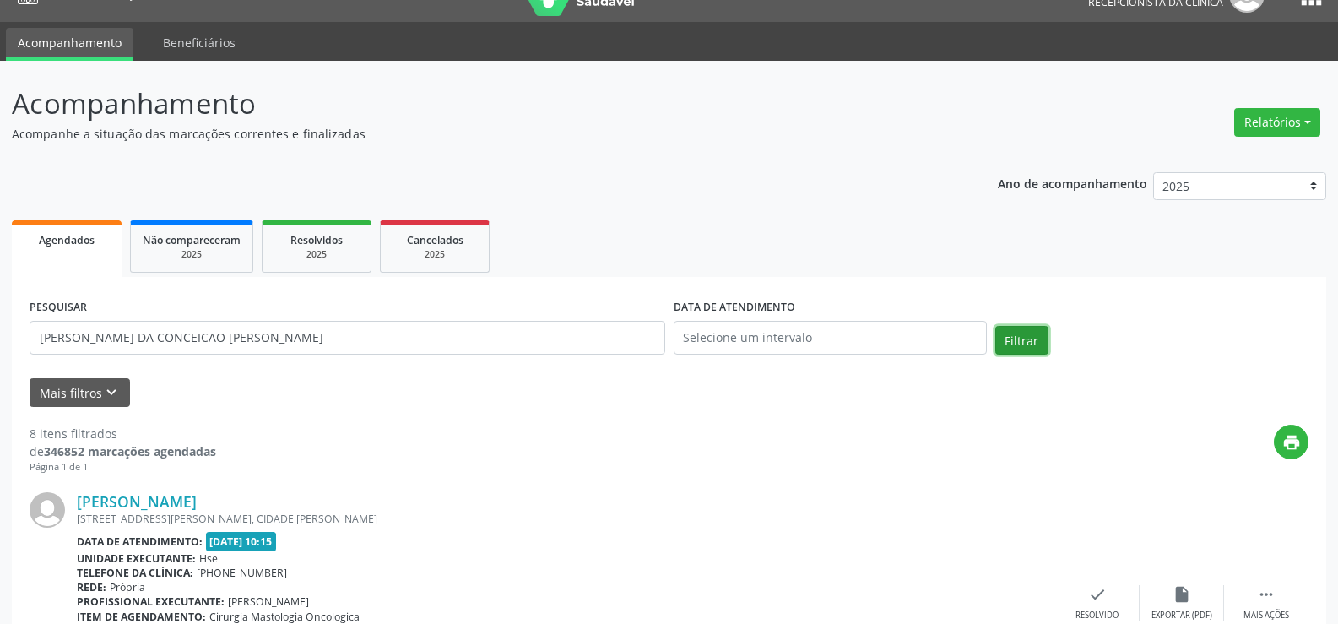
click at [1021, 340] on button "Filtrar" at bounding box center [1022, 340] width 53 height 29
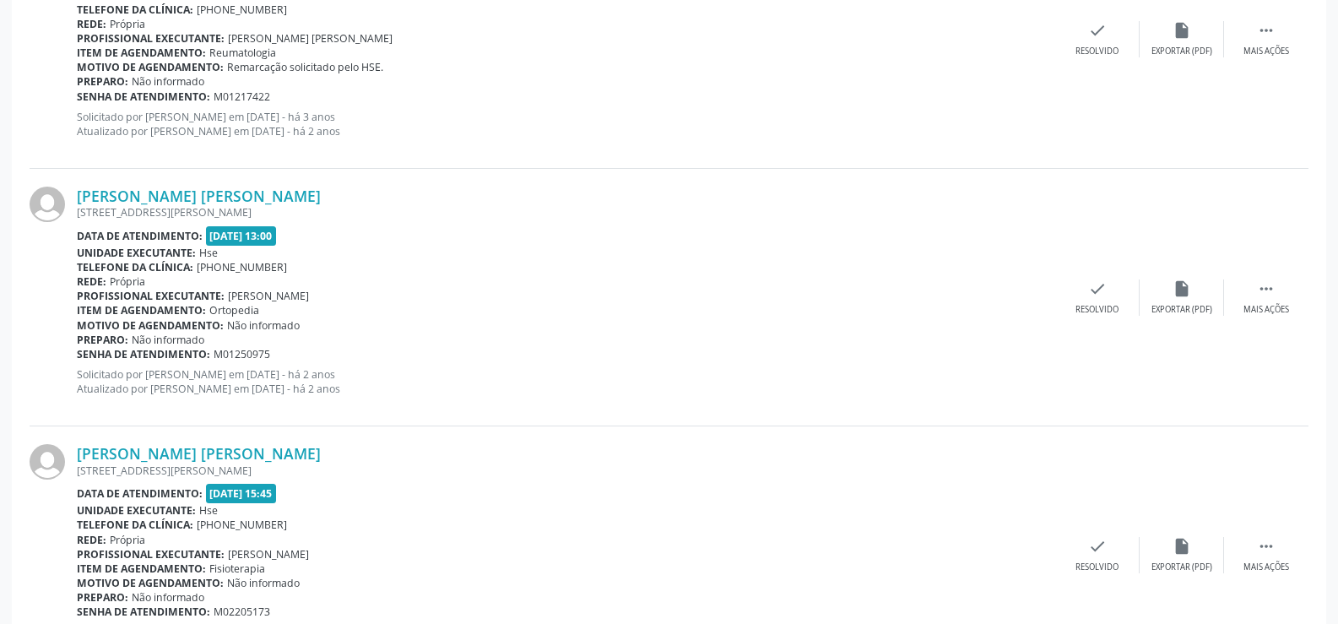
scroll to position [943, 0]
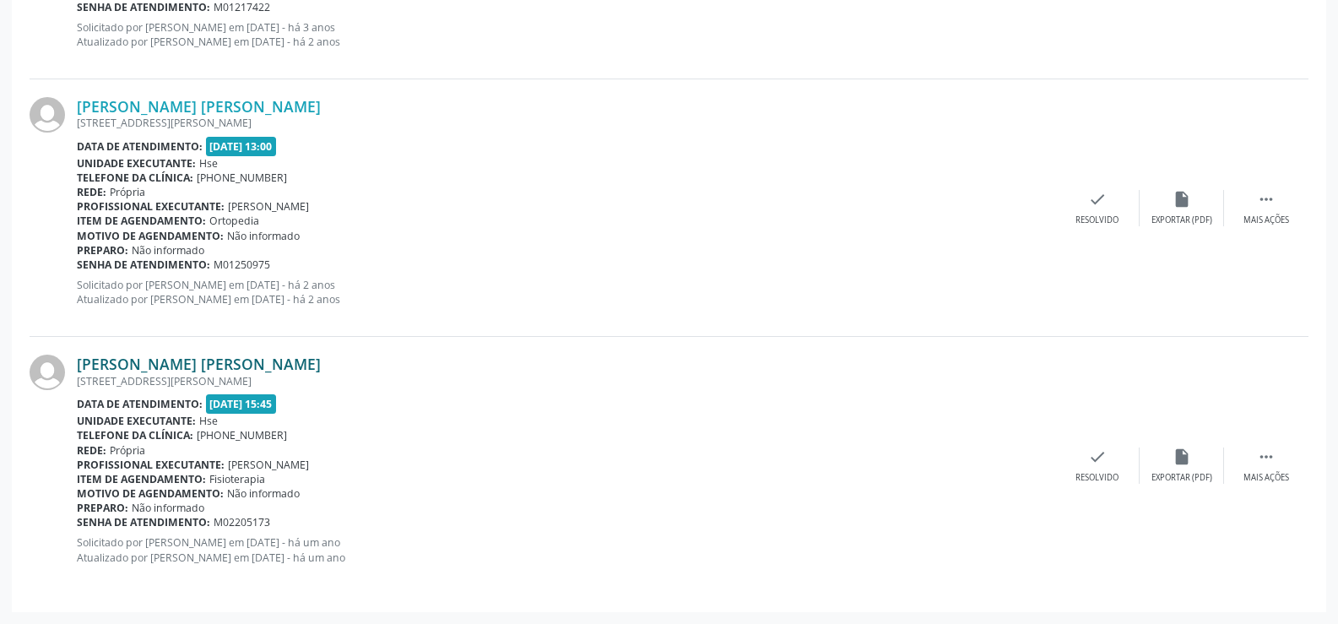
click at [320, 366] on link "[PERSON_NAME] [PERSON_NAME]" at bounding box center [199, 364] width 244 height 19
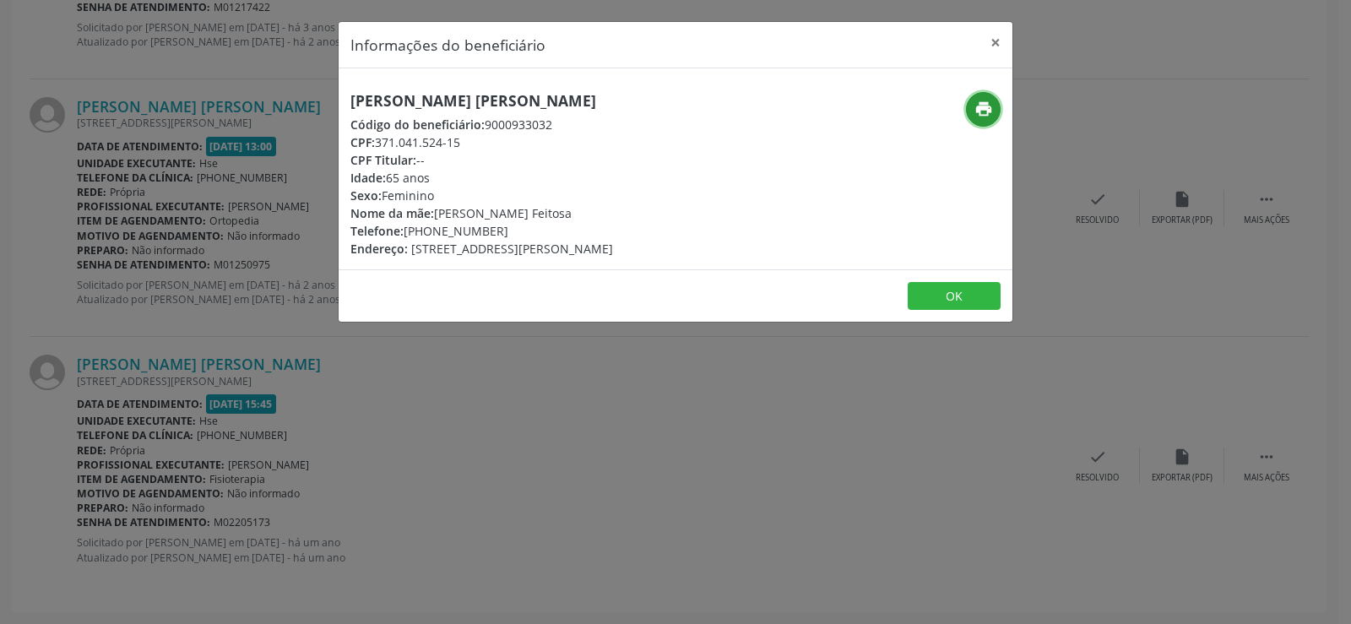
click at [975, 120] on button "print" at bounding box center [983, 109] width 35 height 35
drag, startPoint x: 665, startPoint y: 99, endPoint x: 319, endPoint y: 103, distance: 345.4
click at [319, 103] on div "Informações do beneficiário × Maria da Conceicao [PERSON_NAME] Código do benefi…" at bounding box center [675, 312] width 1351 height 624
click at [1000, 41] on button "×" at bounding box center [996, 42] width 34 height 41
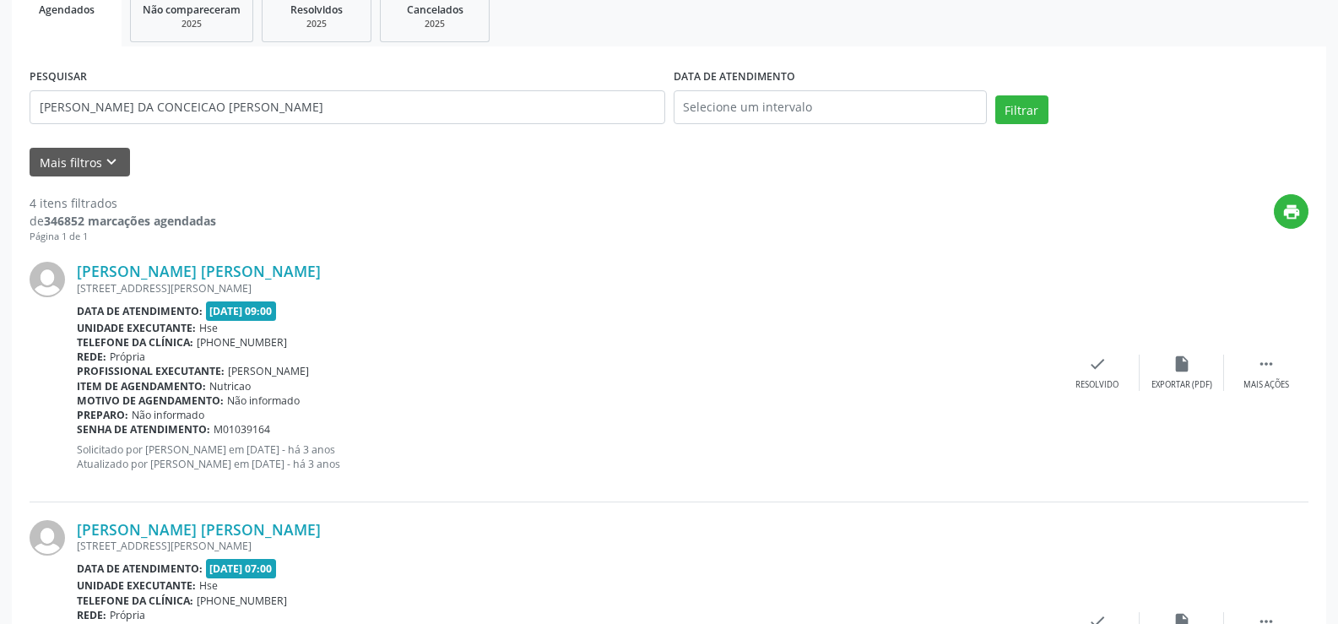
scroll to position [99, 0]
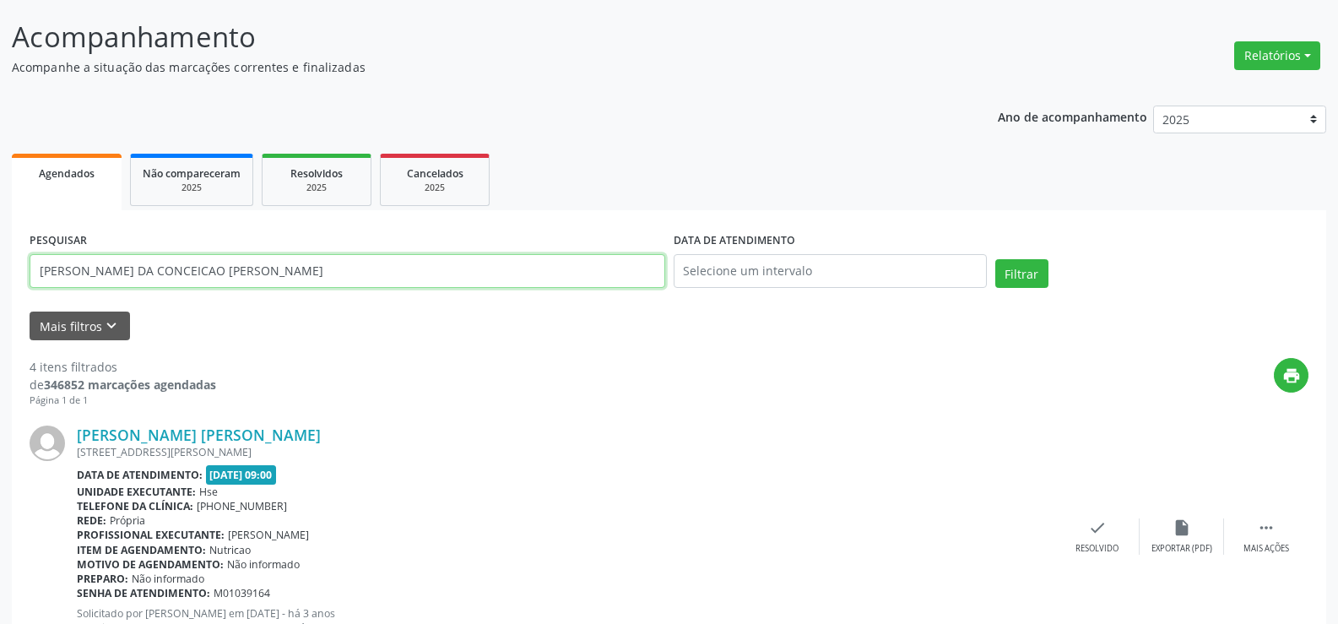
drag, startPoint x: 284, startPoint y: 272, endPoint x: 0, endPoint y: 261, distance: 283.9
paste input "[PERSON_NAME]"
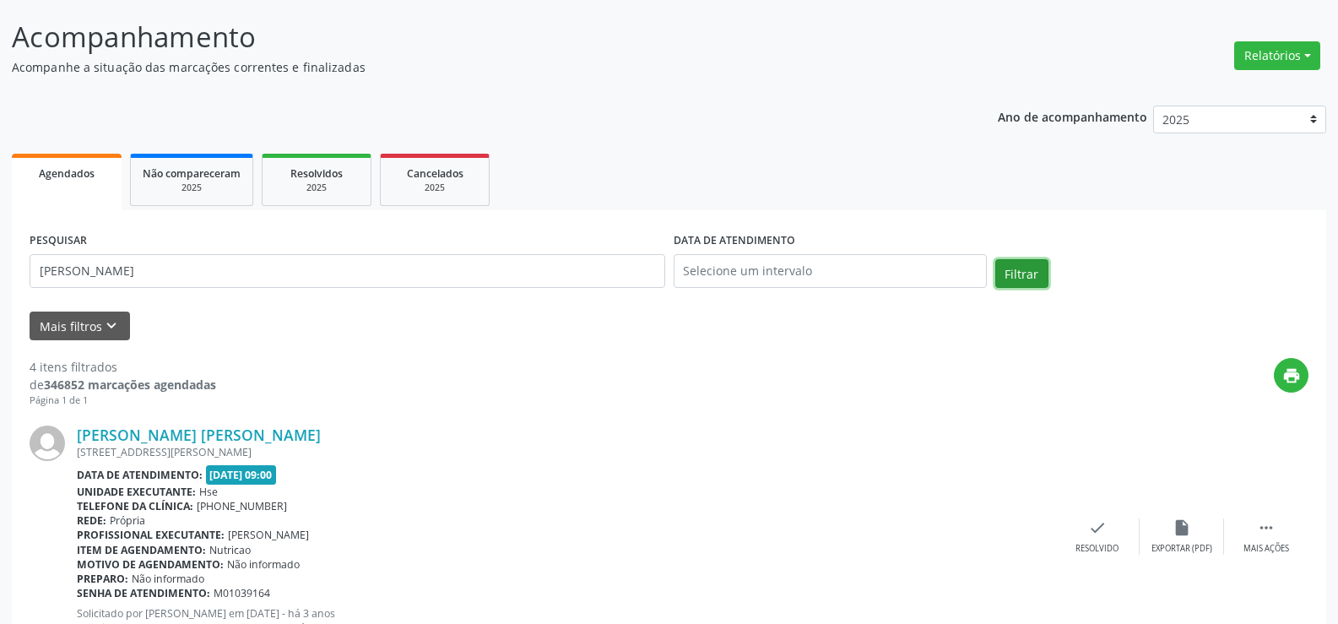
click at [1029, 274] on button "Filtrar" at bounding box center [1022, 273] width 53 height 29
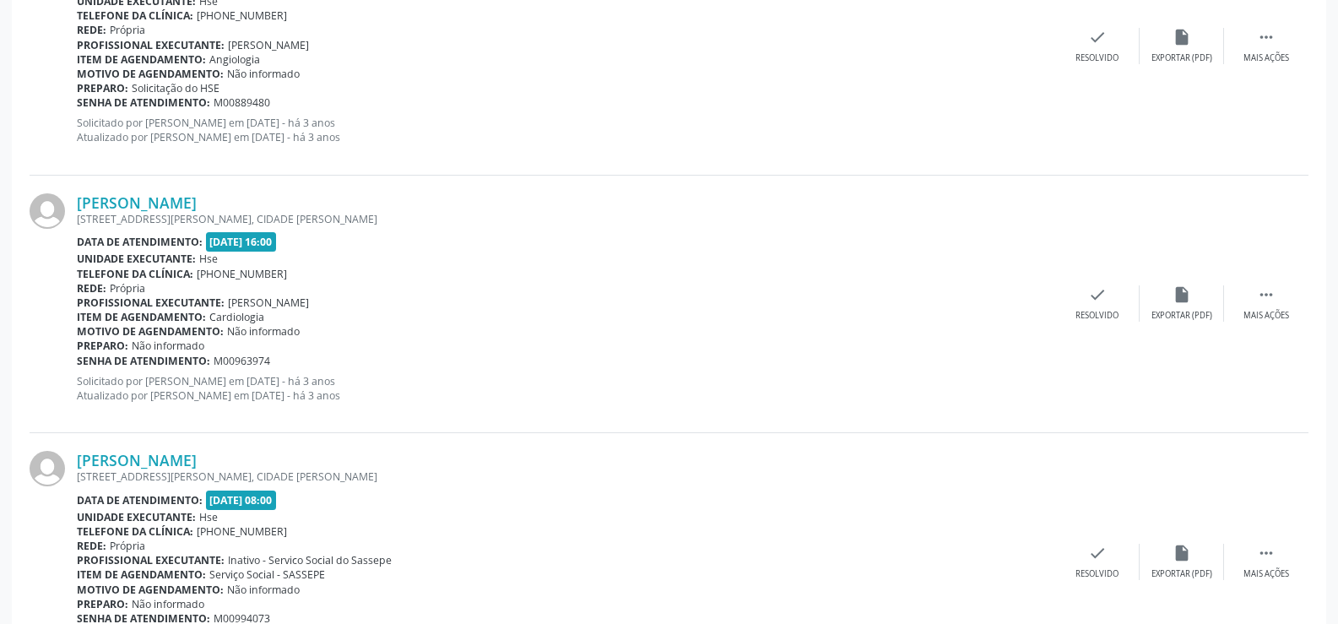
scroll to position [1974, 0]
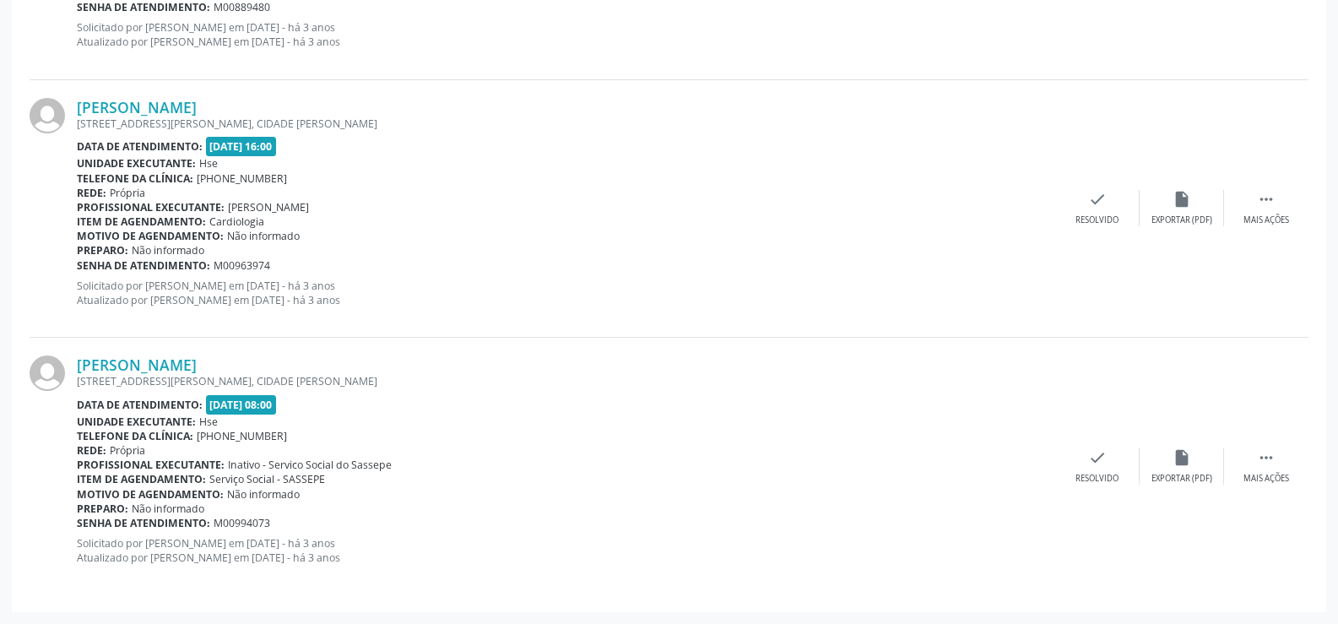
click at [217, 368] on div "[PERSON_NAME]" at bounding box center [566, 364] width 979 height 19
click at [197, 366] on link "[PERSON_NAME]" at bounding box center [137, 364] width 120 height 19
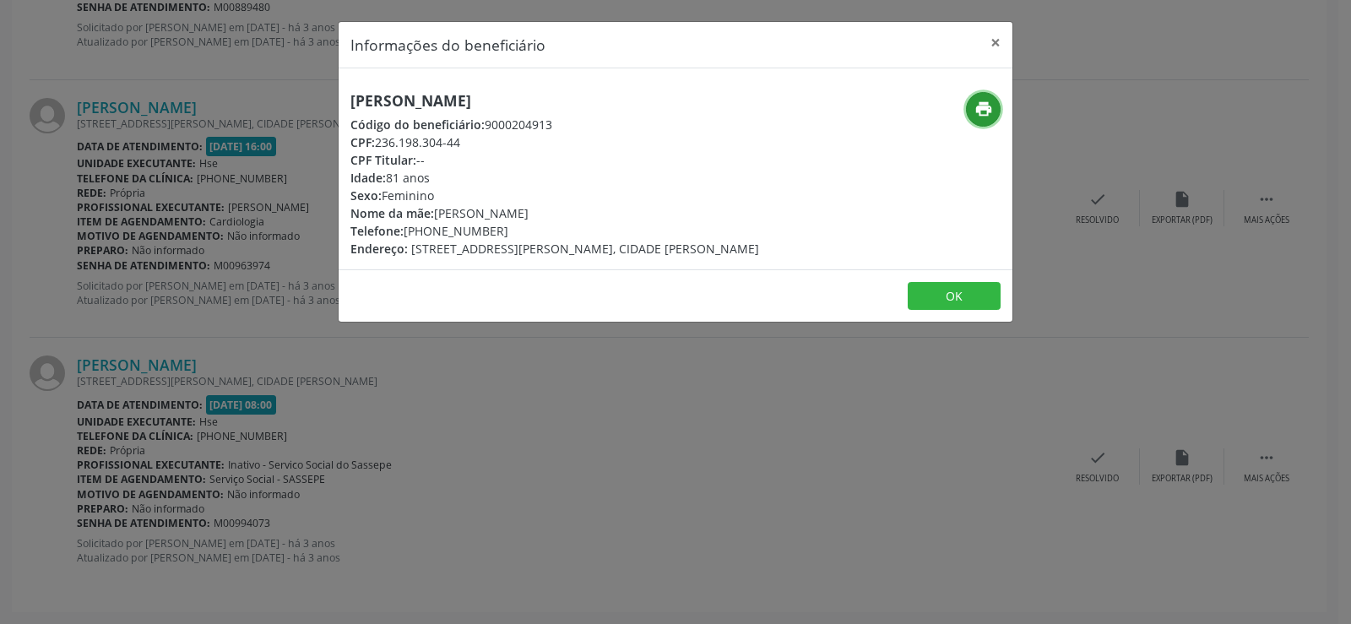
click at [974, 111] on icon "print" at bounding box center [983, 109] width 19 height 19
click at [999, 38] on button "×" at bounding box center [996, 42] width 34 height 41
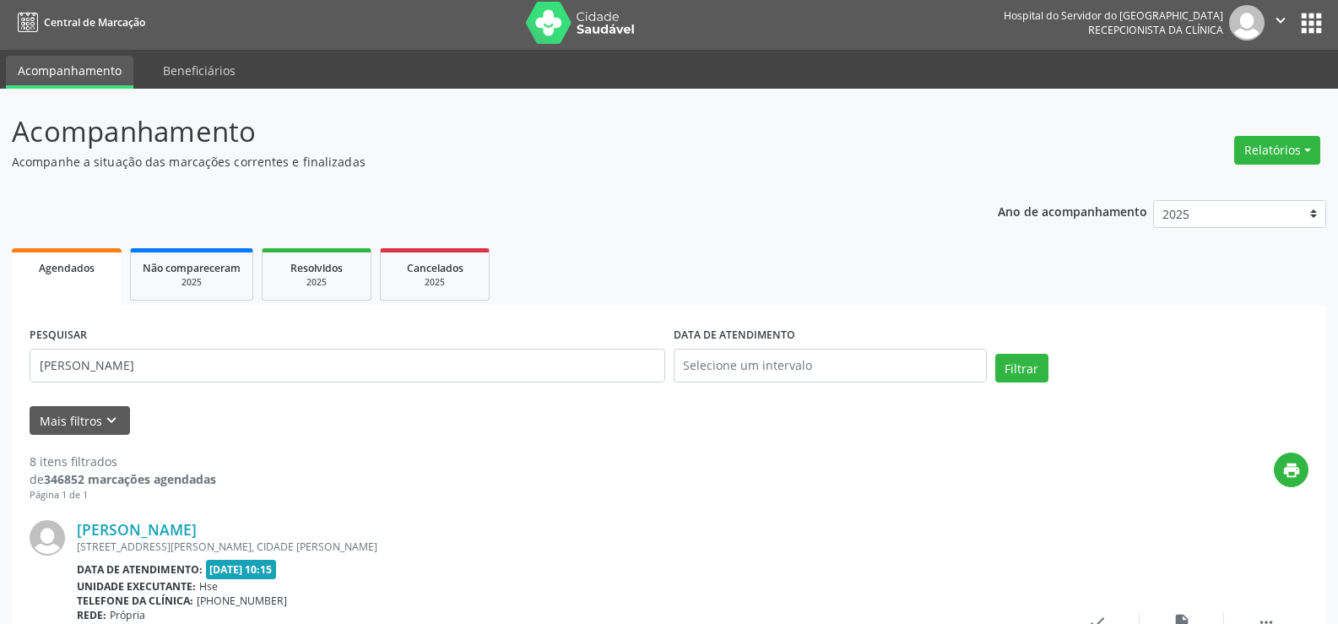
scroll to position [0, 0]
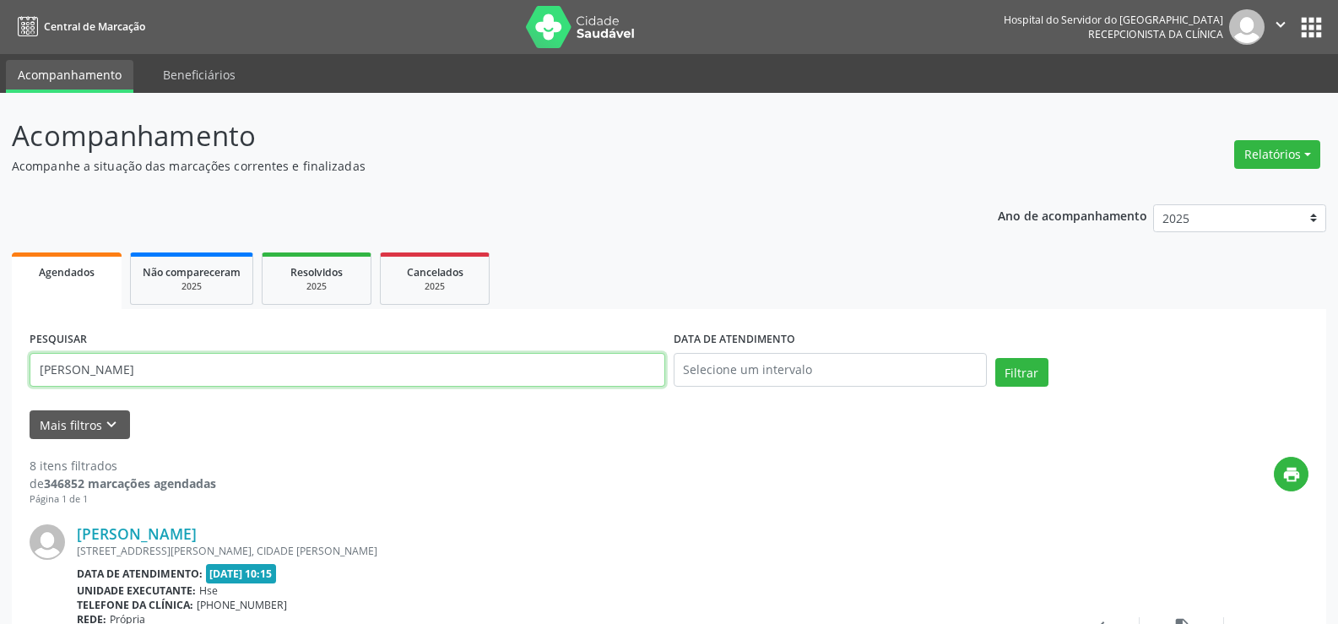
drag, startPoint x: 186, startPoint y: 371, endPoint x: 0, endPoint y: 377, distance: 185.9
paste input "[PERSON_NAME]"
type input "[PERSON_NAME]"
click at [1034, 369] on button "Filtrar" at bounding box center [1022, 372] width 53 height 29
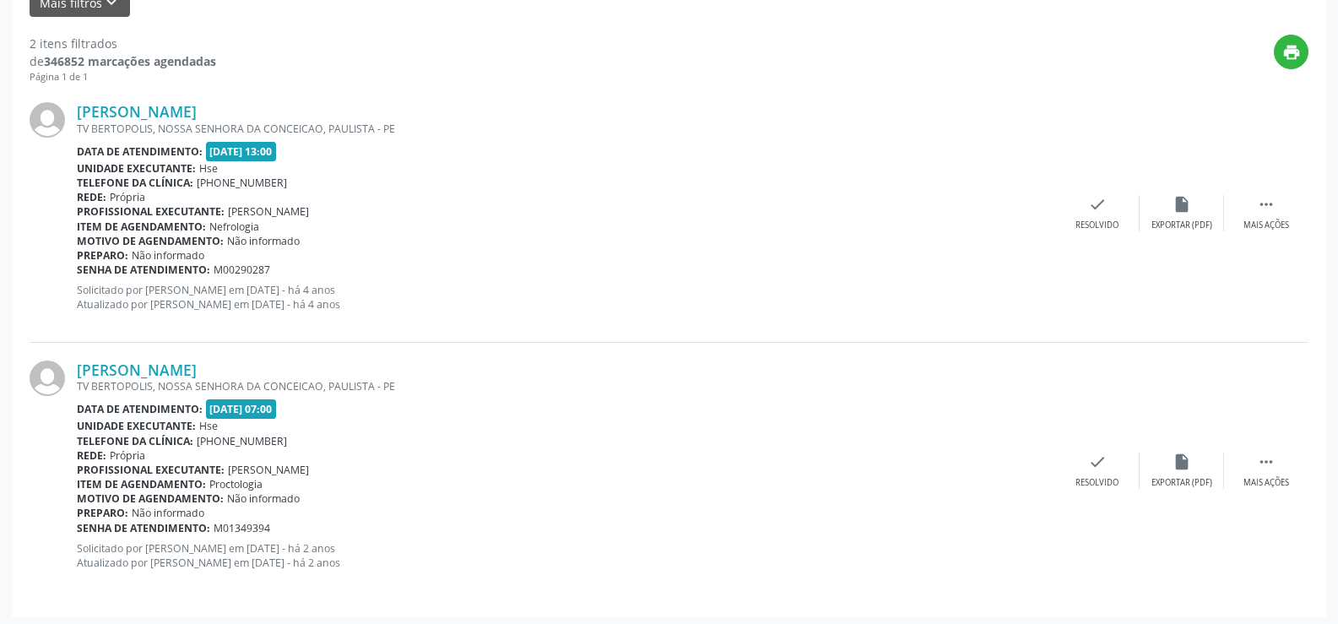
scroll to position [427, 0]
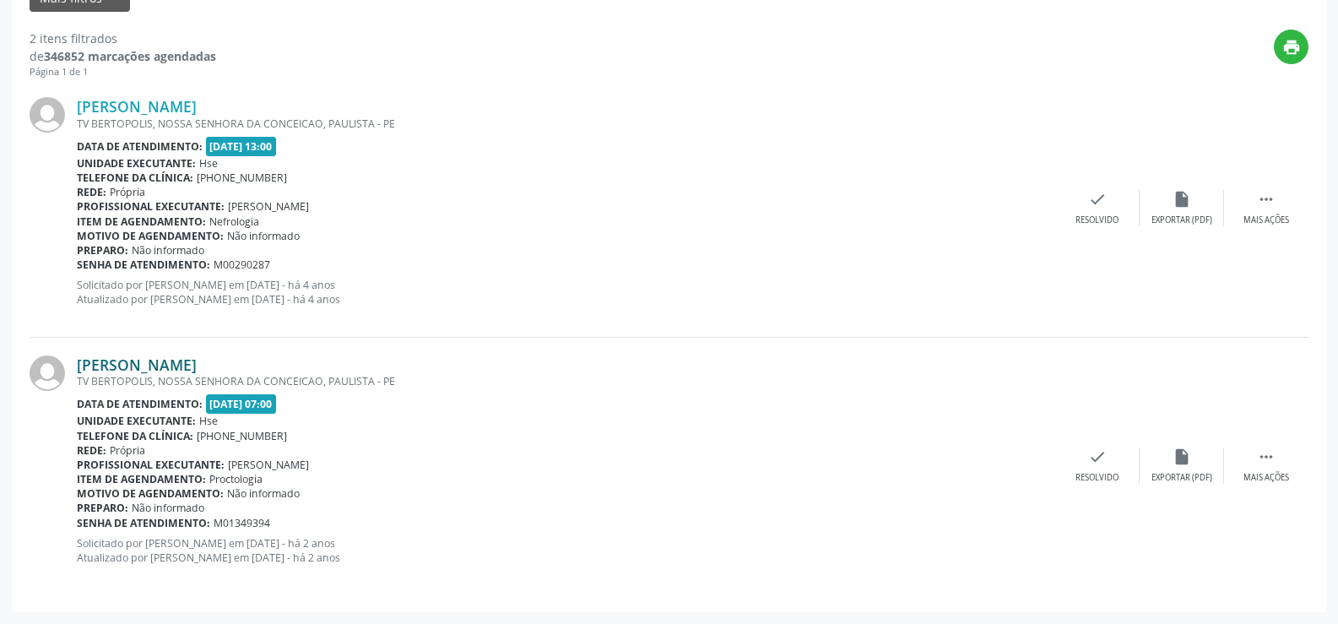
click at [197, 370] on link "[PERSON_NAME]" at bounding box center [137, 364] width 120 height 19
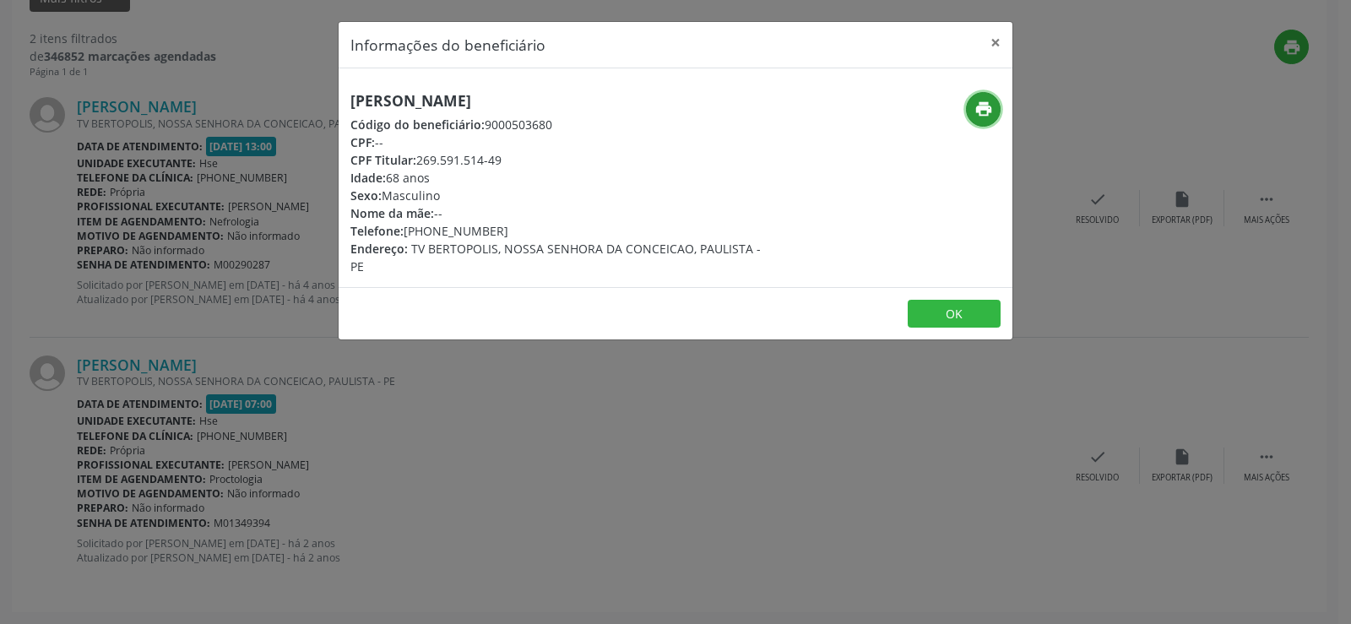
click at [979, 108] on icon "print" at bounding box center [983, 109] width 19 height 19
click at [997, 40] on button "×" at bounding box center [996, 42] width 34 height 41
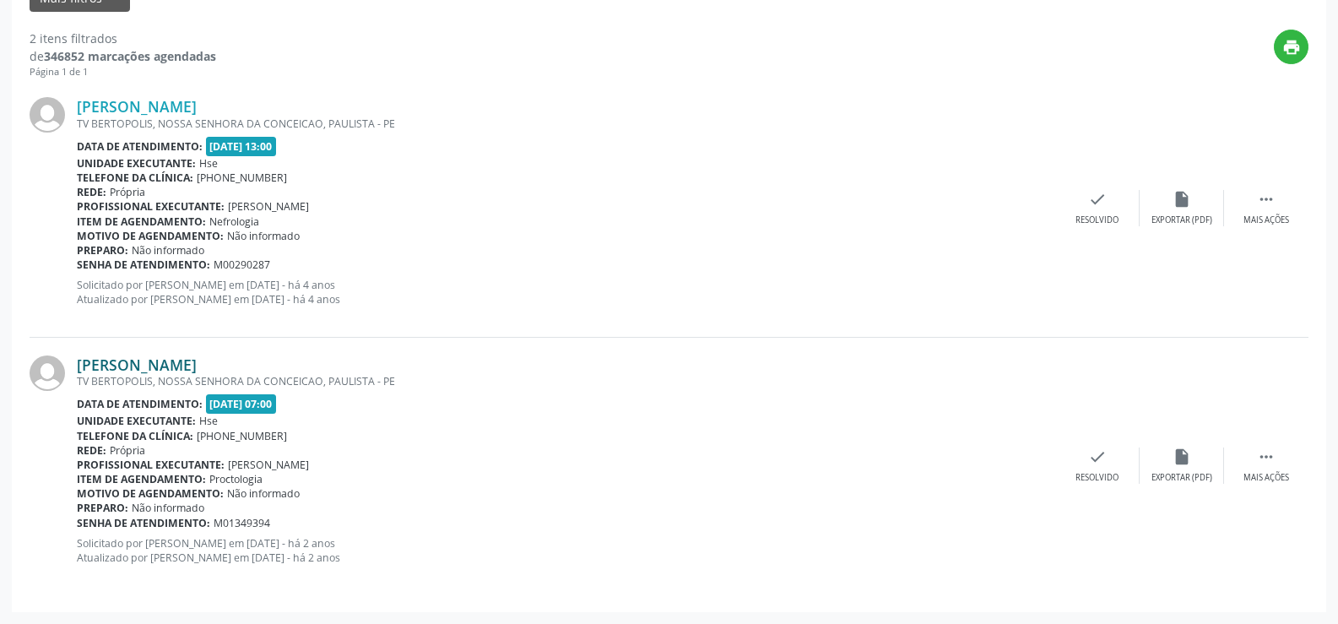
drag, startPoint x: 258, startPoint y: 364, endPoint x: 79, endPoint y: 362, distance: 179.9
click at [79, 362] on div "[PERSON_NAME]" at bounding box center [566, 364] width 979 height 19
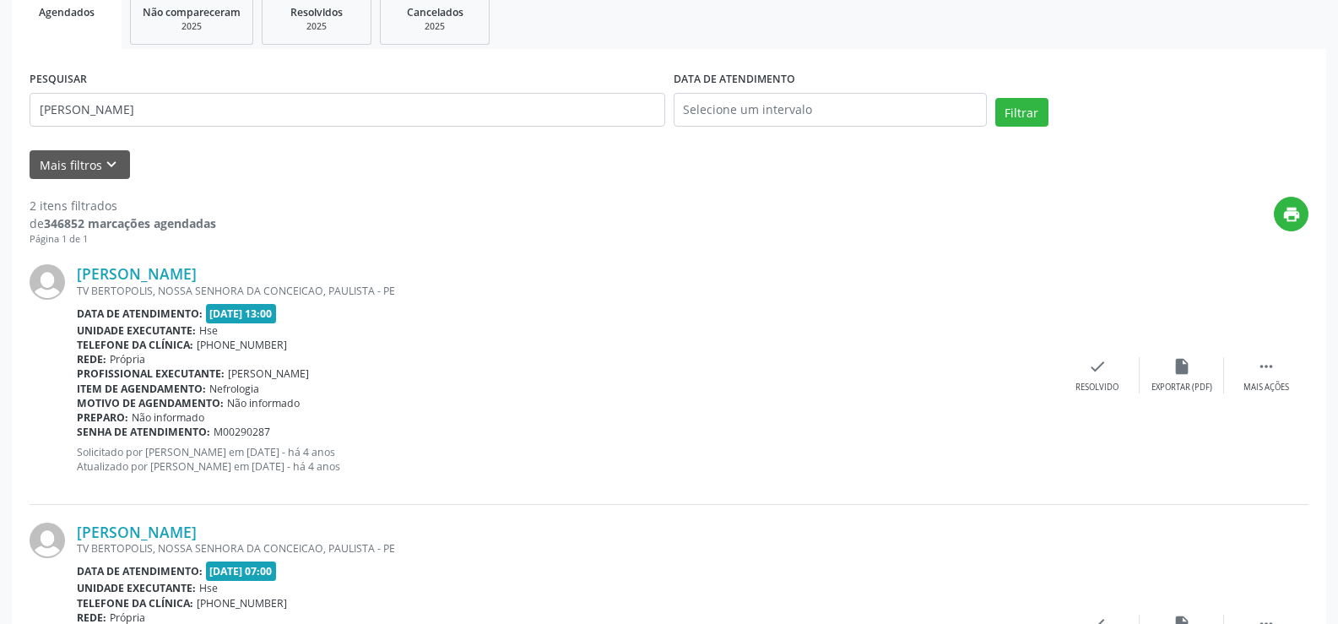
scroll to position [258, 0]
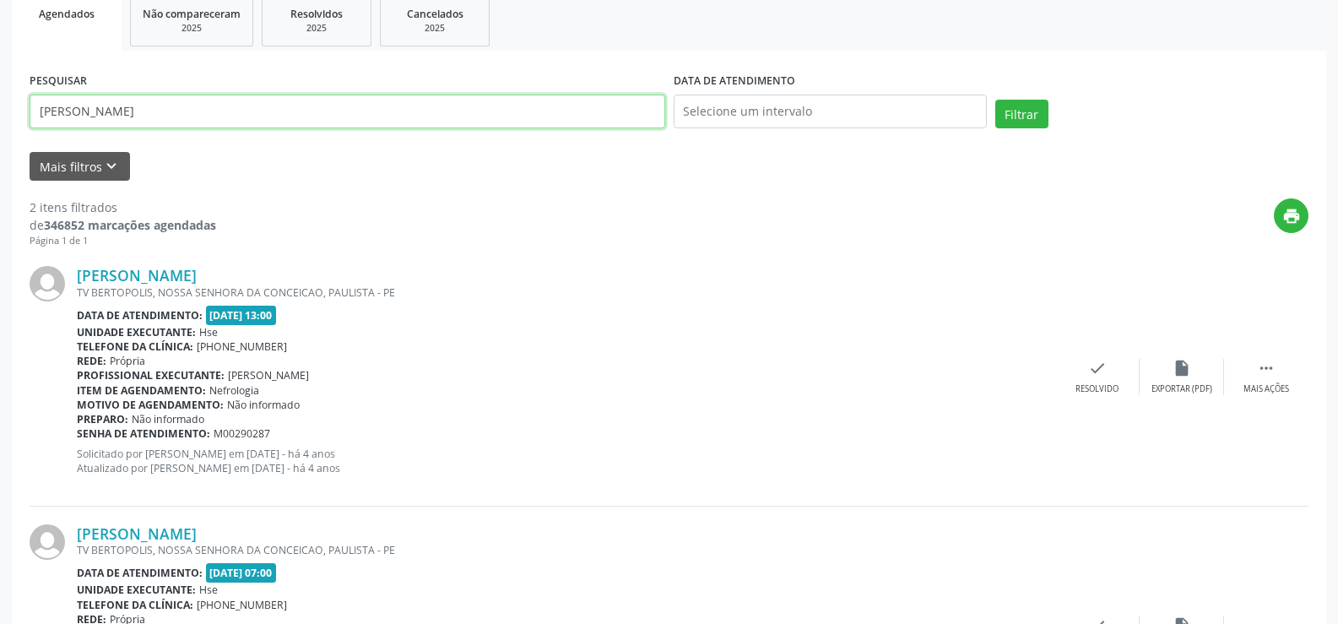
drag, startPoint x: 186, startPoint y: 114, endPoint x: 0, endPoint y: 113, distance: 185.8
click at [0, 113] on div "Acompanhamento Acompanhe a situação das marcações correntes e finalizadas Relat…" at bounding box center [669, 313] width 1338 height 958
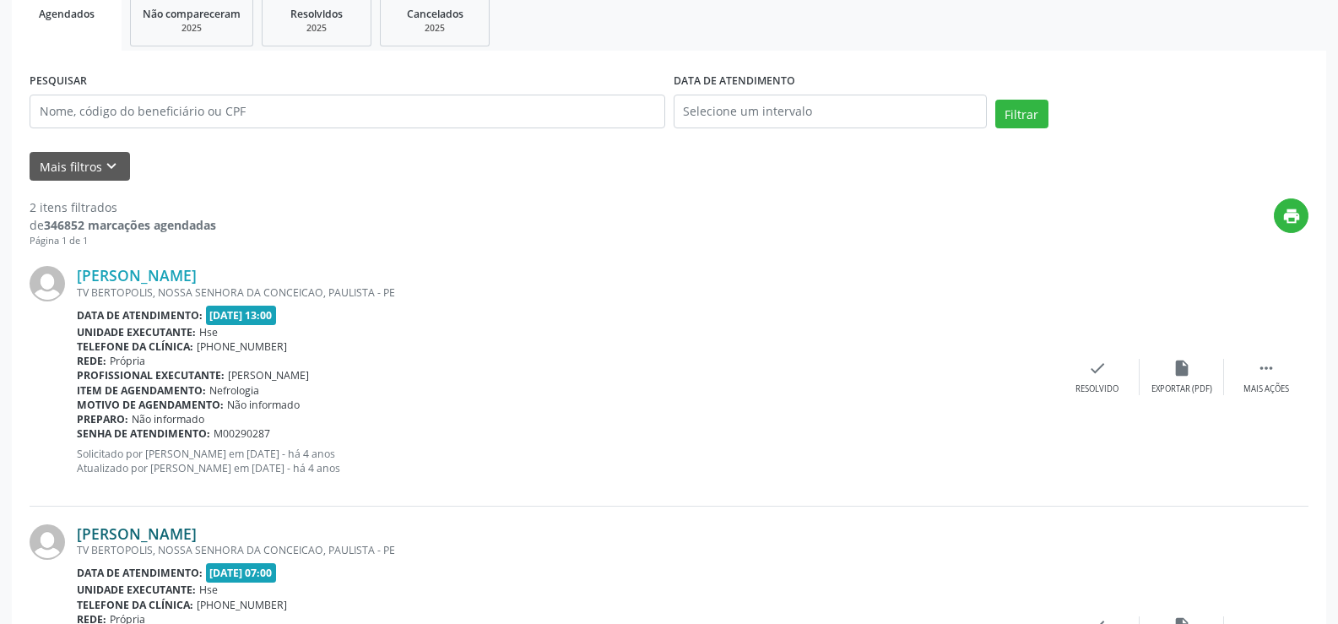
click at [197, 536] on link "[PERSON_NAME]" at bounding box center [137, 533] width 120 height 19
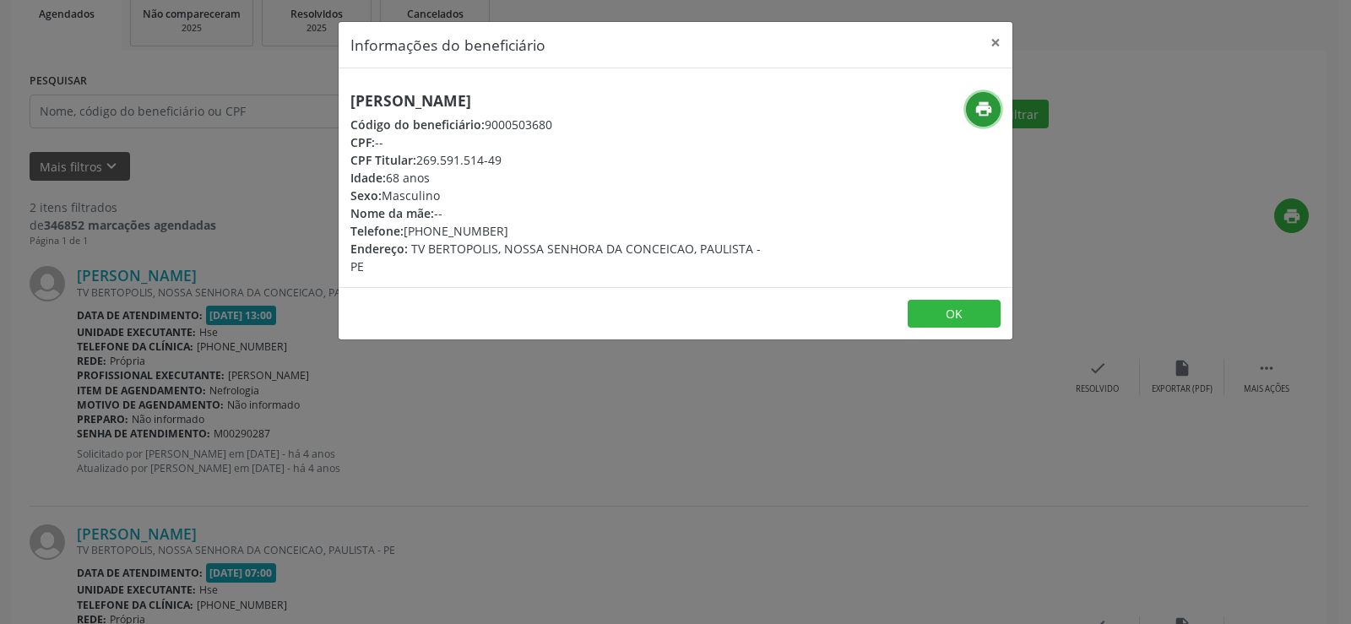
click at [975, 106] on icon "print" at bounding box center [983, 109] width 19 height 19
click at [994, 40] on button "×" at bounding box center [996, 42] width 34 height 41
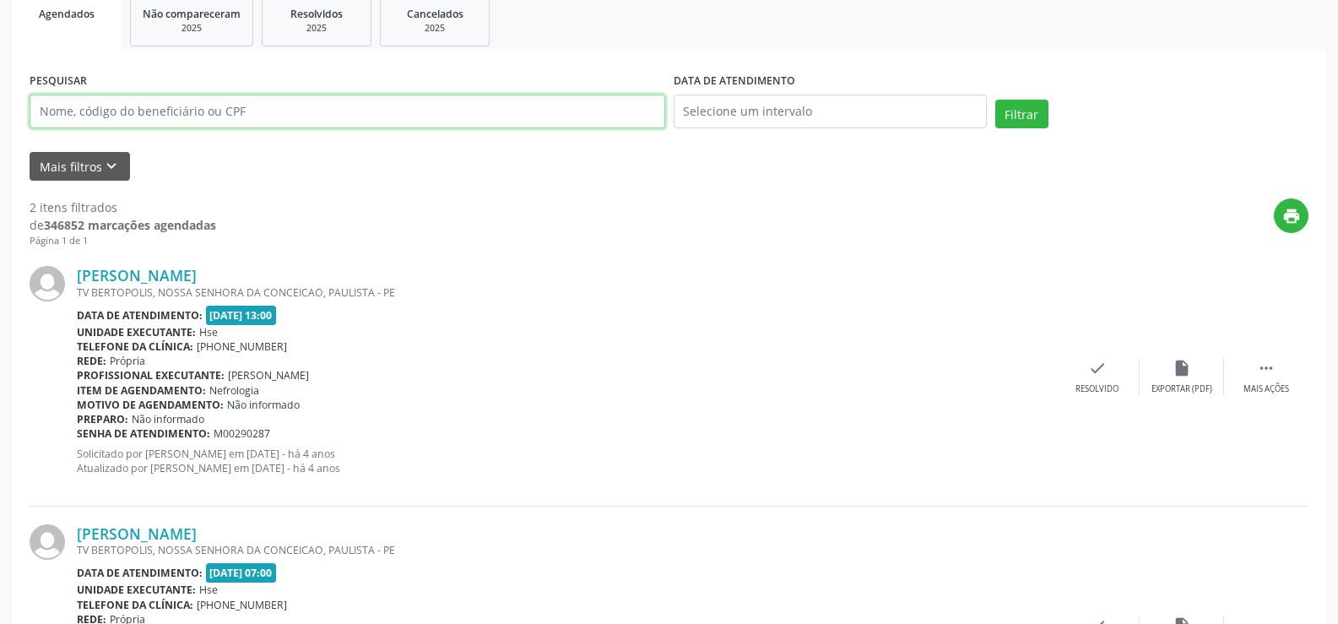
click at [220, 115] on input "text" at bounding box center [348, 112] width 636 height 34
paste input "[PERSON_NAME]"
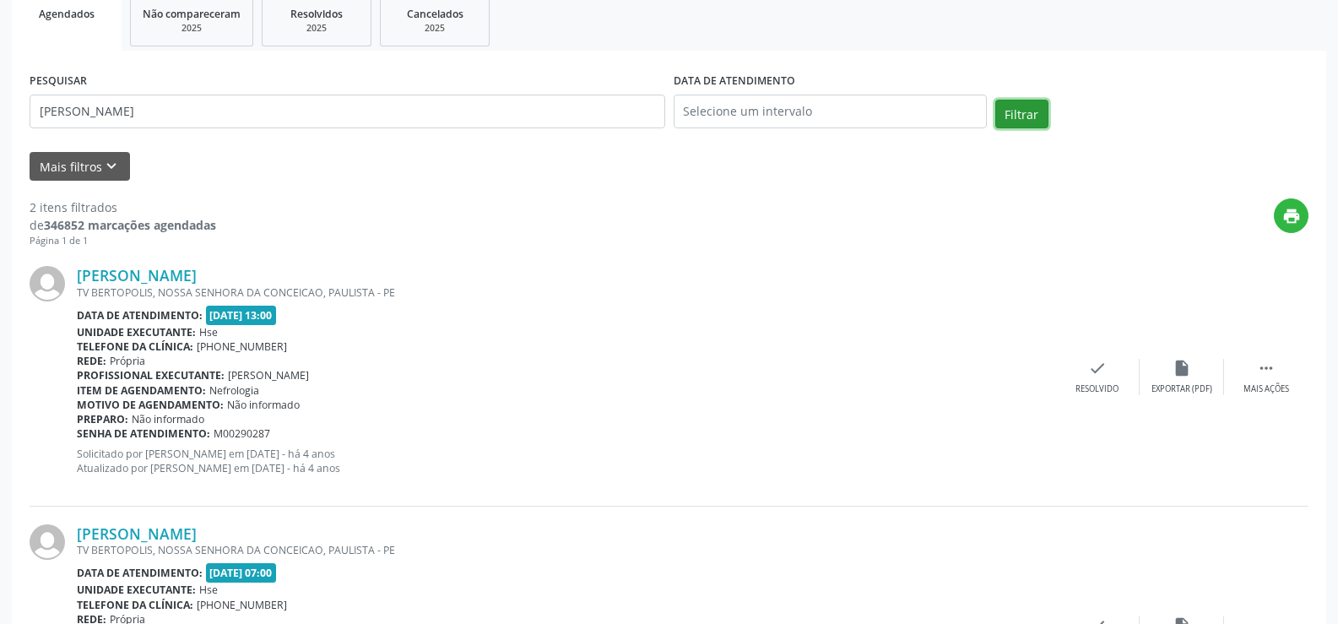
click at [1020, 107] on button "Filtrar" at bounding box center [1022, 114] width 53 height 29
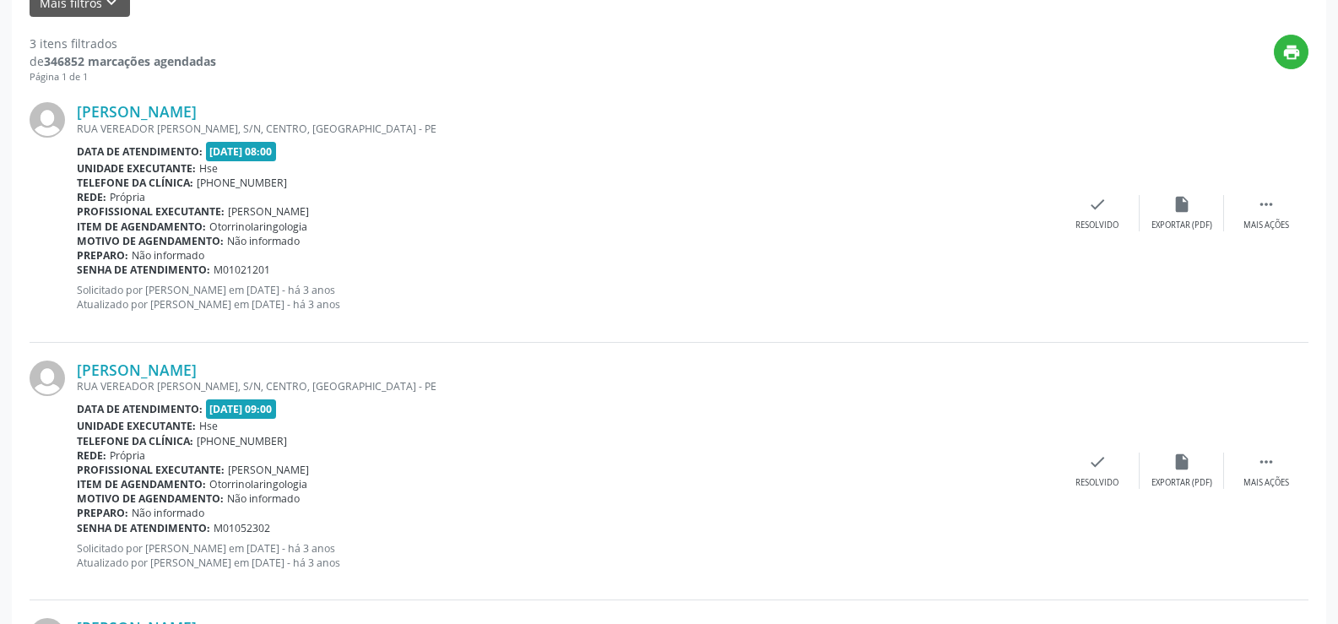
scroll to position [685, 0]
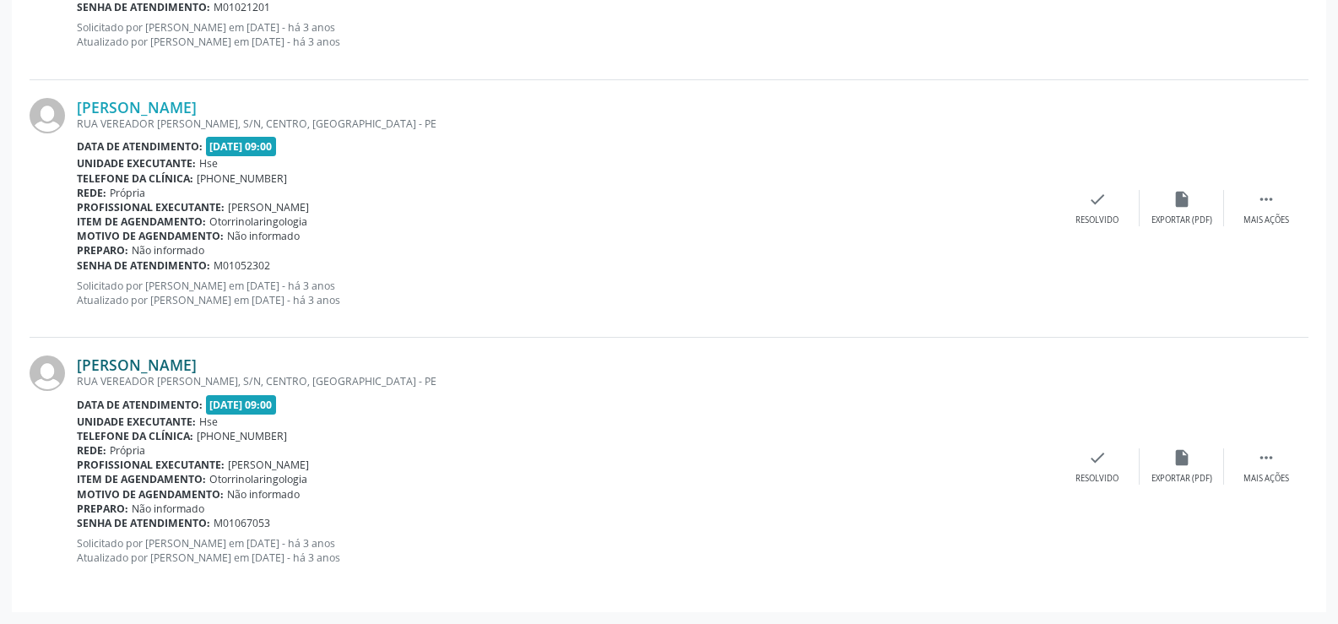
click at [197, 365] on link "[PERSON_NAME]" at bounding box center [137, 364] width 120 height 19
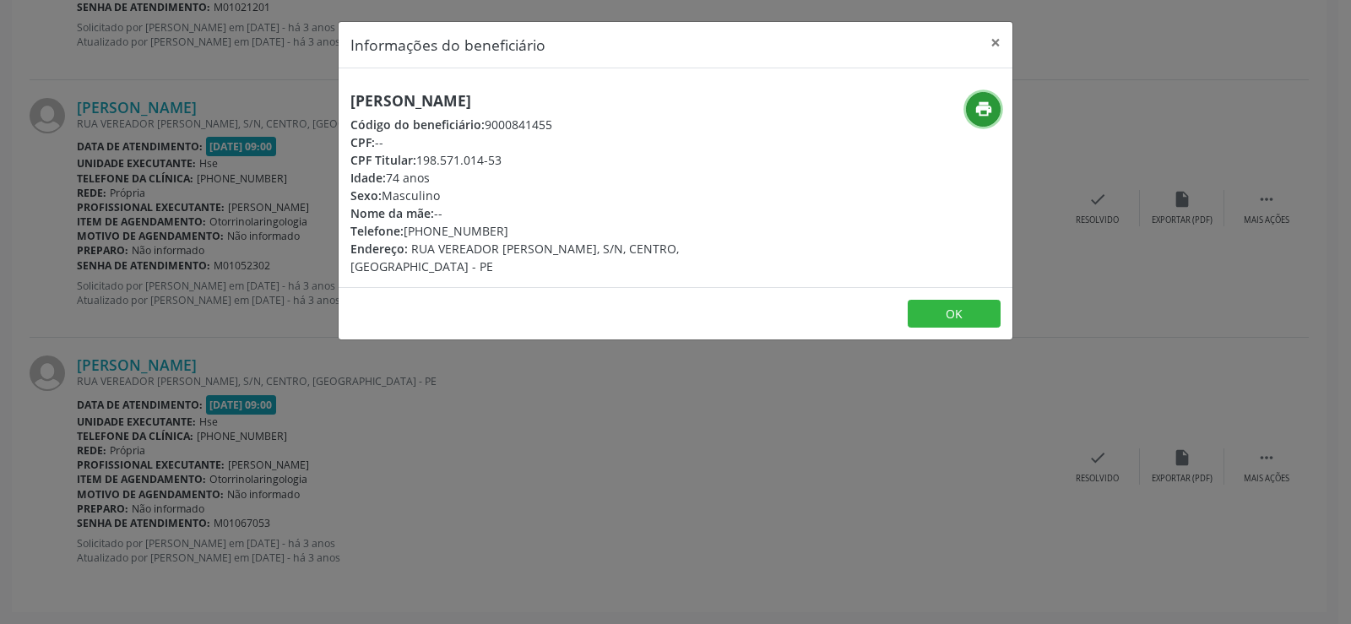
click at [985, 111] on icon "print" at bounding box center [983, 109] width 19 height 19
drag, startPoint x: 554, startPoint y: 100, endPoint x: 339, endPoint y: 95, distance: 215.4
click at [339, 95] on div "[PERSON_NAME] Código do beneficiário: 9000841455 CPF: -- CPF Titular: 198.571.0…" at bounding box center [563, 183] width 449 height 183
click at [992, 46] on button "×" at bounding box center [996, 42] width 34 height 41
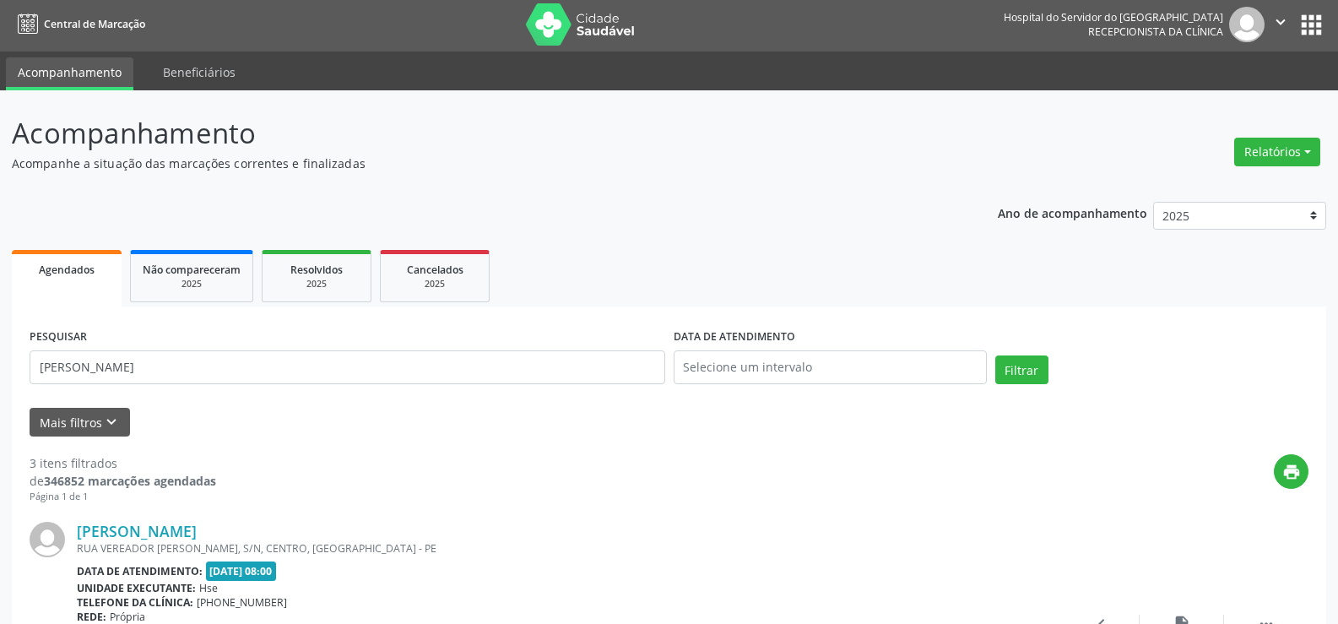
scroll to position [0, 0]
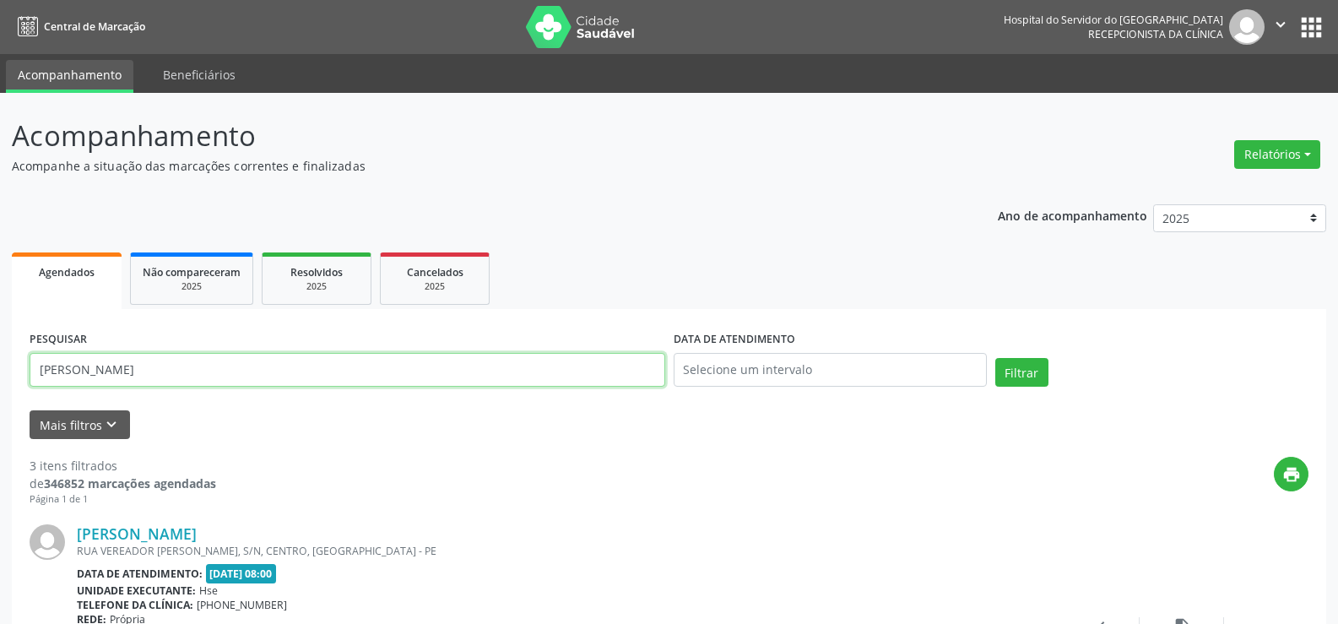
drag, startPoint x: 247, startPoint y: 374, endPoint x: 96, endPoint y: 361, distance: 150.9
click at [96, 361] on input "[PERSON_NAME]" at bounding box center [348, 370] width 636 height 34
type input "G"
click at [996, 358] on button "Filtrar" at bounding box center [1022, 372] width 53 height 29
drag, startPoint x: 271, startPoint y: 359, endPoint x: 0, endPoint y: 332, distance: 272.4
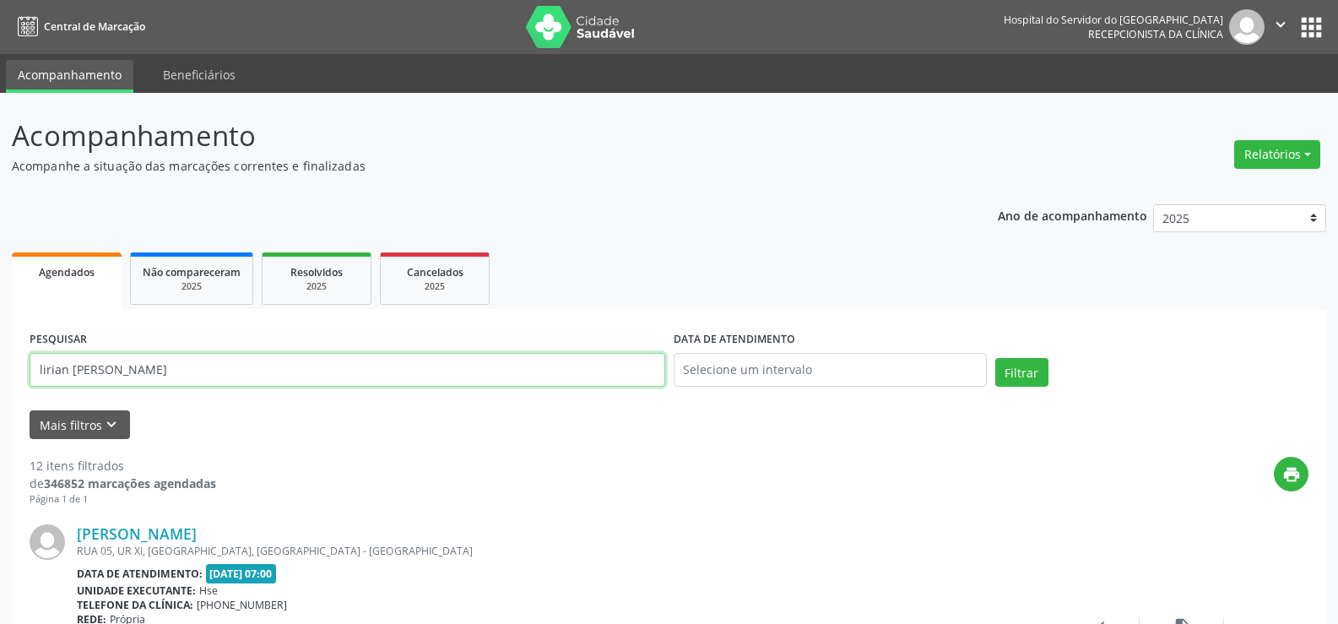
paste input "[PERSON_NAME]"
click at [996, 358] on button "Filtrar" at bounding box center [1022, 372] width 53 height 29
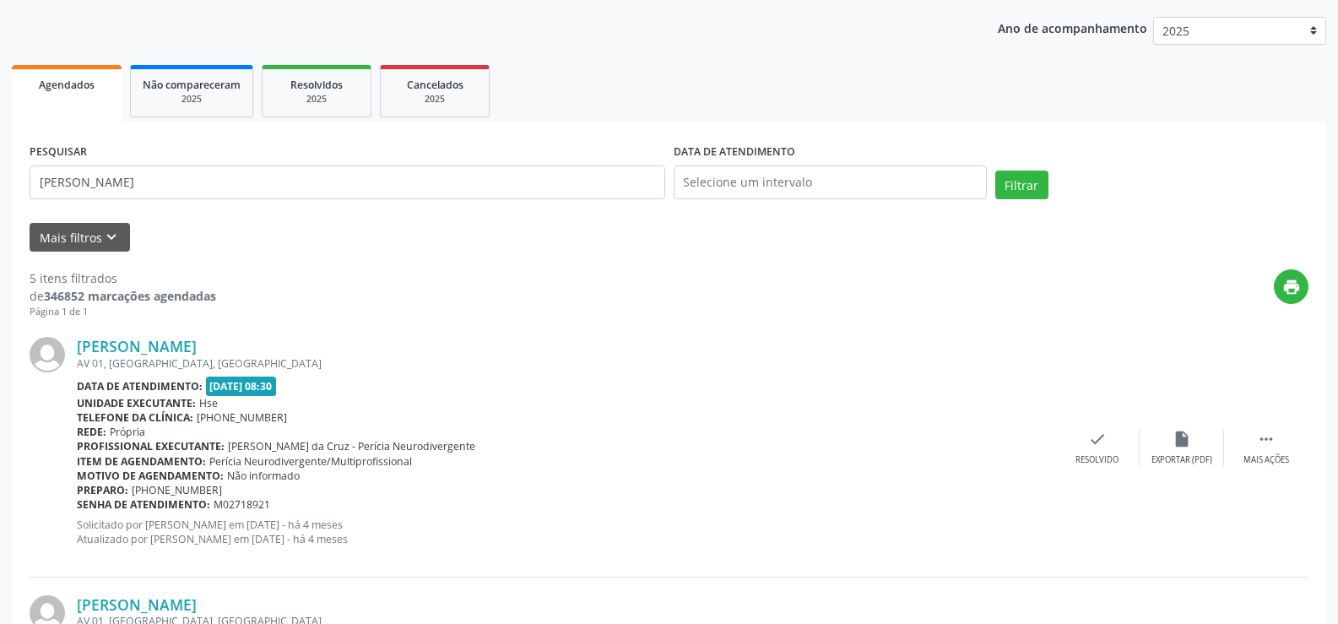
scroll to position [173, 0]
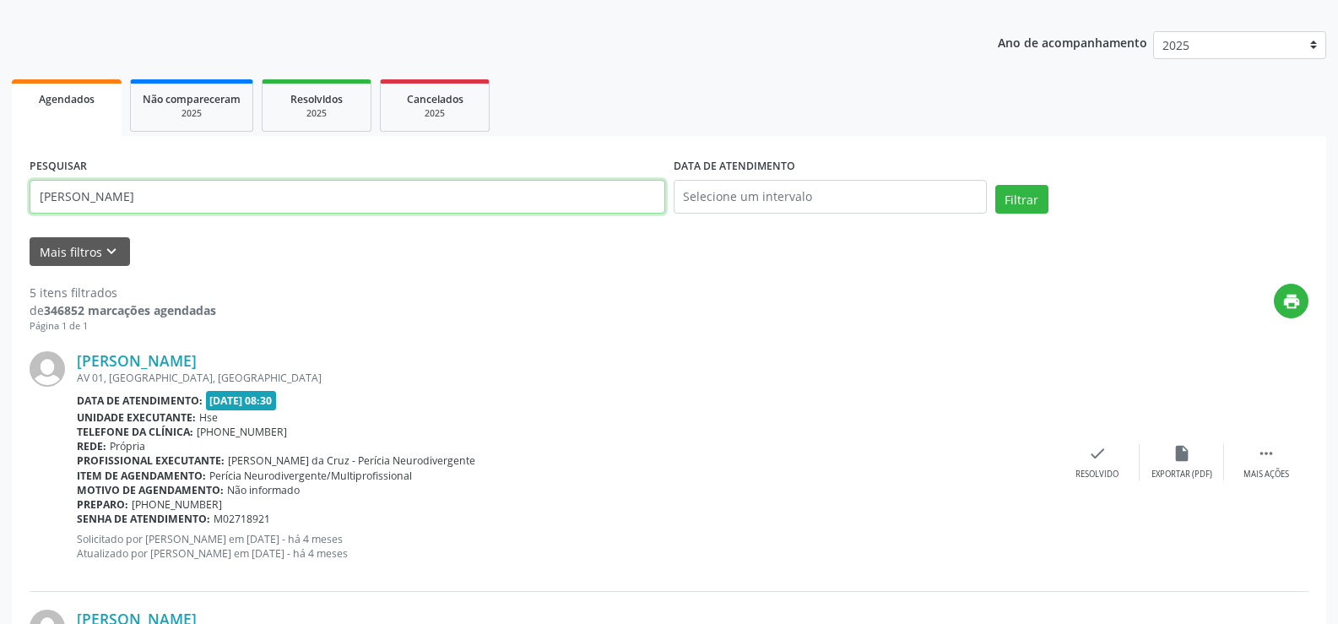
click at [229, 199] on input "[PERSON_NAME]" at bounding box center [348, 197] width 636 height 34
paste input "[PERSON_NAME]"
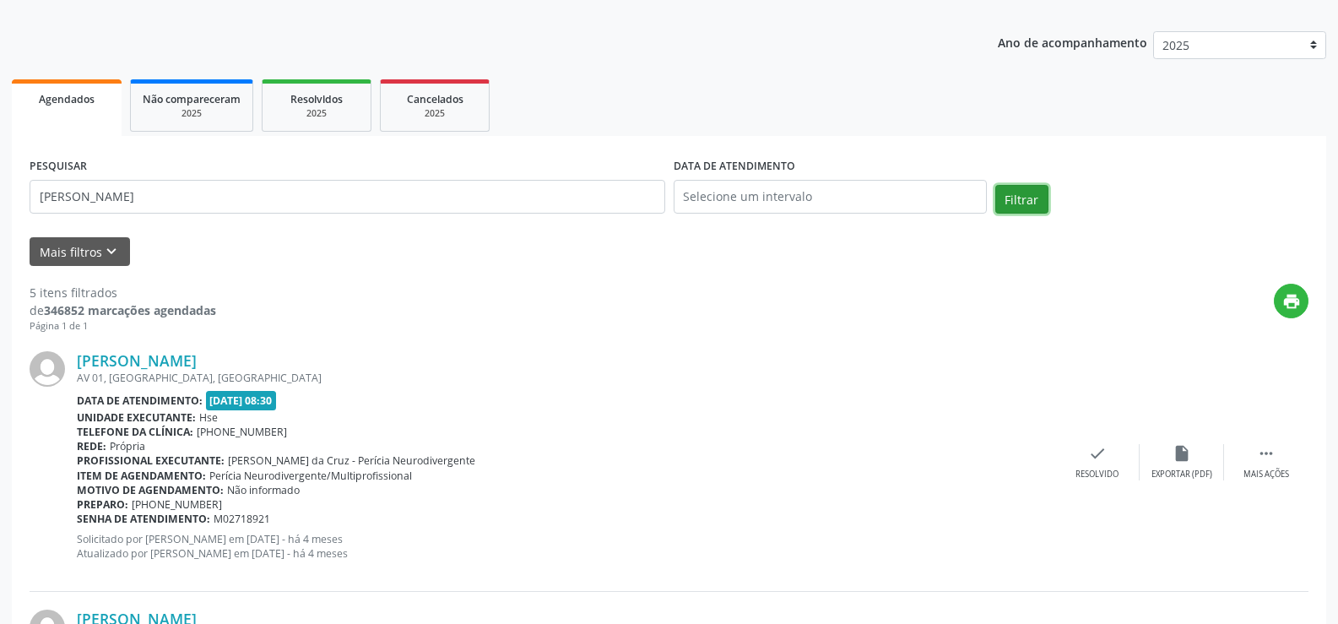
click at [1023, 207] on button "Filtrar" at bounding box center [1022, 199] width 53 height 29
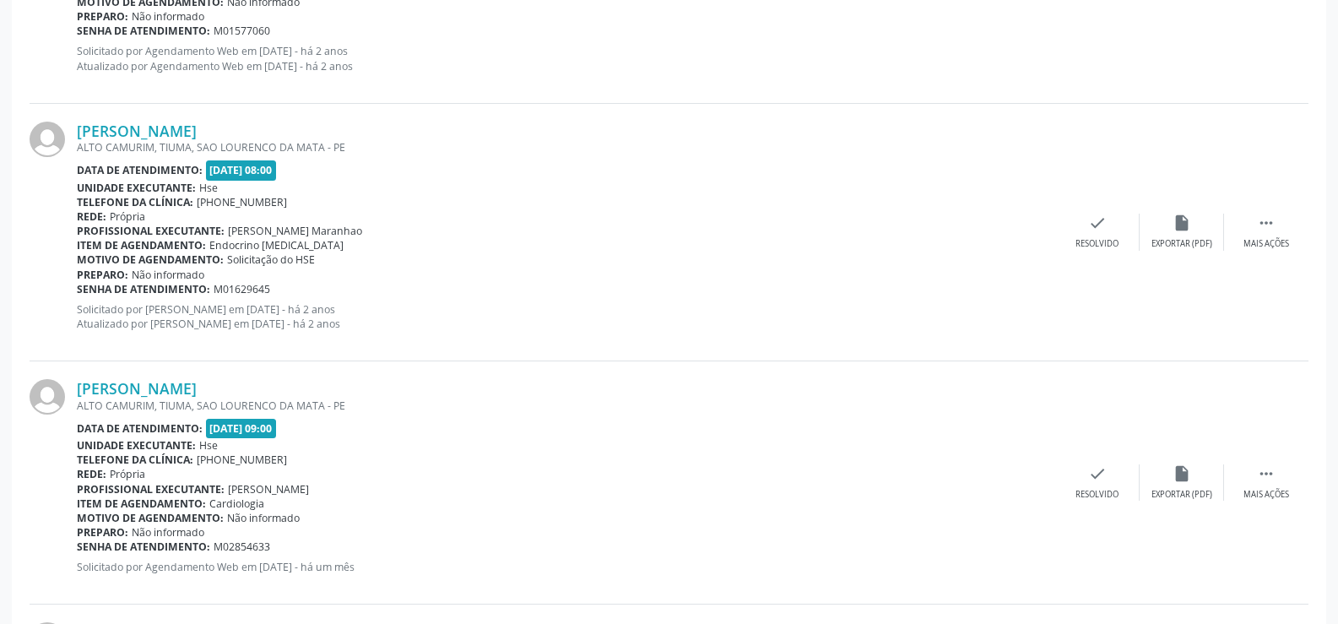
scroll to position [1350, 0]
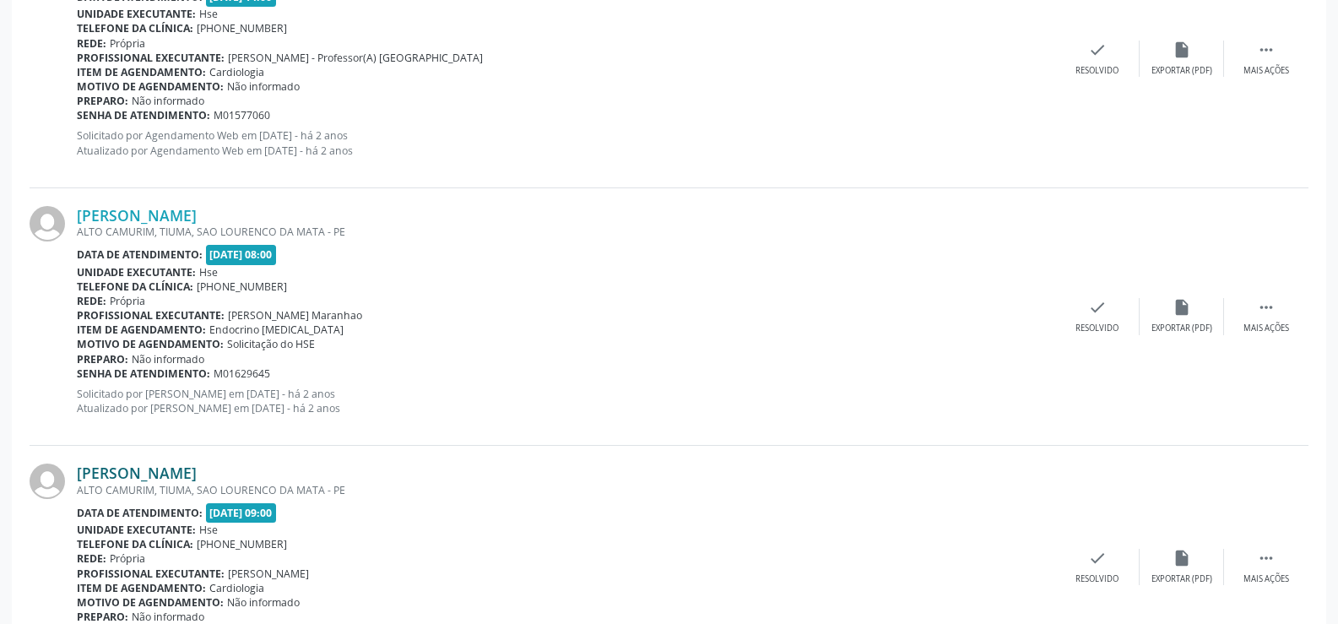
click at [197, 474] on link "[PERSON_NAME]" at bounding box center [137, 473] width 120 height 19
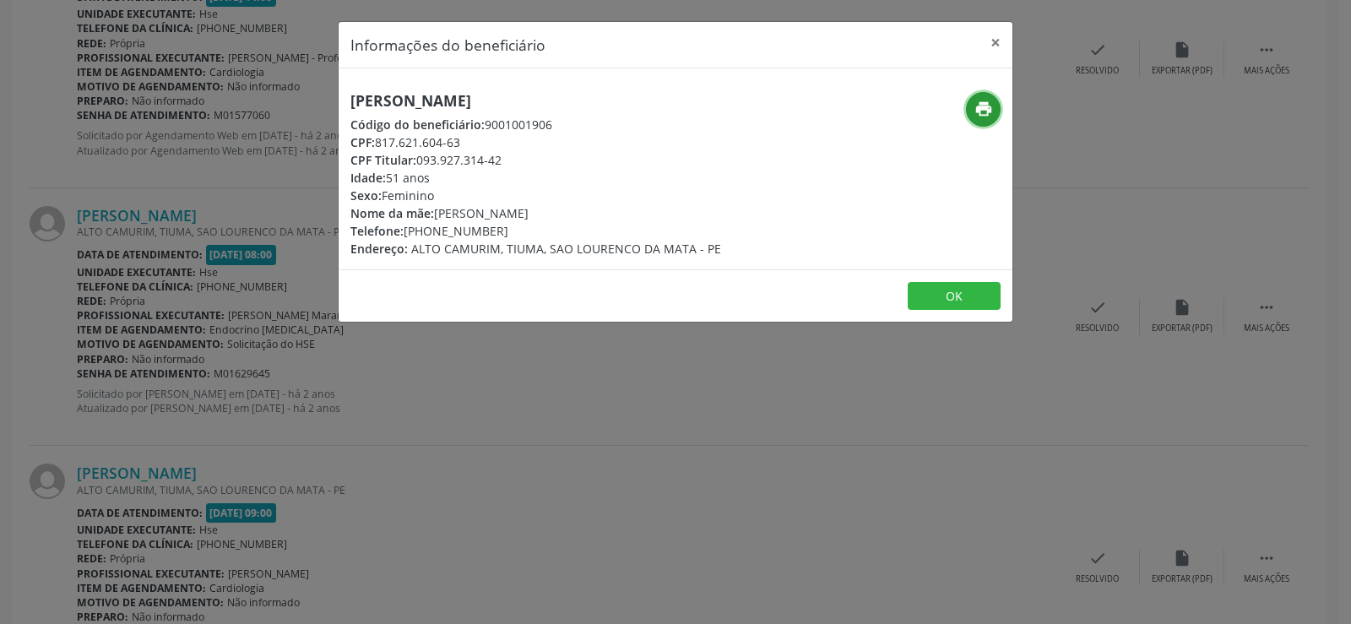
click at [990, 109] on icon "print" at bounding box center [983, 109] width 19 height 19
drag, startPoint x: 1000, startPoint y: 38, endPoint x: 806, endPoint y: 623, distance: 616.6
click at [1000, 38] on button "×" at bounding box center [996, 42] width 34 height 41
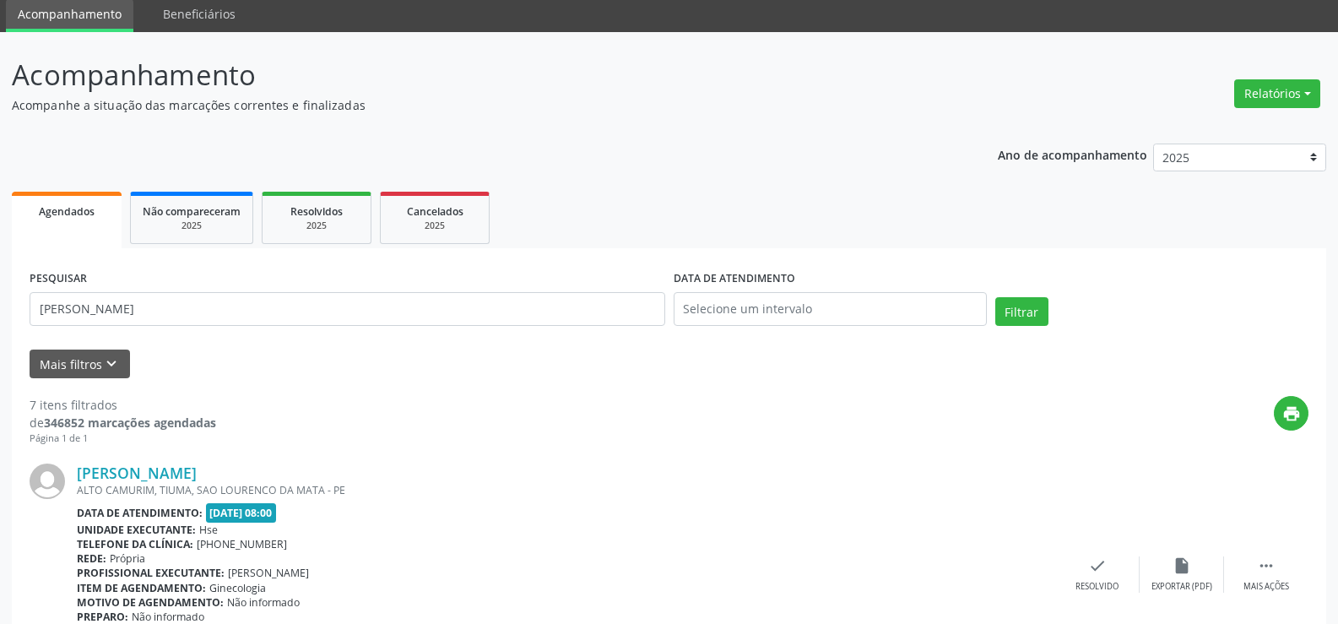
scroll to position [0, 0]
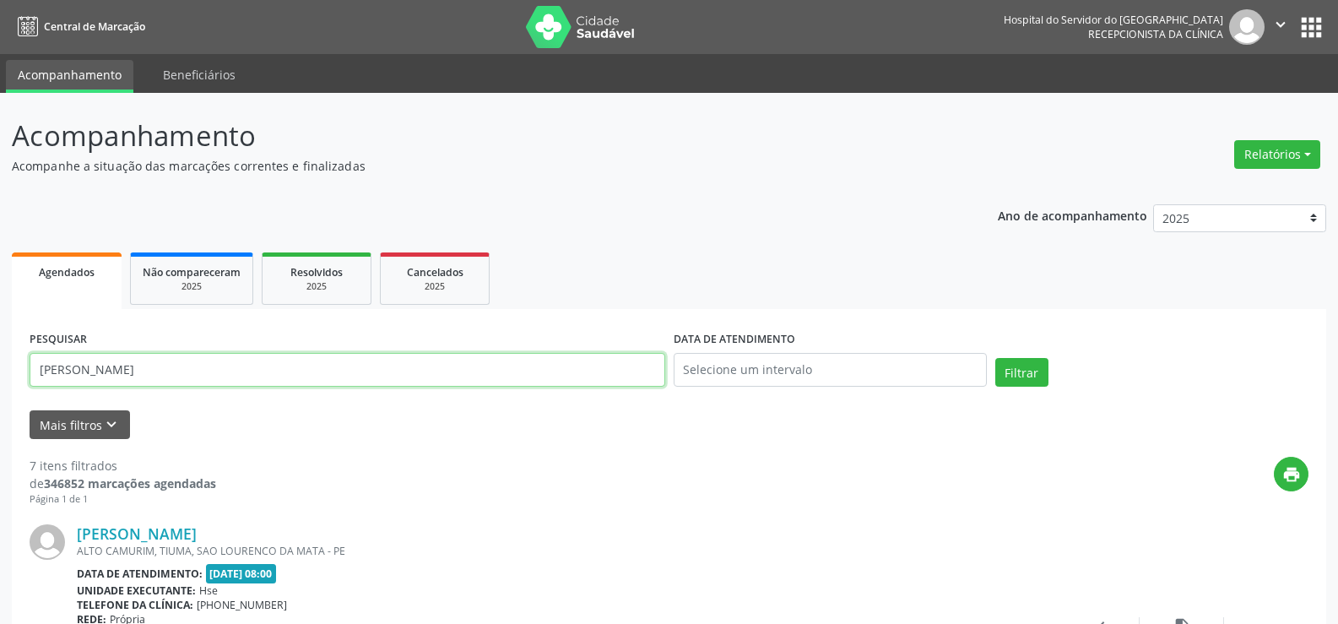
drag, startPoint x: 199, startPoint y: 370, endPoint x: 0, endPoint y: 355, distance: 199.8
paste input "[PERSON_NAME] DA CONCEICAO [PERSON_NAME]"
type input "[PERSON_NAME] DA CONCEICAO [PERSON_NAME]"
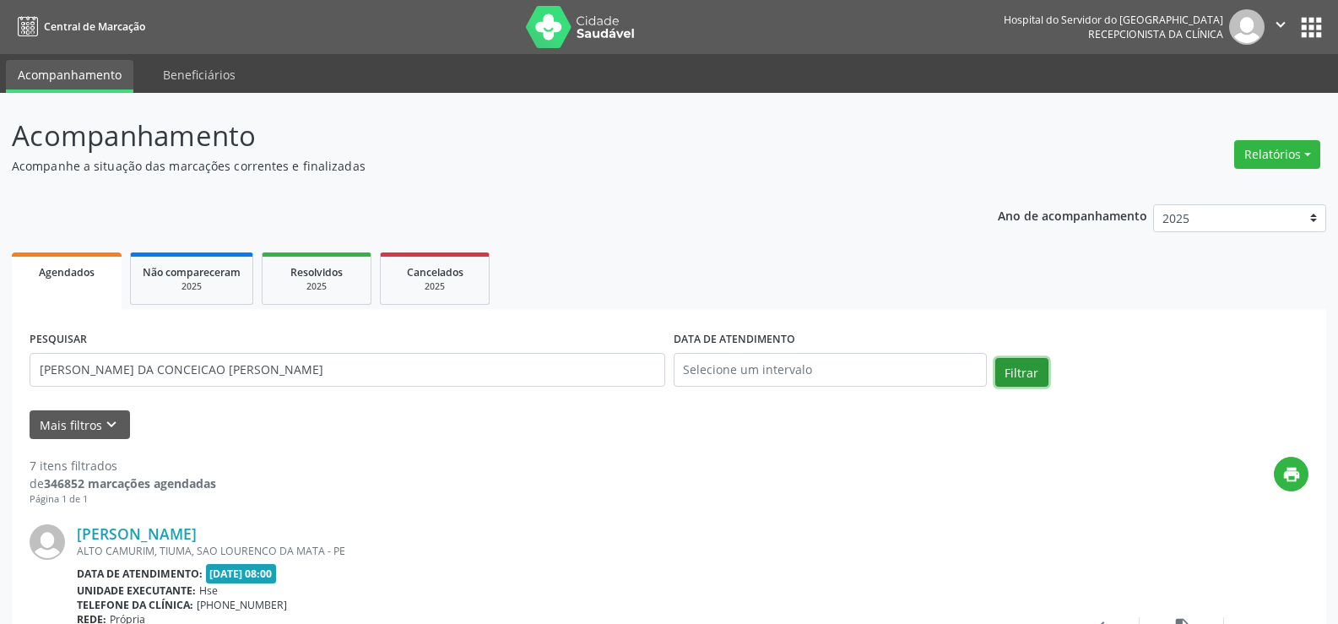
click at [1029, 379] on button "Filtrar" at bounding box center [1022, 372] width 53 height 29
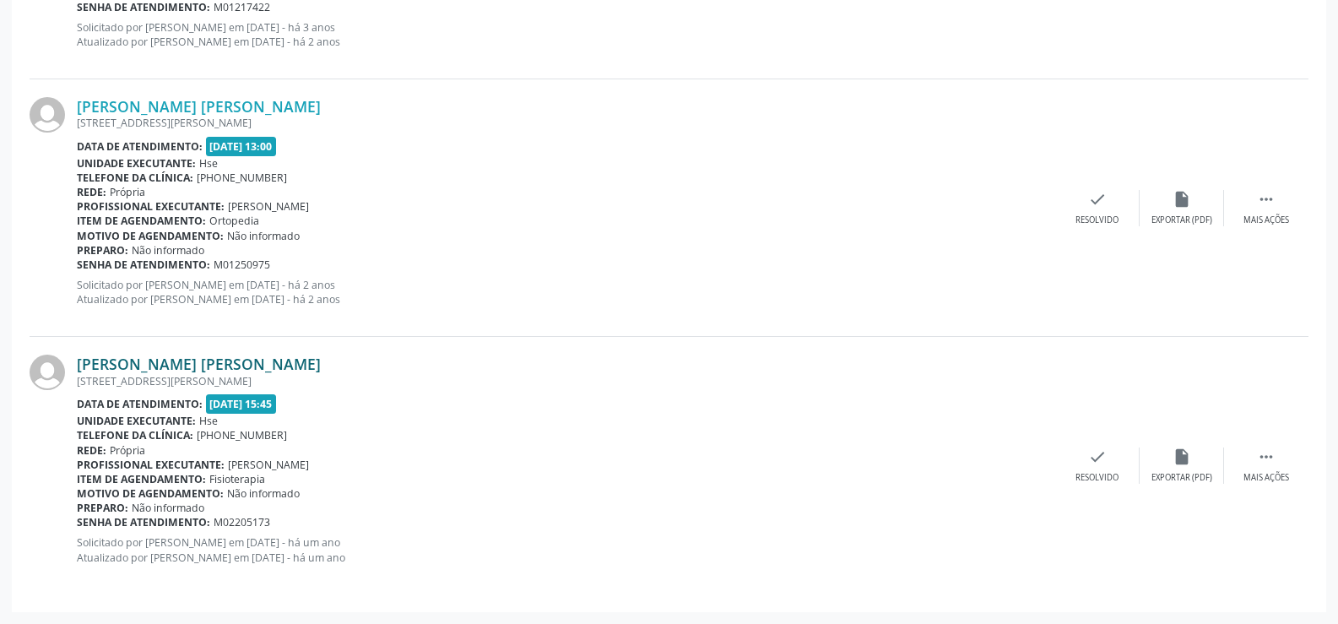
click at [285, 362] on link "[PERSON_NAME] [PERSON_NAME]" at bounding box center [199, 364] width 244 height 19
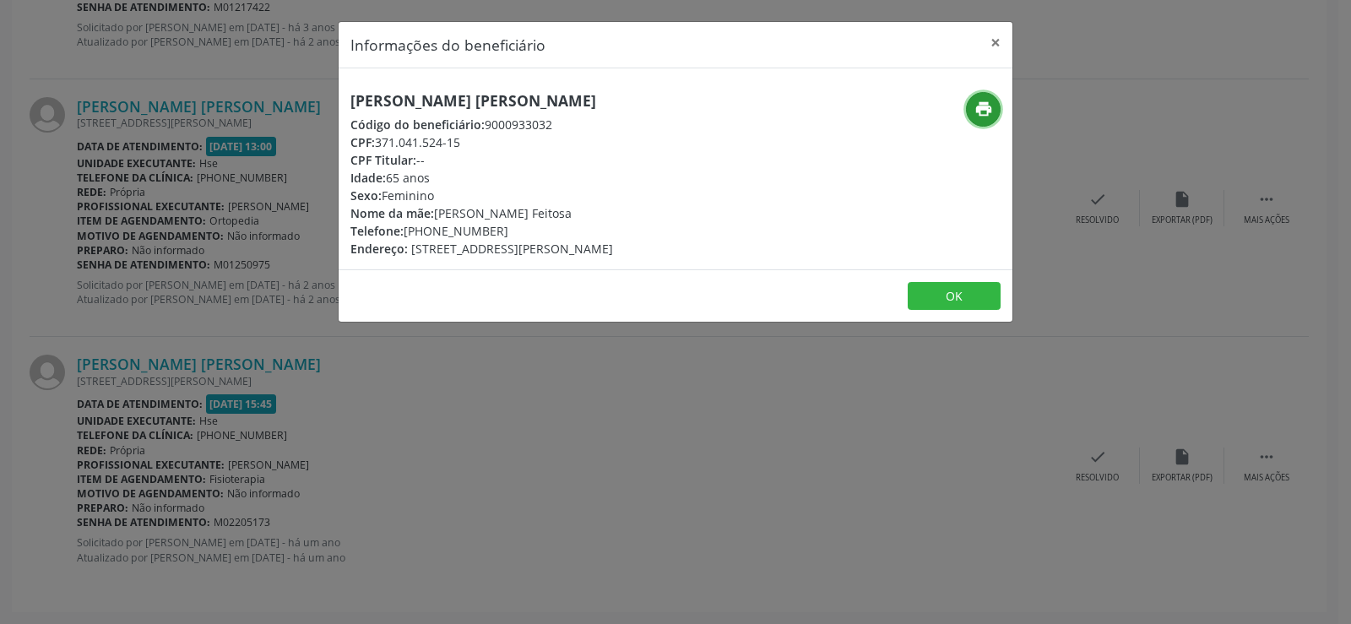
click at [983, 117] on icon "print" at bounding box center [983, 109] width 19 height 19
click at [992, 32] on button "×" at bounding box center [996, 42] width 34 height 41
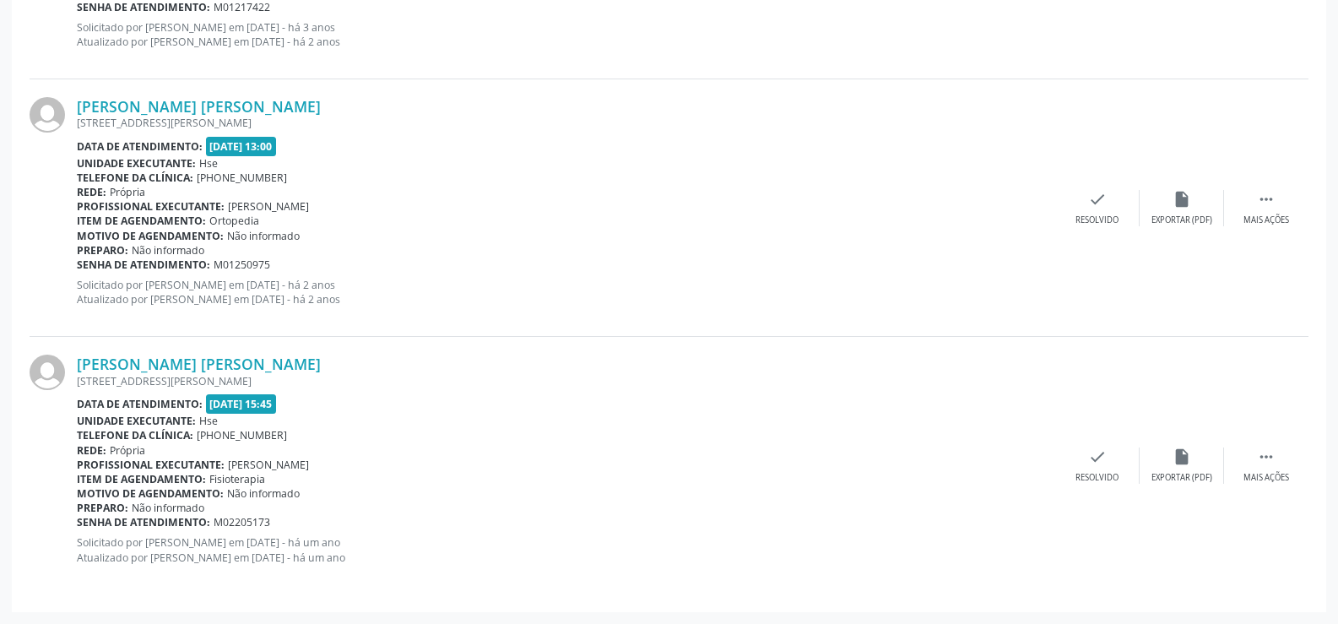
drag, startPoint x: 328, startPoint y: 361, endPoint x: 73, endPoint y: 365, distance: 255.9
click at [73, 365] on div "[PERSON_NAME] [PERSON_NAME] [STREET_ADDRESS][PERSON_NAME] Data de atendimento: …" at bounding box center [669, 465] width 1279 height 257
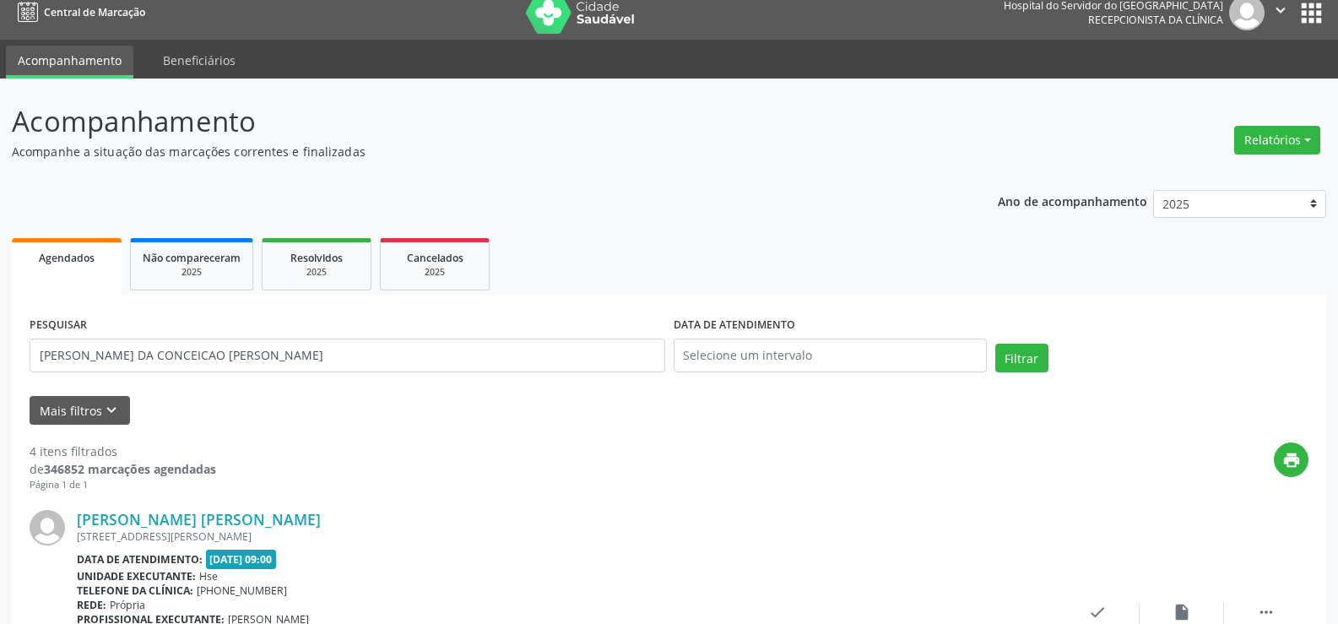
scroll to position [0, 0]
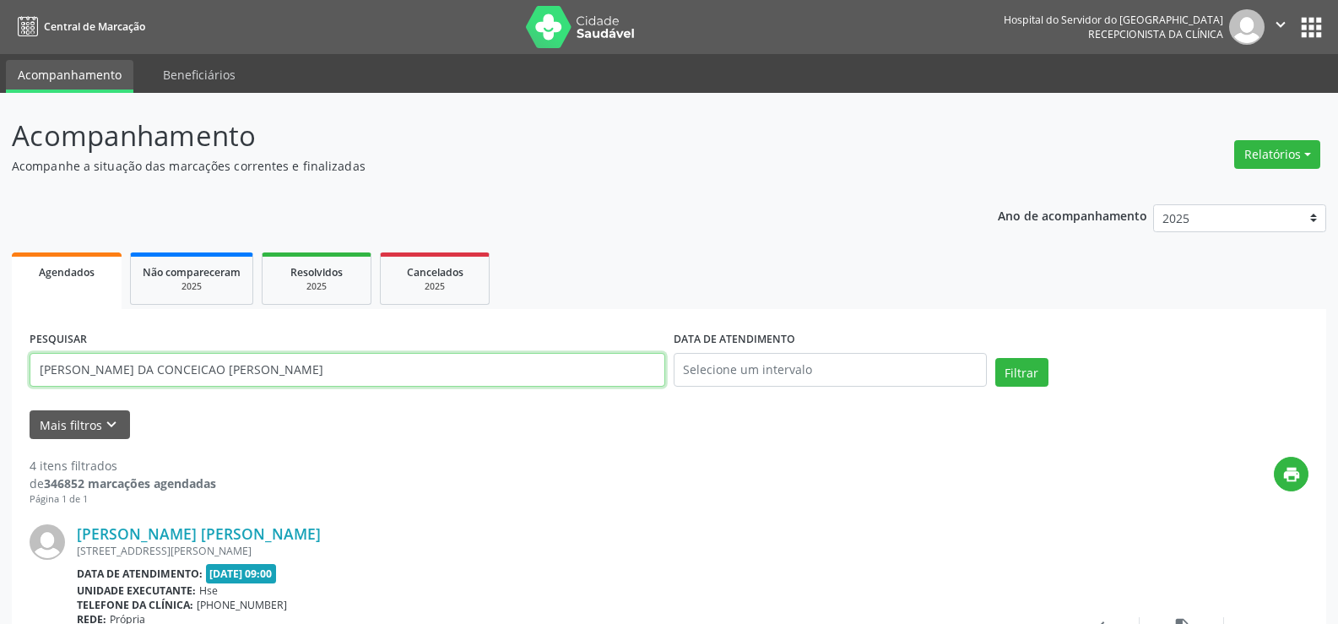
drag, startPoint x: 298, startPoint y: 365, endPoint x: 0, endPoint y: 345, distance: 298.7
paste input "[PERSON_NAME]"
type input "[PERSON_NAME]"
click at [996, 358] on button "Filtrar" at bounding box center [1022, 372] width 53 height 29
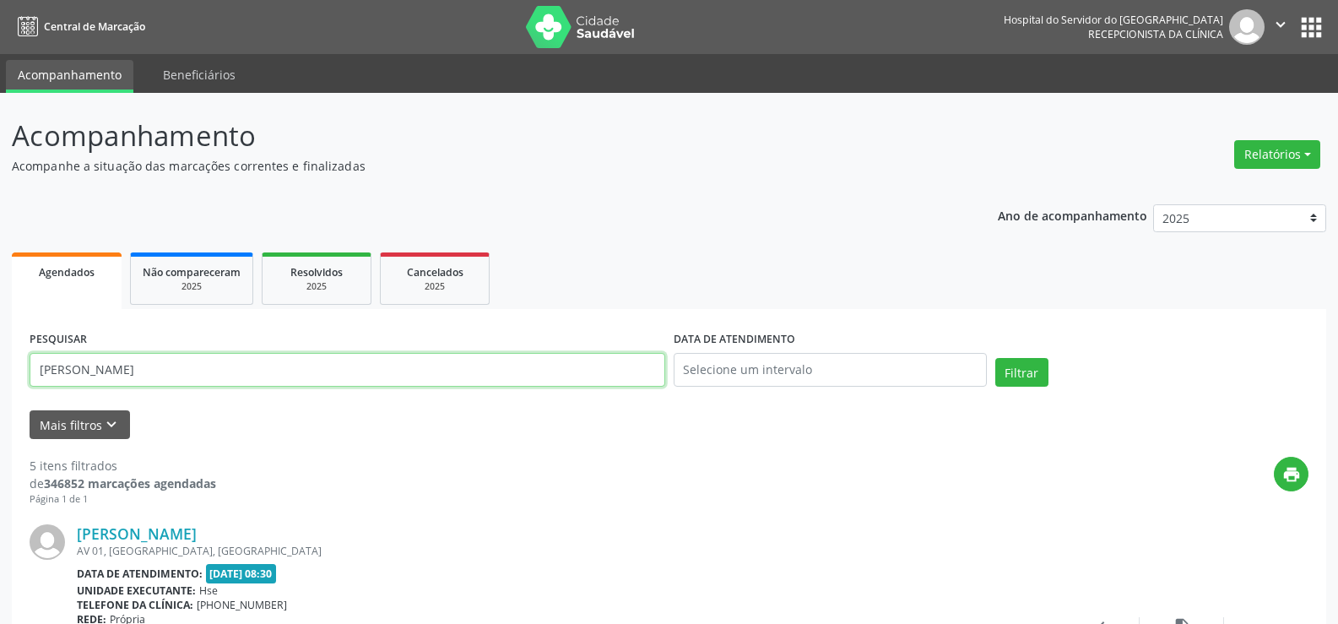
drag, startPoint x: 249, startPoint y: 355, endPoint x: 0, endPoint y: 276, distance: 261.2
click at [996, 358] on button "Filtrar" at bounding box center [1022, 372] width 53 height 29
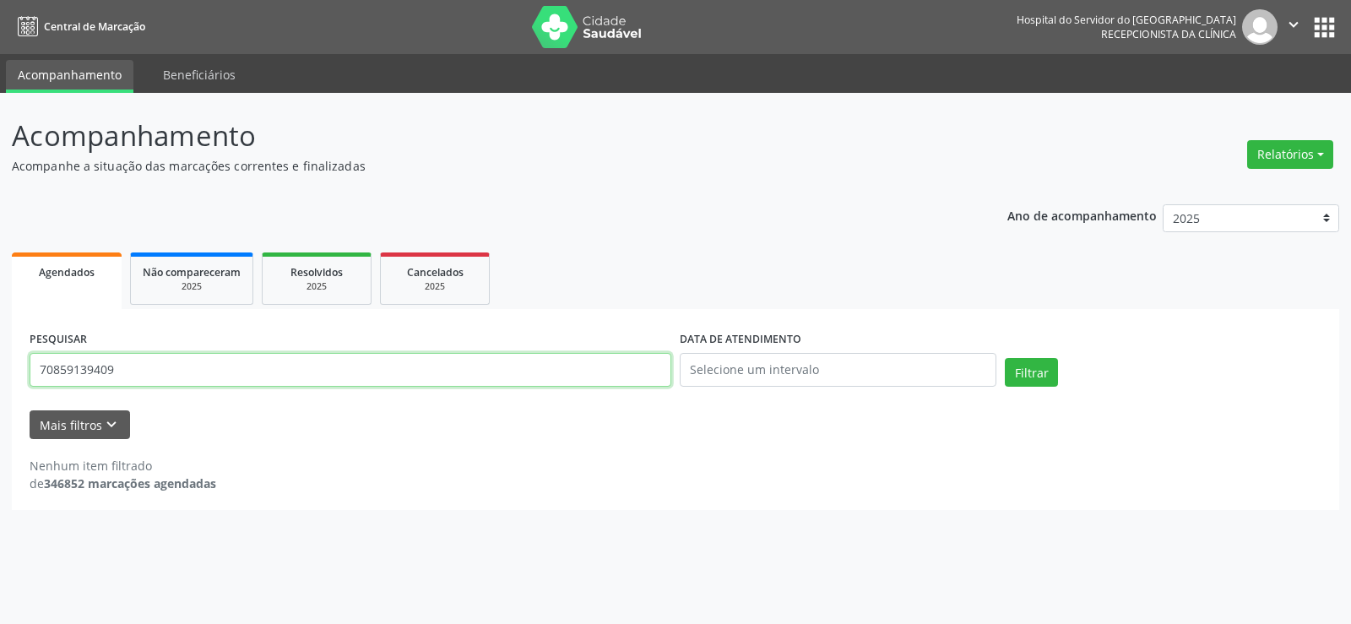
click at [235, 369] on input "70859139409" at bounding box center [351, 370] width 642 height 34
click at [1005, 358] on button "Filtrar" at bounding box center [1031, 372] width 53 height 29
click at [307, 369] on input "70859139409" at bounding box center [351, 370] width 642 height 34
drag, startPoint x: 68, startPoint y: 377, endPoint x: 26, endPoint y: 378, distance: 42.2
click at [26, 378] on div "PESQUISAR 70859139409" at bounding box center [350, 363] width 650 height 72
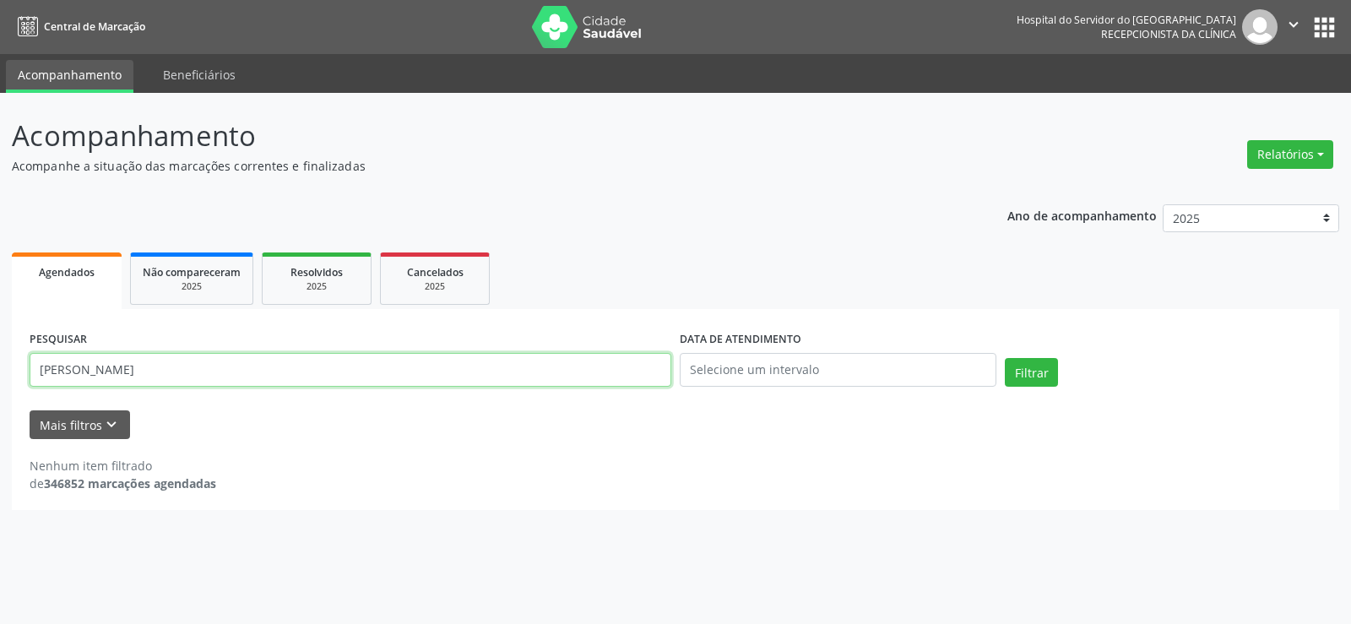
type input "[PERSON_NAME]"
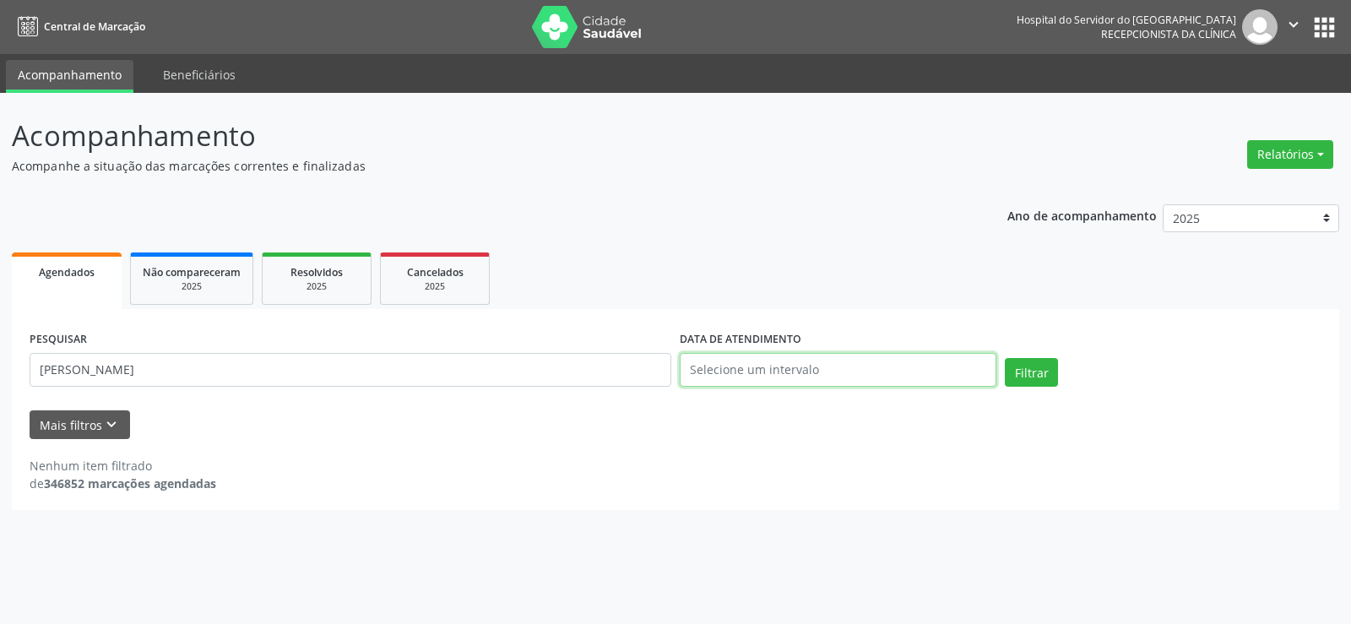
click at [750, 381] on input "text" at bounding box center [838, 370] width 317 height 34
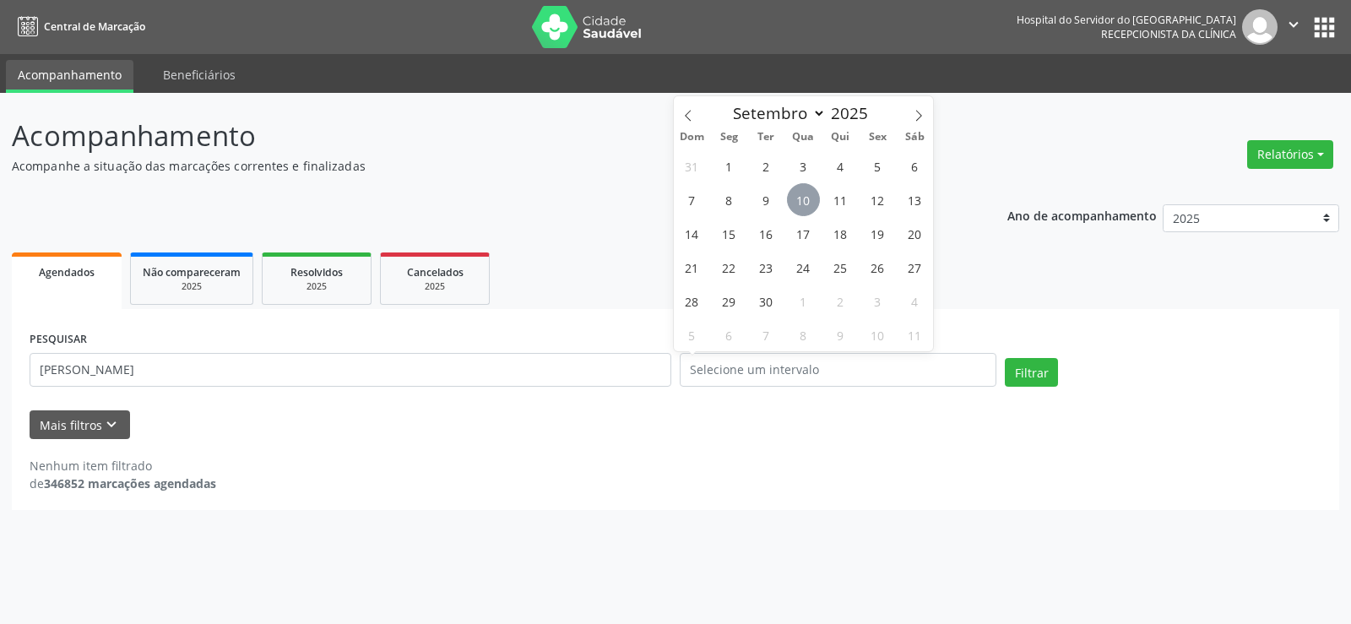
click at [808, 204] on span "10" at bounding box center [803, 199] width 33 height 33
type input "[DATE]"
click at [808, 204] on span "10" at bounding box center [803, 199] width 33 height 33
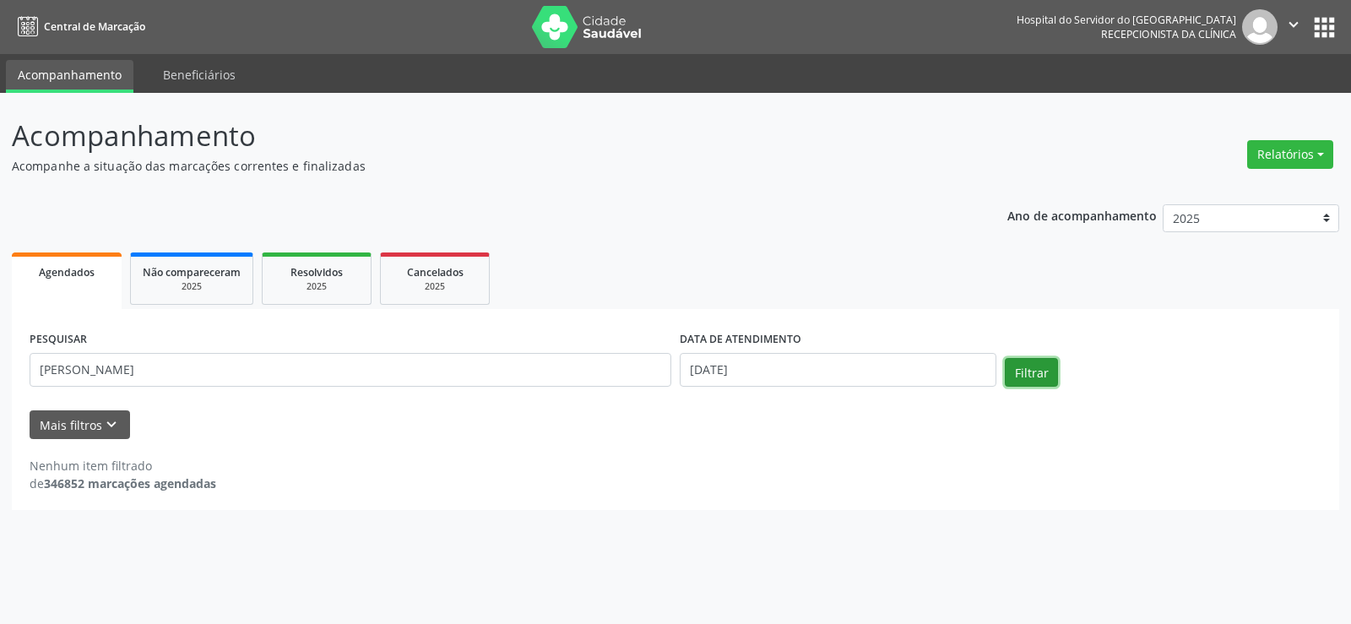
click at [1032, 359] on button "Filtrar" at bounding box center [1031, 372] width 53 height 29
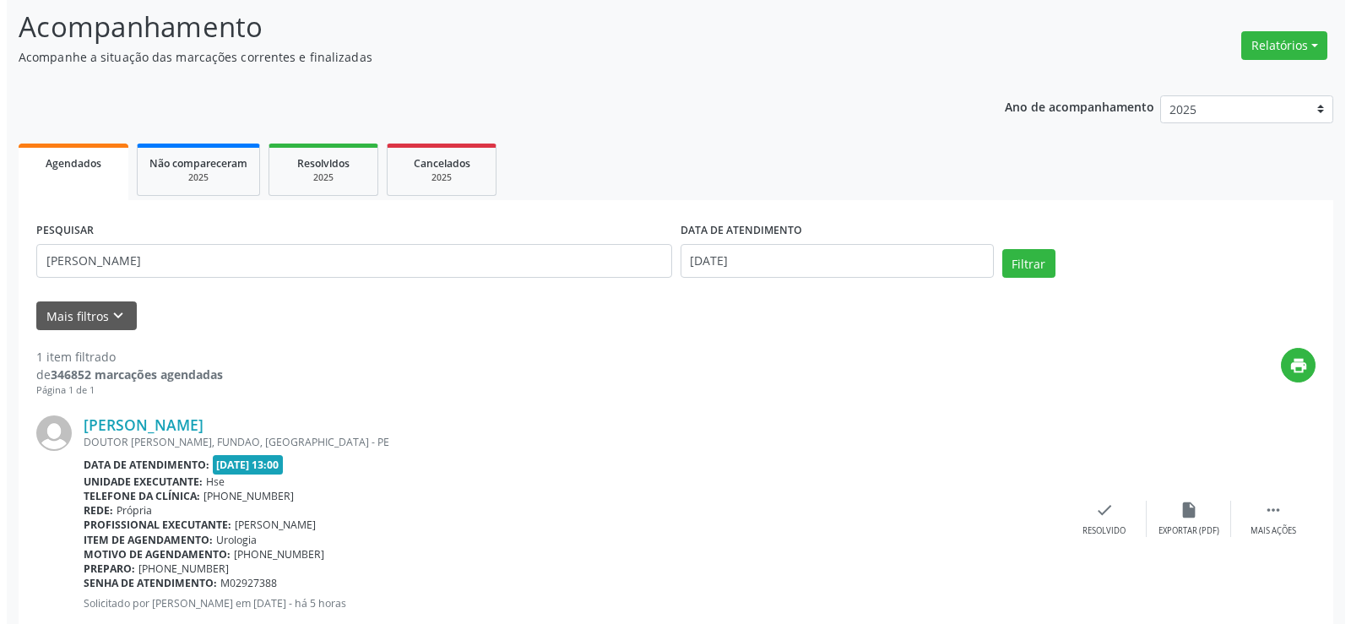
scroll to position [155, 0]
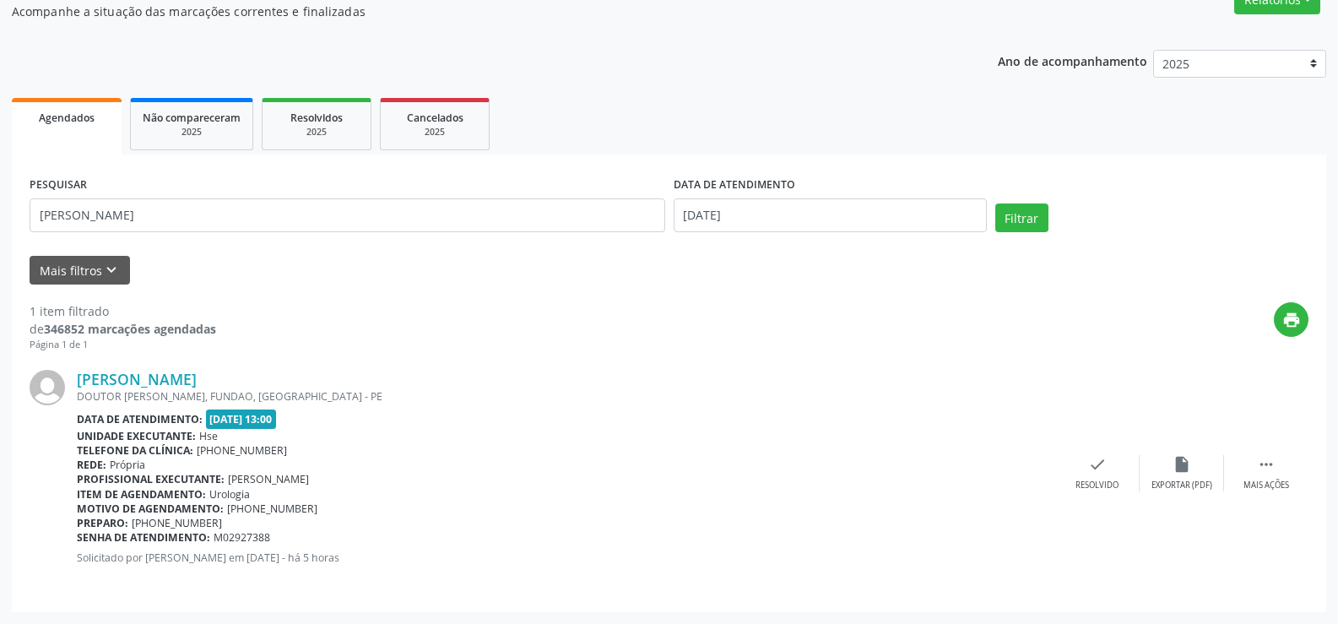
drag, startPoint x: 318, startPoint y: 375, endPoint x: 76, endPoint y: 380, distance: 242.4
click at [76, 380] on div "[PERSON_NAME] DOUTOR [PERSON_NAME], FUNDAO, [GEOGRAPHIC_DATA] - [GEOGRAPHIC_DAT…" at bounding box center [669, 473] width 1279 height 242
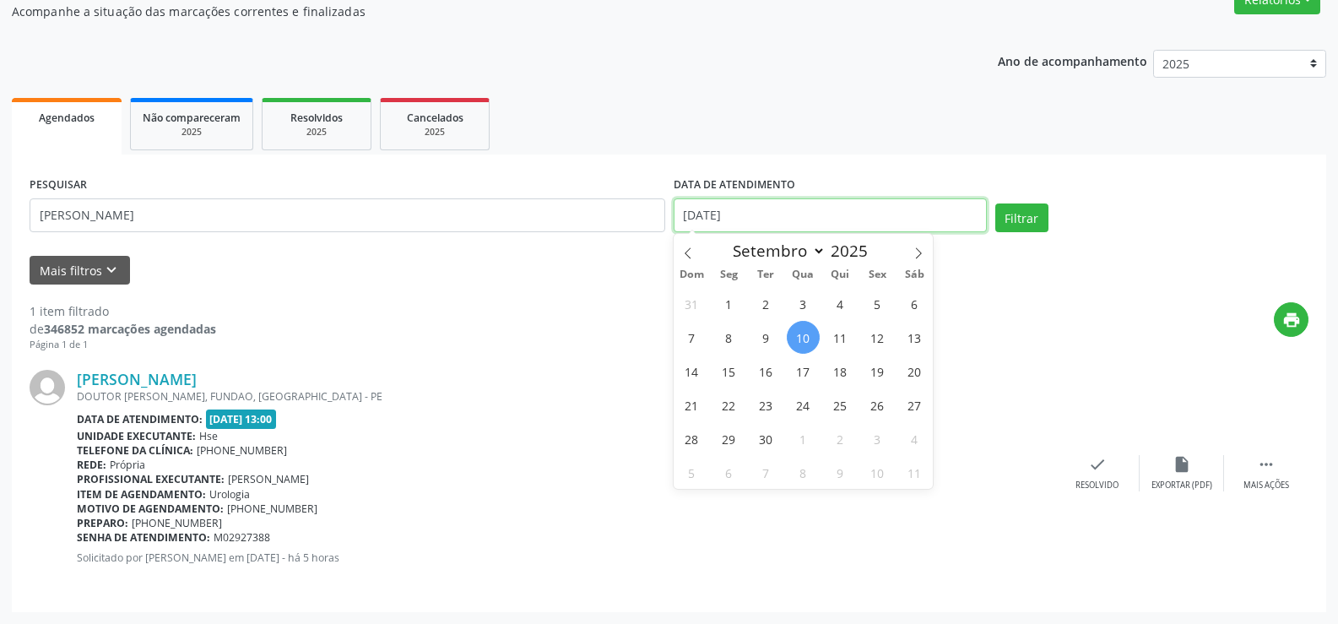
click at [783, 219] on input "[DATE]" at bounding box center [830, 215] width 313 height 34
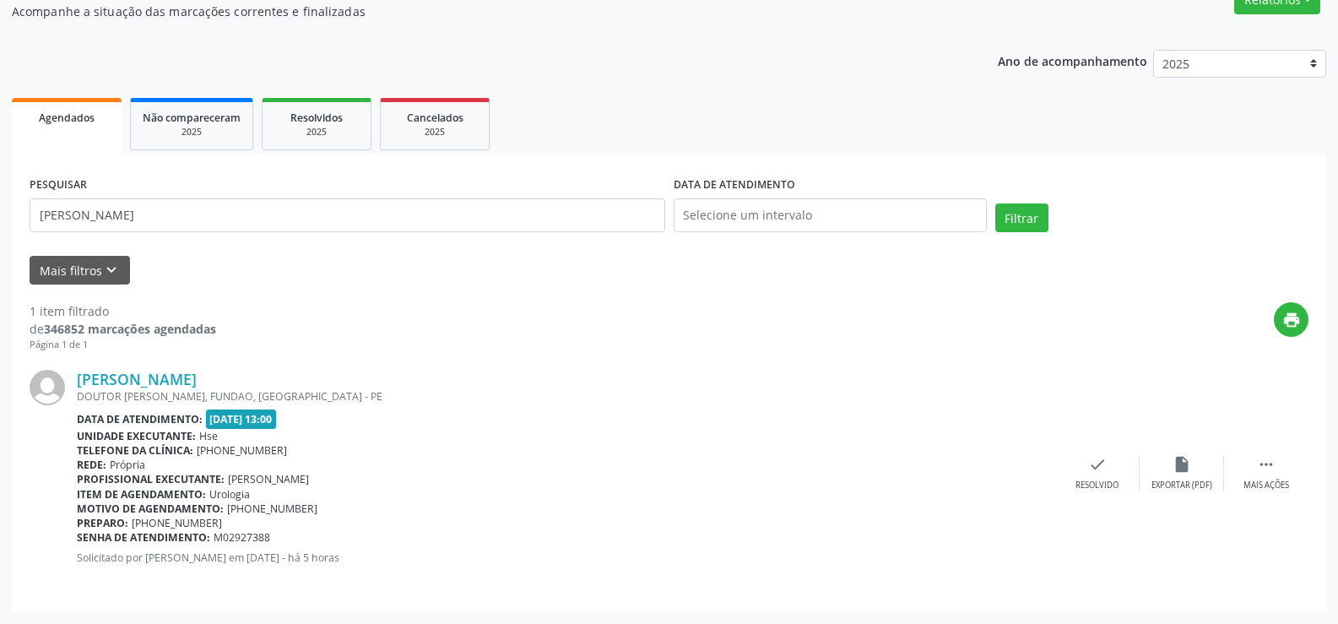
drag, startPoint x: 319, startPoint y: 377, endPoint x: 65, endPoint y: 376, distance: 254.2
click at [65, 376] on div "[PERSON_NAME] DOUTOR [PERSON_NAME], FUNDAO, [GEOGRAPHIC_DATA] - [GEOGRAPHIC_DAT…" at bounding box center [669, 473] width 1279 height 242
click at [197, 372] on link "[PERSON_NAME]" at bounding box center [137, 379] width 120 height 19
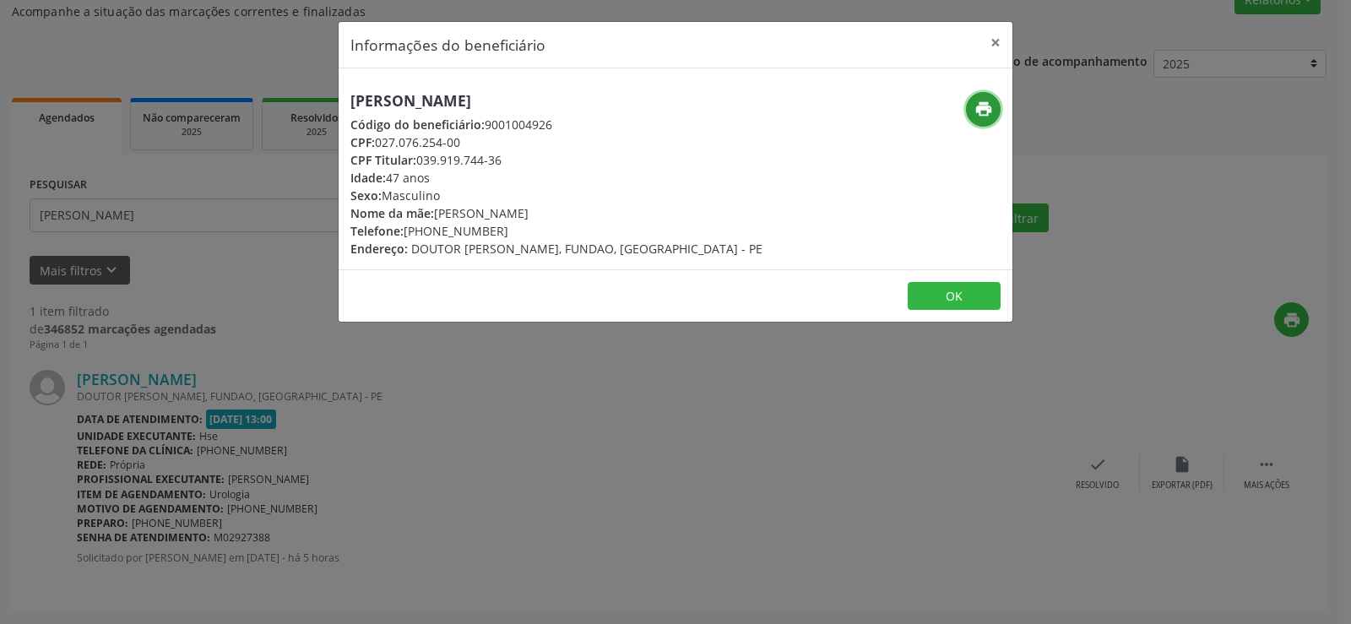
click at [985, 101] on icon "print" at bounding box center [983, 109] width 19 height 19
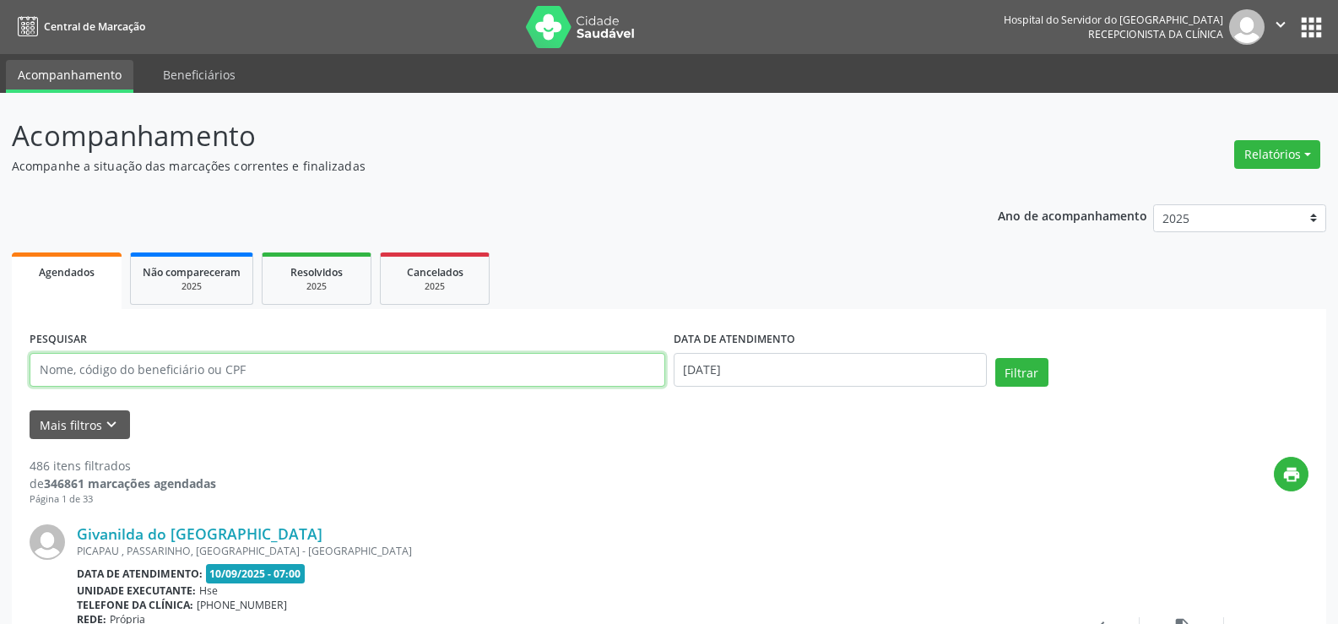
click at [238, 374] on input "text" at bounding box center [348, 370] width 636 height 34
type input "9001011507"
click at [996, 358] on button "Filtrar" at bounding box center [1022, 372] width 53 height 29
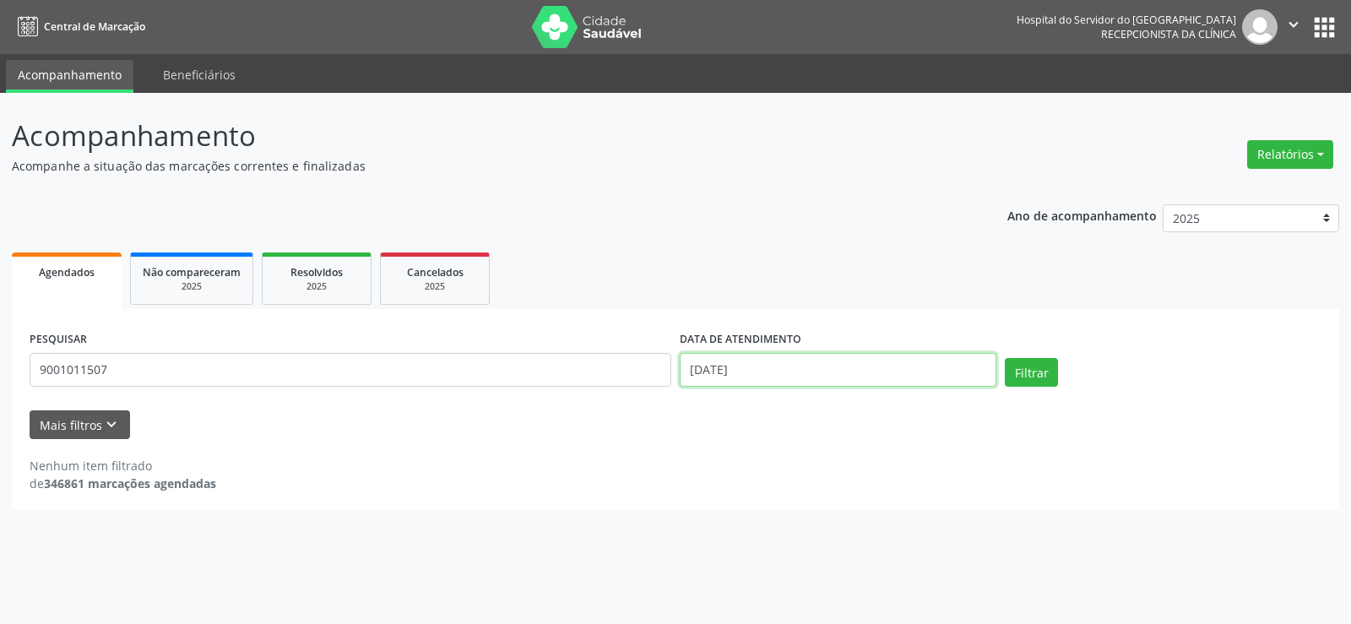
click at [759, 380] on input "10/09/2025" at bounding box center [838, 370] width 317 height 34
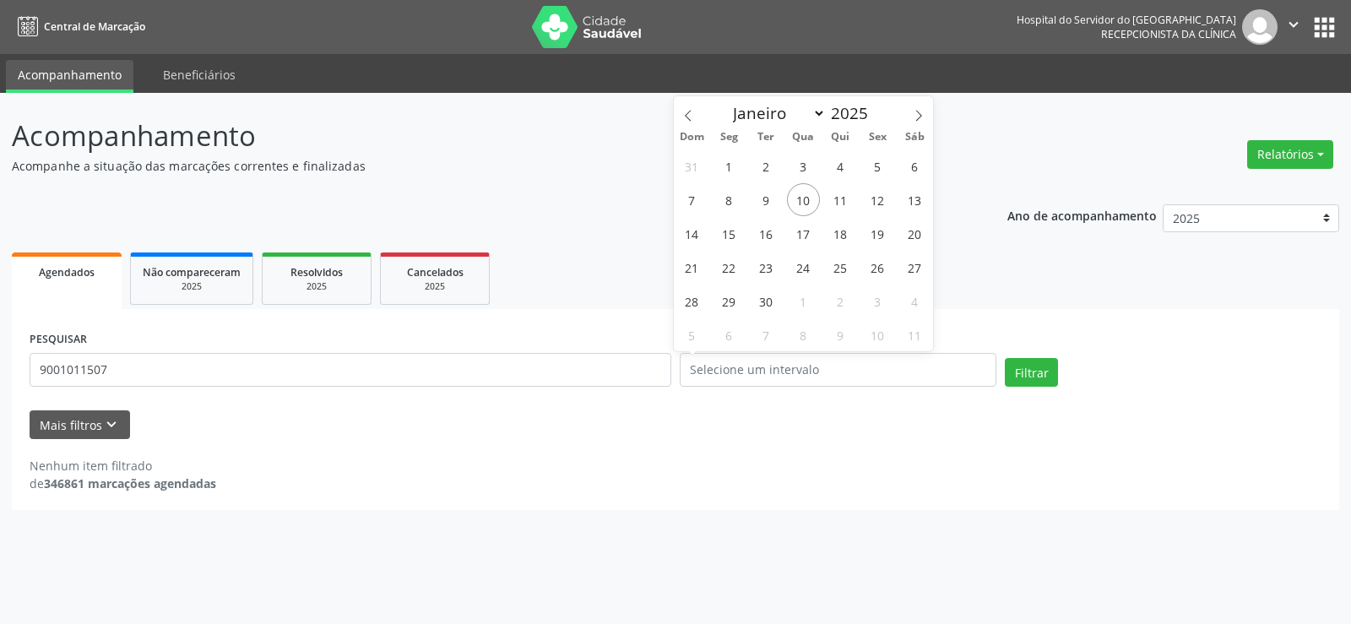
click at [1034, 356] on div "PESQUISAR 9001011507 DATA DE ATENDIMENTO Filtrar" at bounding box center [675, 363] width 1300 height 72
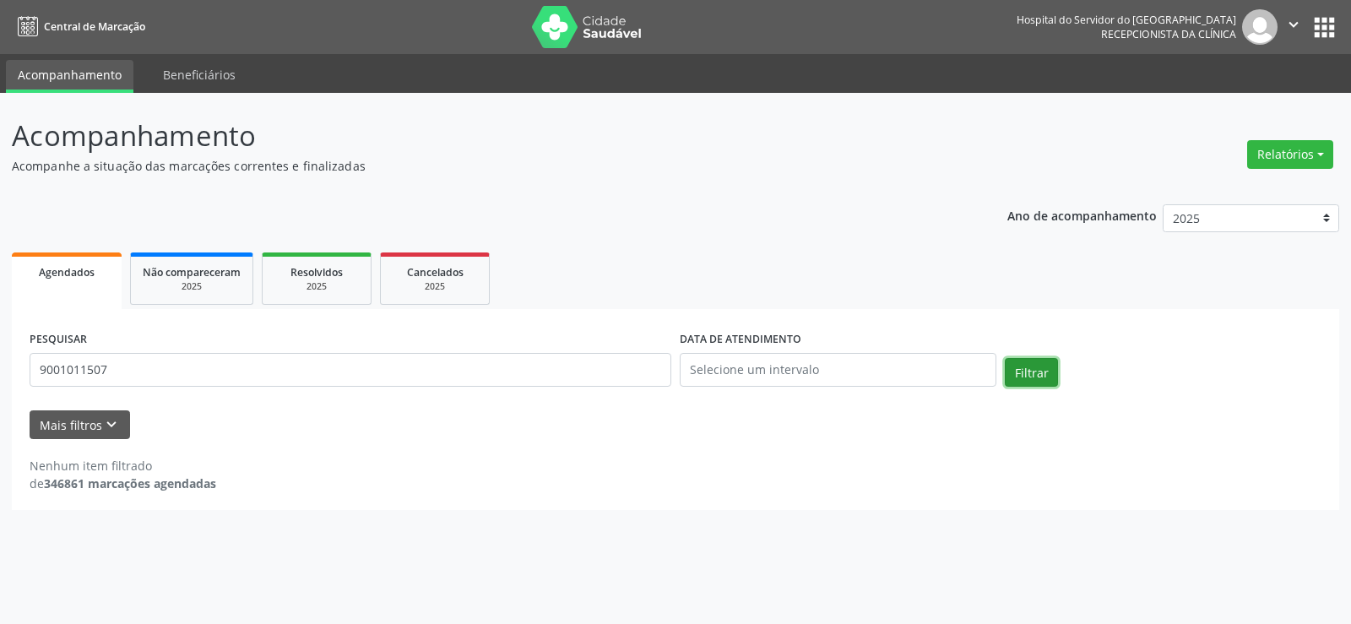
click at [1035, 367] on button "Filtrar" at bounding box center [1031, 372] width 53 height 29
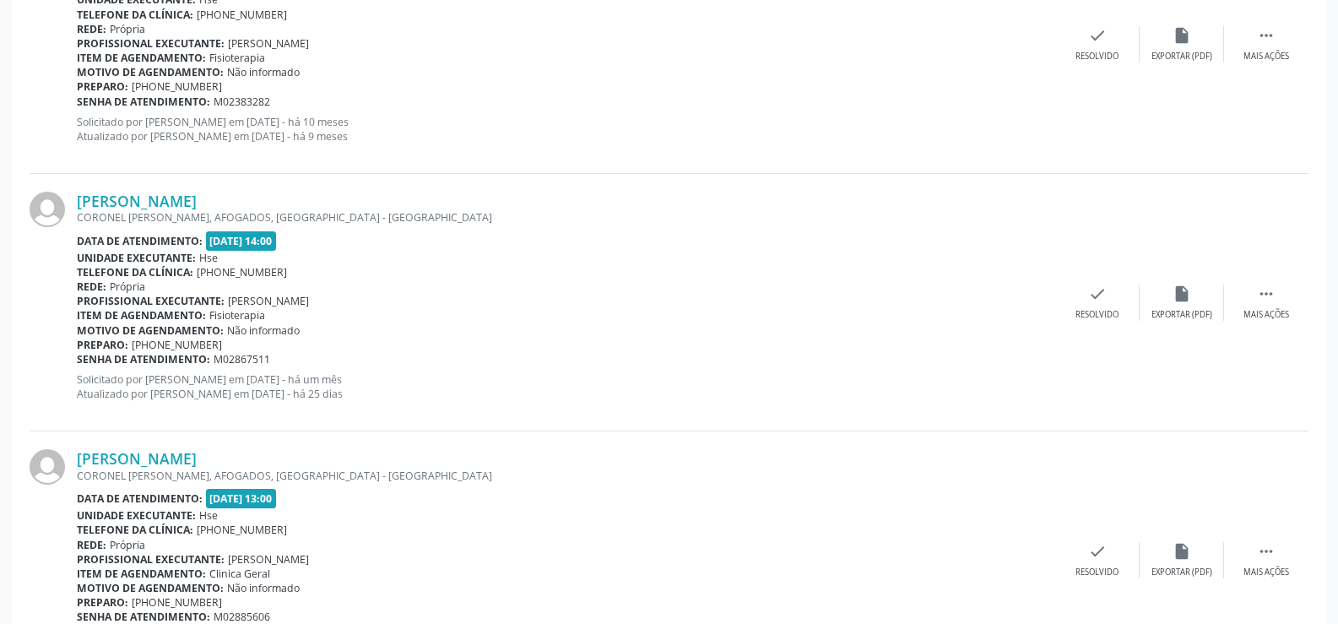
scroll to position [933, 0]
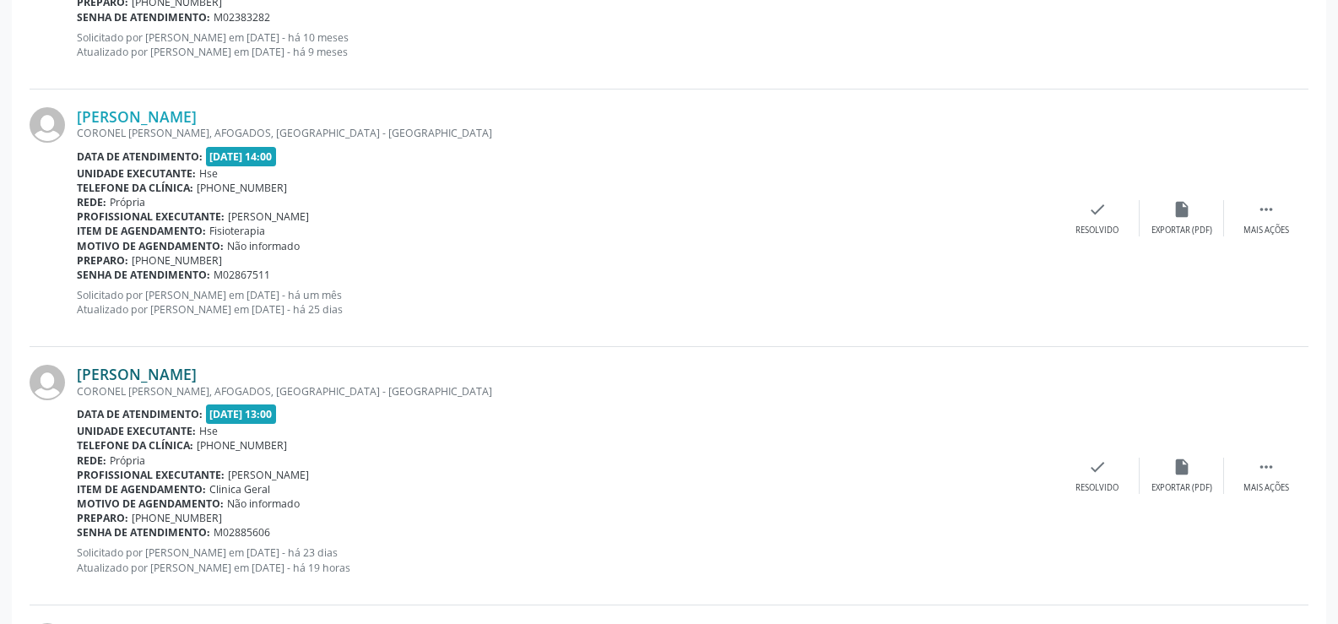
click at [197, 375] on link "Leonildo Severino de Melo" at bounding box center [137, 374] width 120 height 19
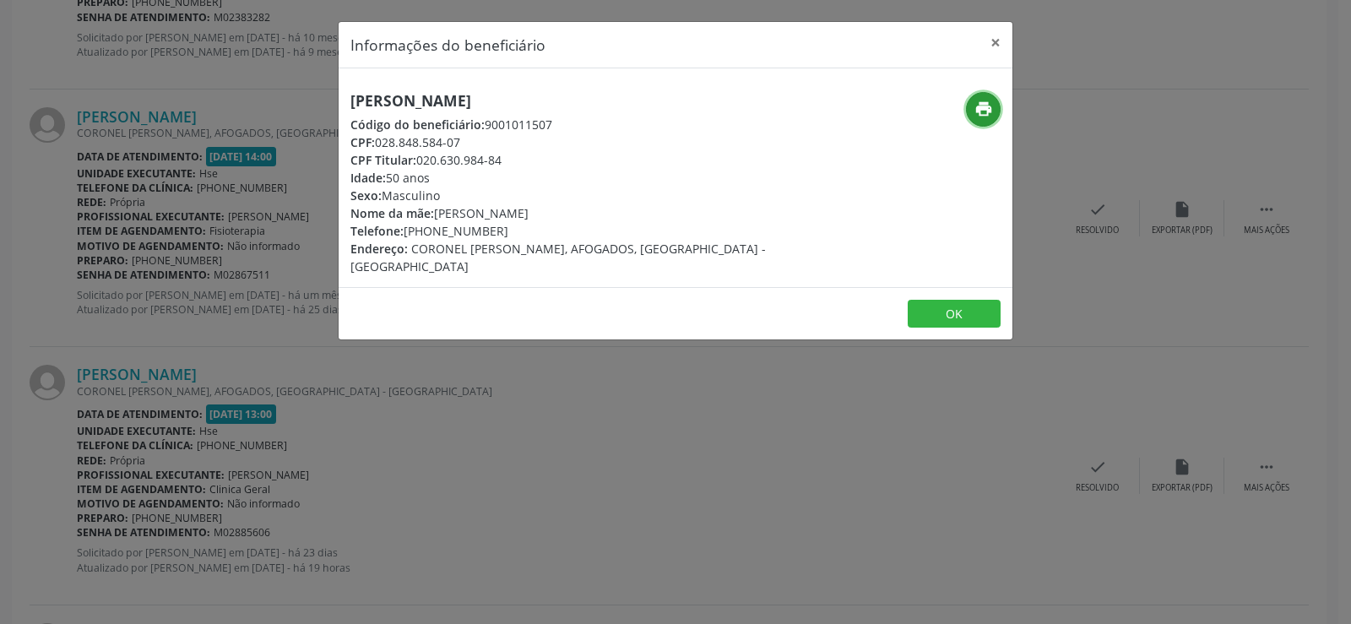
click at [985, 111] on icon "print" at bounding box center [983, 109] width 19 height 19
click at [987, 34] on button "×" at bounding box center [996, 42] width 34 height 41
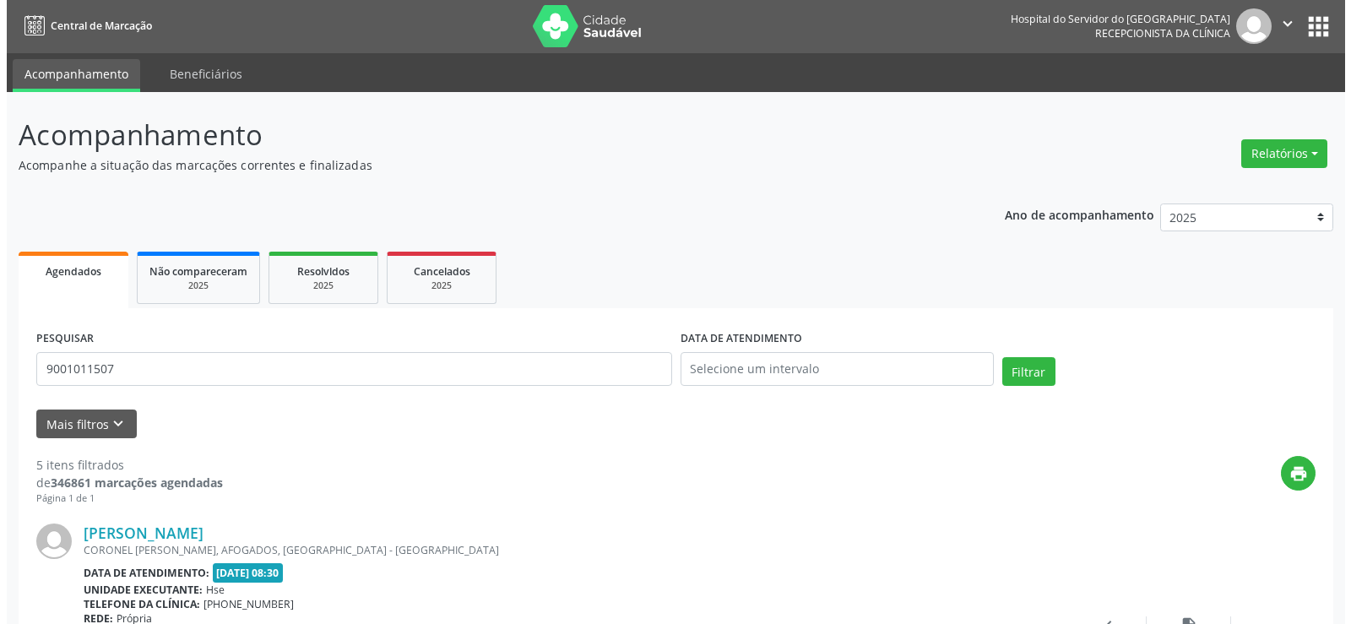
scroll to position [0, 0]
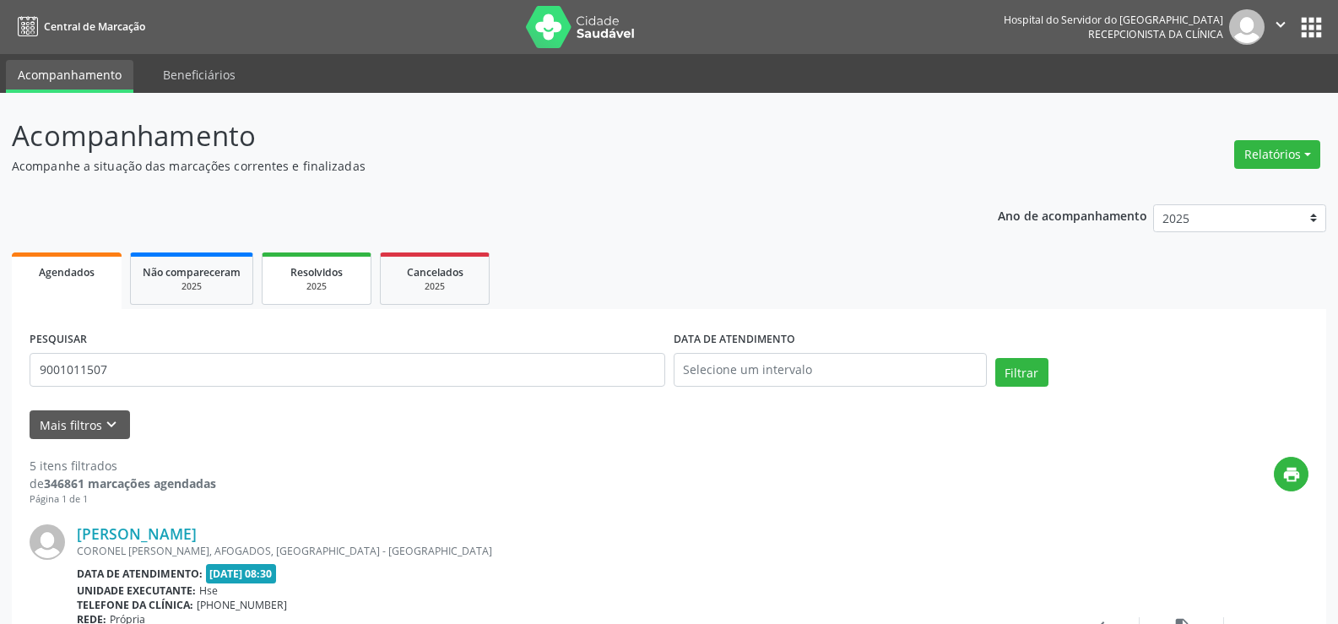
click at [327, 285] on div "2025" at bounding box center [316, 286] width 84 height 13
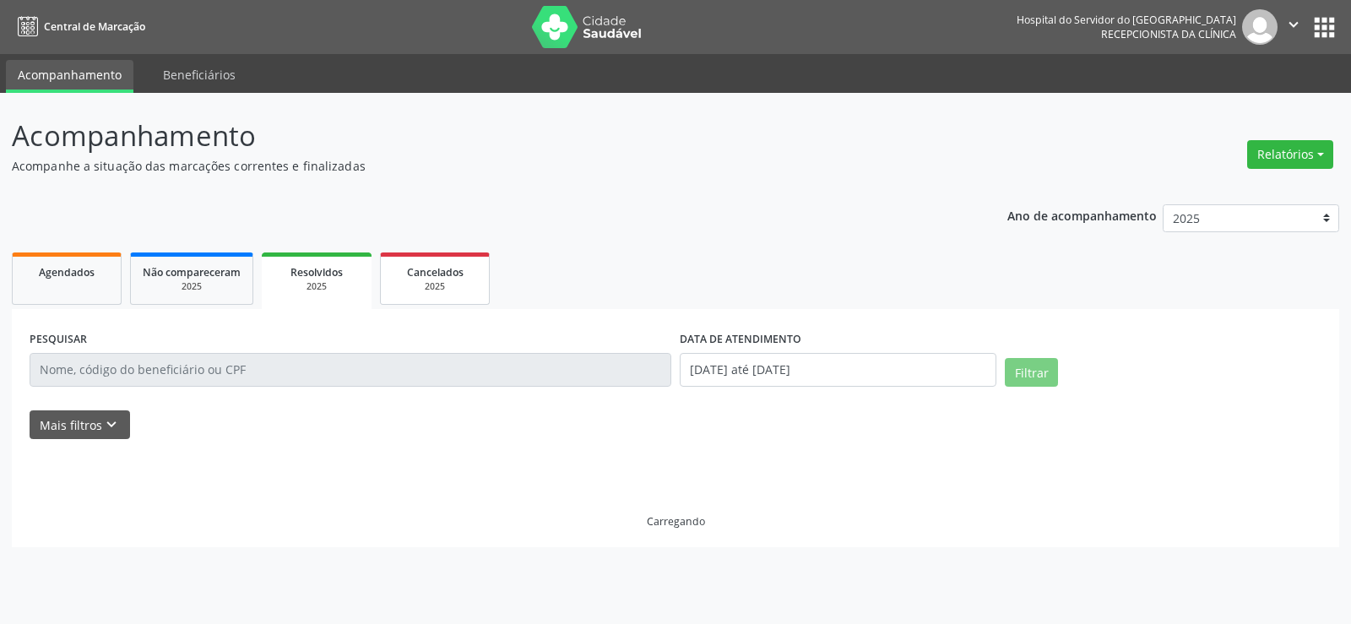
click at [442, 278] on span "Cancelados" at bounding box center [435, 272] width 57 height 14
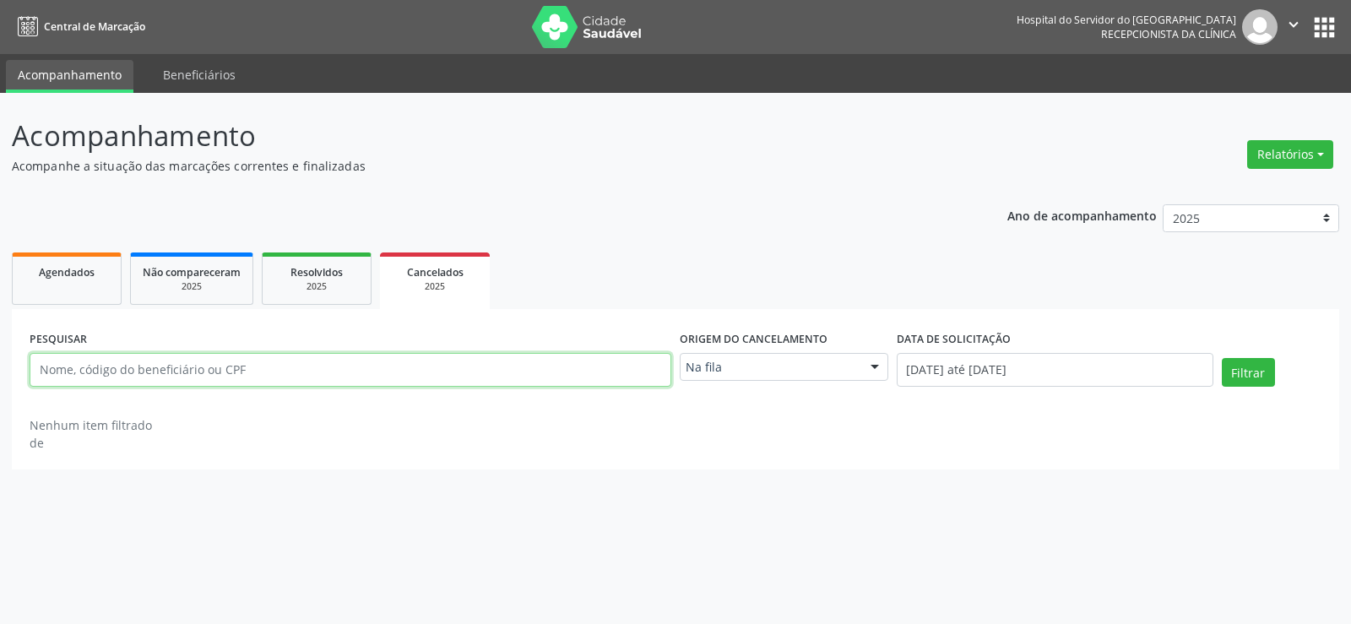
click at [162, 364] on input "text" at bounding box center [351, 370] width 642 height 34
paste input "[PERSON_NAME]"
type input "[PERSON_NAME]"
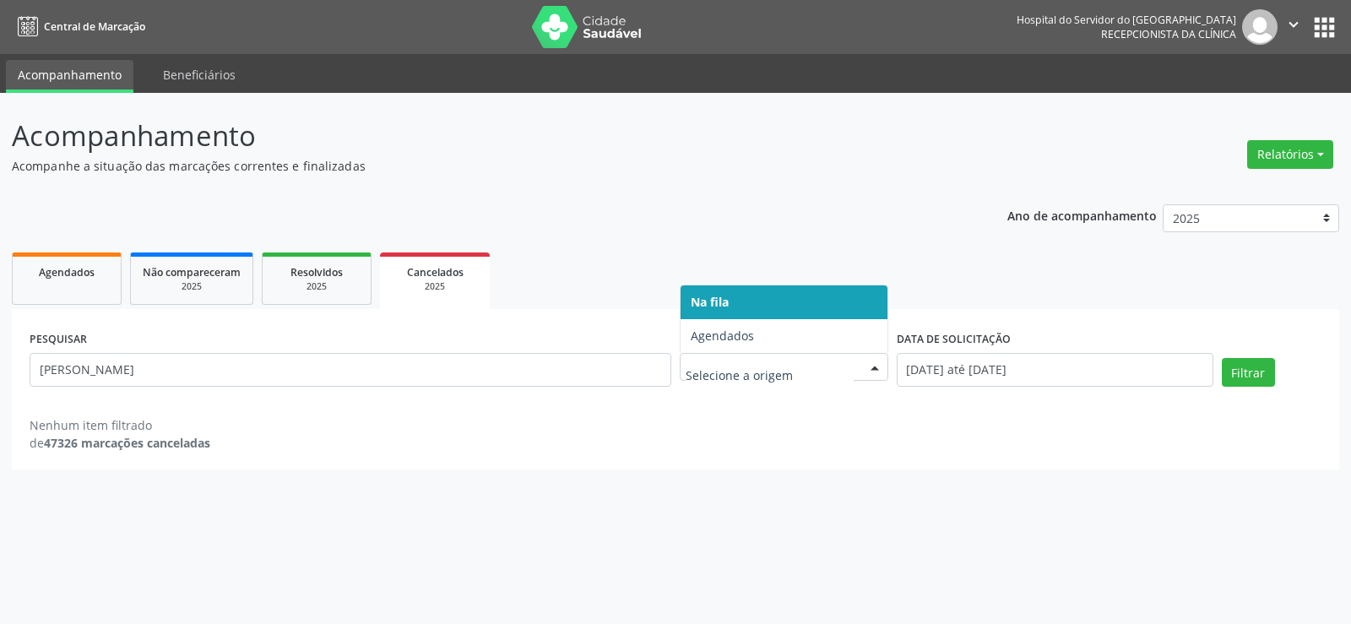
click at [876, 366] on div at bounding box center [874, 368] width 25 height 29
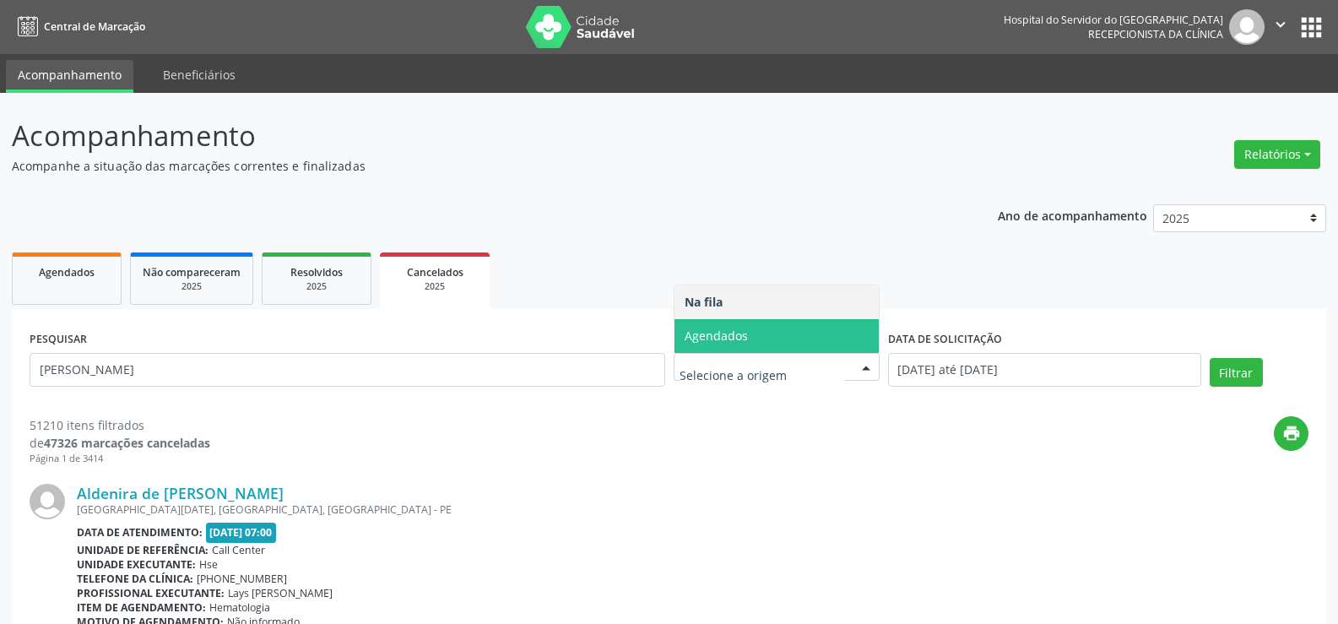
click at [851, 336] on span "Agendados" at bounding box center [777, 336] width 204 height 34
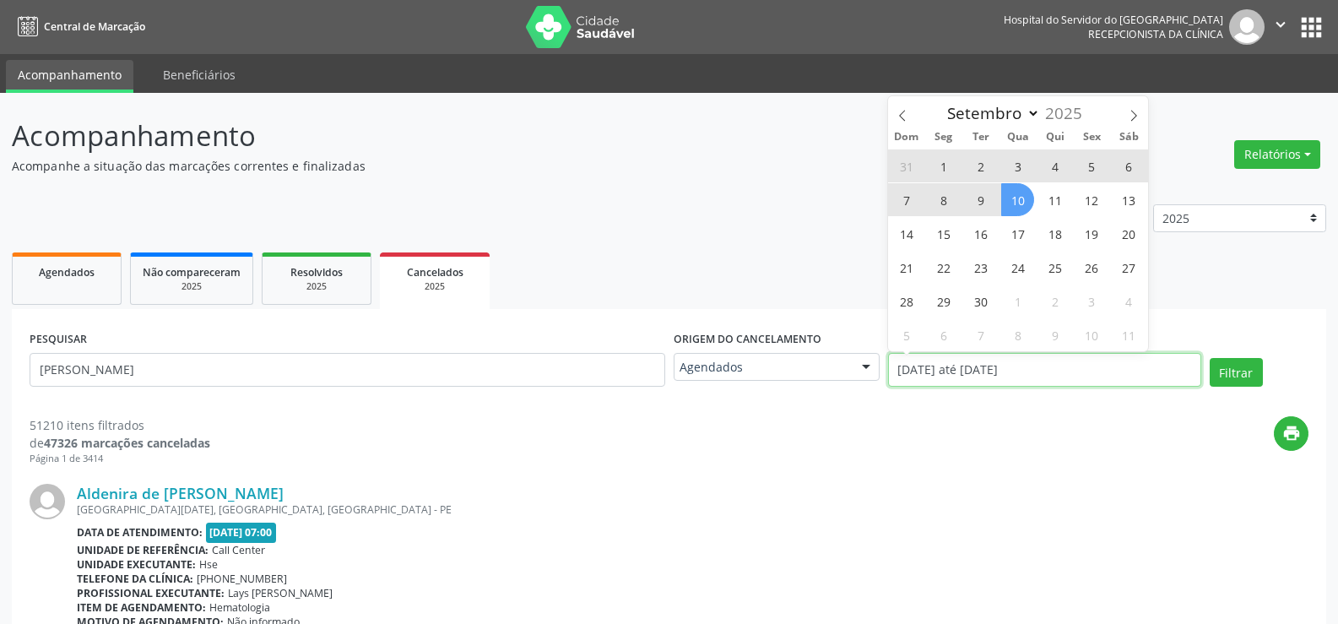
click at [1105, 377] on input "01/01/2025 até 10/09/2025" at bounding box center [1044, 370] width 313 height 34
select select "0"
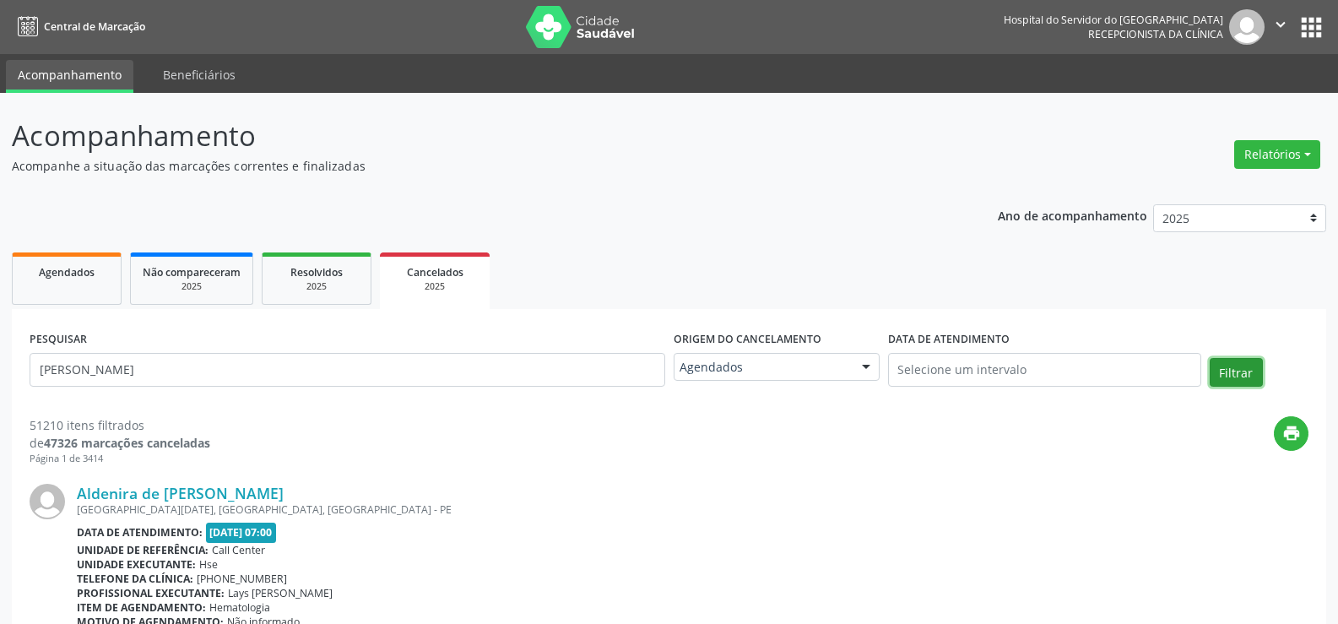
click at [1234, 366] on button "Filtrar" at bounding box center [1236, 372] width 53 height 29
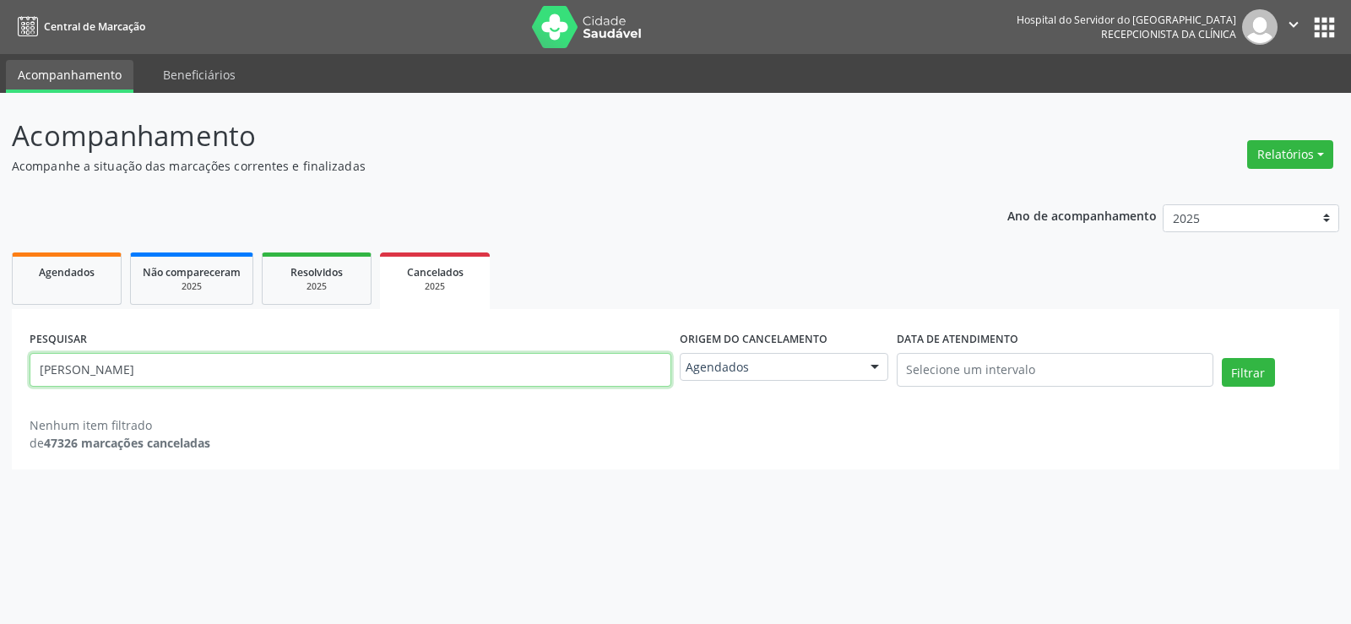
drag, startPoint x: 211, startPoint y: 372, endPoint x: 6, endPoint y: 359, distance: 205.6
click at [6, 359] on div "Acompanhamento Acompanhe a situação das marcações correntes e finalizadas Relat…" at bounding box center [675, 358] width 1351 height 531
click at [878, 366] on div at bounding box center [874, 368] width 25 height 29
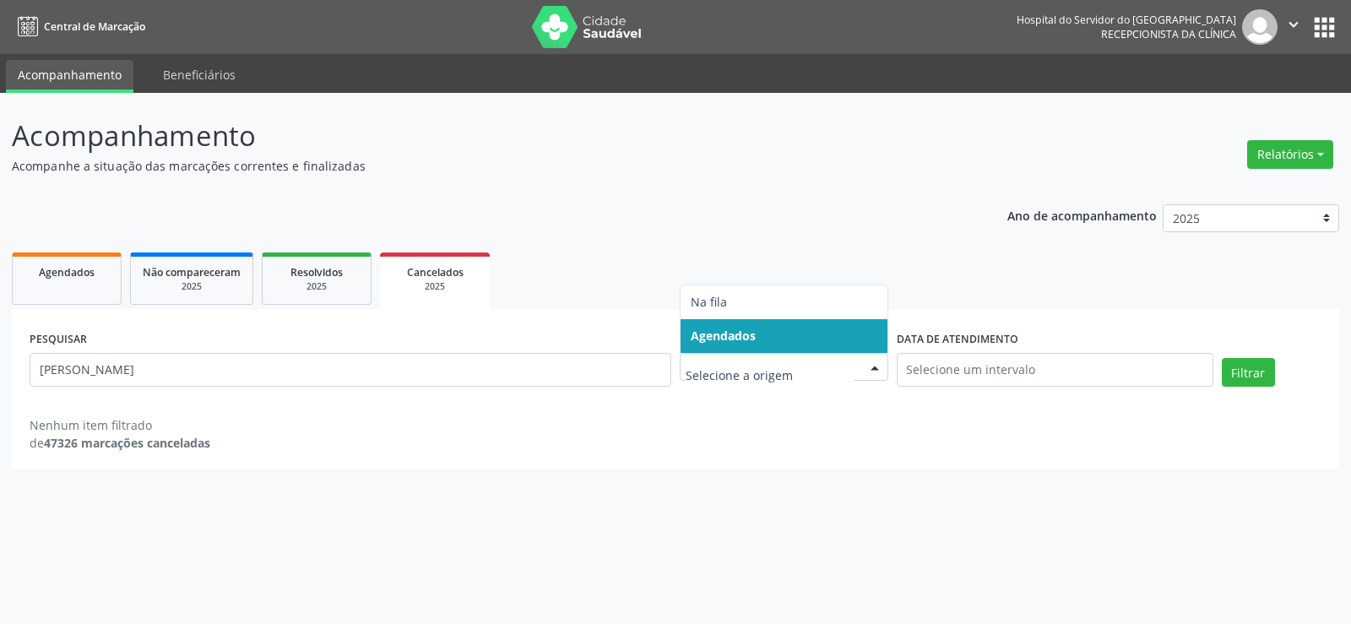
click at [853, 334] on span "Agendados" at bounding box center [784, 336] width 207 height 34
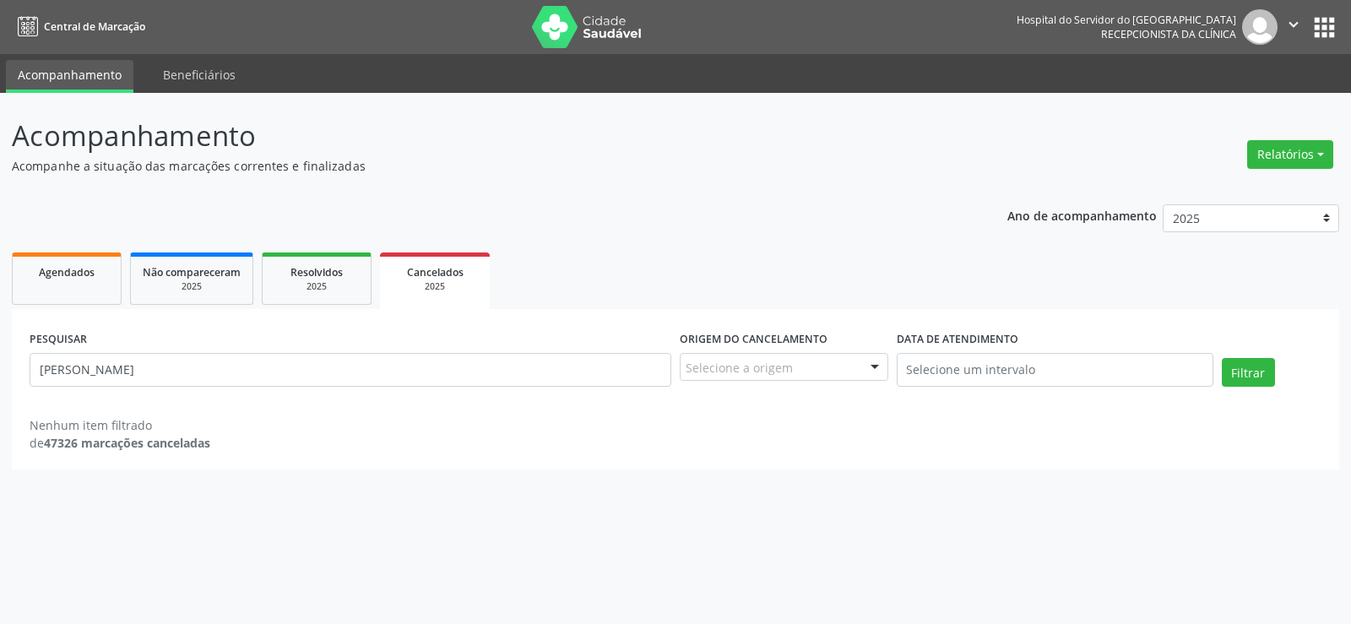
click at [880, 369] on div at bounding box center [874, 368] width 25 height 29
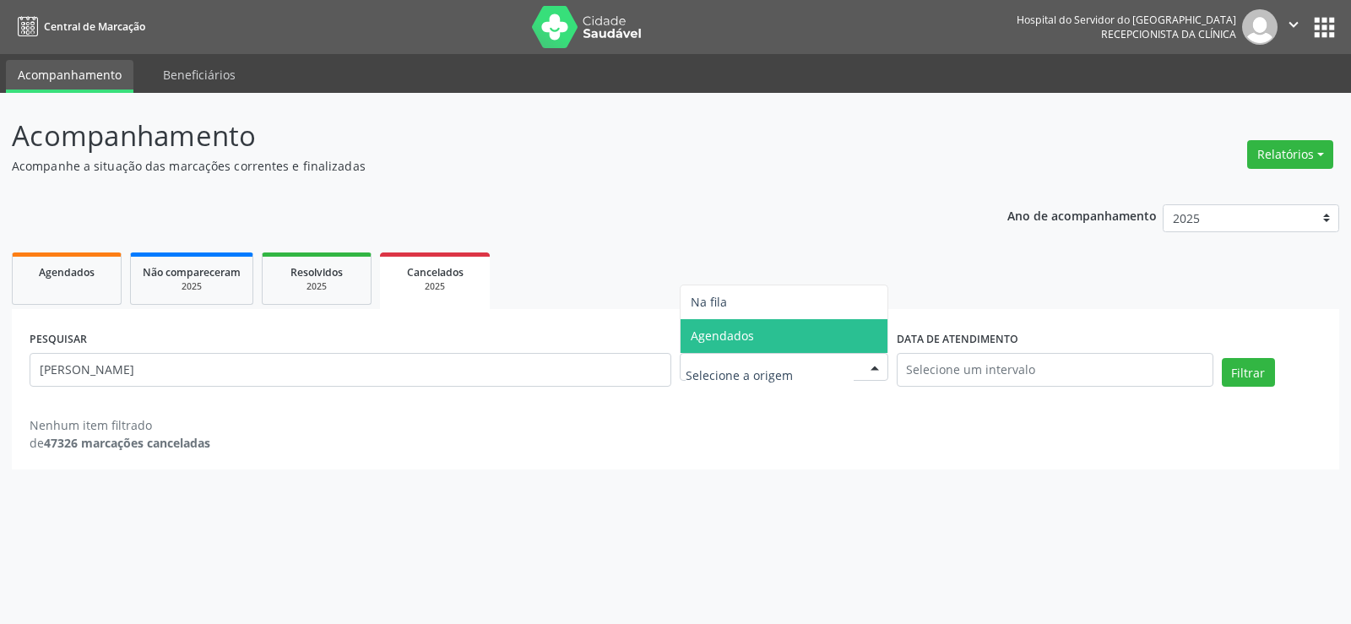
click at [838, 350] on span "Agendados" at bounding box center [784, 336] width 207 height 34
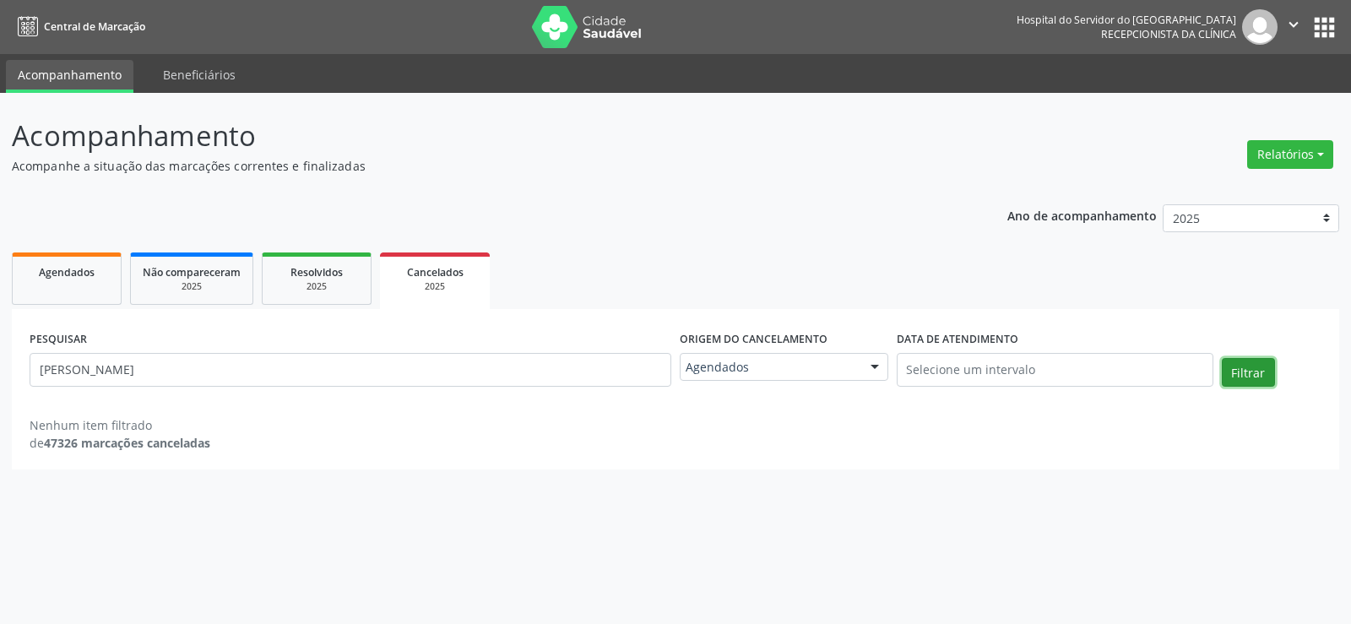
click at [1245, 367] on button "Filtrar" at bounding box center [1248, 372] width 53 height 29
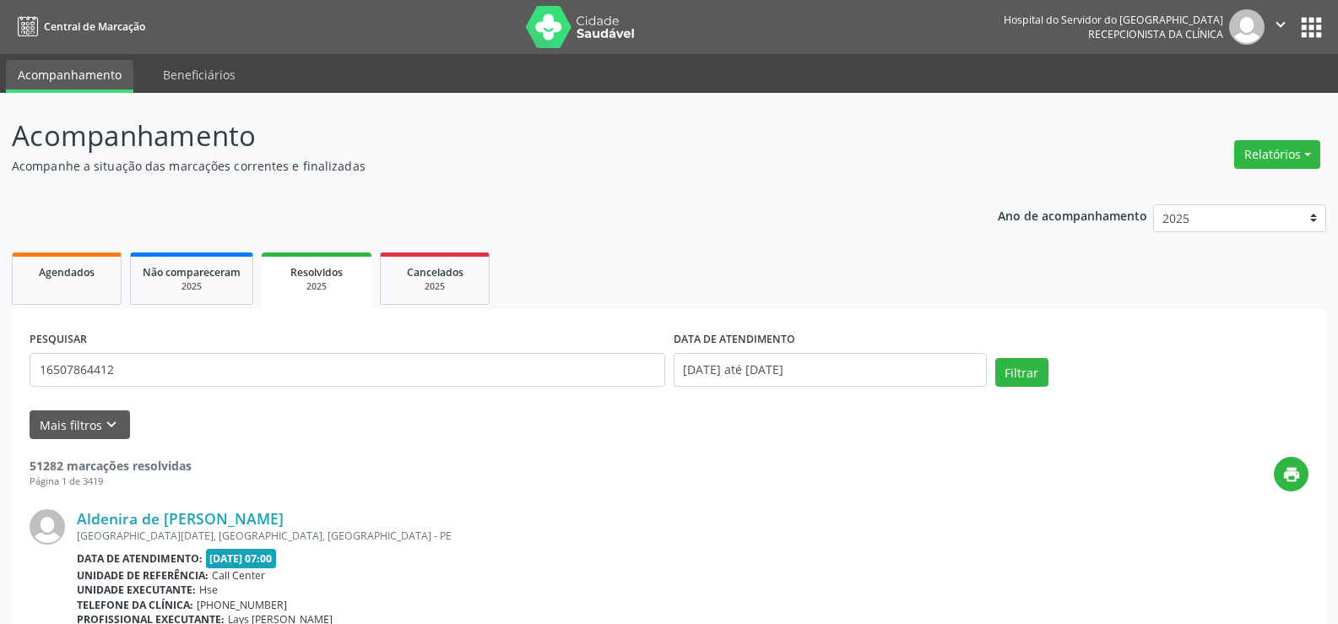
type input "16507864412"
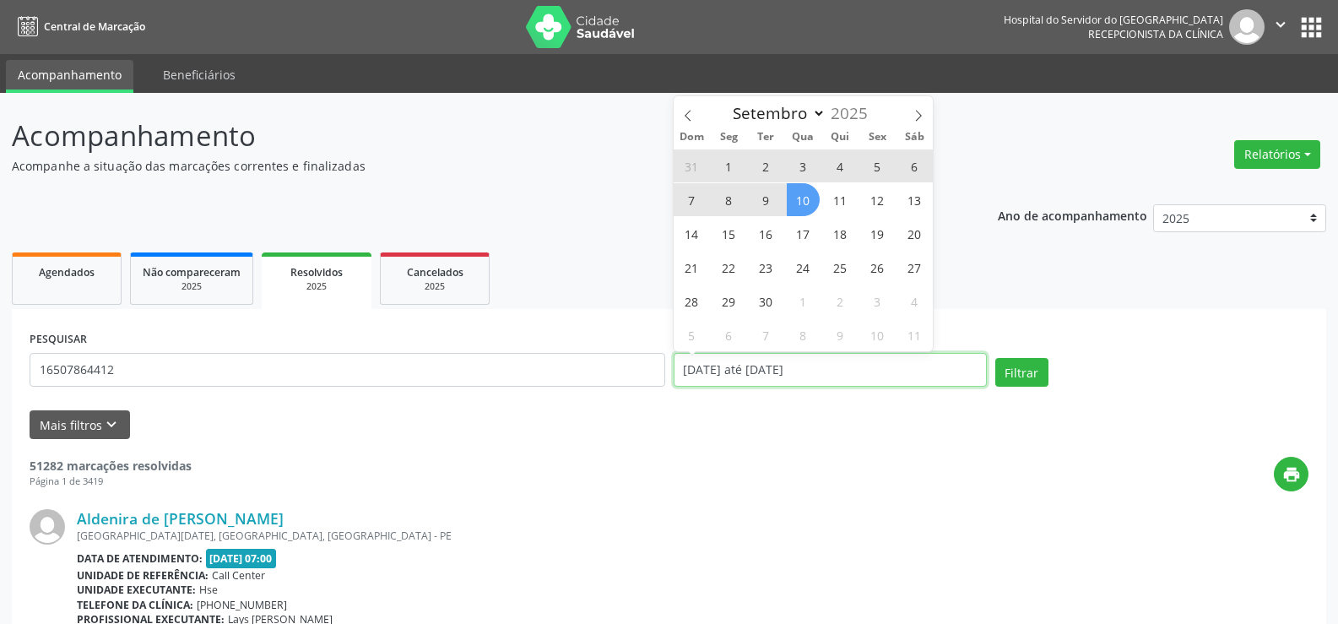
click at [846, 377] on input "[DATE] até [DATE]" at bounding box center [830, 370] width 313 height 34
select select "0"
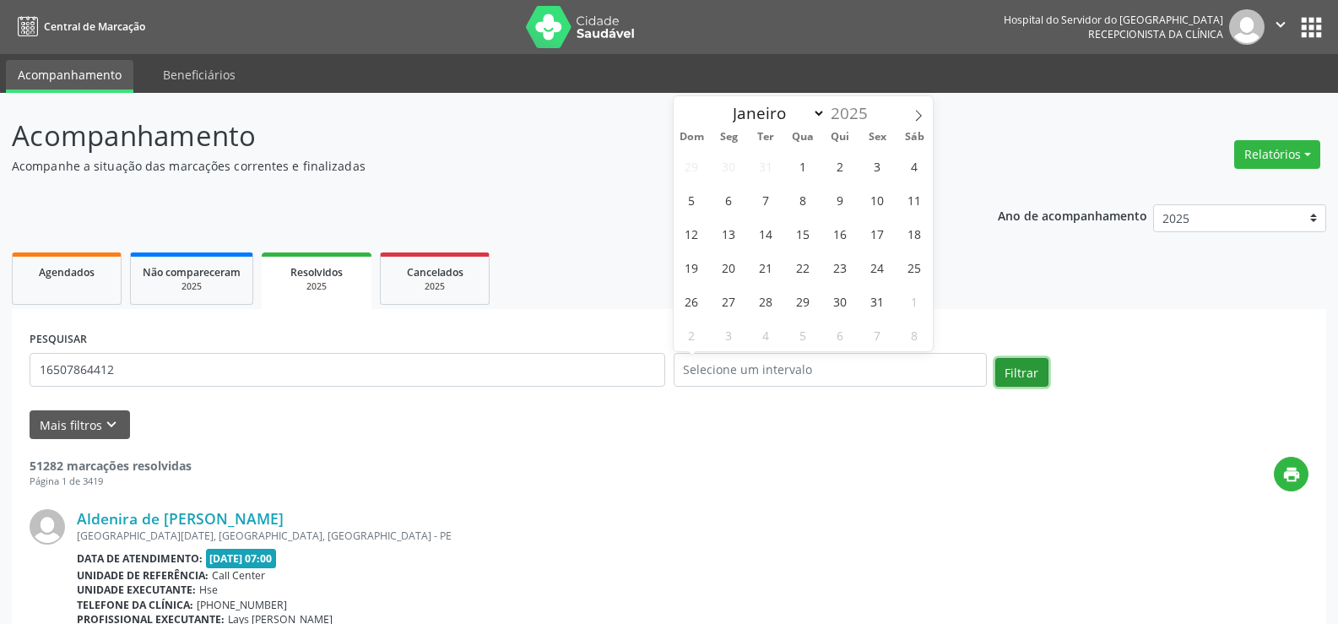
click at [1024, 369] on button "Filtrar" at bounding box center [1022, 372] width 53 height 29
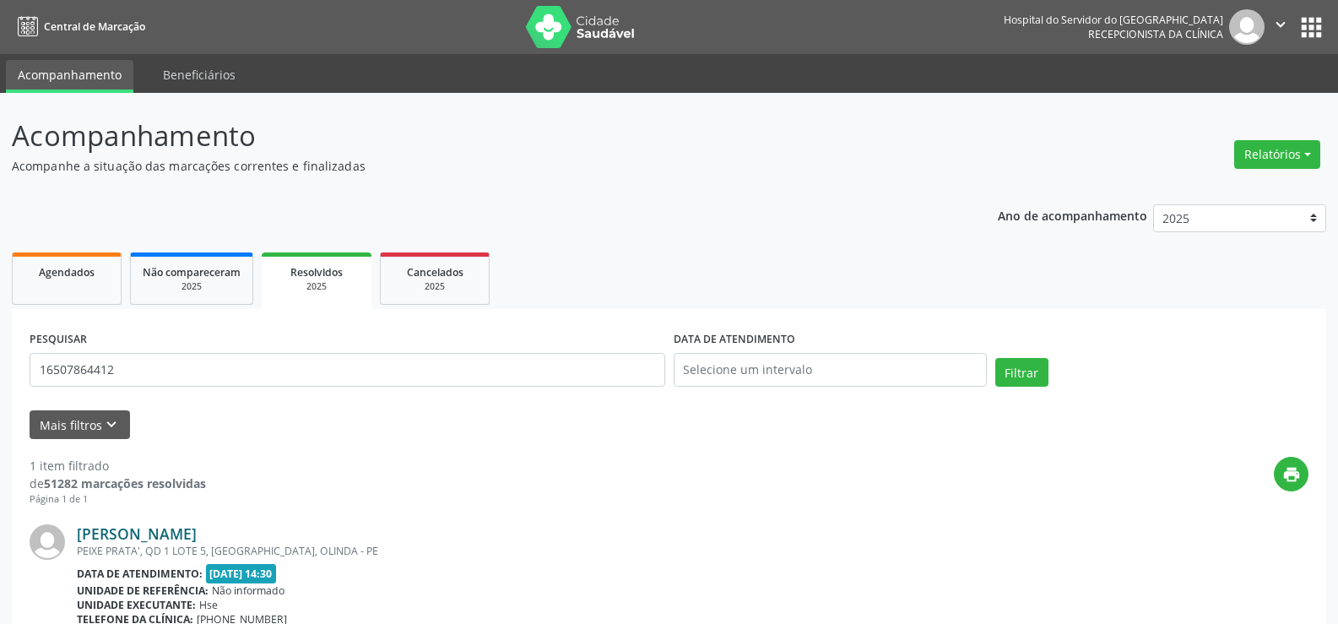
click at [197, 532] on link "[PERSON_NAME]" at bounding box center [137, 533] width 120 height 19
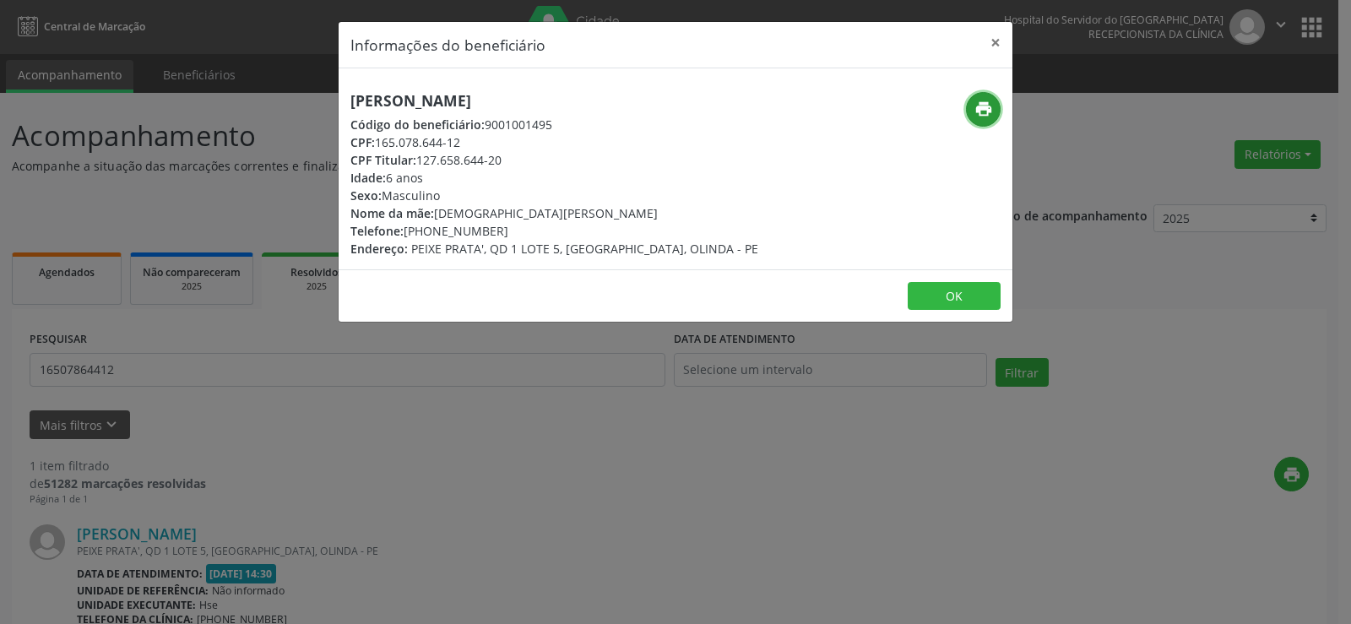
click at [990, 111] on icon "print" at bounding box center [983, 109] width 19 height 19
click at [998, 46] on button "×" at bounding box center [996, 42] width 34 height 41
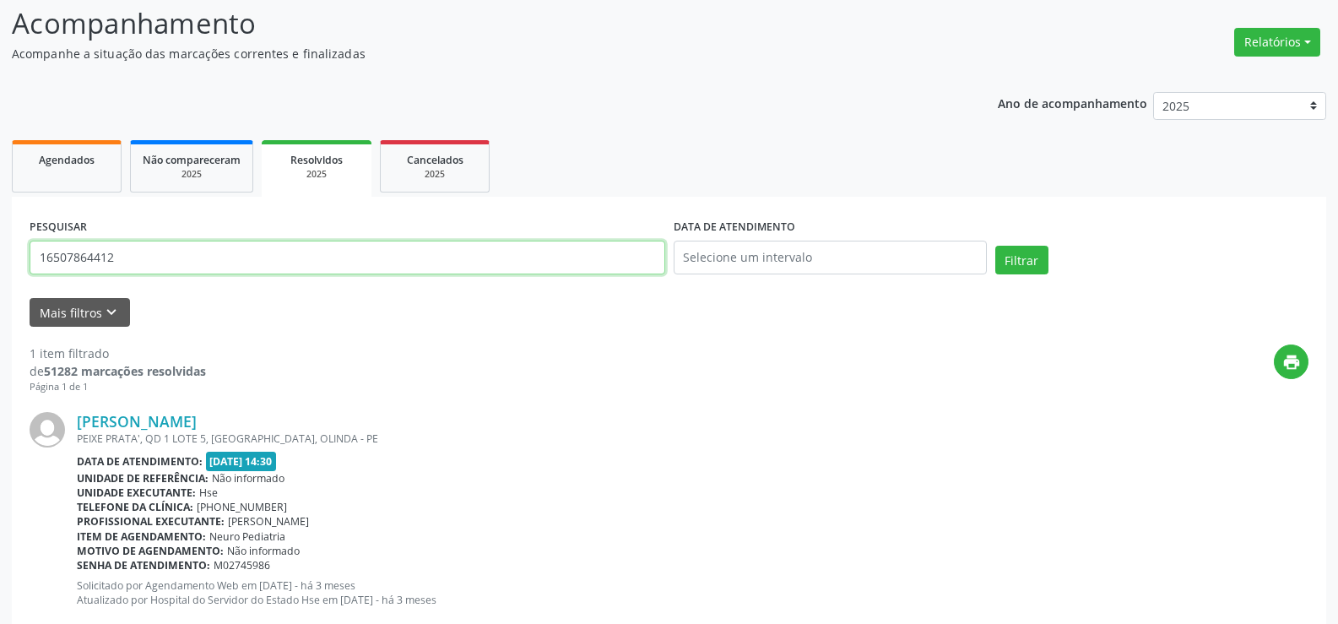
scroll to position [155, 0]
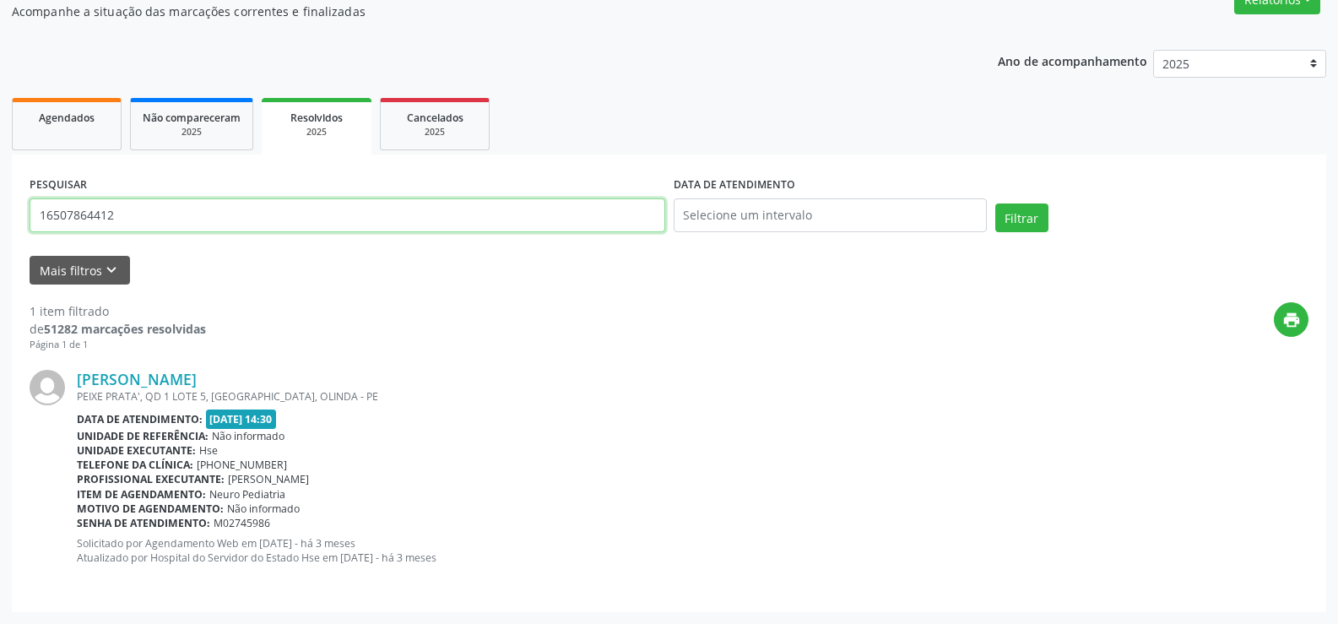
drag, startPoint x: 176, startPoint y: 225, endPoint x: 0, endPoint y: 152, distance: 190.8
click at [0, 152] on div "Acompanhamento Acompanhe a situação das marcações correntes e finalizadas Relat…" at bounding box center [669, 281] width 1338 height 686
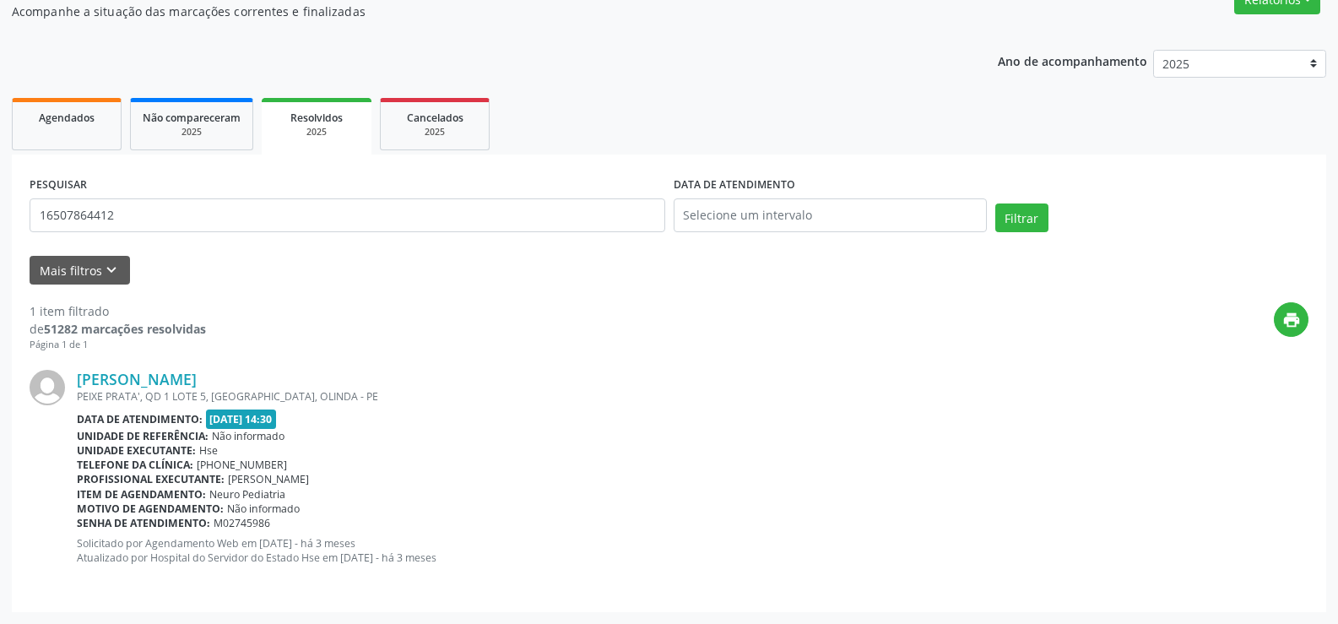
click at [497, 117] on ul "Agendados Não compareceram 2025 Resolvidos 2025 Cancelados 2025" at bounding box center [669, 124] width 1315 height 61
click at [485, 118] on link "Cancelados 2025" at bounding box center [435, 124] width 110 height 52
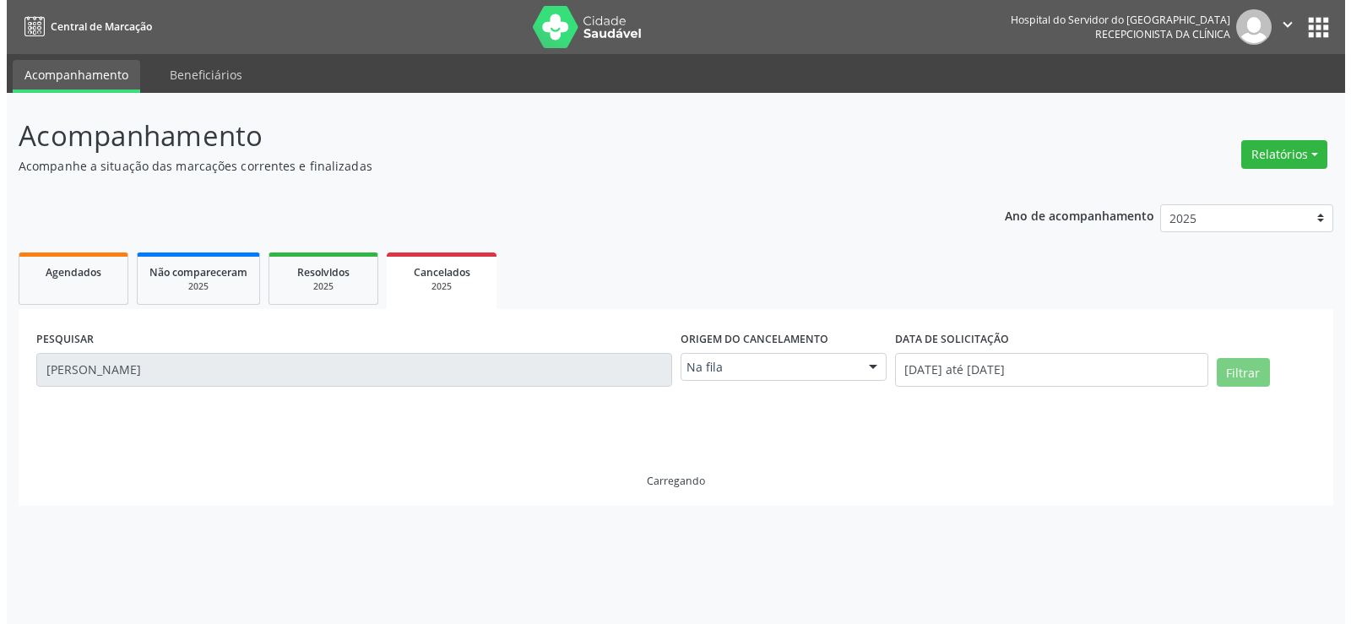
scroll to position [0, 0]
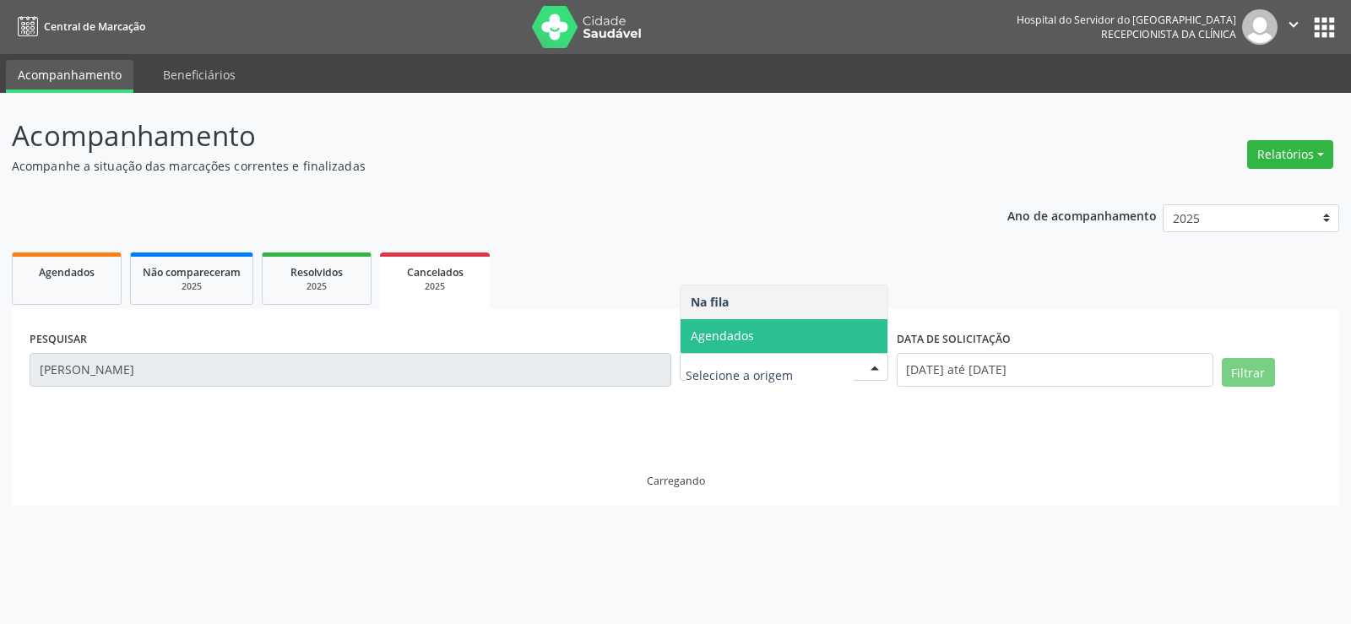
click at [742, 342] on span "Agendados" at bounding box center [722, 336] width 63 height 16
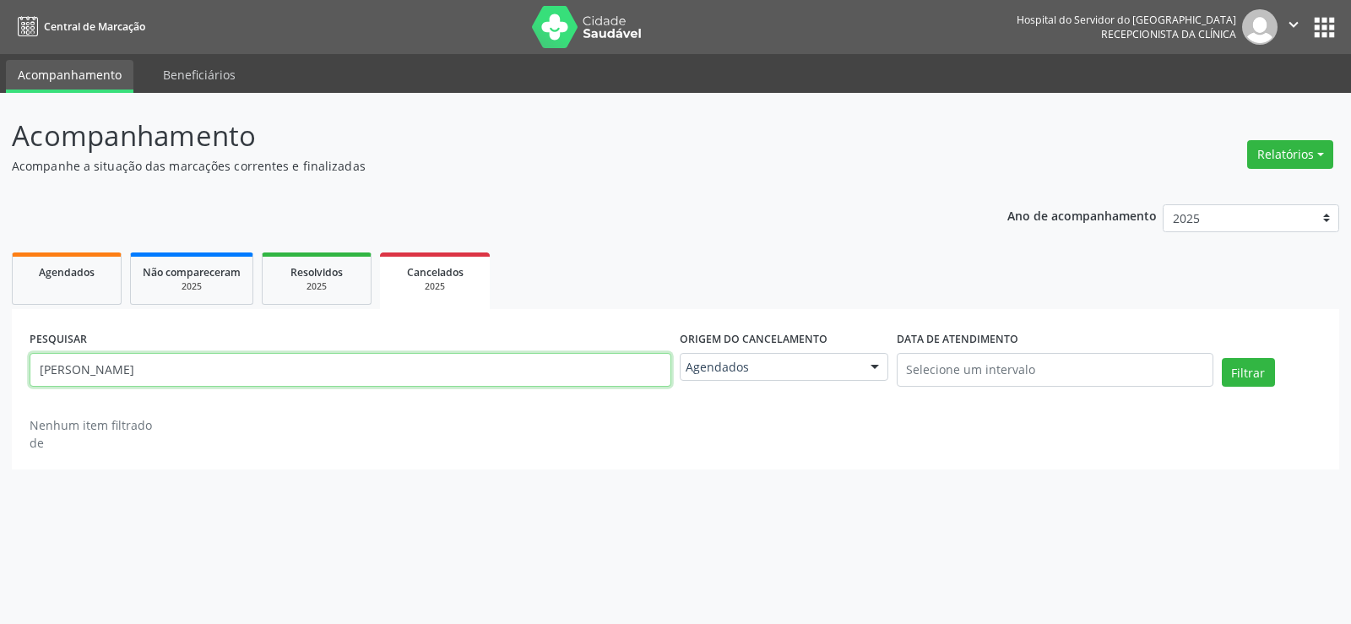
drag, startPoint x: 199, startPoint y: 376, endPoint x: 21, endPoint y: 359, distance: 179.0
click at [21, 359] on div "PESQUISAR Paulo Henrique Justo Lucas Origem do cancelamento Agendados Na fila A…" at bounding box center [675, 389] width 1327 height 160
paste input "[PERSON_NAME]"
type input "[PERSON_NAME]"
click at [1222, 358] on button "Filtrar" at bounding box center [1248, 372] width 53 height 29
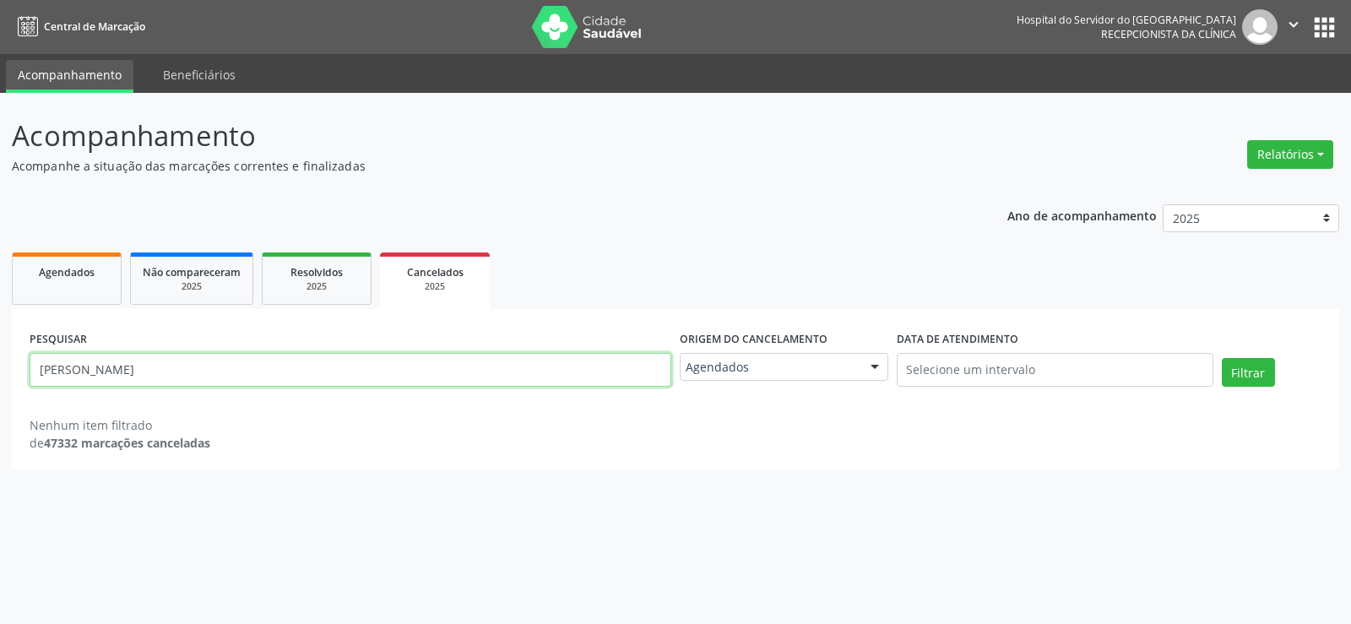
click at [264, 363] on input "[PERSON_NAME]" at bounding box center [351, 370] width 642 height 34
click at [1222, 358] on button "Filtrar" at bounding box center [1248, 372] width 53 height 29
